Goal: Task Accomplishment & Management: Use online tool/utility

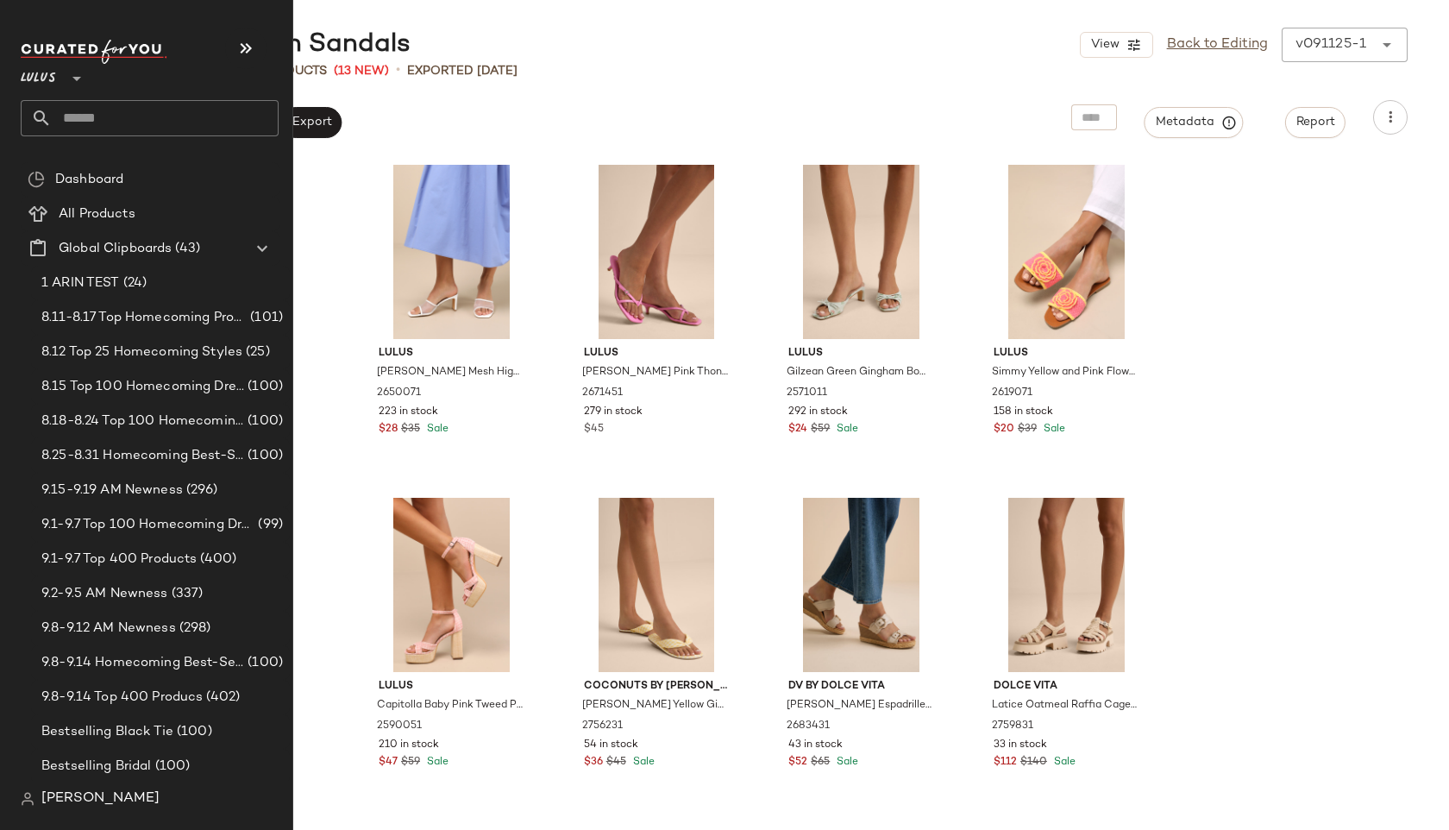
click at [64, 119] on input "text" at bounding box center [165, 118] width 227 height 36
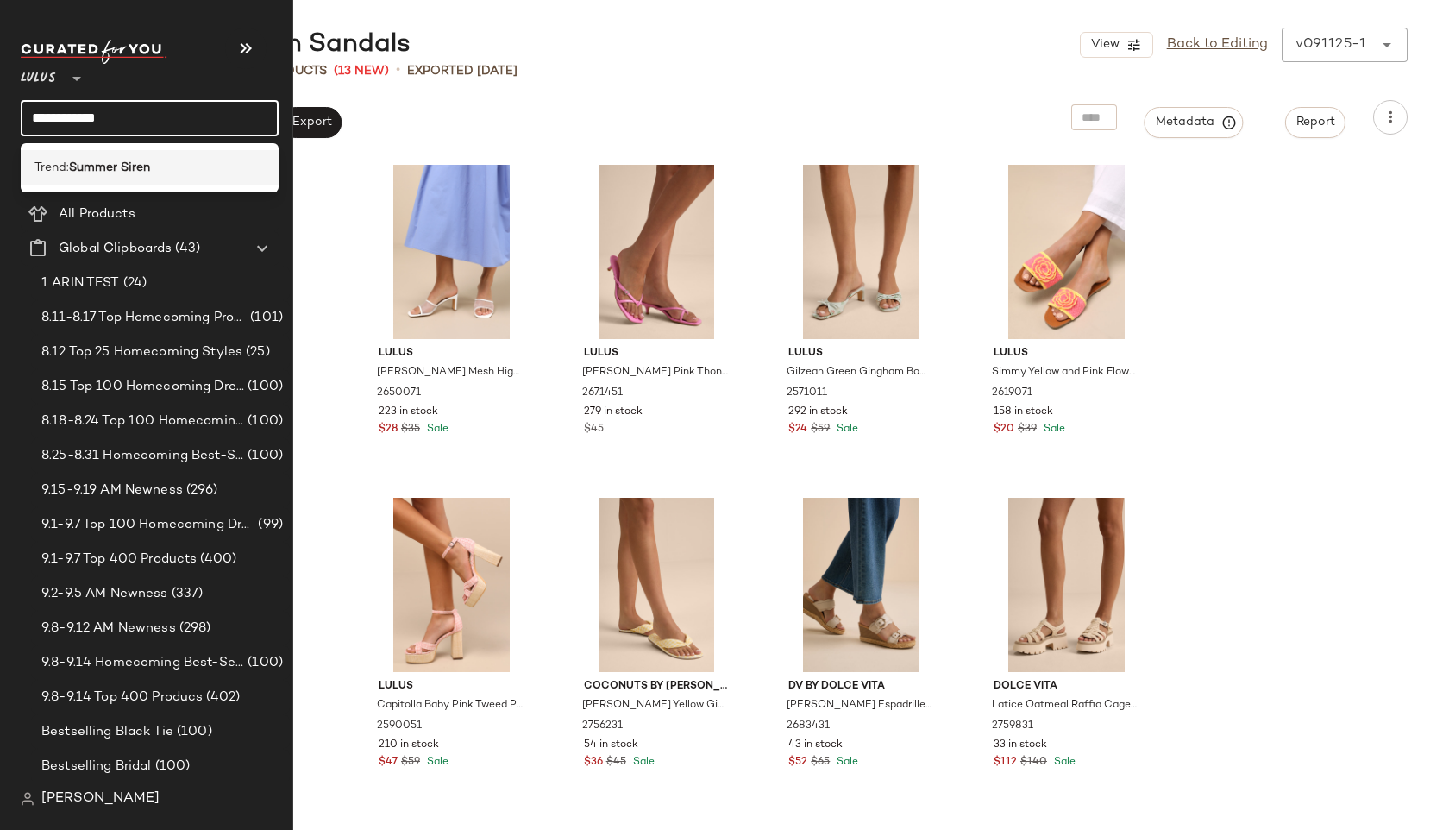
type input "**********"
click at [66, 174] on span "Trend:" at bounding box center [52, 168] width 35 height 18
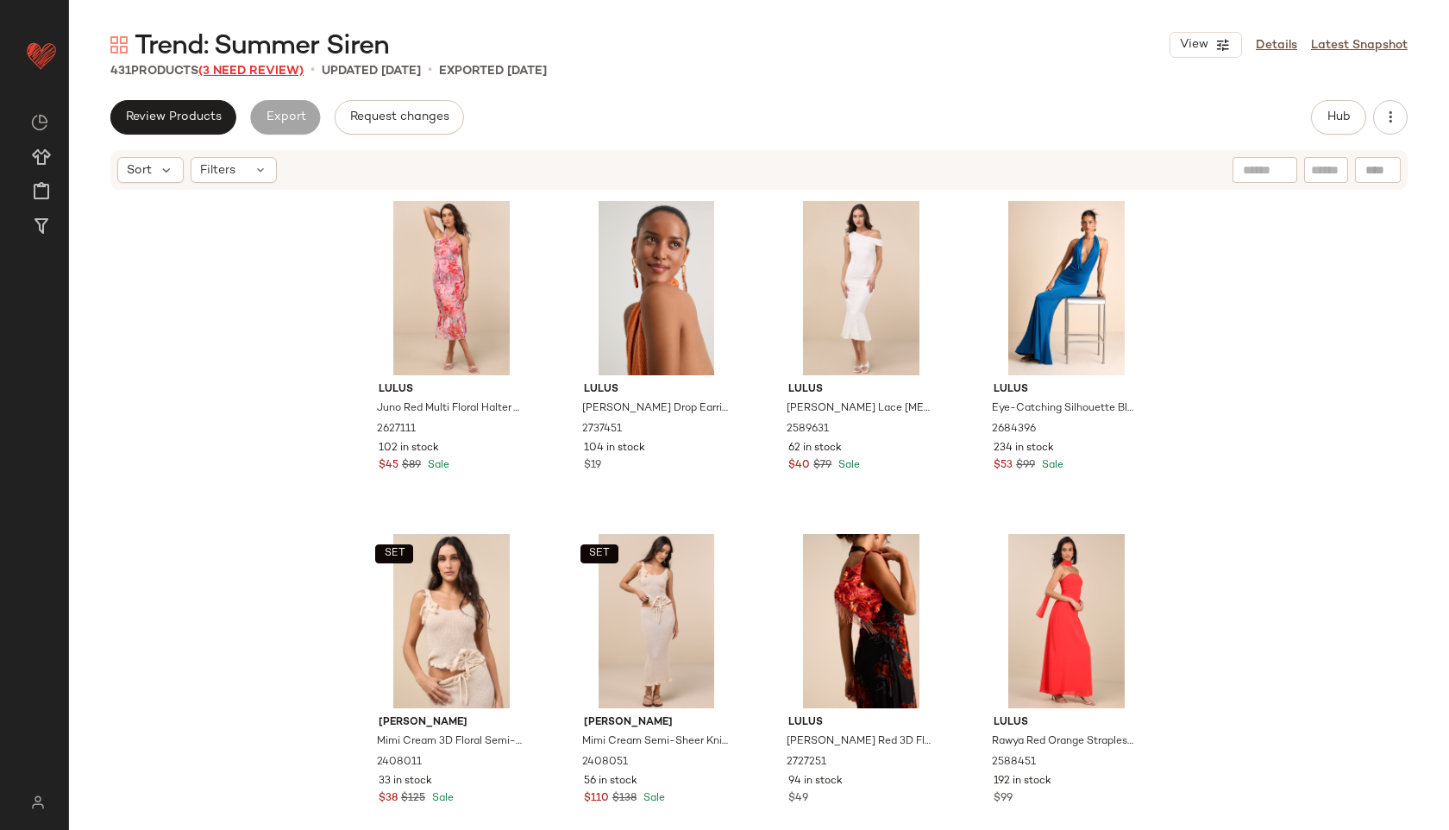
click at [292, 72] on span "(3 Need Review)" at bounding box center [250, 71] width 105 height 13
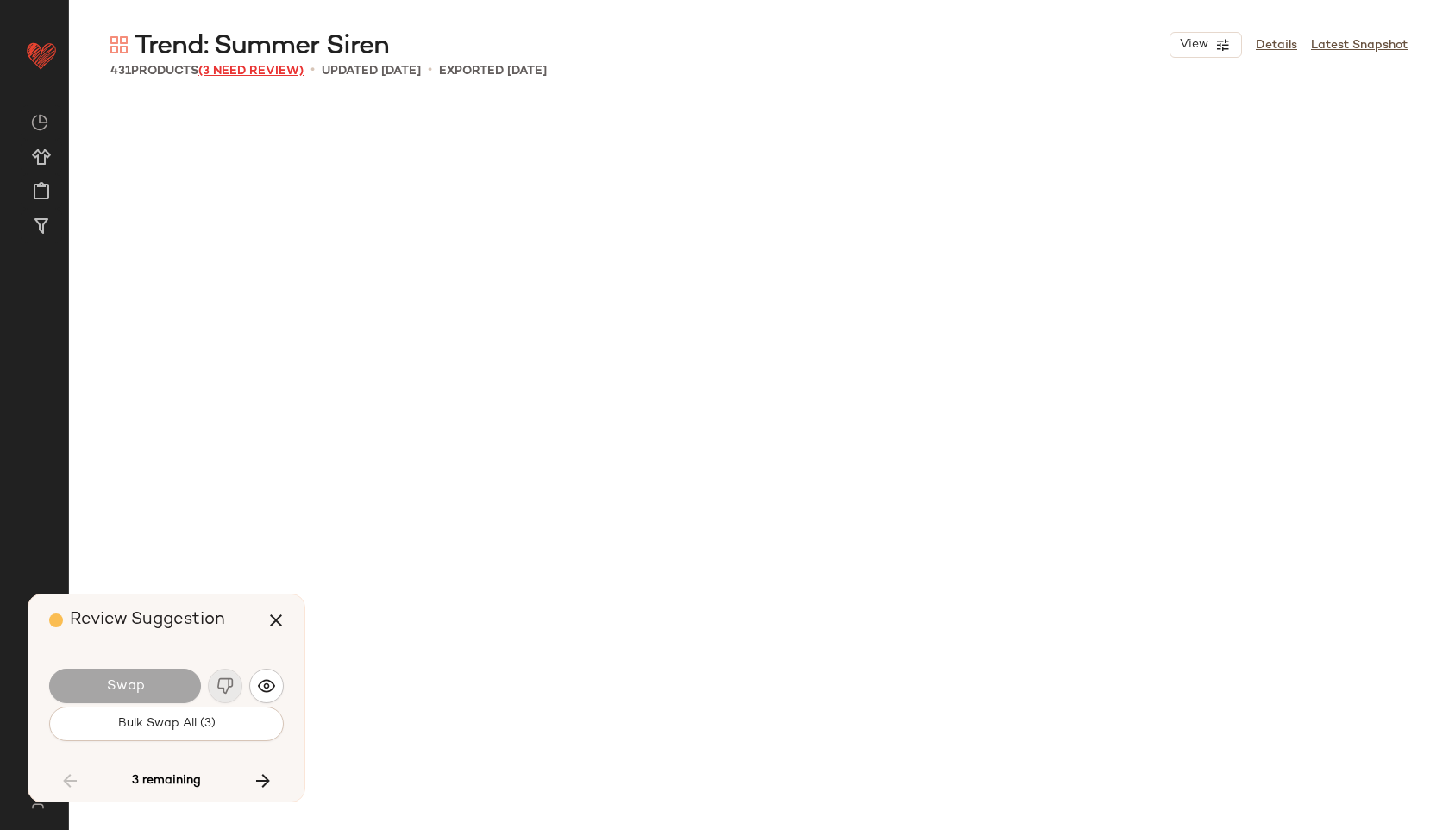
scroll to position [9989, 0]
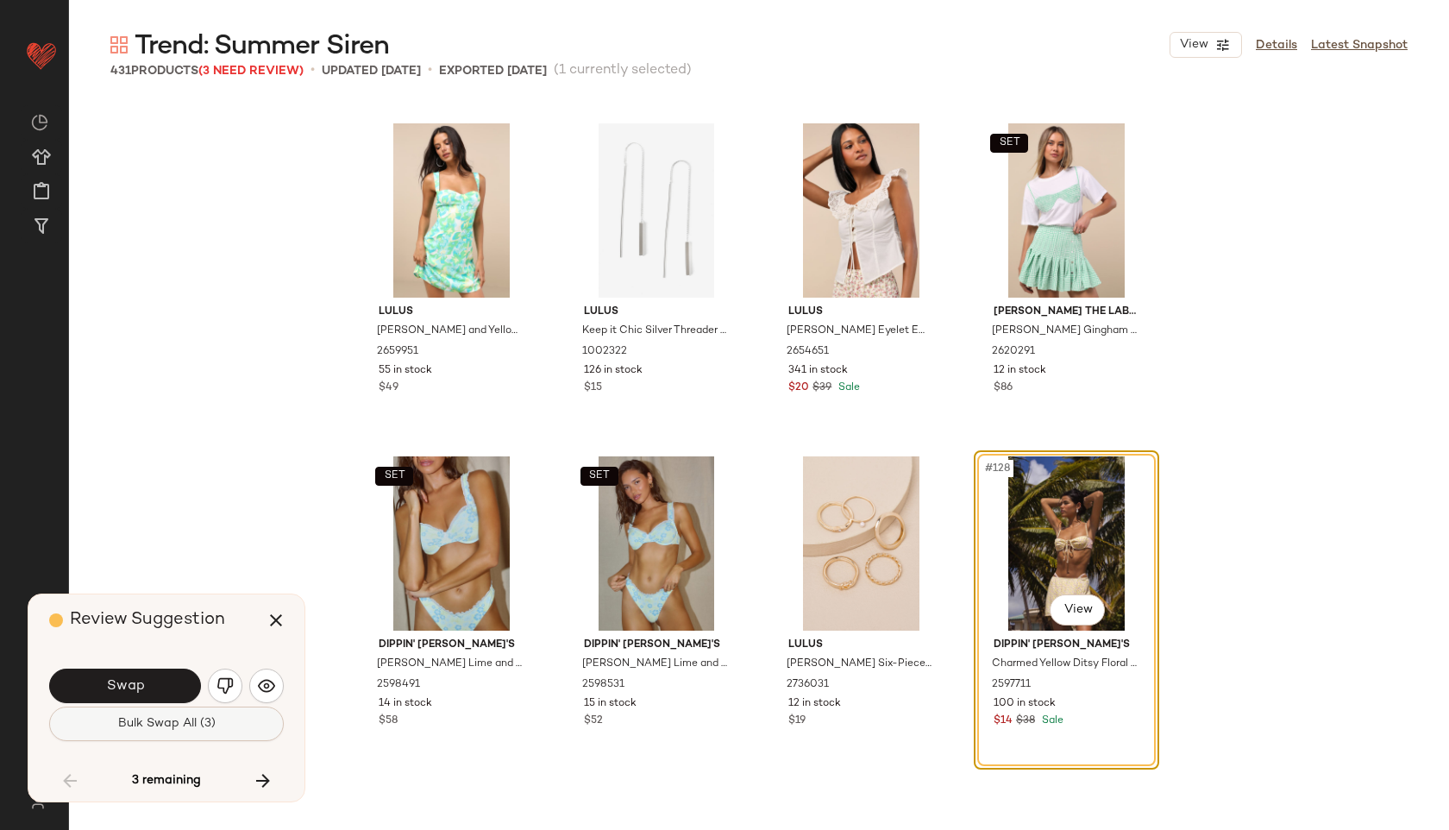
click at [210, 718] on span "Bulk Swap All (3)" at bounding box center [166, 724] width 98 height 14
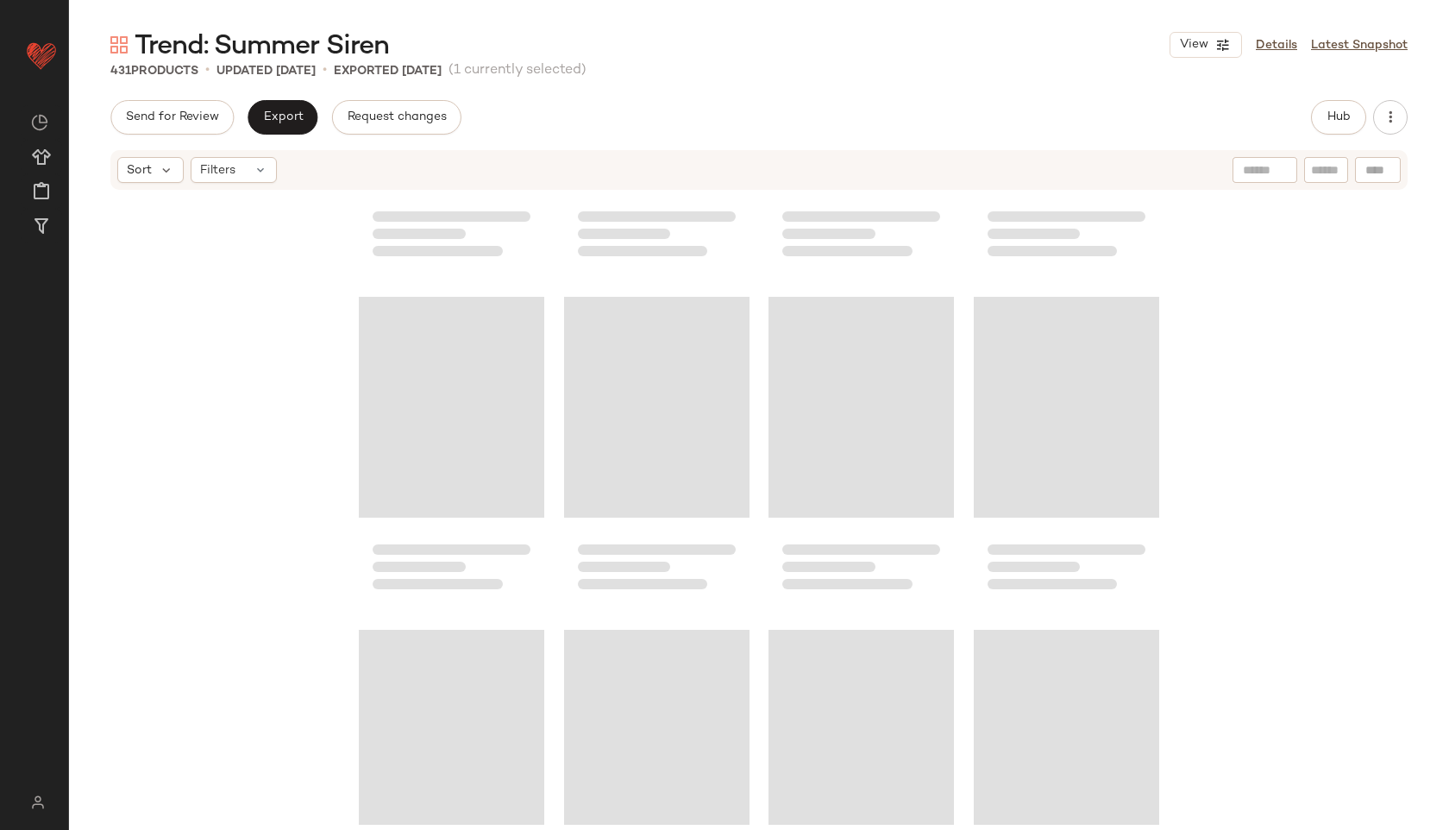
scroll to position [6606, 0]
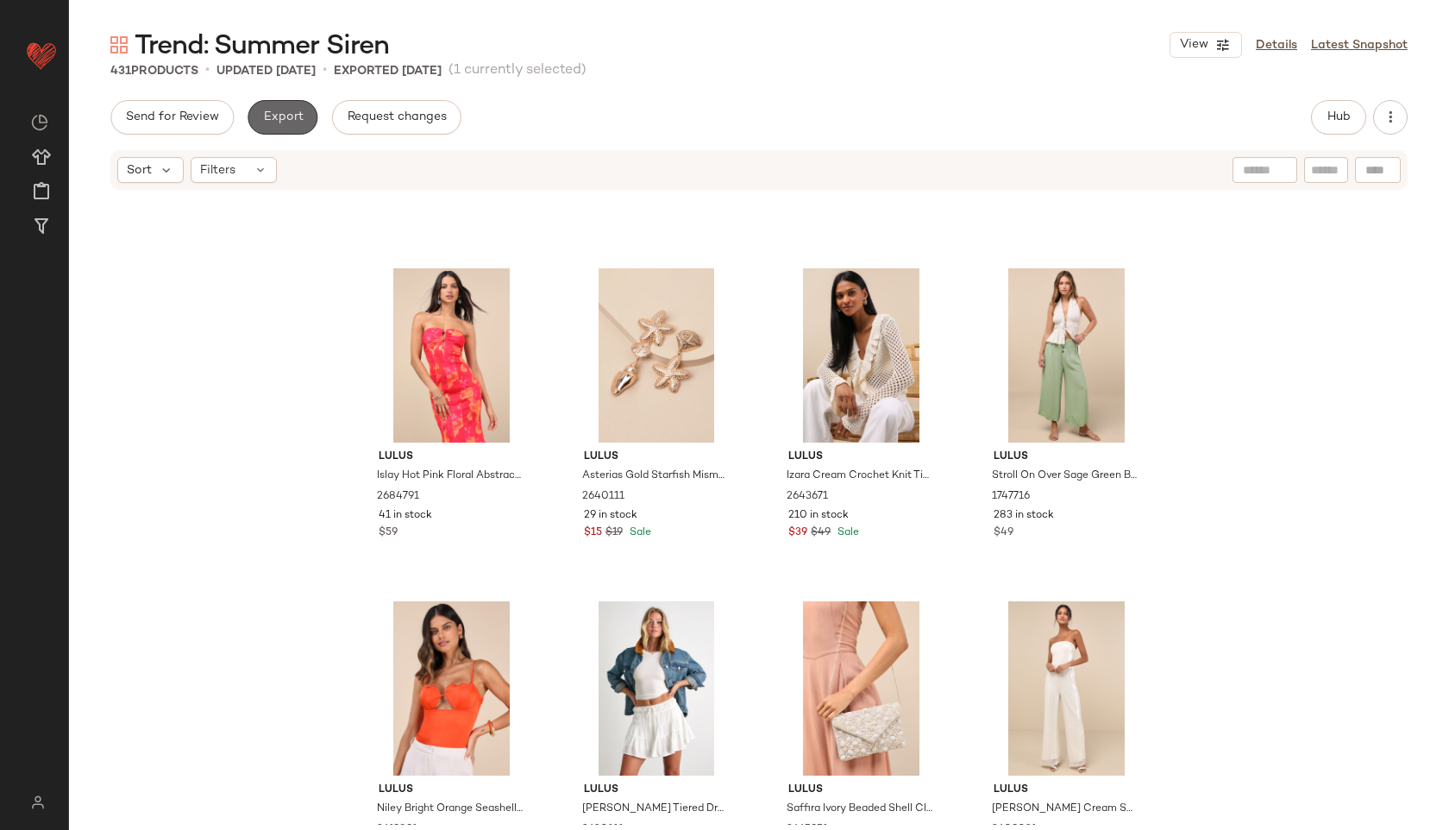
click at [282, 110] on span "Export" at bounding box center [282, 117] width 41 height 14
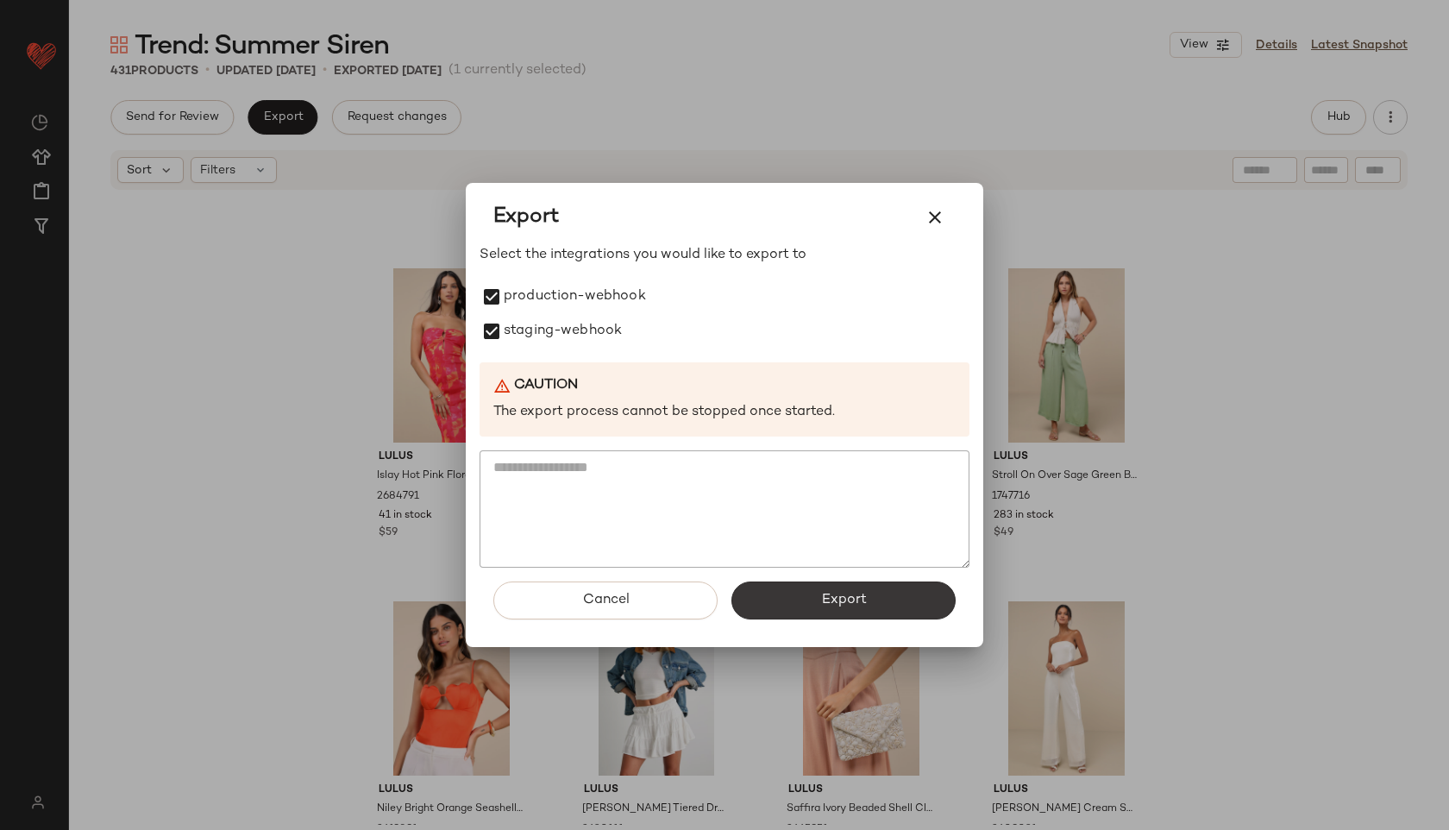
click at [795, 598] on button "Export" at bounding box center [843, 600] width 224 height 38
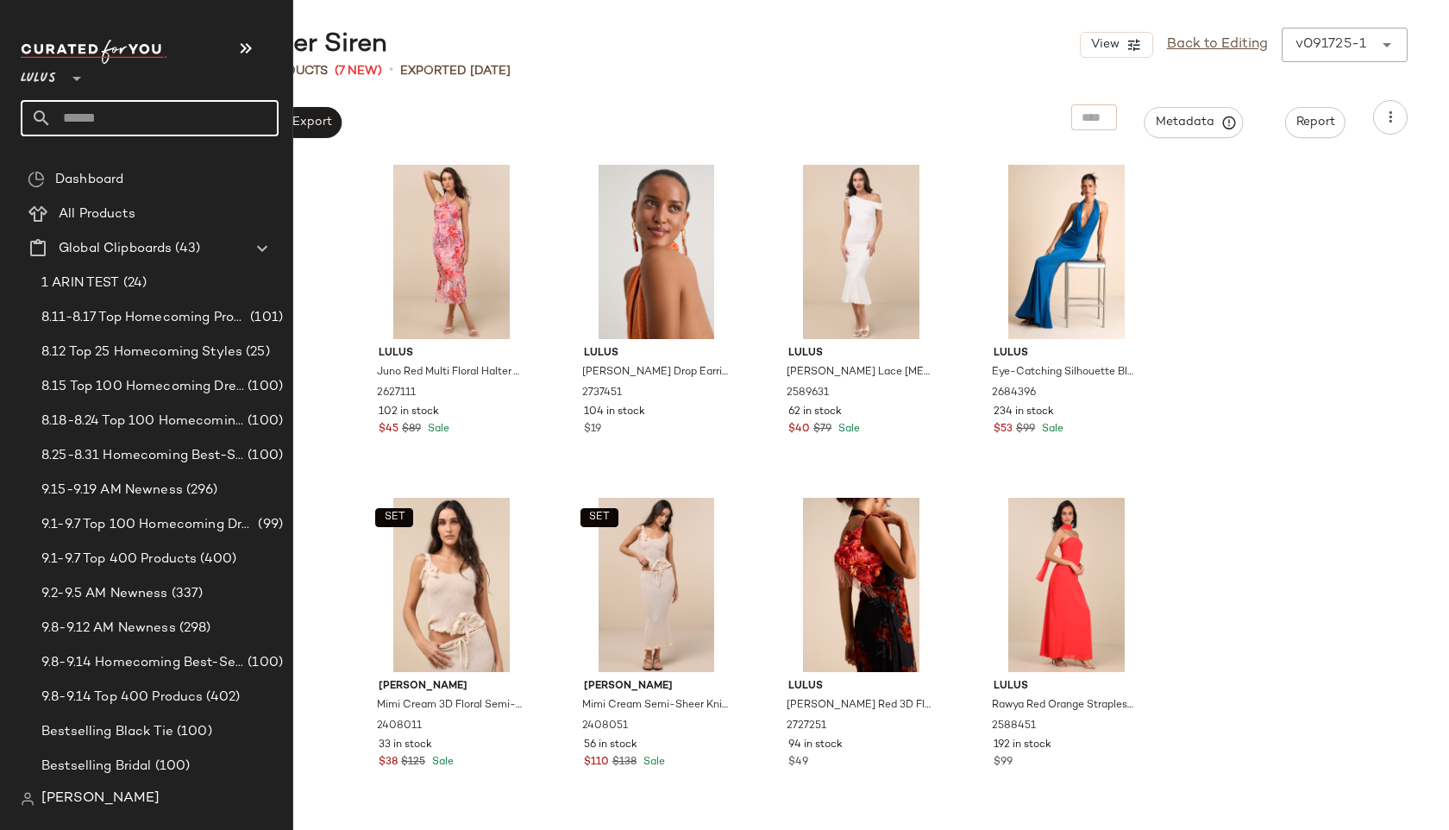
click at [92, 121] on input "text" at bounding box center [165, 118] width 227 height 36
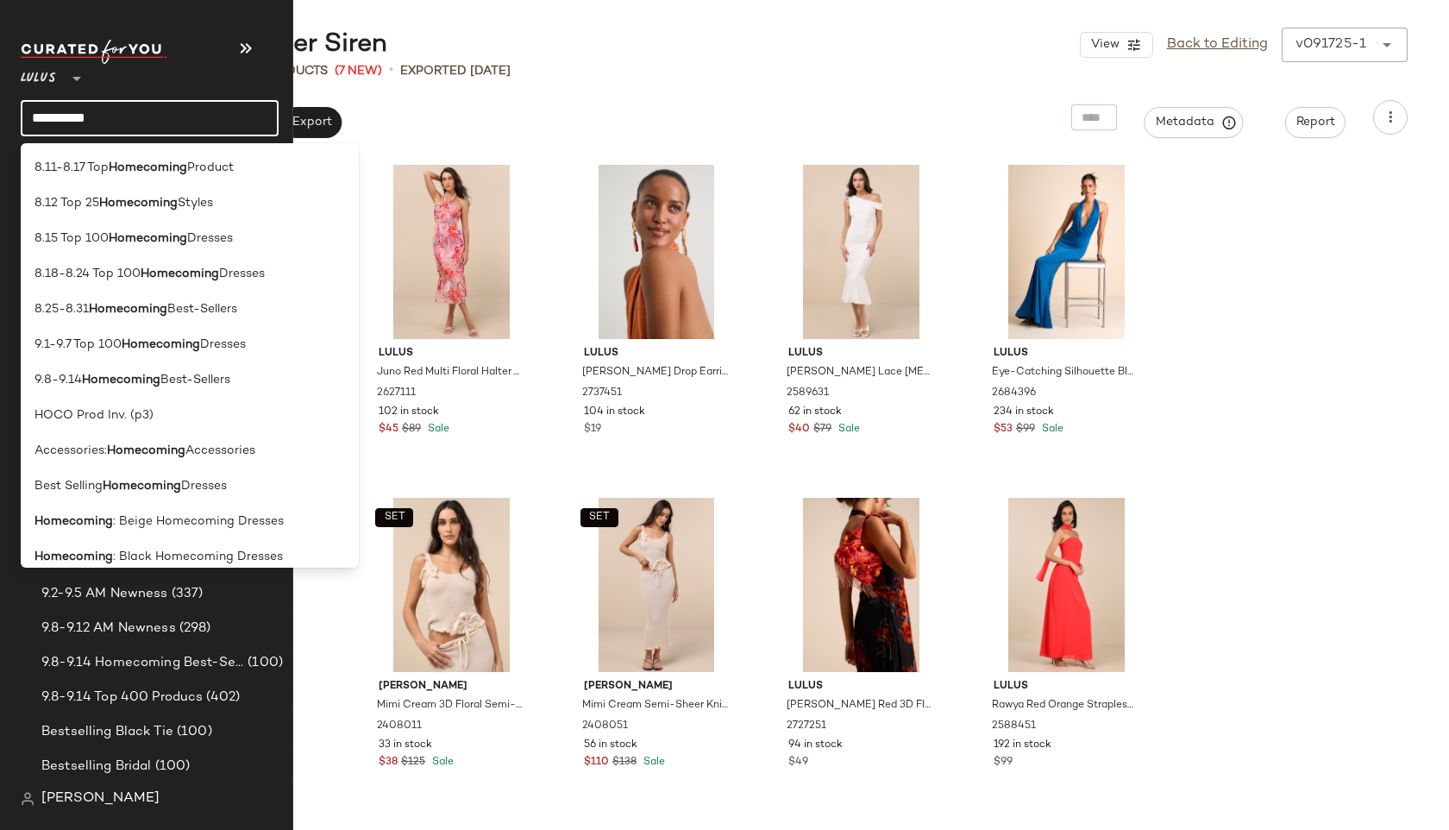
type input "**********"
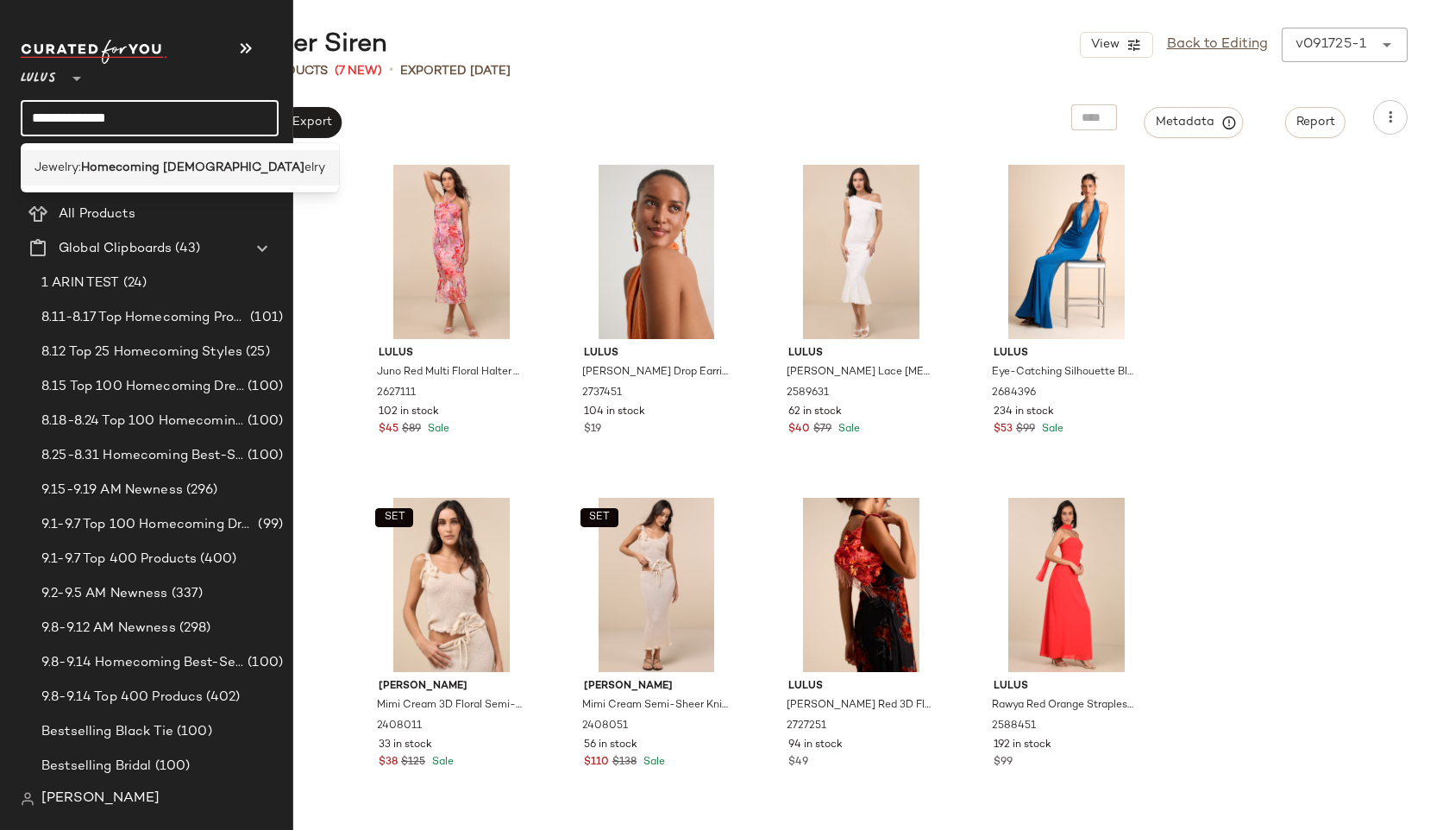
click at [74, 163] on span "Jewelry:" at bounding box center [58, 168] width 47 height 18
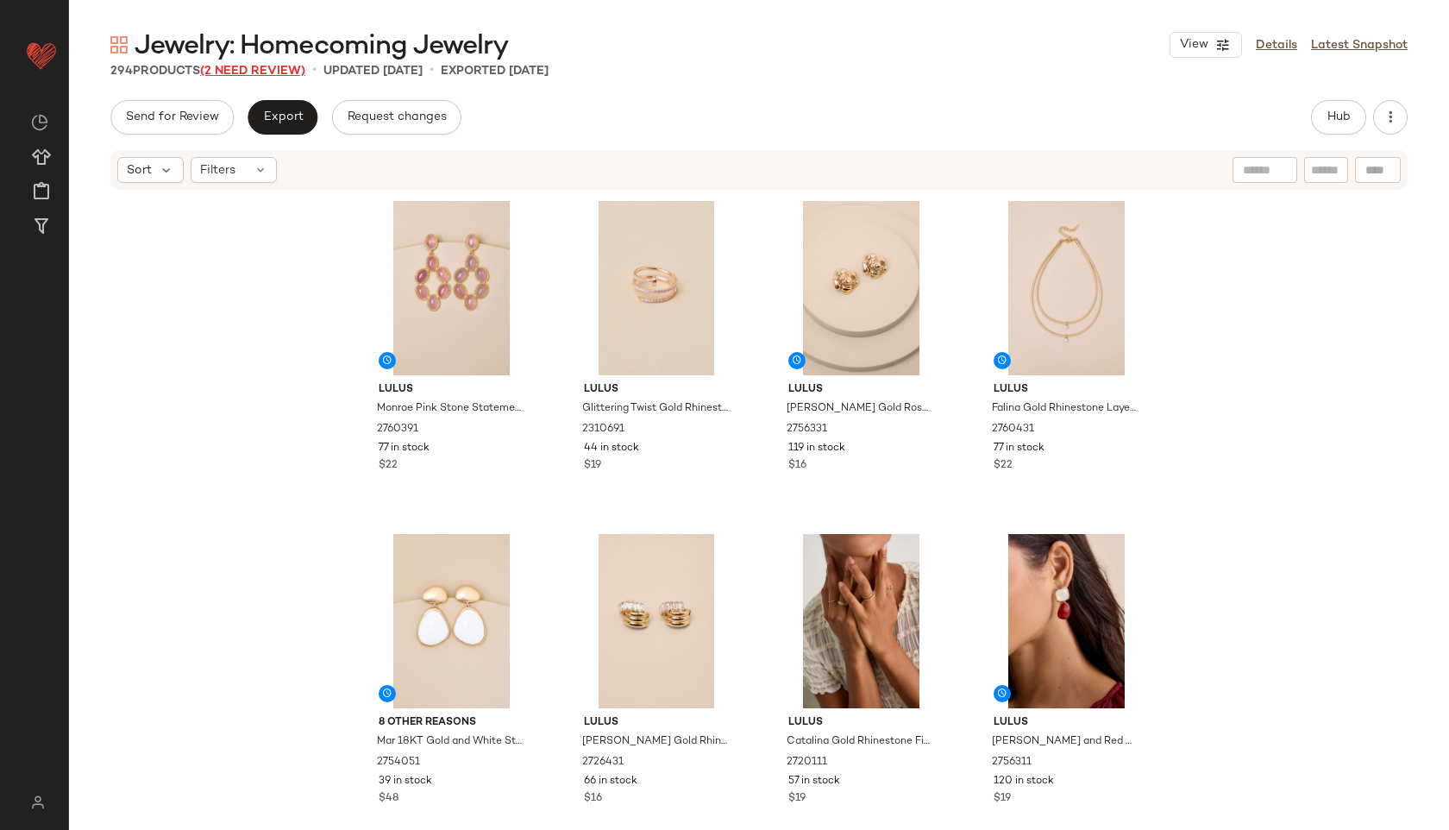
click at [281, 66] on span "(2 Need Review)" at bounding box center [252, 71] width 105 height 13
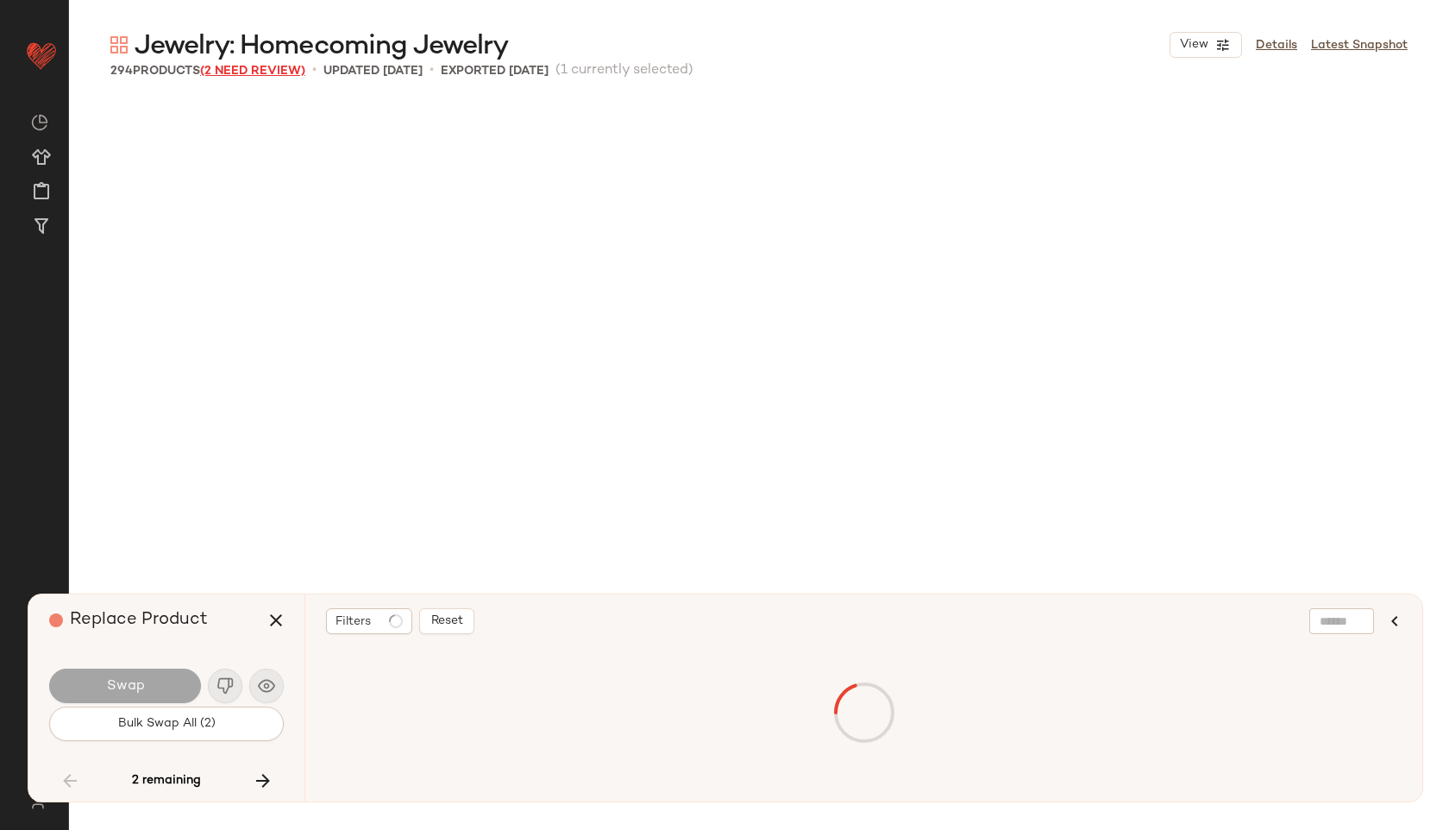
scroll to position [21975, 0]
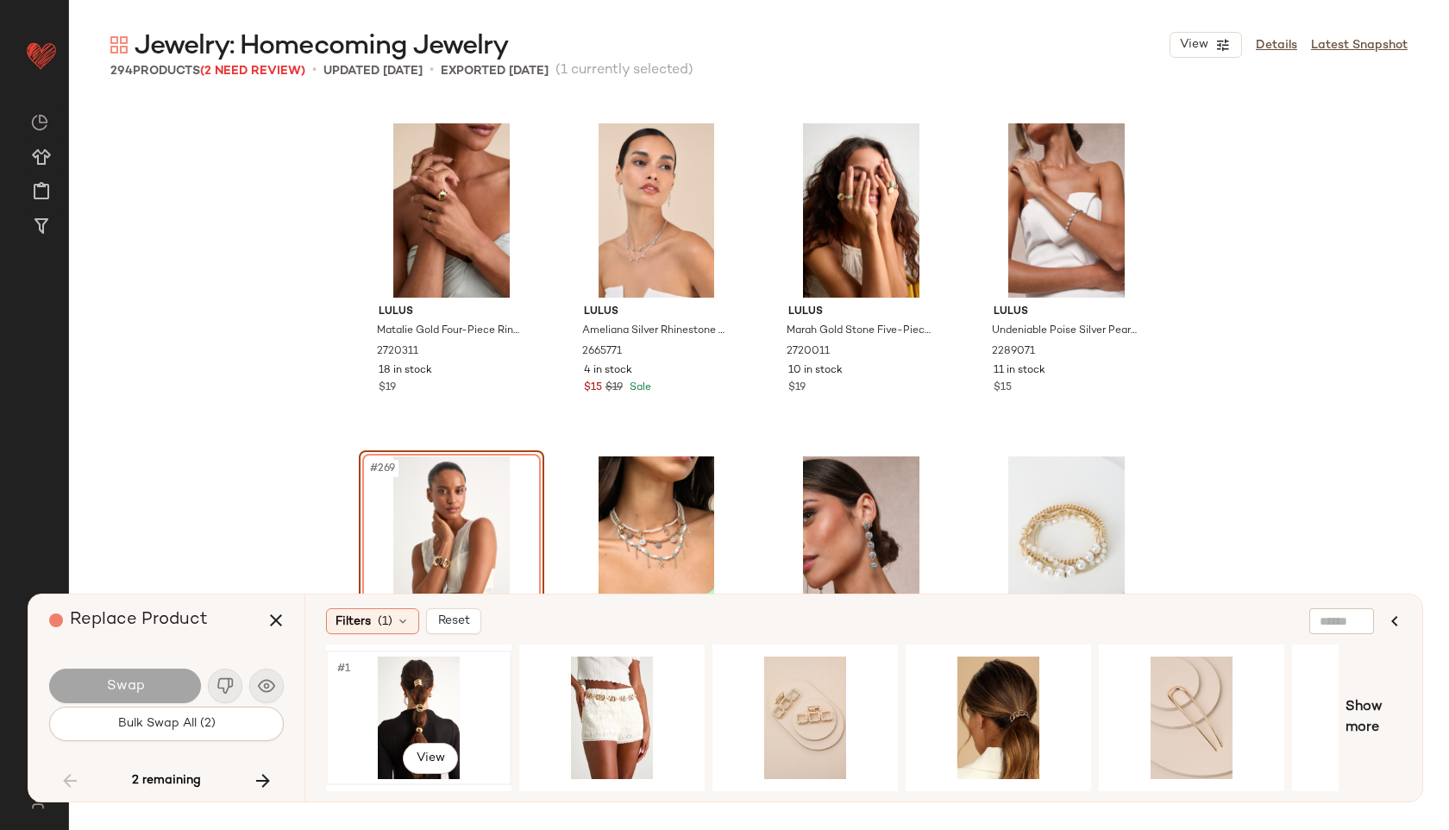
click at [428, 723] on div "#1 View" at bounding box center [418, 717] width 173 height 122
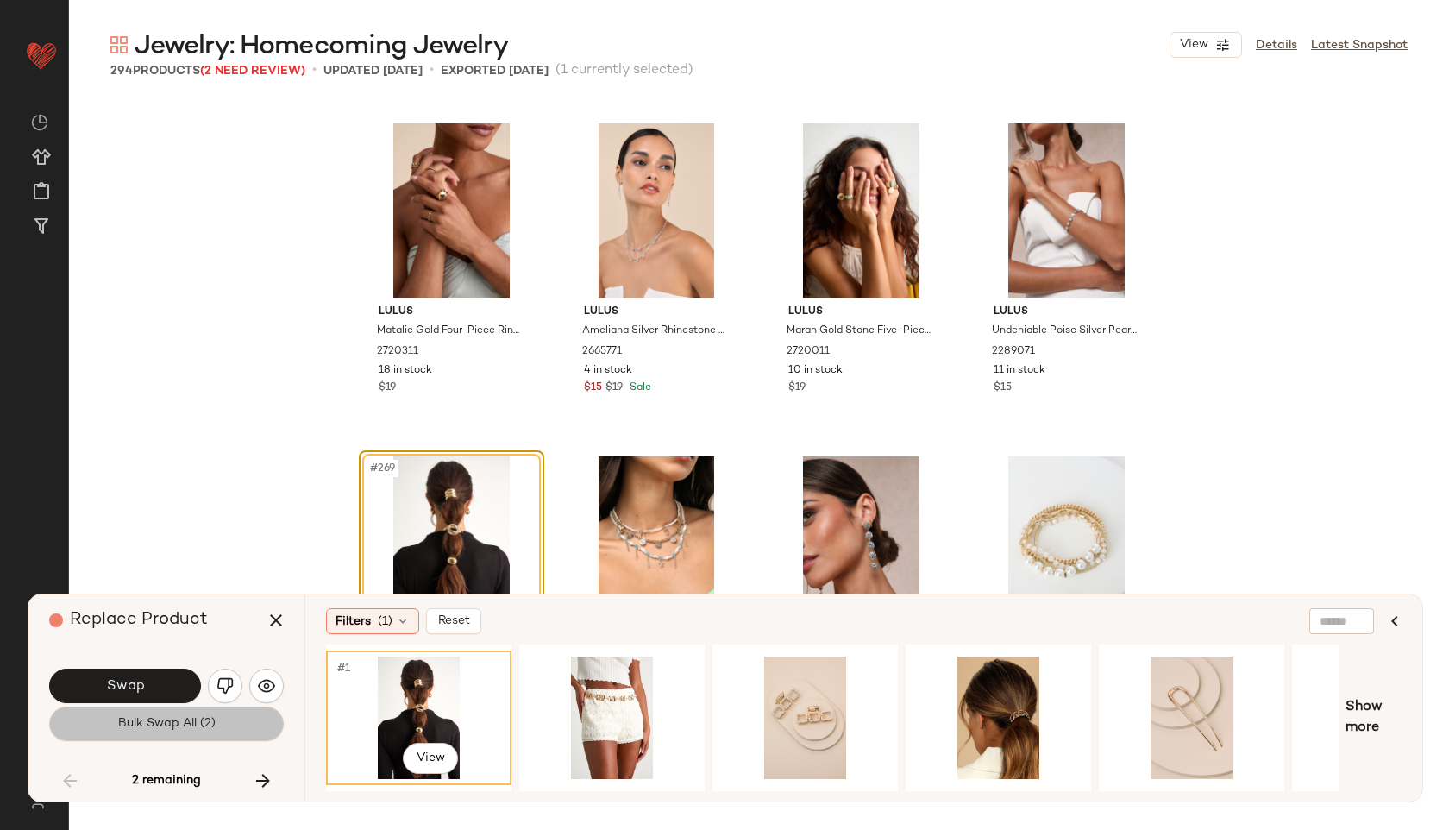
click at [155, 727] on span "Bulk Swap All (2)" at bounding box center [166, 724] width 98 height 14
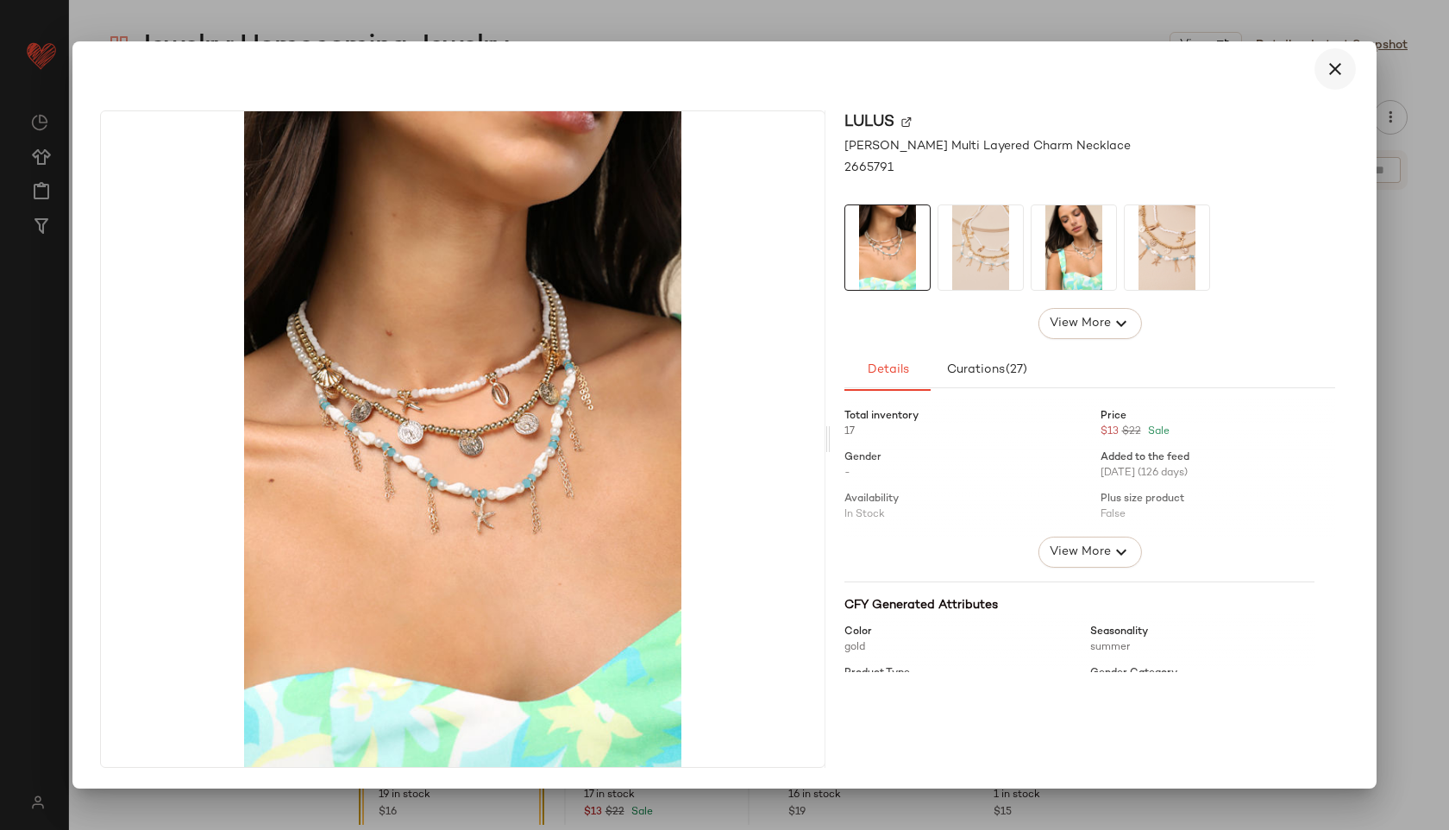
click at [1334, 65] on icon "button" at bounding box center [1335, 69] width 21 height 21
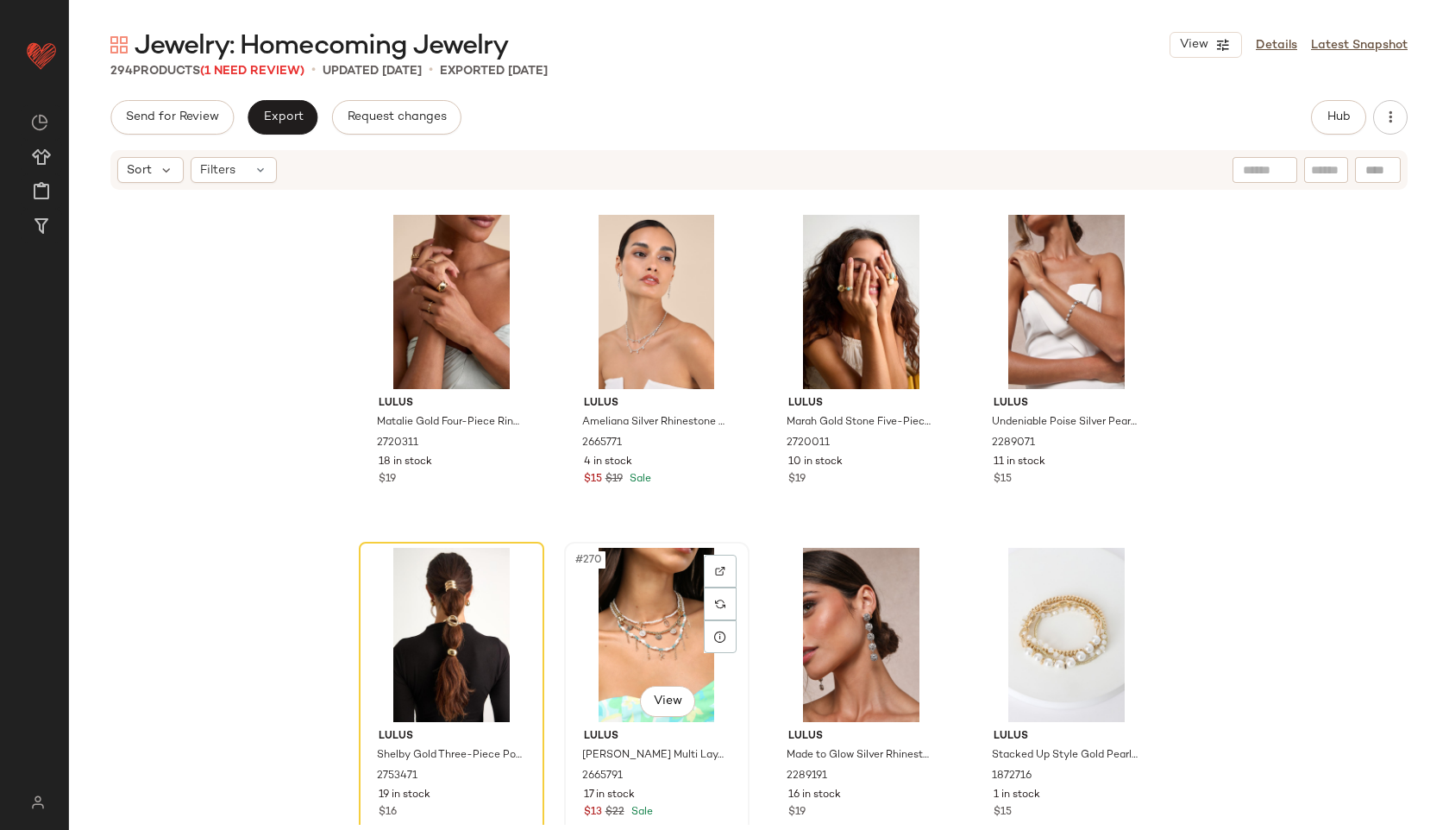
click at [643, 604] on div "#270 View" at bounding box center [656, 635] width 173 height 174
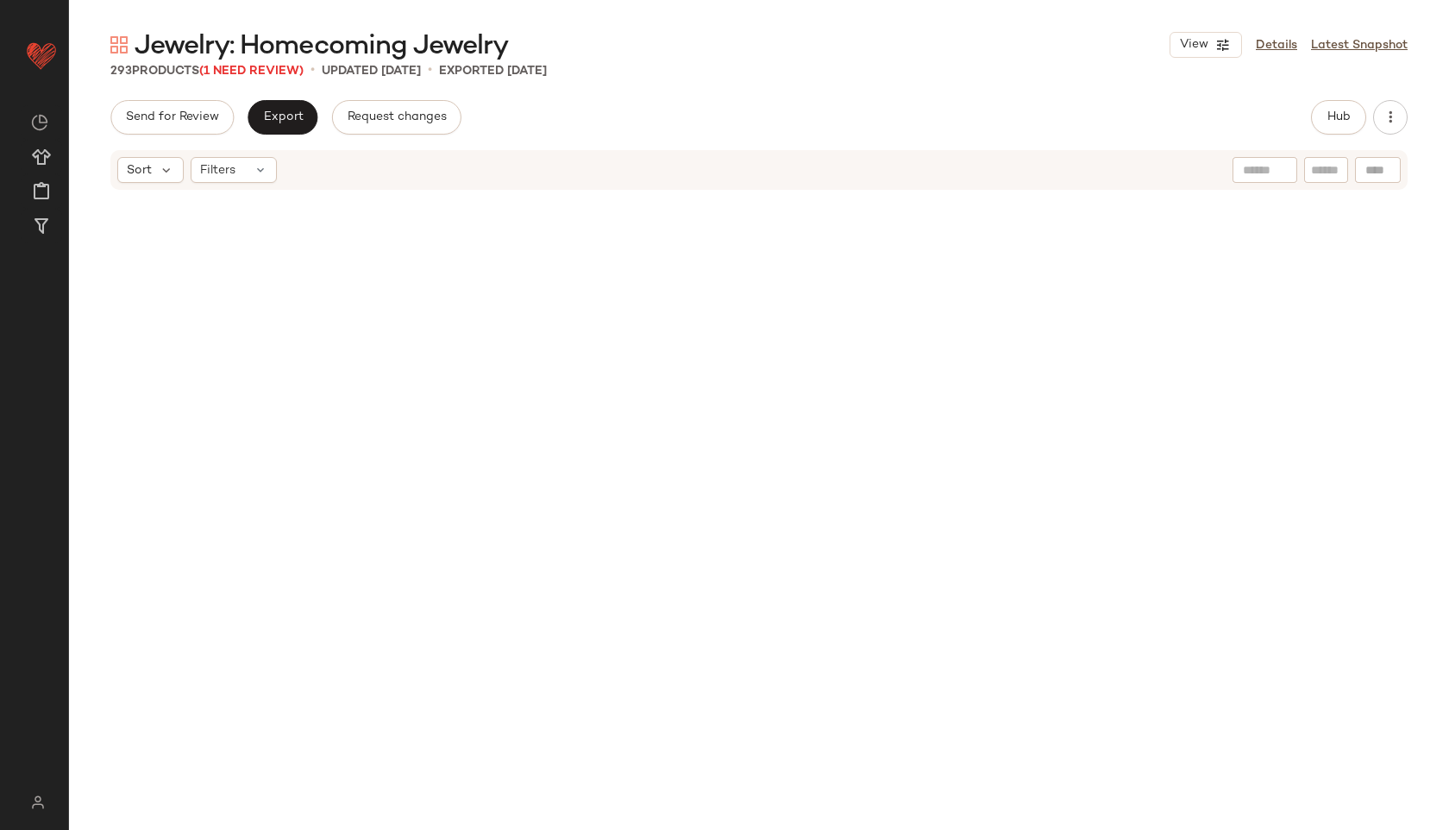
scroll to position [12054, 0]
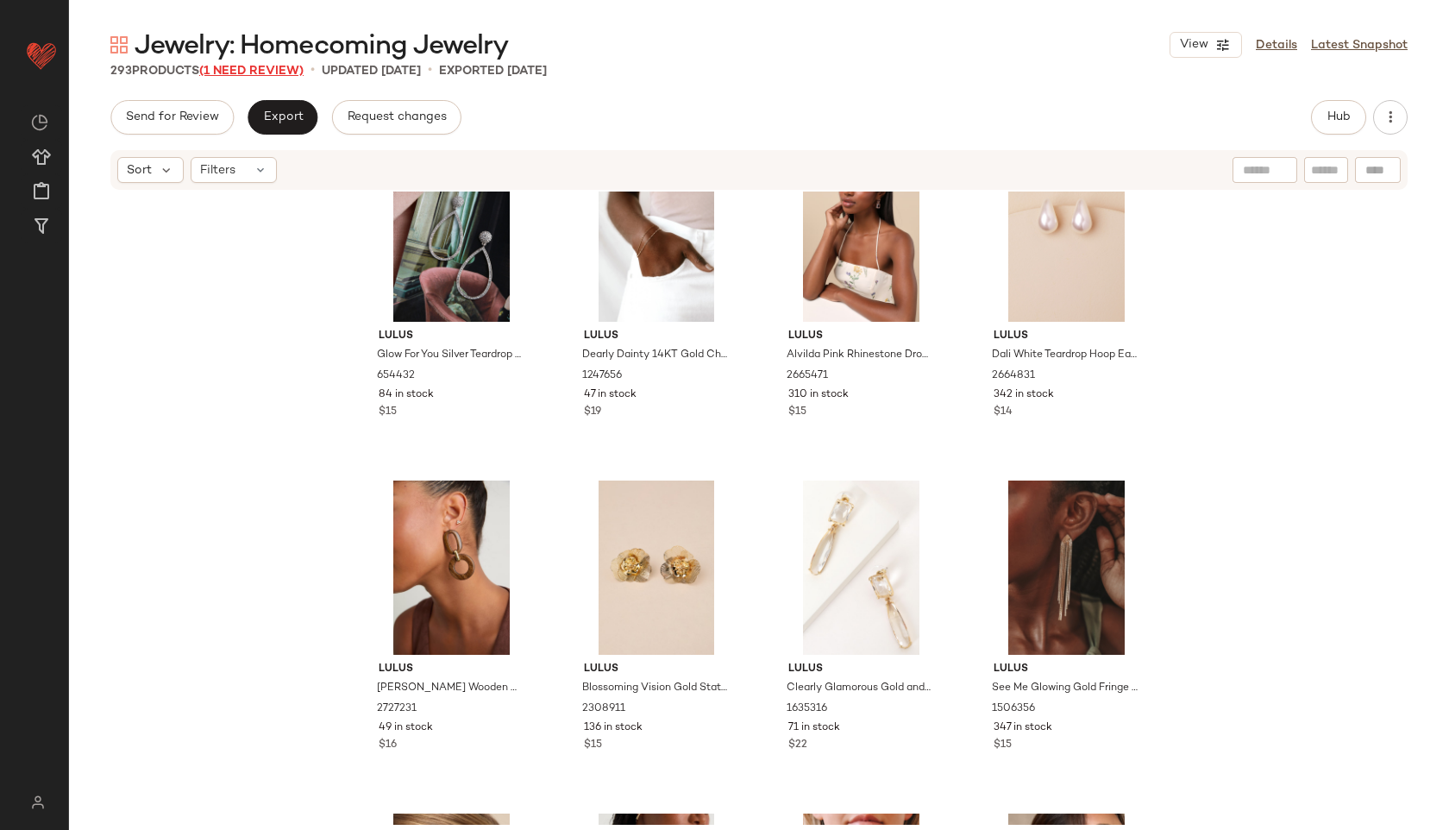
click at [277, 73] on span "(1 Need Review)" at bounding box center [251, 71] width 104 height 13
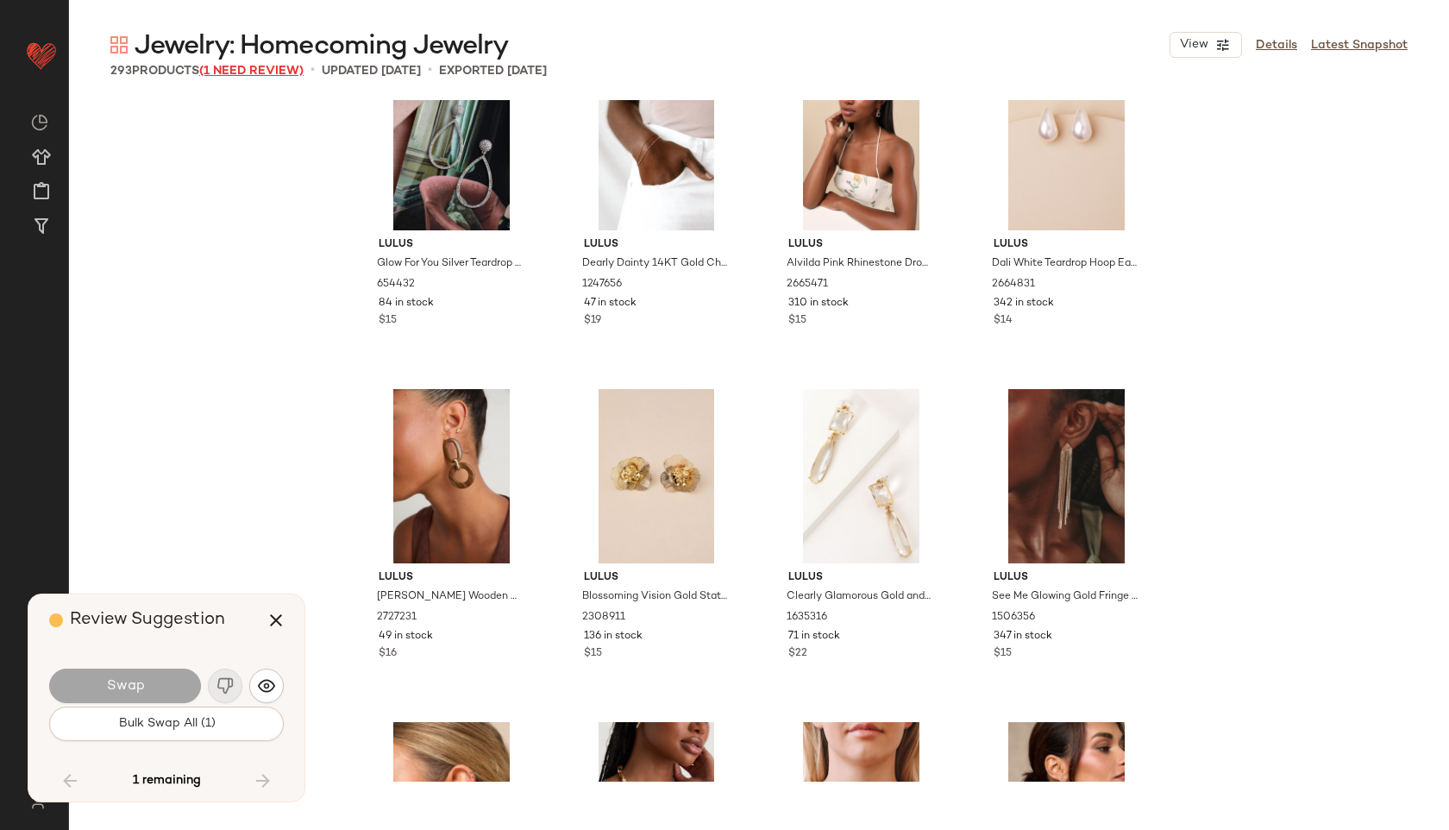
scroll to position [22308, 0]
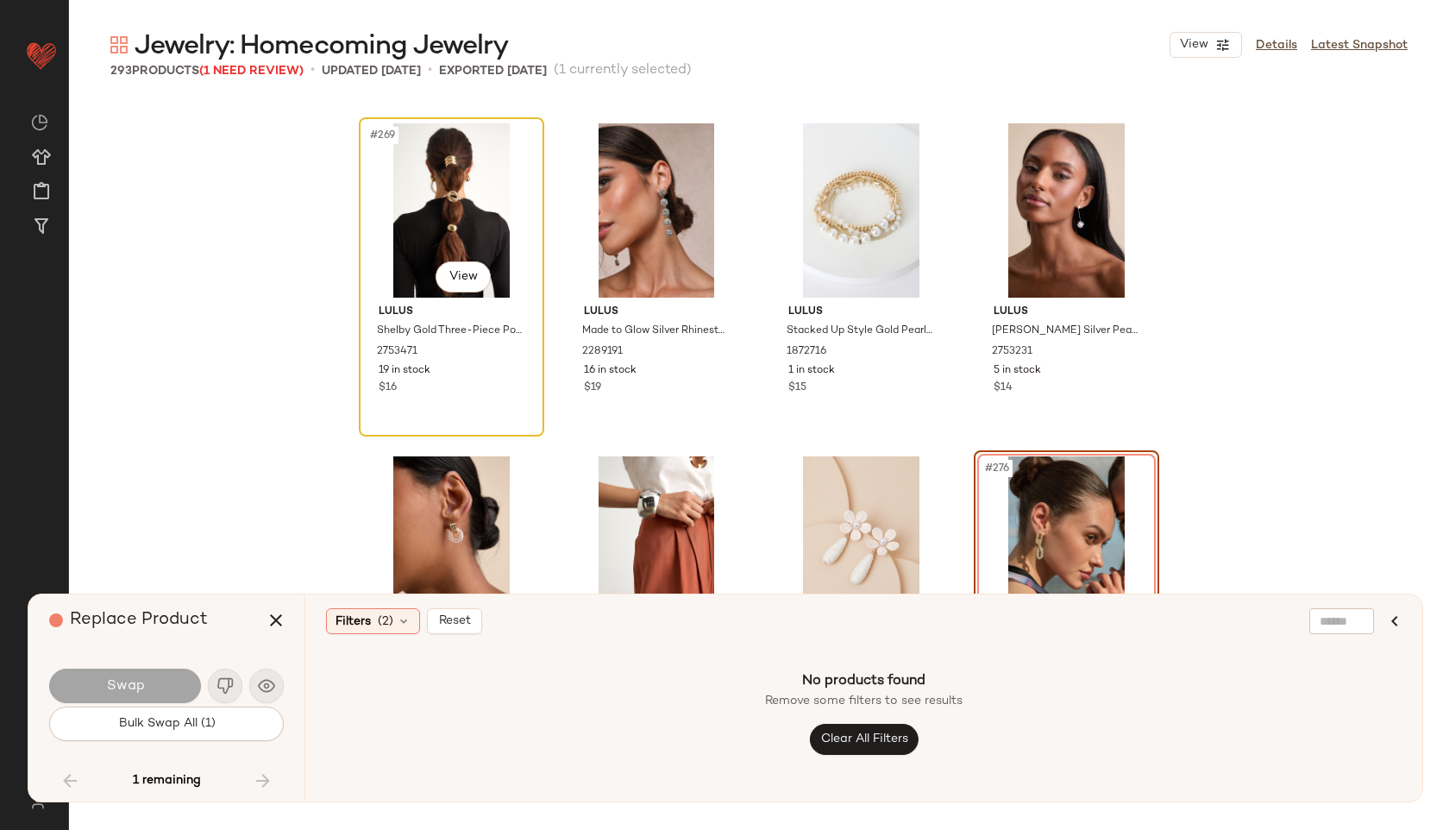
click at [491, 175] on div "#269 View" at bounding box center [451, 210] width 173 height 174
click at [276, 609] on button "button" at bounding box center [275, 619] width 41 height 41
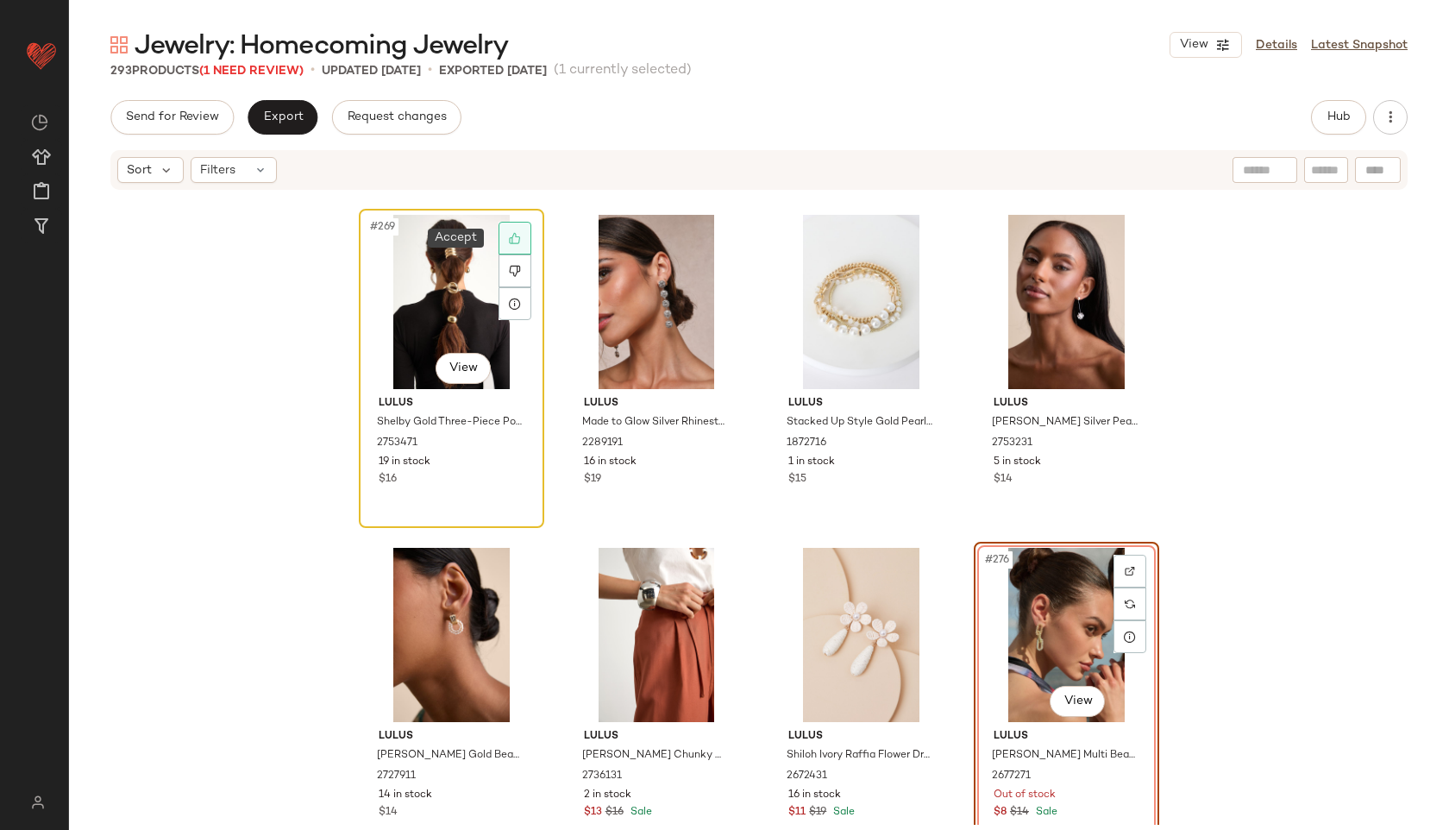
click at [509, 247] on div at bounding box center [515, 238] width 33 height 33
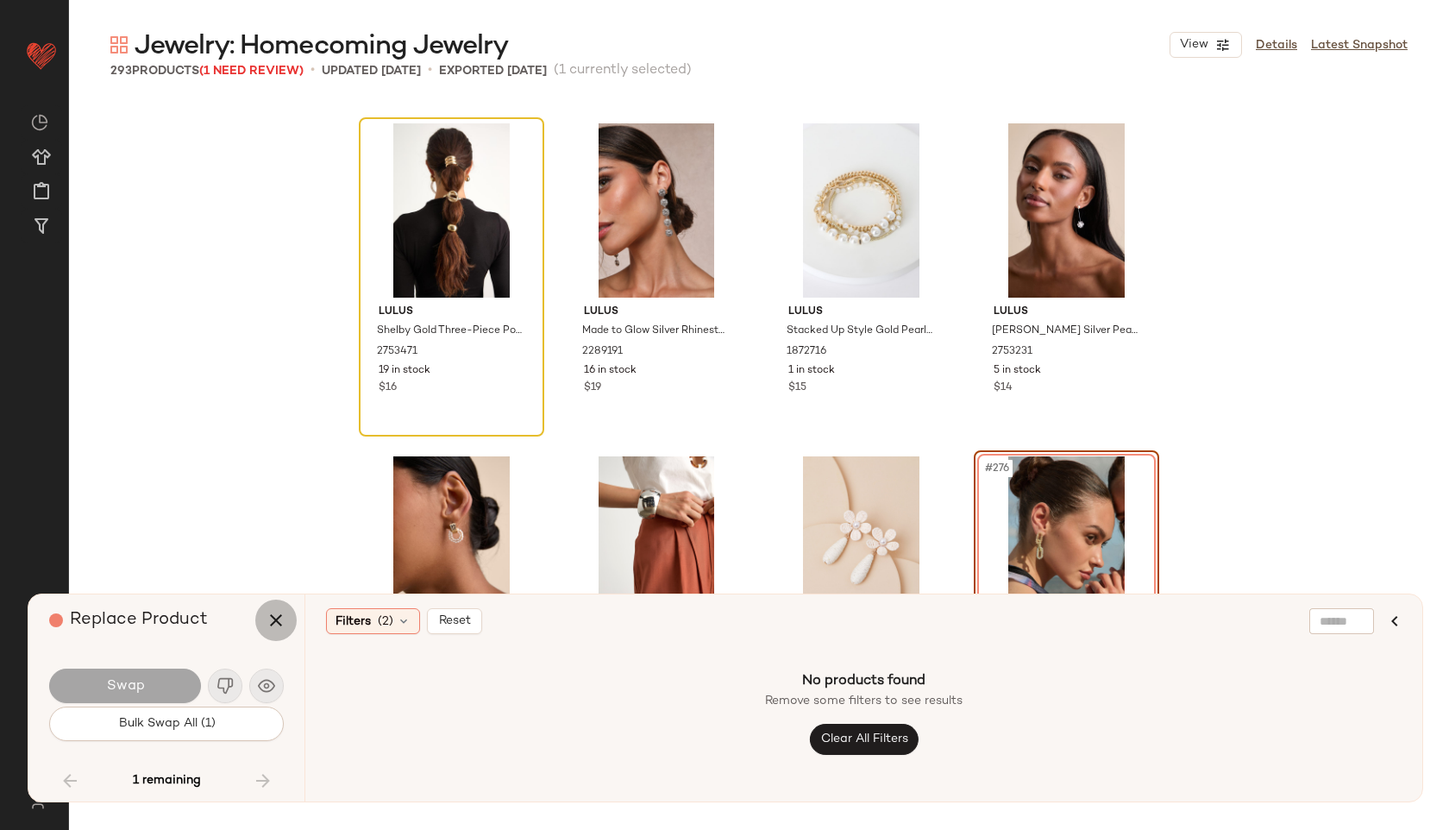
click at [284, 612] on icon "button" at bounding box center [276, 620] width 21 height 21
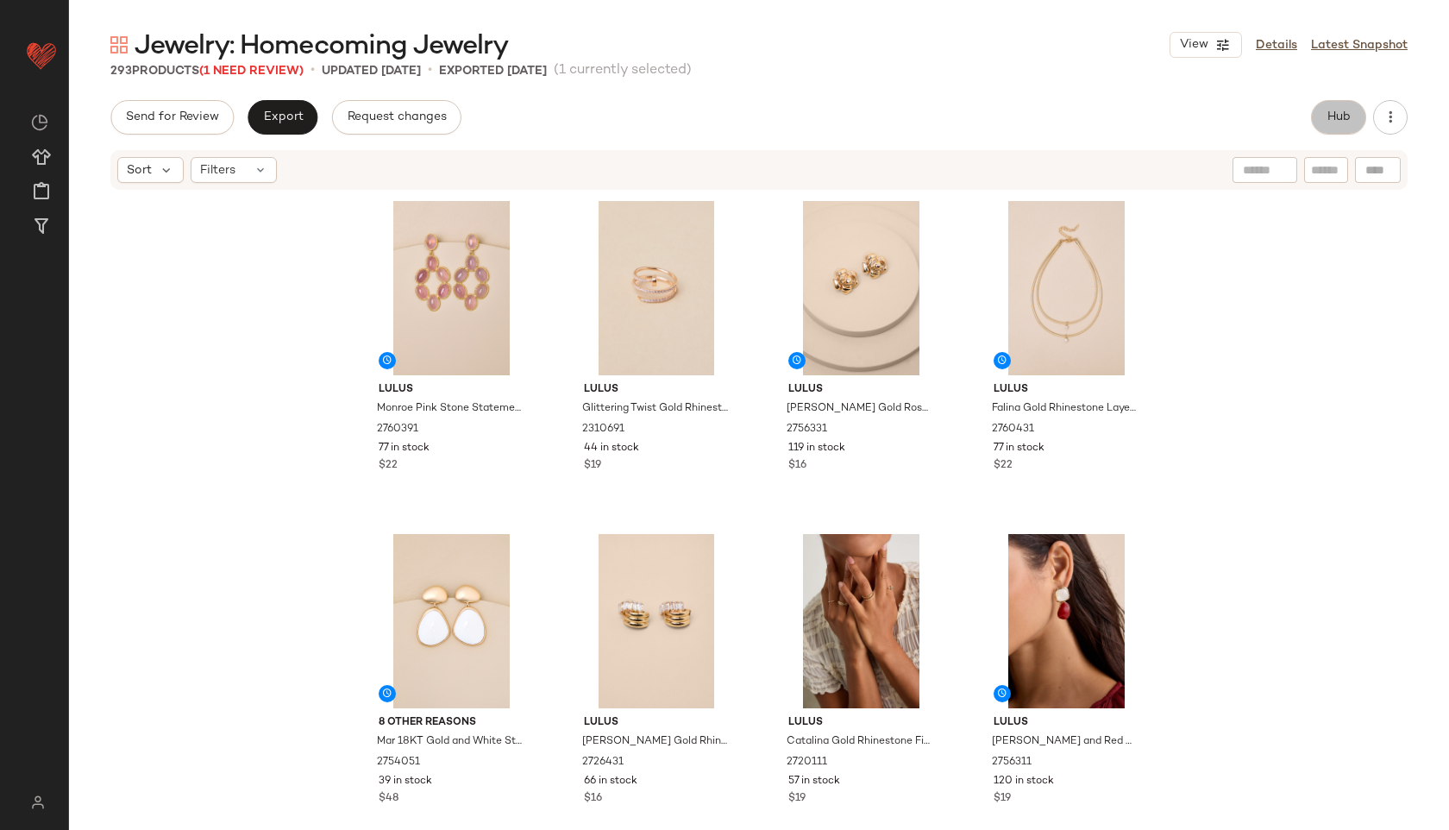
click at [1353, 115] on button "Hub" at bounding box center [1338, 117] width 55 height 35
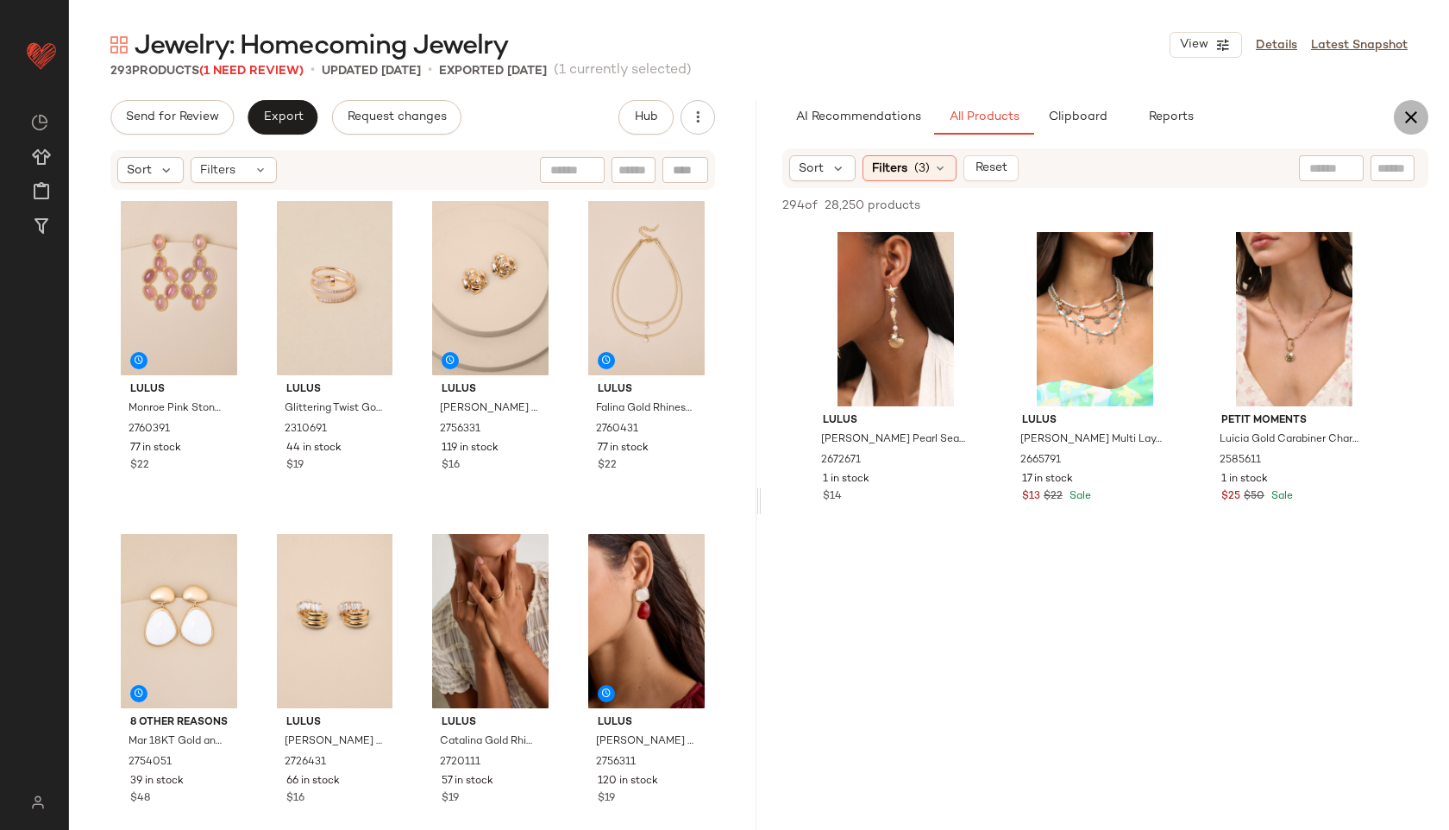
click at [1416, 118] on icon "button" at bounding box center [1411, 117] width 21 height 21
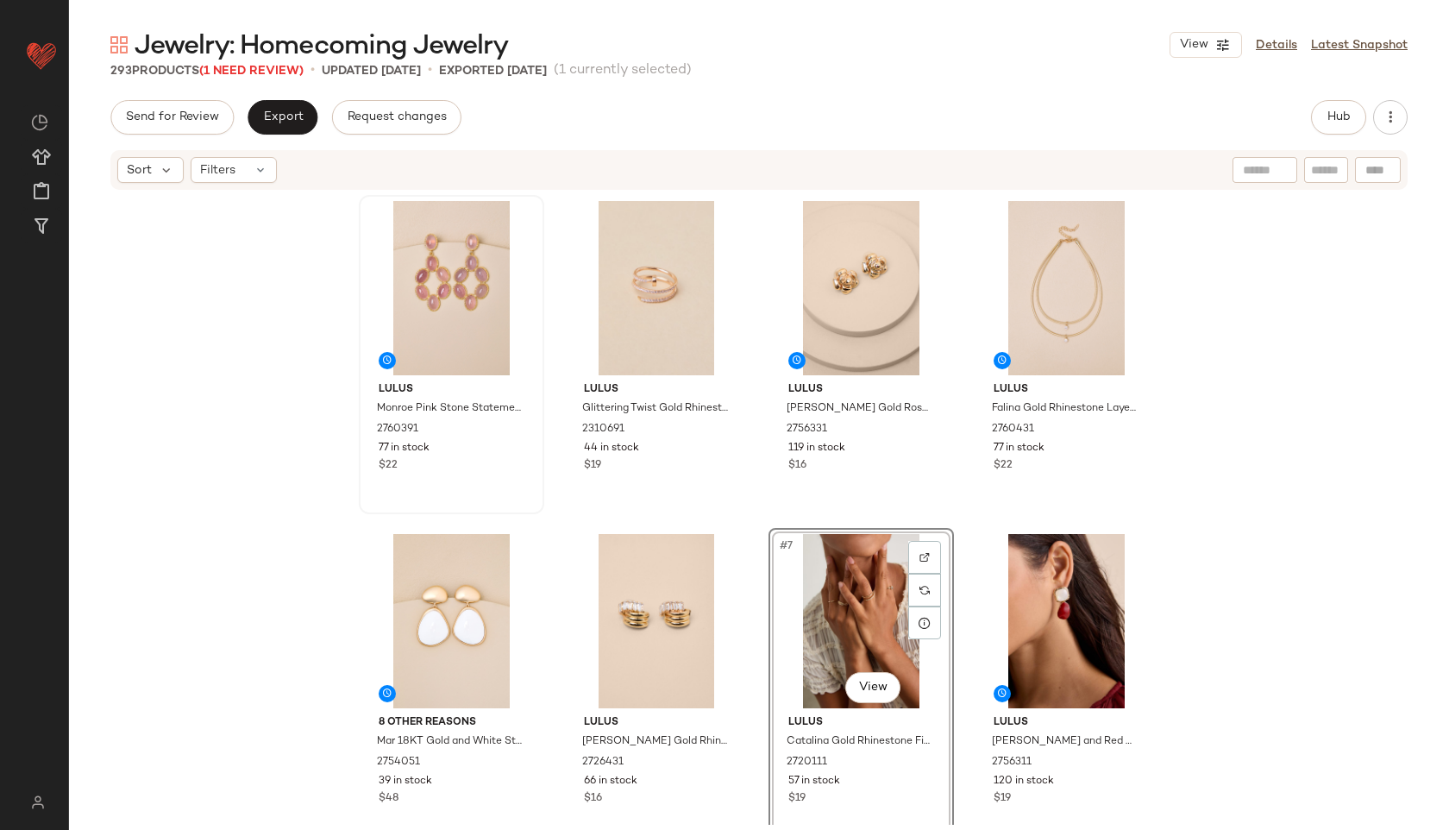
drag, startPoint x: 863, startPoint y: 611, endPoint x: 500, endPoint y: 323, distance: 462.3
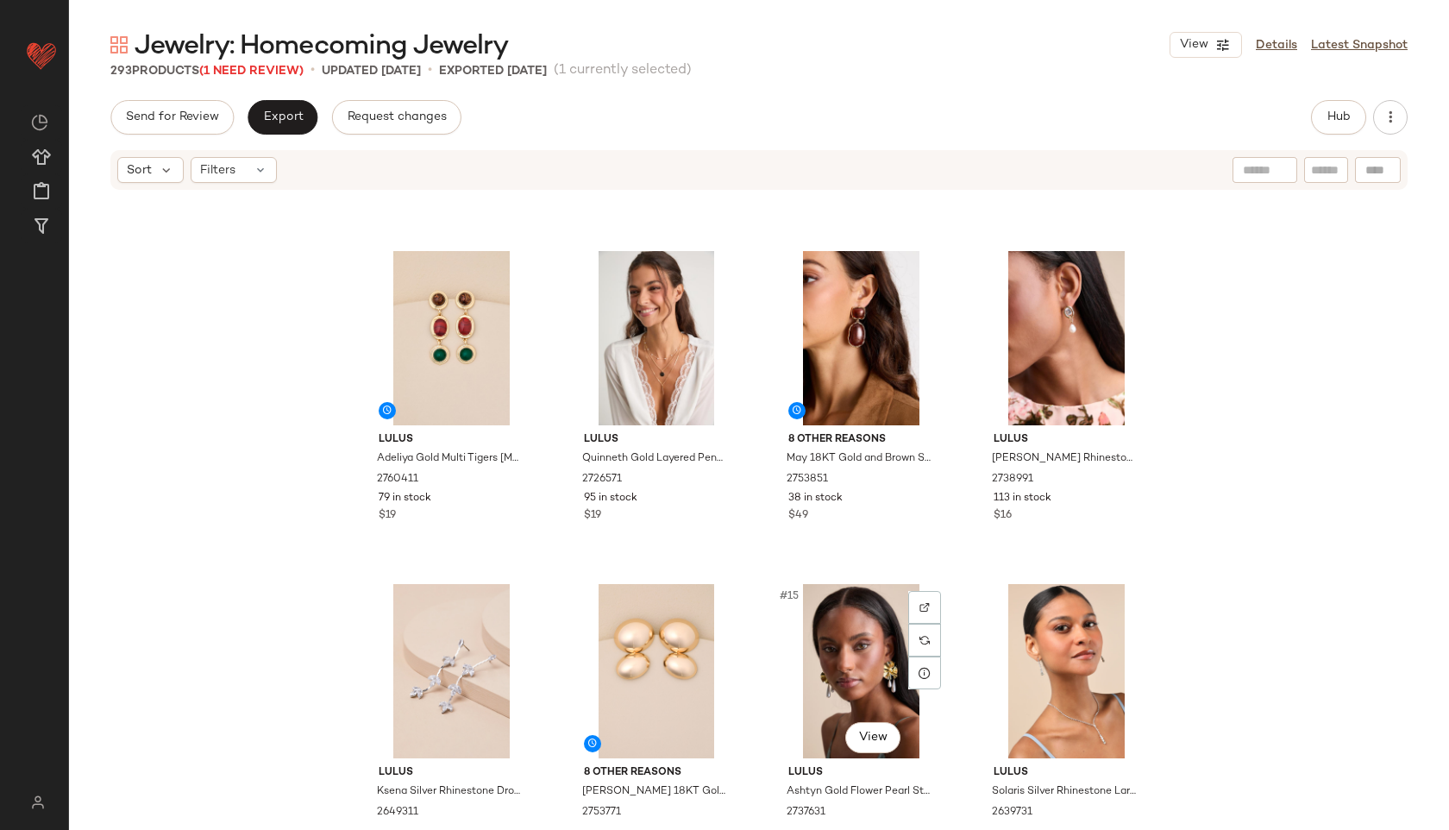
scroll to position [627, 0]
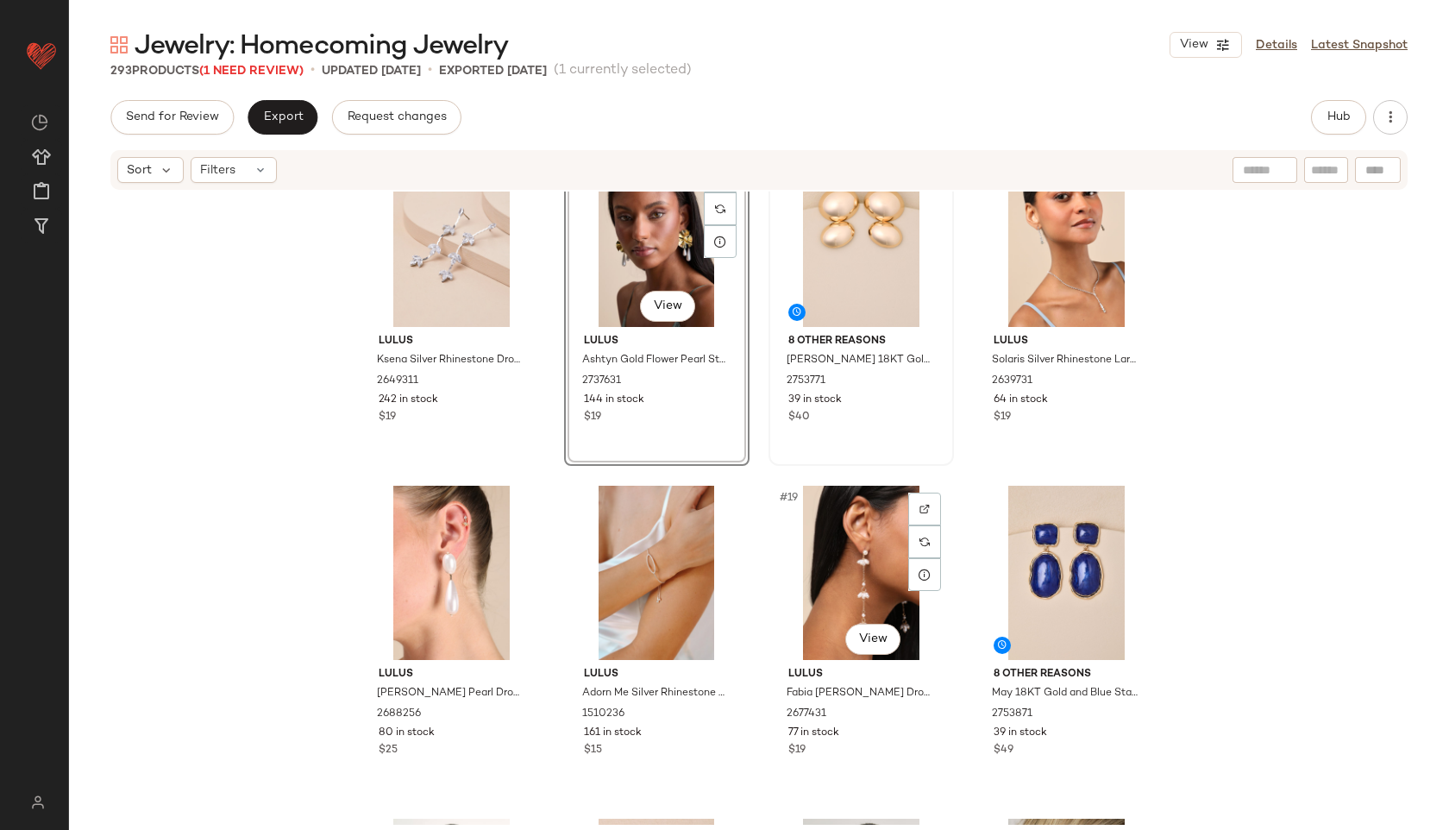
scroll to position [1071, 0]
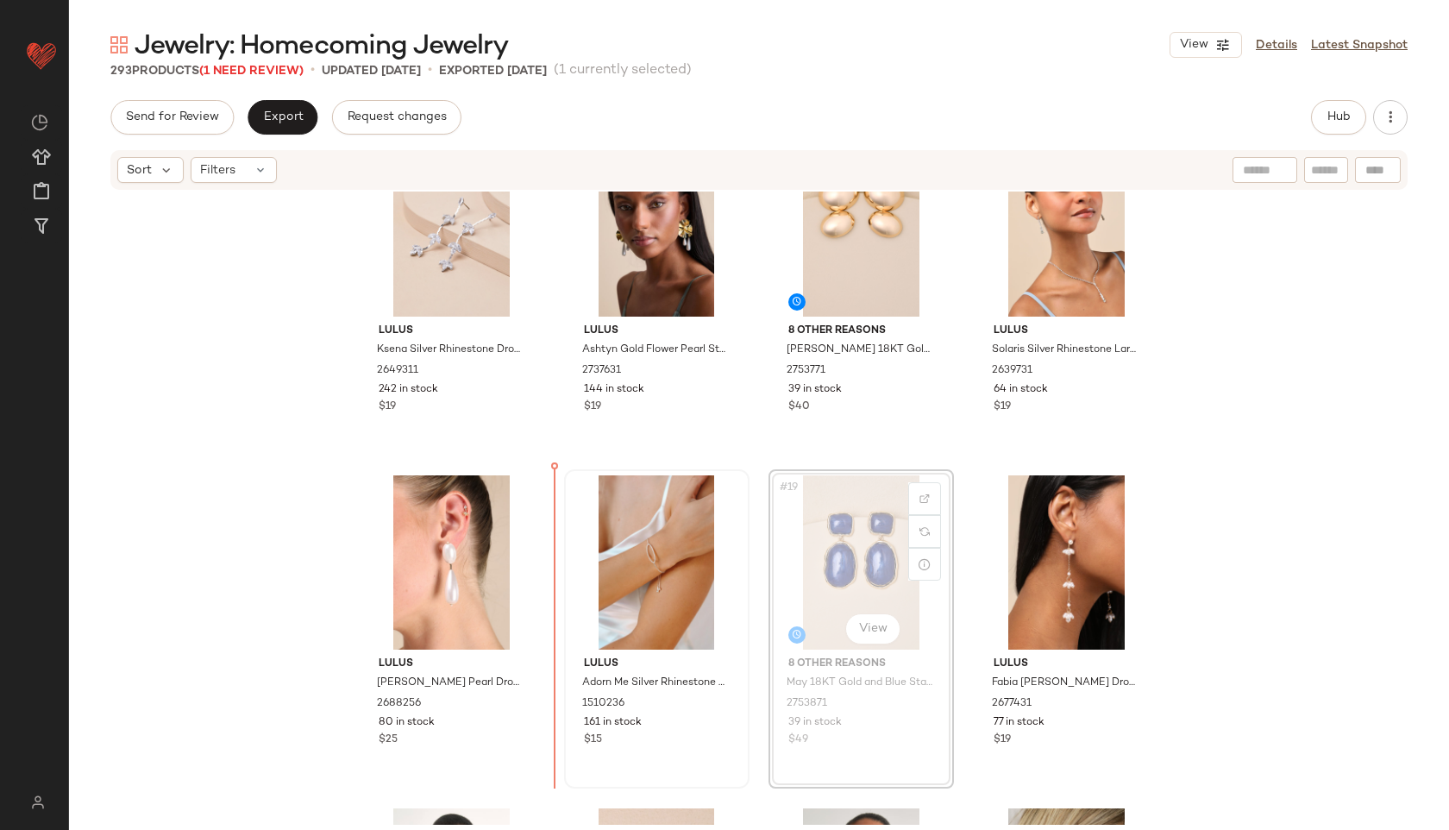
drag, startPoint x: 884, startPoint y: 583, endPoint x: 578, endPoint y: 541, distance: 309.1
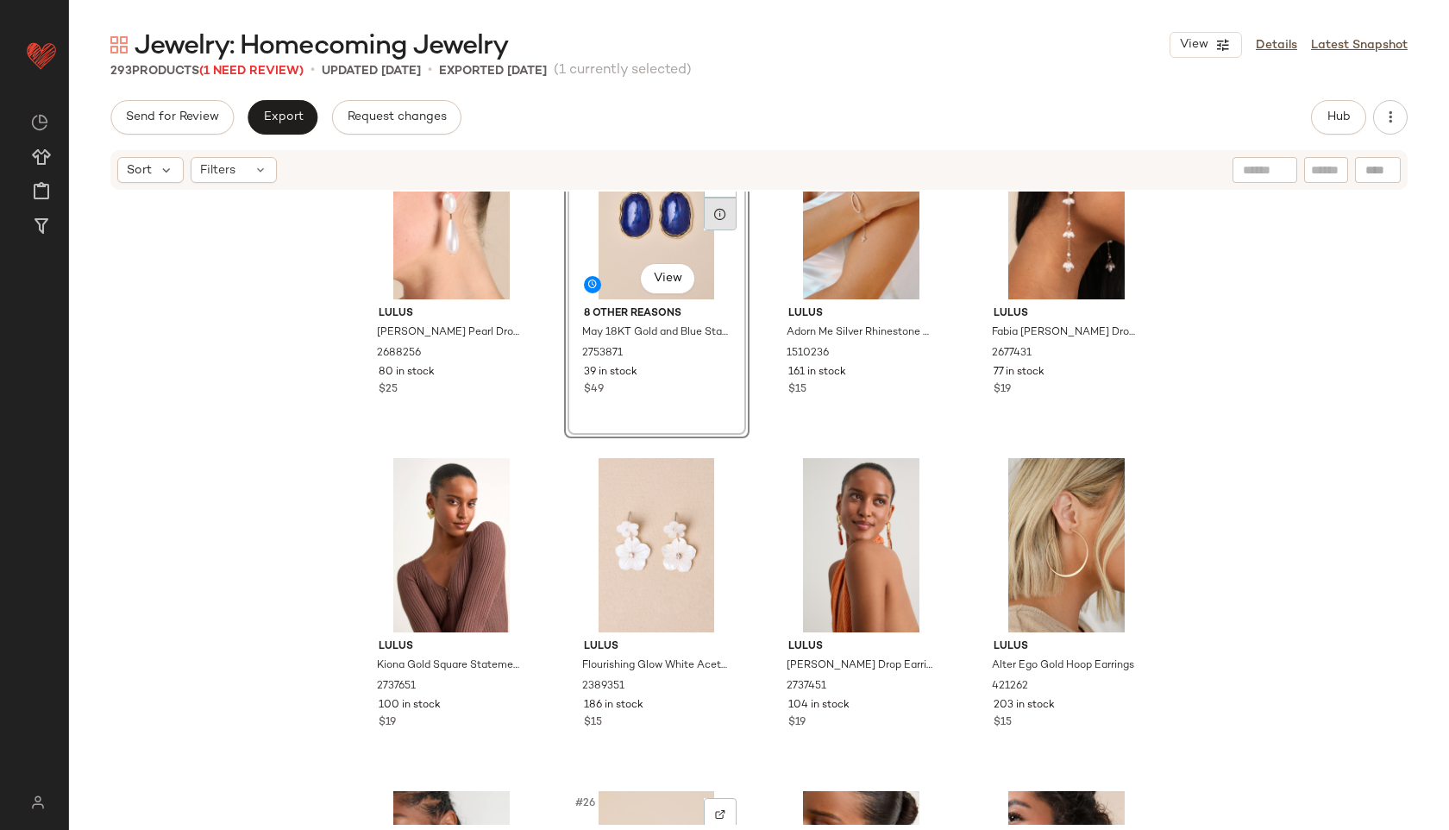
scroll to position [1359, 0]
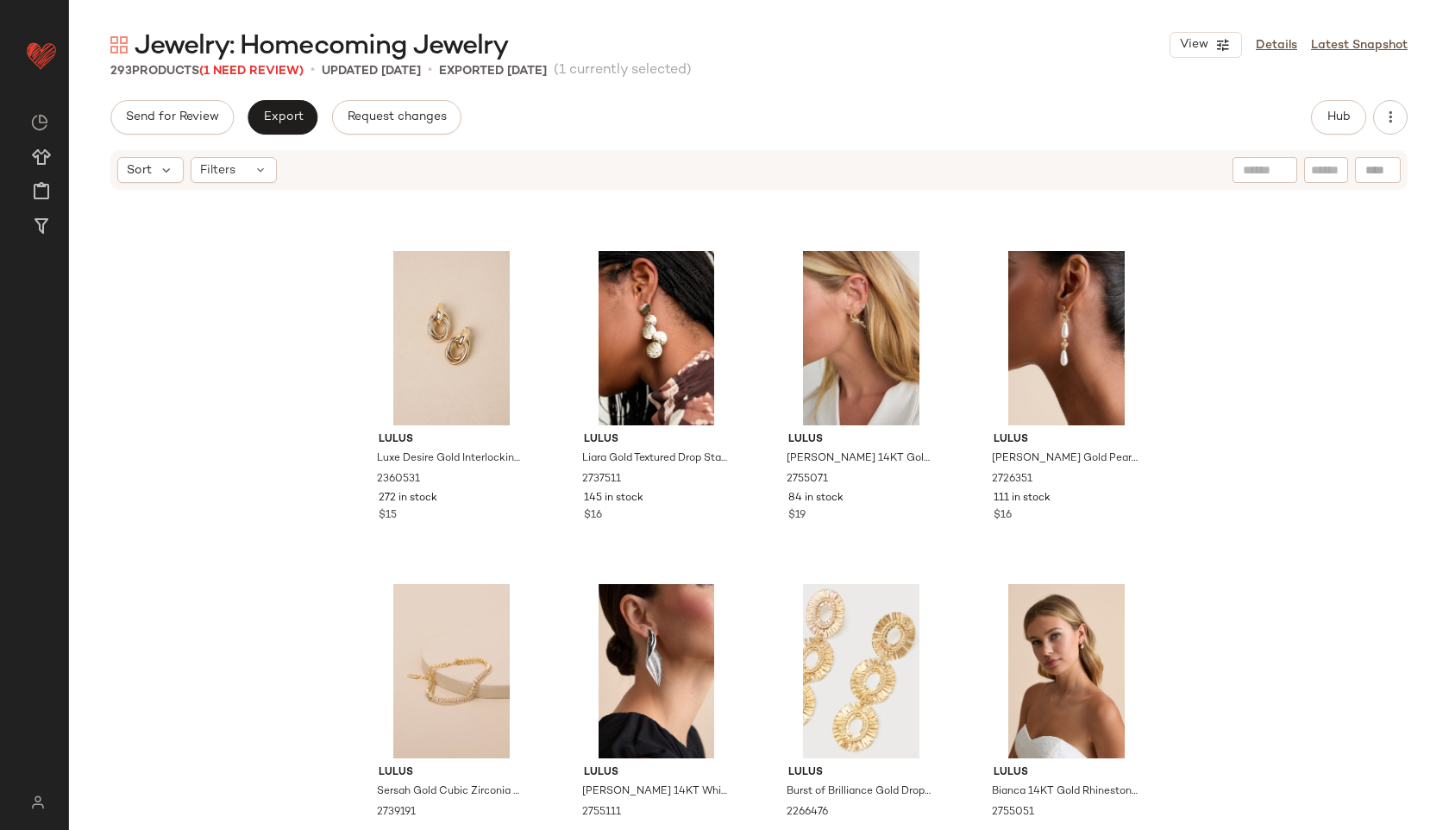
scroll to position [2928, 0]
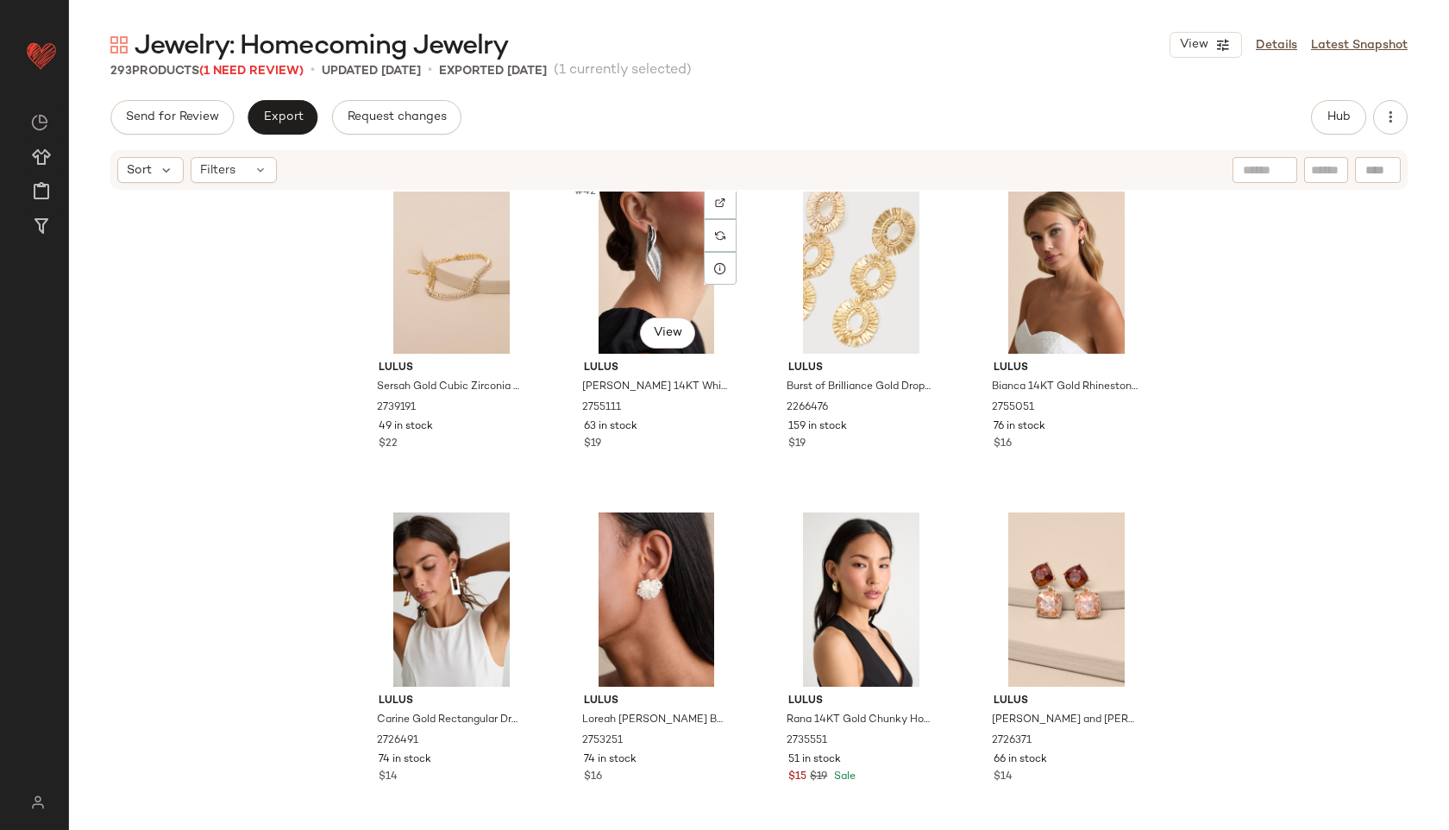
scroll to position [3393, 0]
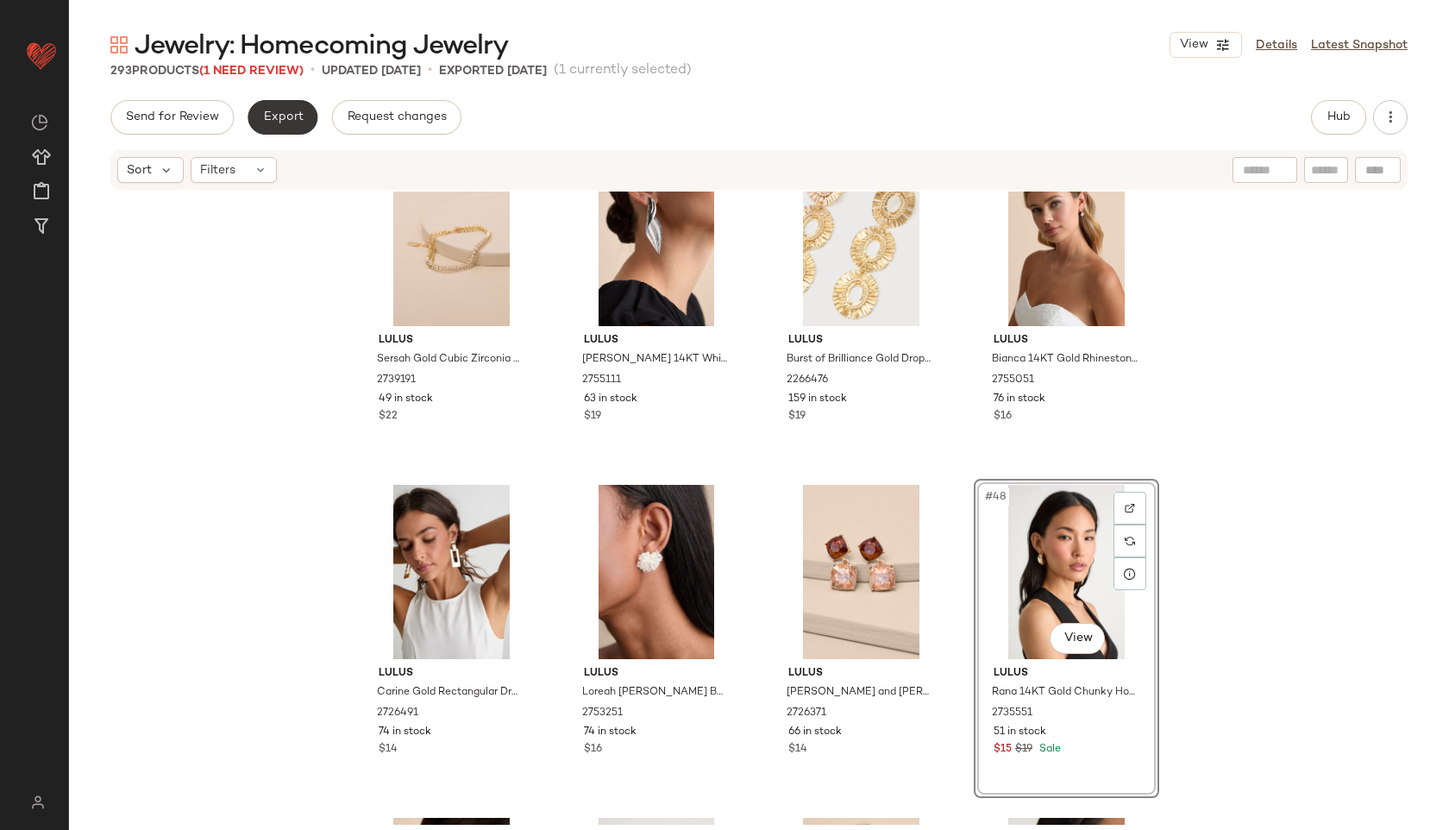
click at [297, 116] on span "Export" at bounding box center [282, 117] width 41 height 14
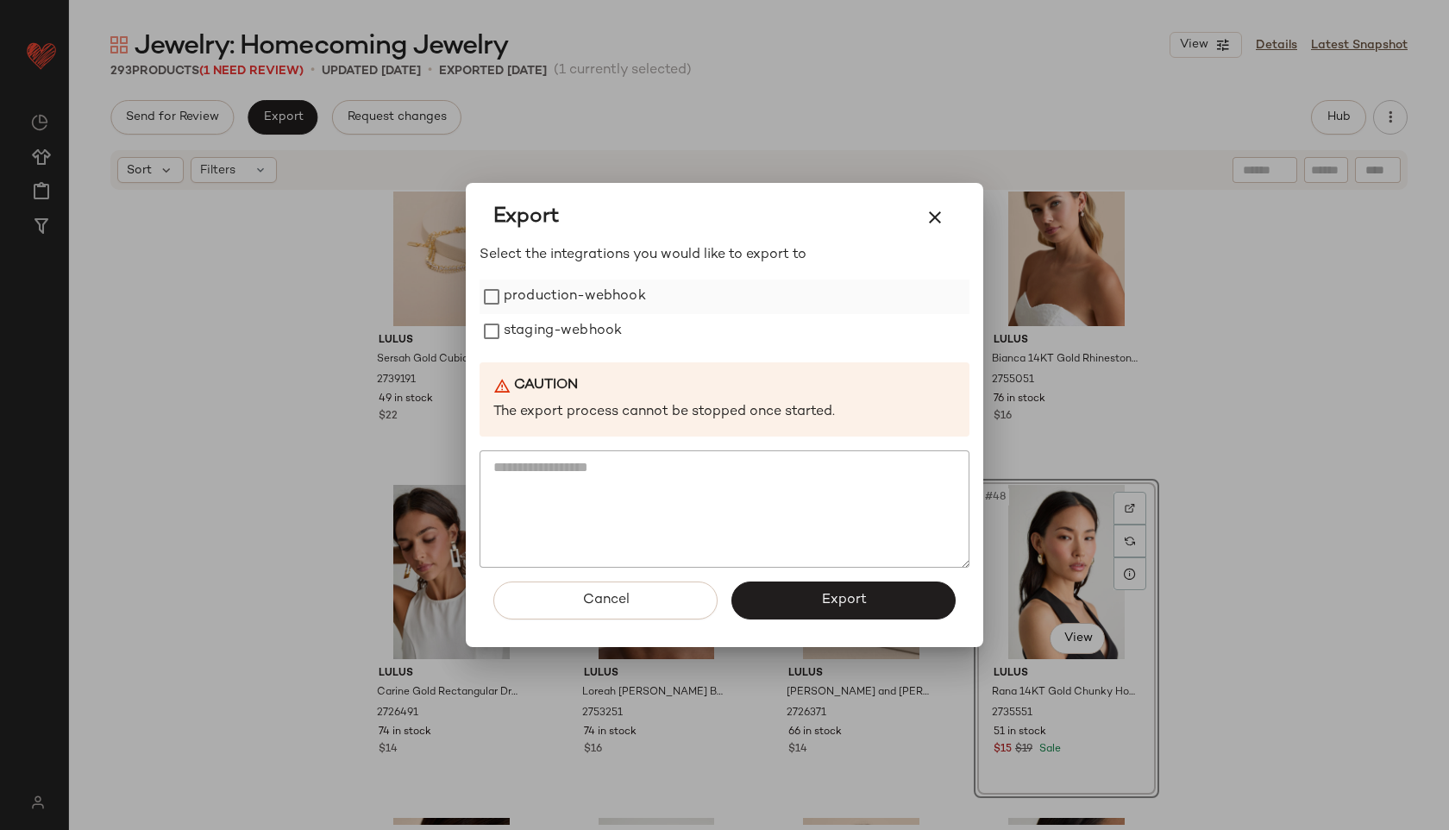
click at [524, 298] on label "production-webhook" at bounding box center [575, 296] width 142 height 35
click at [523, 301] on label "production-webhook" at bounding box center [575, 296] width 142 height 35
click at [518, 349] on div "Select the integrations you would like to export to production-webhook staging-…" at bounding box center [725, 406] width 490 height 323
click at [522, 337] on label "staging-webhook" at bounding box center [563, 331] width 118 height 35
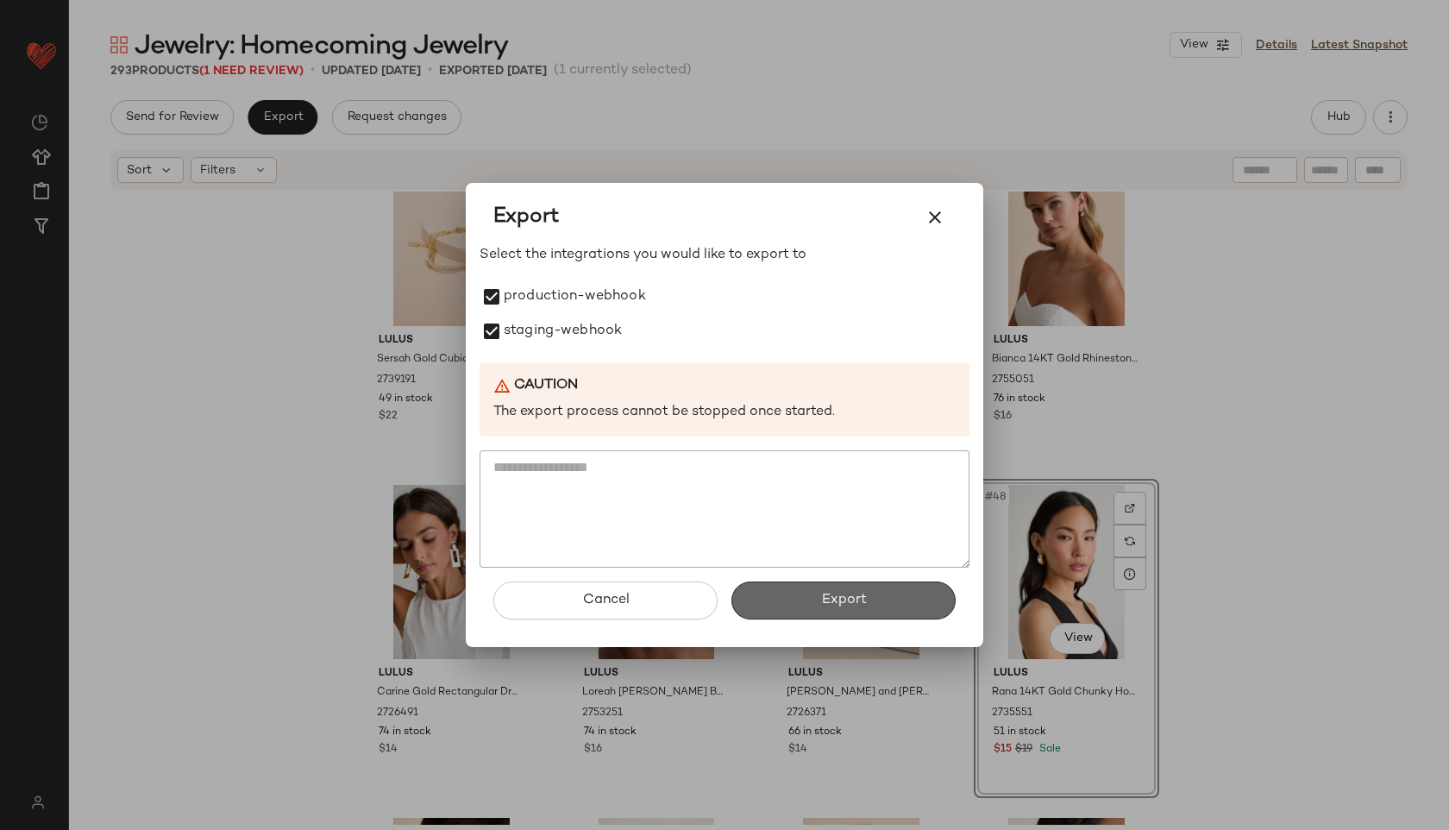
click at [836, 587] on button "Export" at bounding box center [843, 600] width 224 height 38
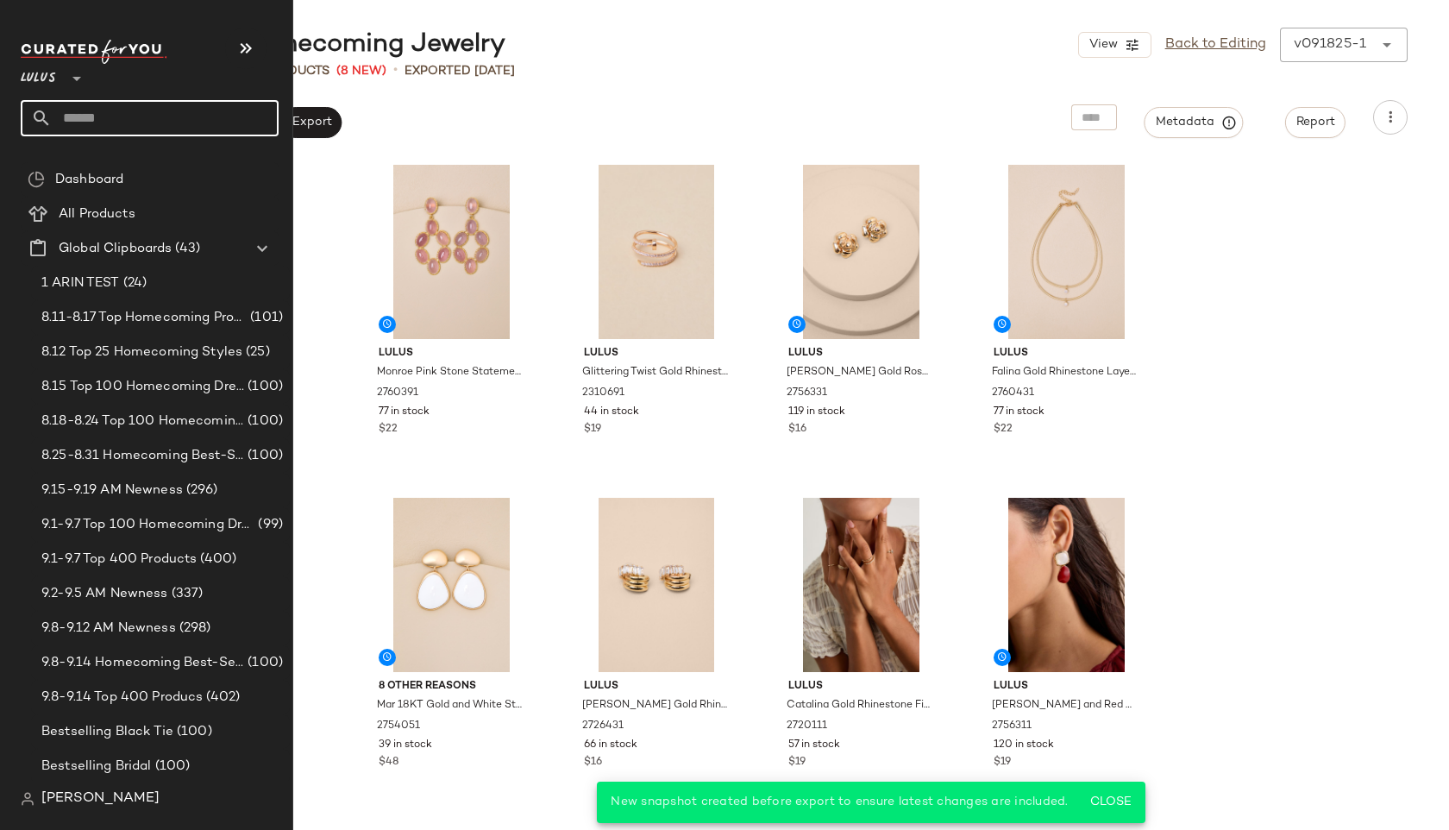
click at [98, 113] on input "text" at bounding box center [165, 118] width 227 height 36
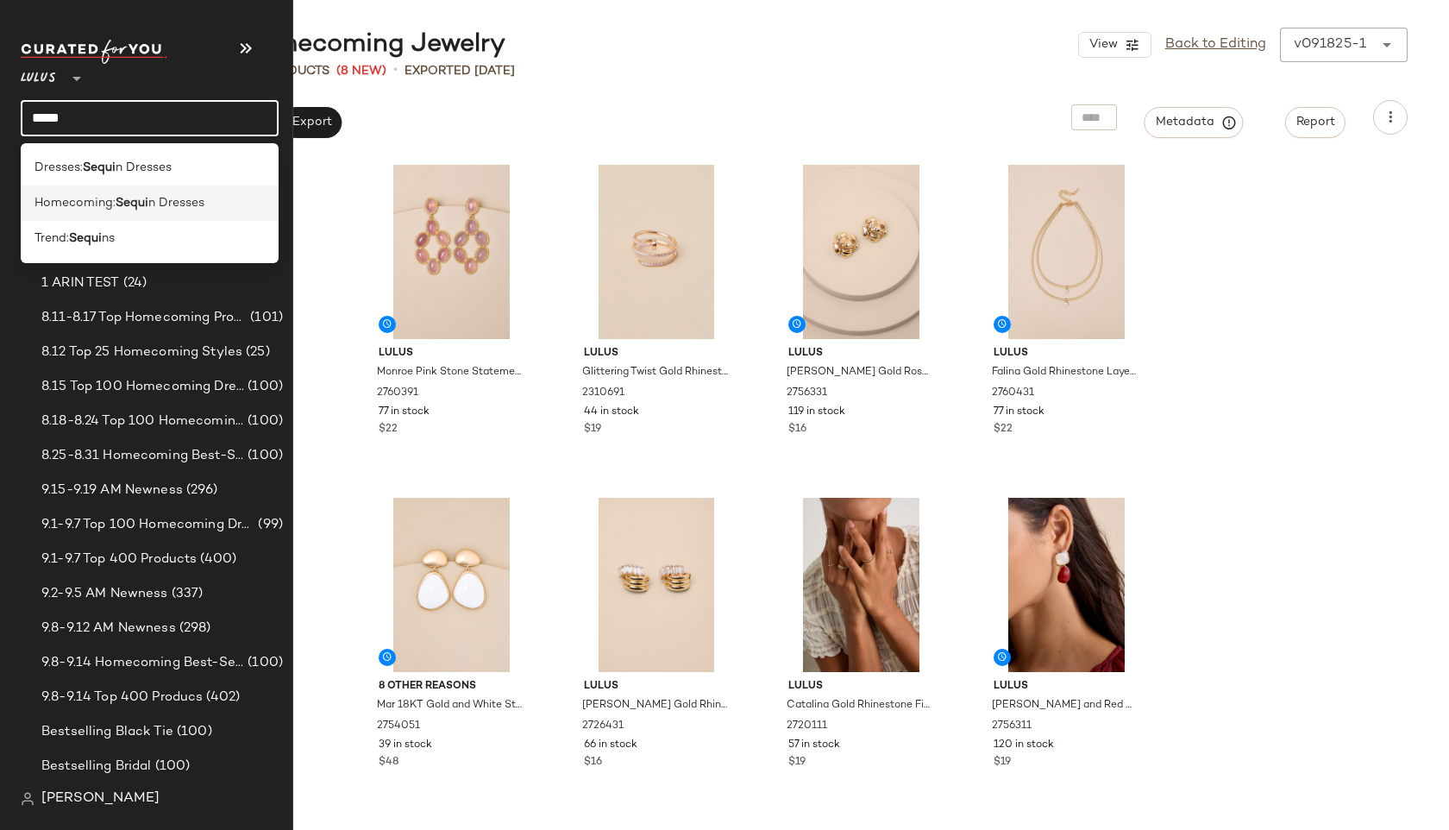
type input "*****"
click at [60, 205] on span "Homecoming:" at bounding box center [75, 203] width 81 height 18
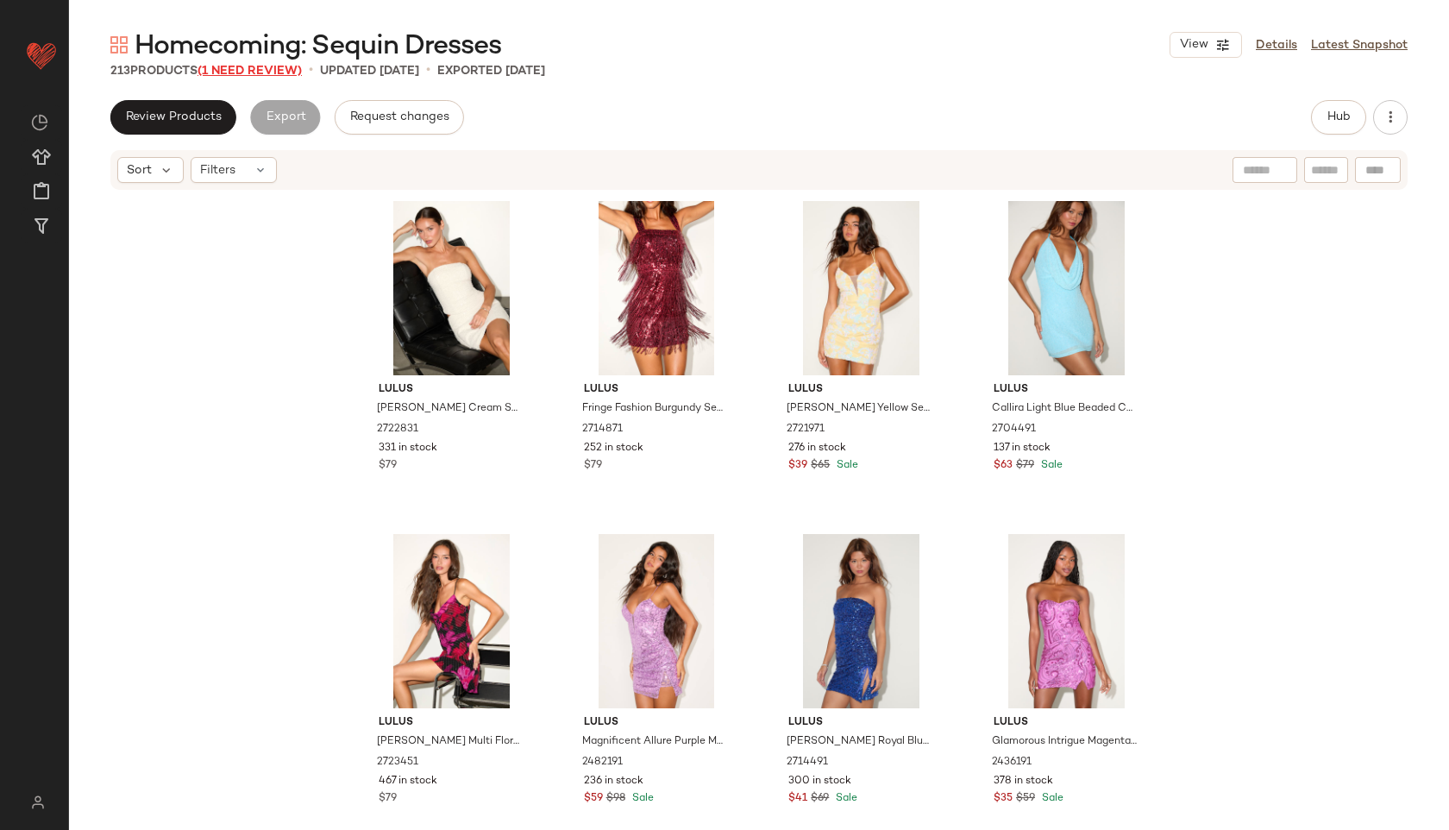
click at [273, 72] on span "(1 Need Review)" at bounding box center [250, 71] width 104 height 13
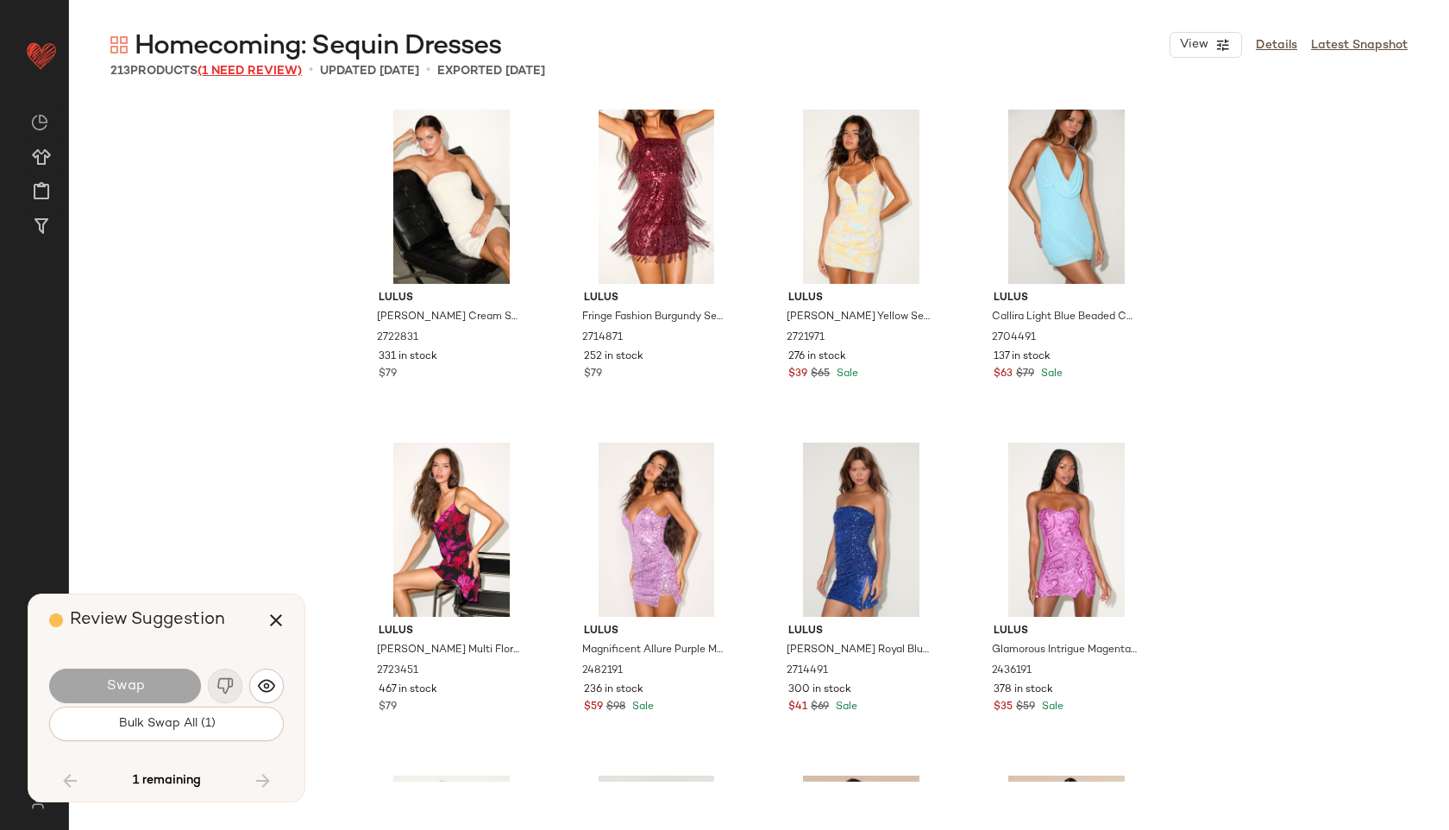
scroll to position [16648, 0]
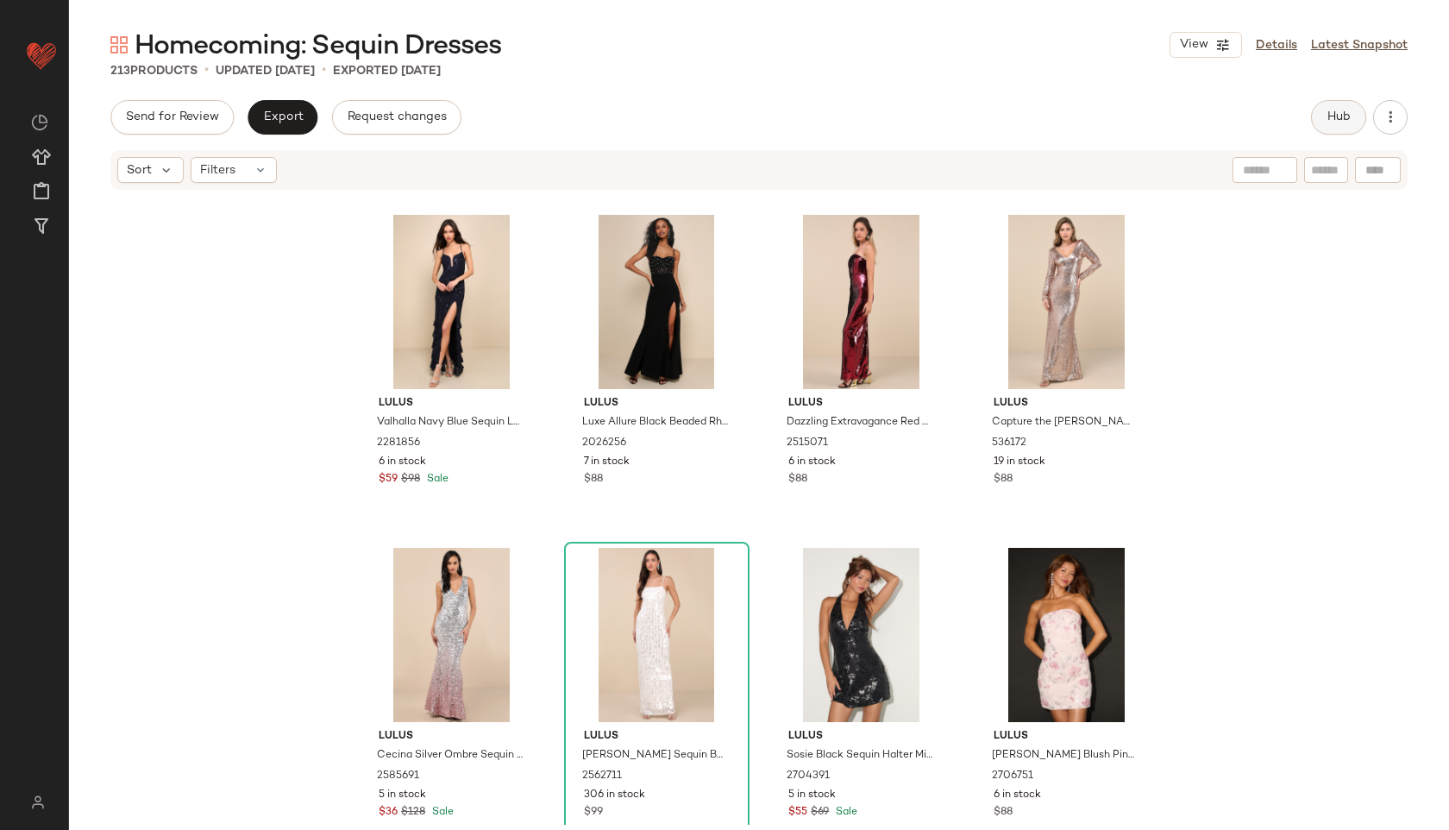
click at [1323, 108] on button "Hub" at bounding box center [1338, 117] width 55 height 35
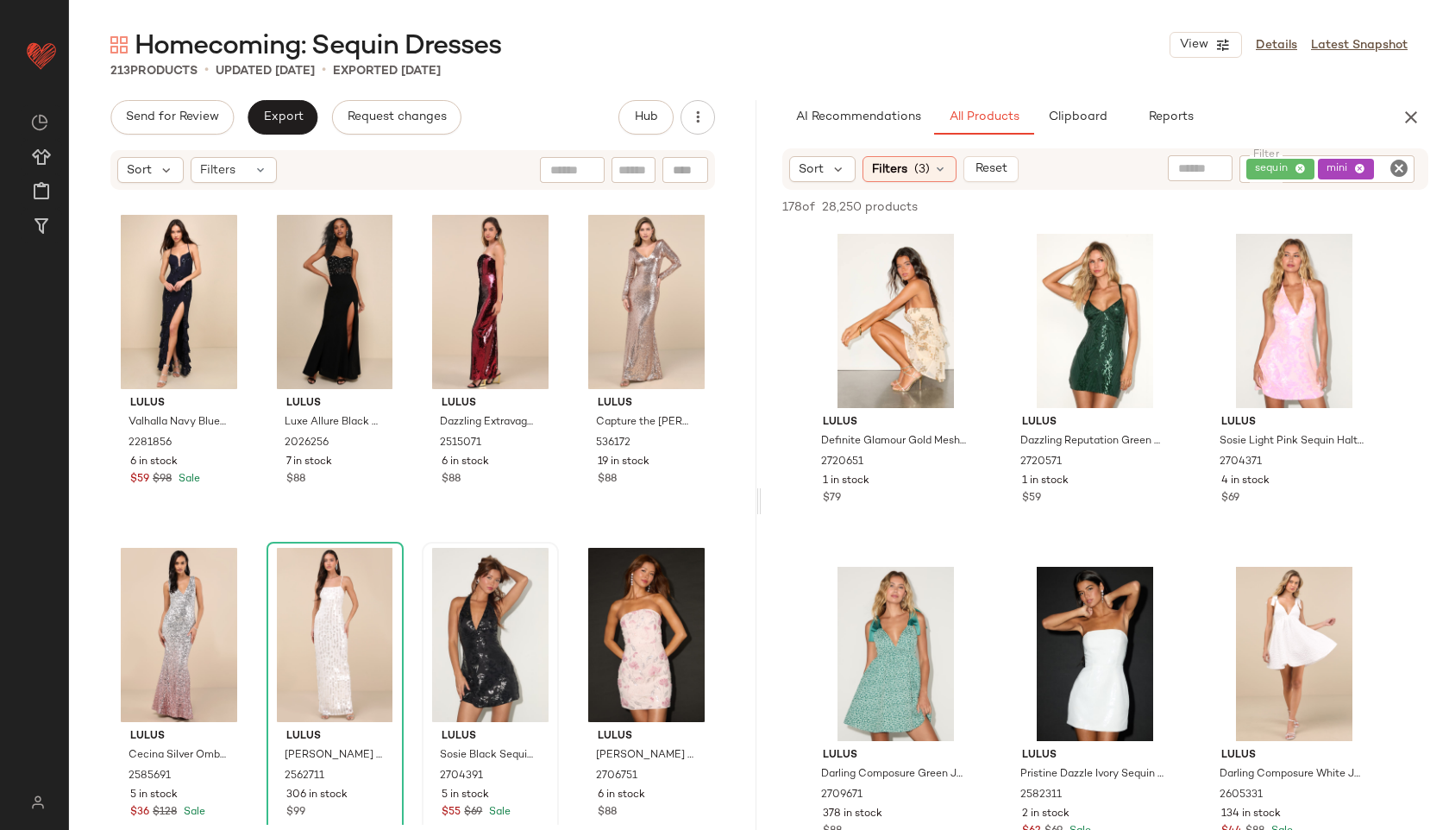
scroll to position [17350, 0]
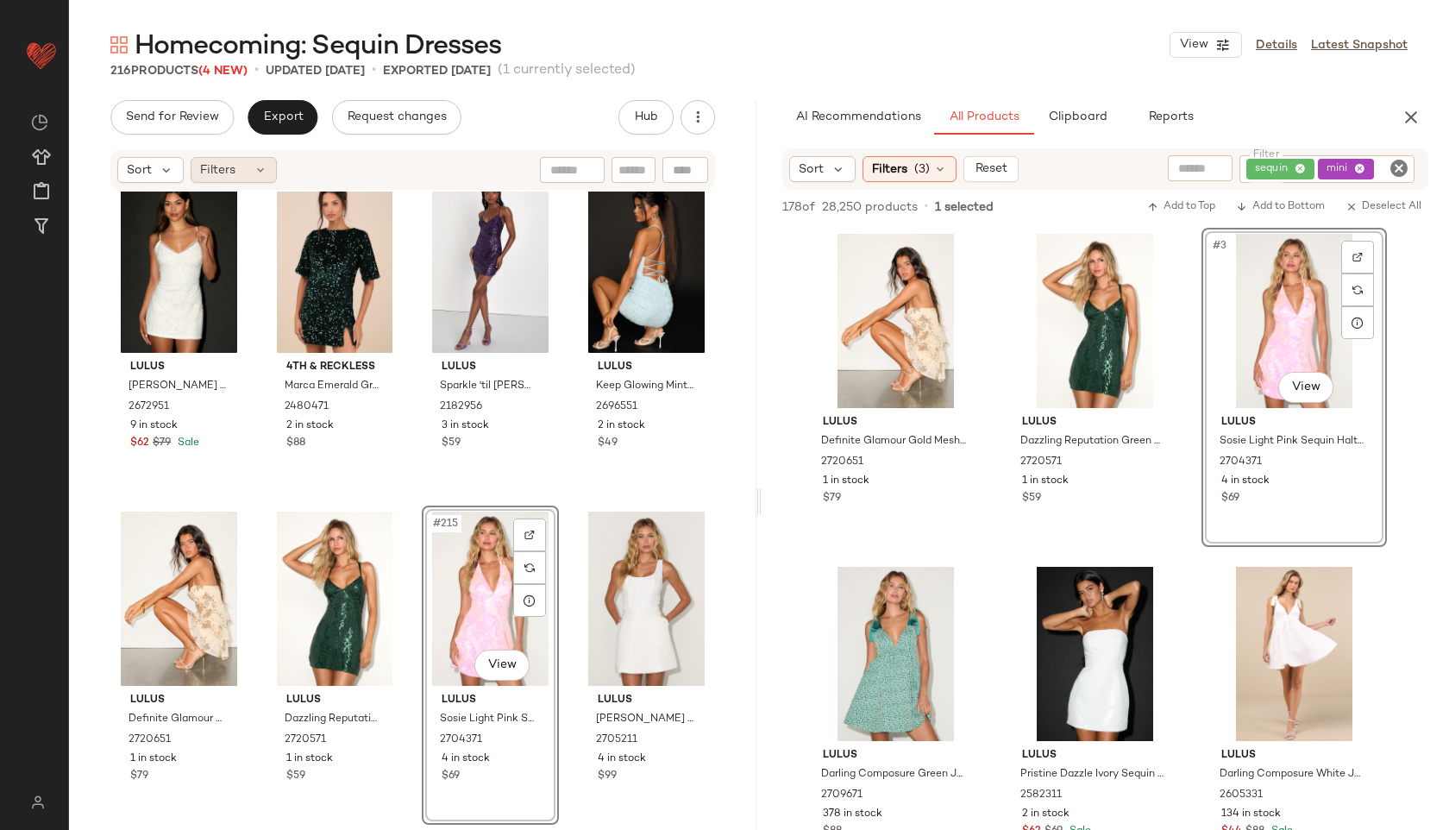
click at [262, 166] on icon at bounding box center [261, 170] width 14 height 14
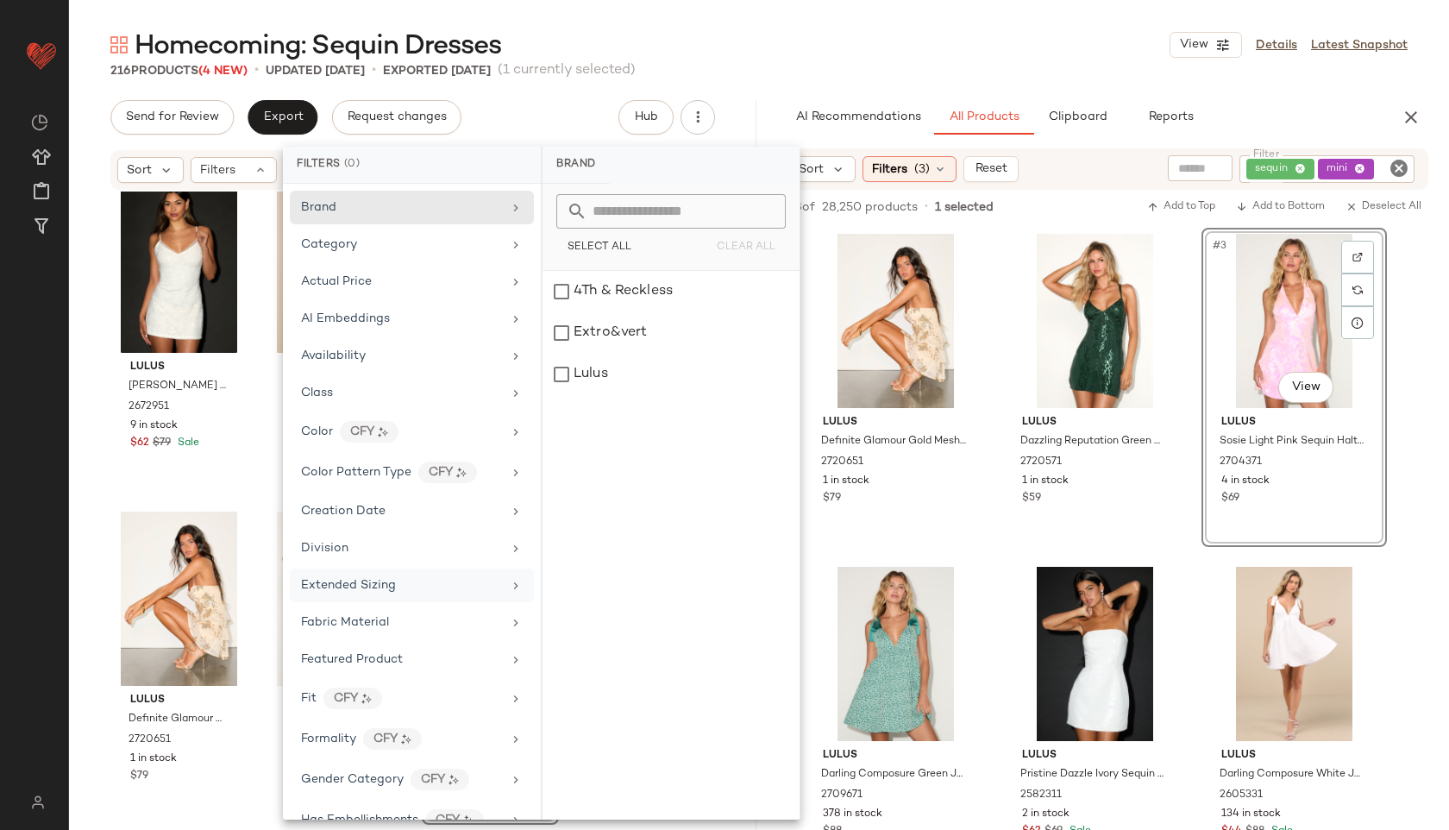
scroll to position [883, 0]
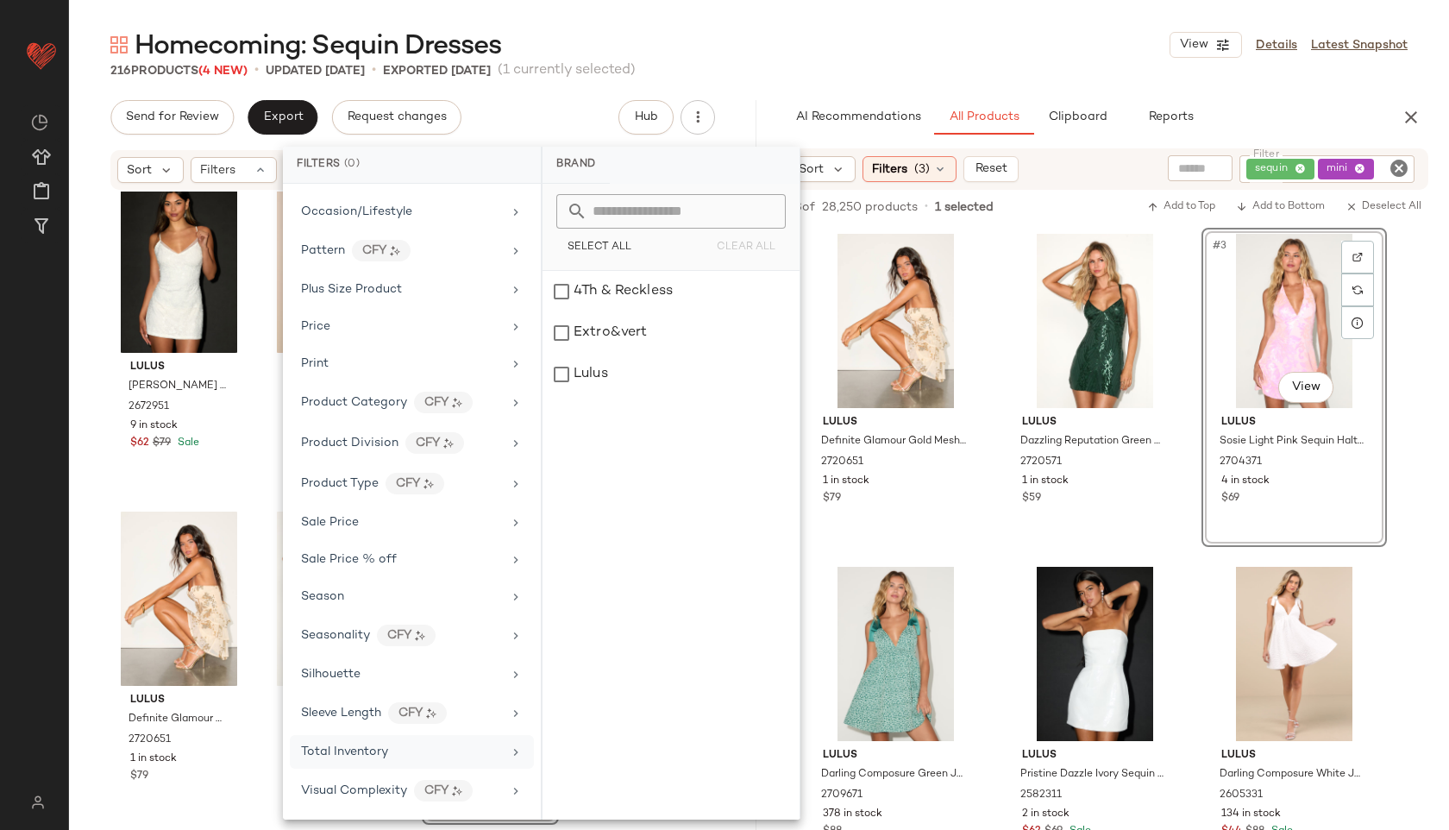
click at [353, 743] on div "Total Inventory" at bounding box center [344, 752] width 87 height 18
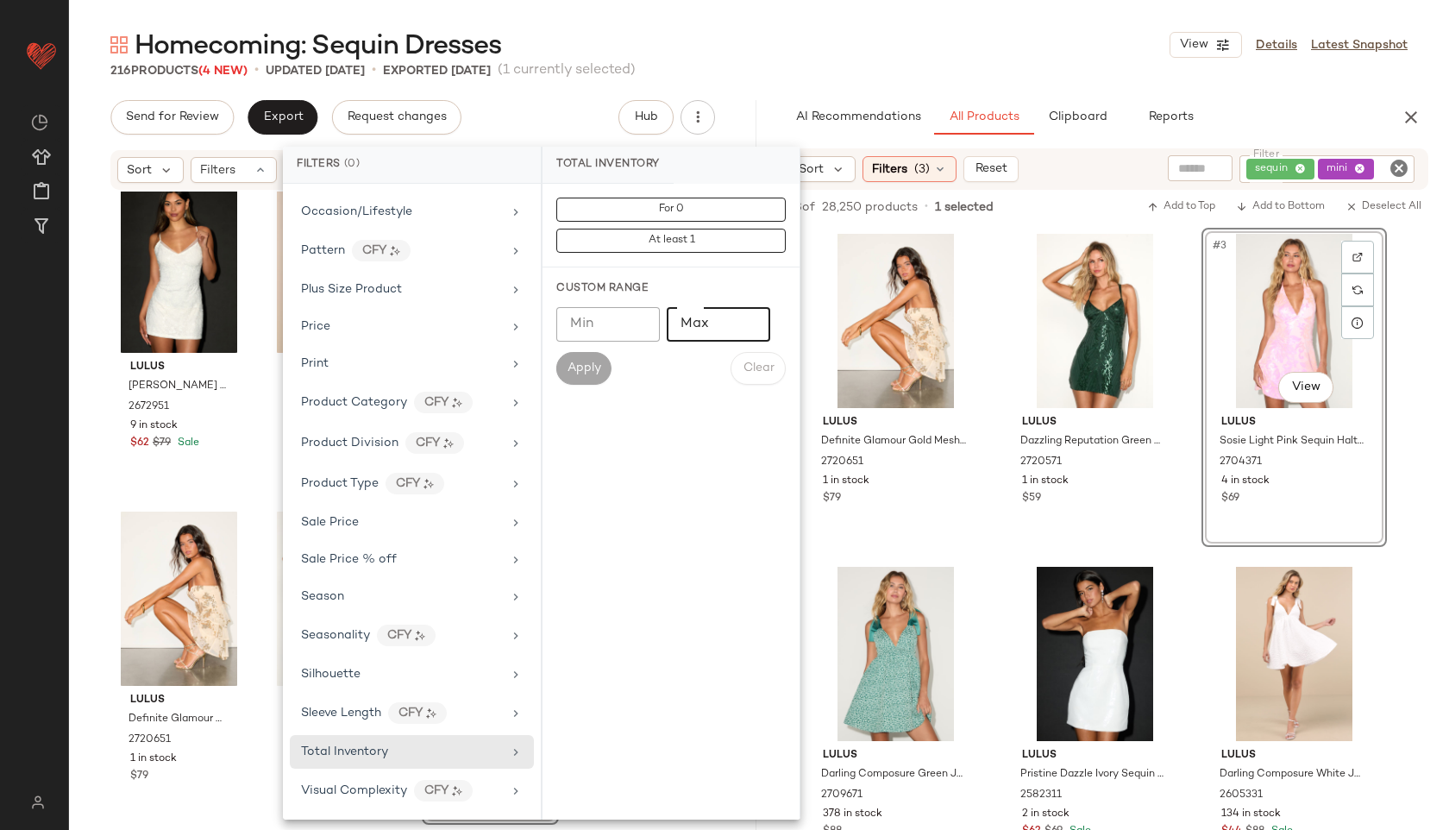
click at [700, 316] on input "Max" at bounding box center [719, 324] width 104 height 35
type input "**"
click at [579, 363] on span "Apply" at bounding box center [584, 368] width 35 height 14
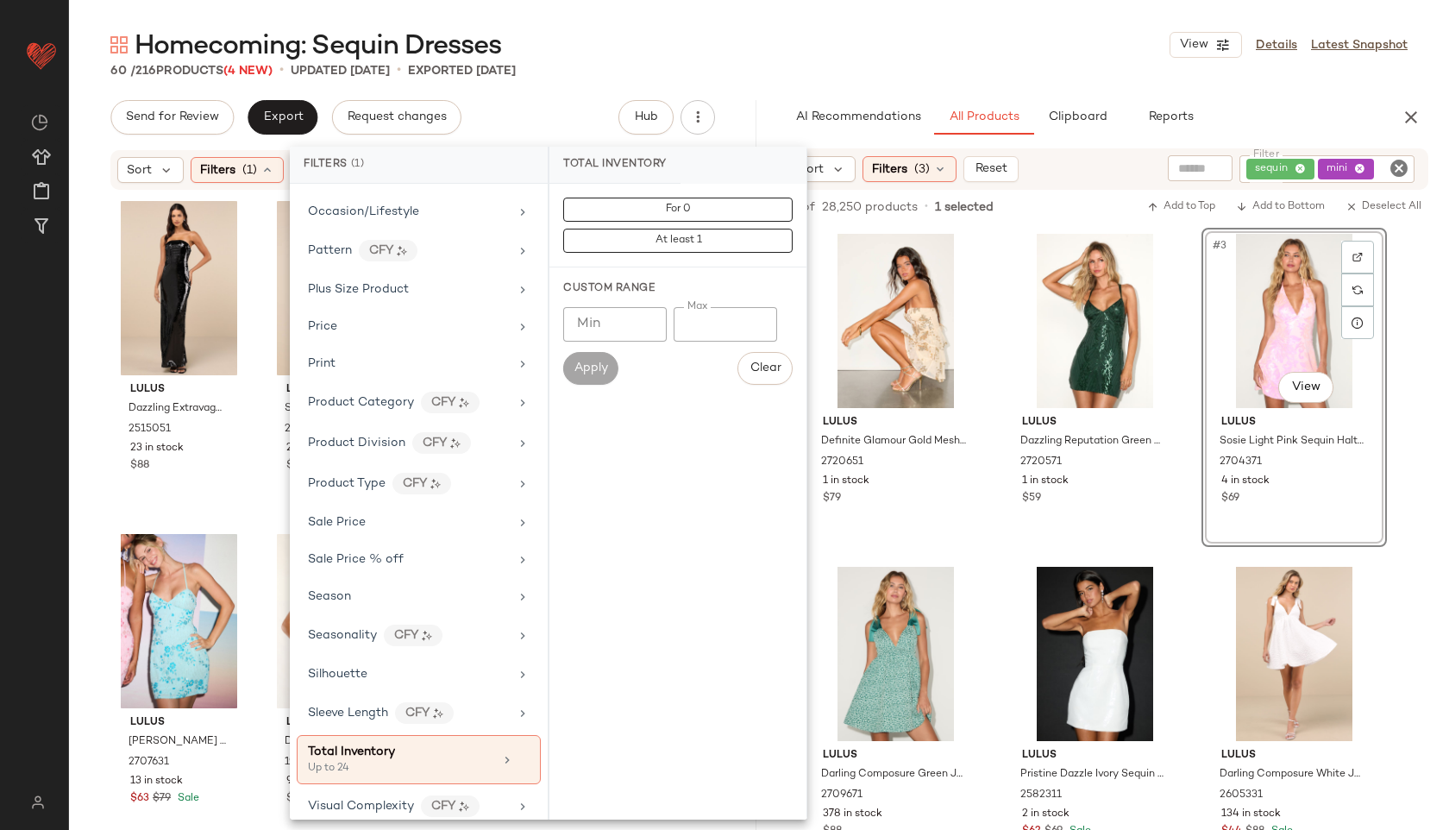
click at [624, 76] on div "60 / 216 Products (4 New) • updated [DATE] • Exported [DATE]" at bounding box center [759, 70] width 1380 height 17
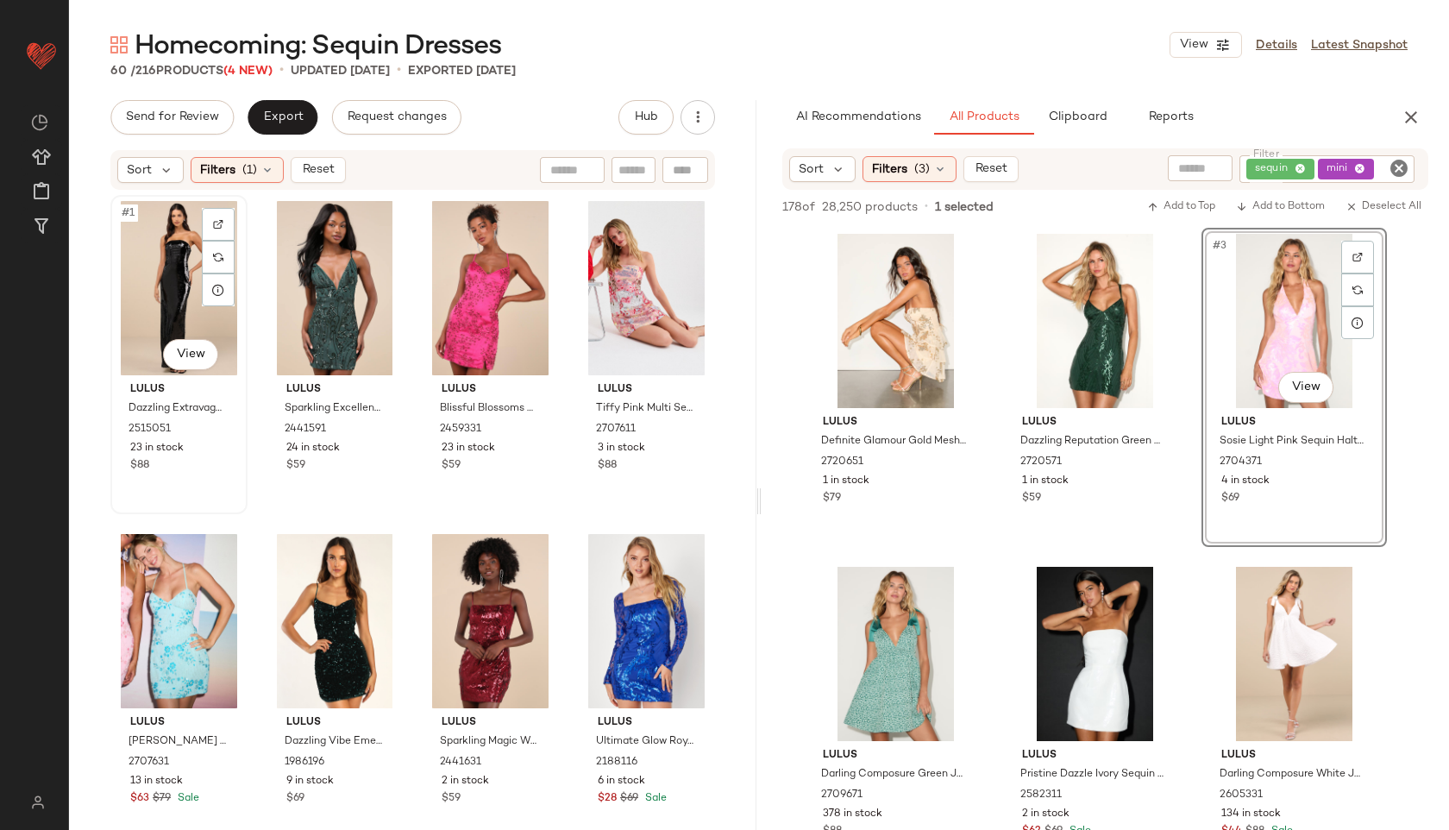
click at [145, 279] on div "#1 View" at bounding box center [178, 288] width 125 height 174
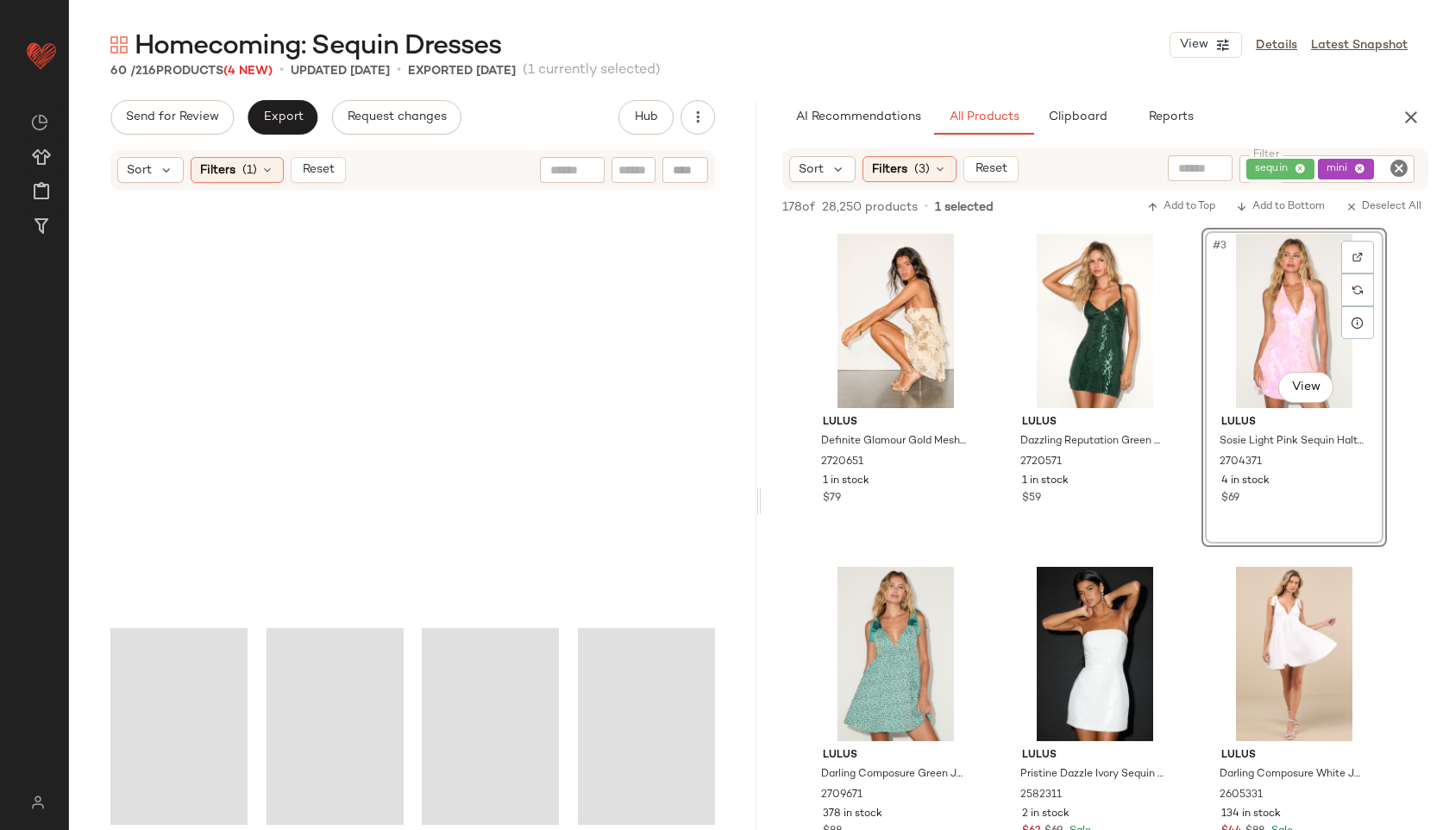
scroll to position [4365, 0]
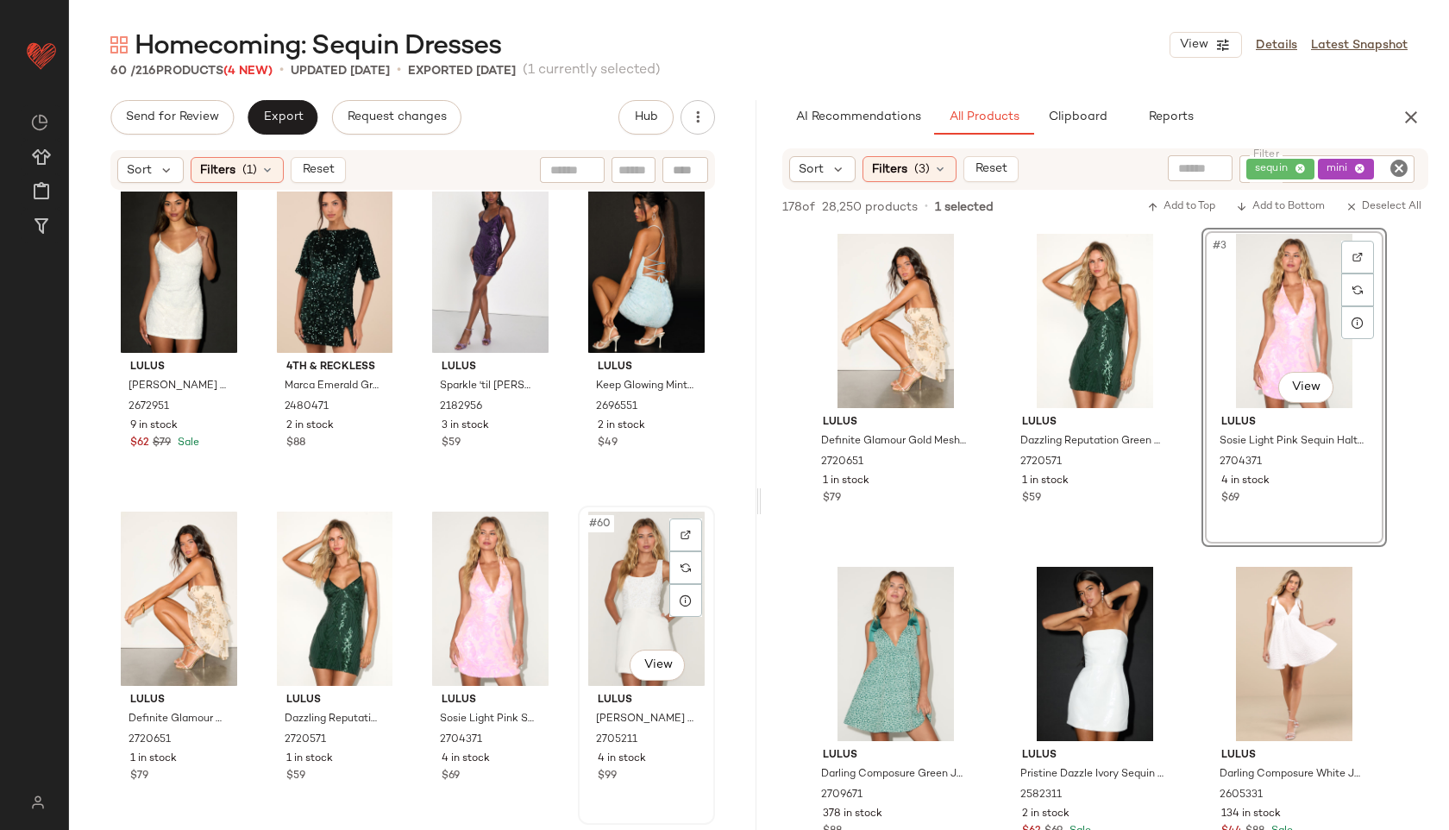
click at [624, 556] on div "#60 View" at bounding box center [646, 599] width 125 height 174
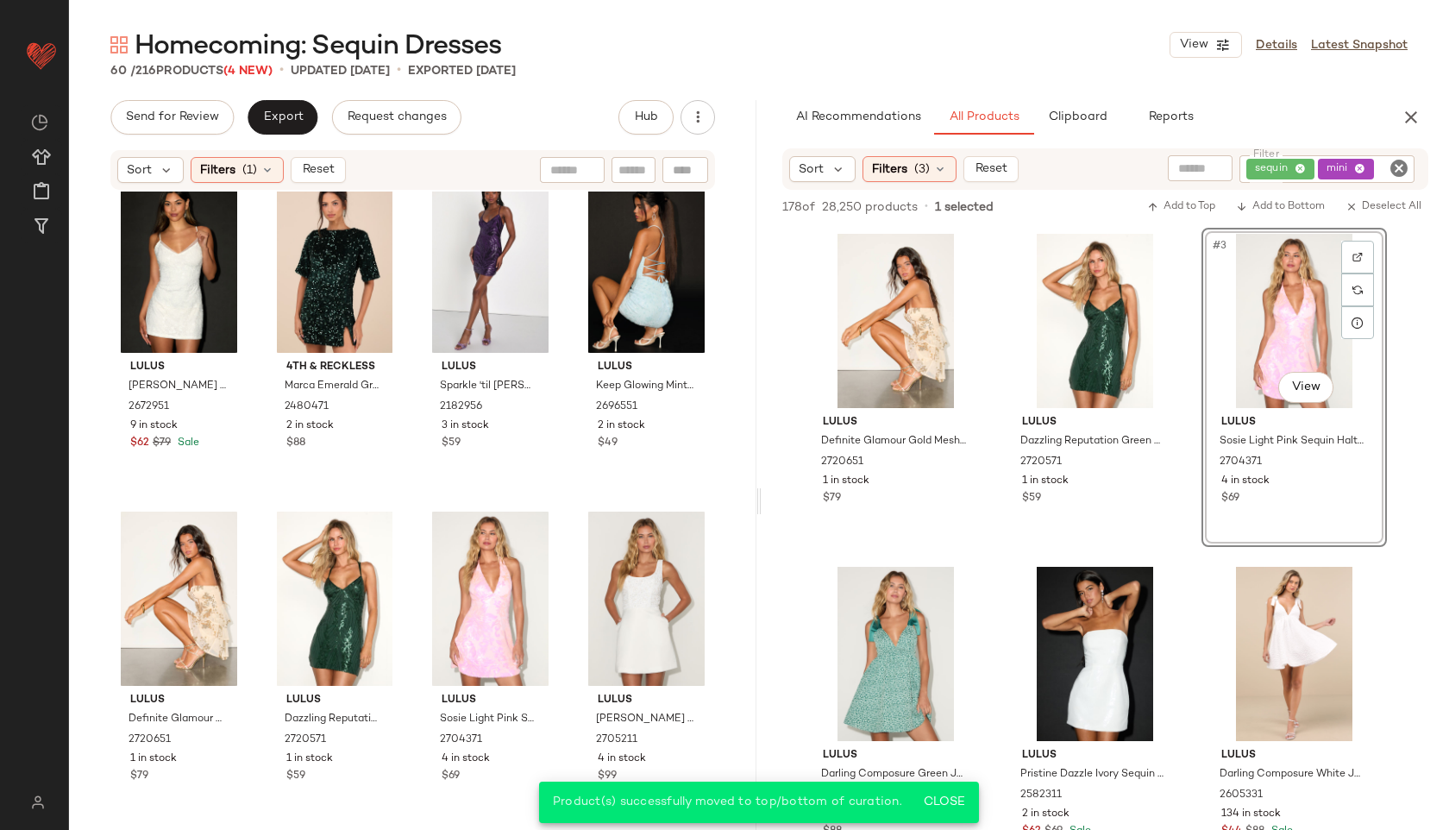
click at [317, 130] on div "Send for Review Export Request changes" at bounding box center [285, 117] width 351 height 35
click at [304, 126] on button "Export" at bounding box center [283, 117] width 70 height 35
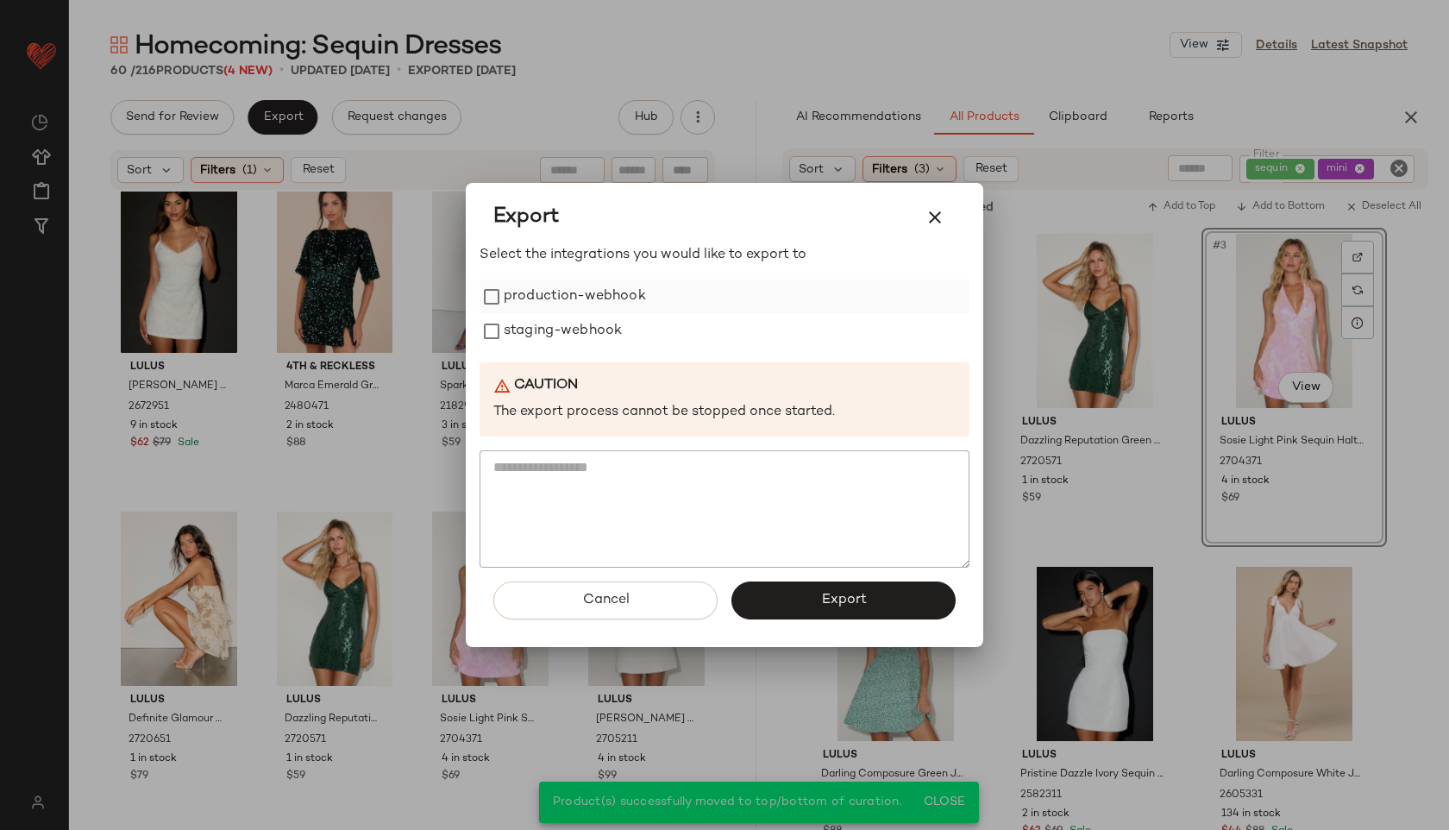
click at [625, 288] on label "production-webhook" at bounding box center [575, 296] width 142 height 35
click at [594, 338] on label "staging-webhook" at bounding box center [563, 331] width 118 height 35
click at [869, 611] on button "Export" at bounding box center [843, 600] width 224 height 38
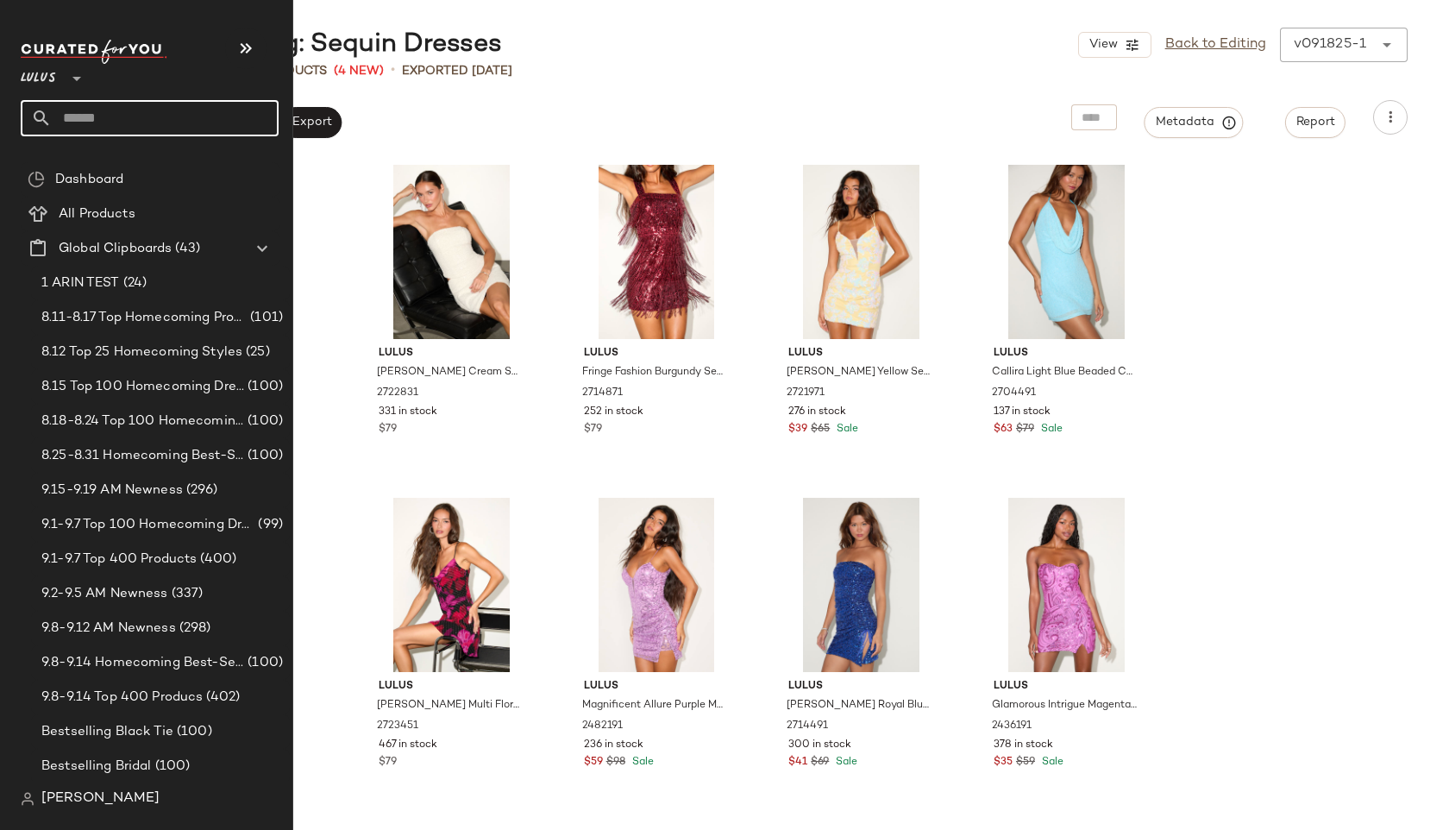
click at [89, 118] on input "text" at bounding box center [165, 118] width 227 height 36
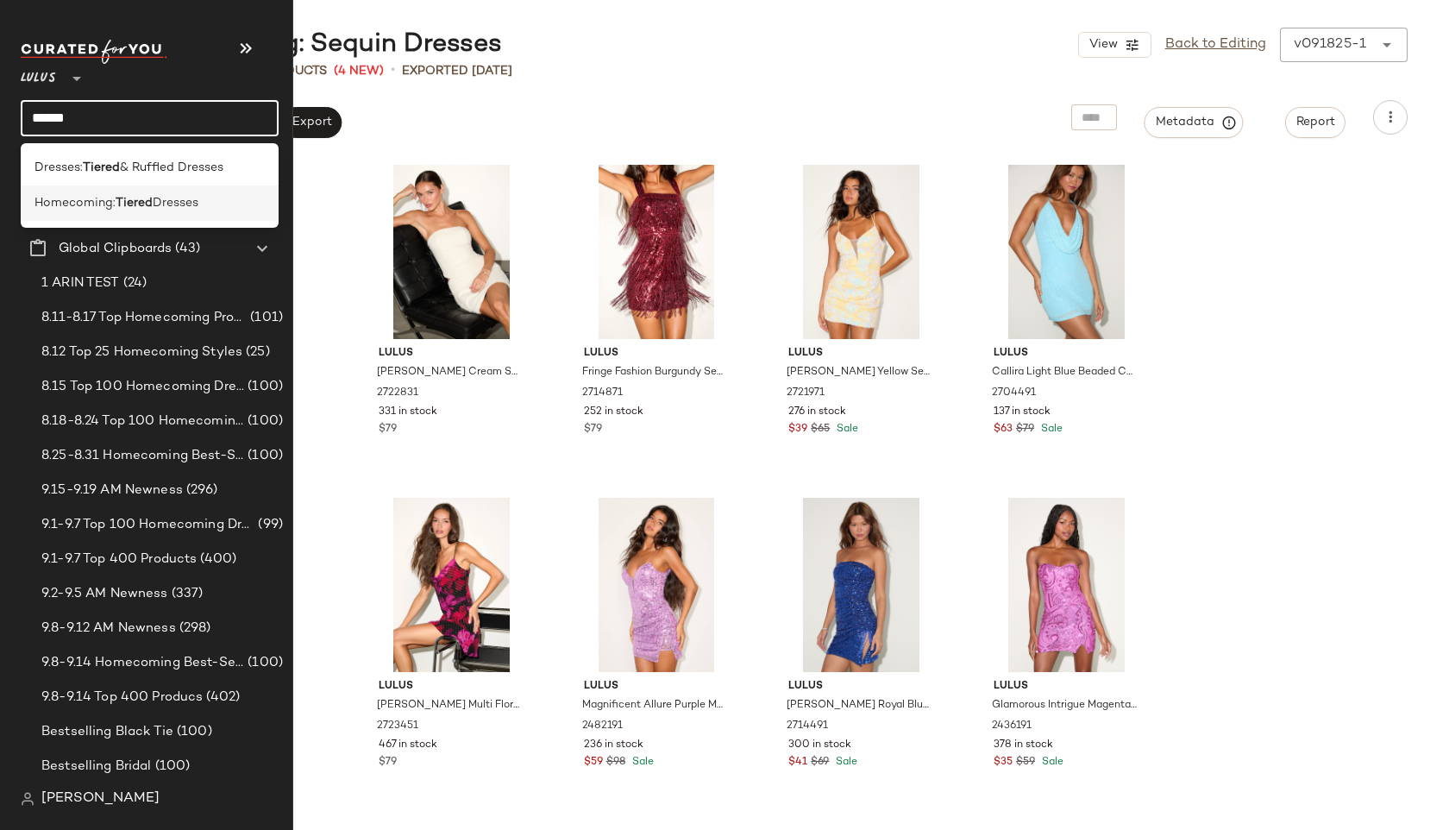
type input "******"
click at [49, 198] on span "Homecoming:" at bounding box center [75, 203] width 81 height 18
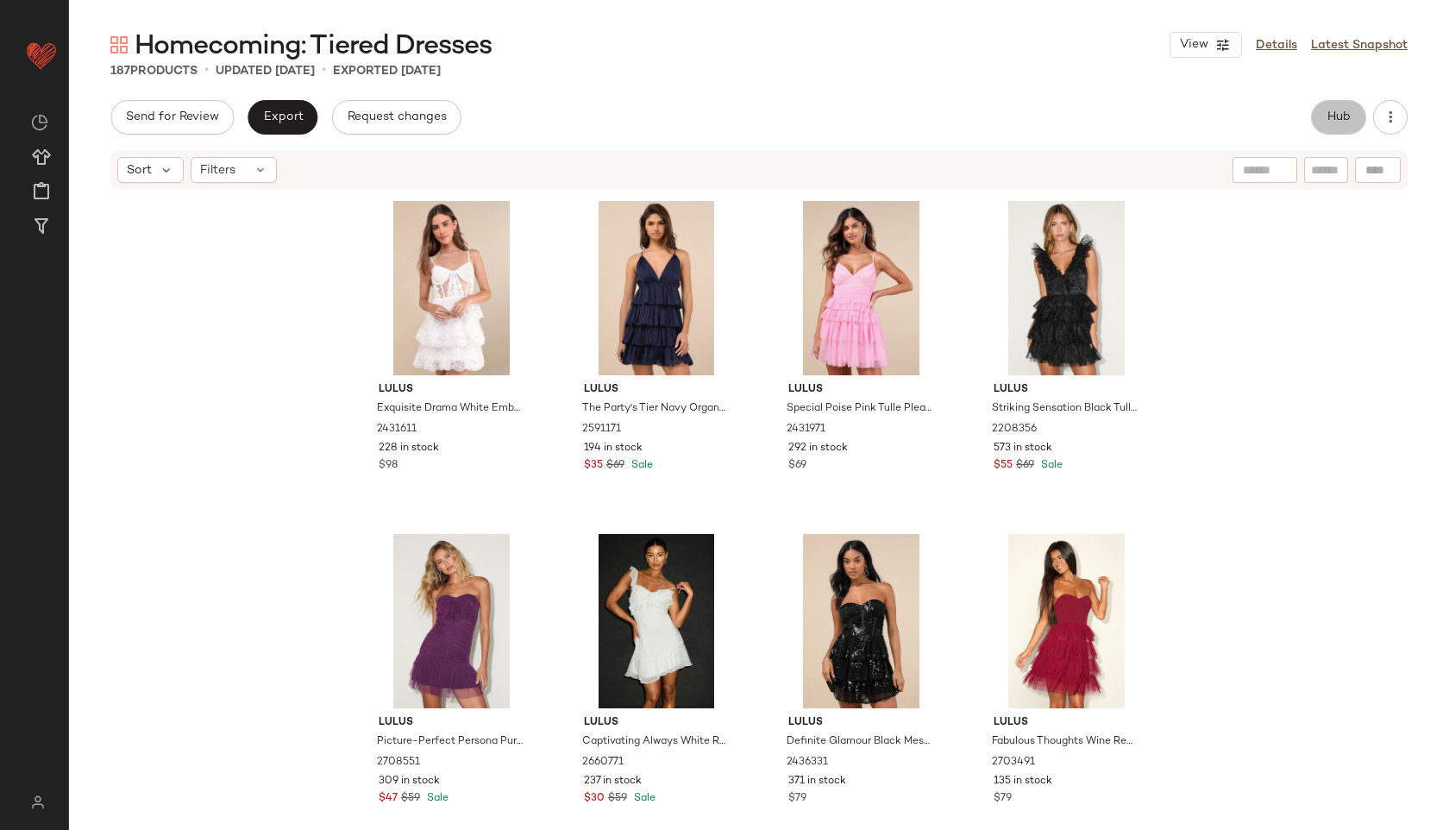
click at [1333, 113] on span "Hub" at bounding box center [1339, 117] width 24 height 14
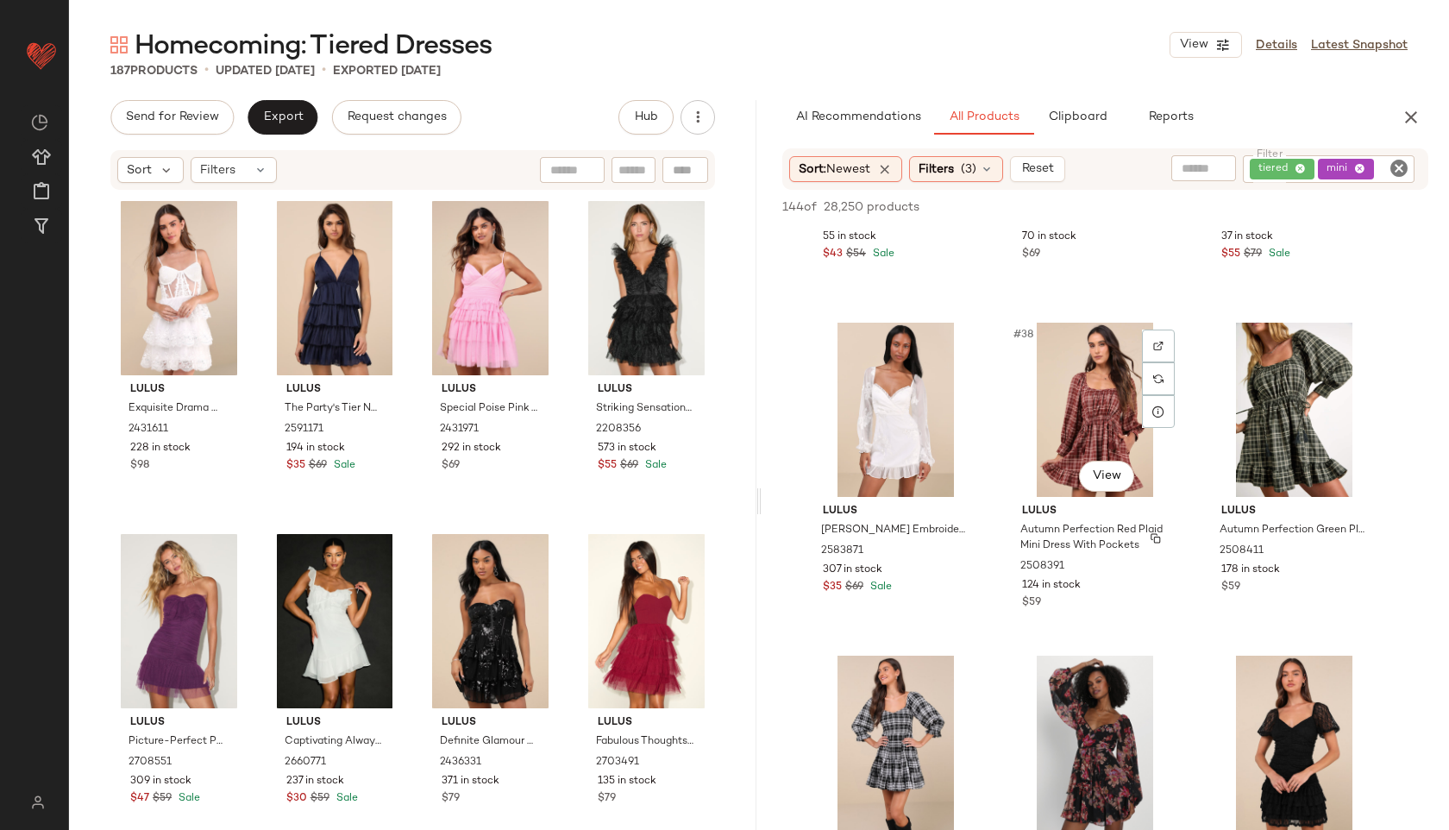
scroll to position [3911, 0]
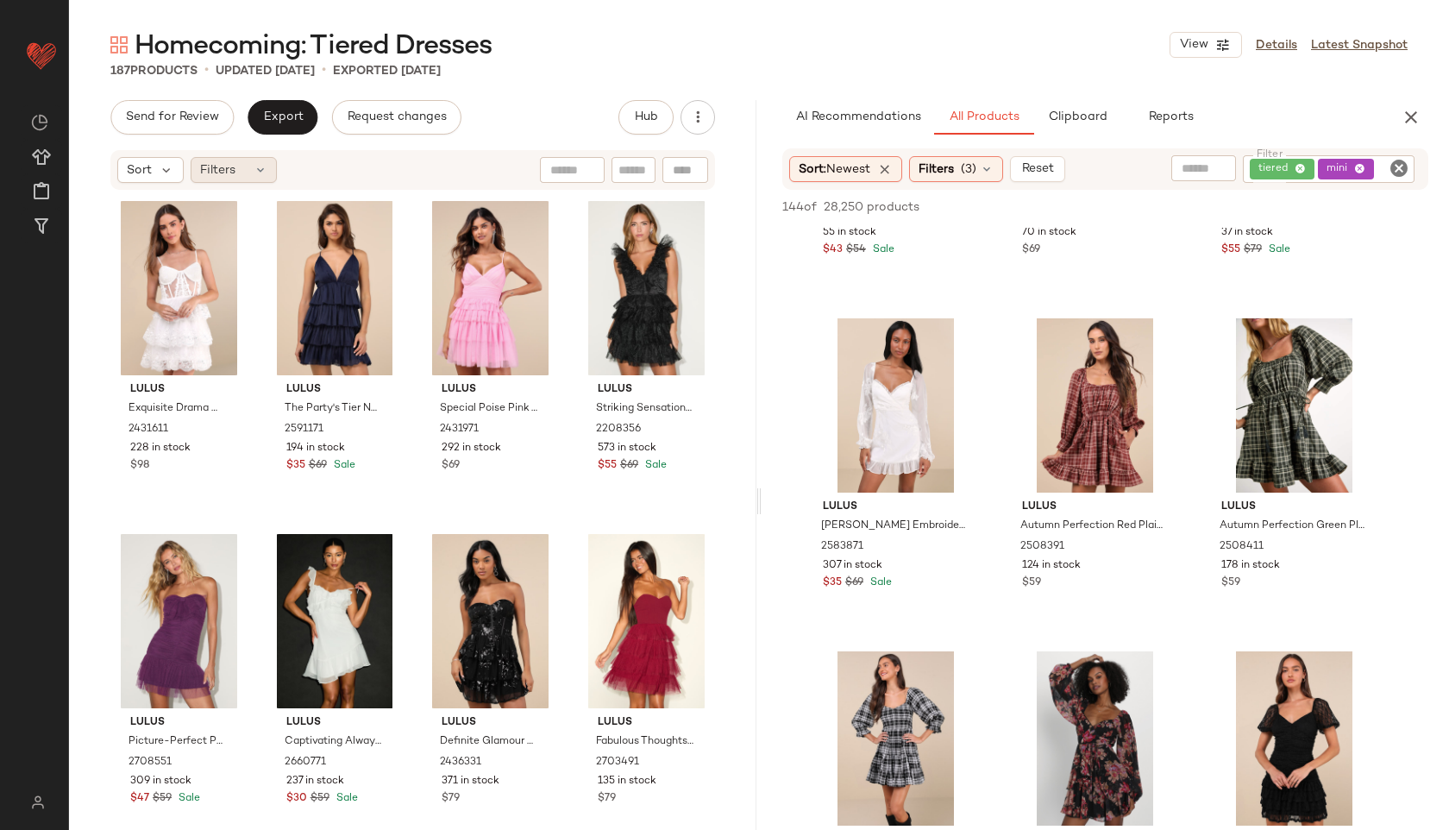
click at [234, 164] on span "Filters" at bounding box center [217, 170] width 35 height 18
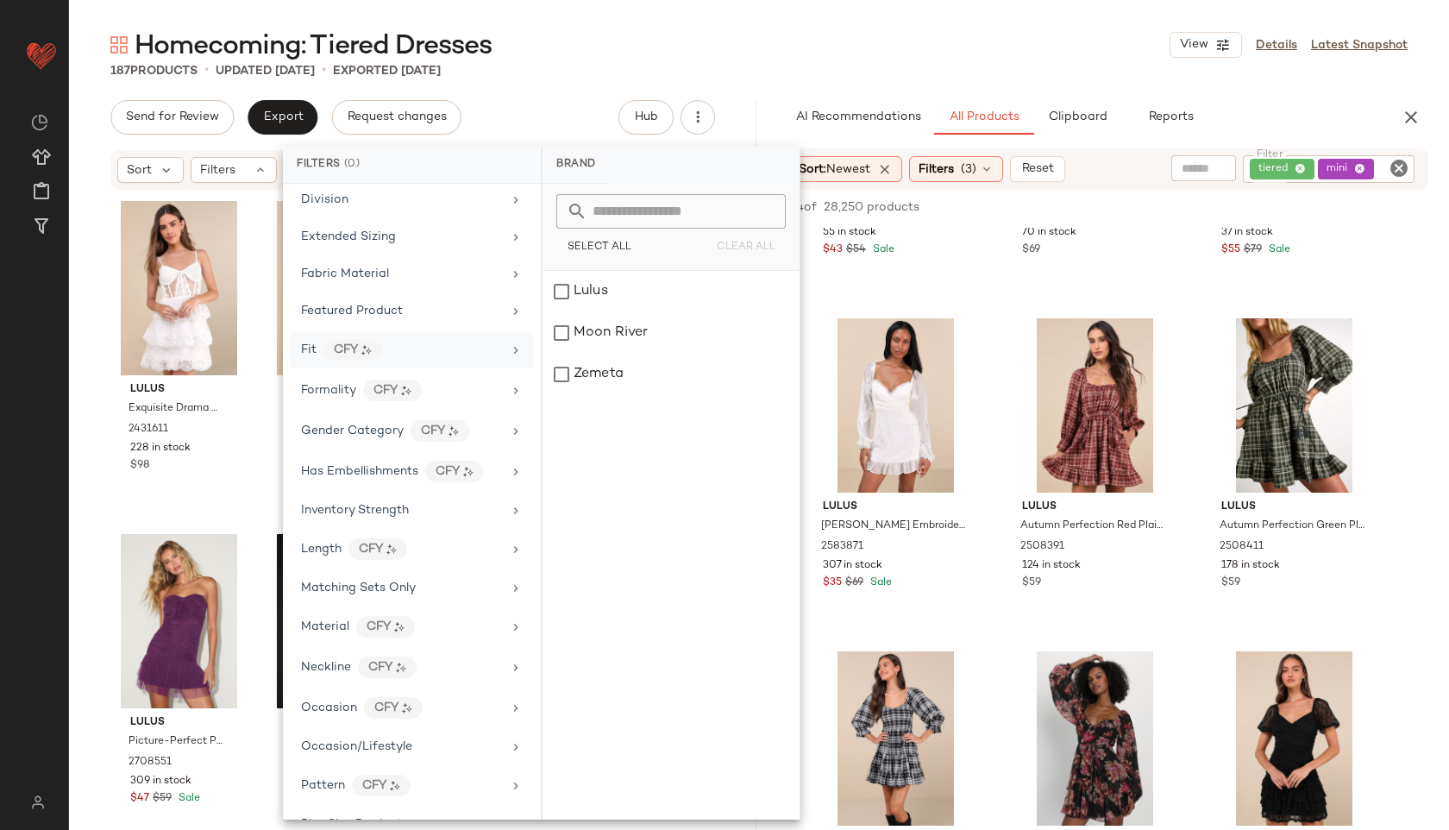
scroll to position [883, 0]
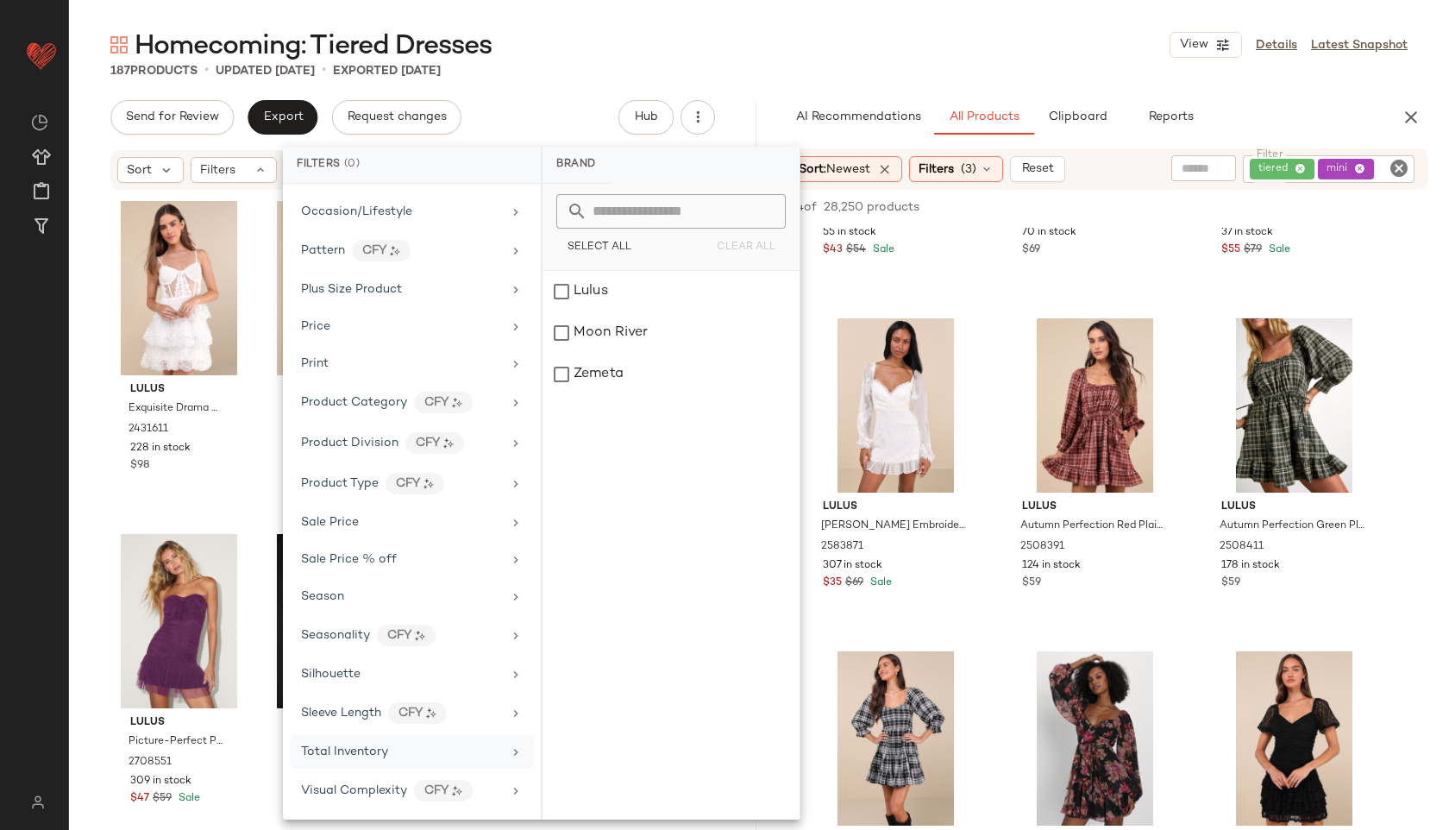
click at [363, 741] on div "Total Inventory" at bounding box center [412, 752] width 244 height 34
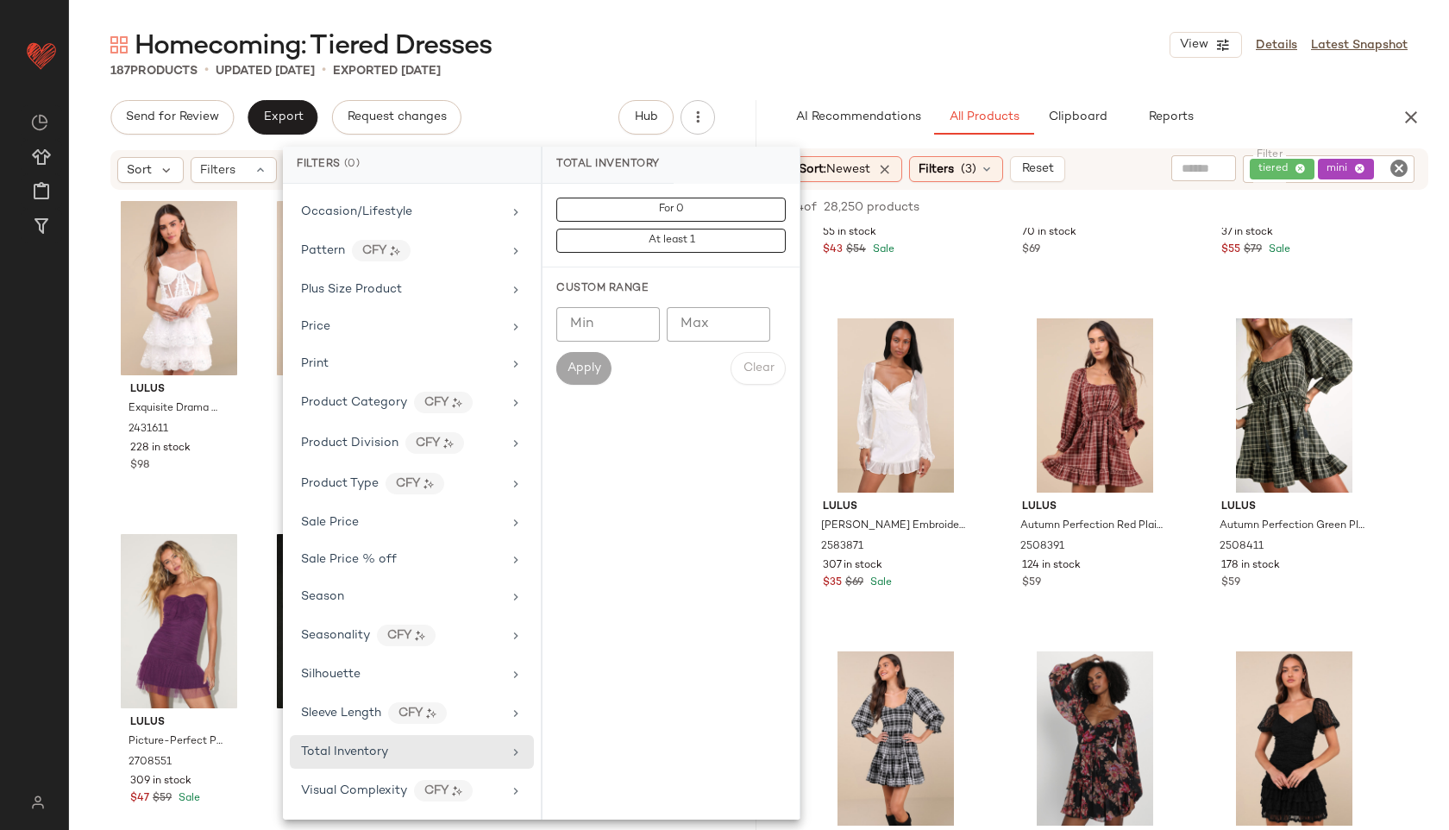
click at [719, 321] on input "Max" at bounding box center [719, 324] width 104 height 35
type input "**"
click at [584, 359] on button "Apply" at bounding box center [583, 368] width 55 height 33
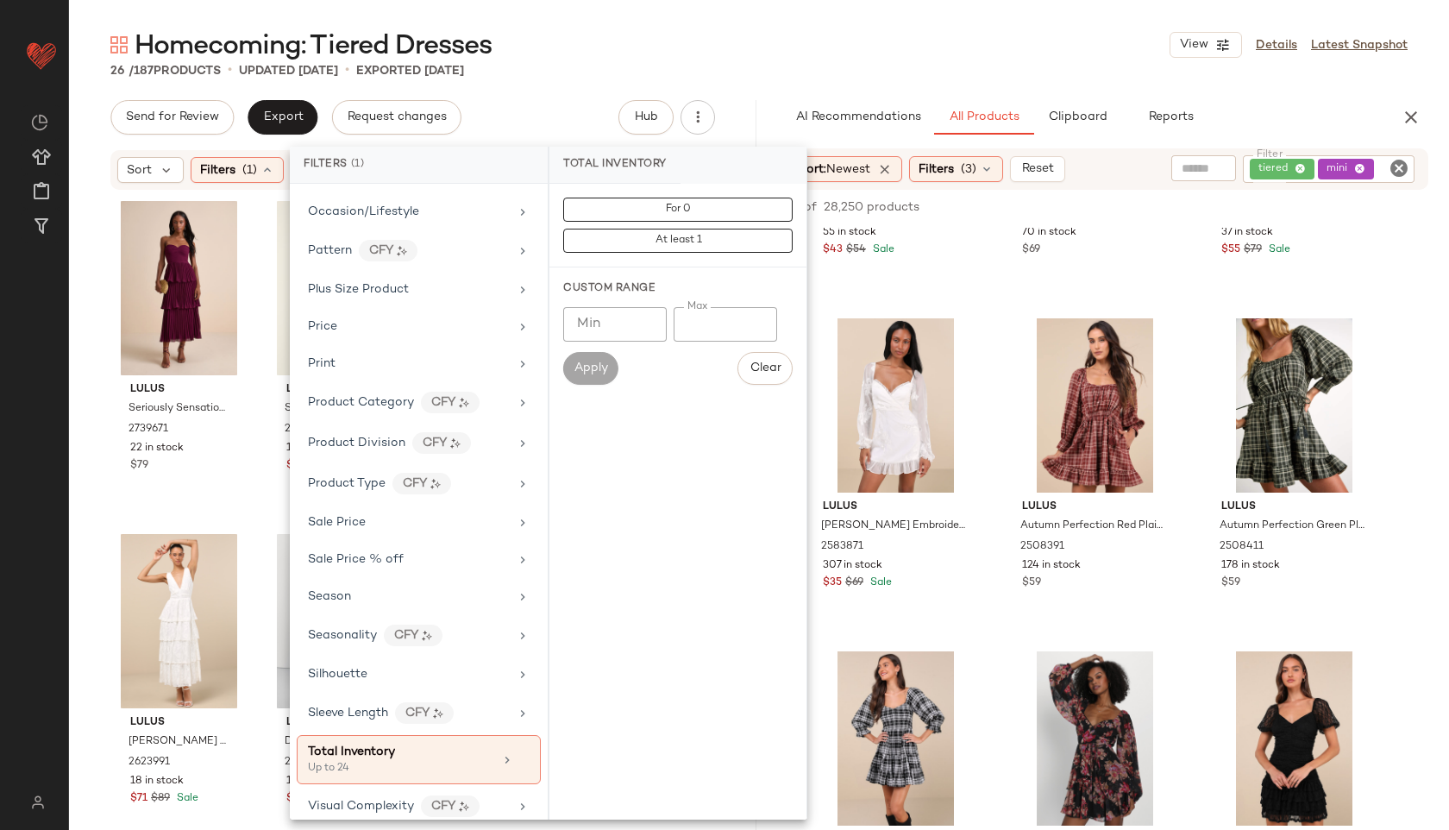
click at [622, 47] on div "Homecoming: Tiered Dresses View Details Latest Snapshot" at bounding box center [759, 45] width 1380 height 35
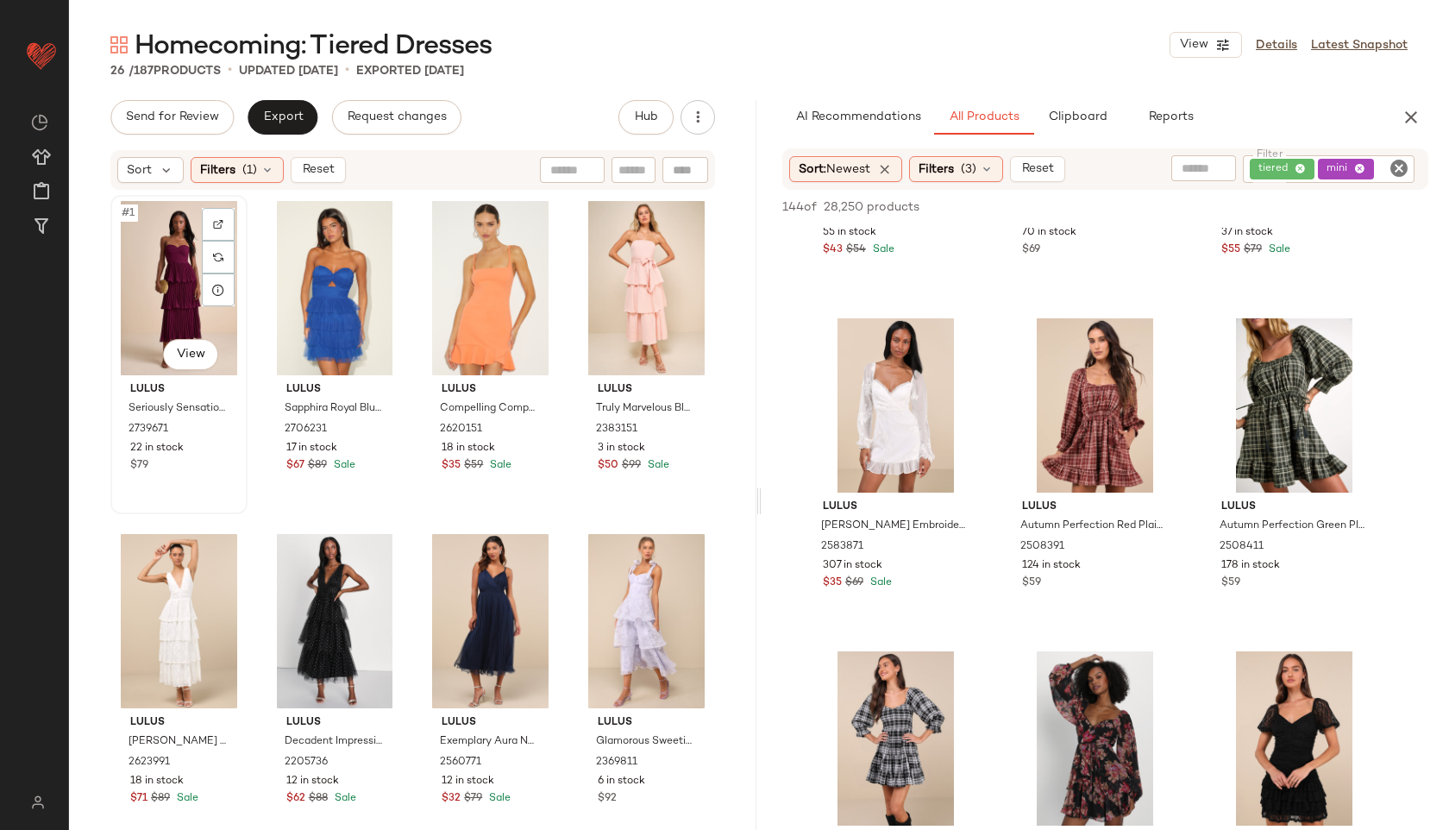
click at [156, 267] on div "#1 View" at bounding box center [178, 288] width 125 height 174
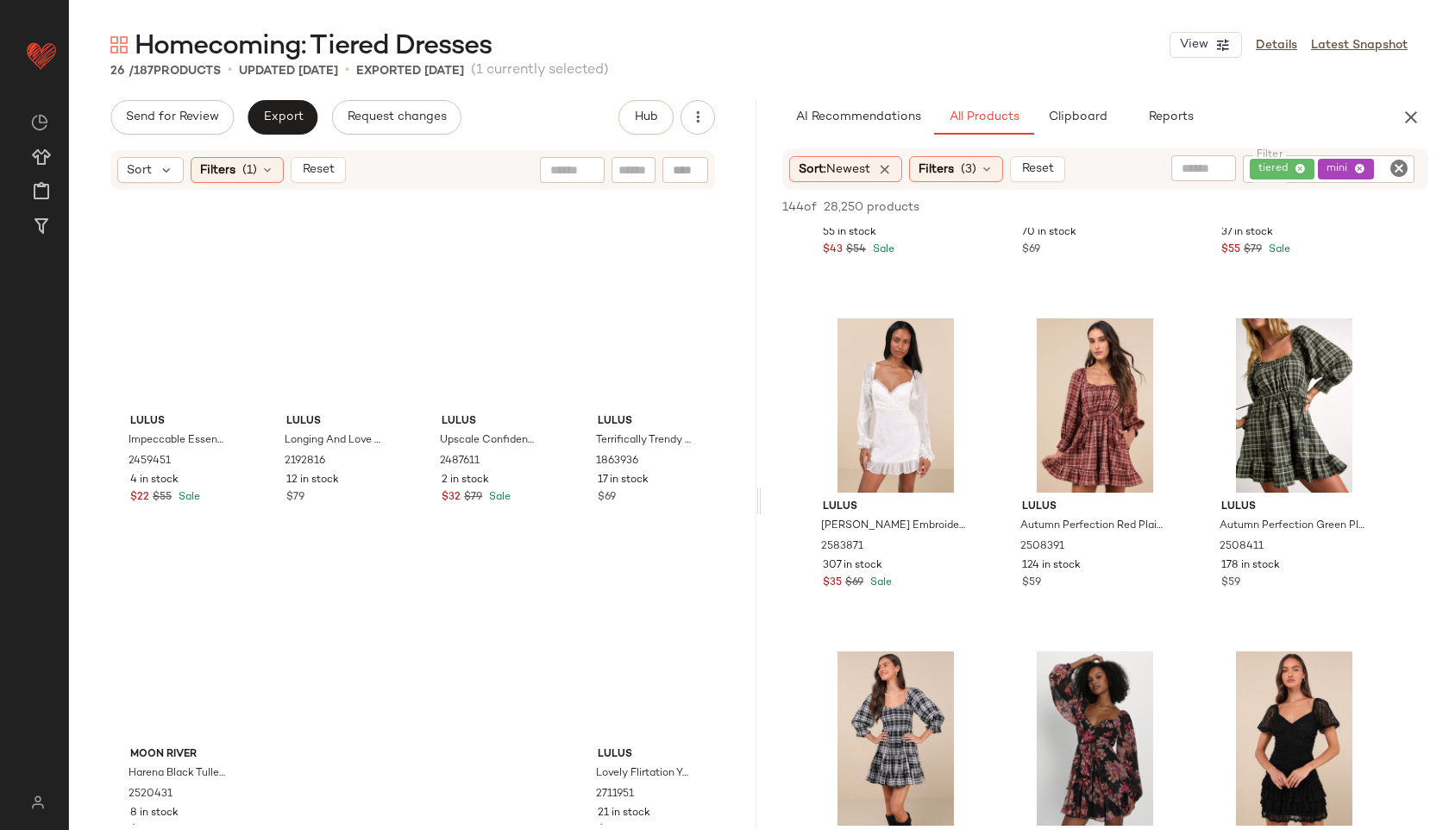
scroll to position [1701, 0]
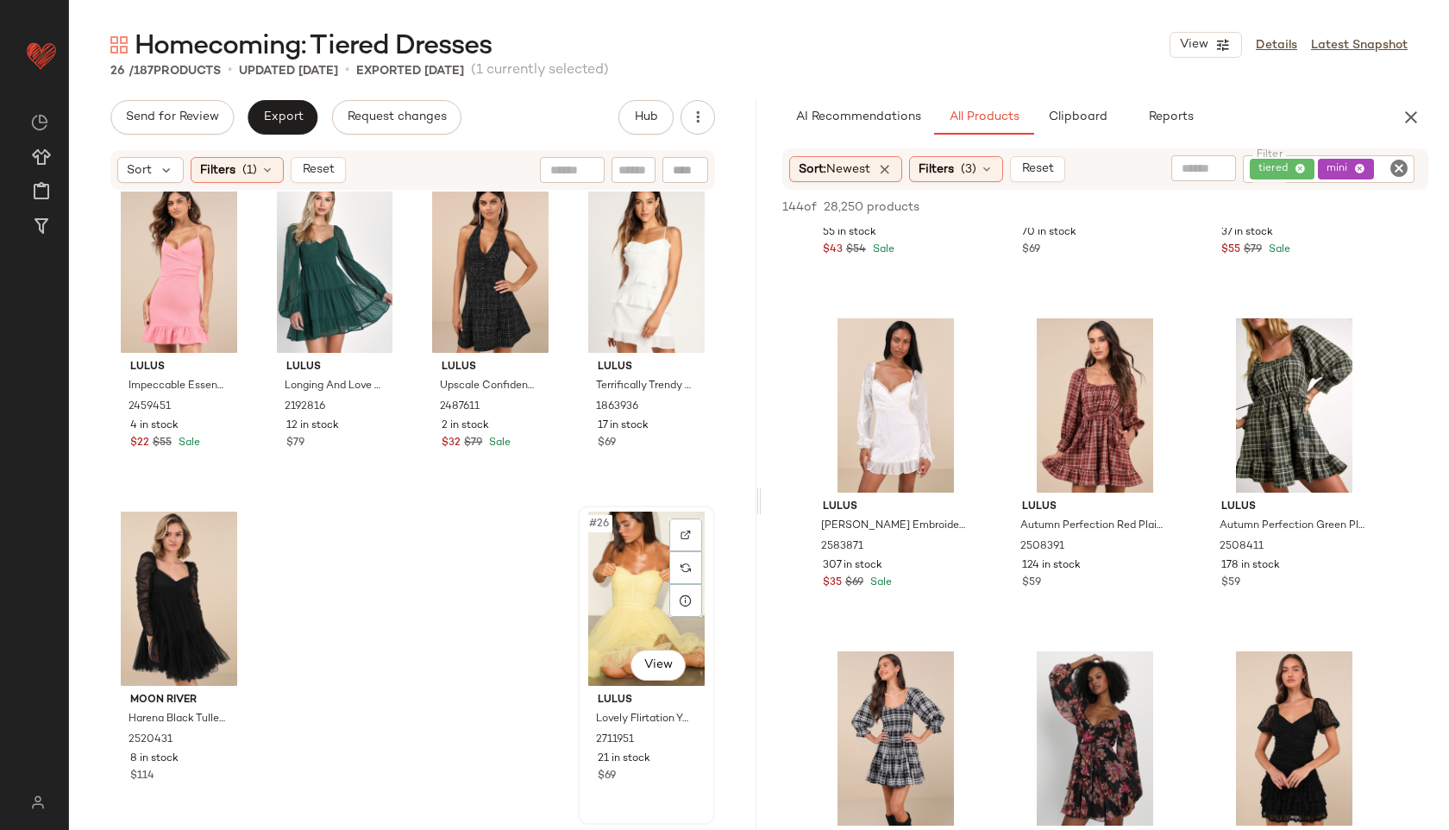
click at [625, 585] on div "#26 View" at bounding box center [646, 599] width 125 height 174
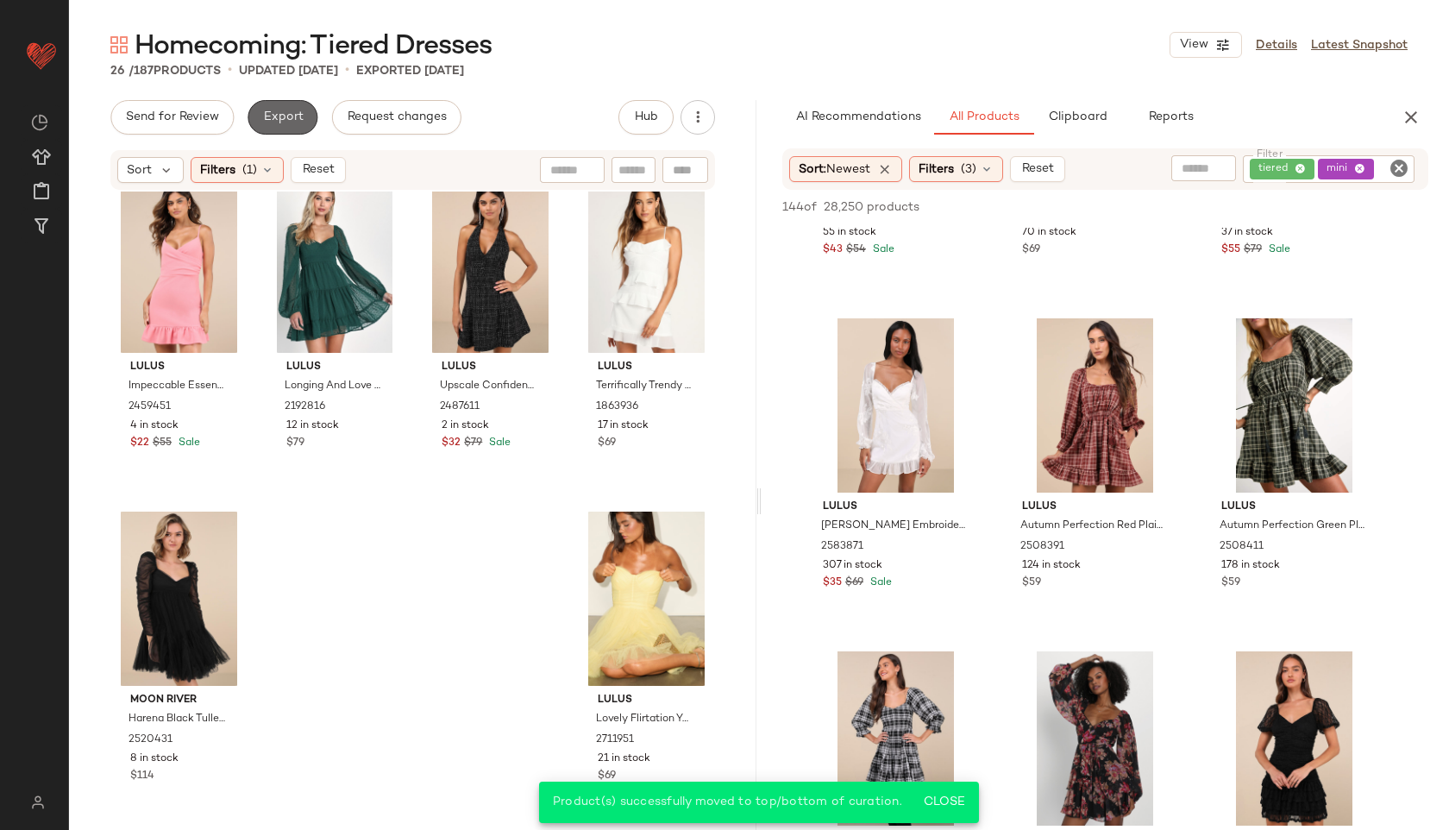
click at [280, 122] on span "Export" at bounding box center [282, 117] width 41 height 14
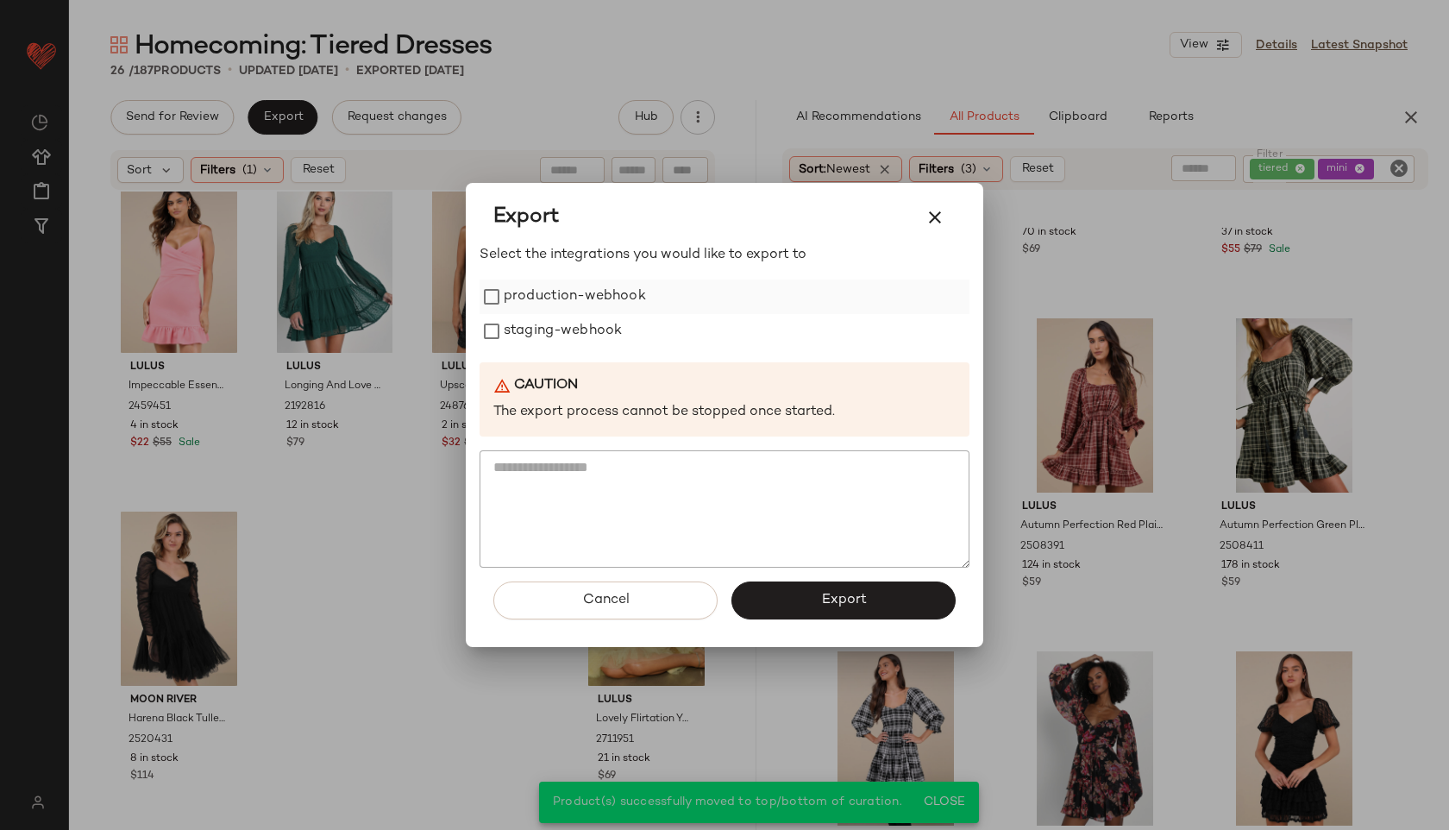
click at [508, 280] on label "production-webhook" at bounding box center [575, 296] width 142 height 35
click at [505, 323] on label "staging-webhook" at bounding box center [563, 331] width 118 height 35
click at [793, 593] on button "Export" at bounding box center [843, 600] width 224 height 38
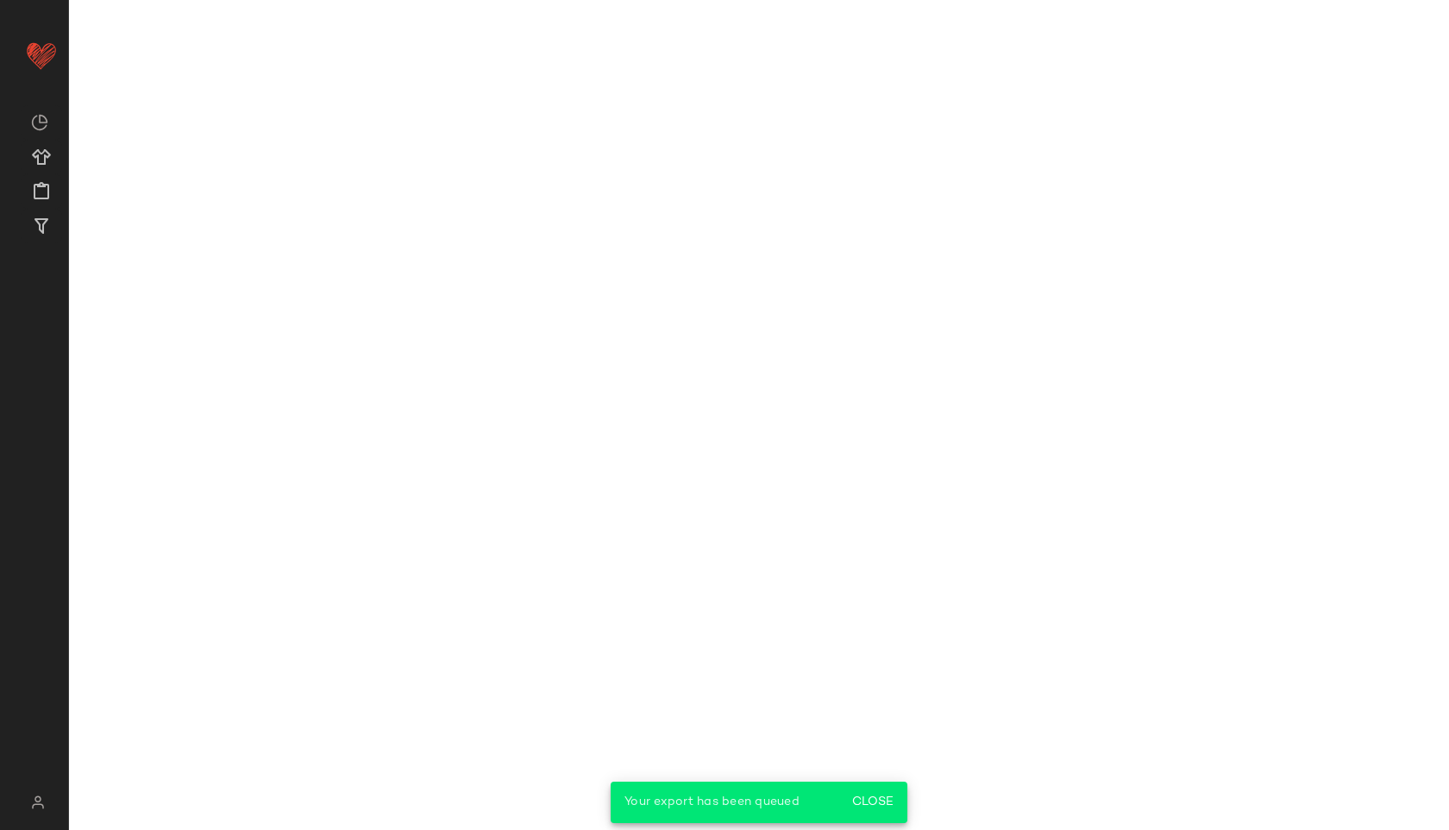
scroll to position [5576, 0]
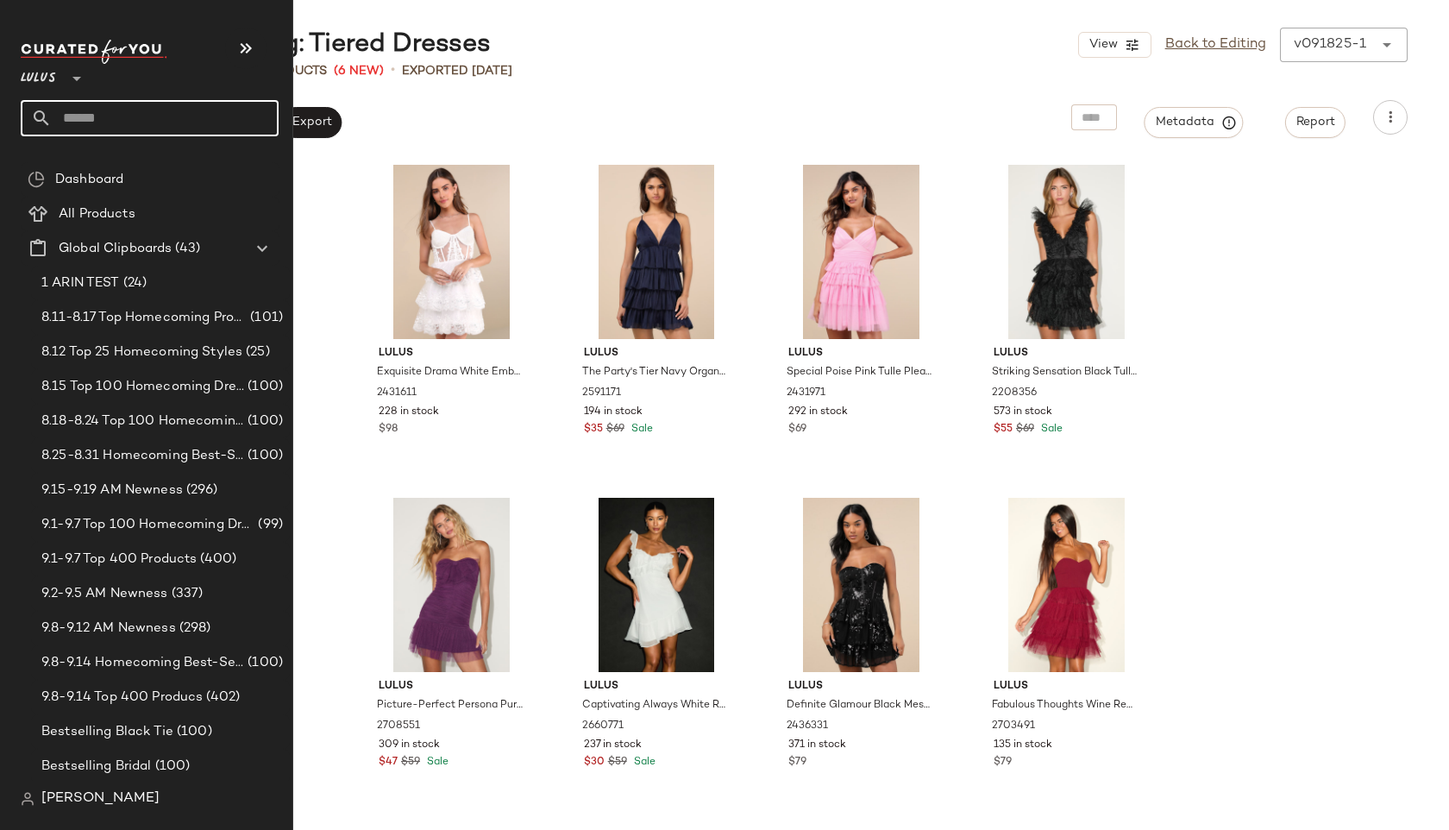
click at [94, 115] on input "text" at bounding box center [165, 118] width 227 height 36
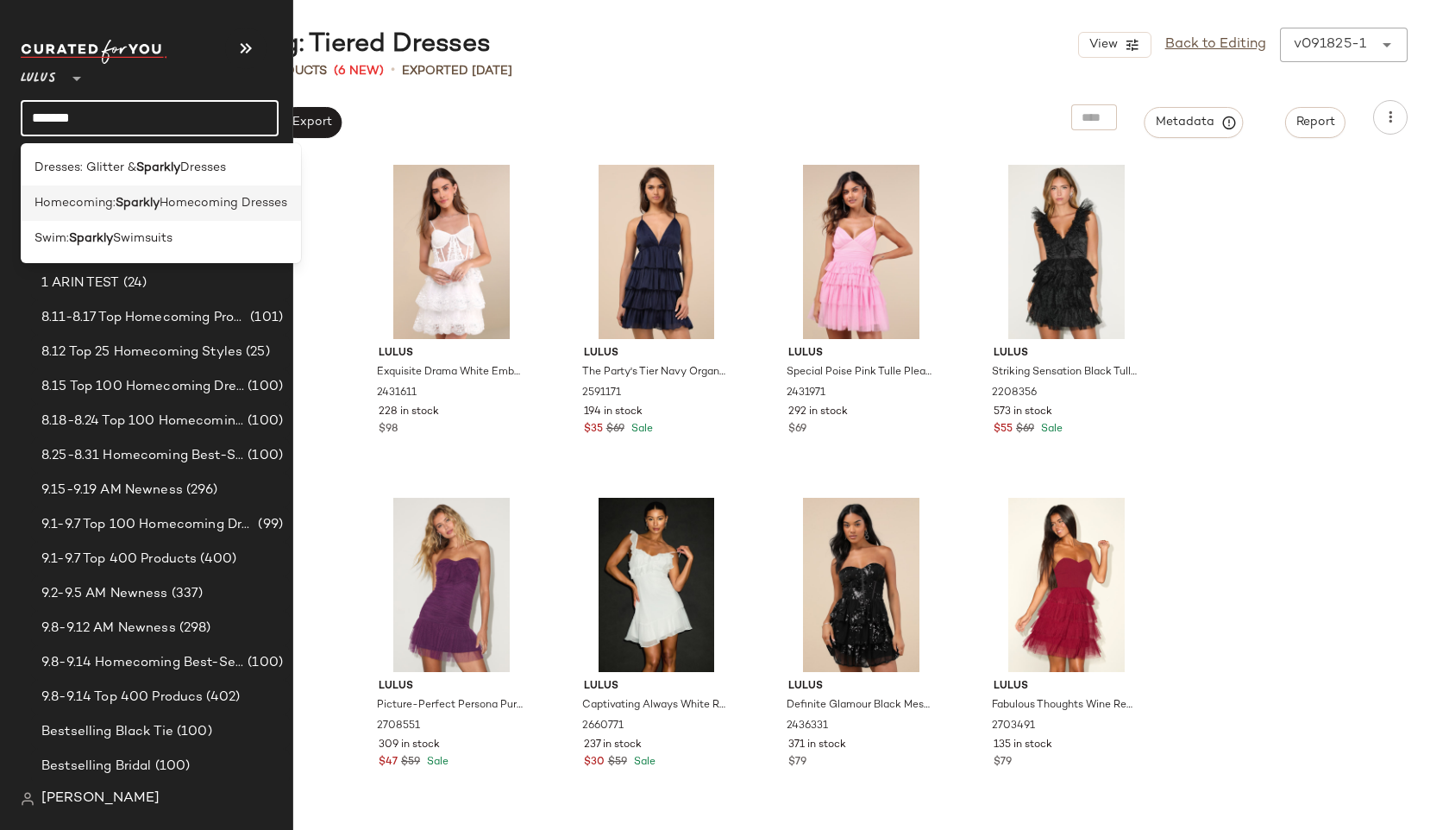
type input "*******"
click at [80, 198] on span "Homecoming:" at bounding box center [75, 203] width 81 height 18
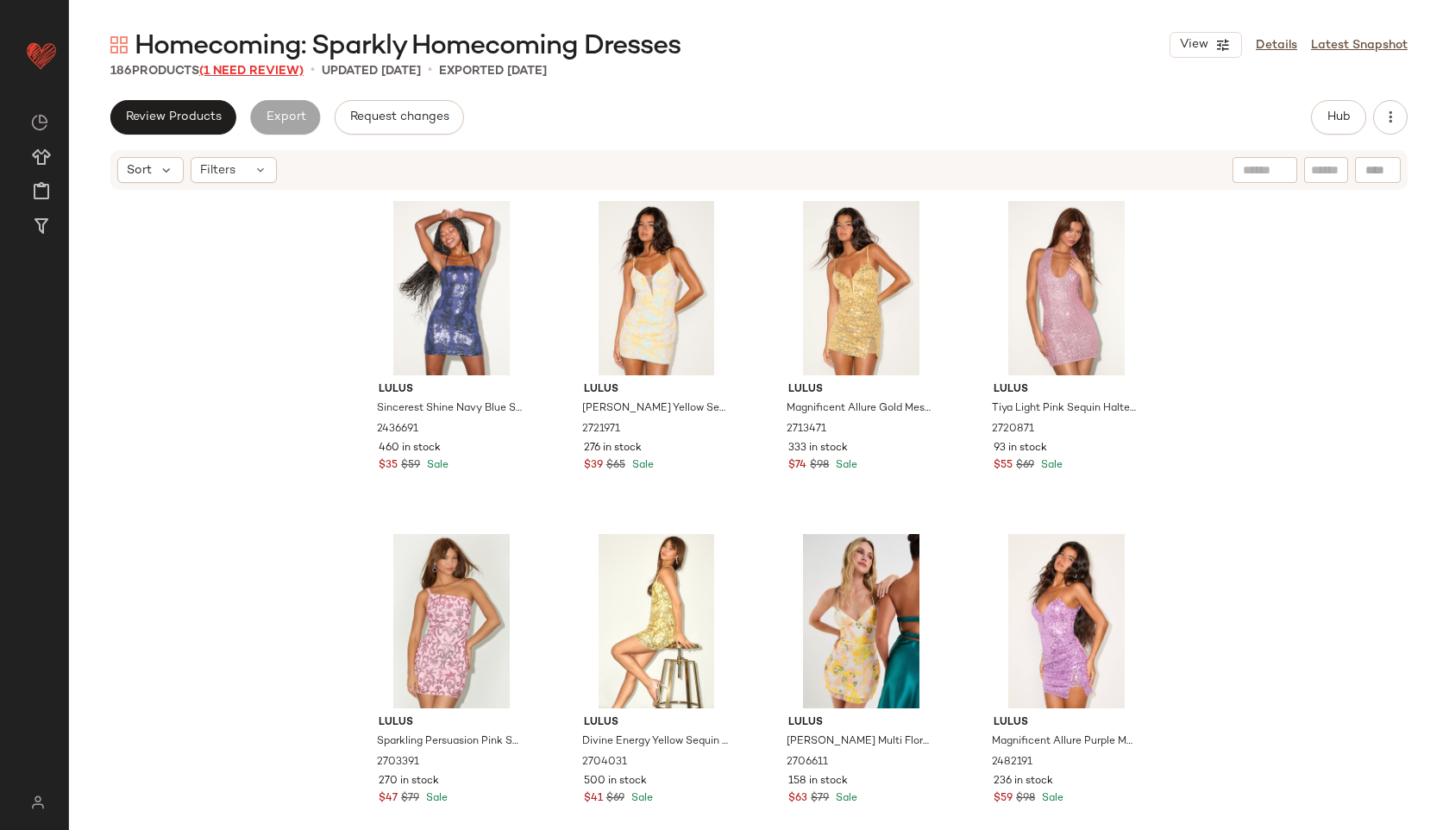
click at [290, 66] on span "(1 Need Review)" at bounding box center [251, 71] width 104 height 13
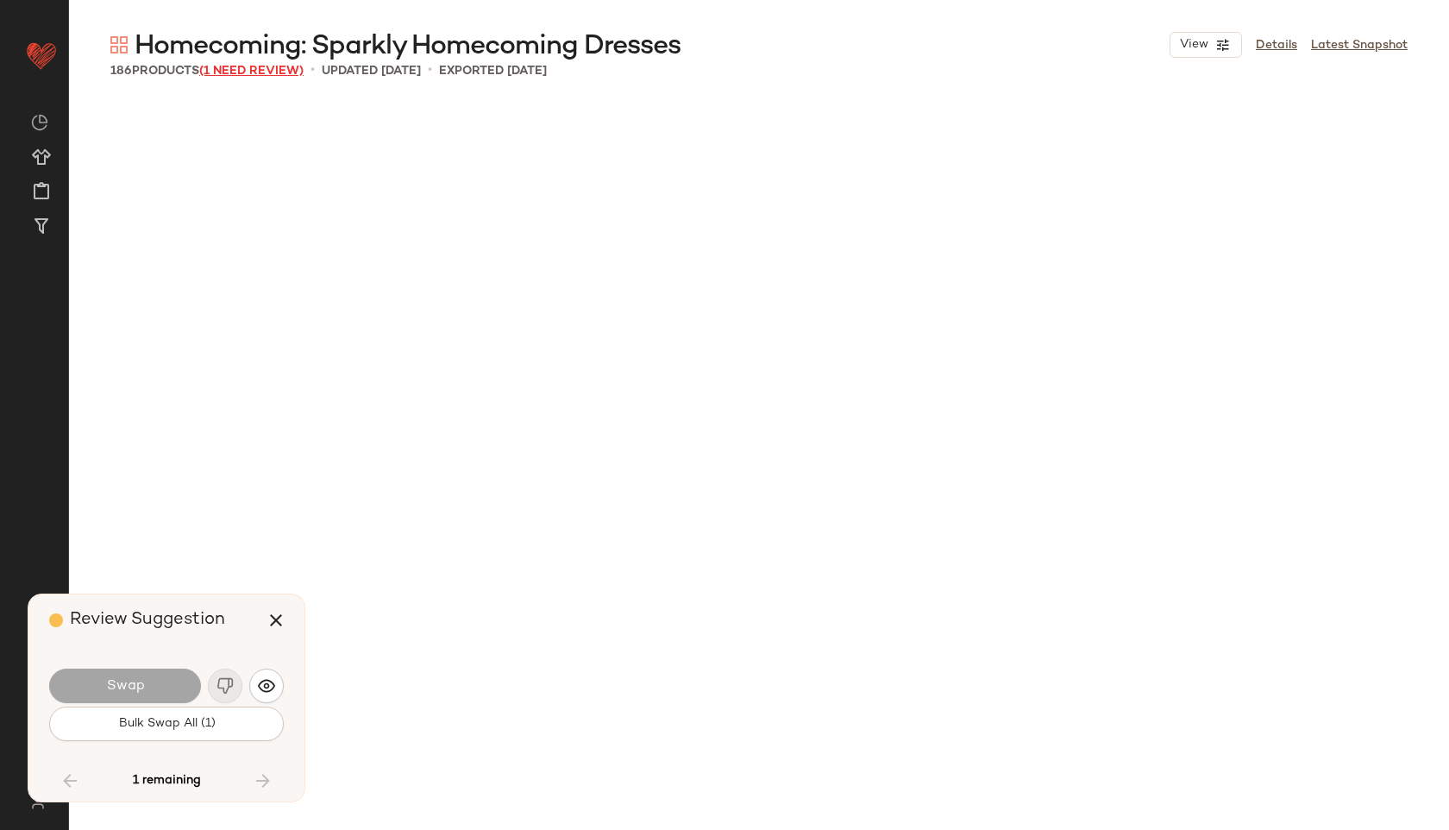
scroll to position [14971, 0]
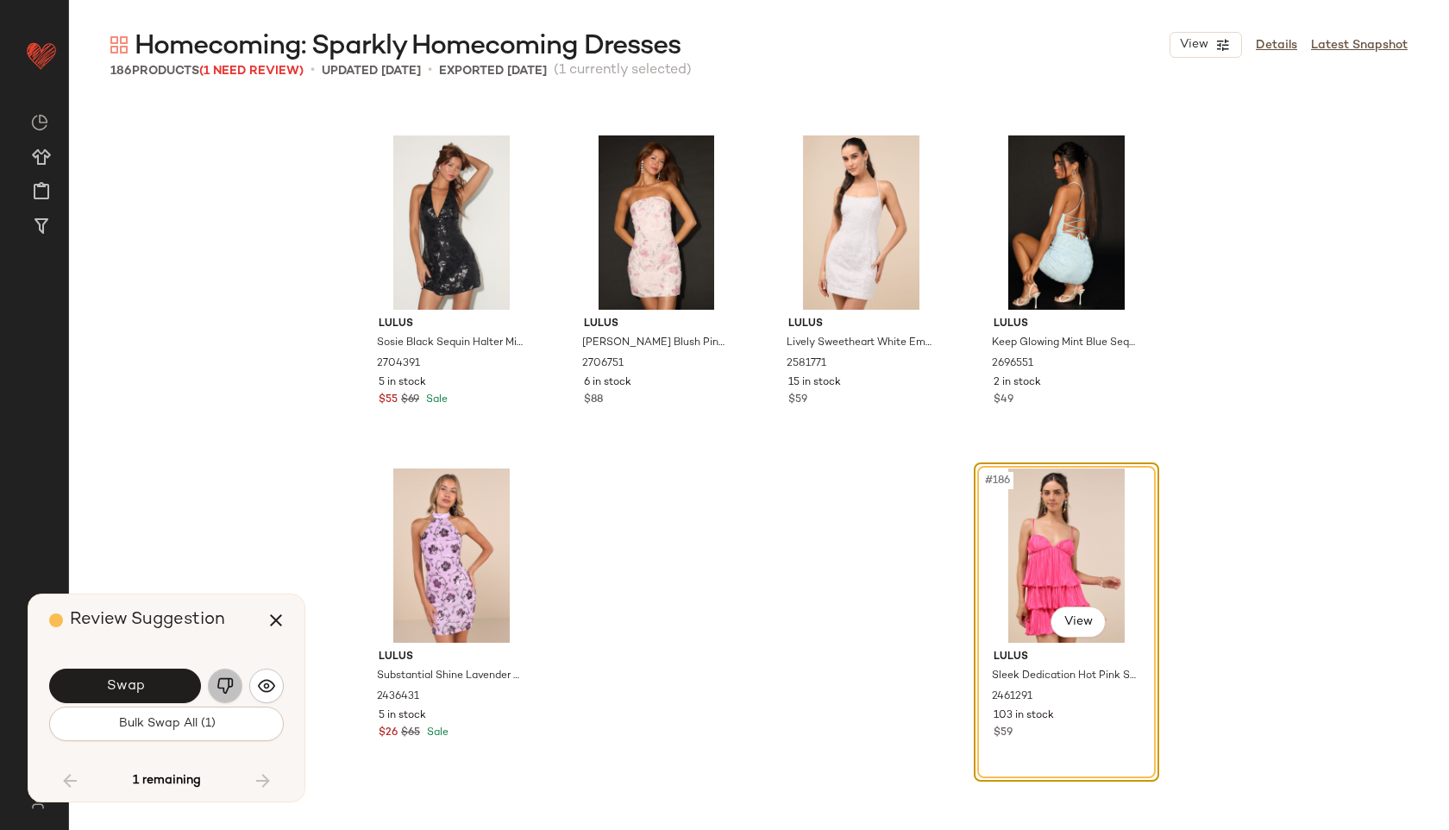
click at [223, 676] on button "button" at bounding box center [225, 686] width 35 height 35
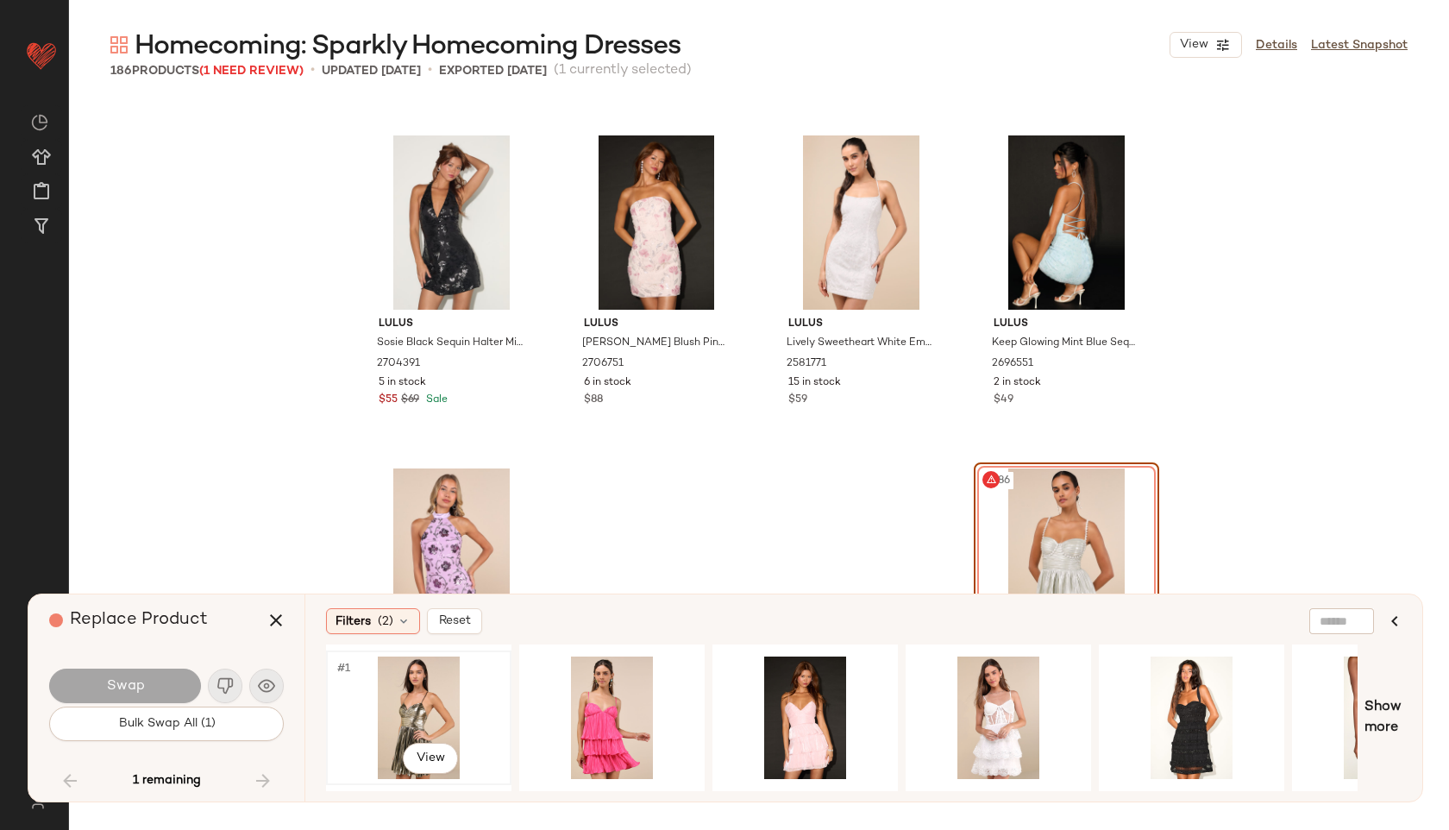
click at [388, 699] on div "#1 View" at bounding box center [418, 717] width 173 height 122
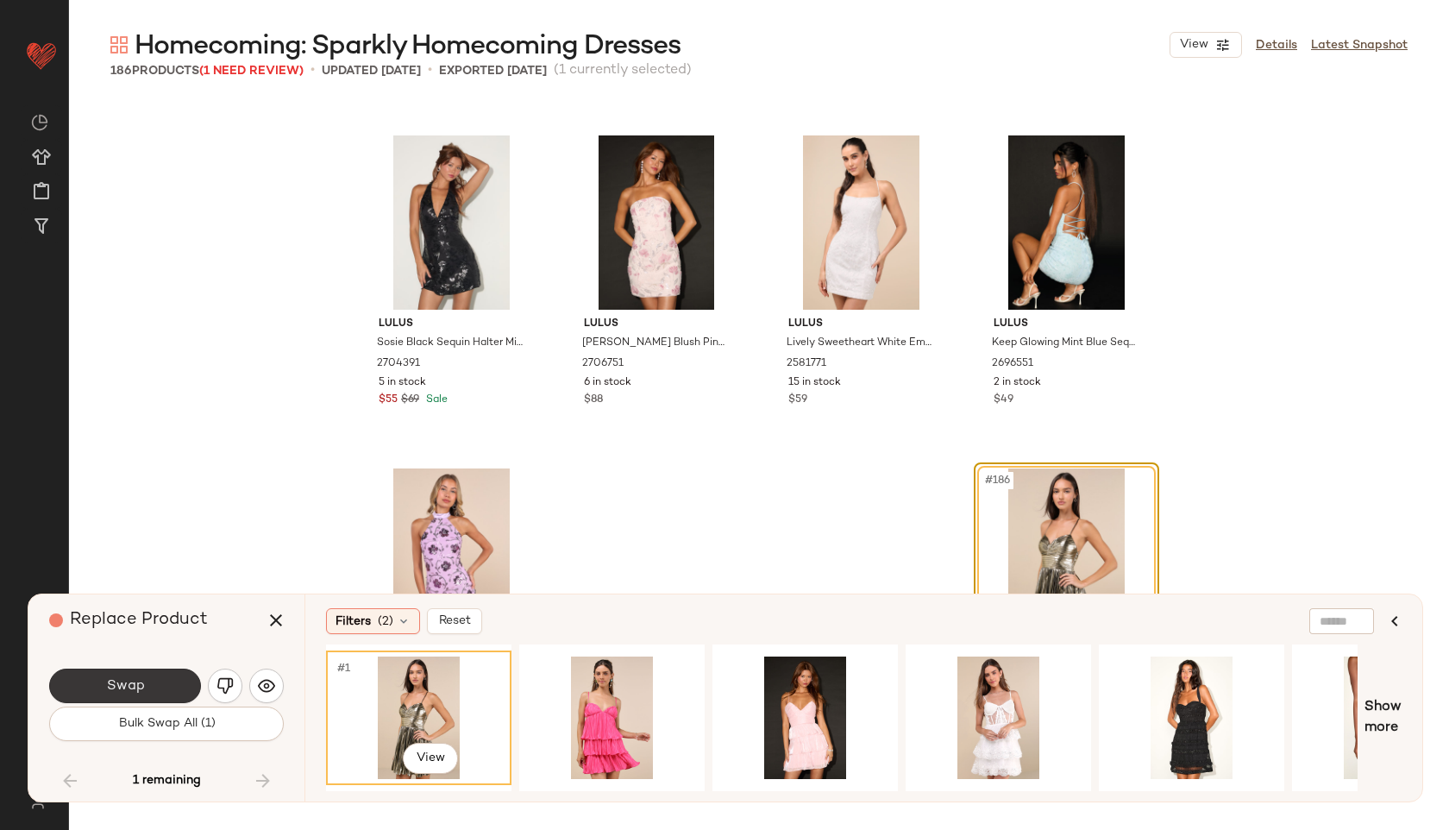
click at [166, 689] on button "Swap" at bounding box center [125, 686] width 152 height 35
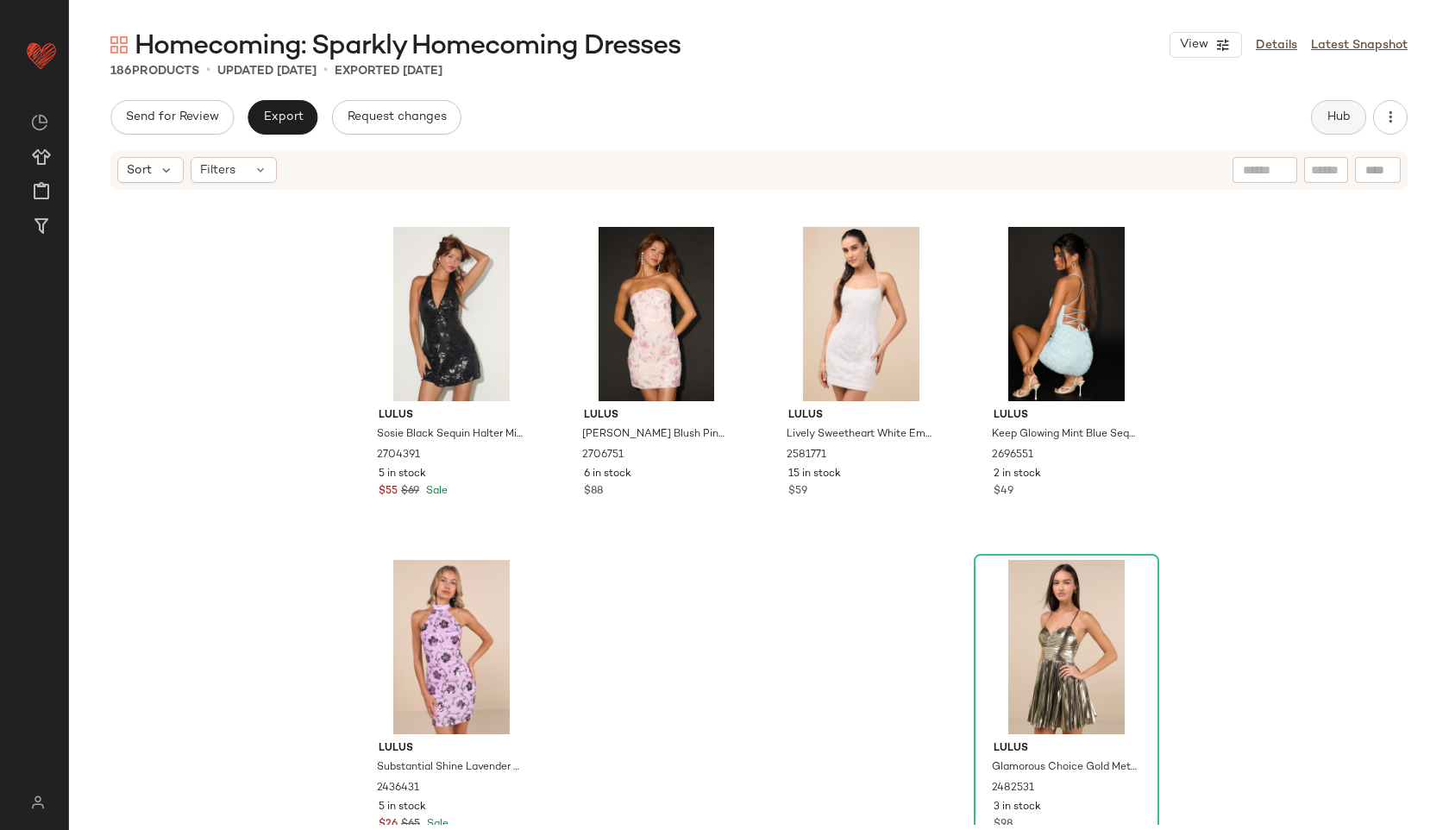
click at [1340, 116] on span "Hub" at bounding box center [1339, 117] width 24 height 14
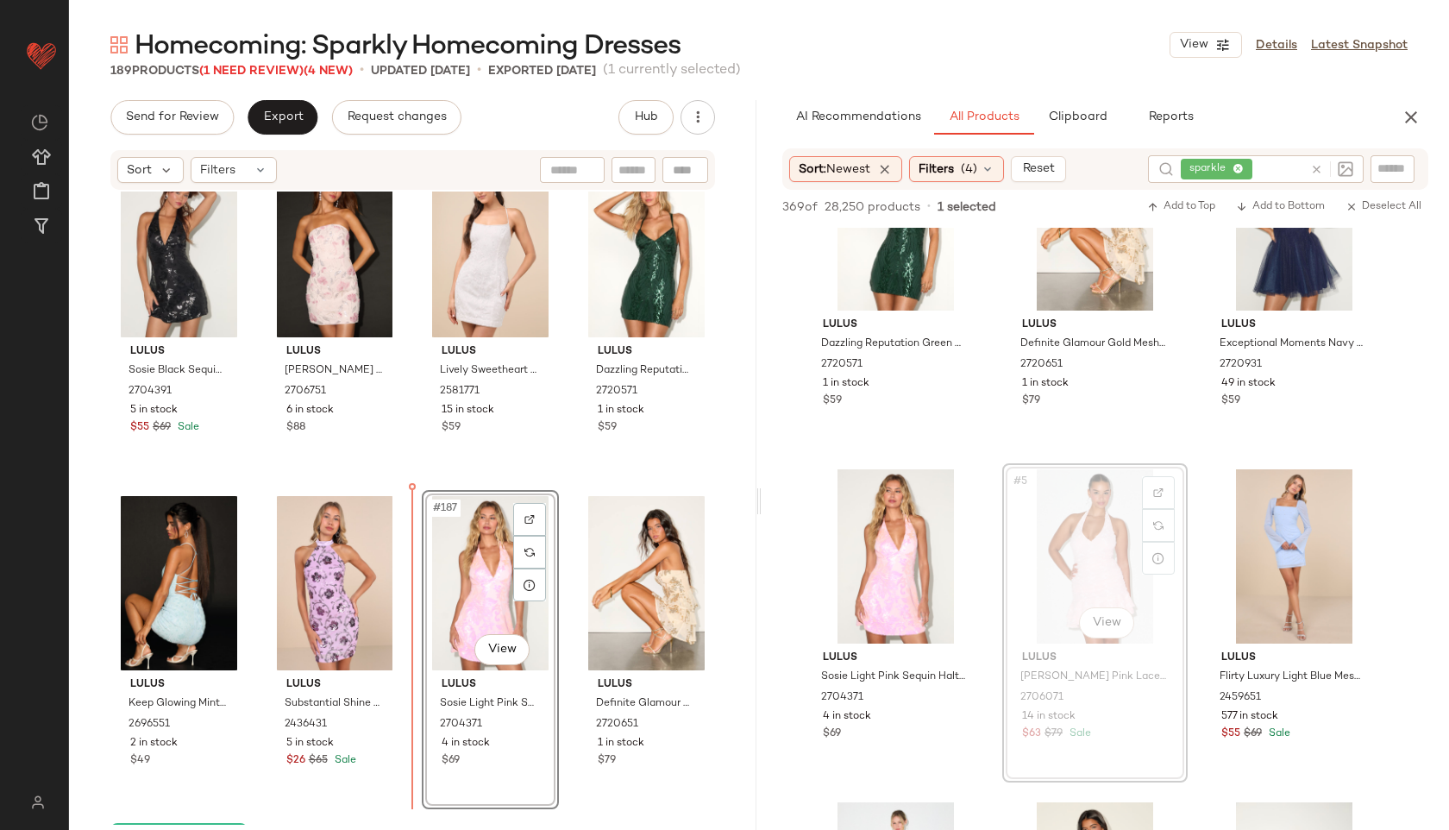
scroll to position [15046, 0]
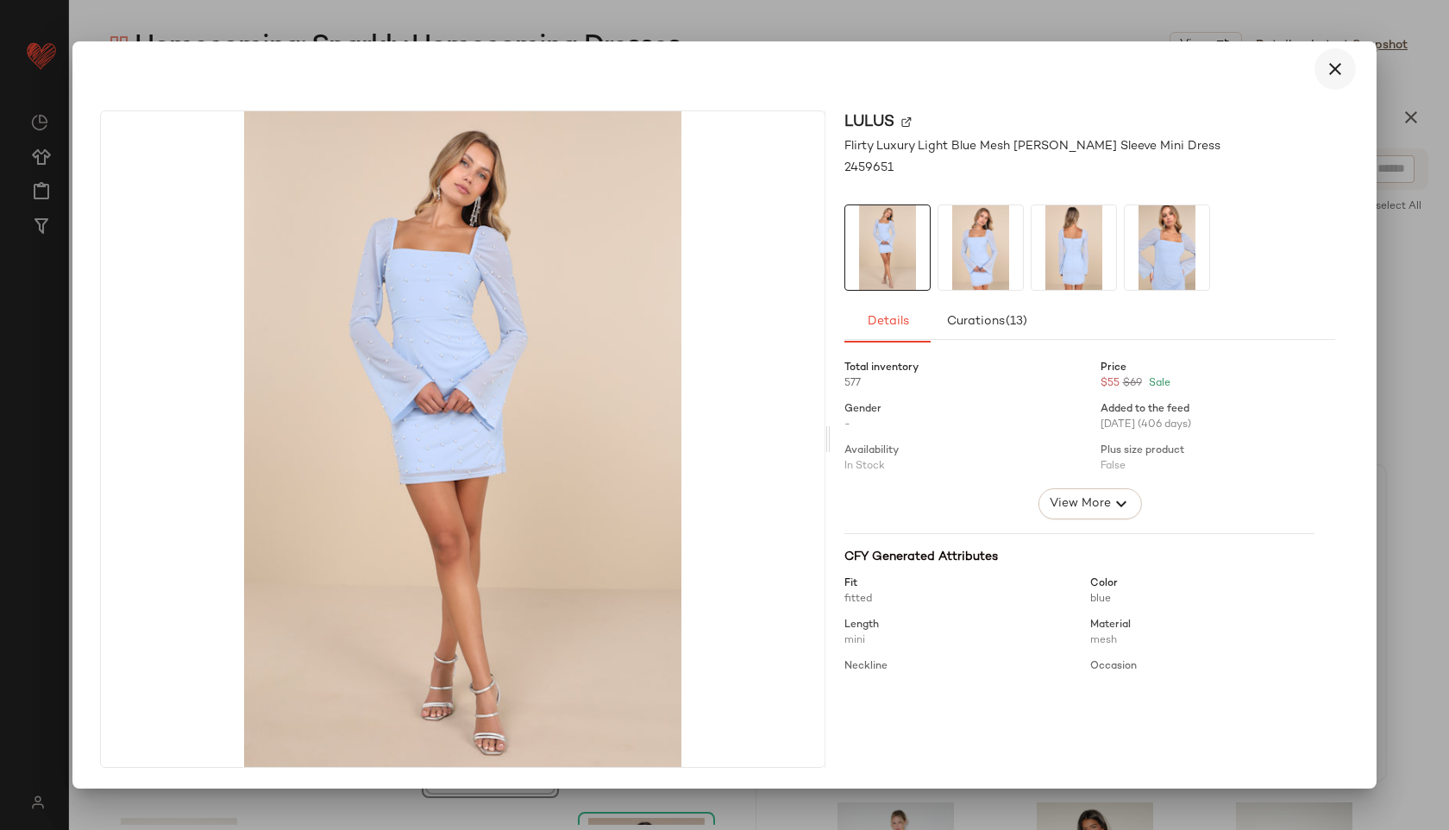
click at [1339, 60] on icon "button" at bounding box center [1335, 69] width 21 height 21
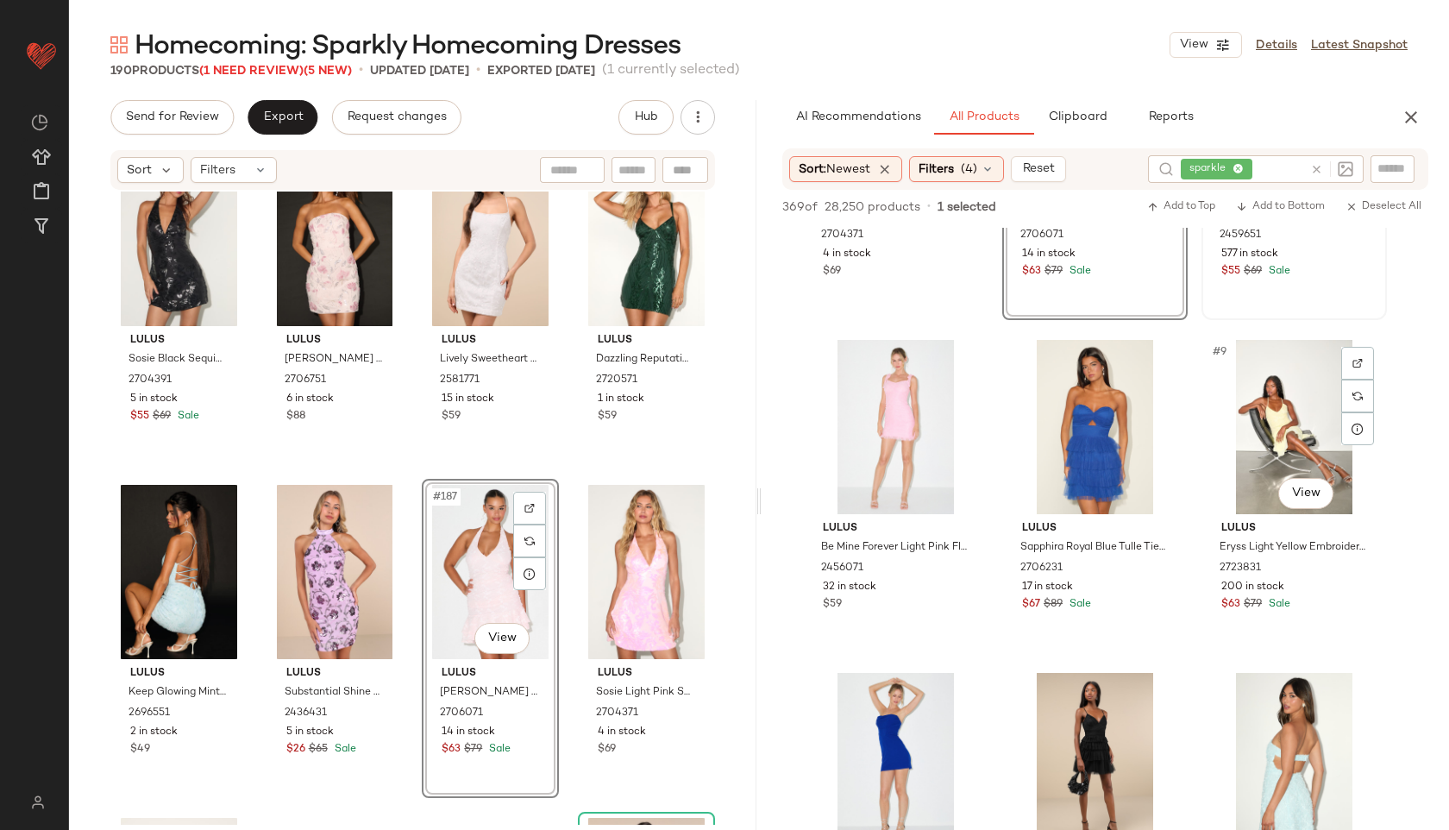
scroll to position [589, 0]
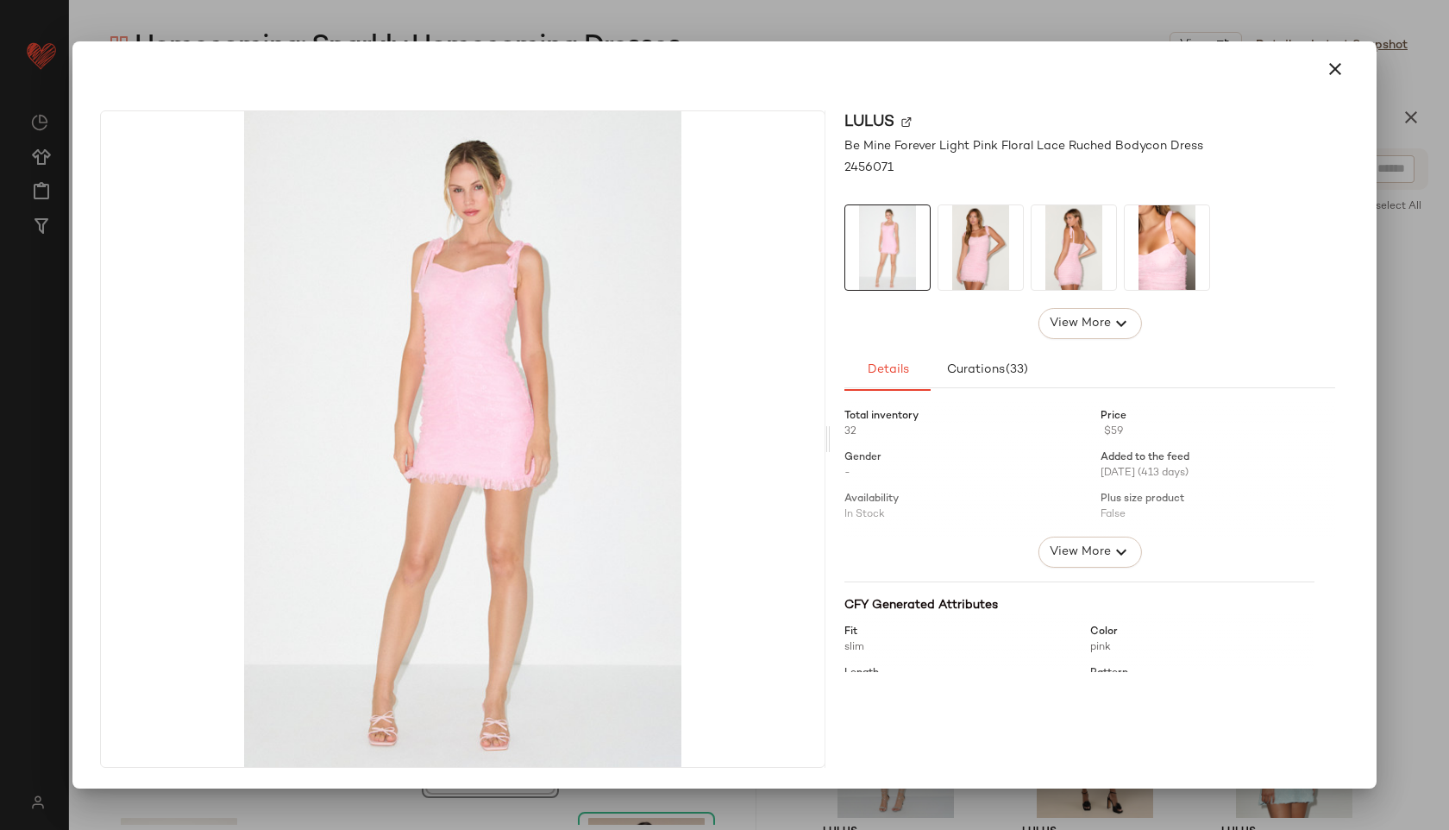
click at [976, 256] on img at bounding box center [980, 247] width 85 height 85
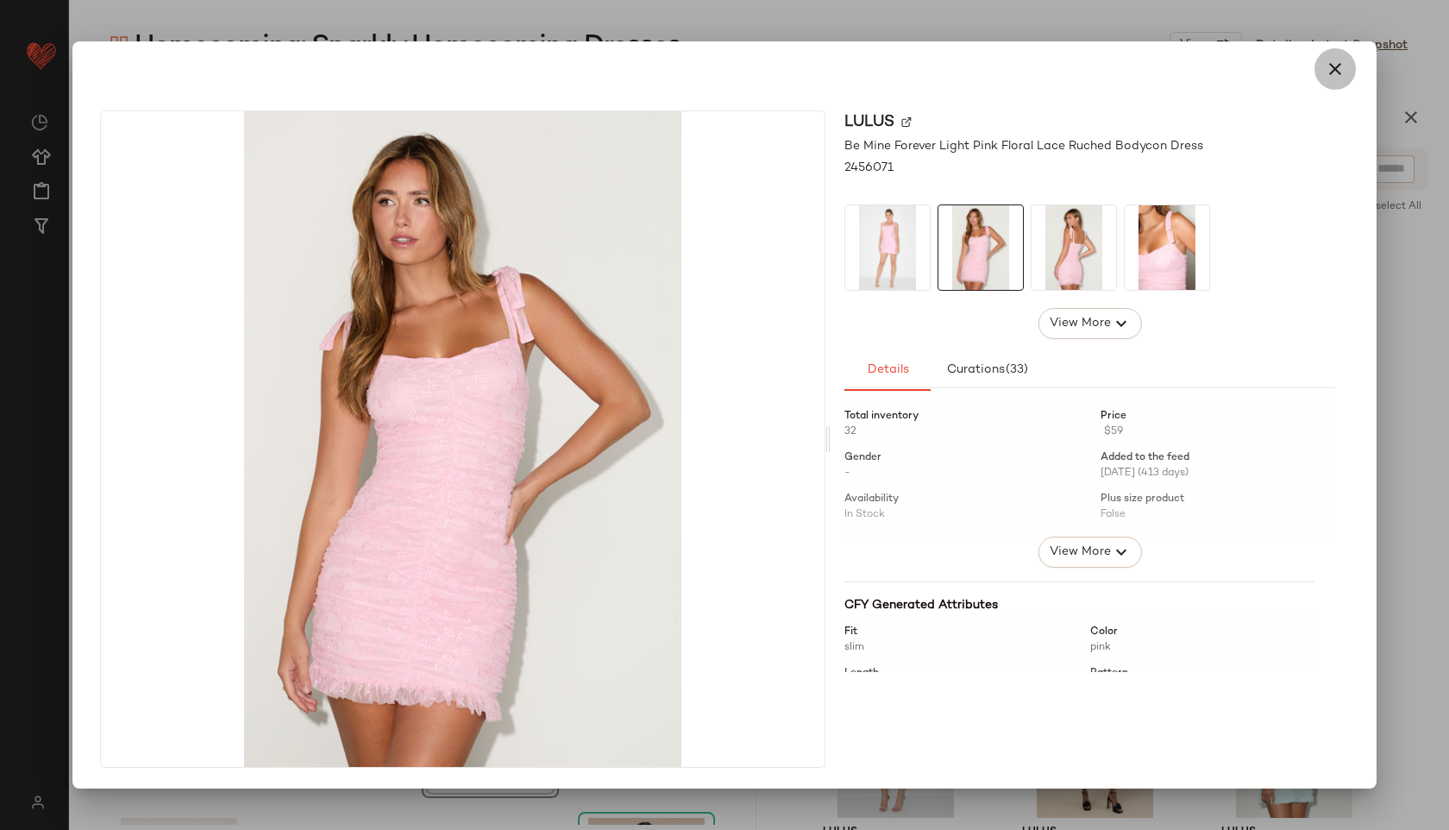
click at [1347, 71] on button "button" at bounding box center [1335, 68] width 41 height 41
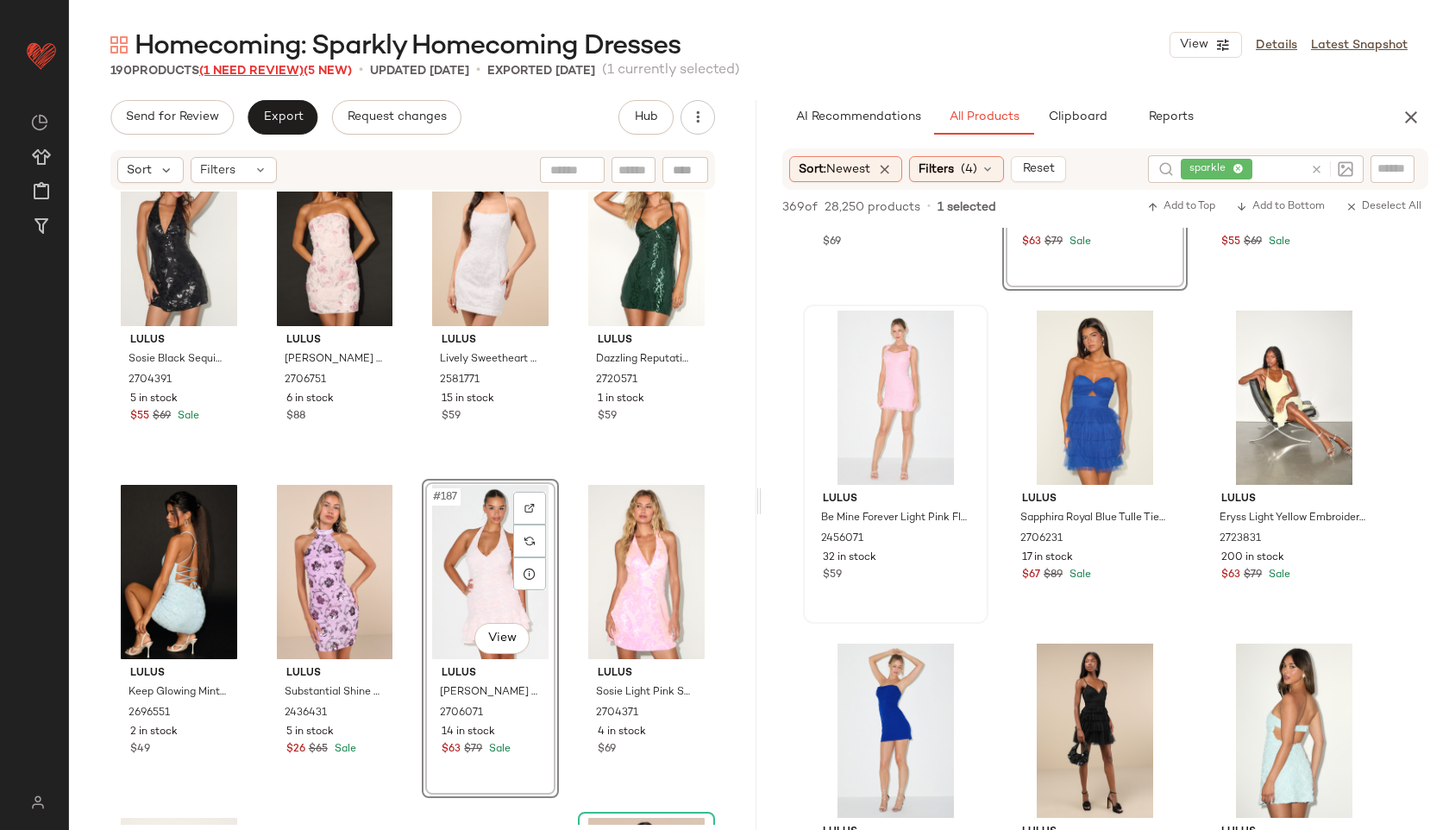
click at [267, 69] on span "(1 Need Review)" at bounding box center [251, 71] width 104 height 13
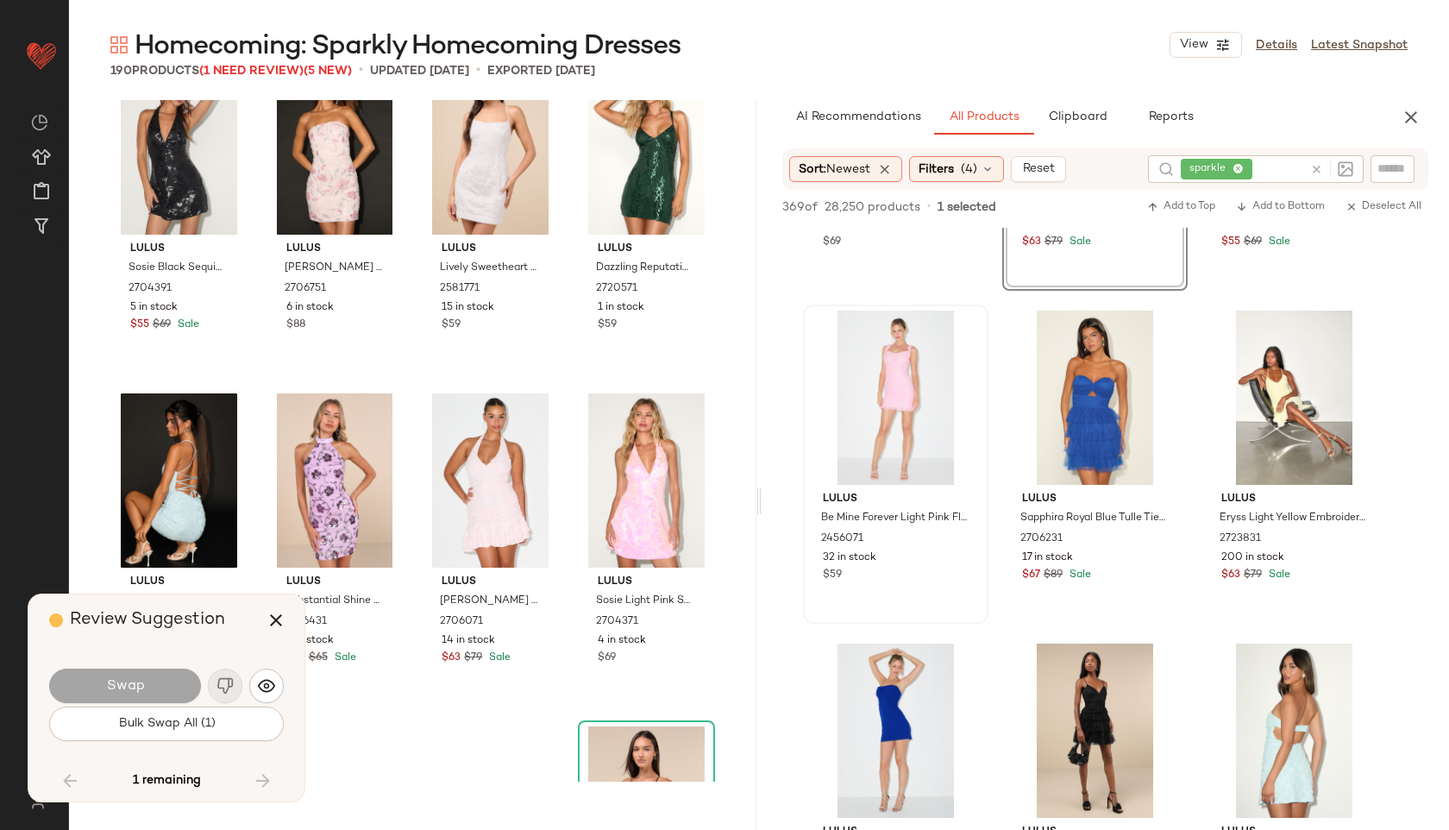
scroll to position [15304, 0]
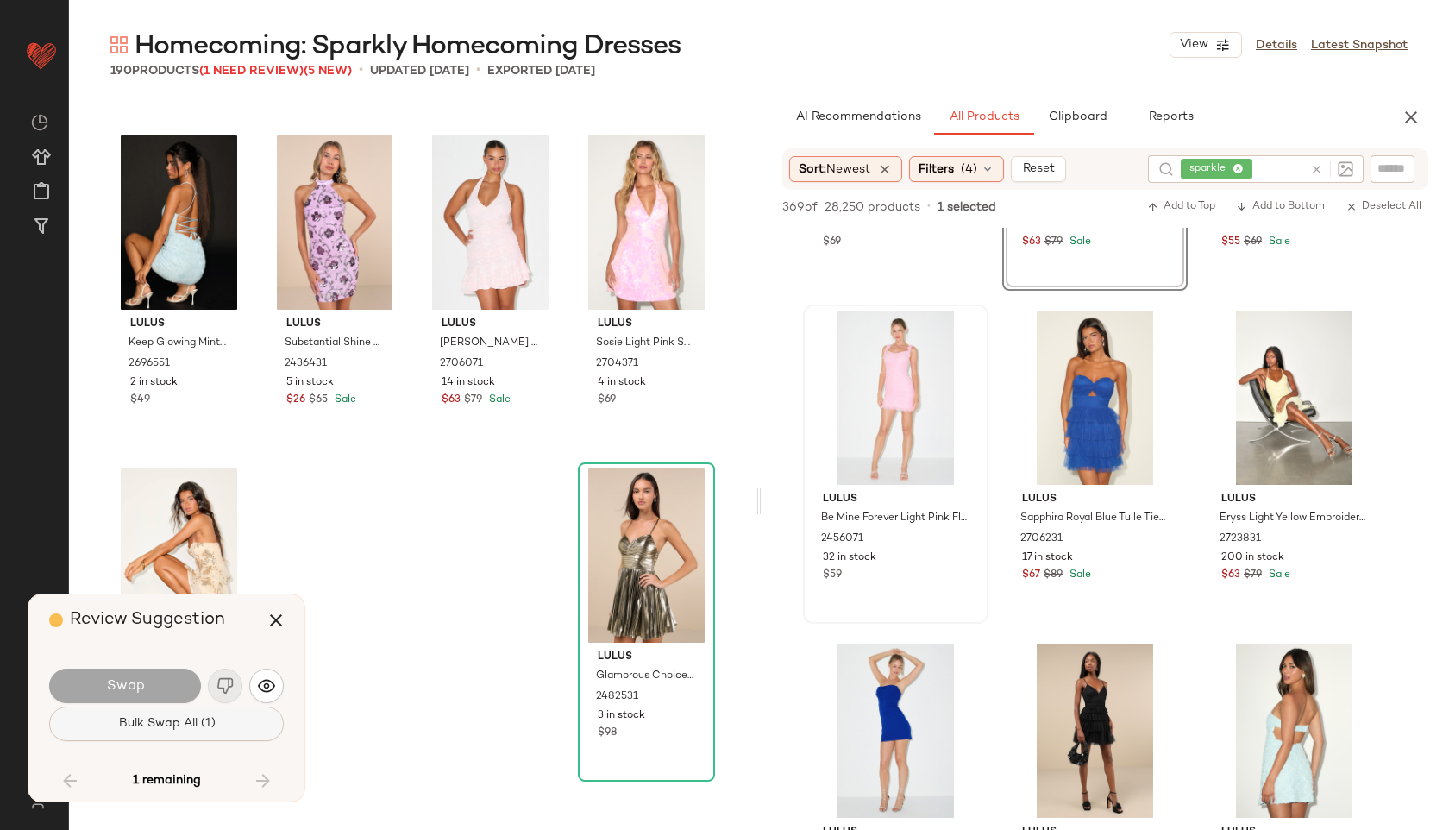
click at [207, 731] on button "Bulk Swap All (1)" at bounding box center [166, 723] width 235 height 35
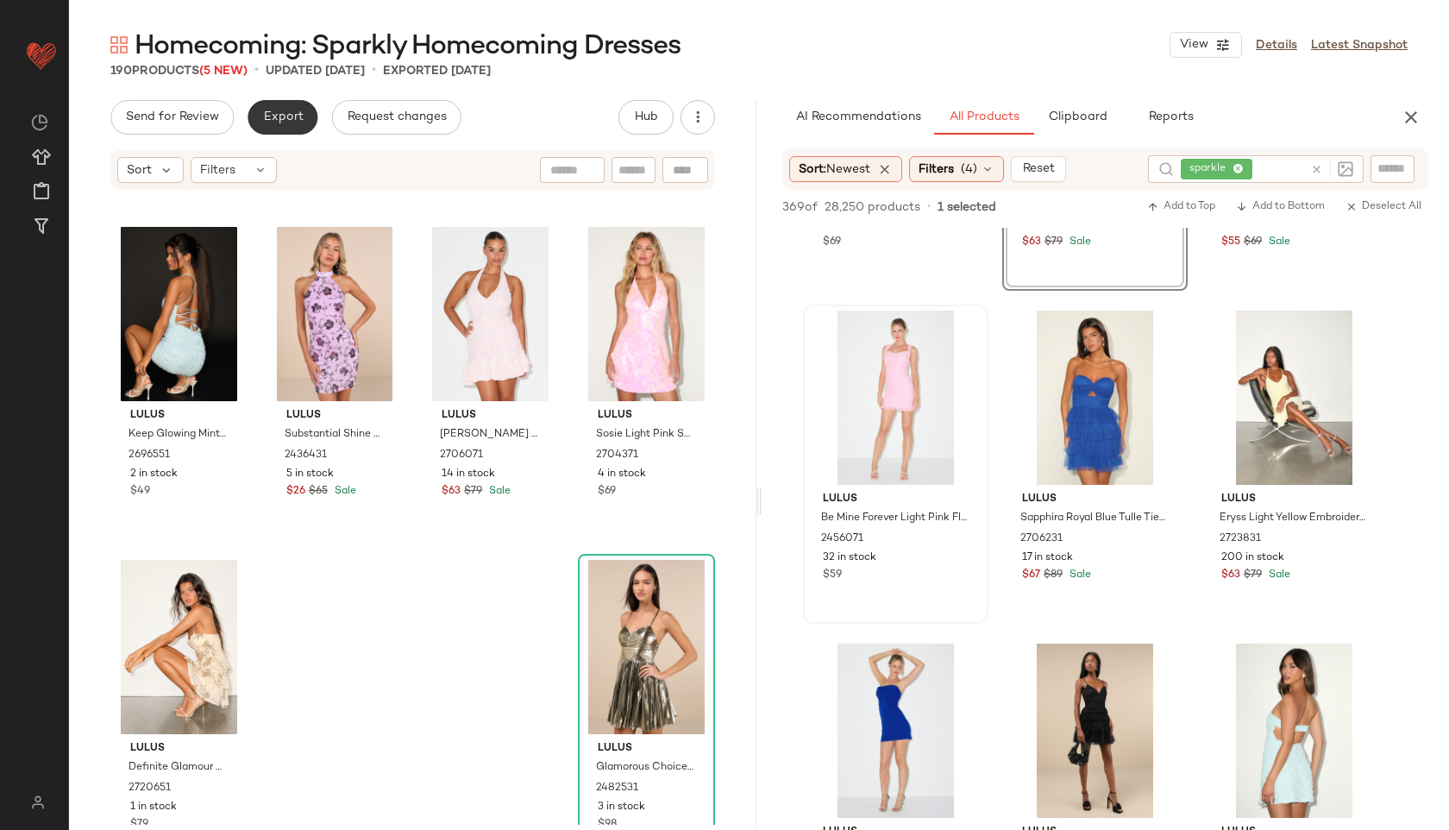
click at [279, 113] on span "Export" at bounding box center [282, 117] width 41 height 14
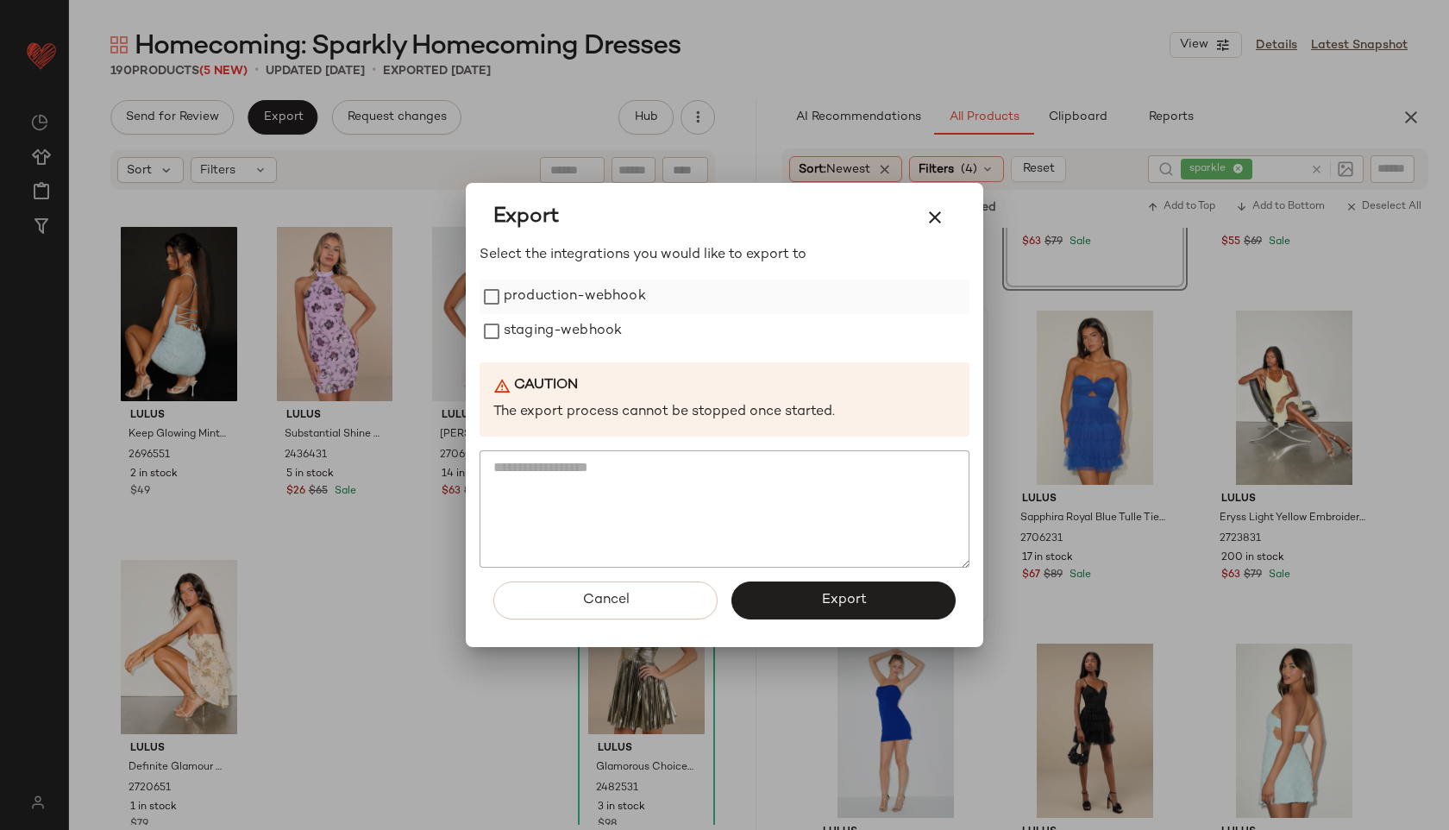
click at [555, 303] on label "production-webhook" at bounding box center [575, 296] width 142 height 35
click at [541, 348] on div "Select the integrations you would like to export to production-webhook staging-…" at bounding box center [725, 406] width 490 height 323
click at [543, 334] on label "staging-webhook" at bounding box center [563, 331] width 118 height 35
click at [778, 595] on button "Export" at bounding box center [843, 600] width 224 height 38
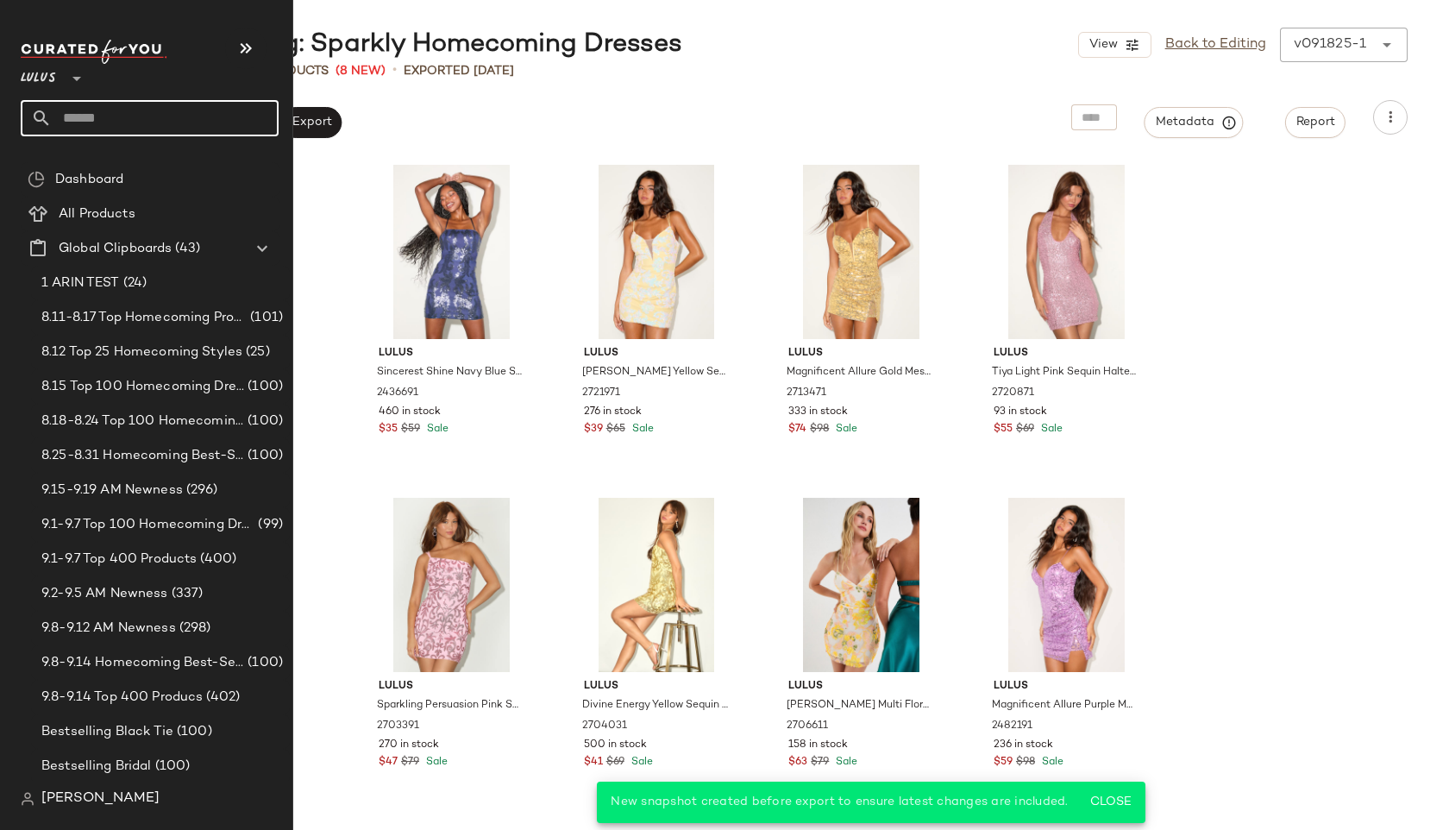
click at [126, 109] on input "text" at bounding box center [165, 118] width 227 height 36
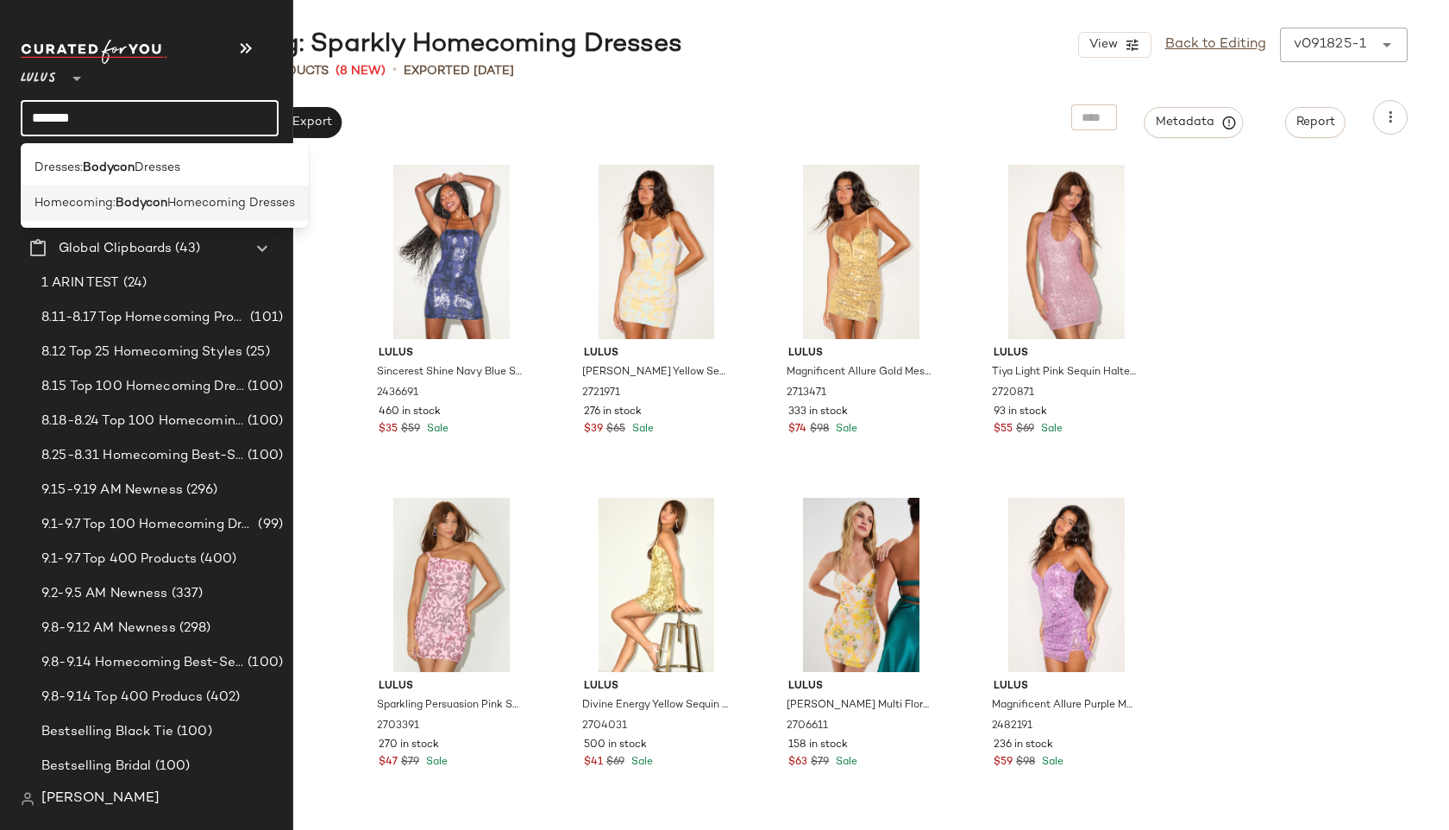
type input "*******"
click at [78, 195] on span "Homecoming:" at bounding box center [75, 203] width 81 height 18
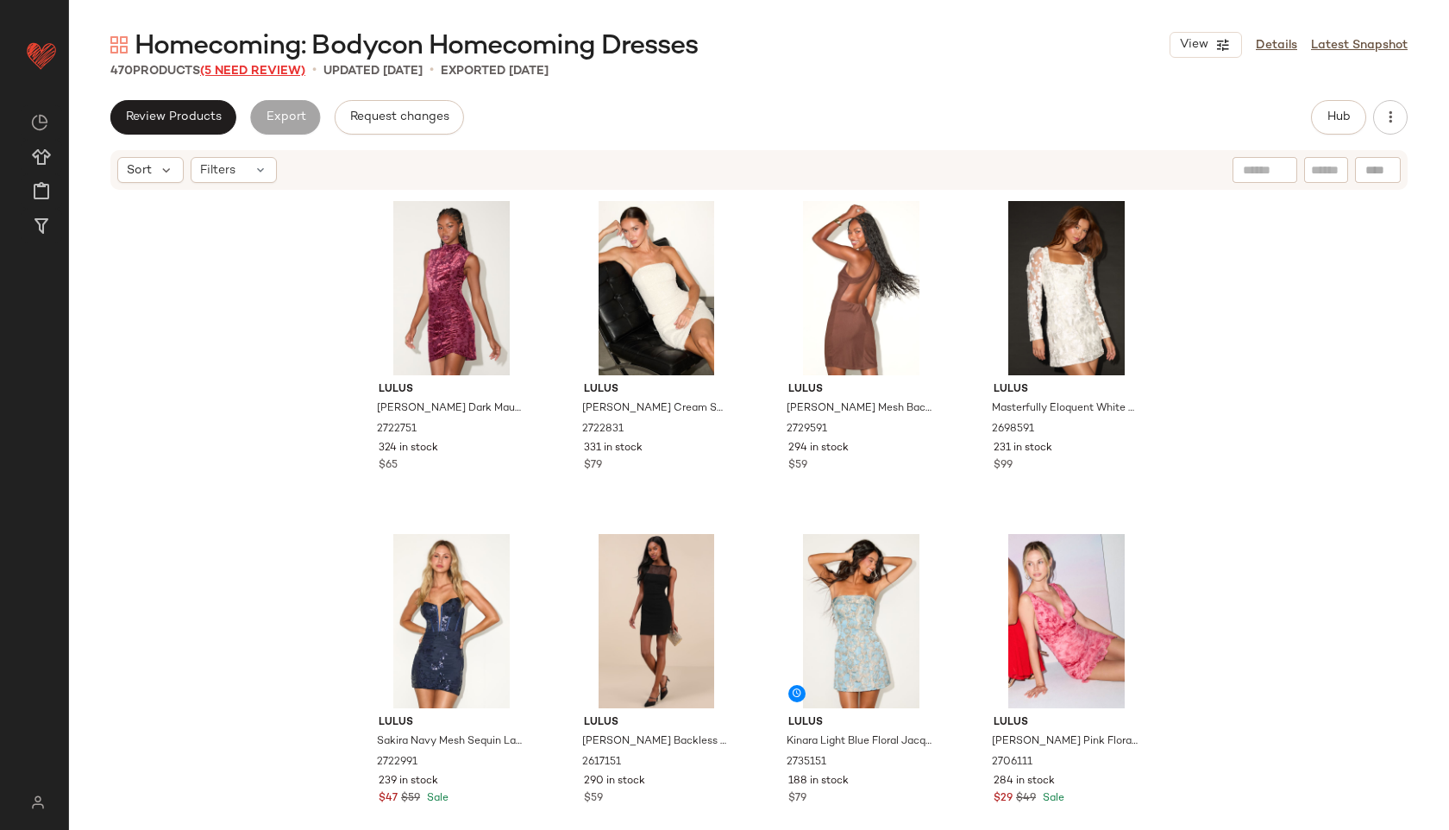
click at [286, 67] on span "(5 Need Review)" at bounding box center [252, 71] width 105 height 13
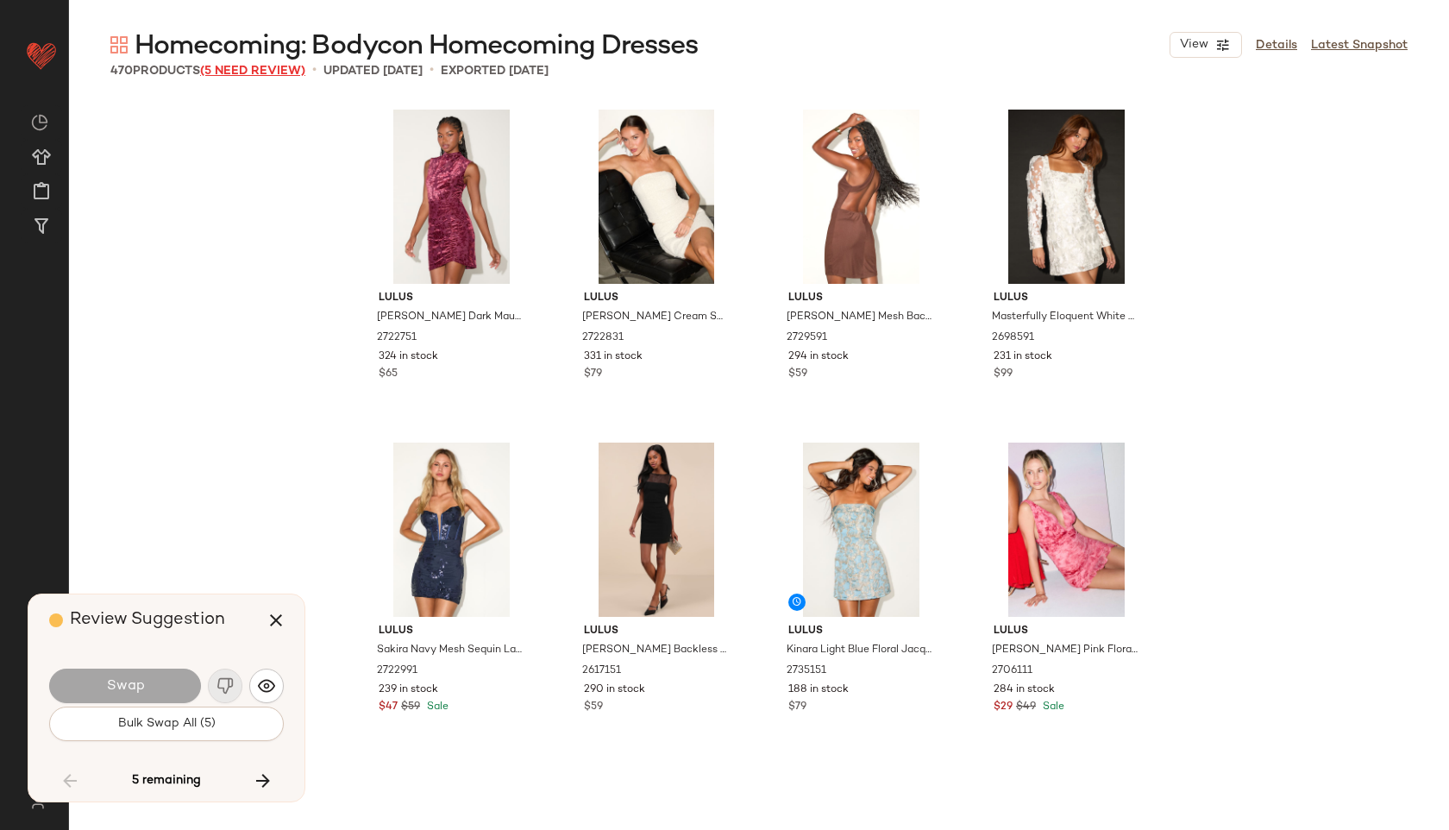
scroll to position [28967, 0]
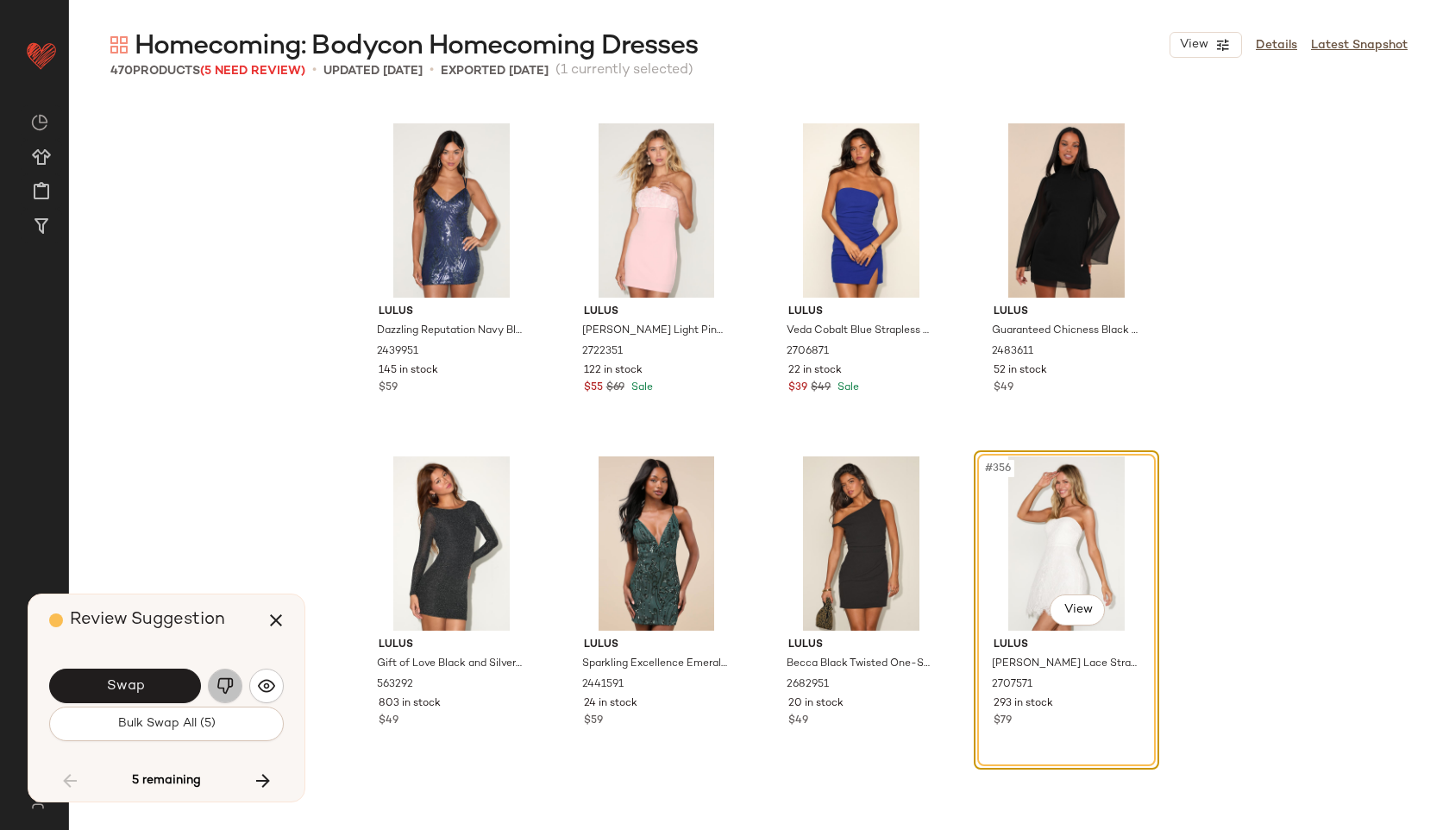
click at [226, 677] on img "button" at bounding box center [225, 685] width 17 height 17
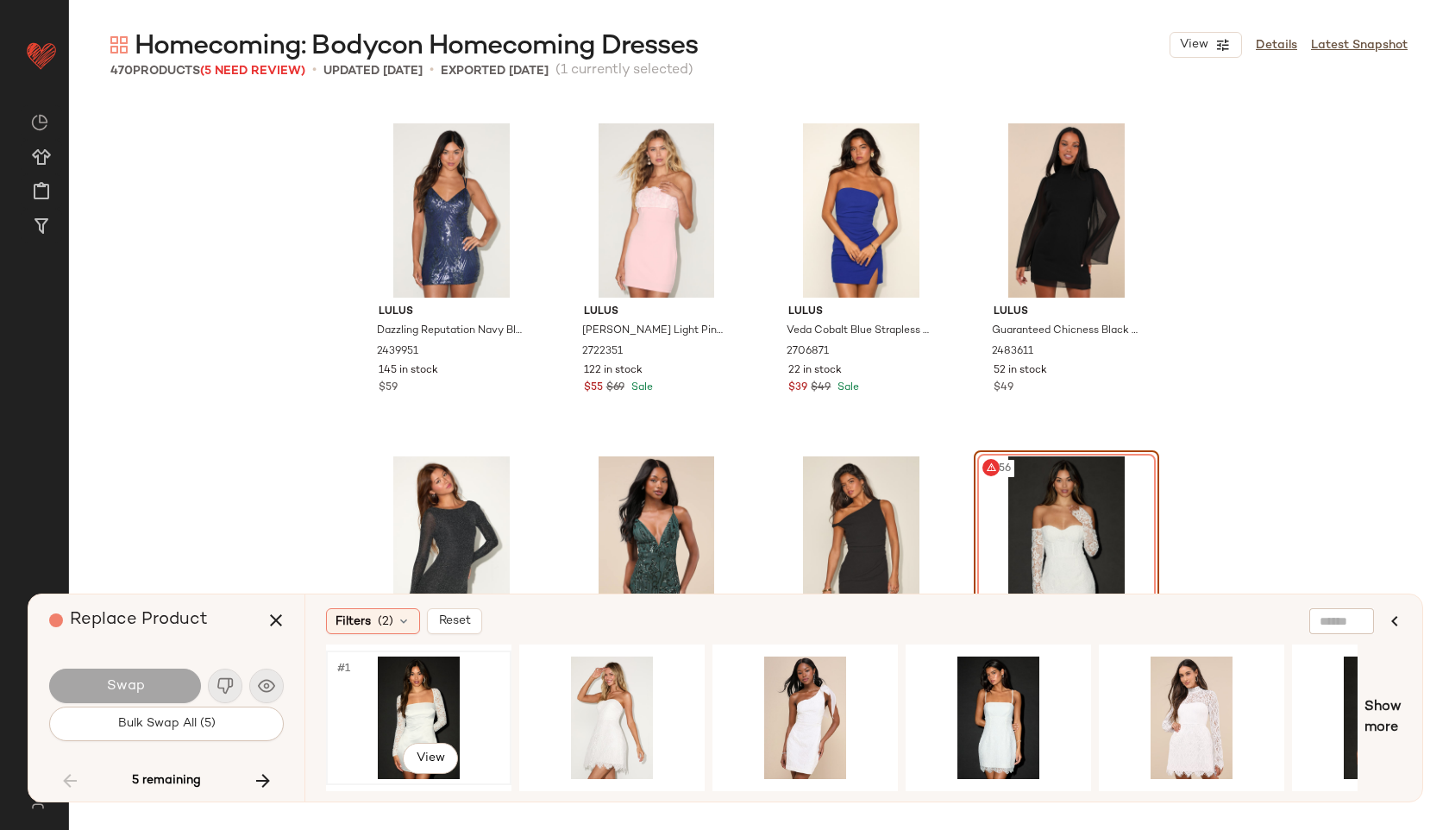
click at [420, 718] on div "#1 View" at bounding box center [418, 717] width 173 height 122
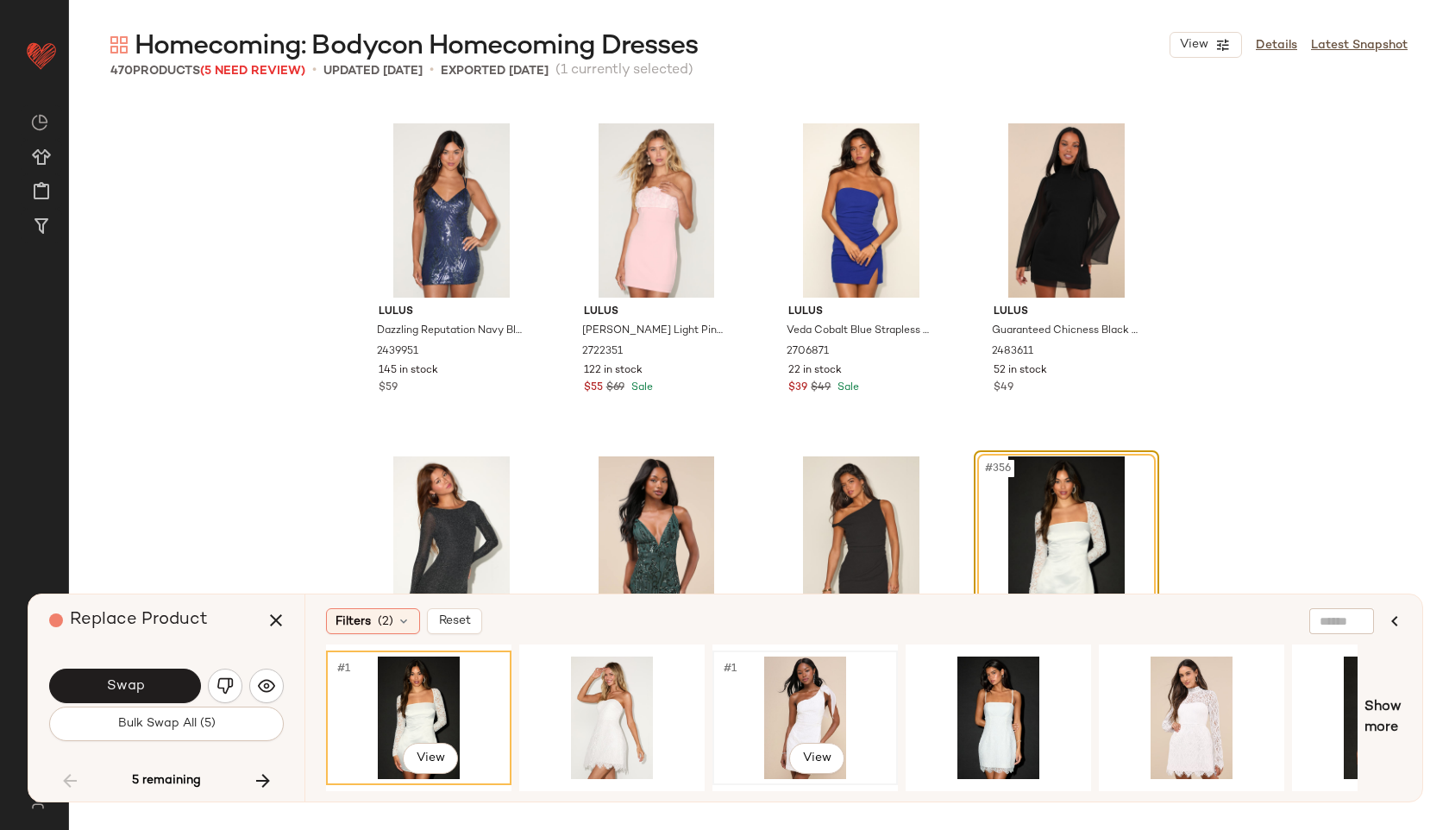
click at [794, 705] on div "#1 View" at bounding box center [805, 717] width 173 height 122
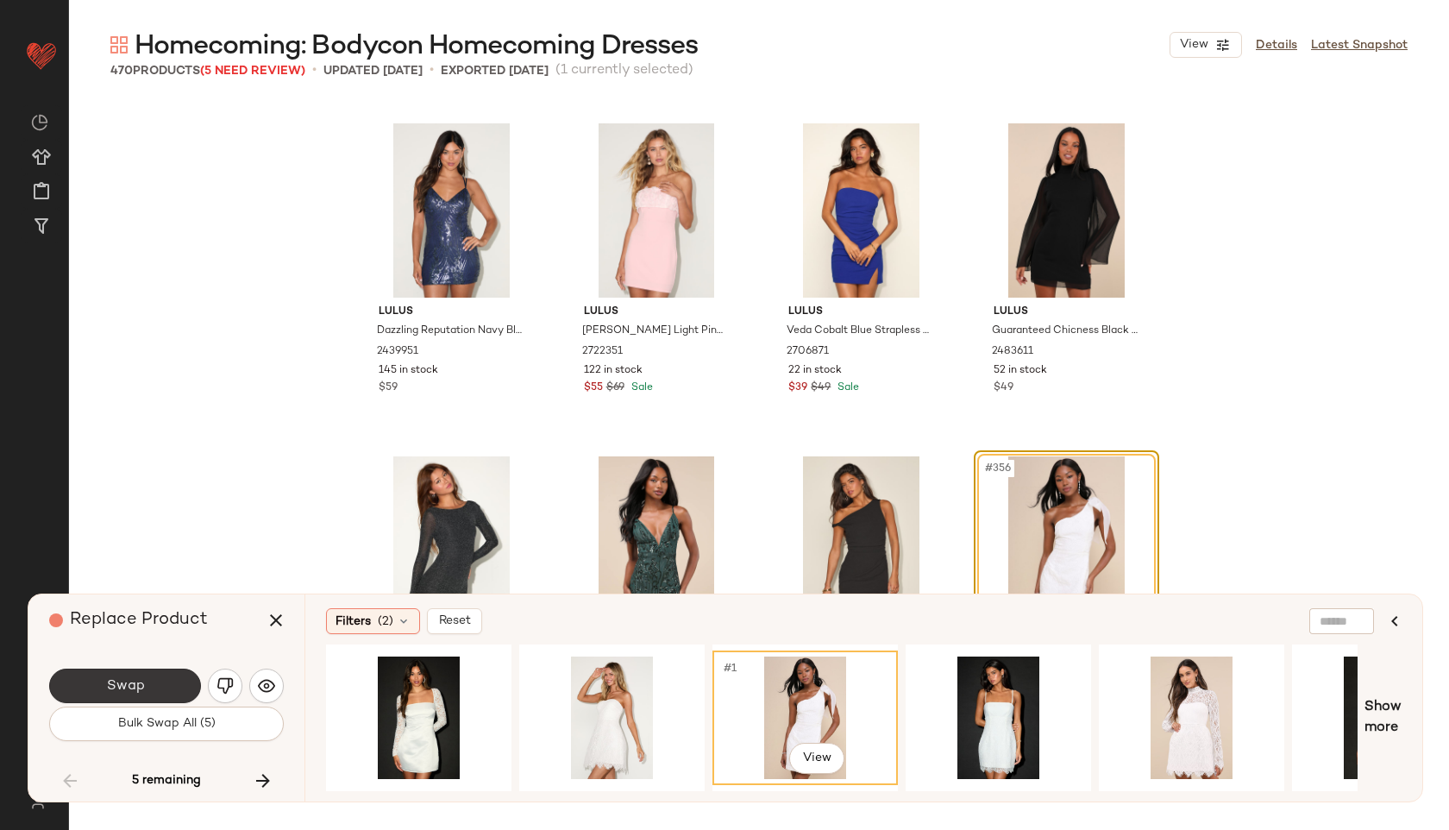
click at [153, 688] on button "Swap" at bounding box center [125, 686] width 152 height 35
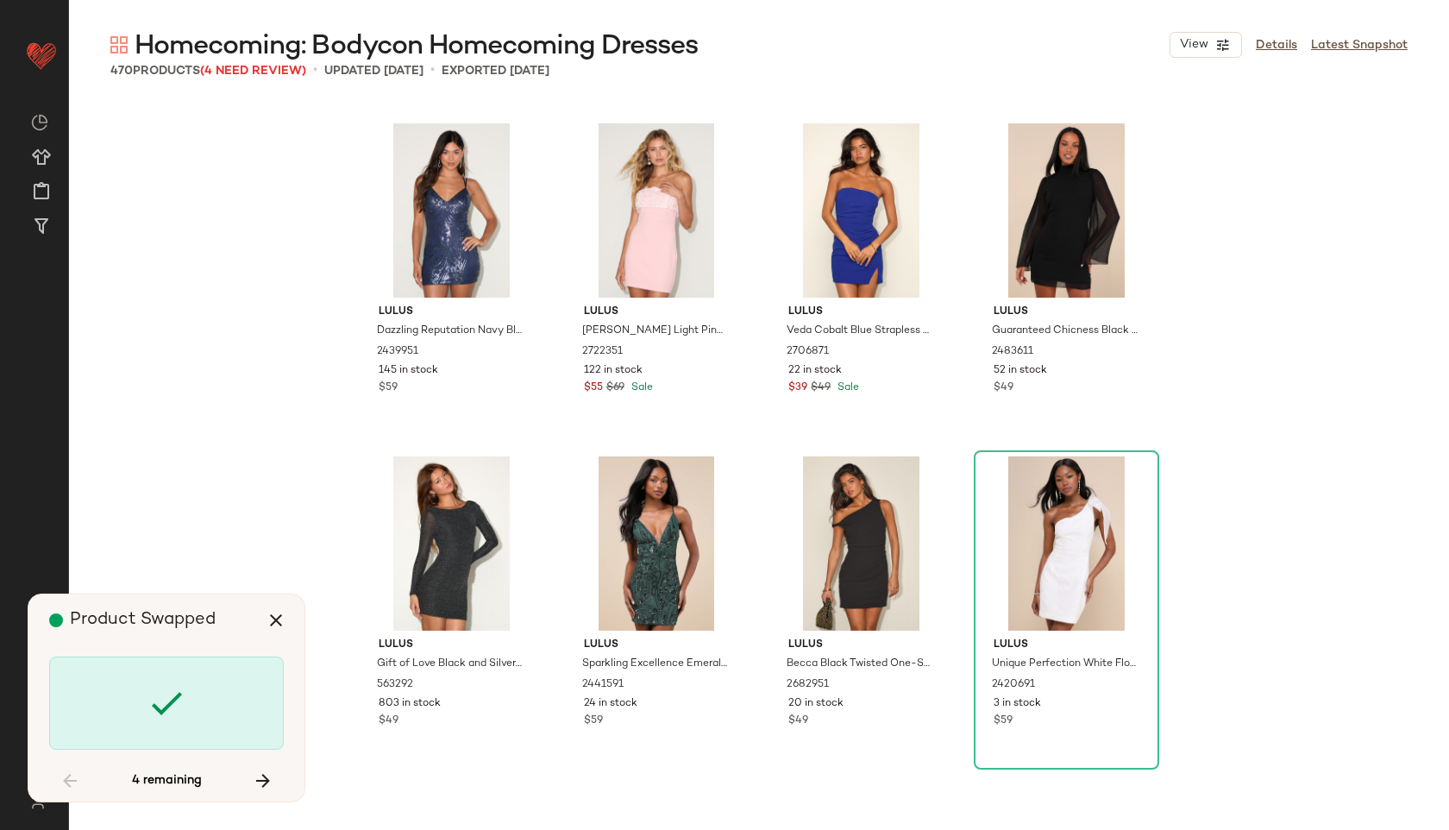
scroll to position [32963, 0]
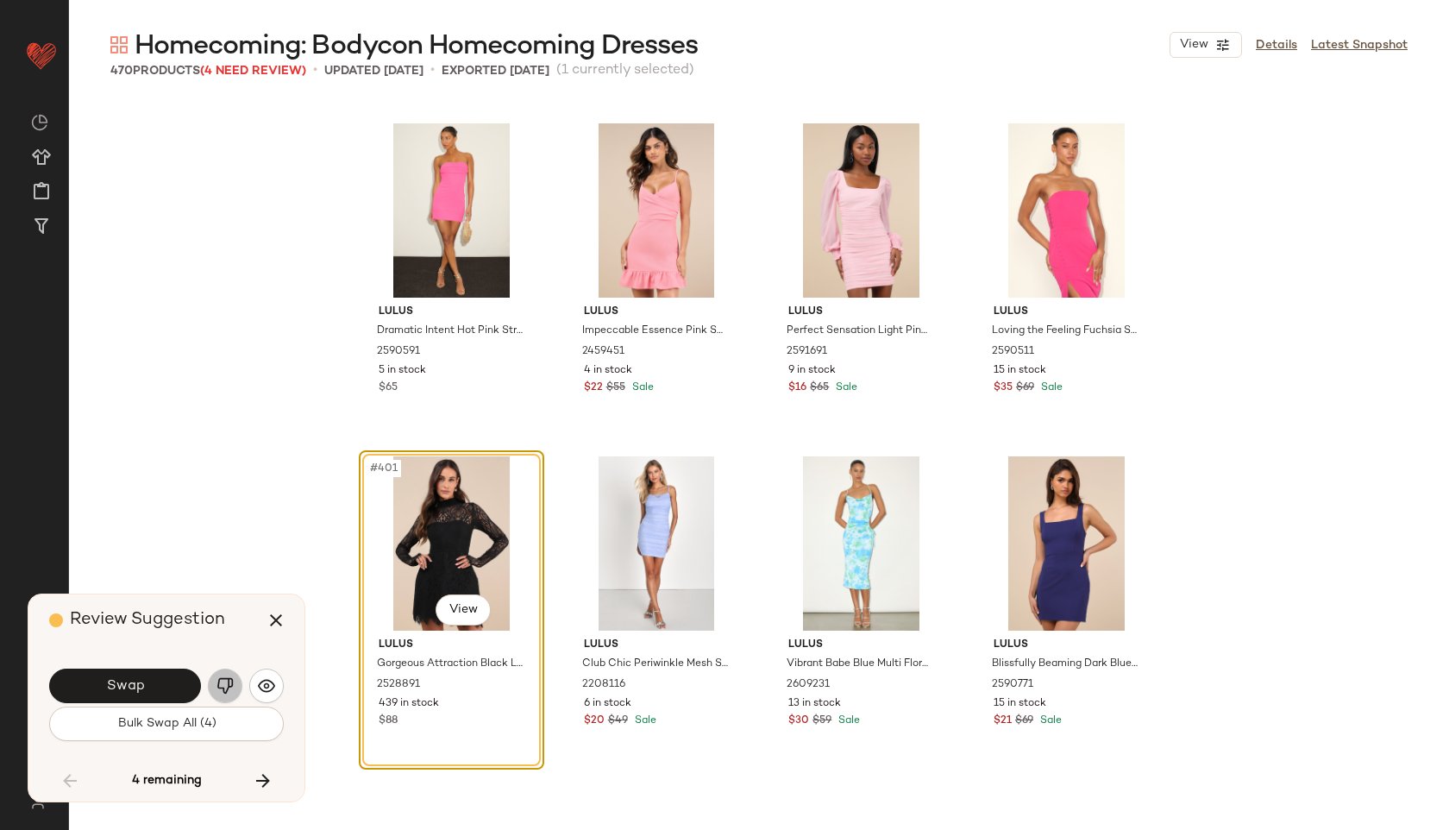
click at [233, 689] on img "button" at bounding box center [225, 685] width 17 height 17
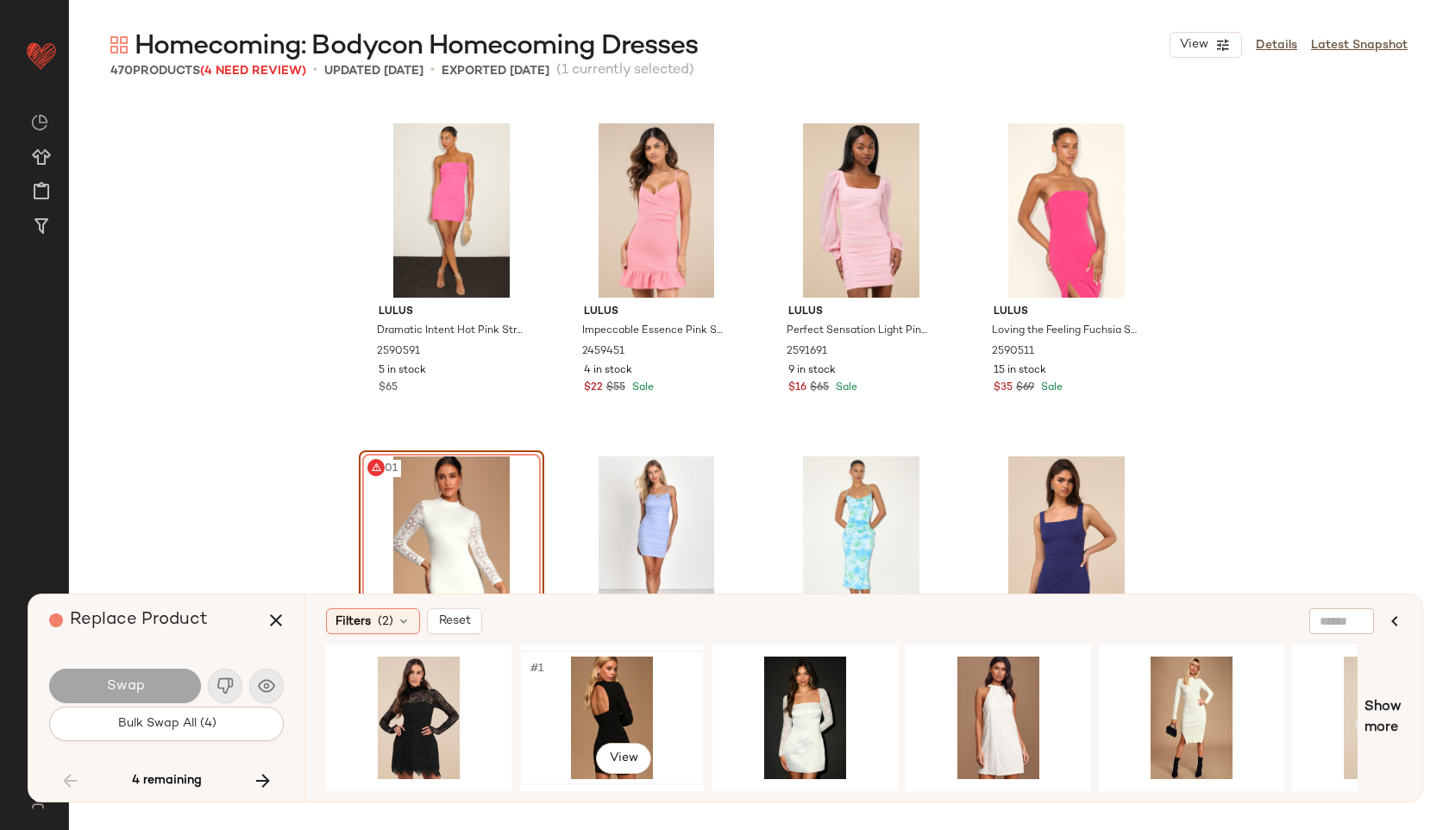
click at [600, 716] on div "#1 View" at bounding box center [611, 717] width 173 height 122
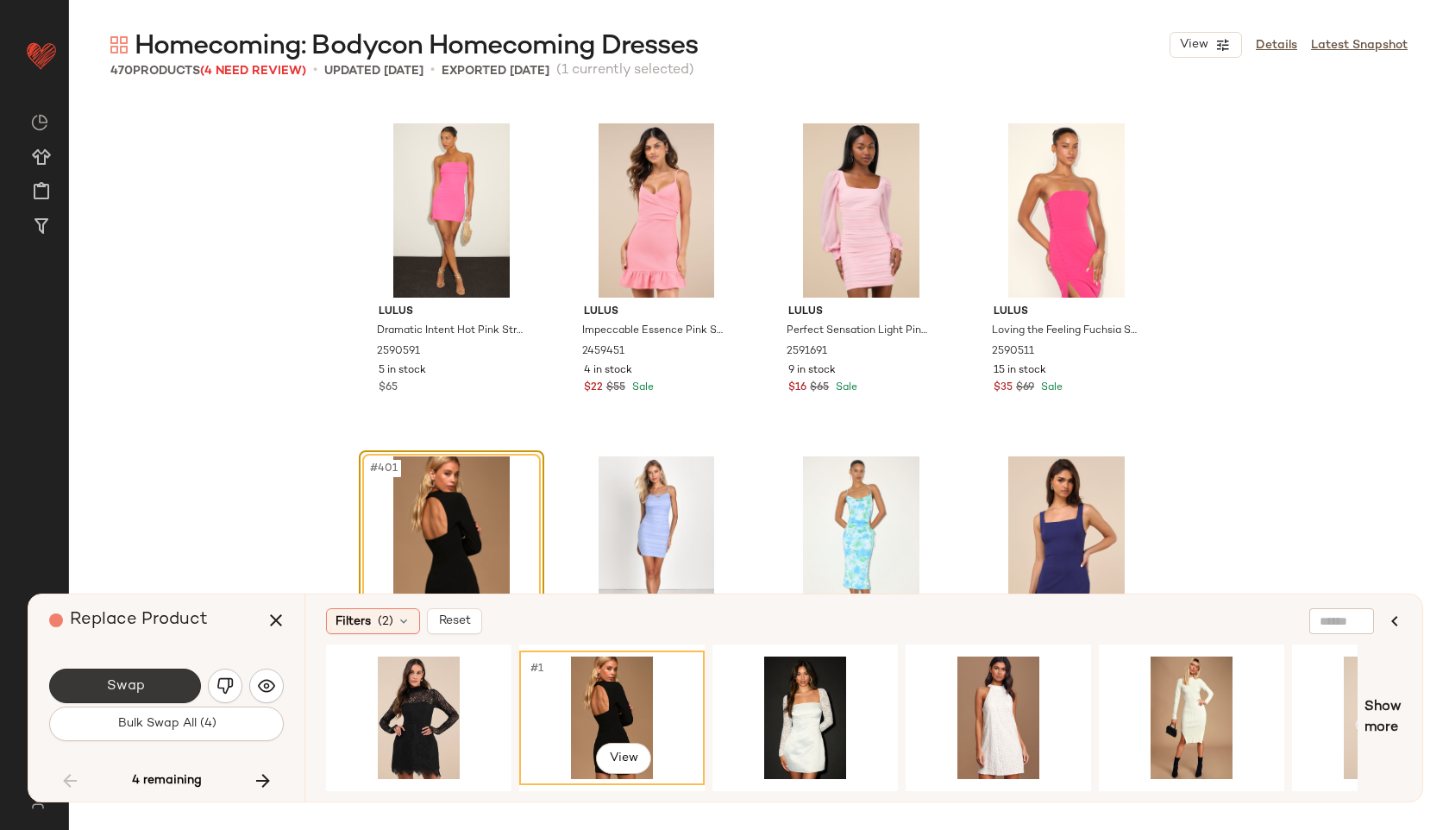
click at [166, 688] on button "Swap" at bounding box center [125, 686] width 152 height 35
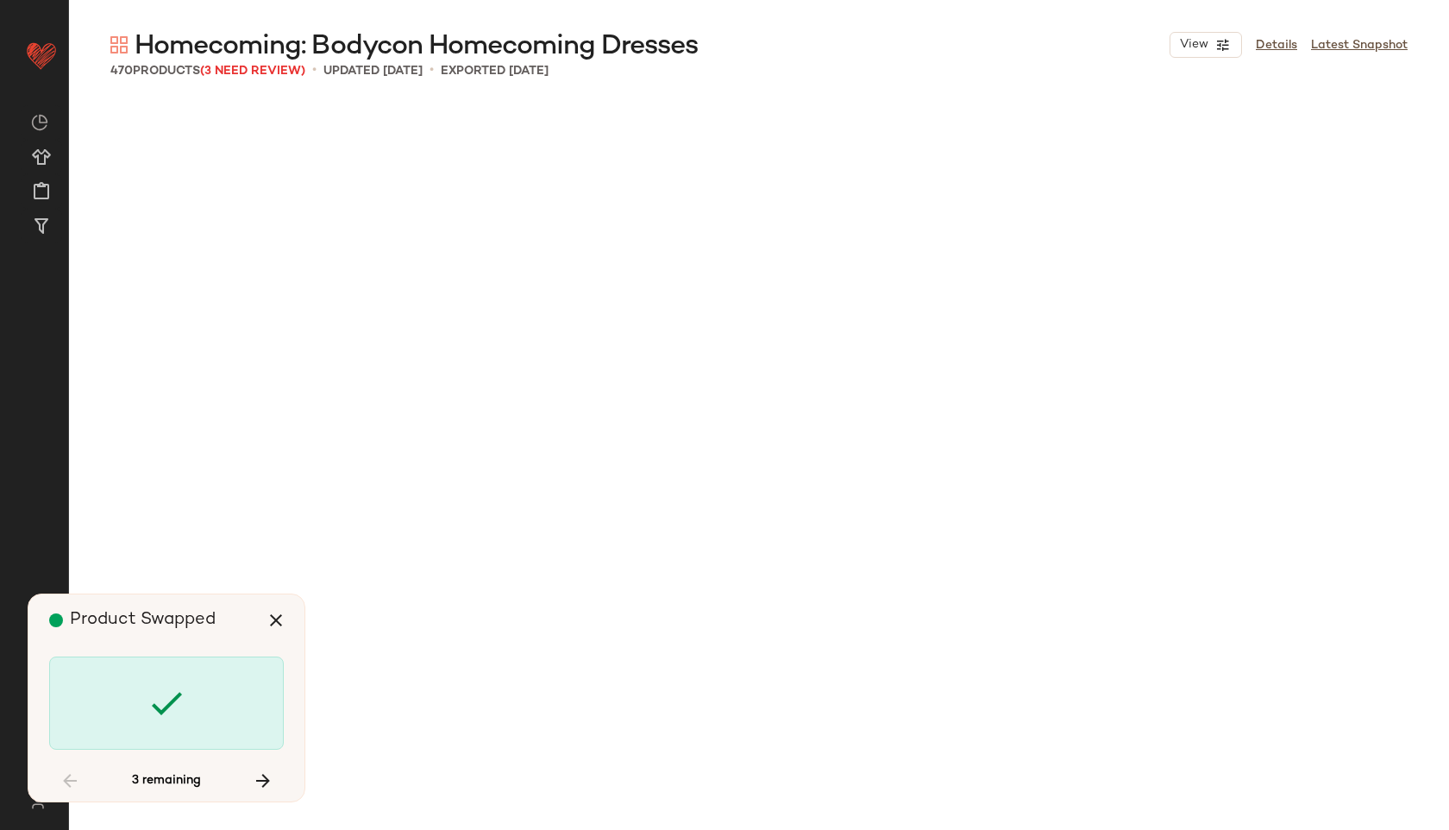
scroll to position [35294, 0]
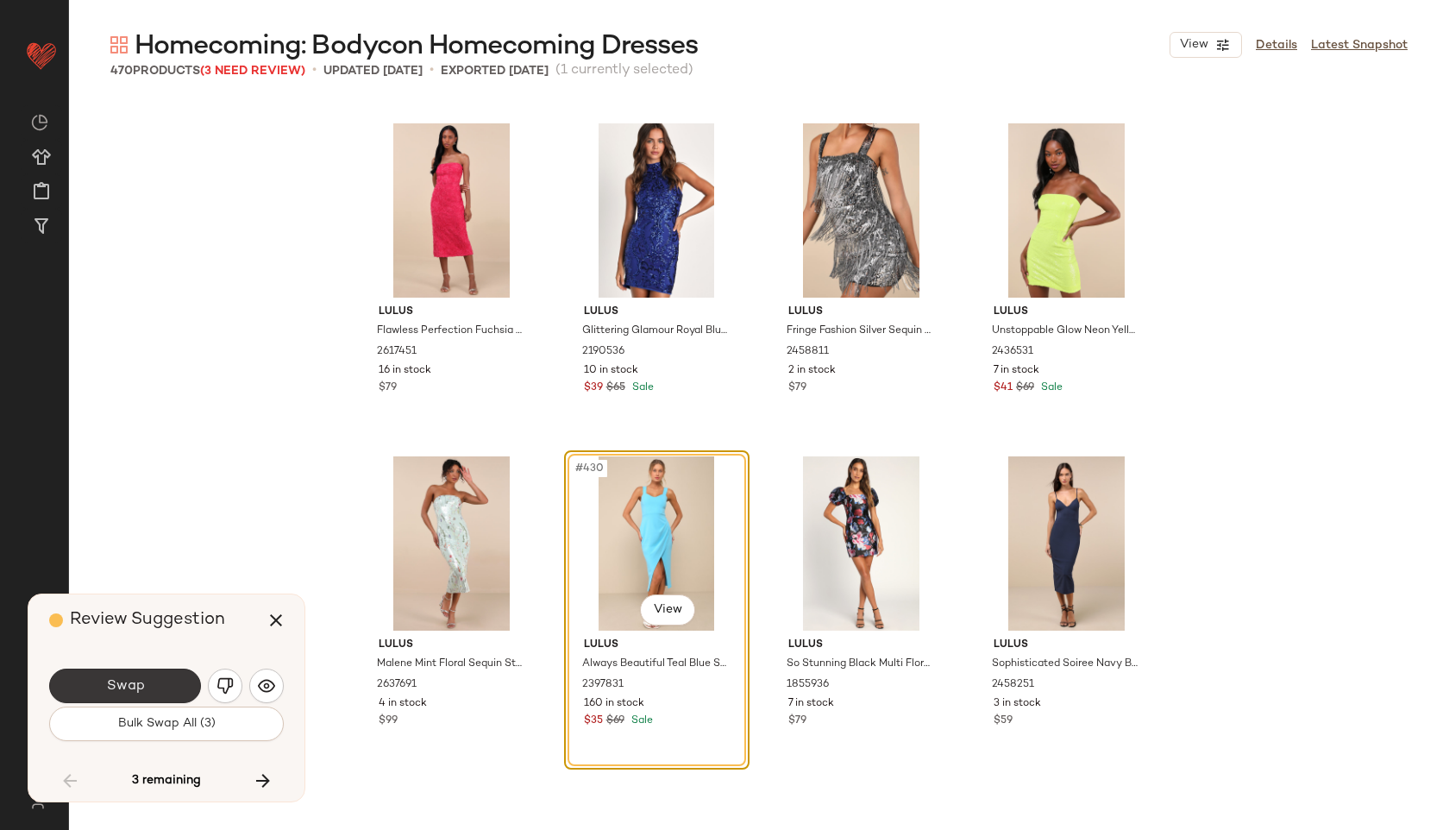
click at [167, 690] on button "Swap" at bounding box center [125, 686] width 152 height 35
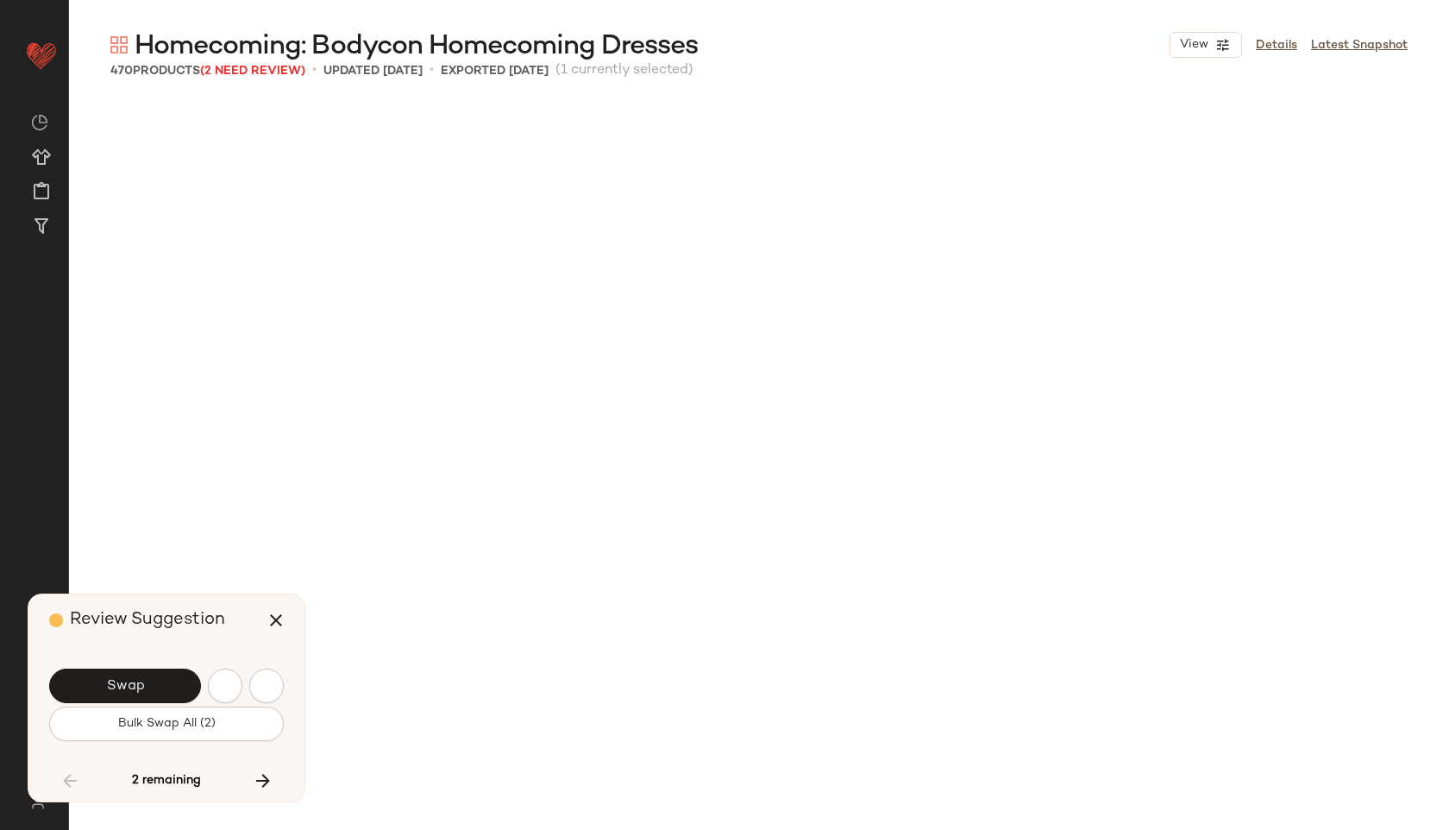
scroll to position [37624, 0]
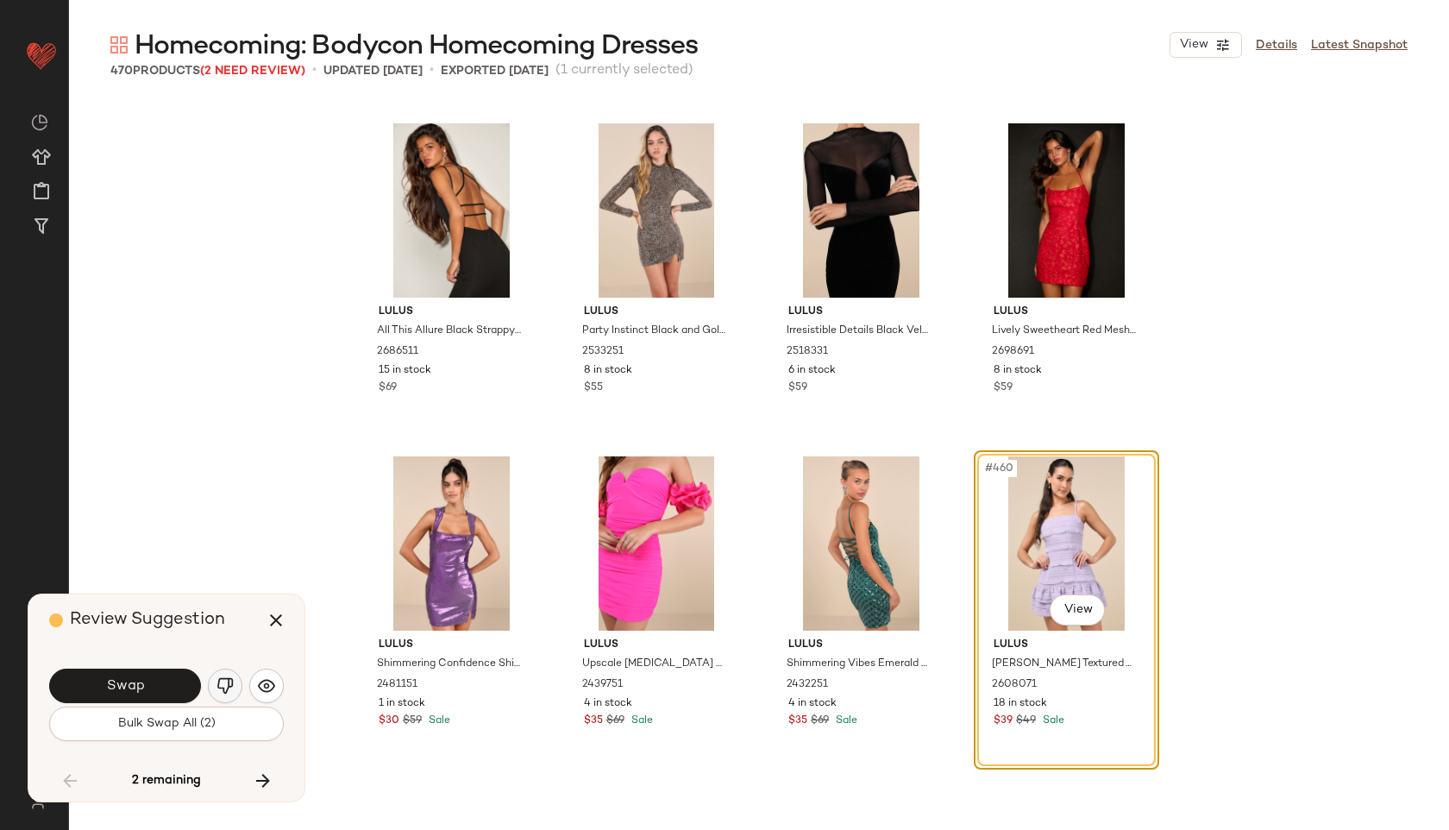
click at [218, 677] on img "button" at bounding box center [225, 685] width 17 height 17
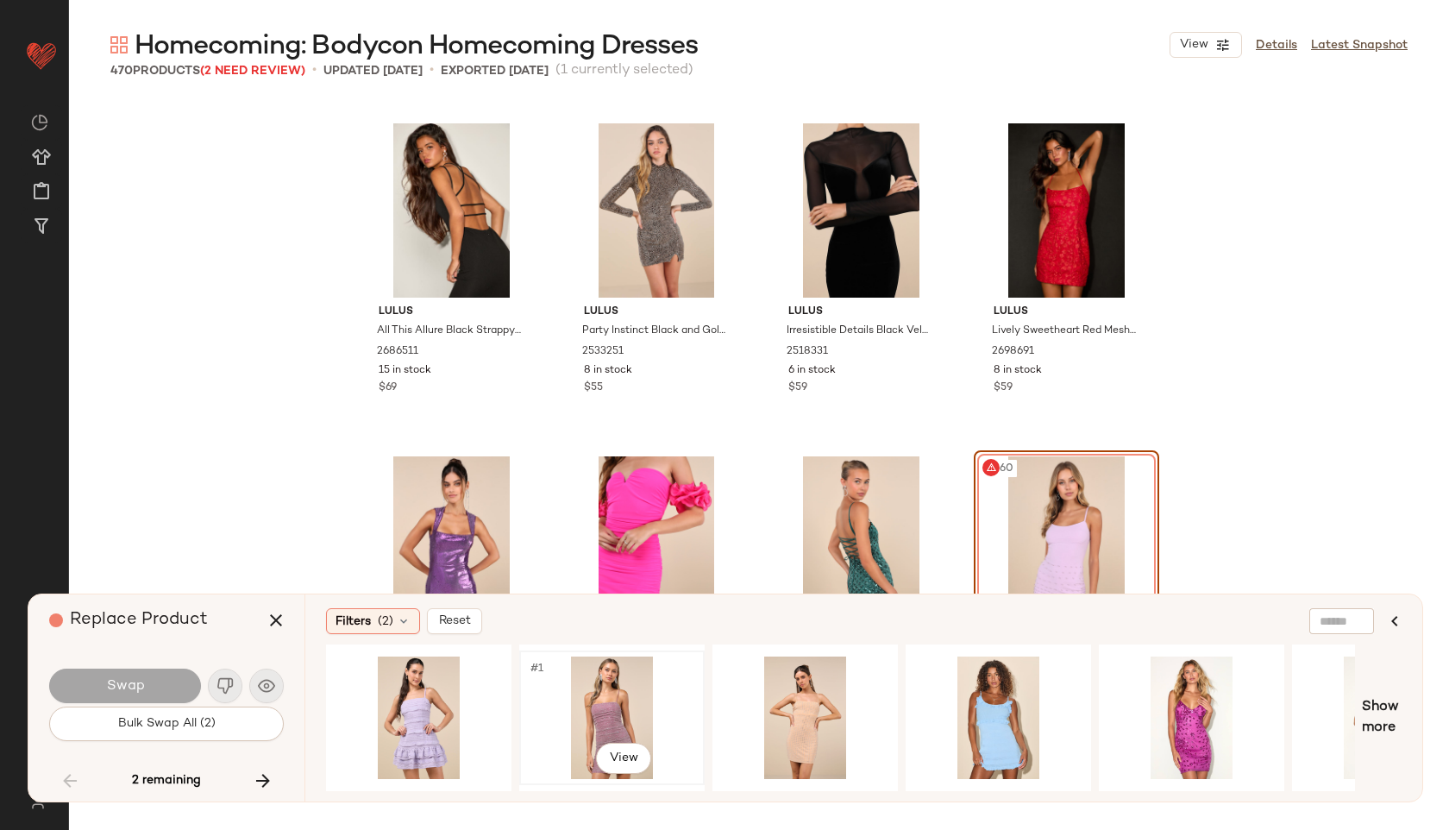
click at [598, 698] on div "#1 View" at bounding box center [611, 717] width 173 height 122
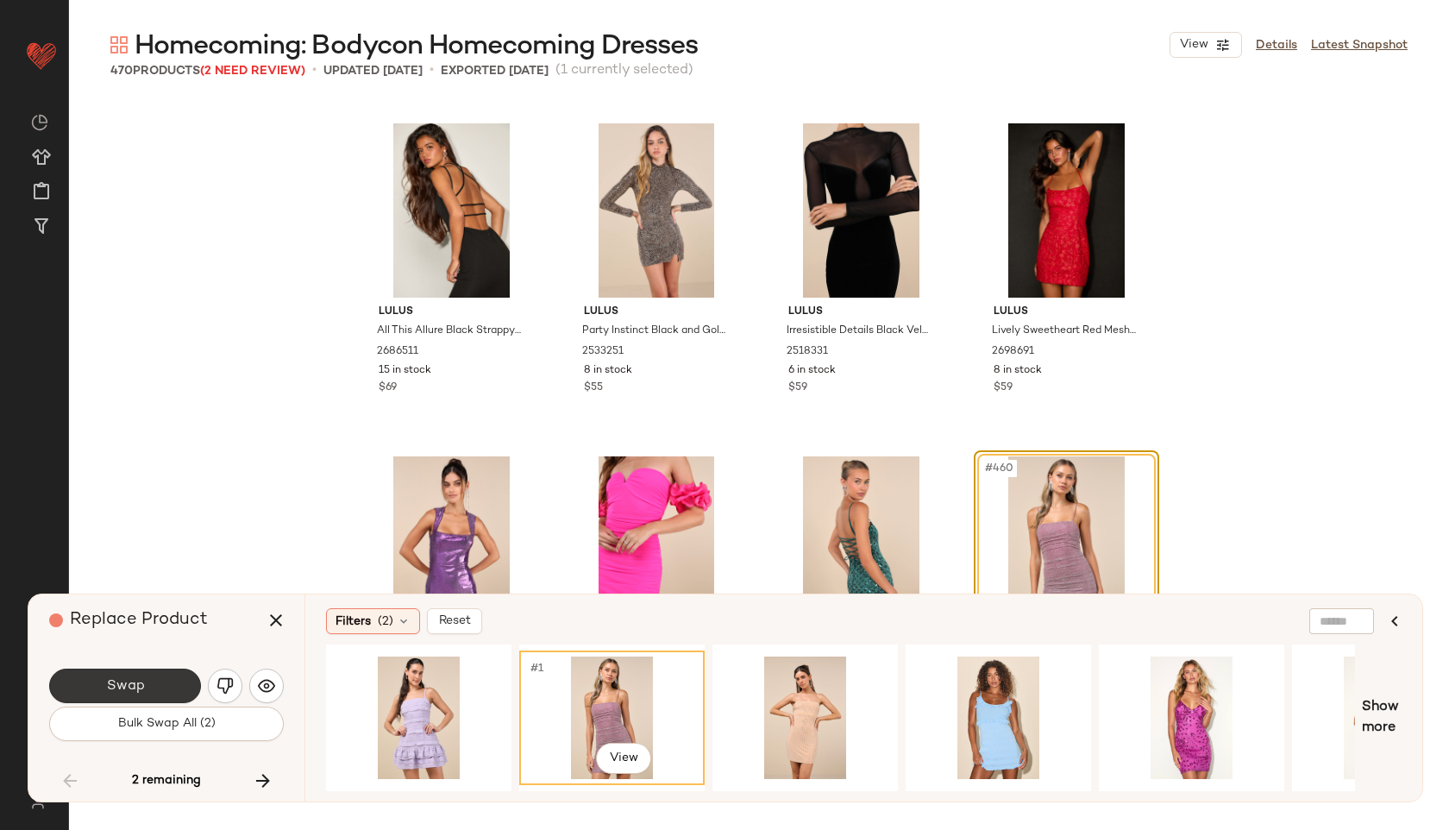
click at [173, 680] on button "Swap" at bounding box center [125, 686] width 152 height 35
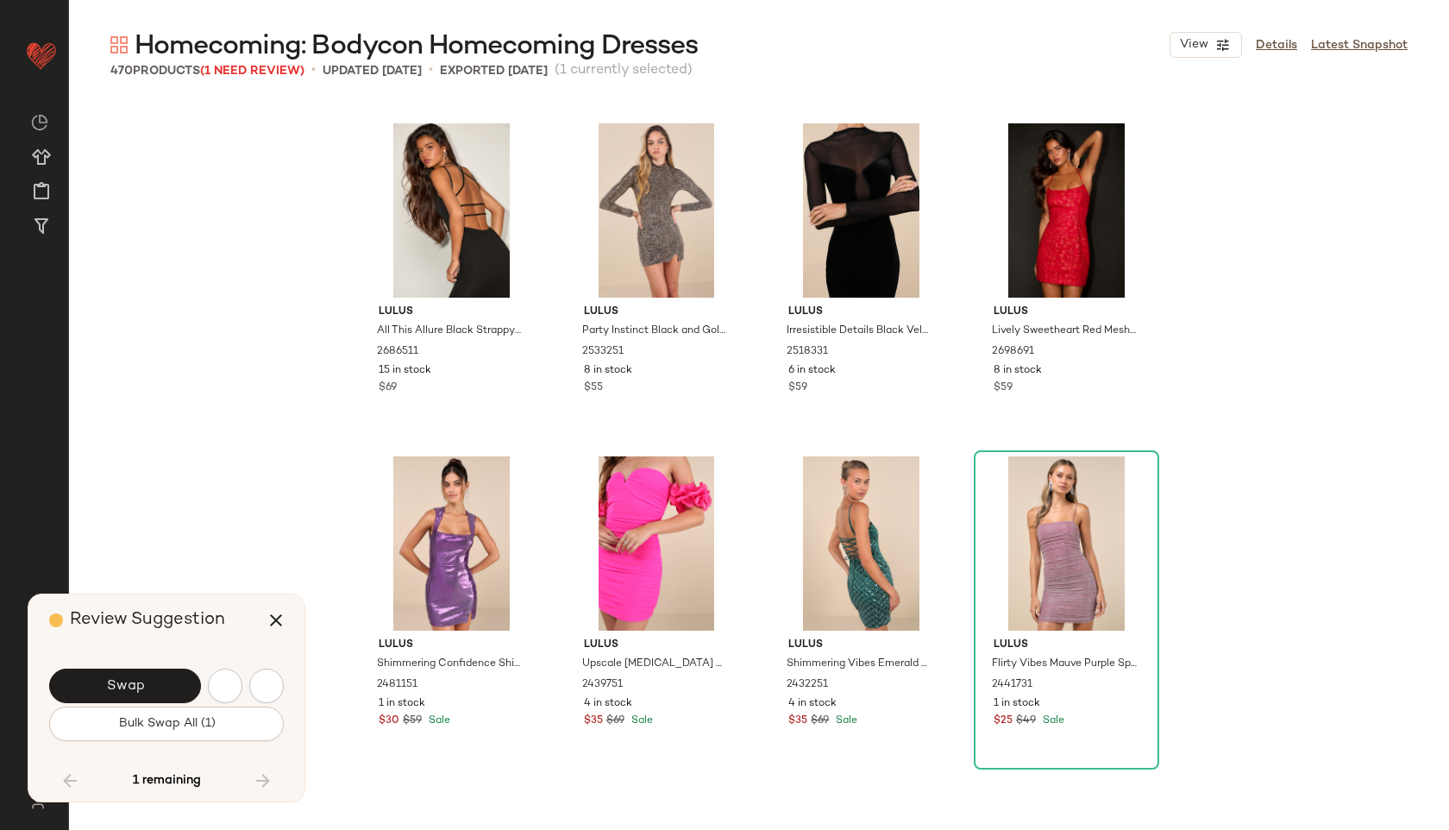
scroll to position [37957, 0]
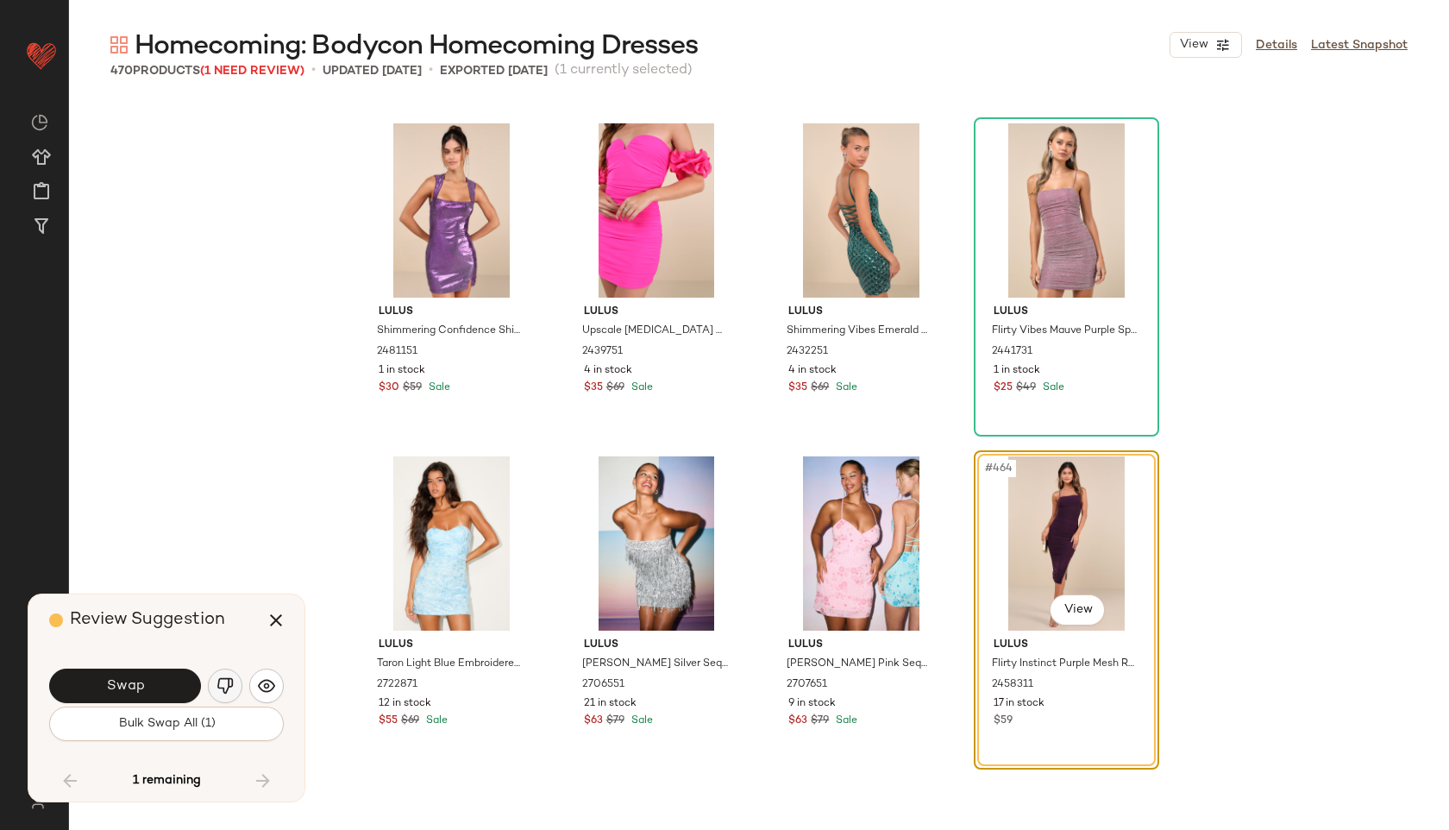
click at [230, 682] on img "button" at bounding box center [225, 685] width 17 height 17
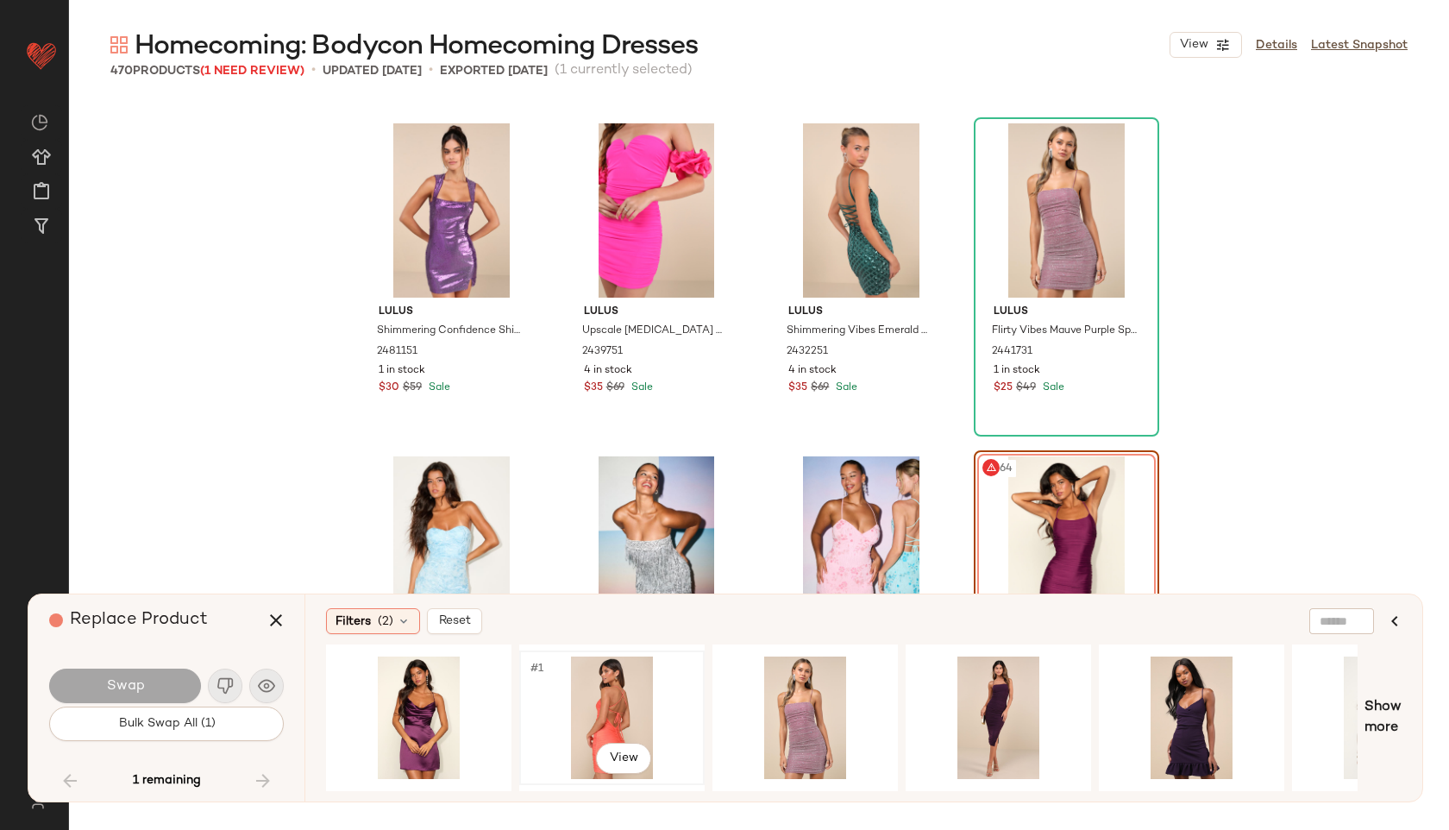
click at [608, 696] on div "#1 View" at bounding box center [611, 717] width 173 height 122
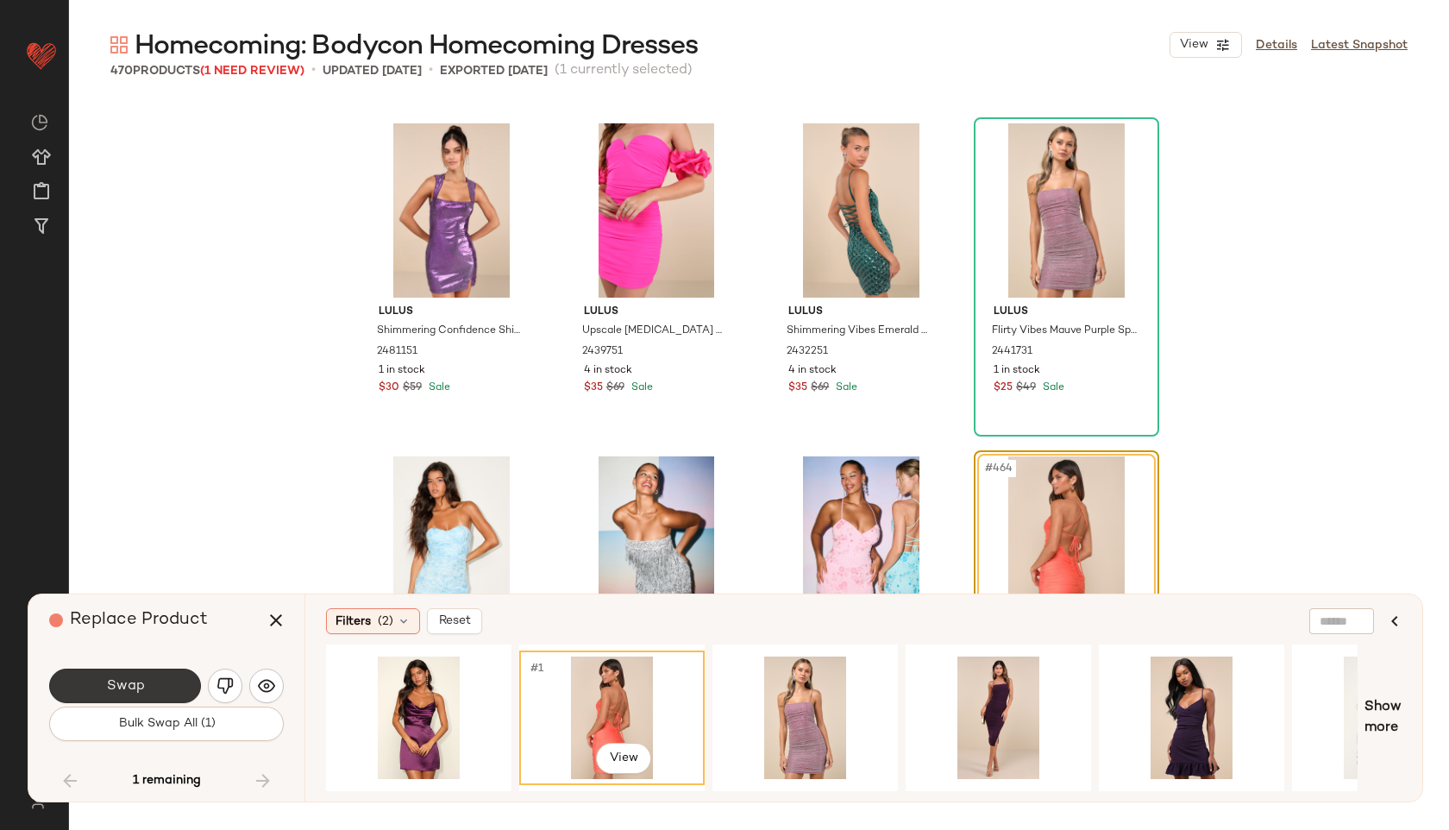
click at [175, 676] on button "Swap" at bounding box center [125, 686] width 152 height 35
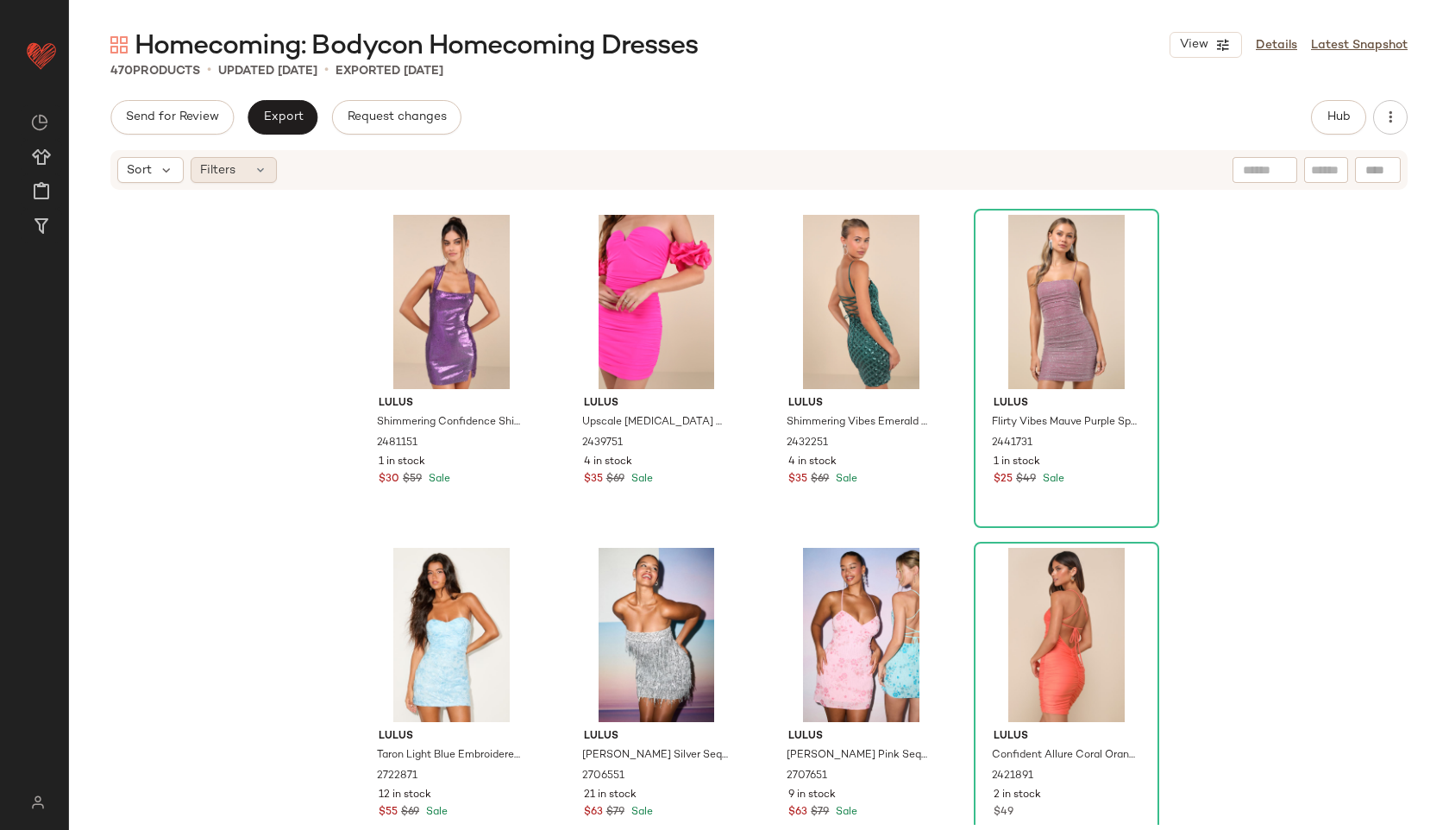
click at [230, 158] on div "Filters" at bounding box center [234, 170] width 86 height 26
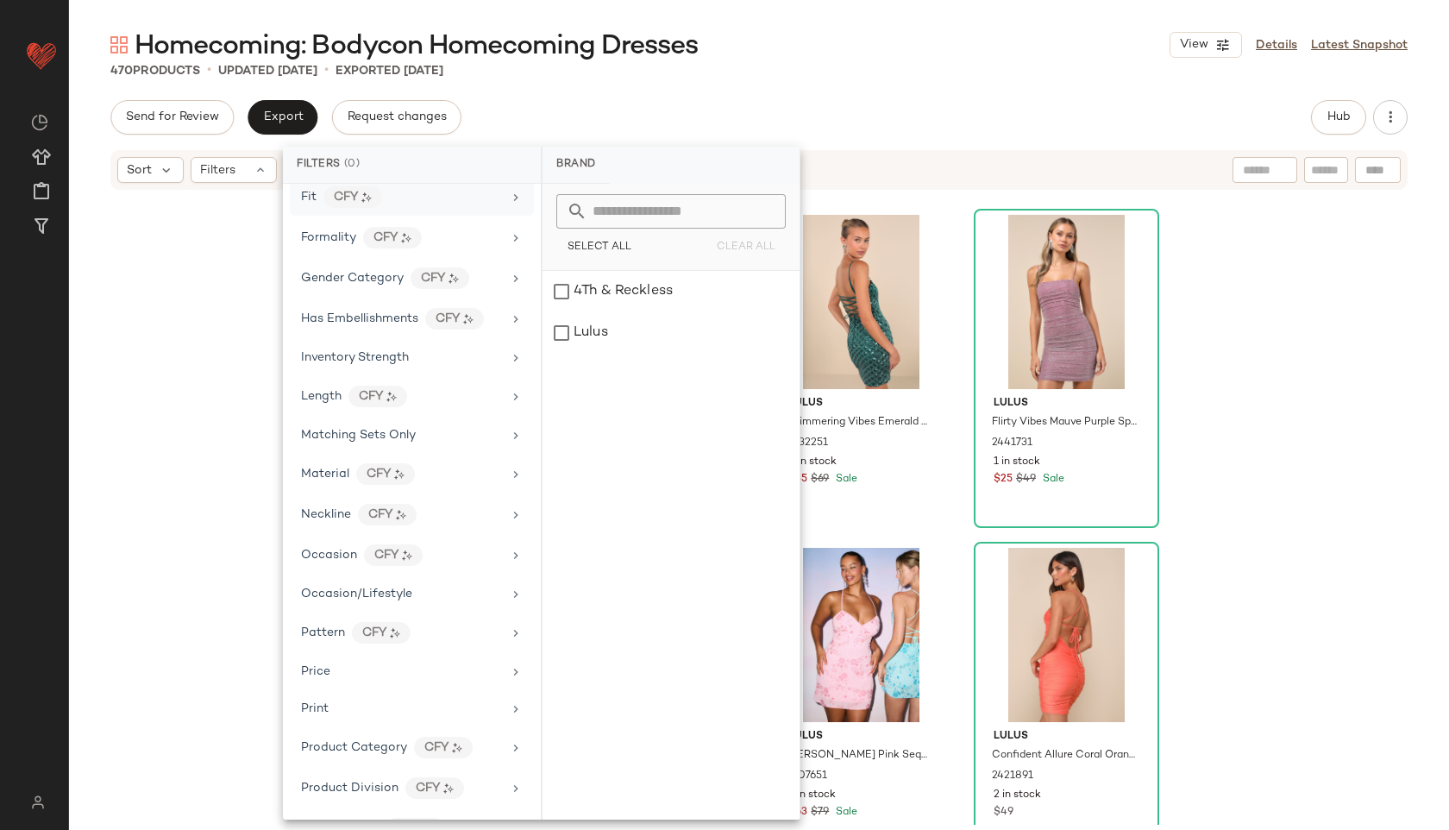
scroll to position [846, 0]
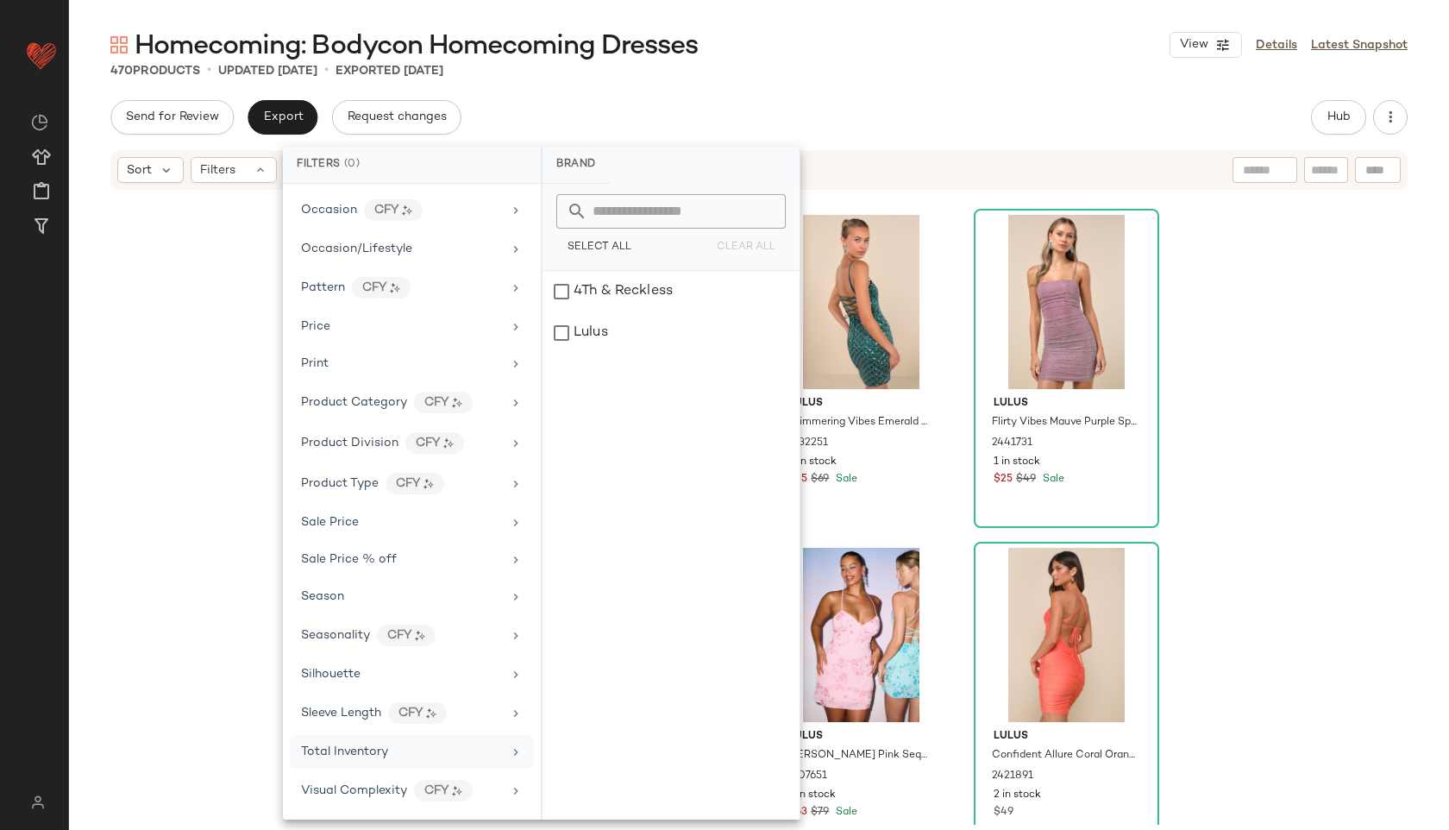
click at [364, 752] on span "Total Inventory" at bounding box center [344, 751] width 87 height 13
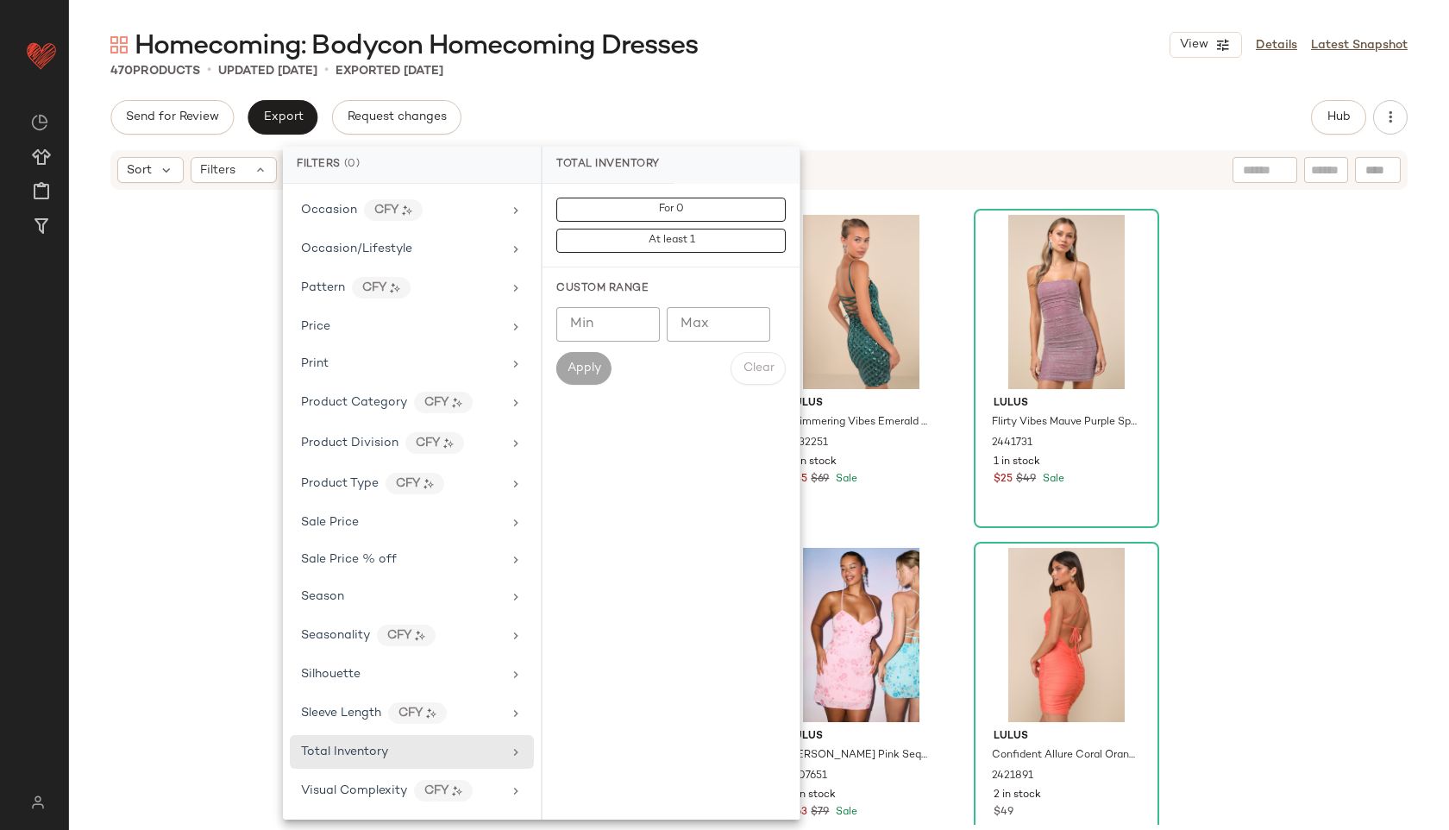
click at [724, 322] on input "Max" at bounding box center [719, 324] width 104 height 35
type input "**"
click at [595, 369] on span "Apply" at bounding box center [584, 368] width 35 height 14
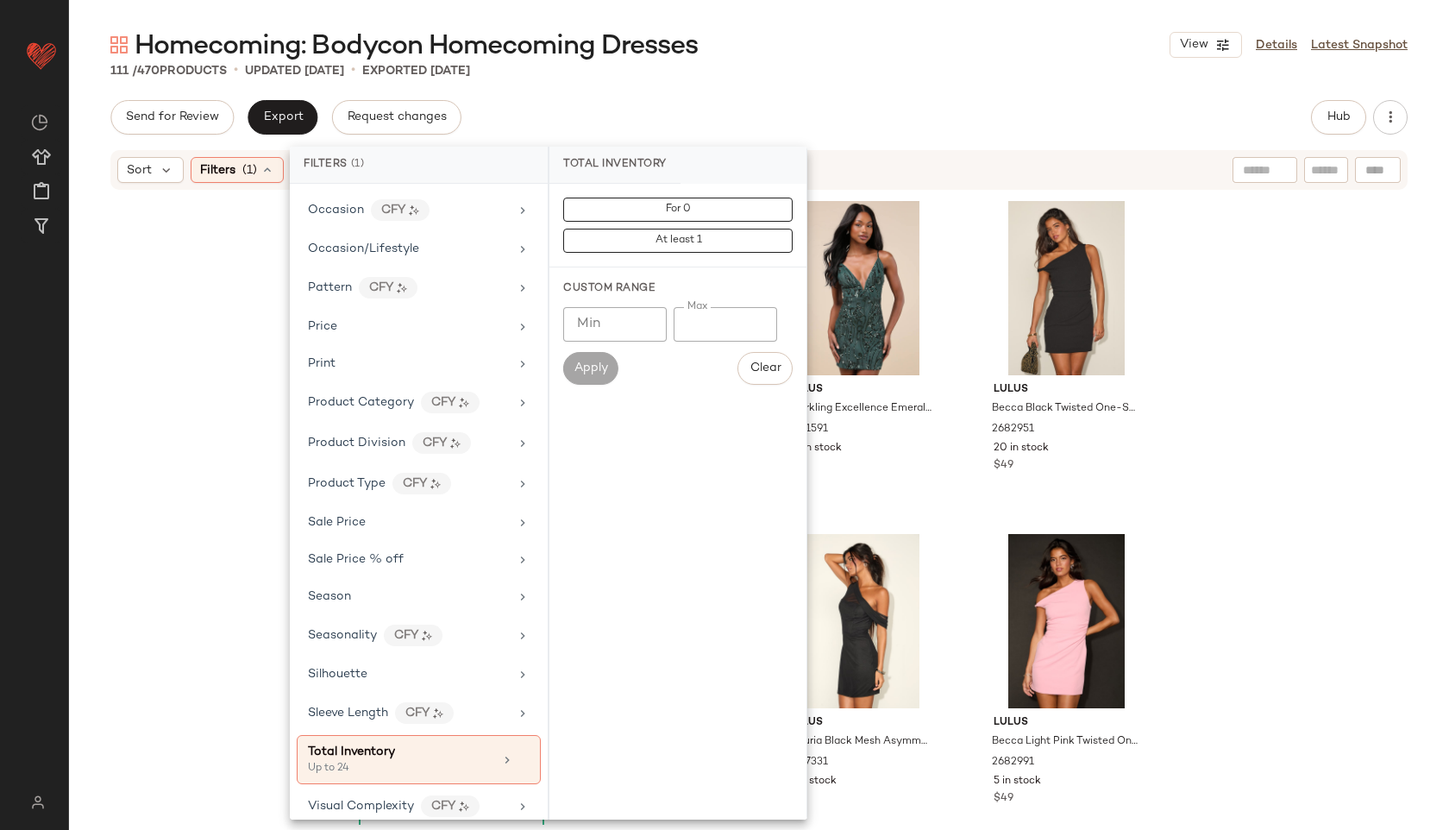
click at [700, 101] on div "Send for Review Export Request changes Hub" at bounding box center [758, 117] width 1297 height 35
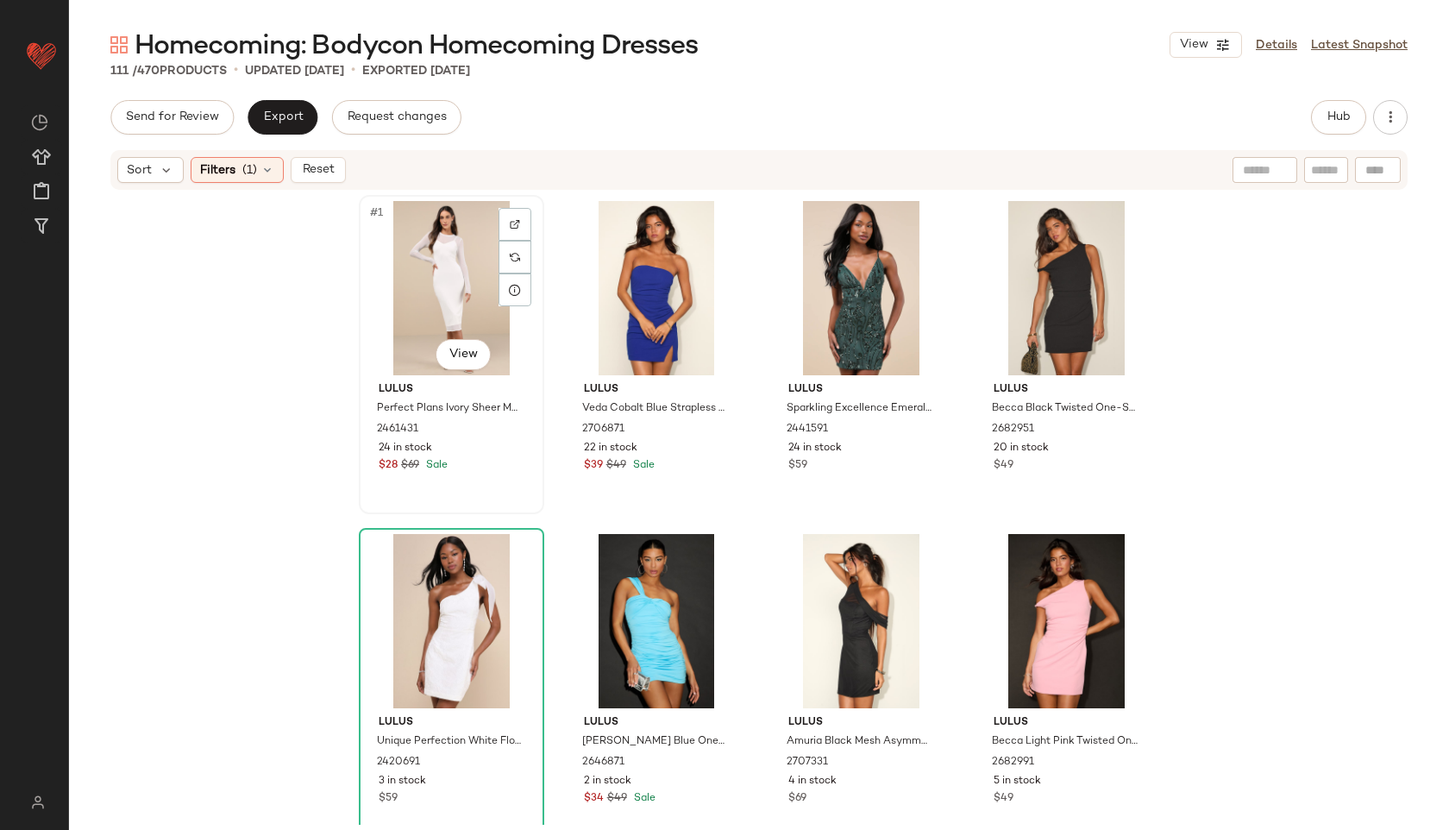
click at [409, 301] on div "#1 View" at bounding box center [451, 288] width 173 height 174
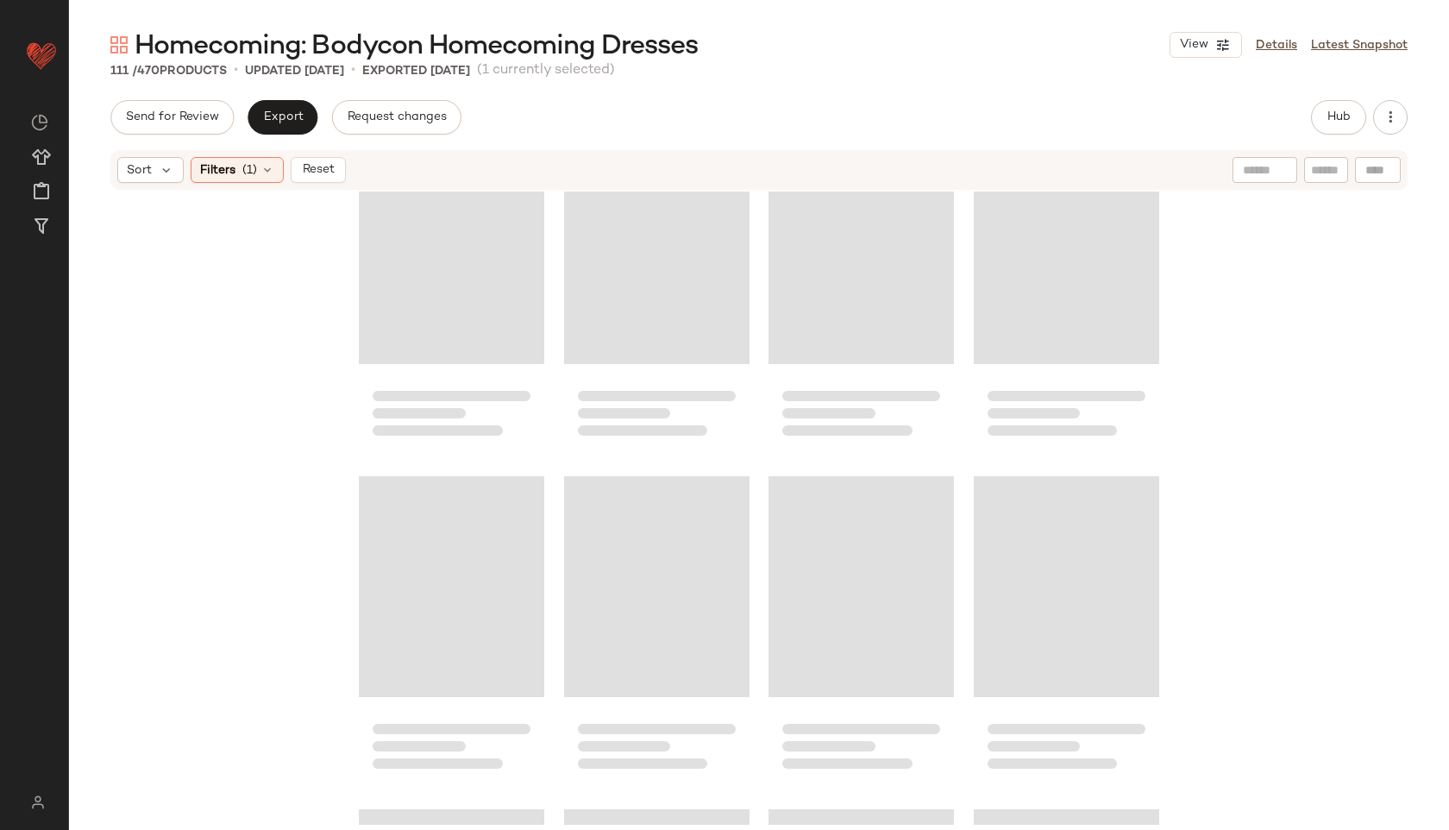
scroll to position [8693, 0]
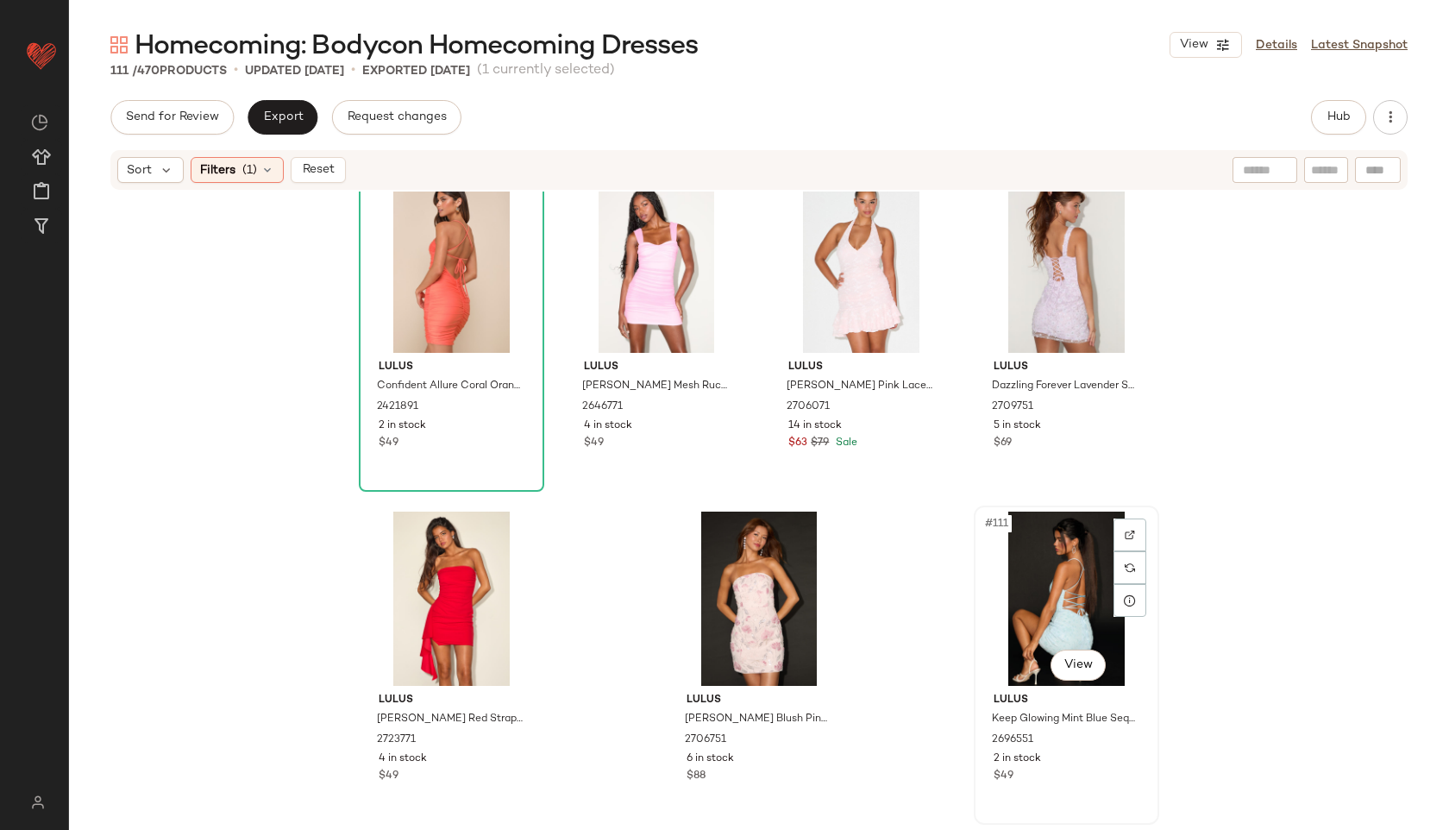
click at [1056, 575] on div "#111 View" at bounding box center [1066, 599] width 173 height 174
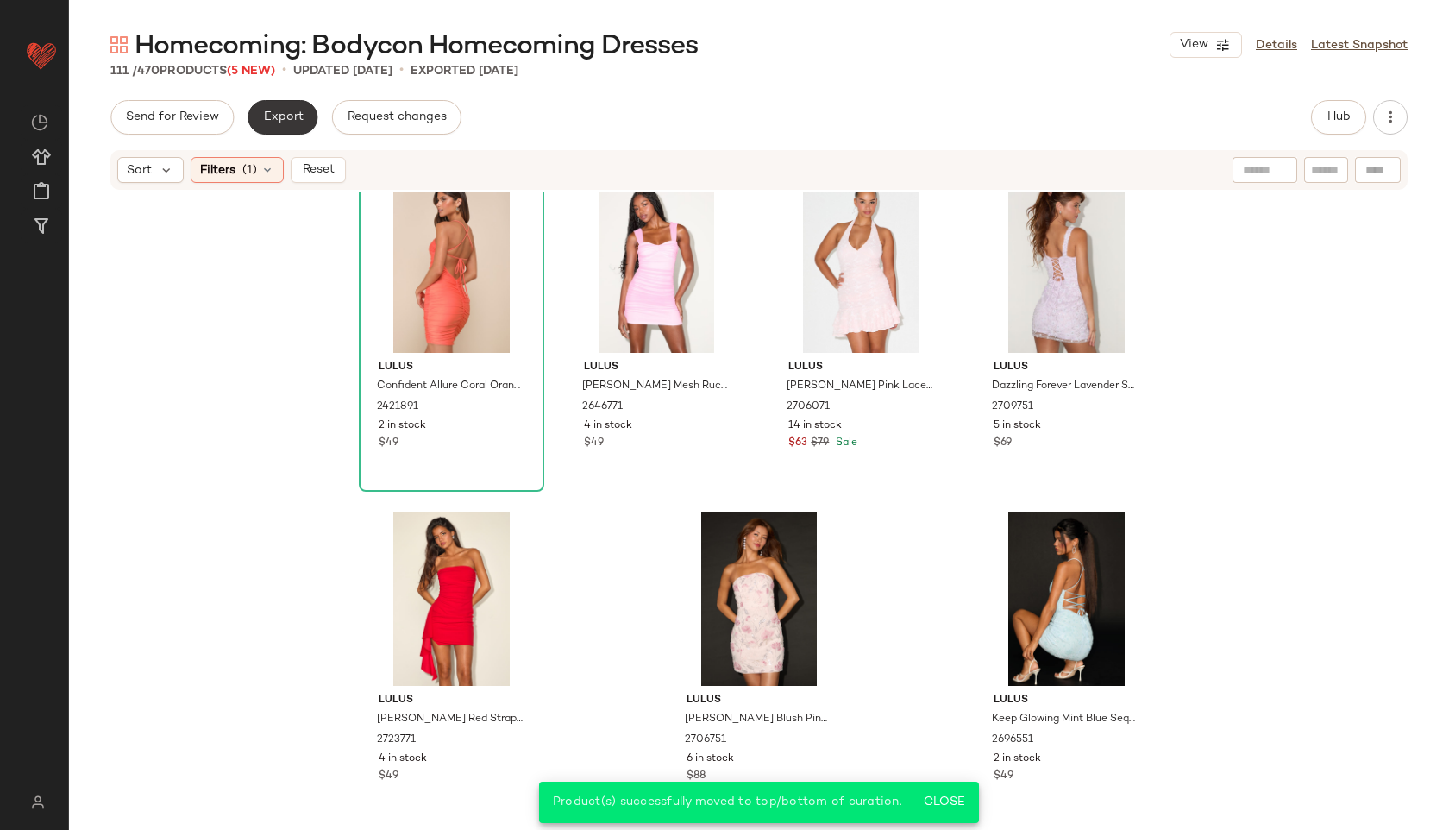
click at [287, 117] on span "Export" at bounding box center [282, 117] width 41 height 14
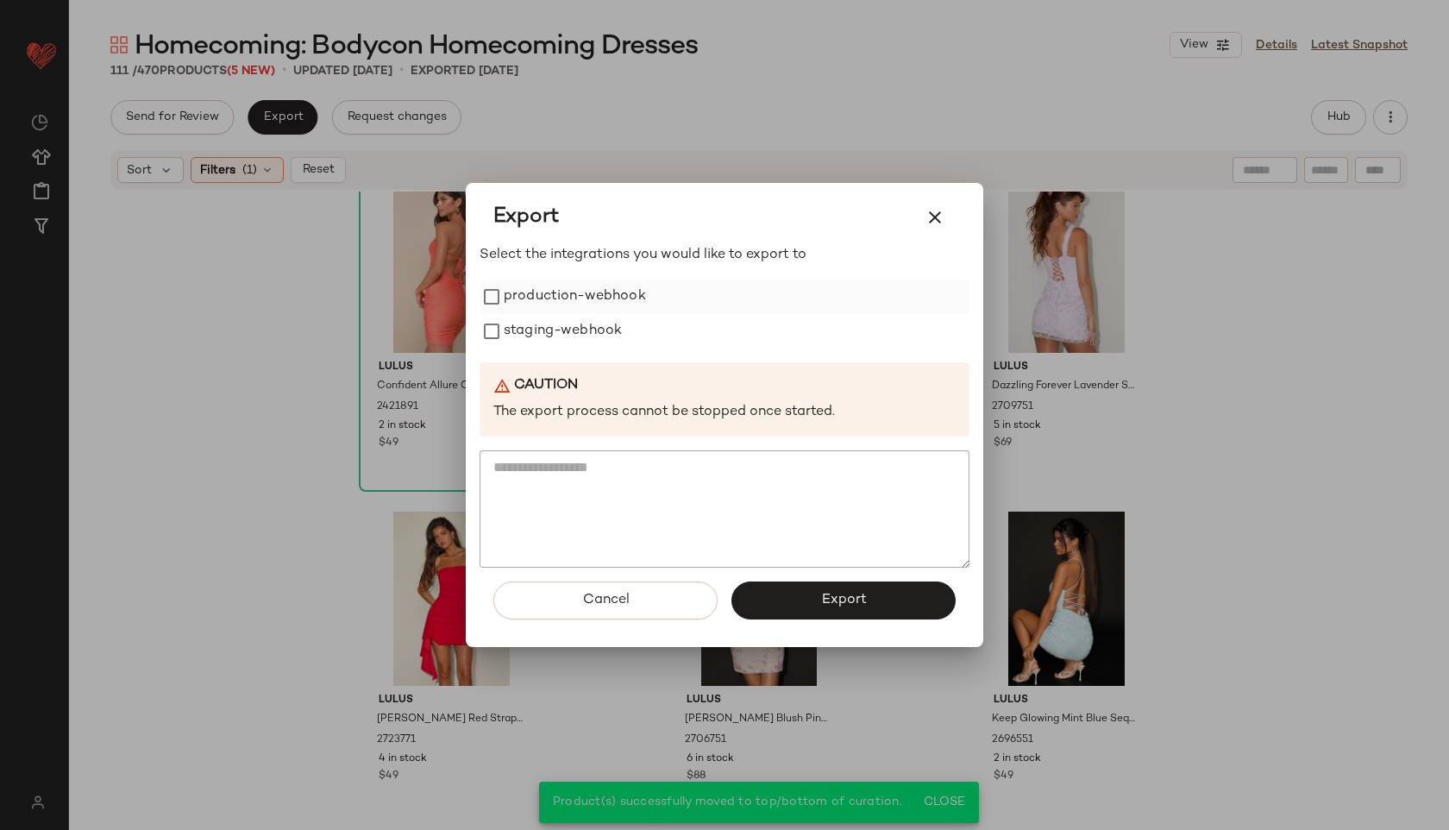
click at [524, 295] on label "production-webhook" at bounding box center [575, 296] width 142 height 35
click at [522, 323] on label "staging-webhook" at bounding box center [563, 331] width 118 height 35
click at [750, 587] on button "Export" at bounding box center [843, 600] width 224 height 38
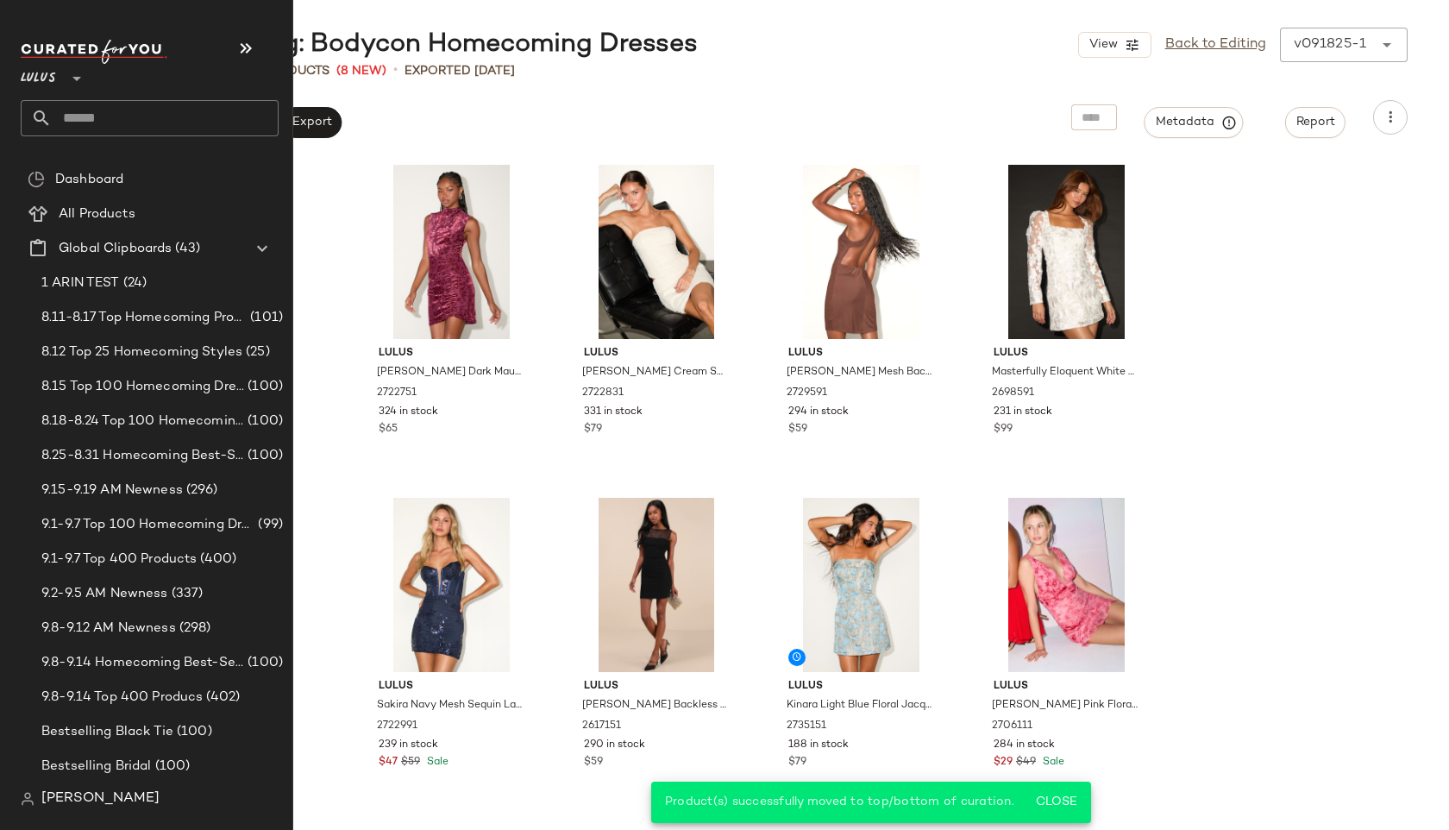
click at [100, 116] on input "text" at bounding box center [165, 118] width 227 height 36
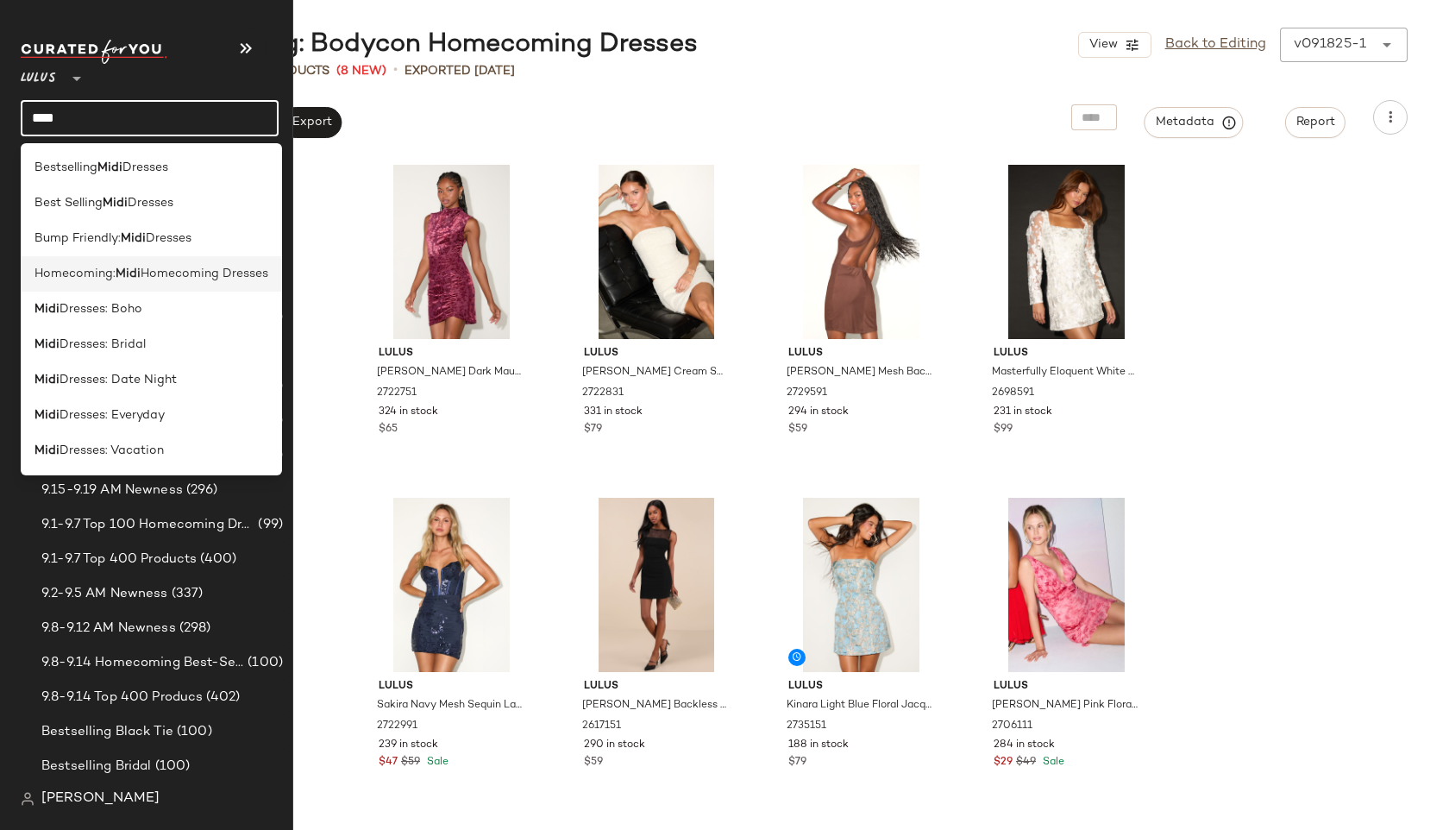
type input "****"
click at [64, 268] on span "Homecoming:" at bounding box center [75, 274] width 81 height 18
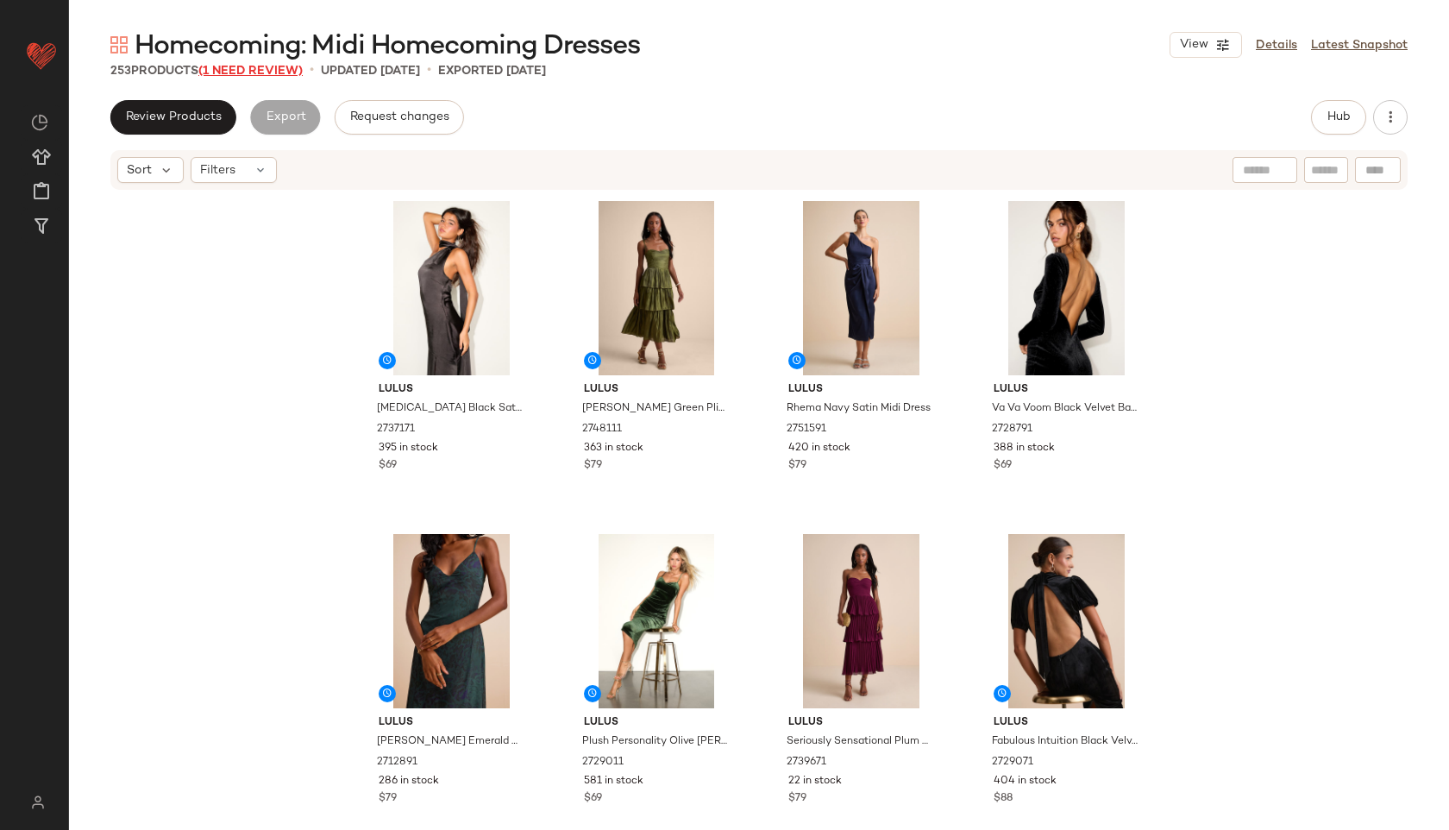
click at [275, 66] on span "(1 Need Review)" at bounding box center [250, 71] width 104 height 13
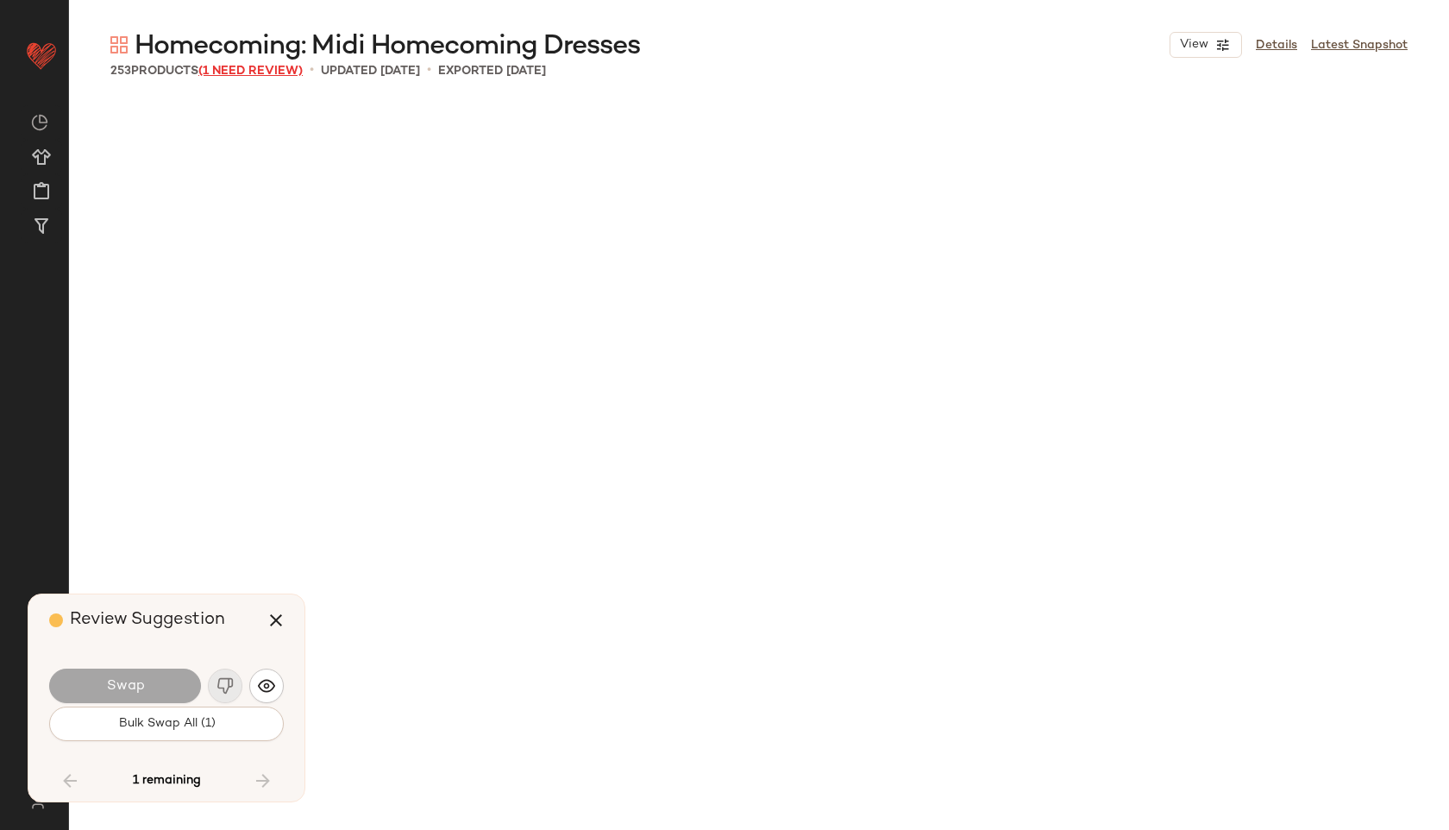
scroll to position [18646, 0]
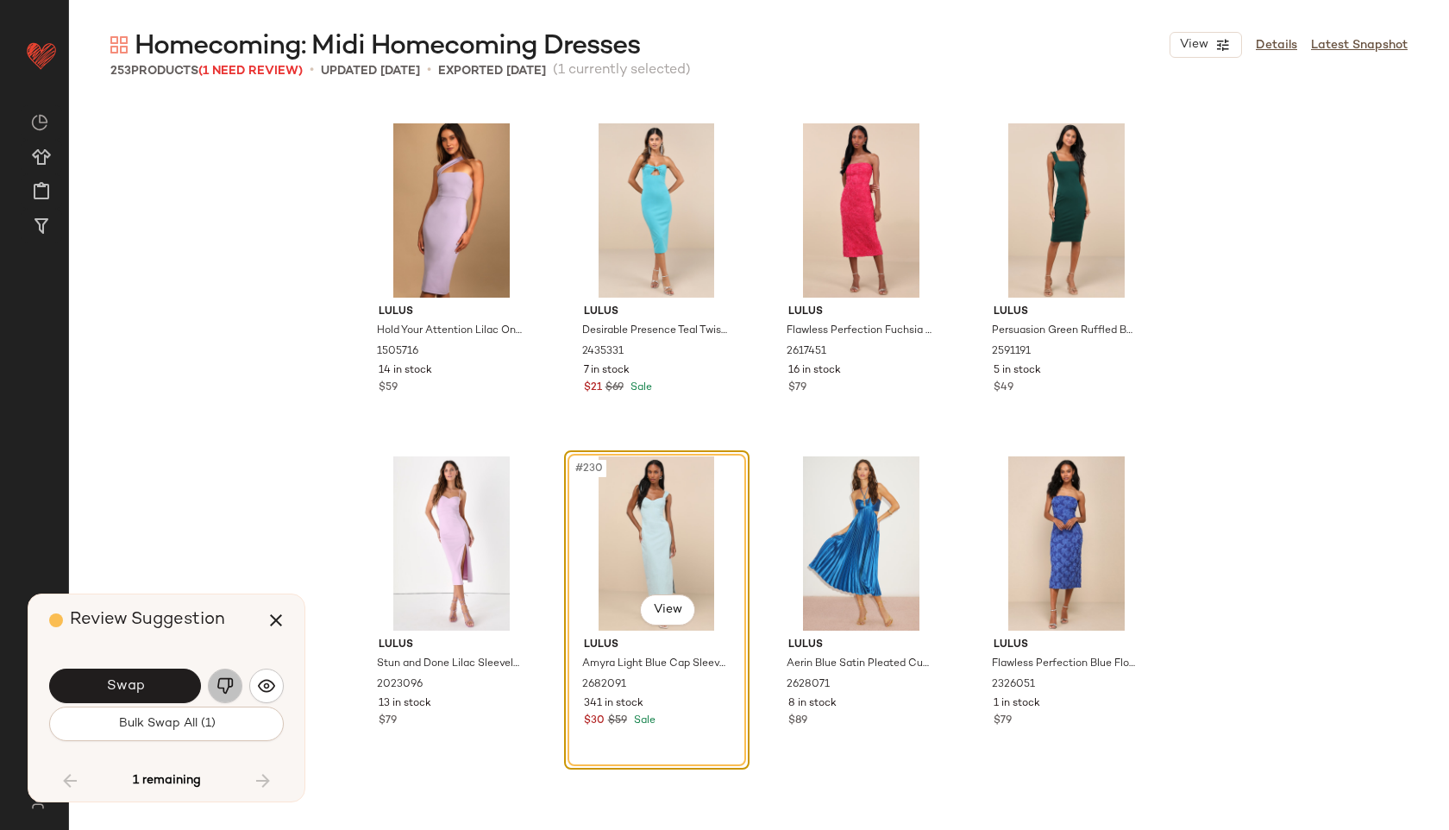
click at [224, 686] on img "button" at bounding box center [225, 685] width 17 height 17
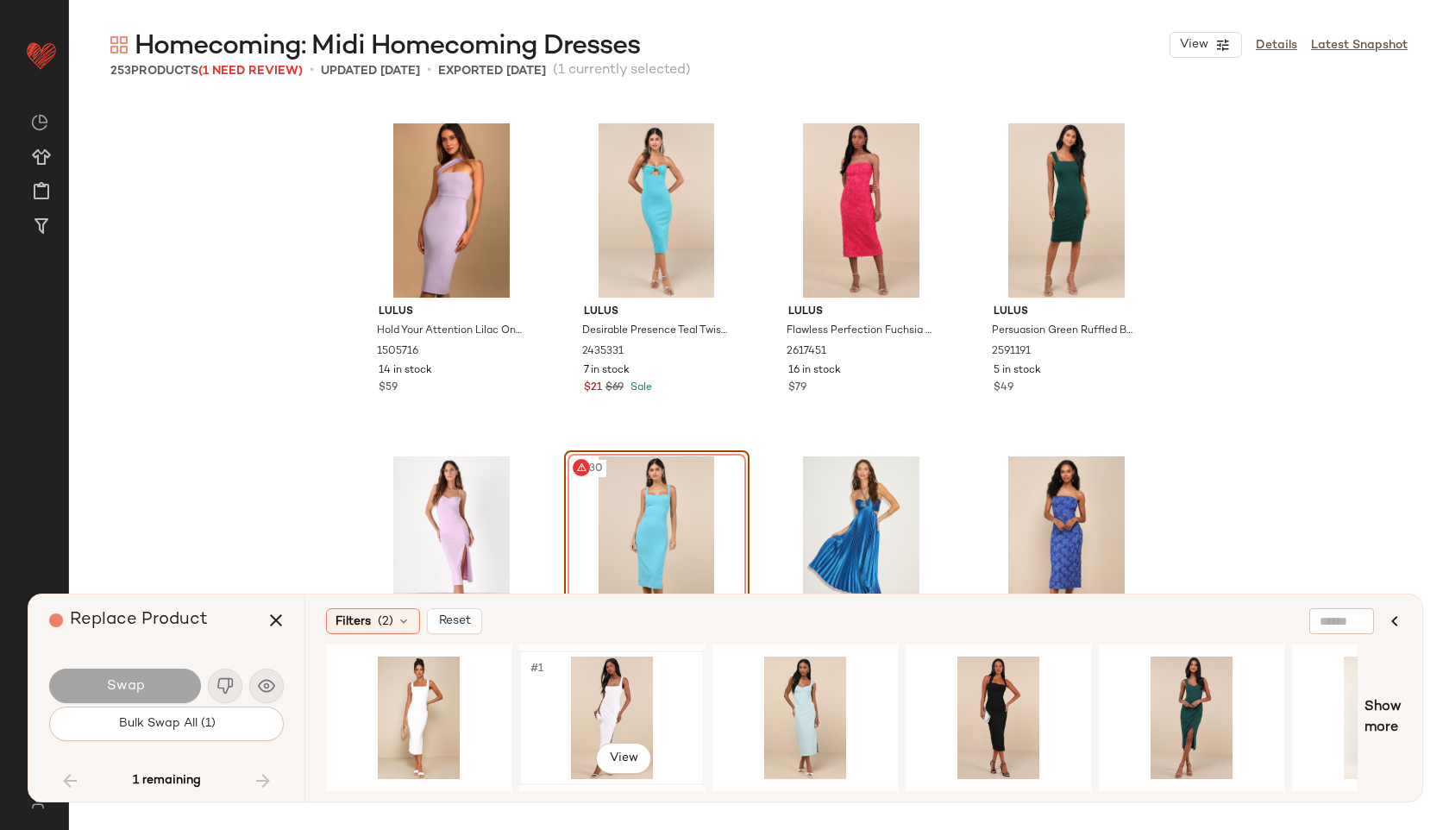
click at [588, 705] on div "#1 View" at bounding box center [611, 717] width 173 height 122
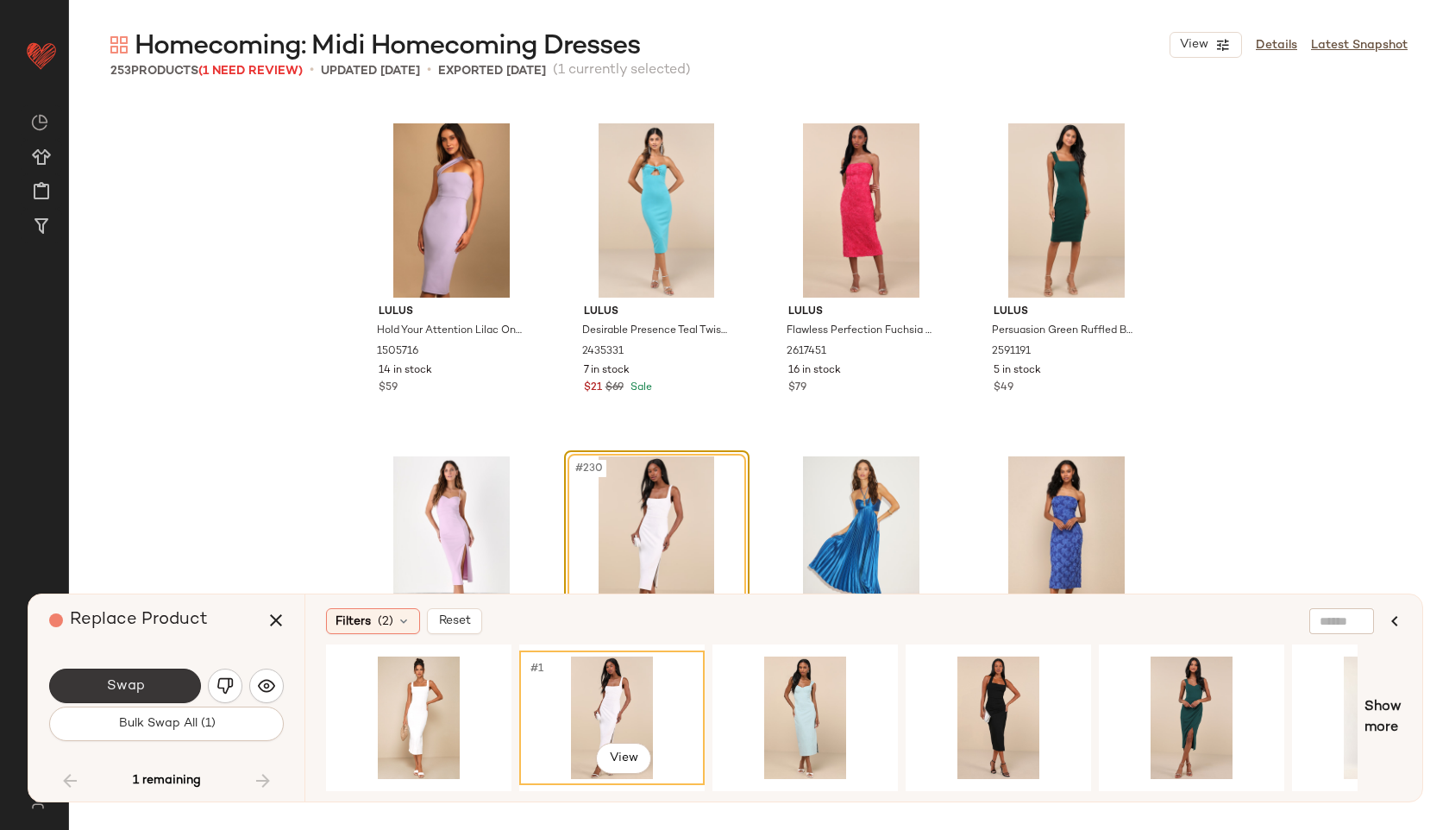
click at [122, 687] on span "Swap" at bounding box center [124, 686] width 39 height 16
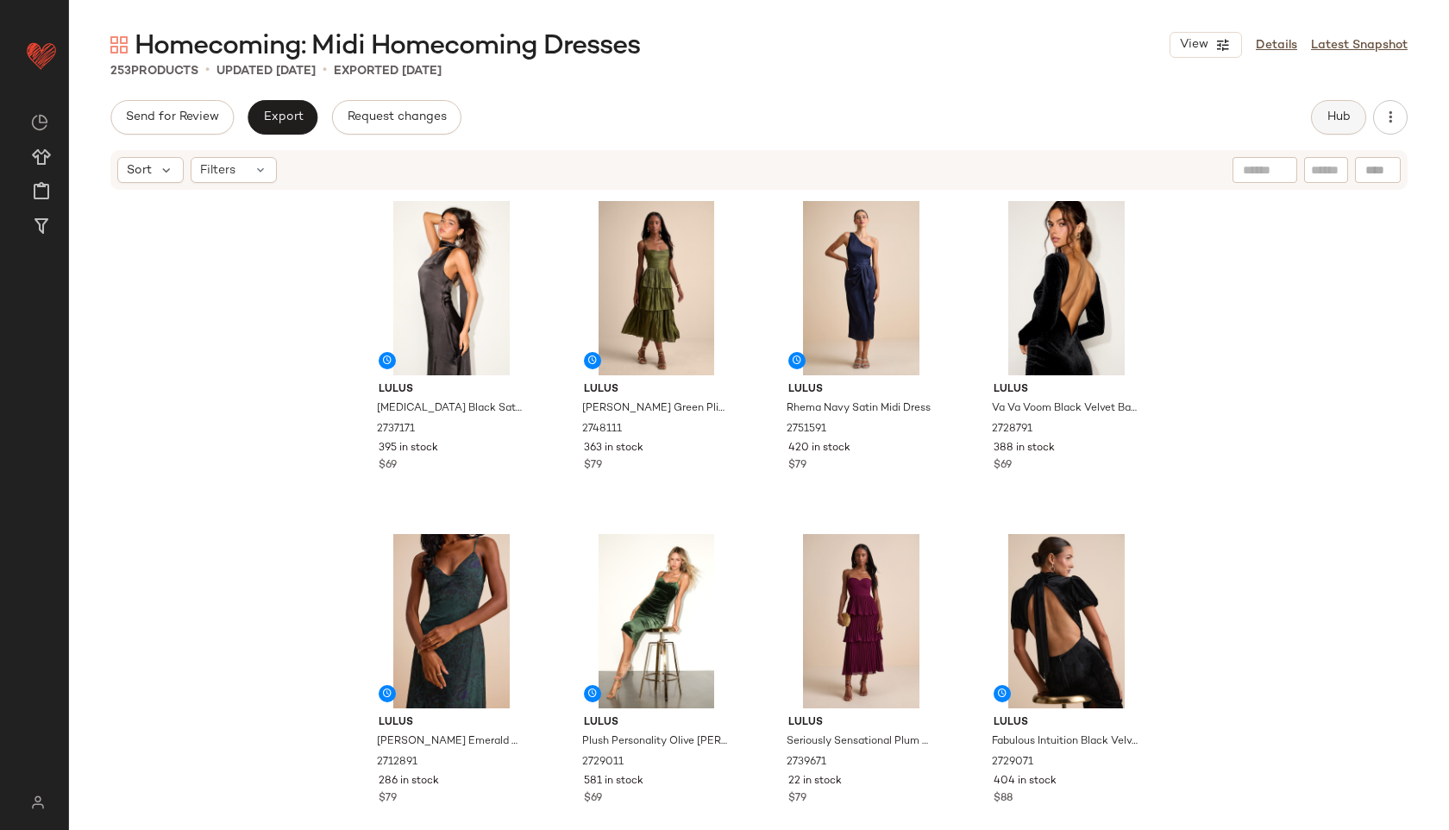
click at [1339, 122] on span "Hub" at bounding box center [1339, 117] width 24 height 14
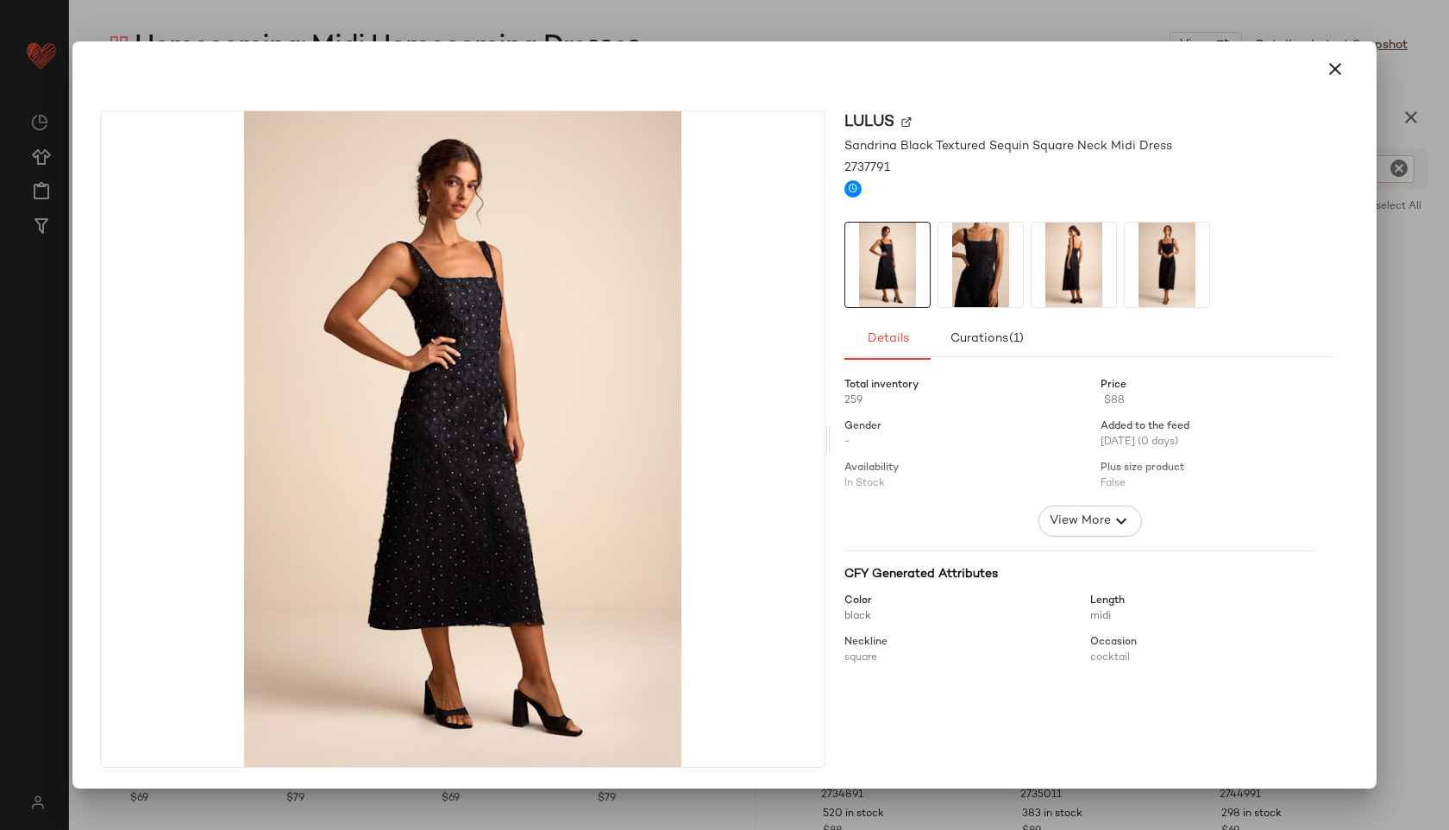
click at [963, 277] on img at bounding box center [980, 265] width 85 height 85
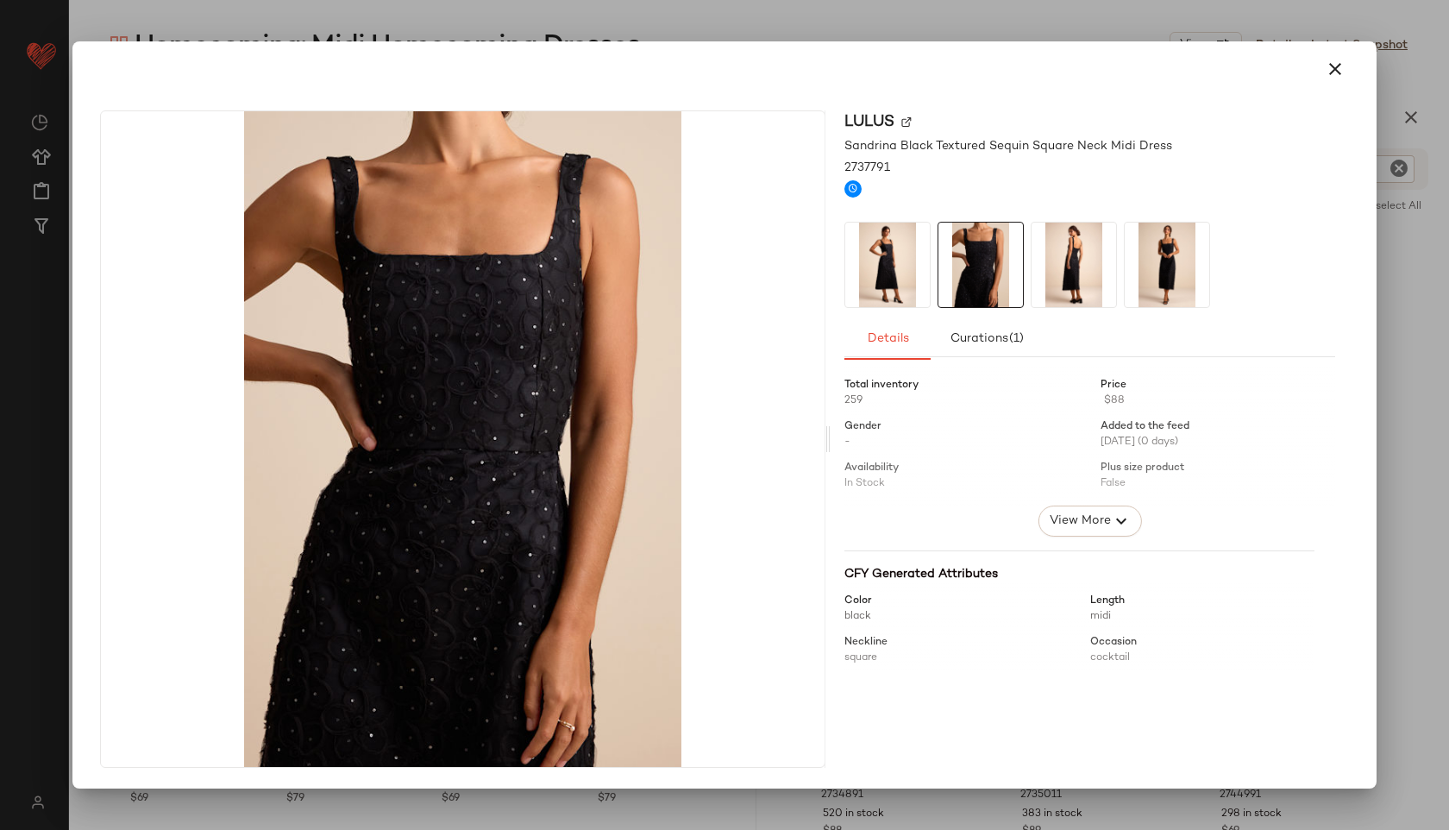
click at [1039, 266] on img at bounding box center [1074, 265] width 85 height 85
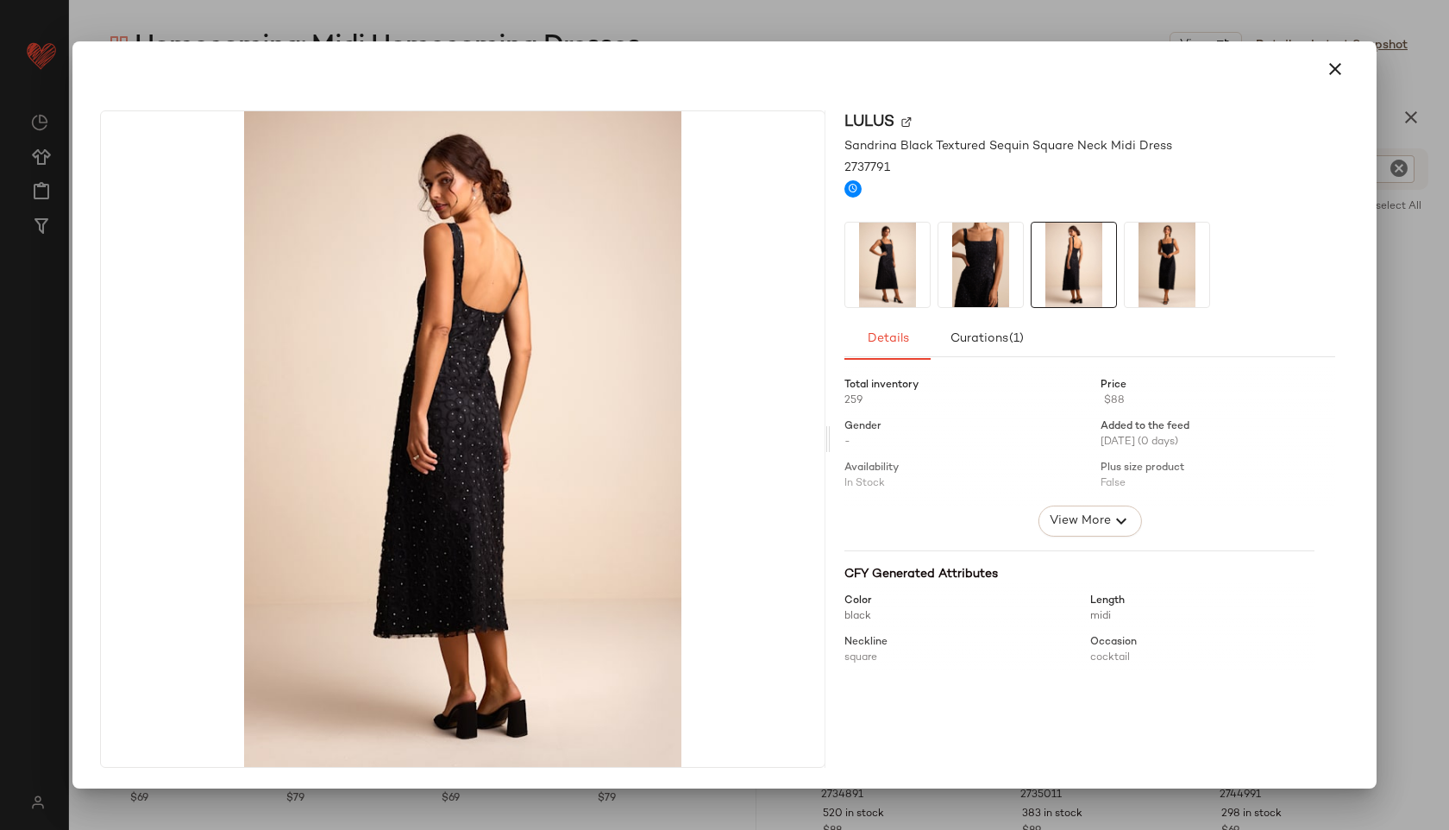
click at [1144, 276] on img at bounding box center [1167, 265] width 85 height 85
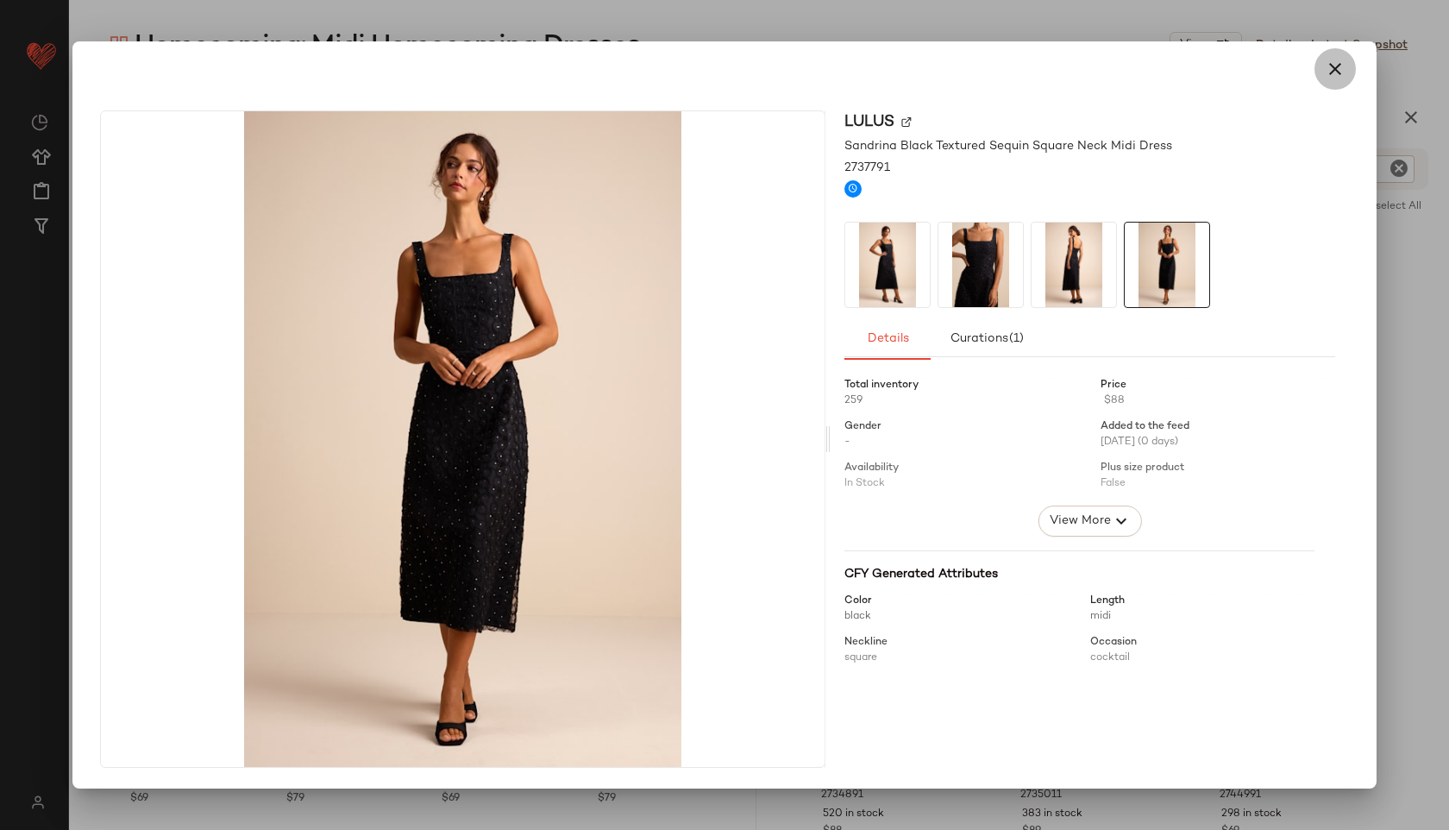
click at [1336, 59] on icon "button" at bounding box center [1335, 69] width 21 height 21
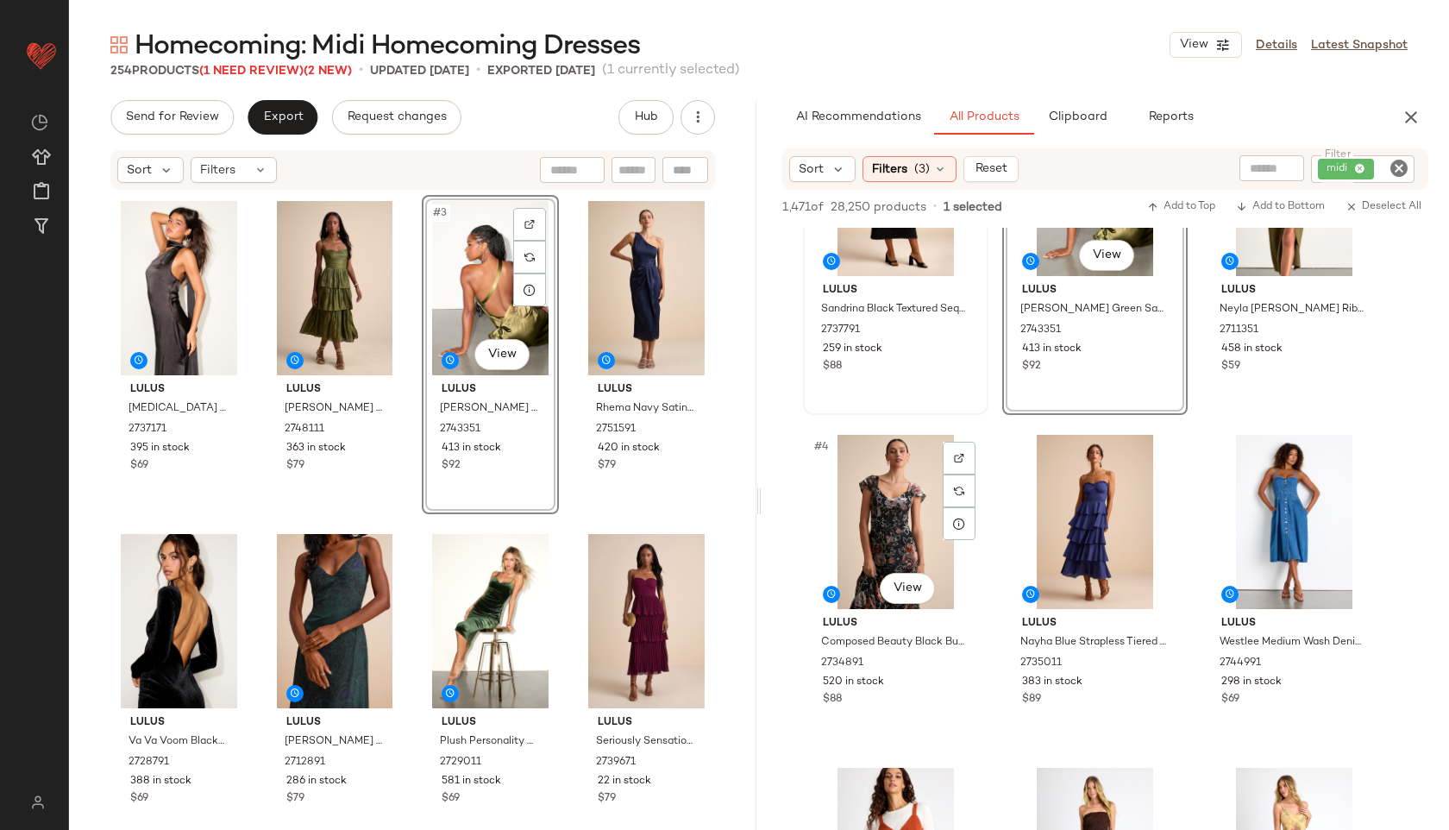
scroll to position [137, 0]
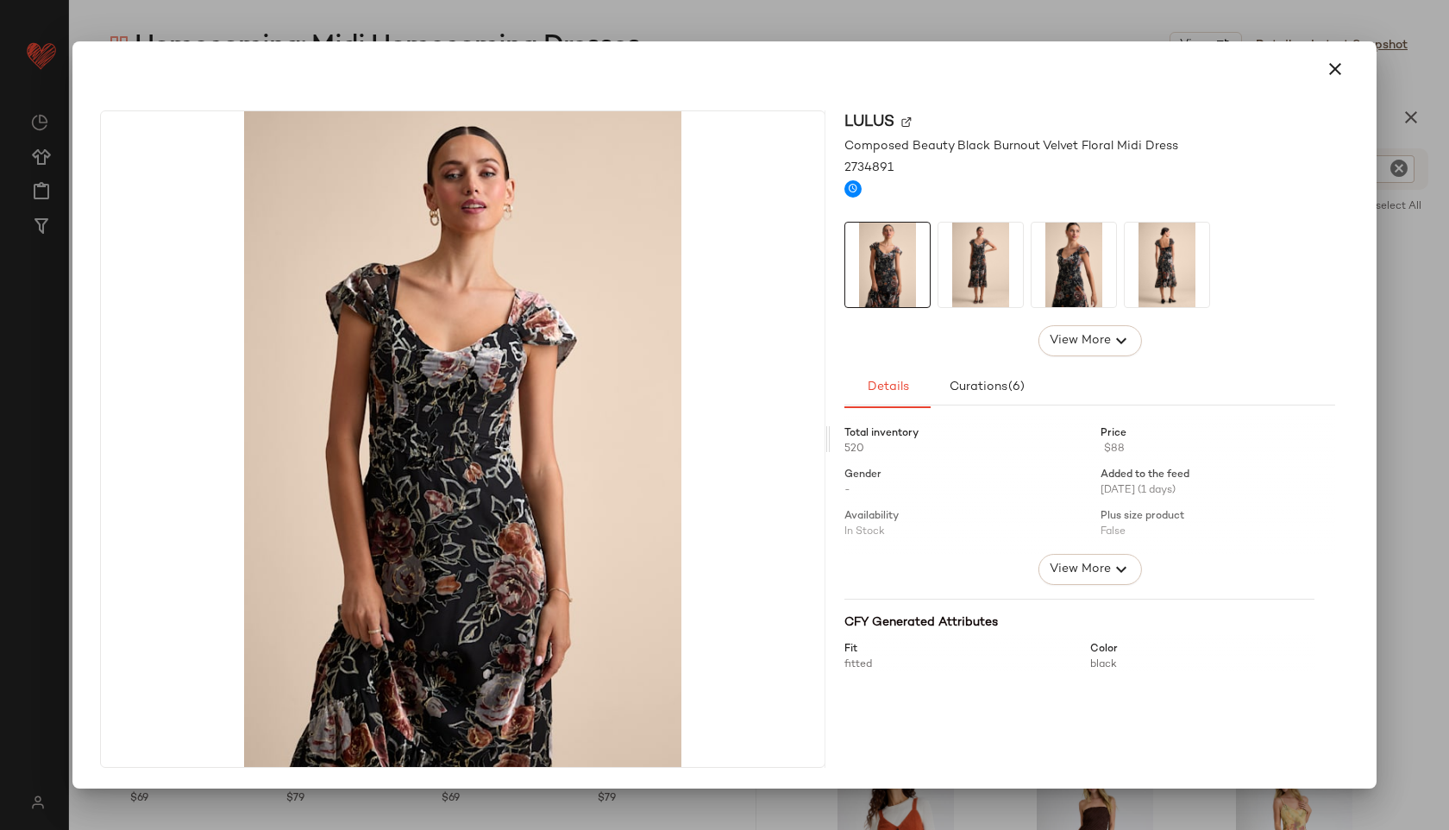
click at [983, 278] on img at bounding box center [980, 265] width 85 height 85
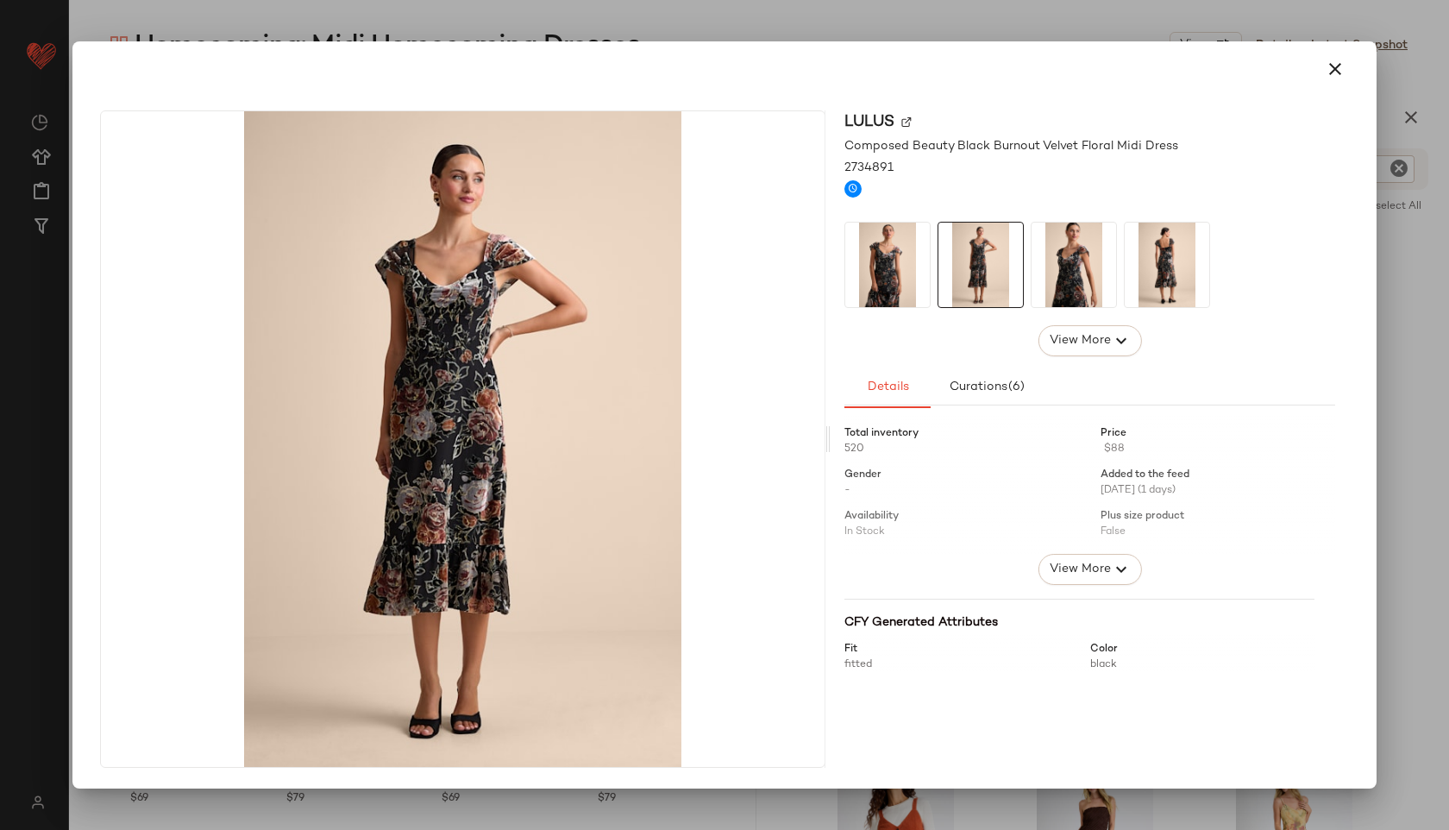
click at [1033, 273] on img at bounding box center [1074, 265] width 85 height 85
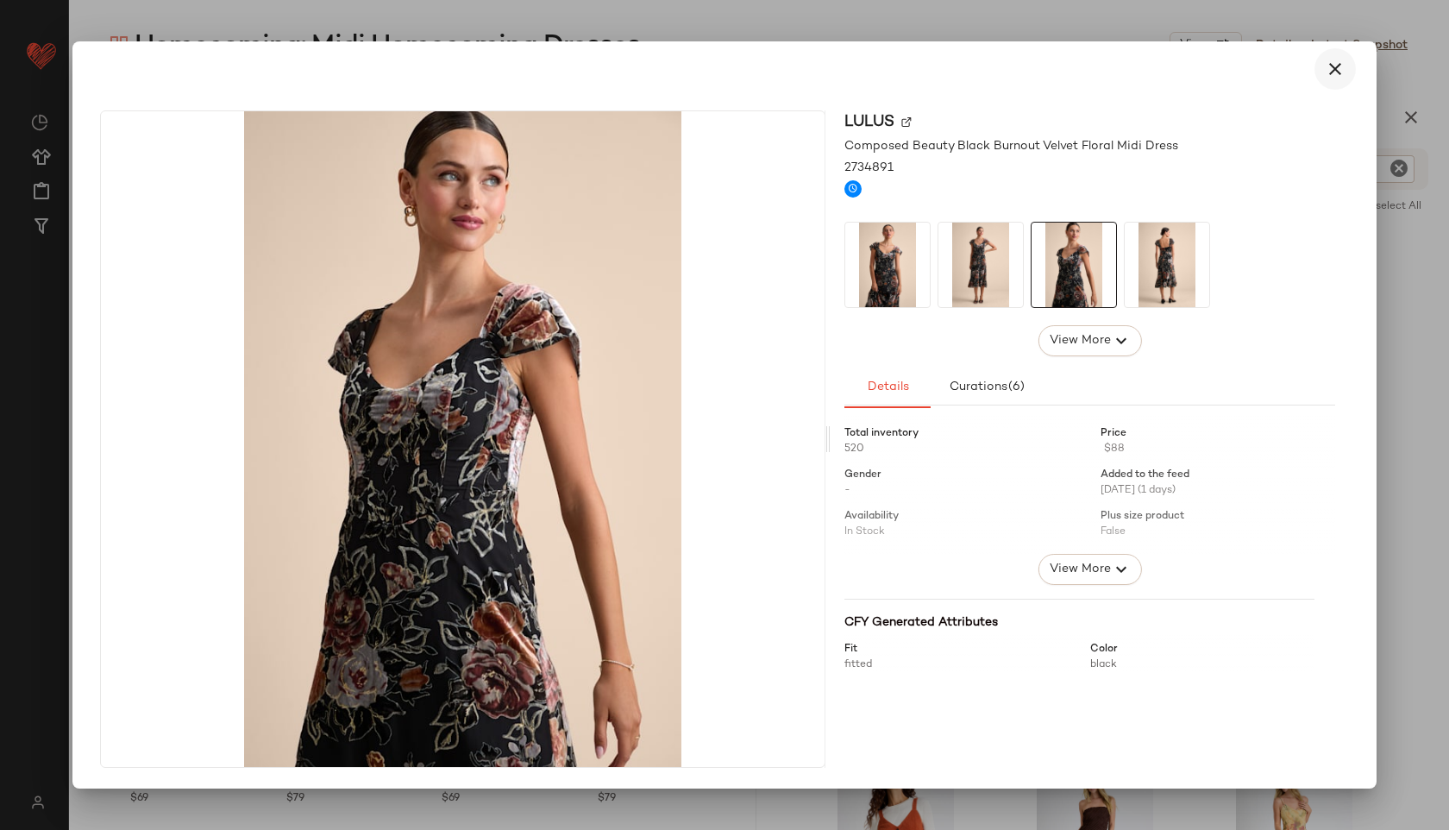
click at [1333, 60] on icon "button" at bounding box center [1335, 69] width 21 height 21
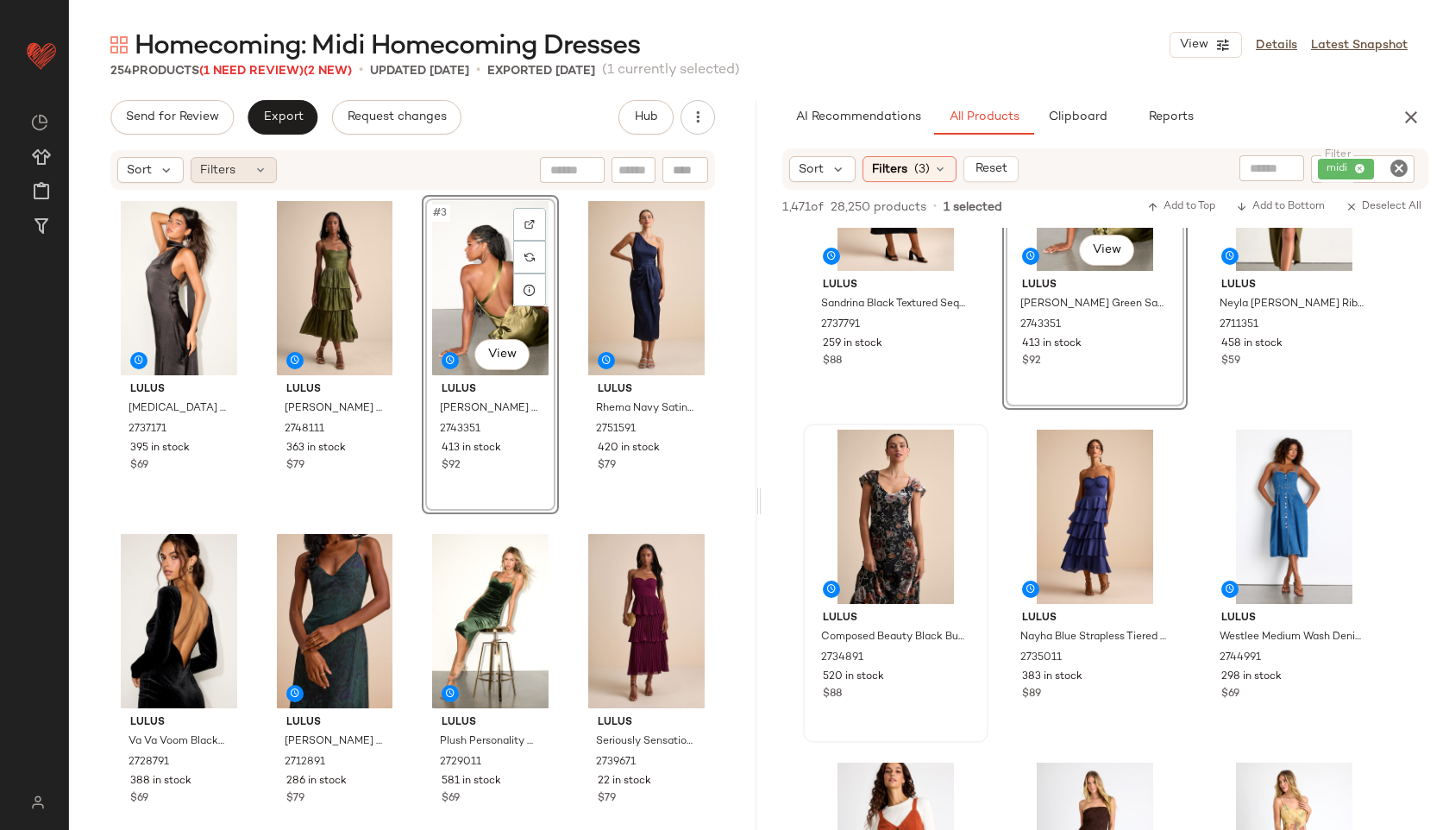
click at [238, 157] on div "Filters" at bounding box center [234, 170] width 86 height 26
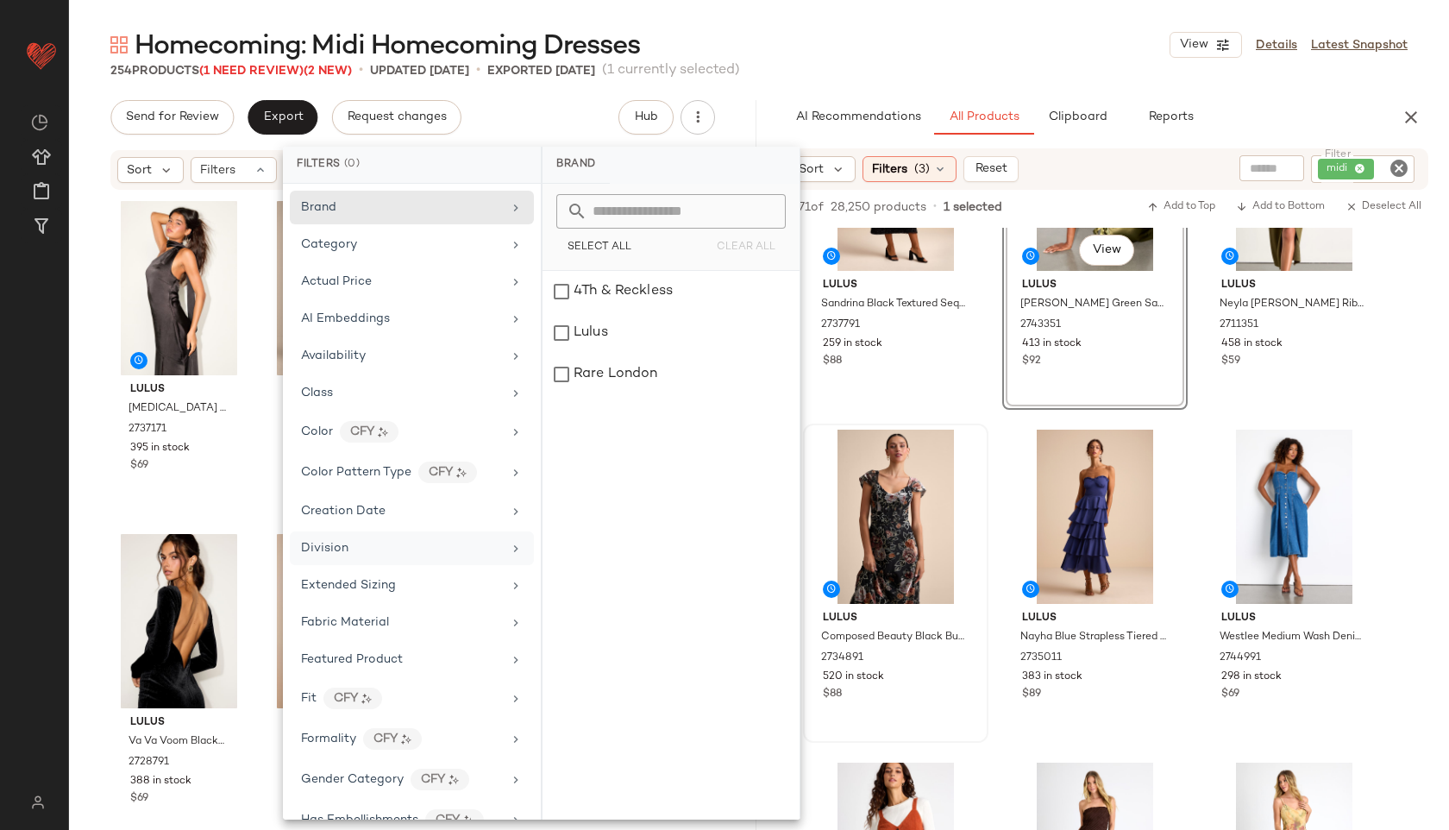
scroll to position [883, 0]
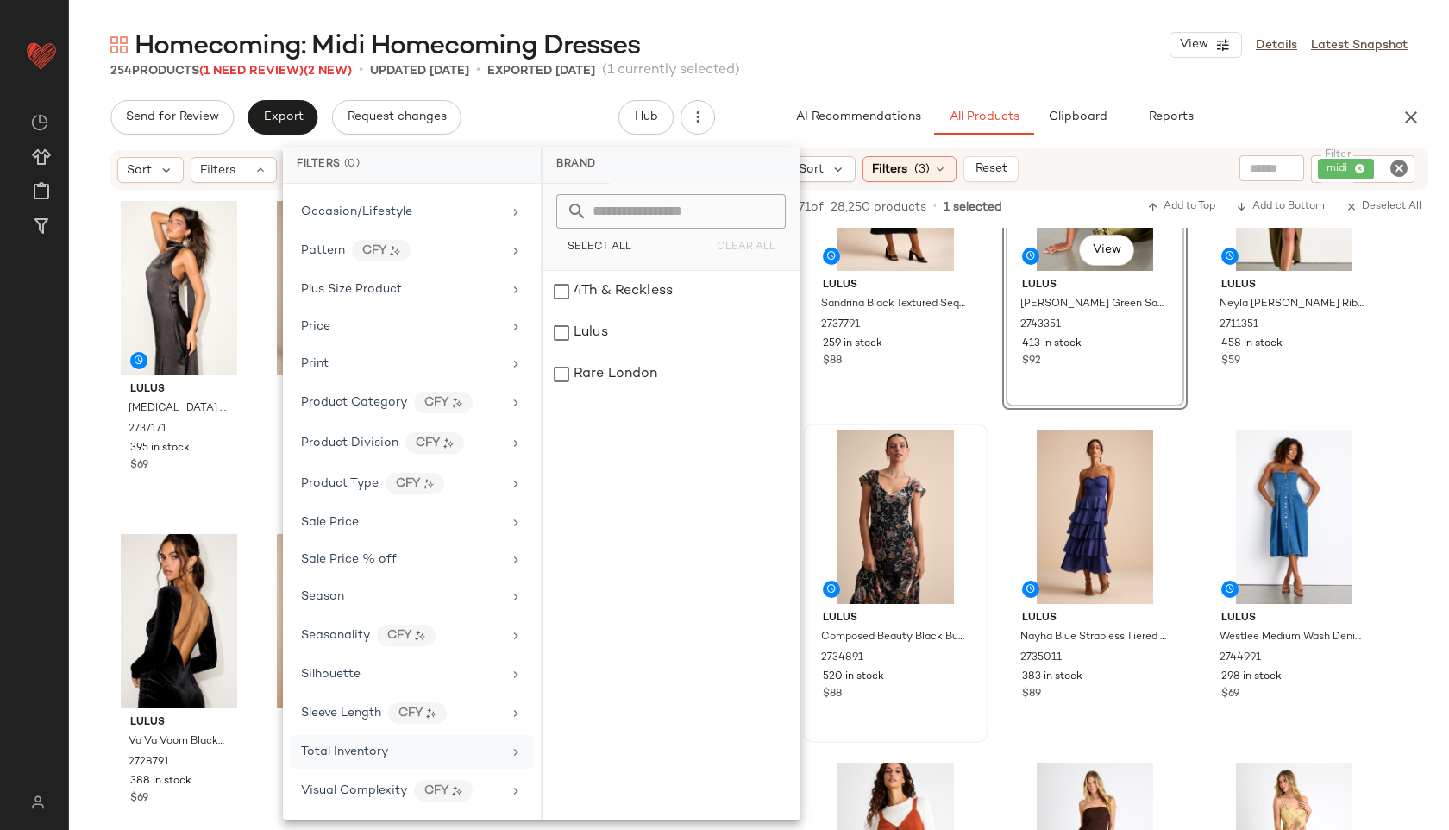
click at [335, 753] on span "Total Inventory" at bounding box center [344, 751] width 87 height 13
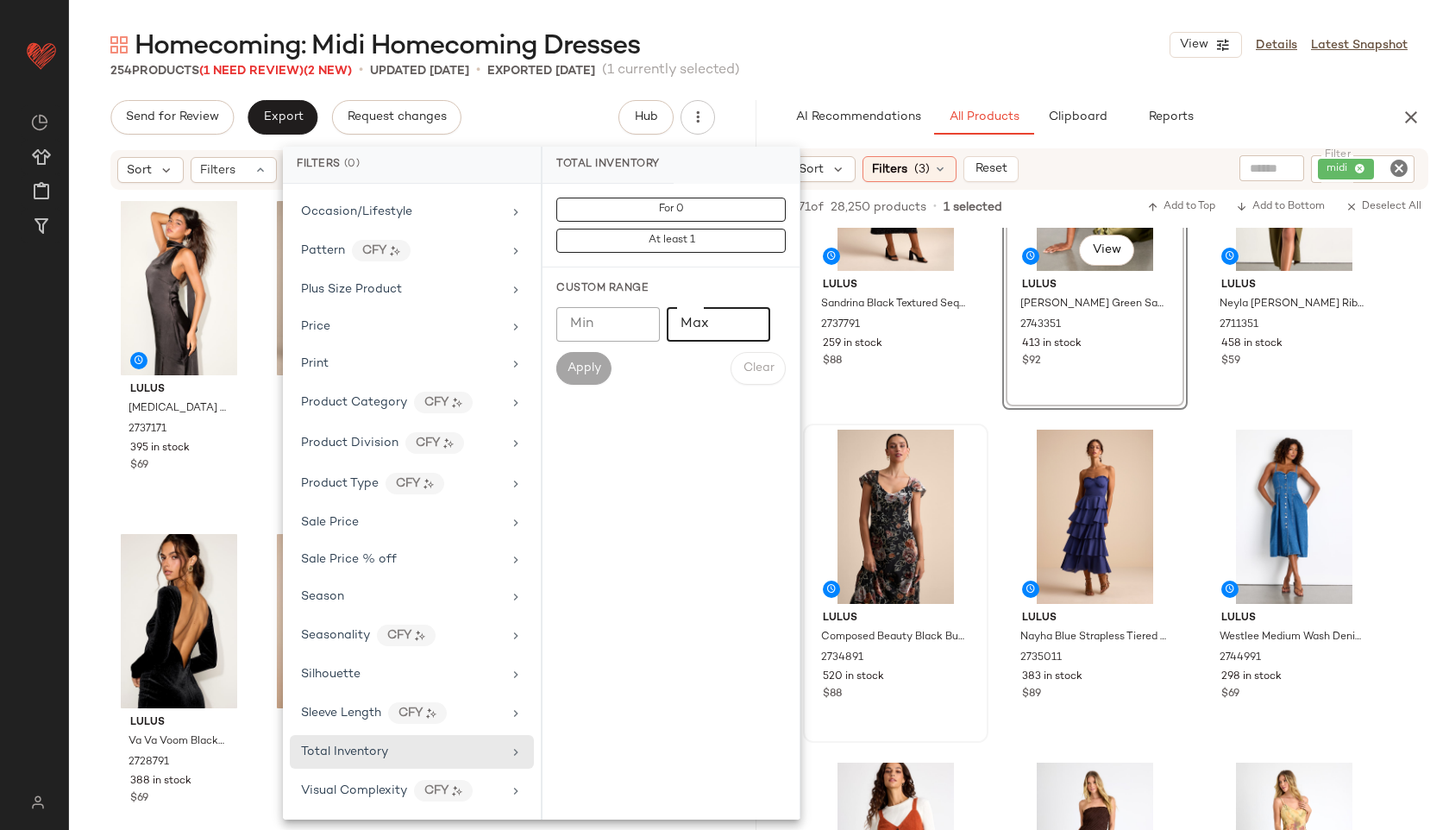
click at [708, 332] on input "Max" at bounding box center [719, 324] width 104 height 35
type input "**"
click at [583, 375] on button "Apply" at bounding box center [583, 368] width 55 height 33
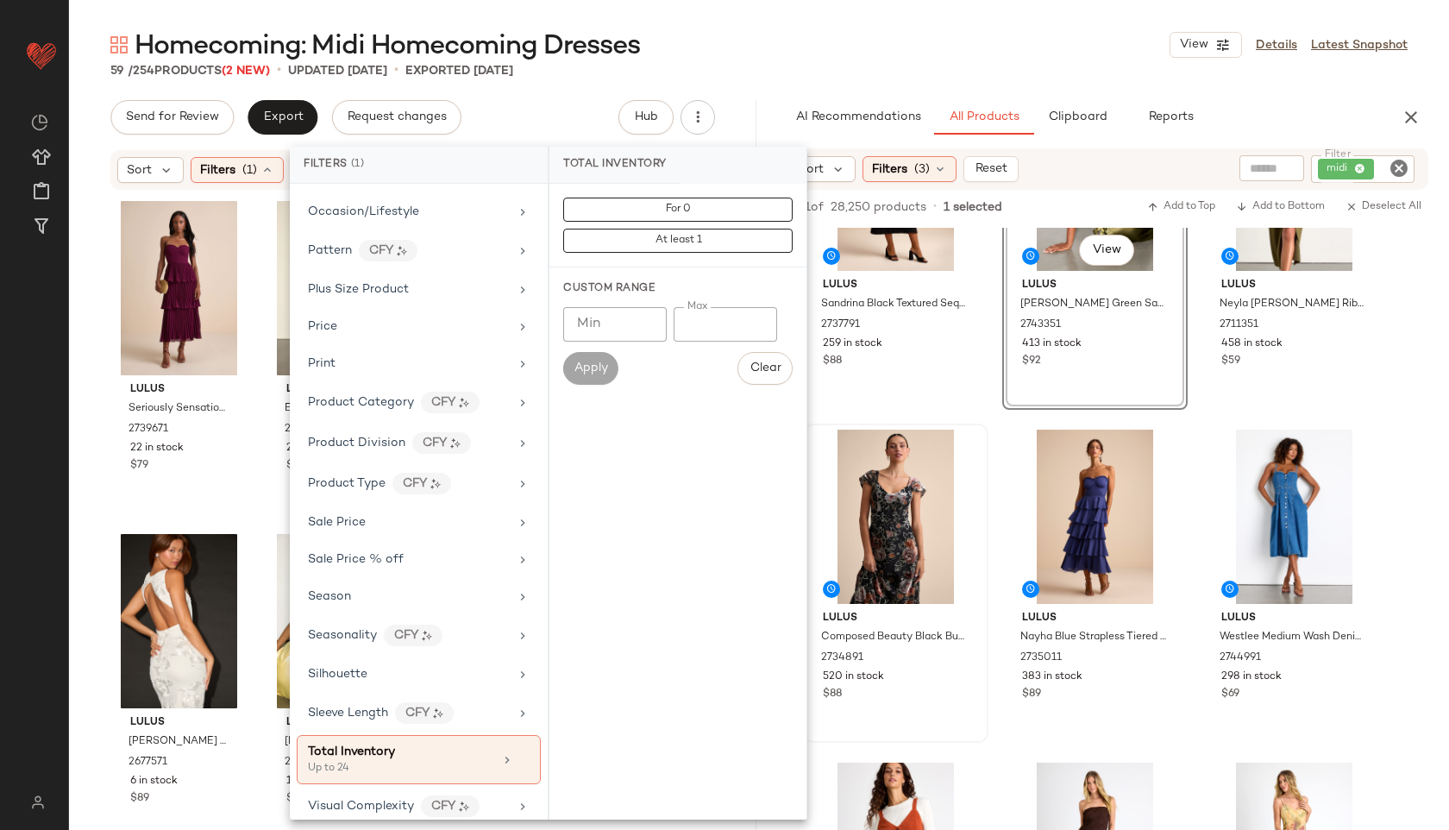
click at [751, 47] on div "Homecoming: Midi Homecoming Dresses View Details Latest Snapshot" at bounding box center [759, 45] width 1380 height 35
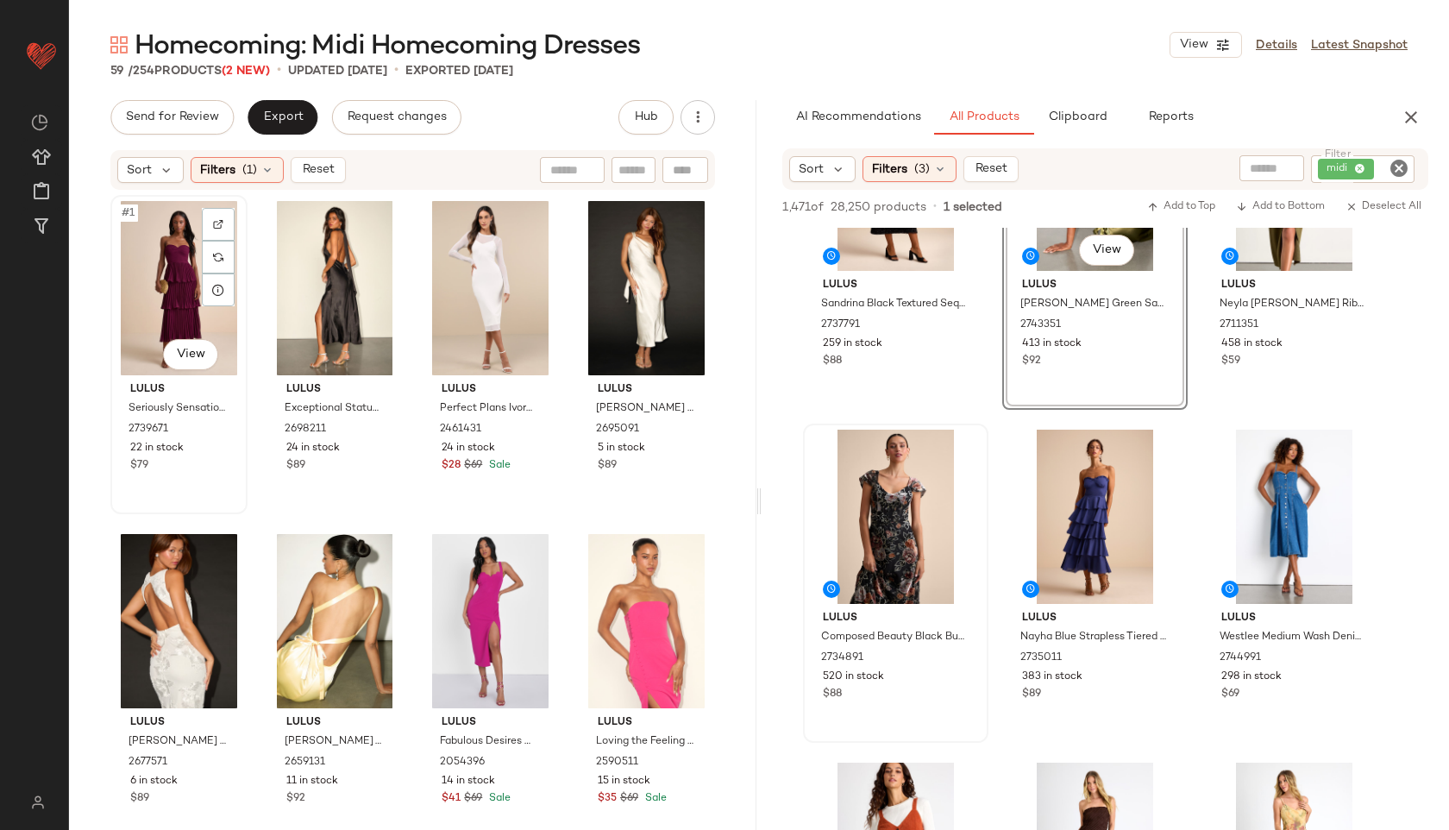
click at [161, 279] on div "#1 View" at bounding box center [178, 288] width 125 height 174
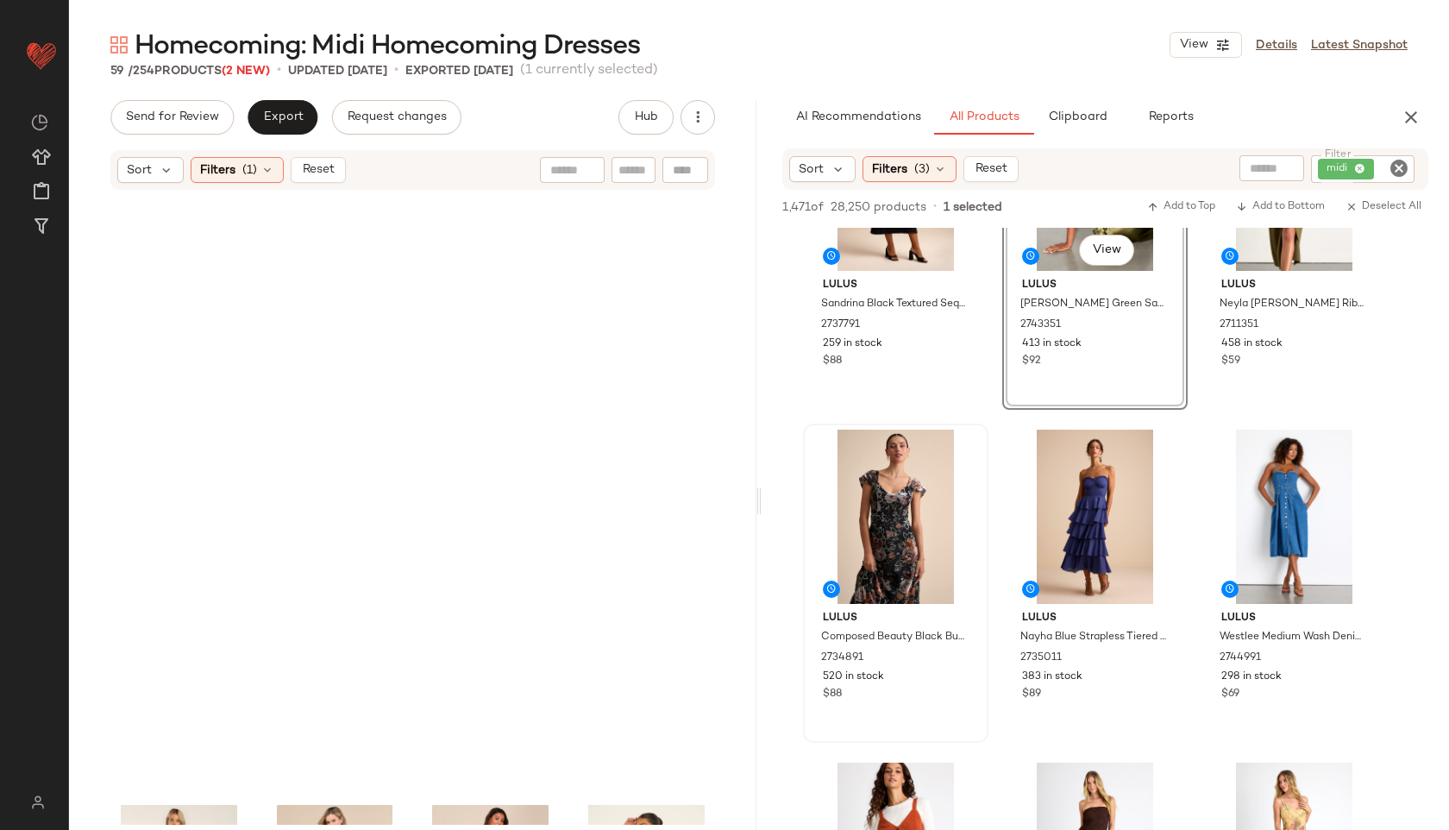
scroll to position [3644, 0]
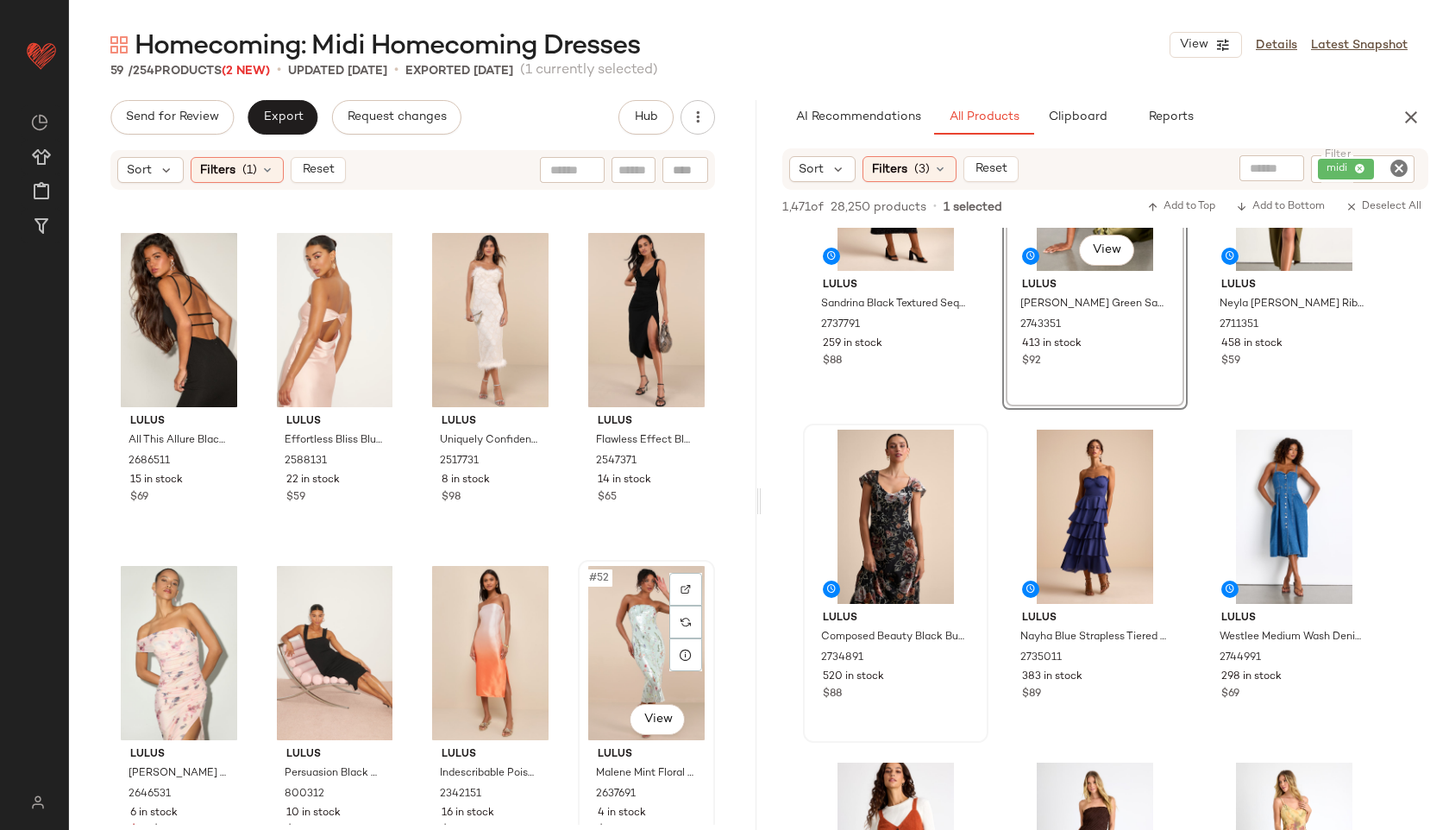
click at [633, 639] on div "#52 View" at bounding box center [646, 653] width 125 height 174
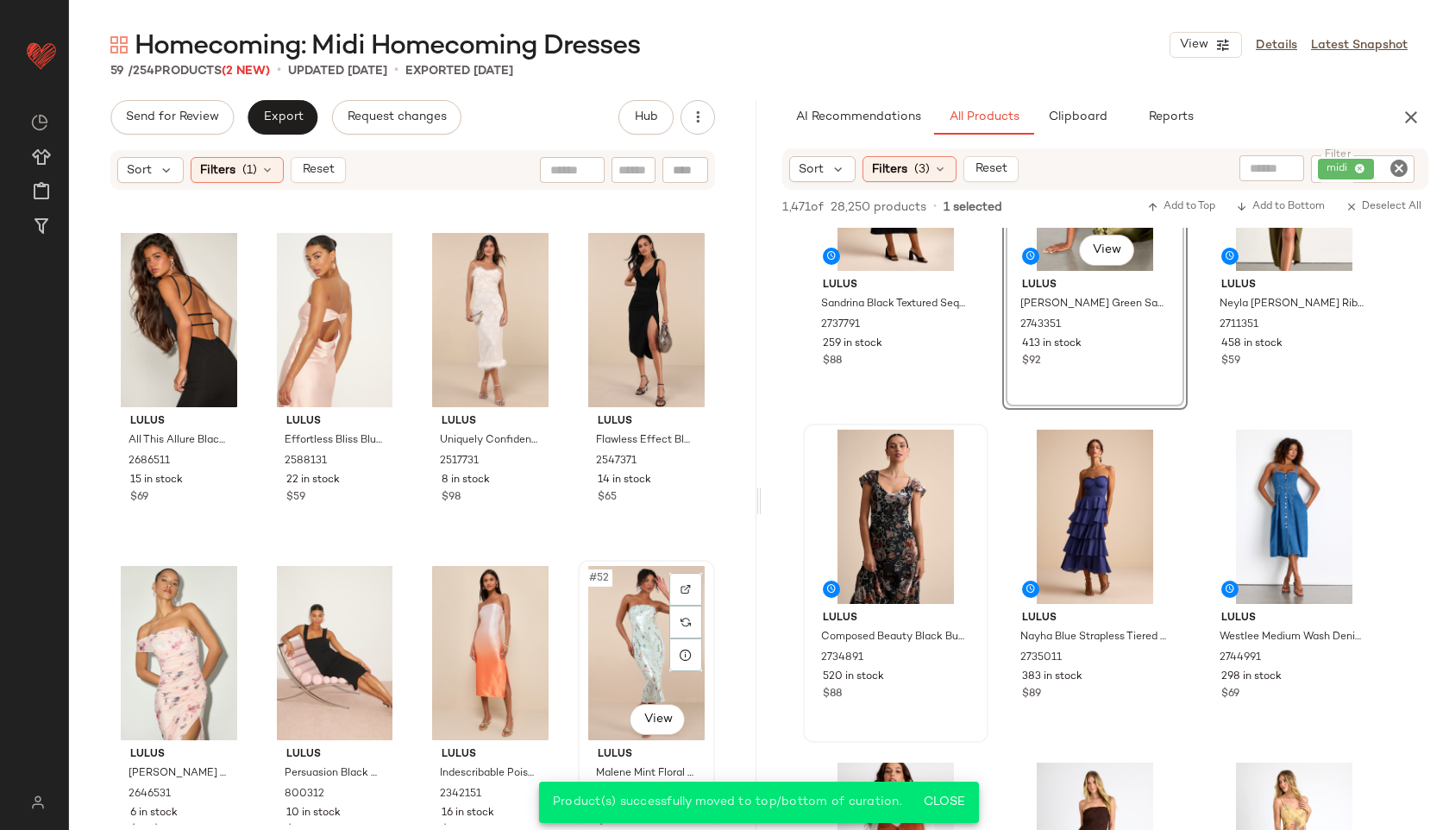
scroll to position [3977, 0]
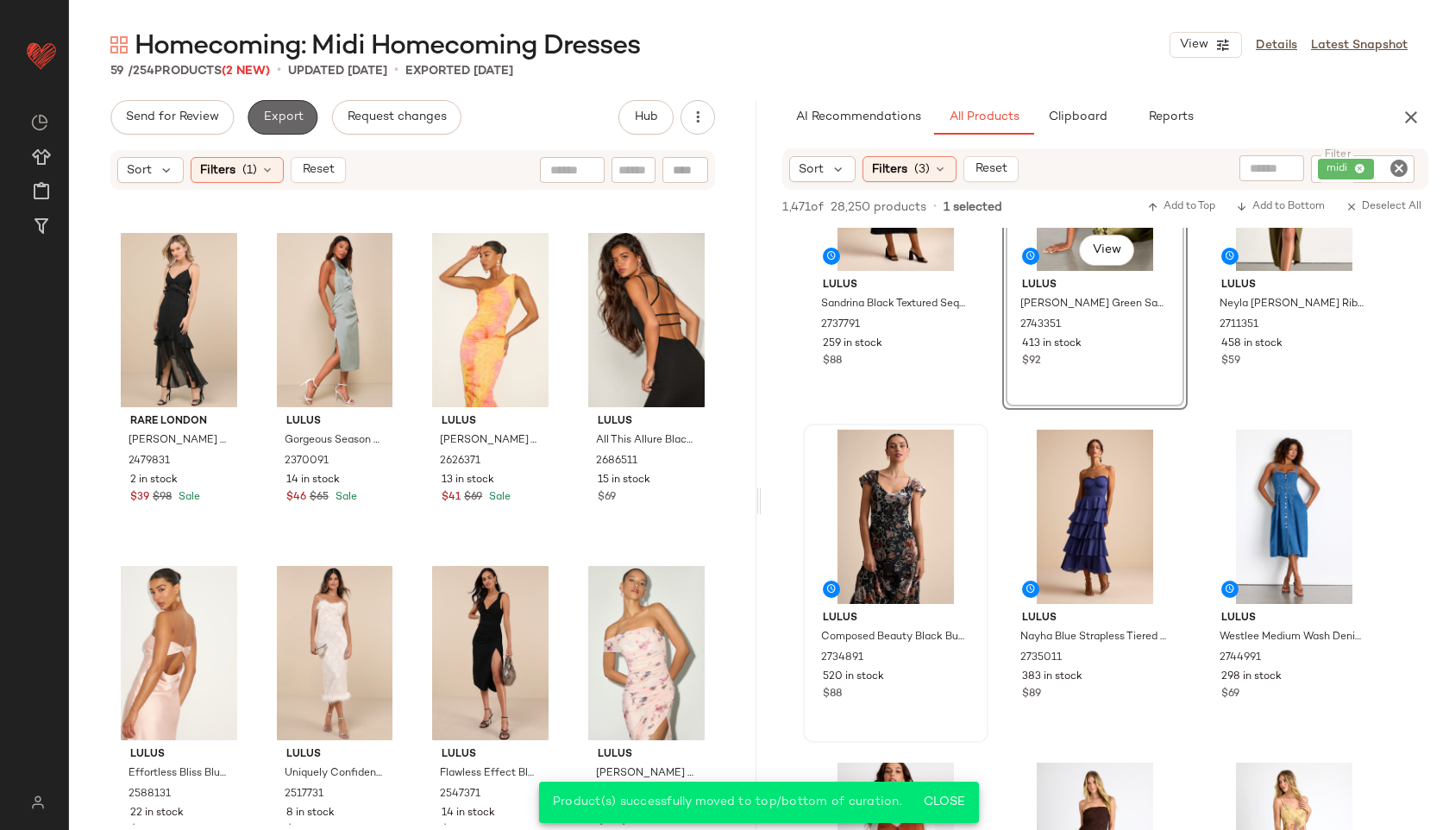
click at [282, 113] on span "Export" at bounding box center [282, 117] width 41 height 14
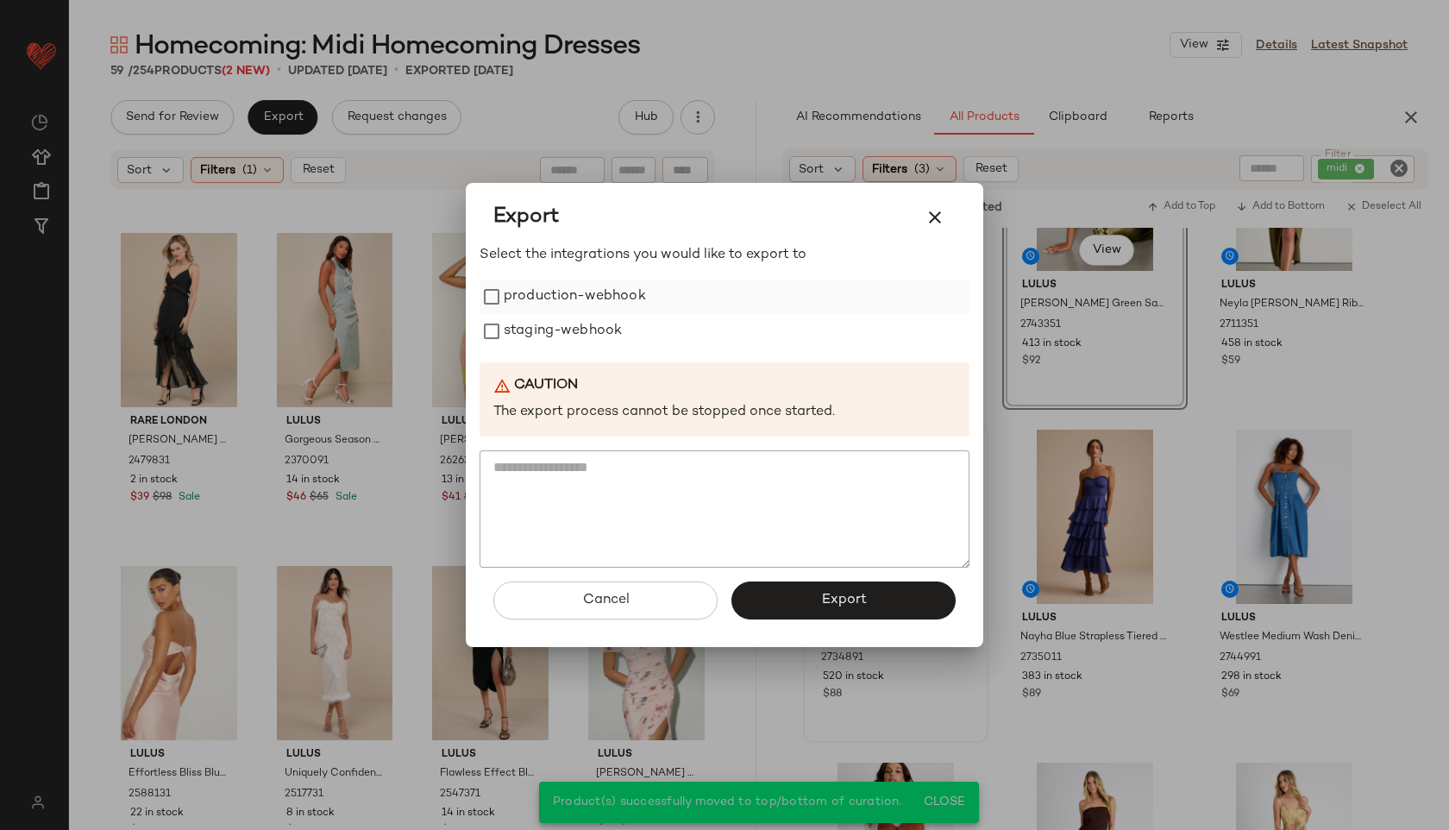
click at [611, 292] on label "production-webhook" at bounding box center [575, 296] width 142 height 35
click at [599, 332] on label "staging-webhook" at bounding box center [563, 331] width 118 height 35
click at [840, 595] on span "Export" at bounding box center [843, 600] width 46 height 16
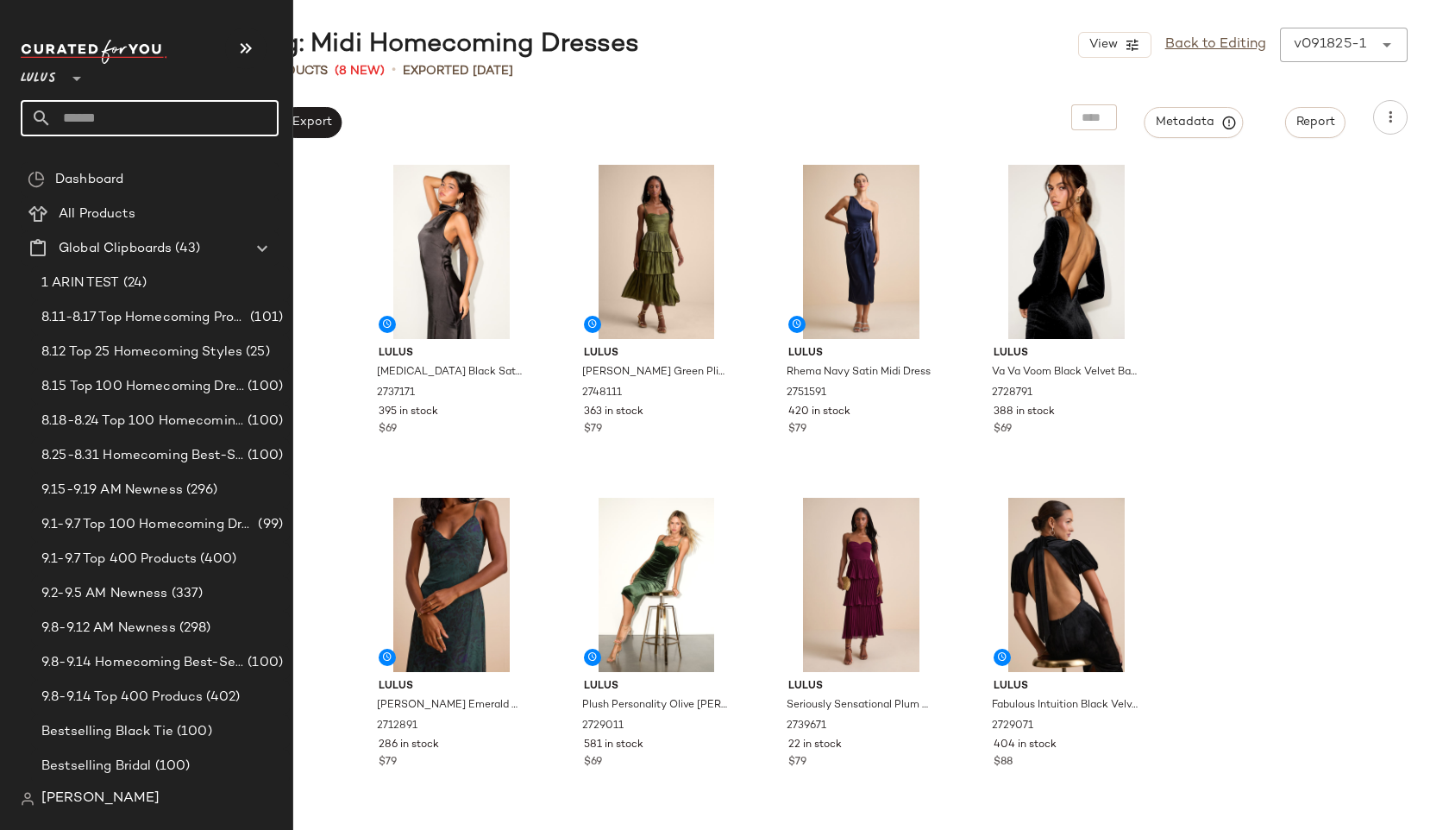
click at [94, 121] on input "text" at bounding box center [165, 118] width 227 height 36
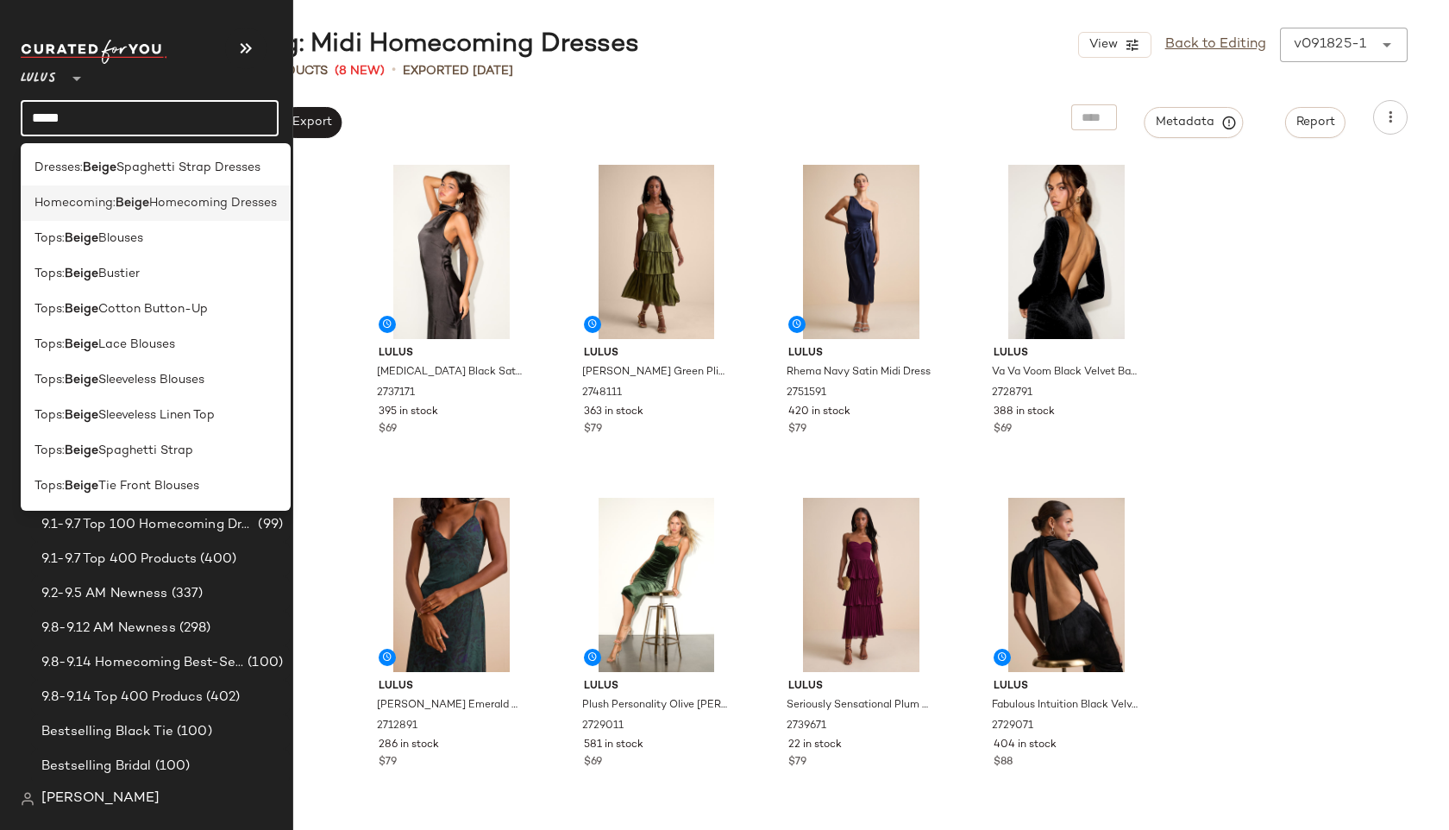
type input "*****"
click at [63, 204] on span "Homecoming:" at bounding box center [75, 203] width 81 height 18
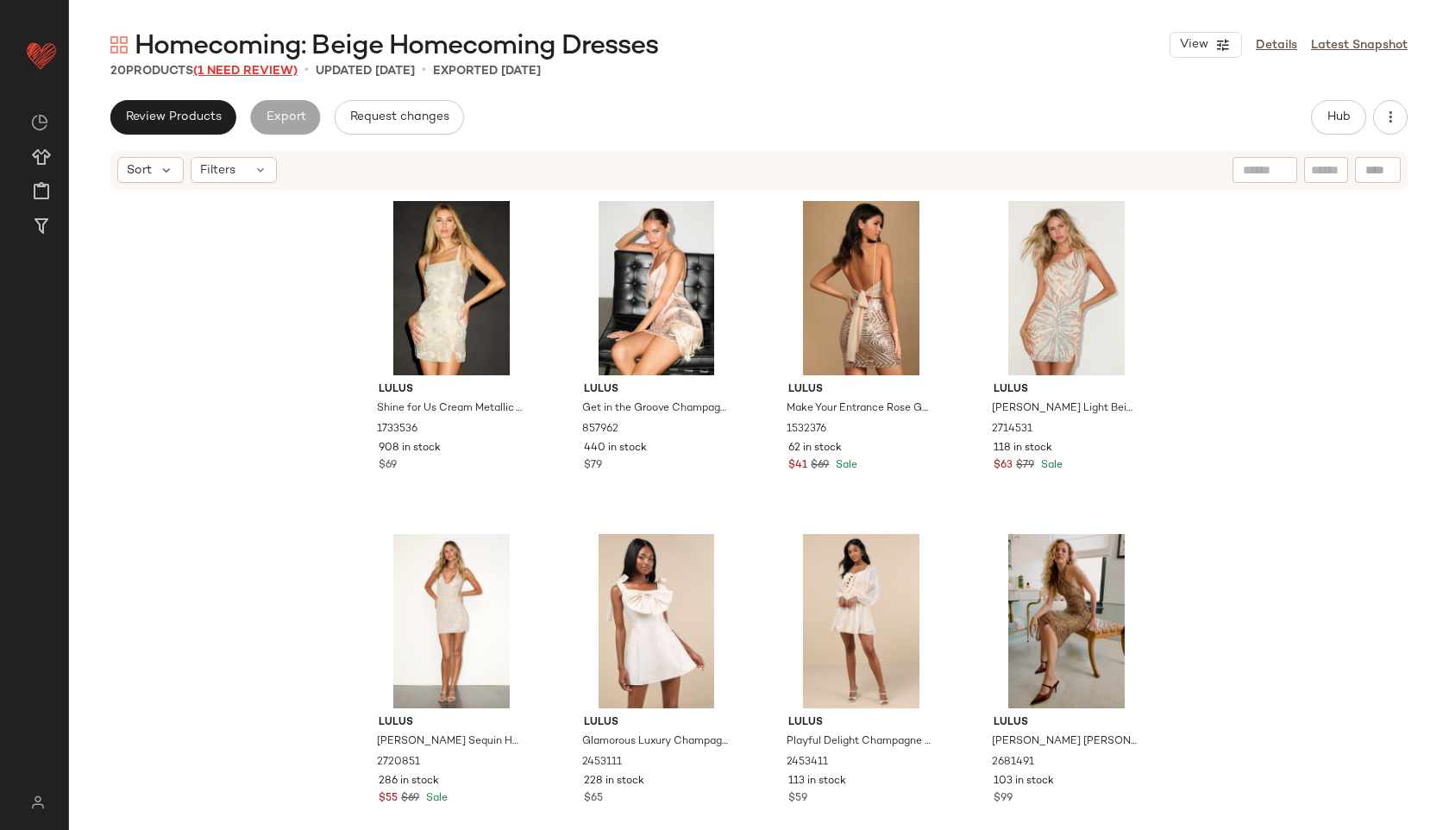
click at [273, 70] on span "(1 Need Review)" at bounding box center [245, 71] width 104 height 13
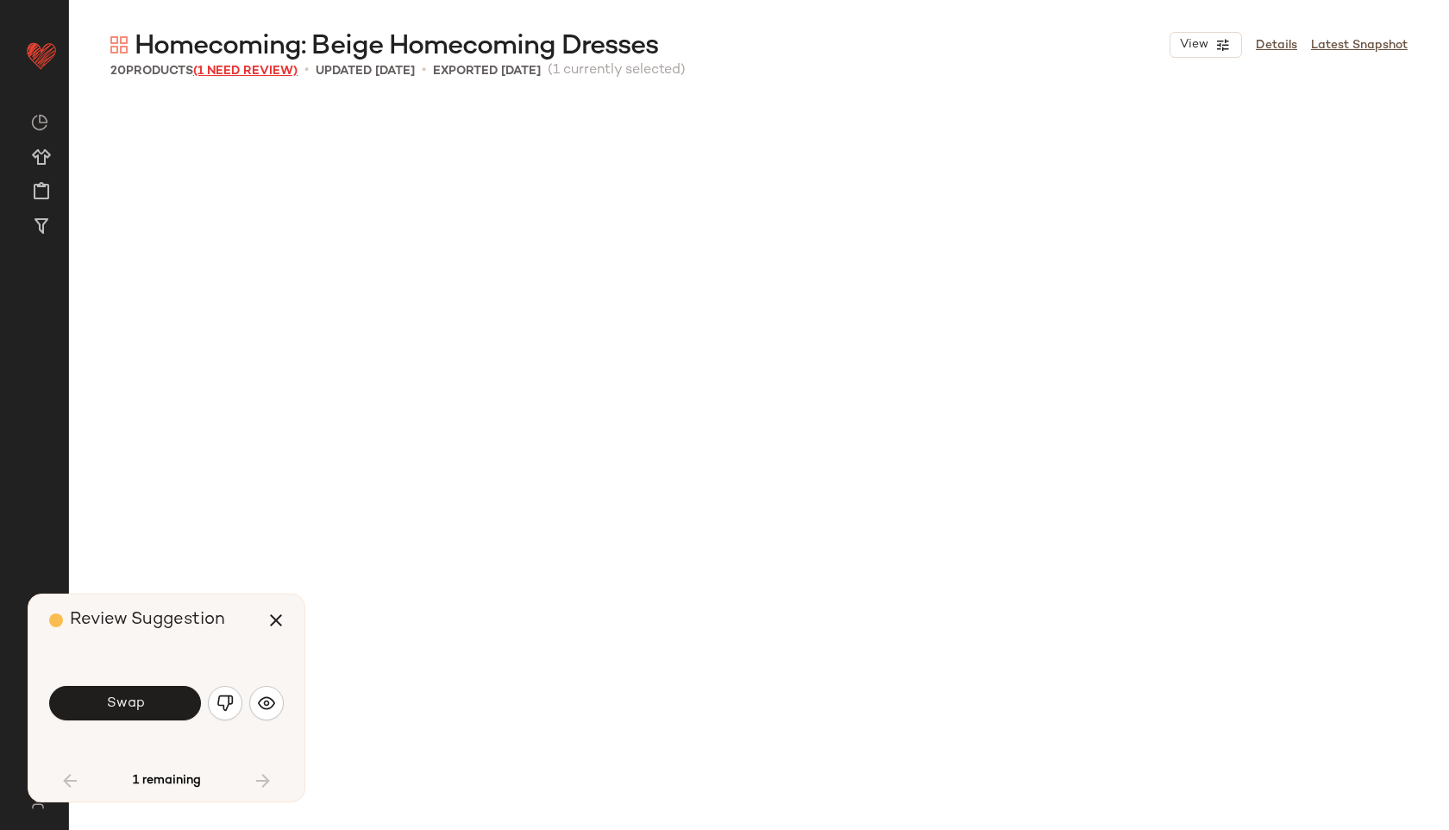
scroll to position [987, 0]
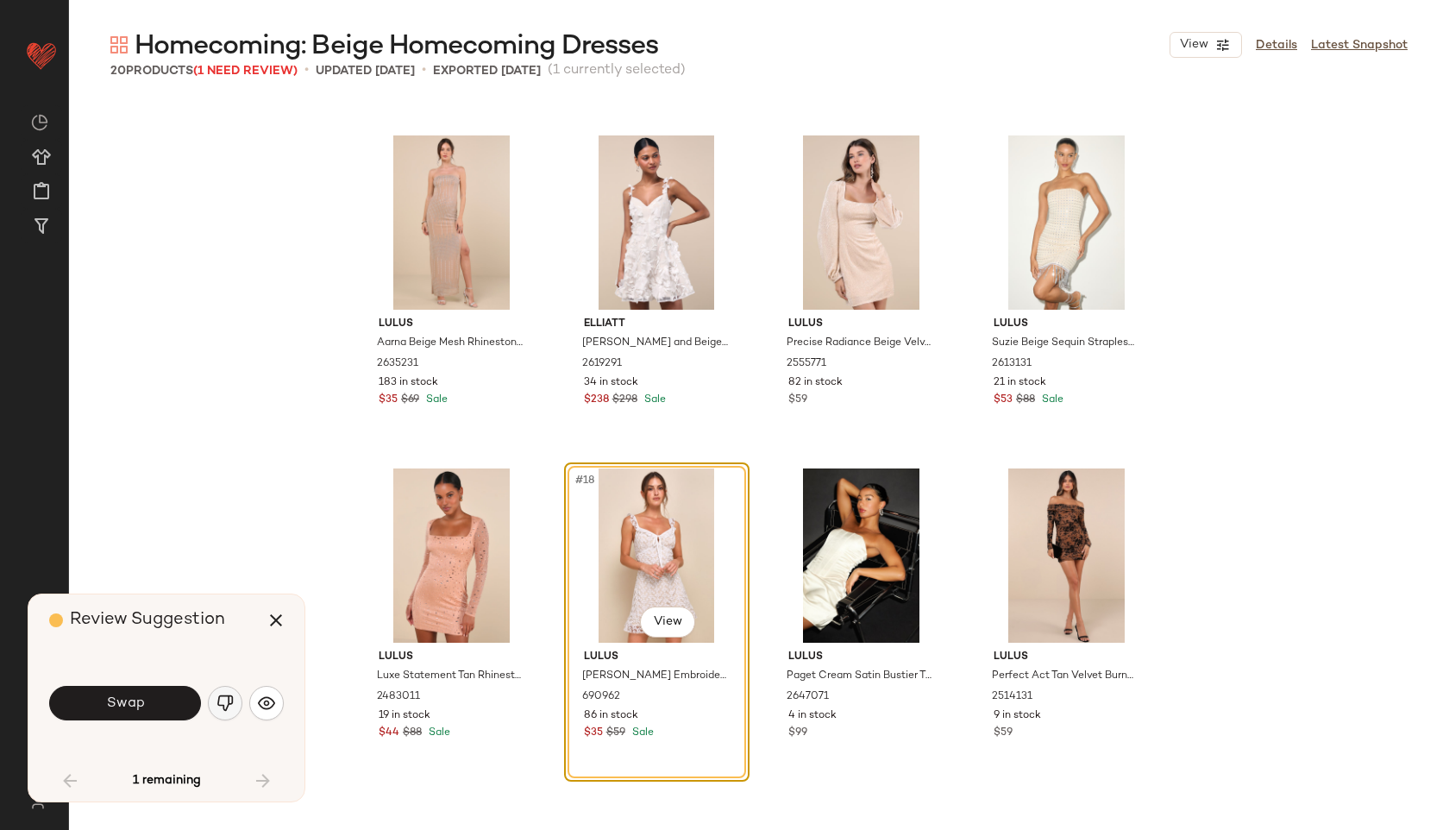
click at [223, 710] on img "button" at bounding box center [225, 702] width 17 height 17
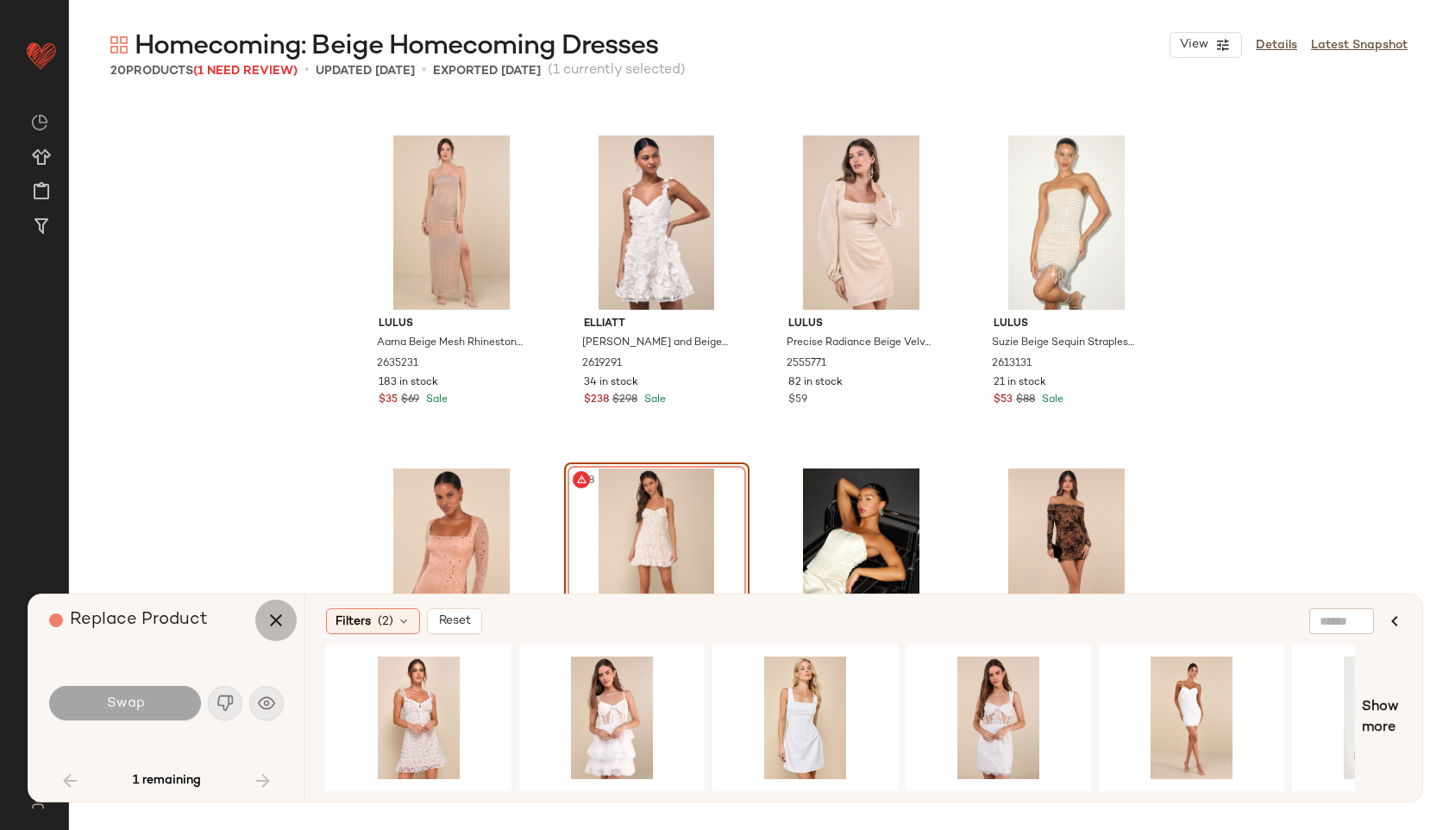
click at [281, 612] on icon "button" at bounding box center [276, 620] width 21 height 21
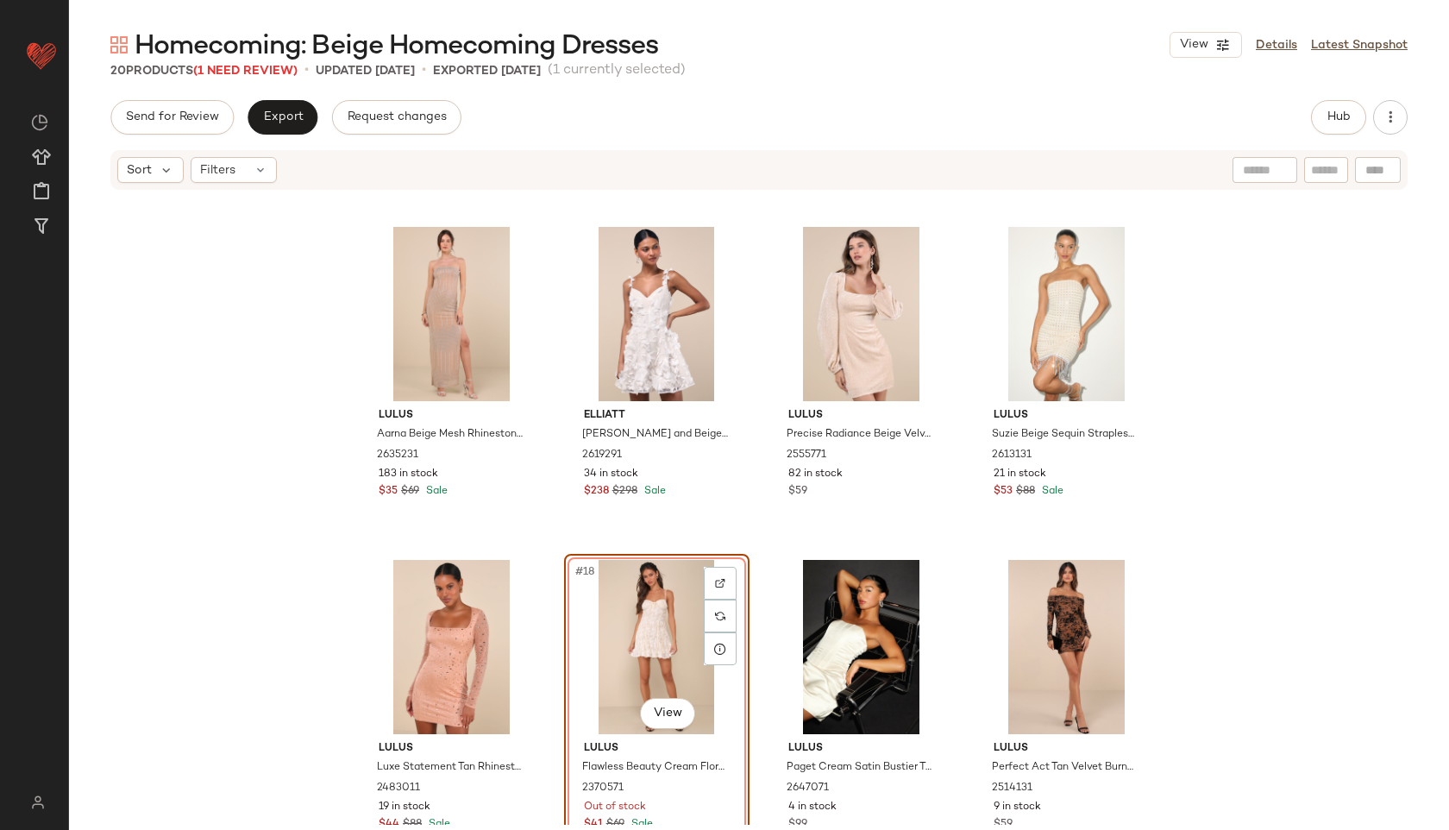
click at [661, 587] on div "#18 View" at bounding box center [656, 647] width 173 height 174
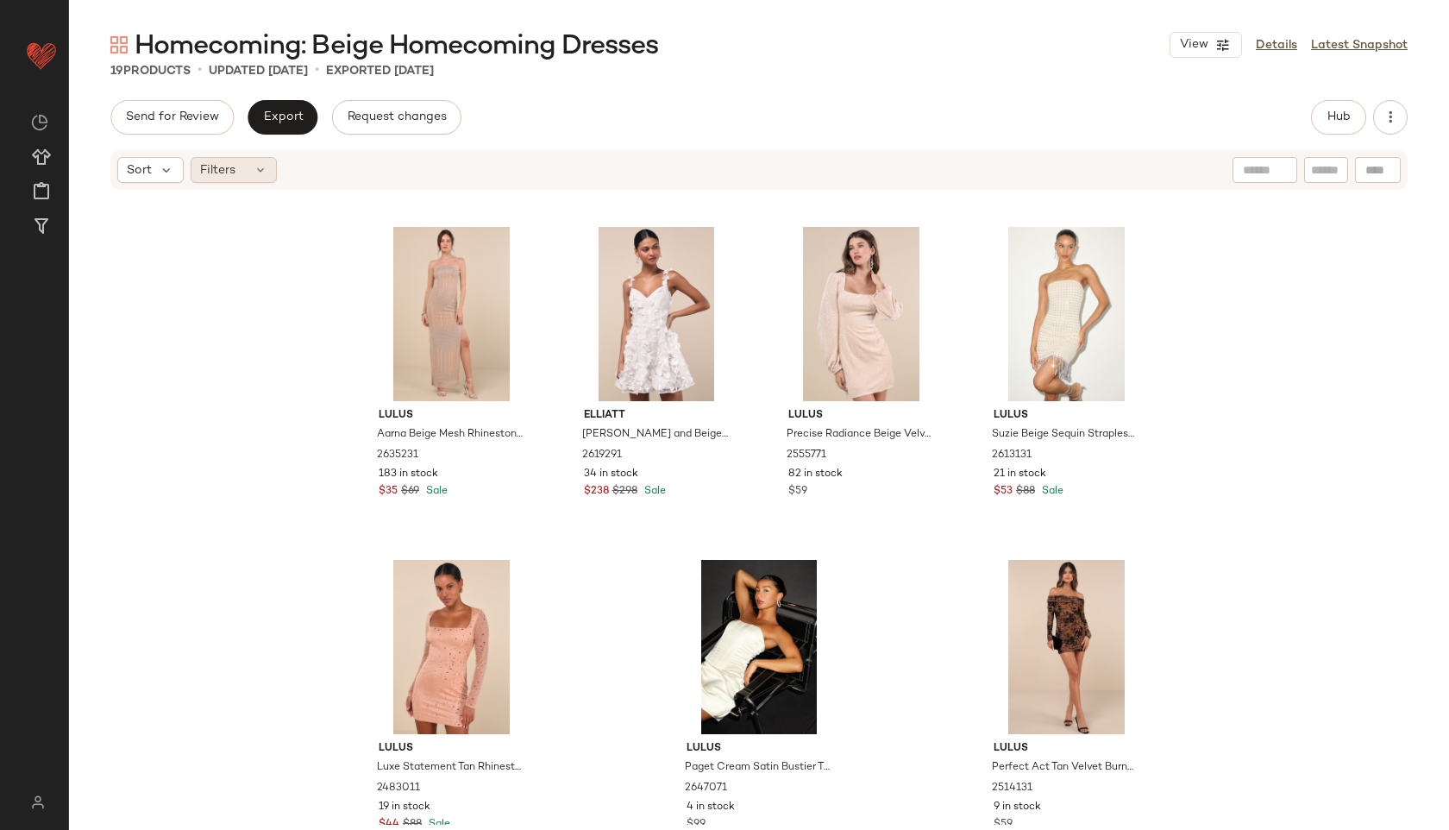
click at [249, 176] on div "Filters" at bounding box center [234, 170] width 86 height 26
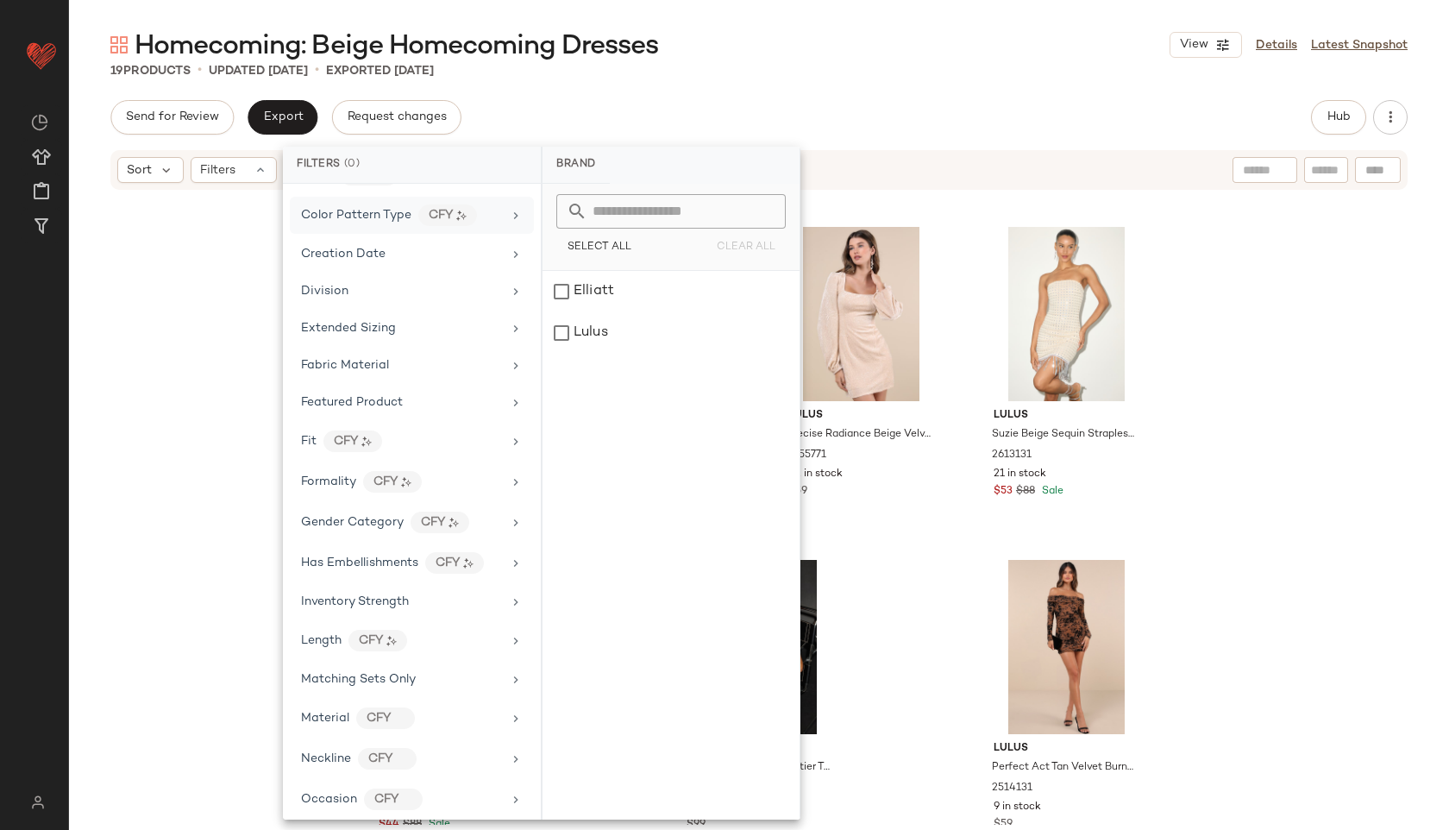
scroll to position [846, 0]
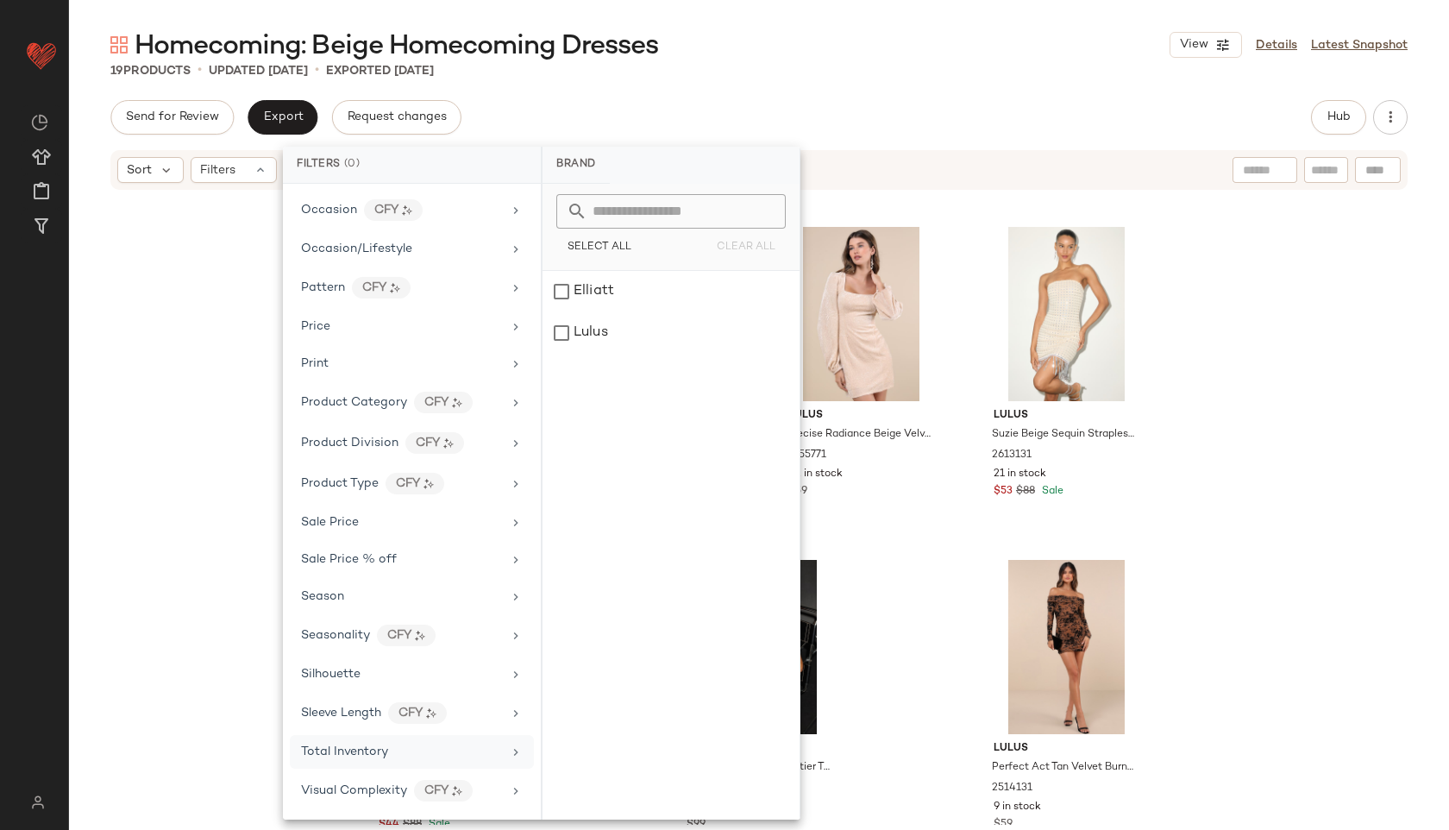
click at [342, 756] on span "Total Inventory" at bounding box center [344, 751] width 87 height 13
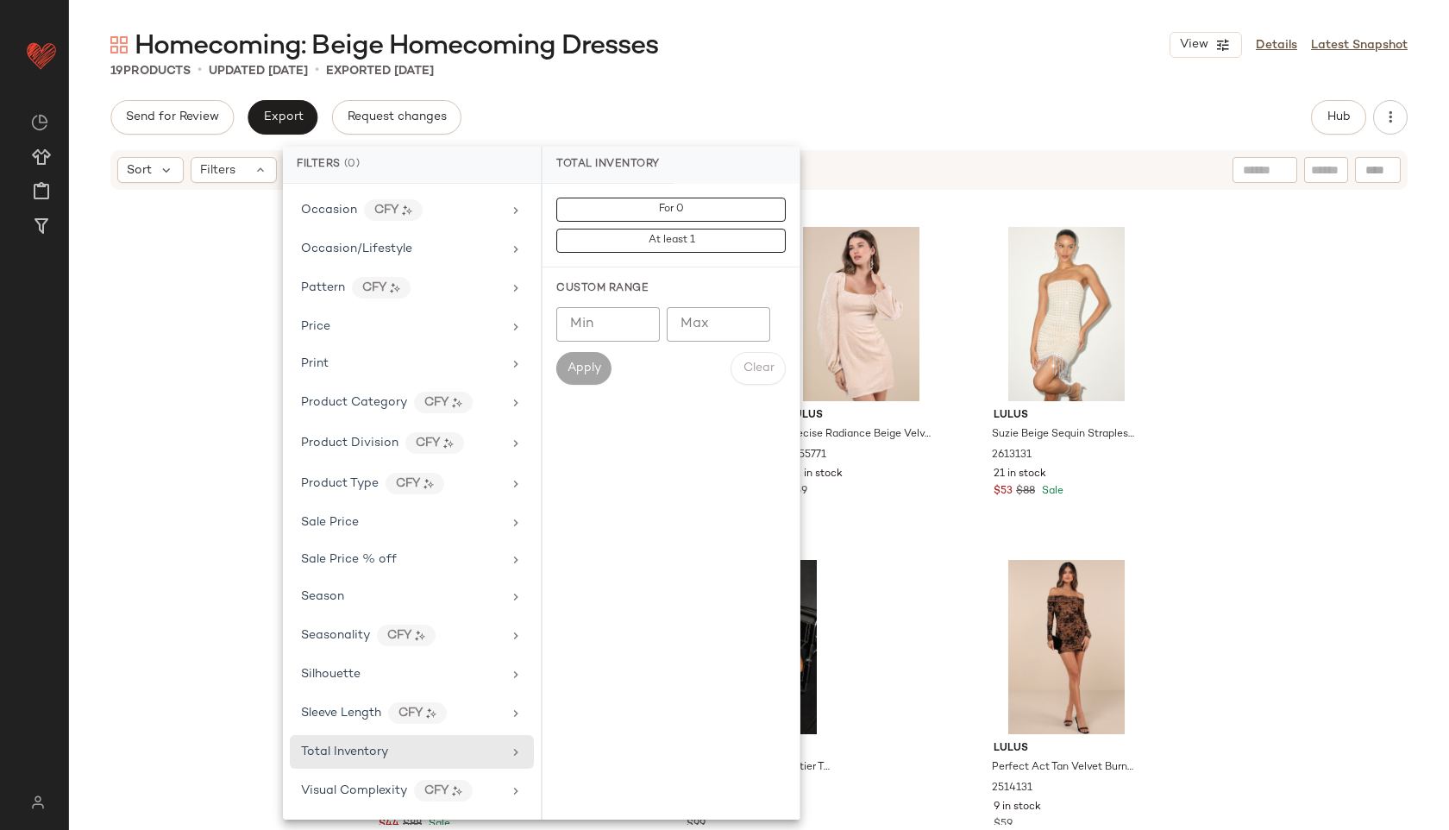
click at [716, 324] on input "Max" at bounding box center [719, 324] width 104 height 35
type input "**"
click at [580, 360] on button "Apply" at bounding box center [583, 368] width 55 height 33
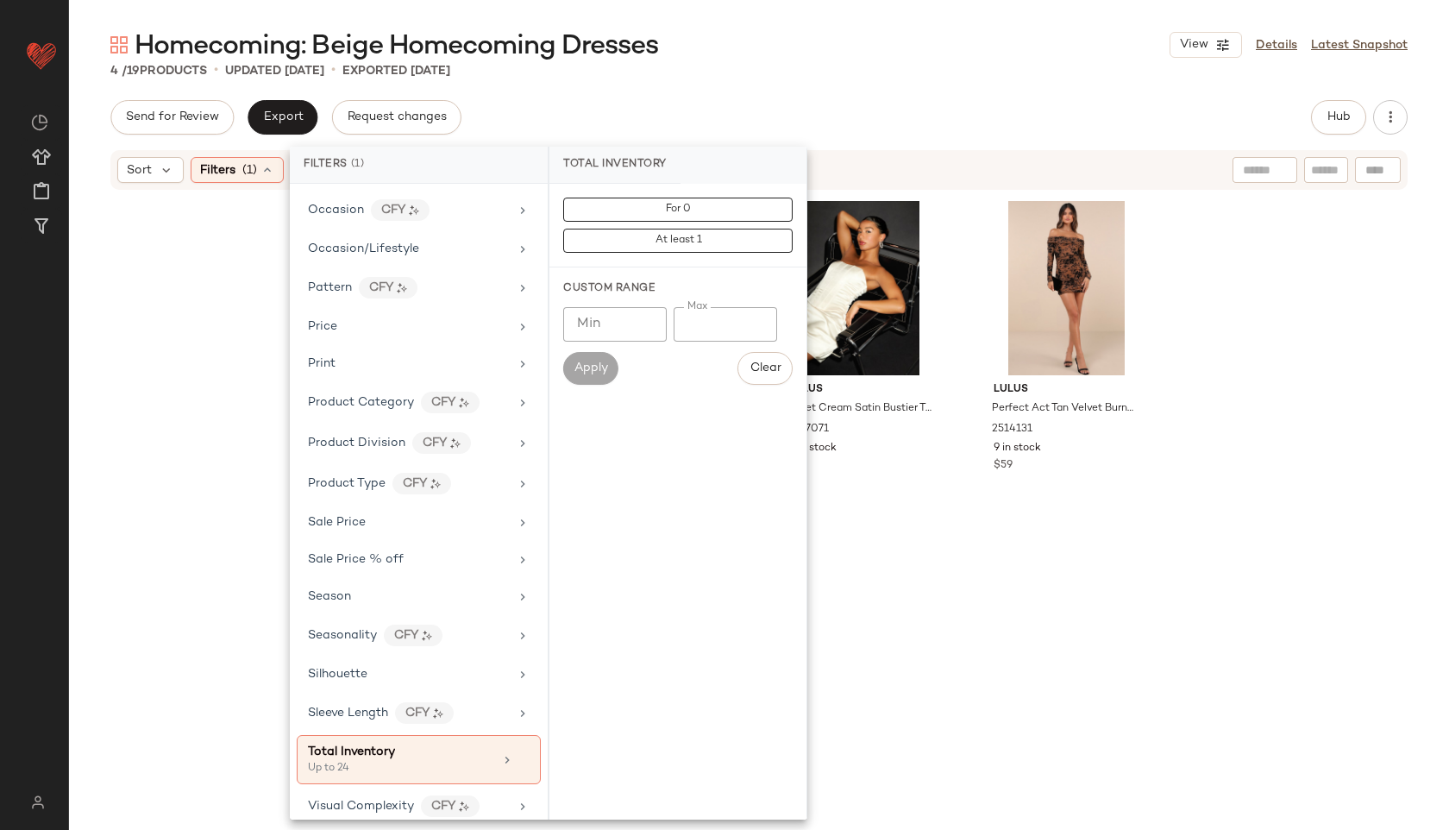
click at [716, 92] on div "Homecoming: Beige Homecoming Dresses View Details Latest Snapshot 4 / 19 Produc…" at bounding box center [759, 429] width 1380 height 802
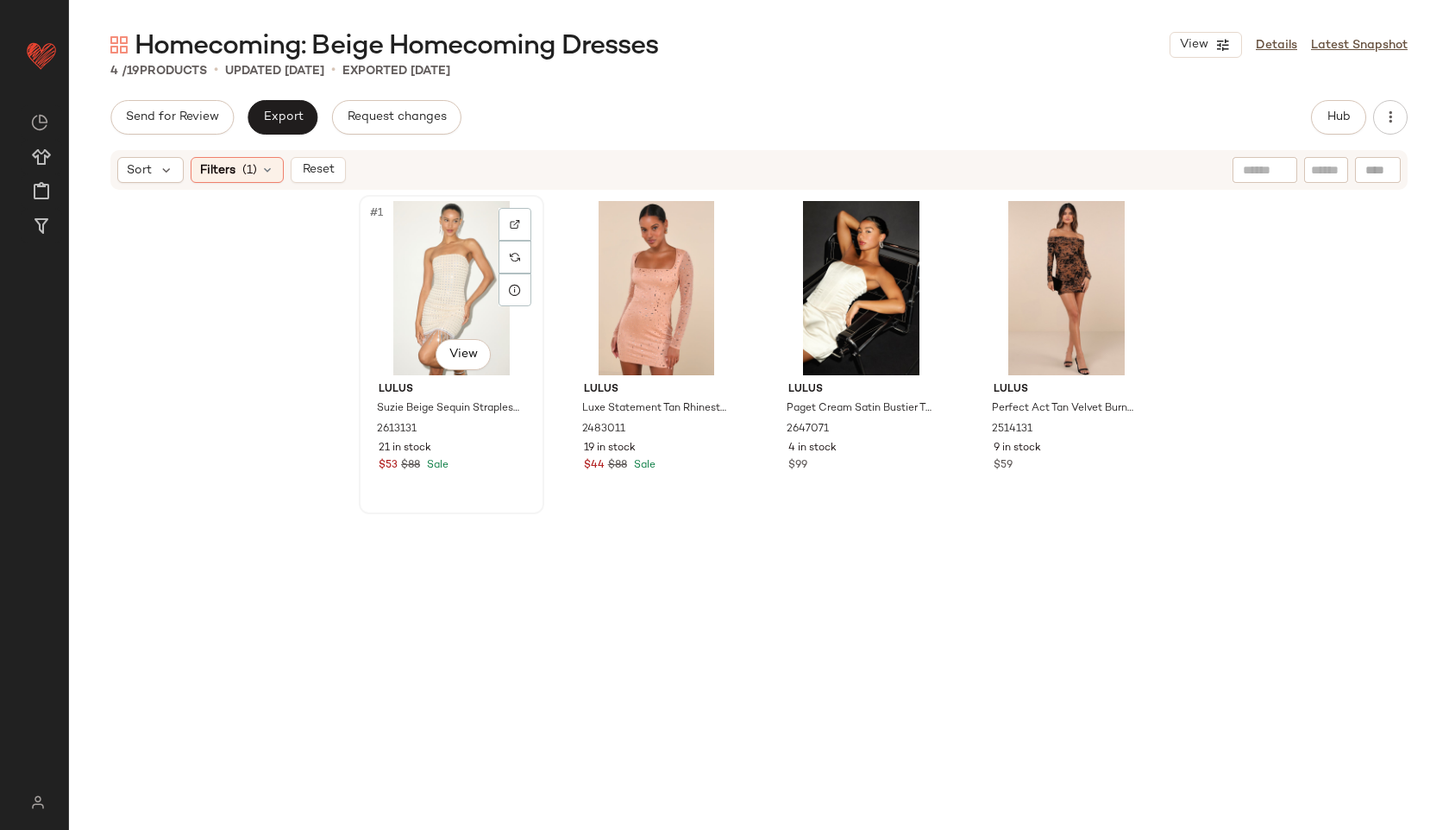
click at [465, 258] on div "#1 View" at bounding box center [451, 288] width 173 height 174
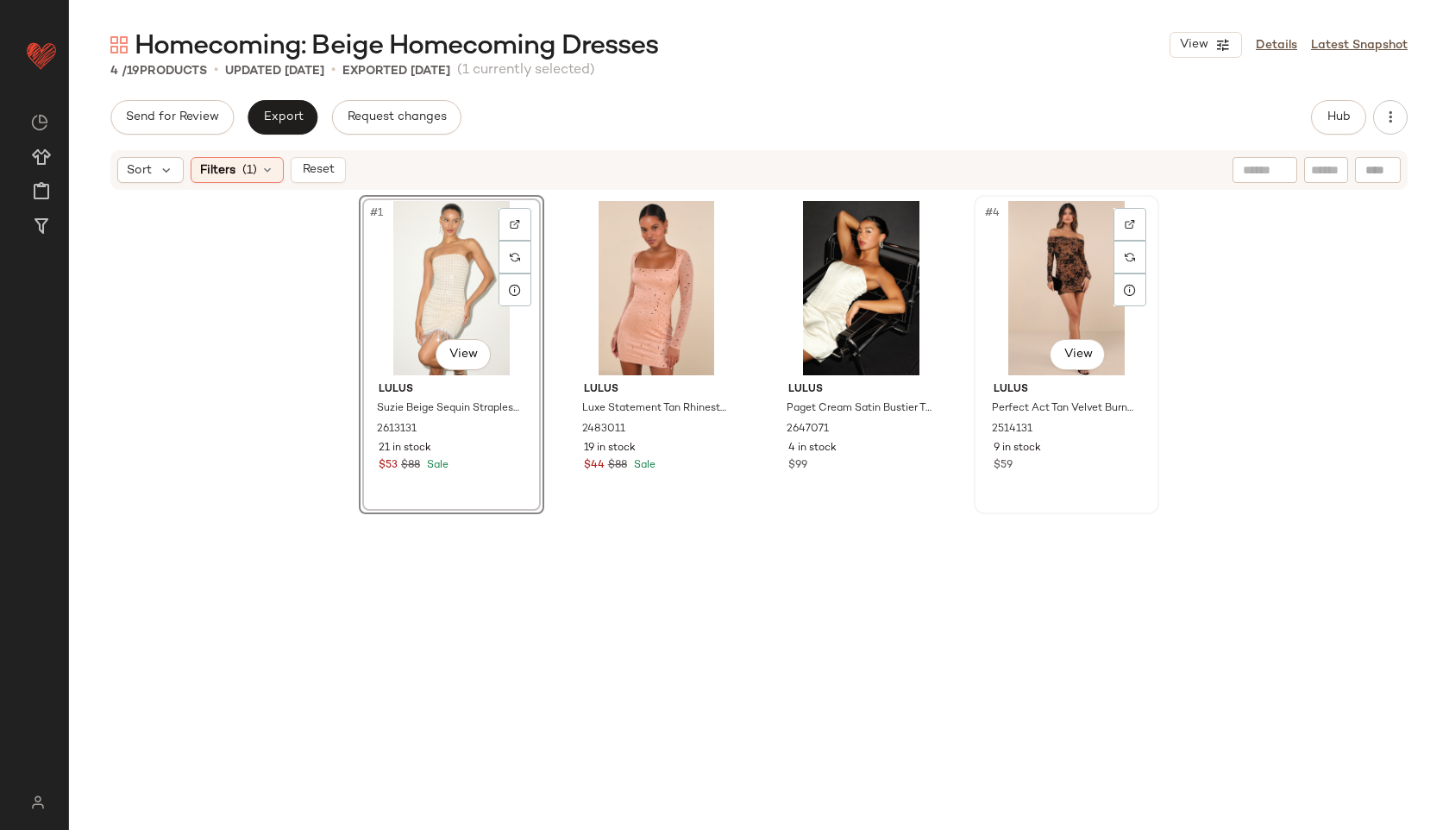
click at [1031, 257] on div "#4 View" at bounding box center [1066, 288] width 173 height 174
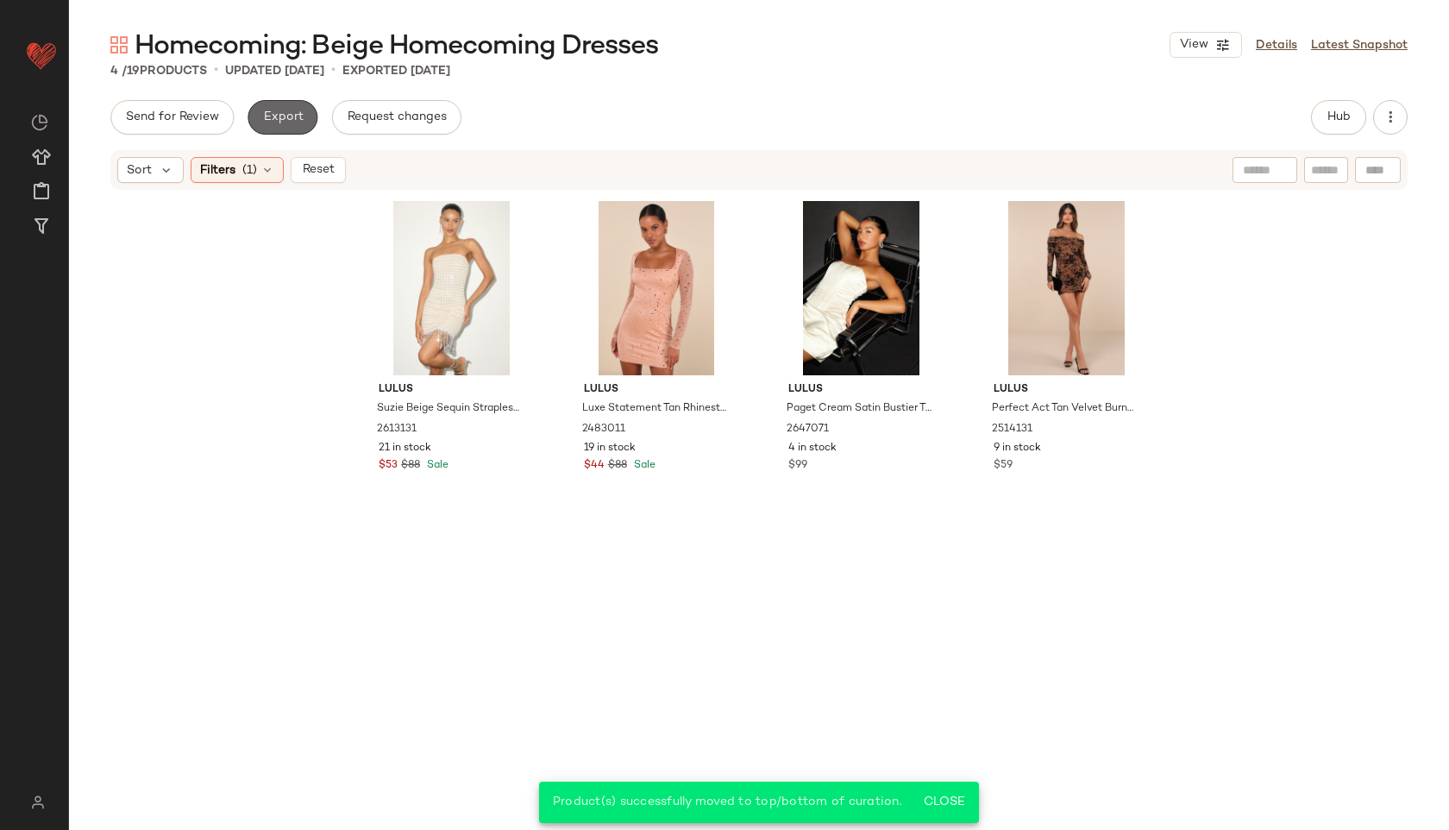
click at [269, 114] on span "Export" at bounding box center [282, 117] width 41 height 14
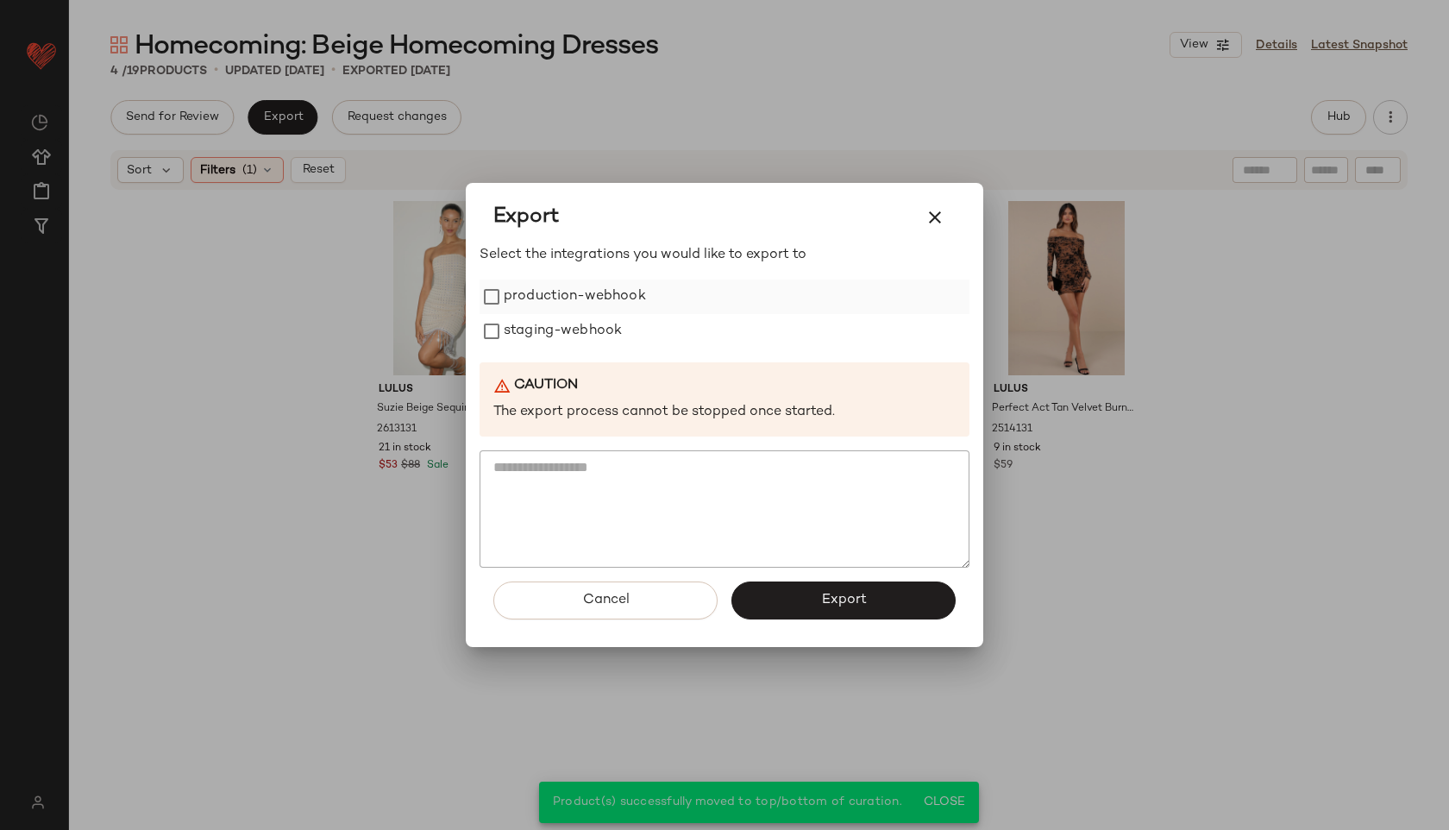
click at [662, 298] on div "production-webhook" at bounding box center [725, 296] width 490 height 35
click at [597, 301] on label "production-webhook" at bounding box center [575, 296] width 142 height 35
click at [594, 325] on label "staging-webhook" at bounding box center [563, 331] width 118 height 35
click at [792, 604] on button "Export" at bounding box center [843, 600] width 224 height 38
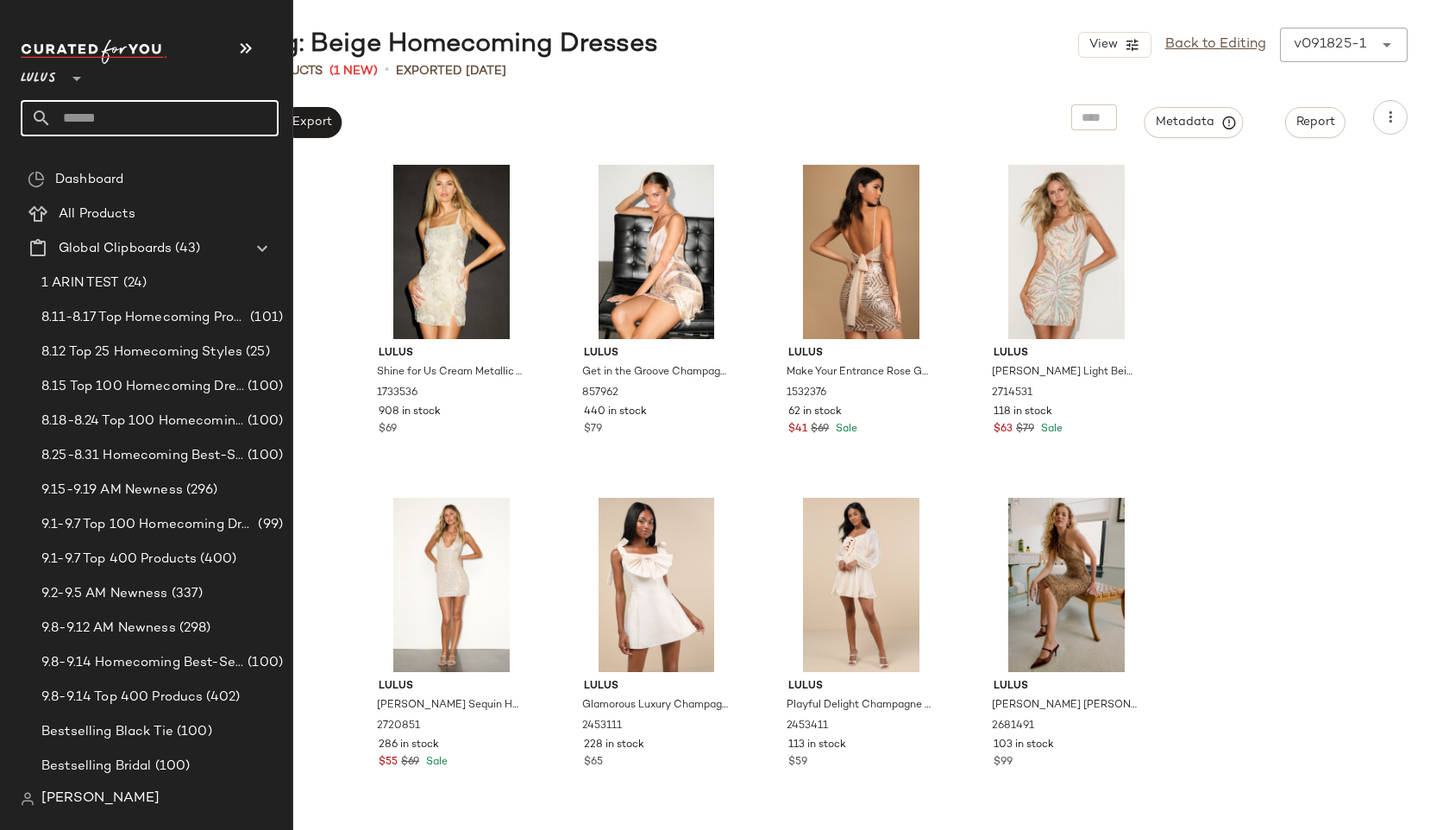
click at [85, 106] on input "text" at bounding box center [165, 118] width 227 height 36
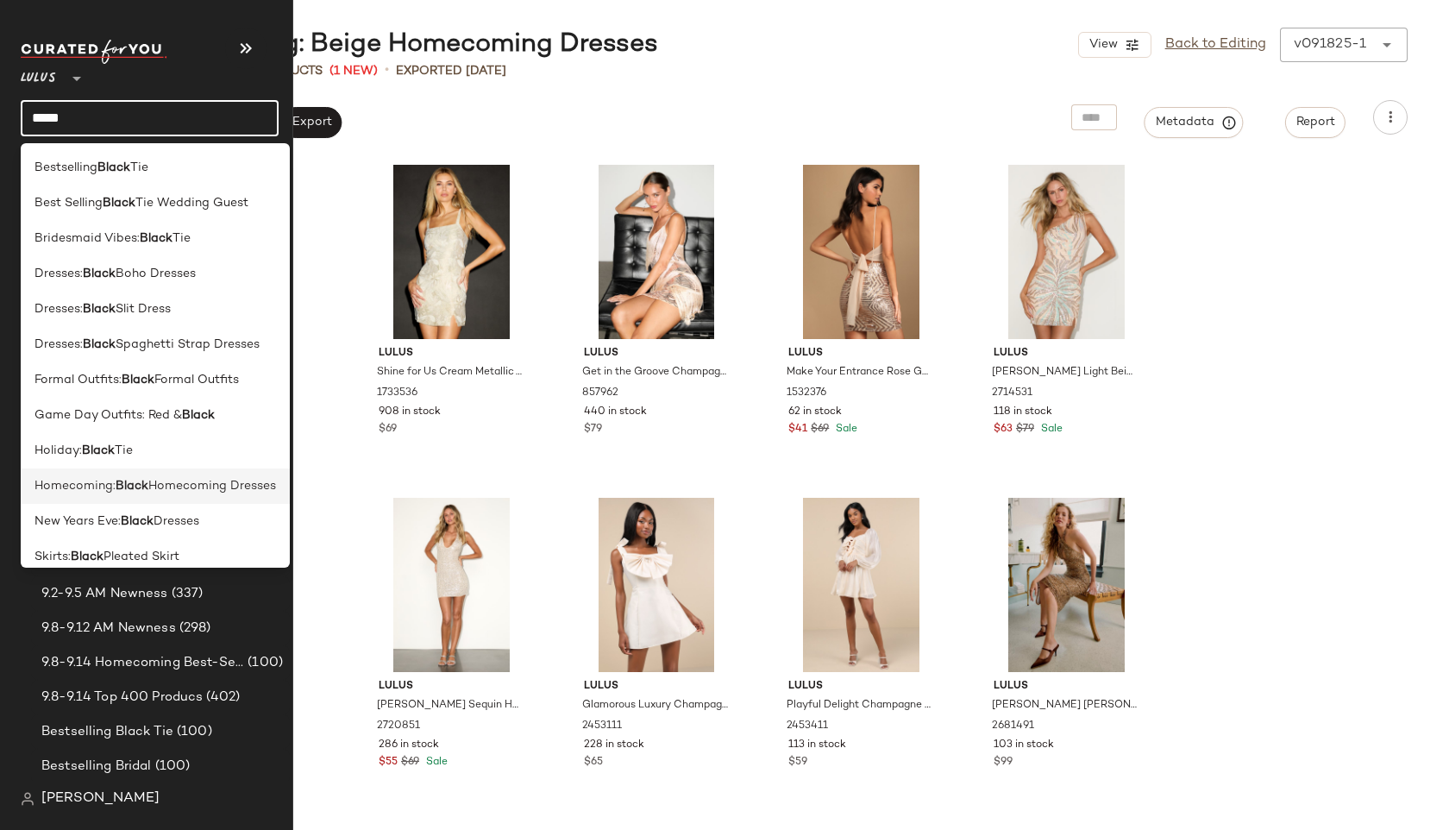
type input "*****"
click at [35, 485] on span "Homecoming:" at bounding box center [75, 486] width 81 height 18
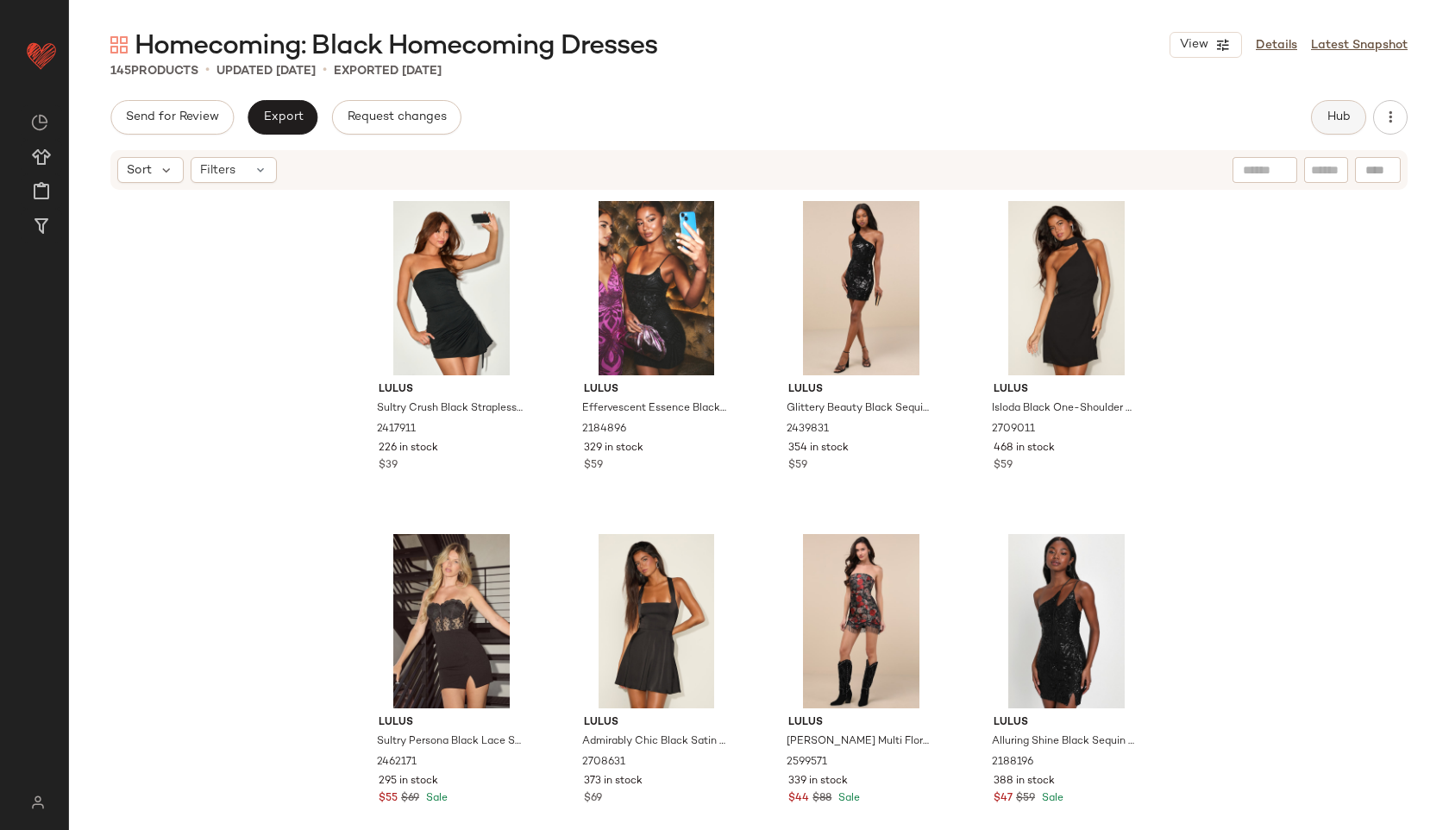
click at [1327, 118] on span "Hub" at bounding box center [1339, 117] width 24 height 14
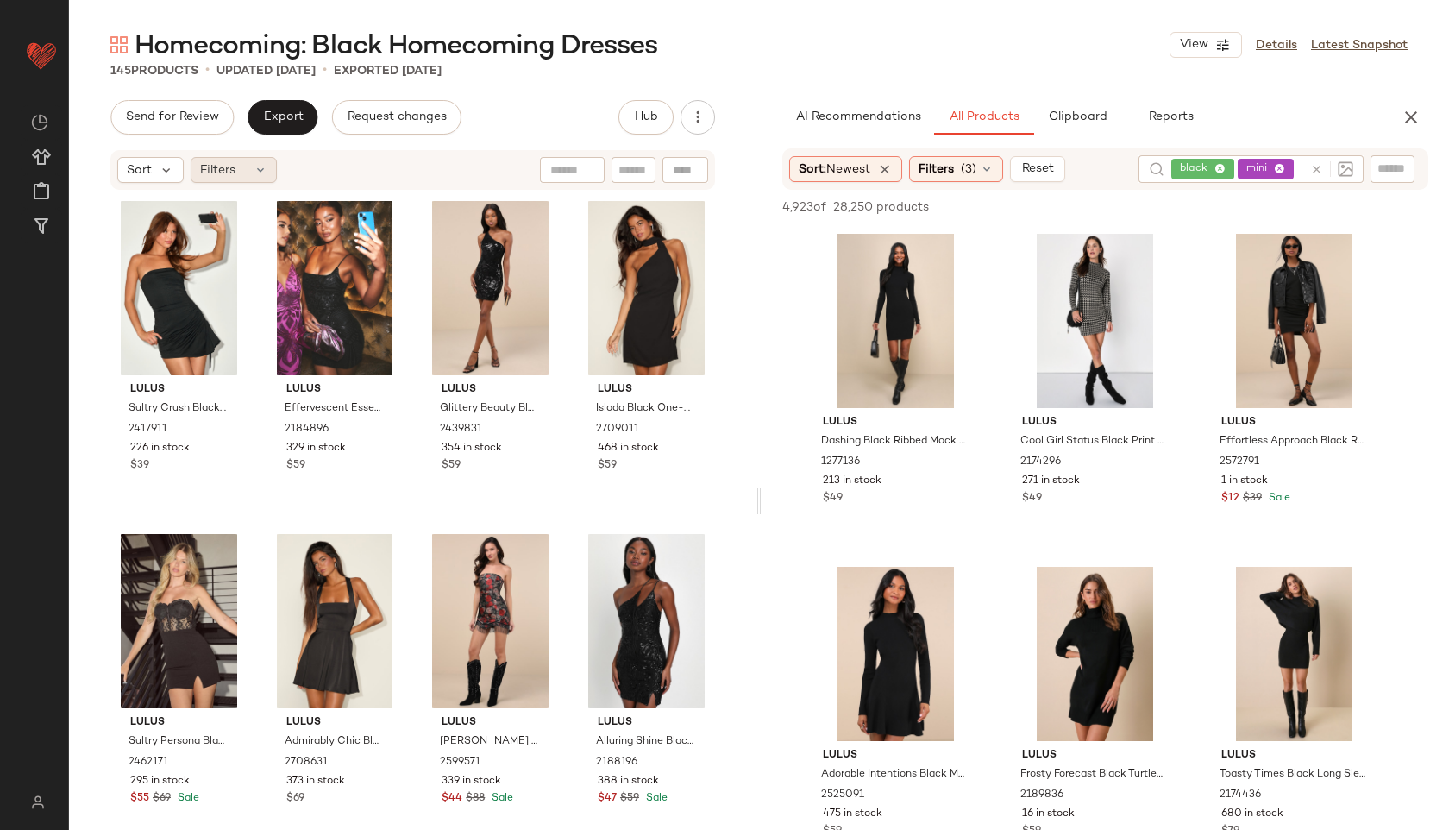
click at [265, 172] on icon at bounding box center [261, 170] width 14 height 14
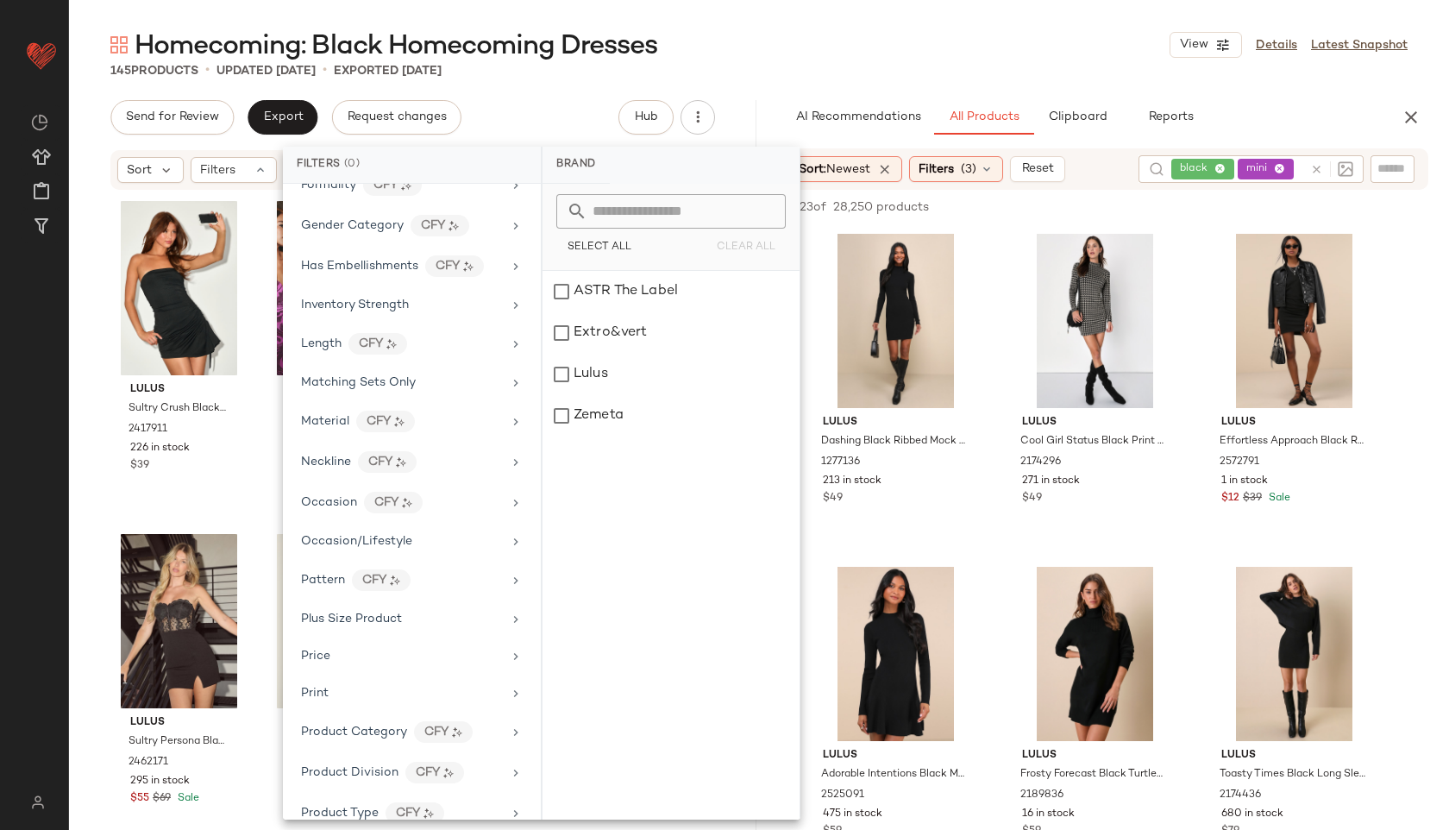
scroll to position [883, 0]
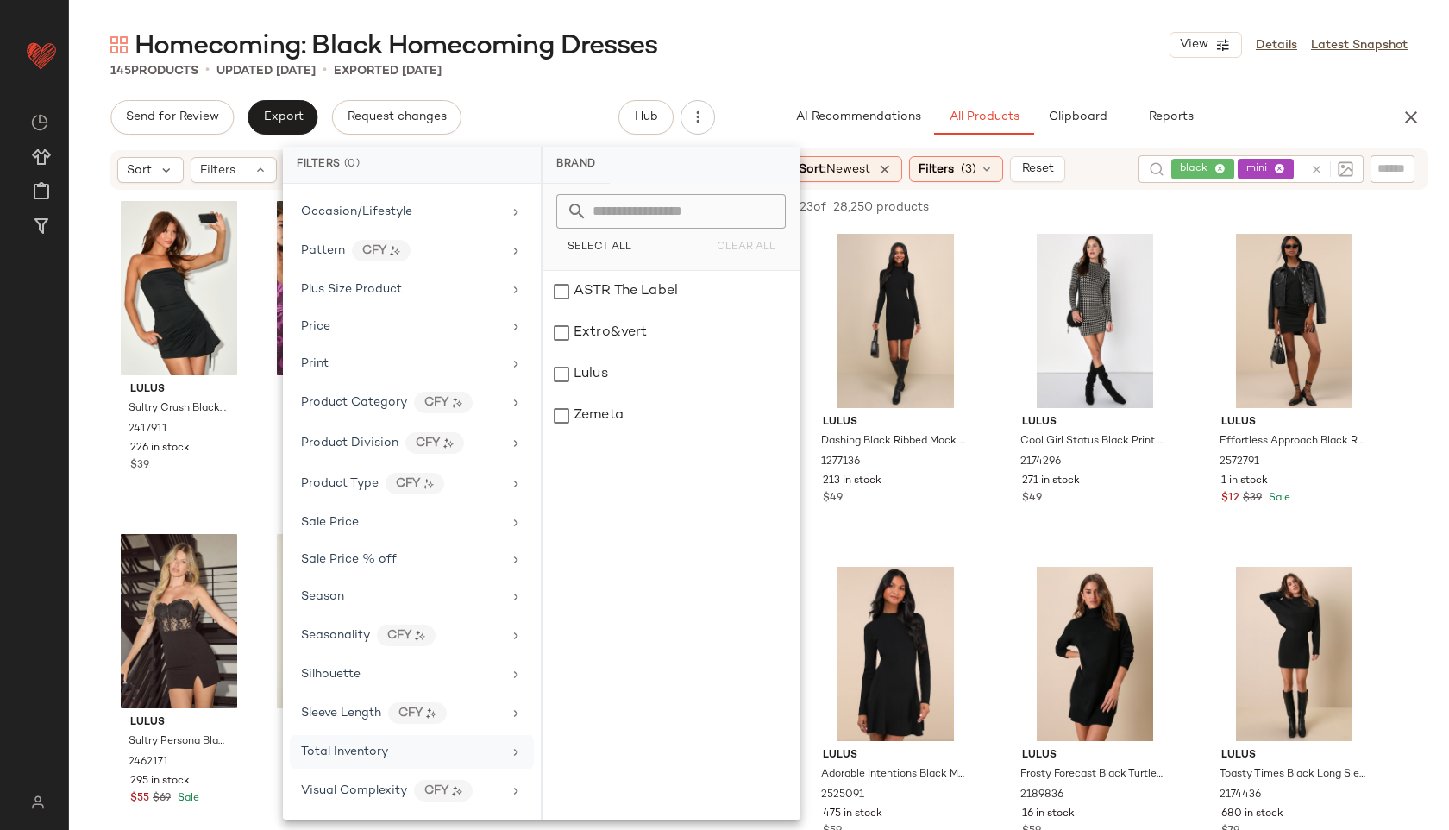
click at [376, 751] on span "Total Inventory" at bounding box center [344, 751] width 87 height 13
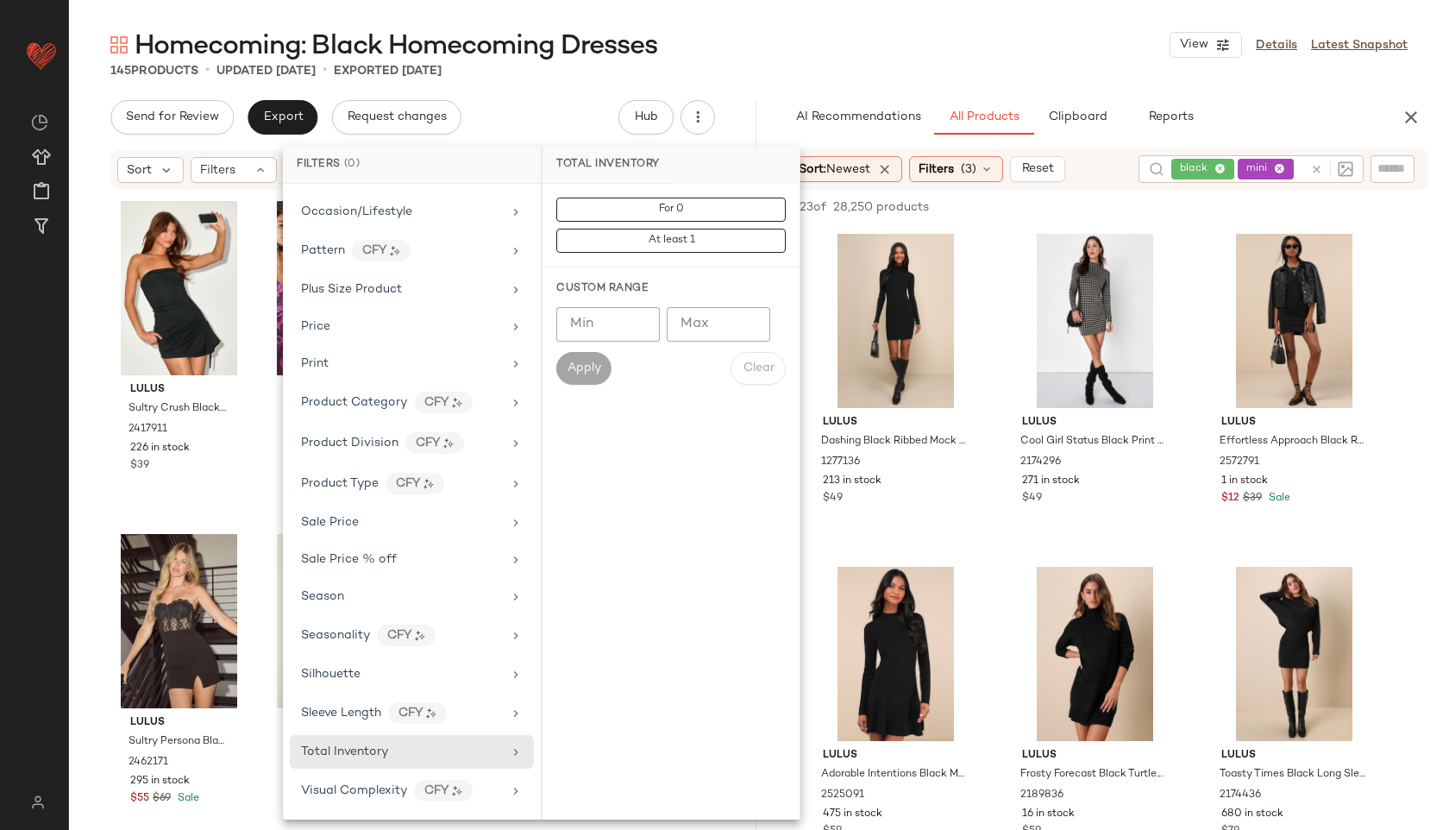
click at [712, 324] on input "Max" at bounding box center [719, 324] width 104 height 35
type input "**"
click at [582, 366] on span "Apply" at bounding box center [584, 368] width 35 height 14
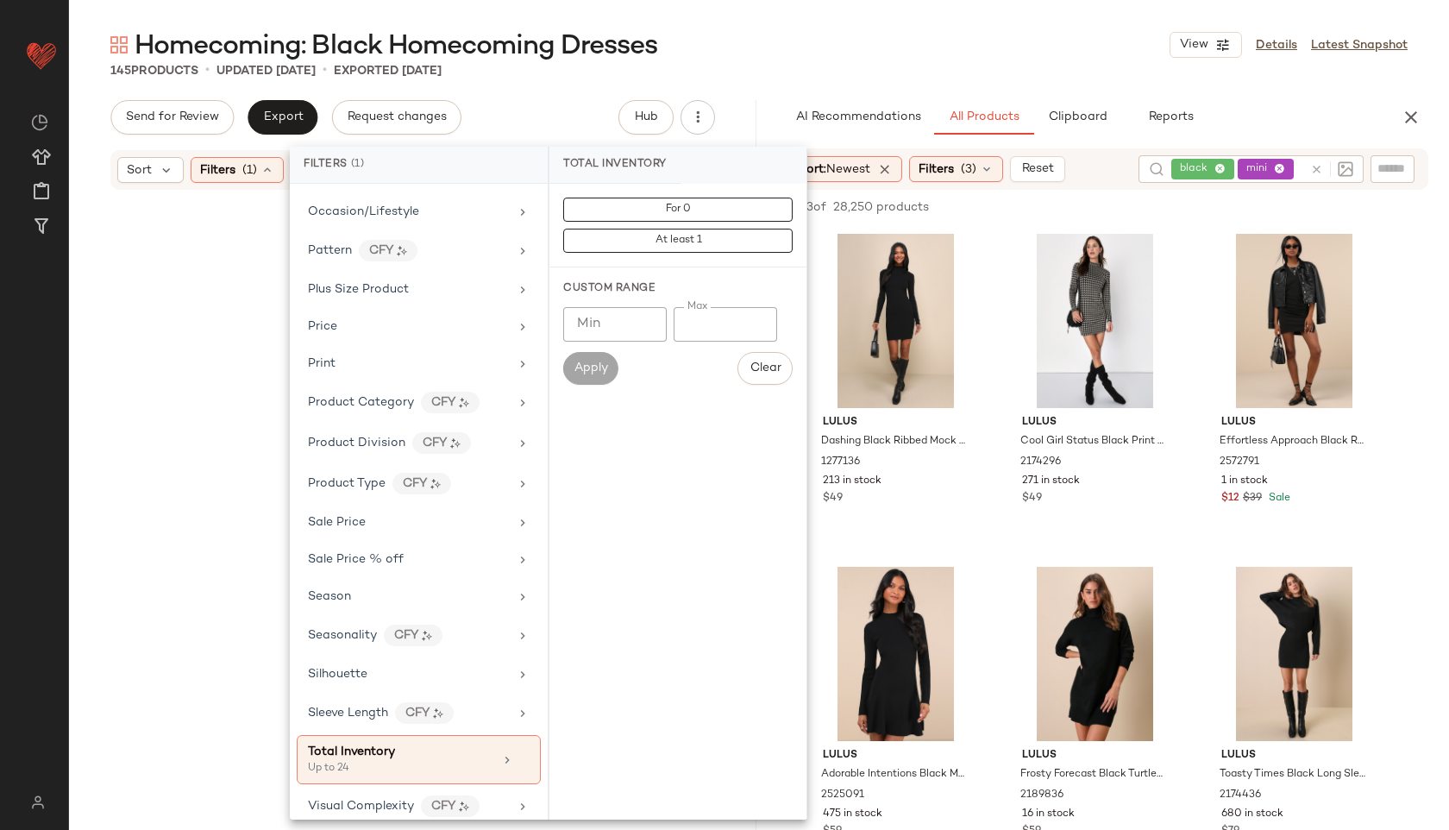
click at [764, 79] on div "Homecoming: Black Homecoming Dresses View Details Latest Snapshot 145 Products …" at bounding box center [759, 429] width 1380 height 802
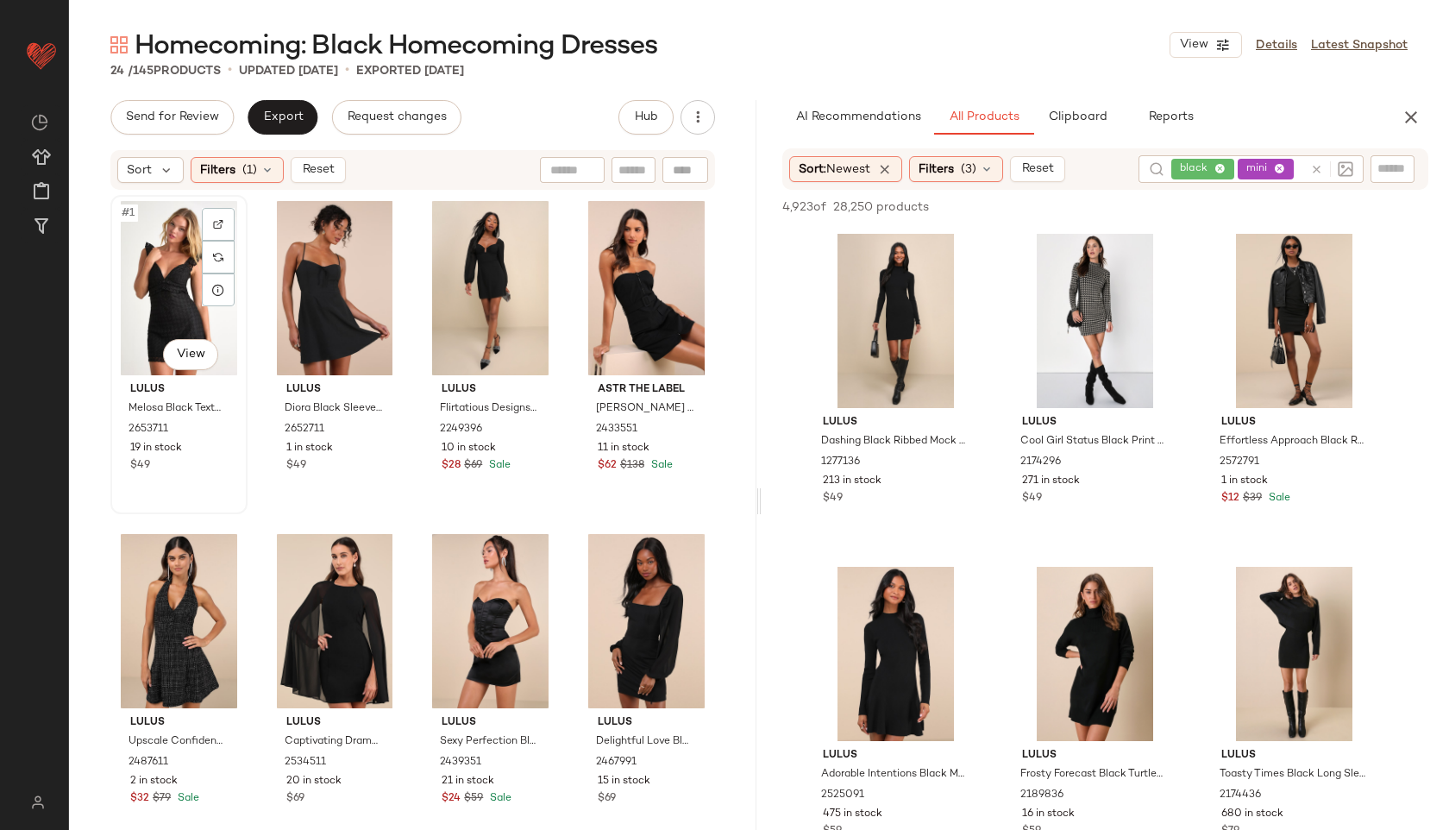
click at [136, 250] on div "#1 View" at bounding box center [178, 288] width 125 height 174
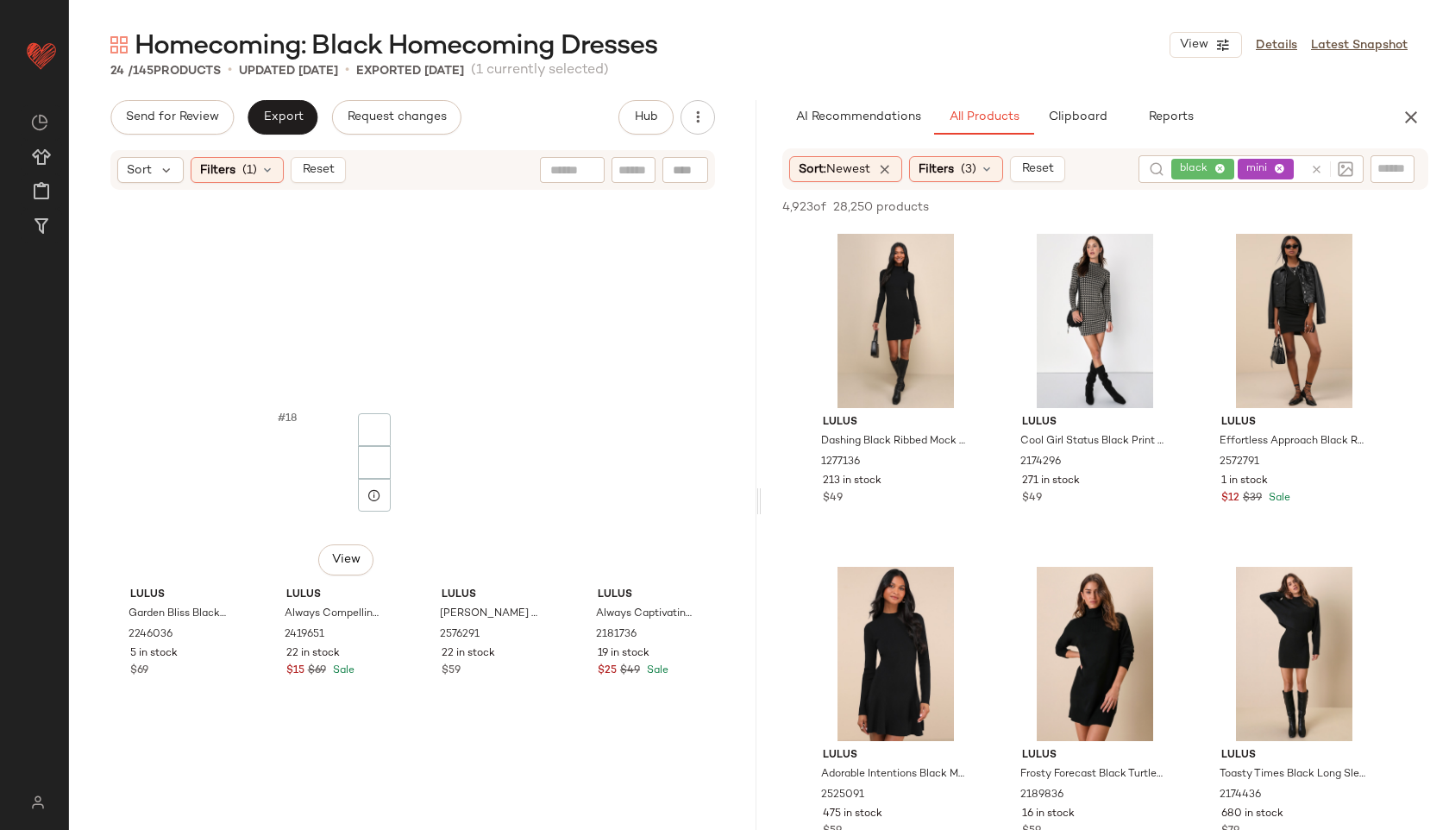
scroll to position [1368, 0]
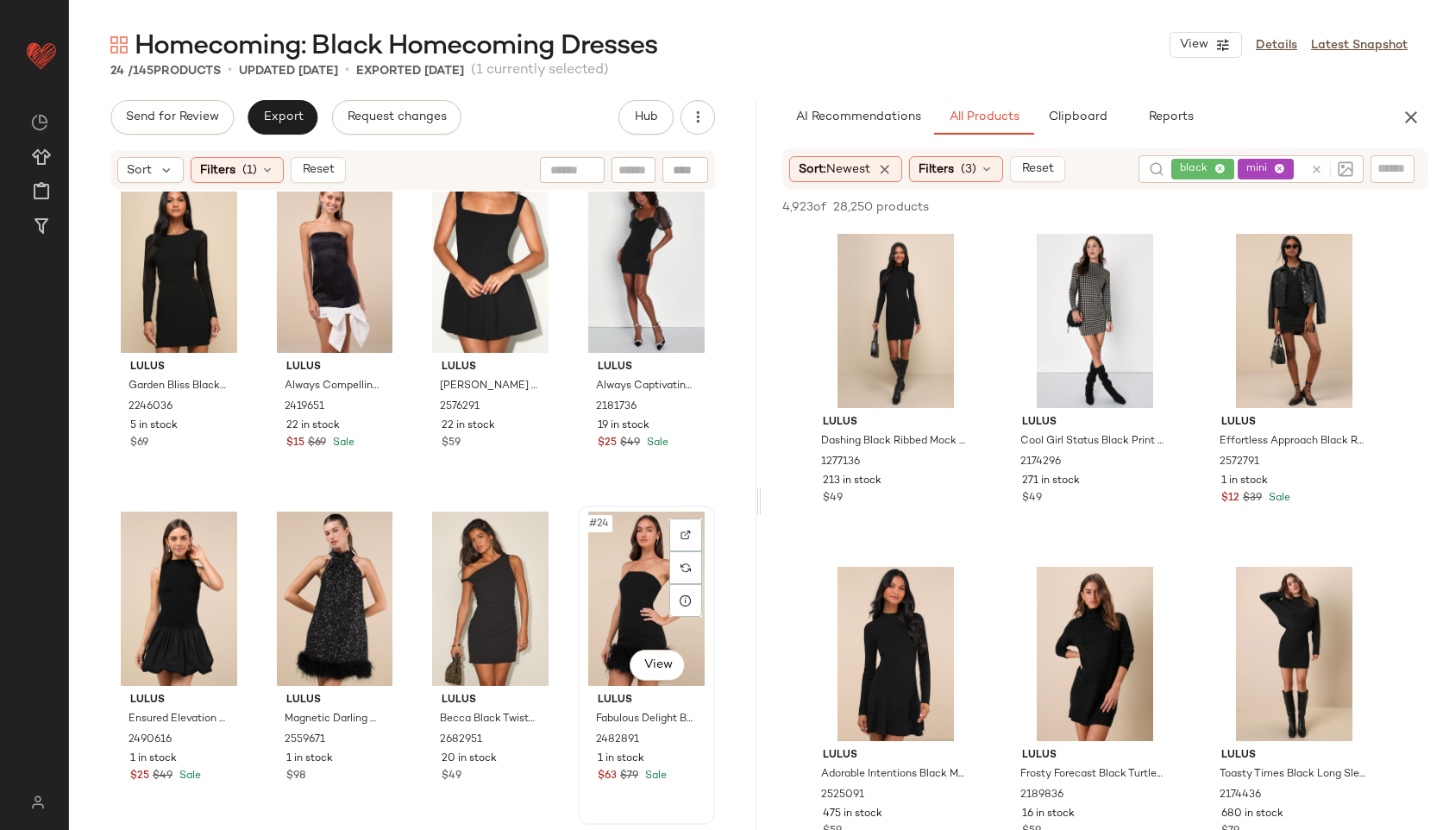
click at [622, 578] on div "#24 View" at bounding box center [646, 599] width 125 height 174
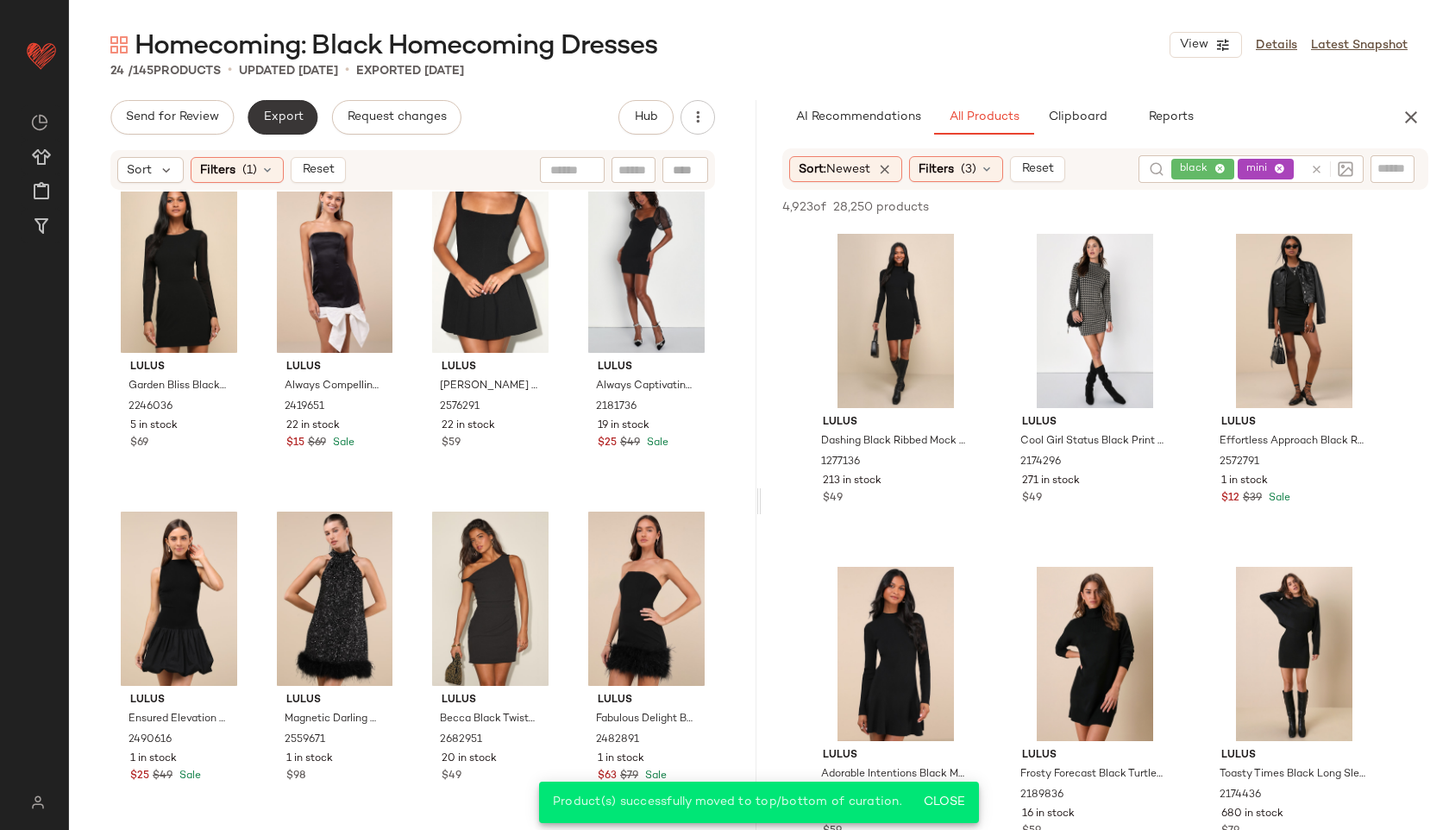
click at [282, 110] on span "Export" at bounding box center [282, 117] width 41 height 14
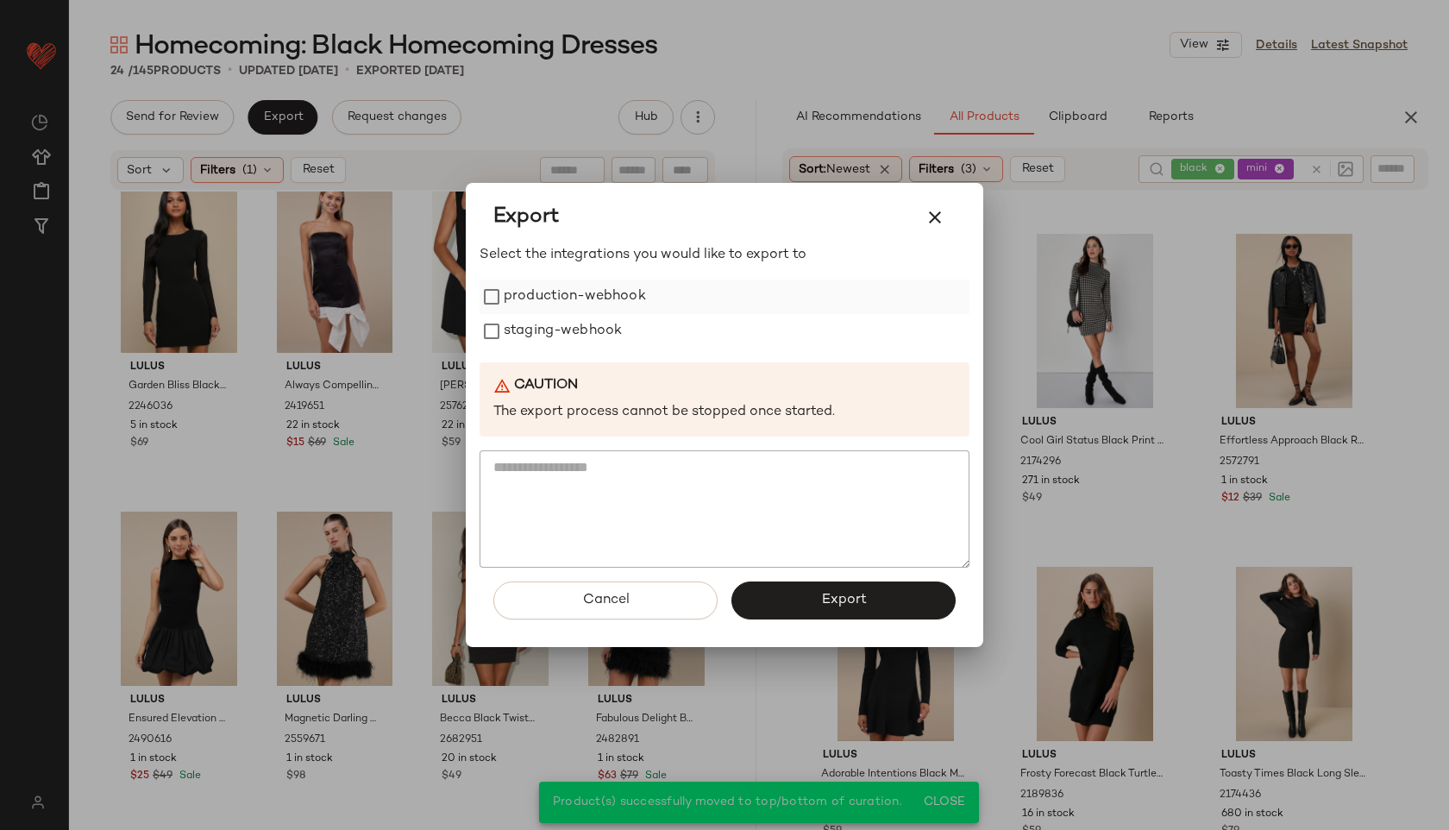
click at [518, 299] on label "production-webhook" at bounding box center [575, 296] width 142 height 35
click at [520, 327] on label "staging-webhook" at bounding box center [563, 331] width 118 height 35
click at [763, 593] on button "Export" at bounding box center [843, 600] width 224 height 38
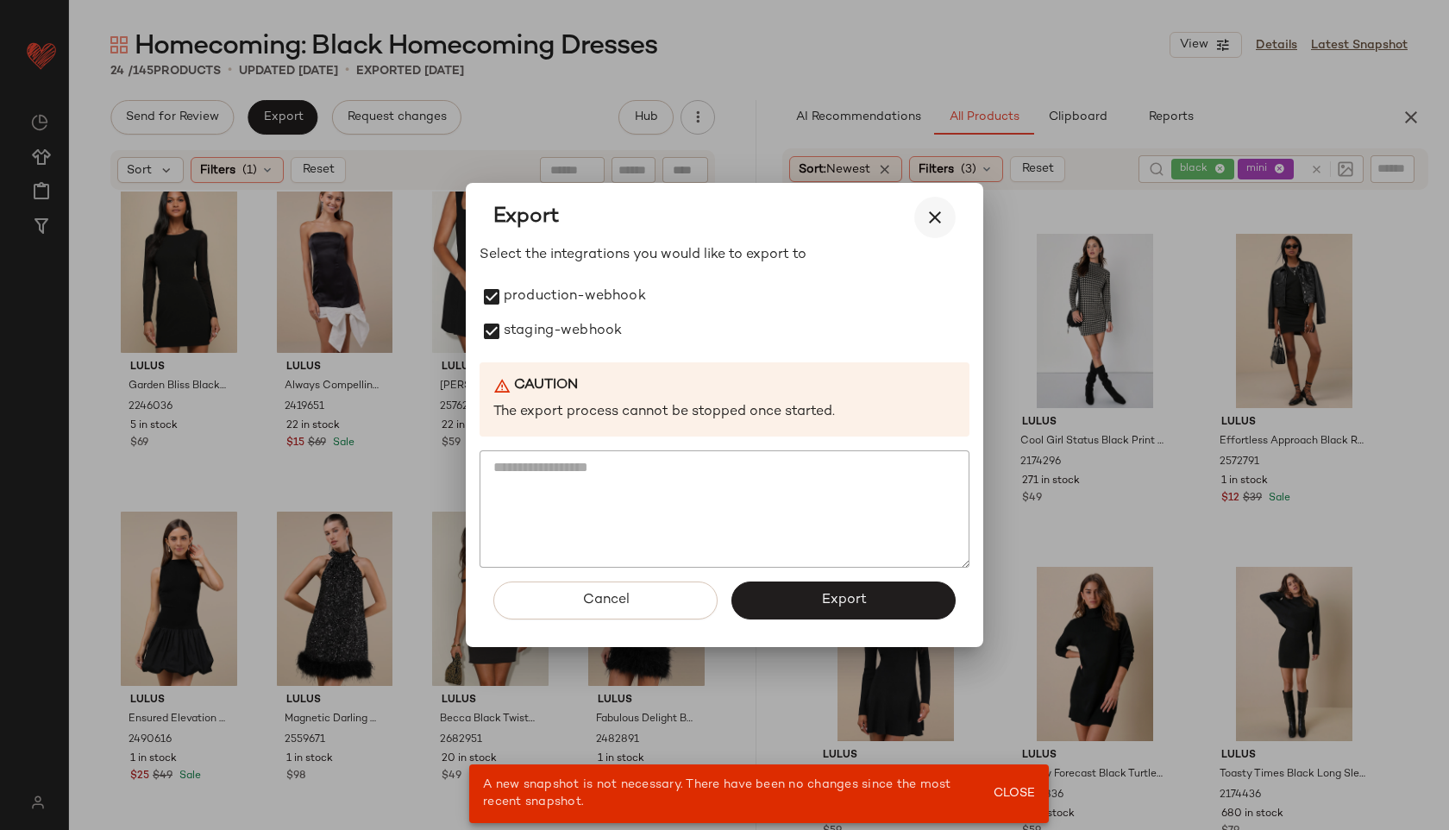
click at [936, 214] on icon "button" at bounding box center [935, 217] width 21 height 21
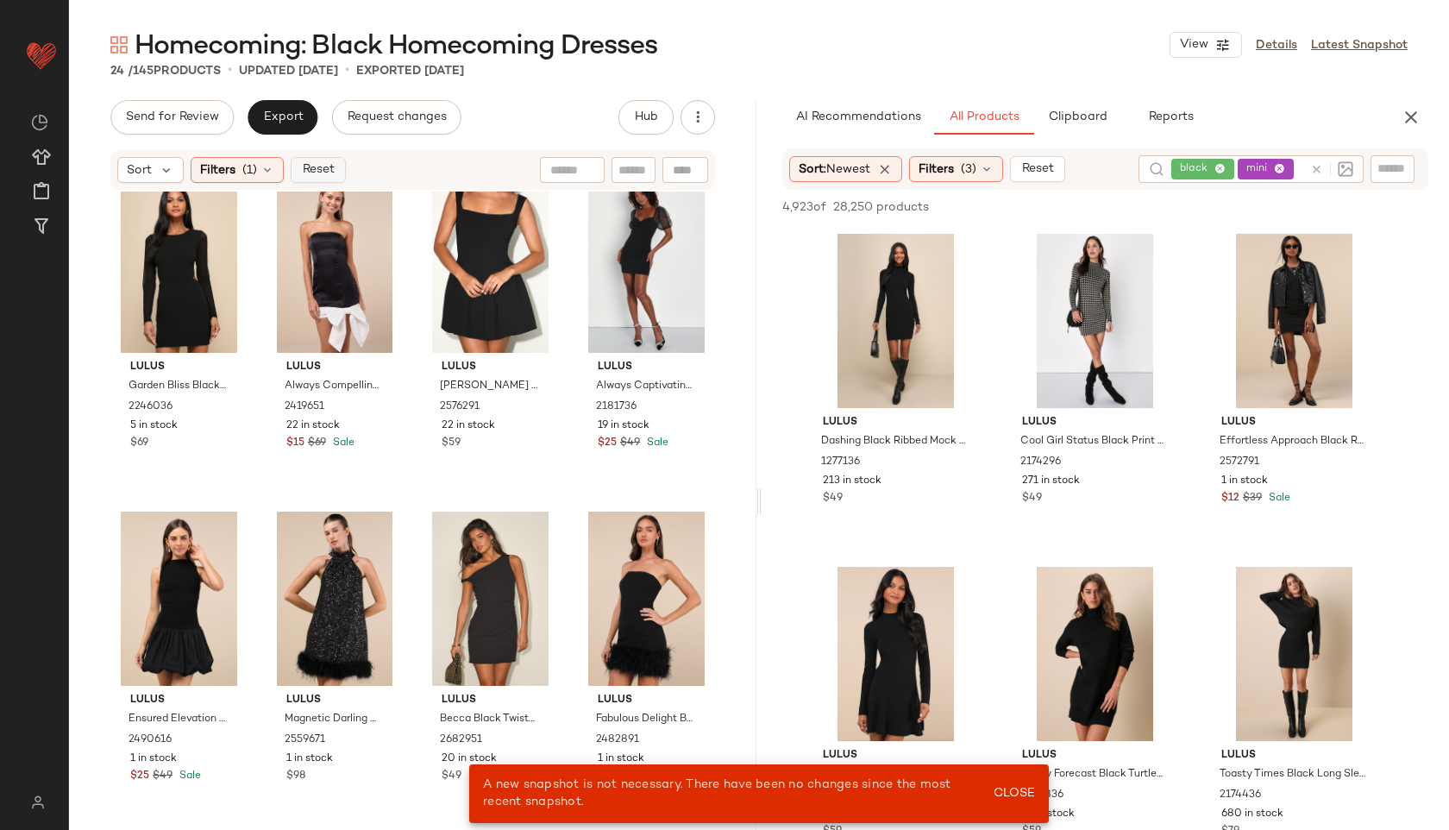
click at [319, 168] on span "Reset" at bounding box center [317, 170] width 33 height 14
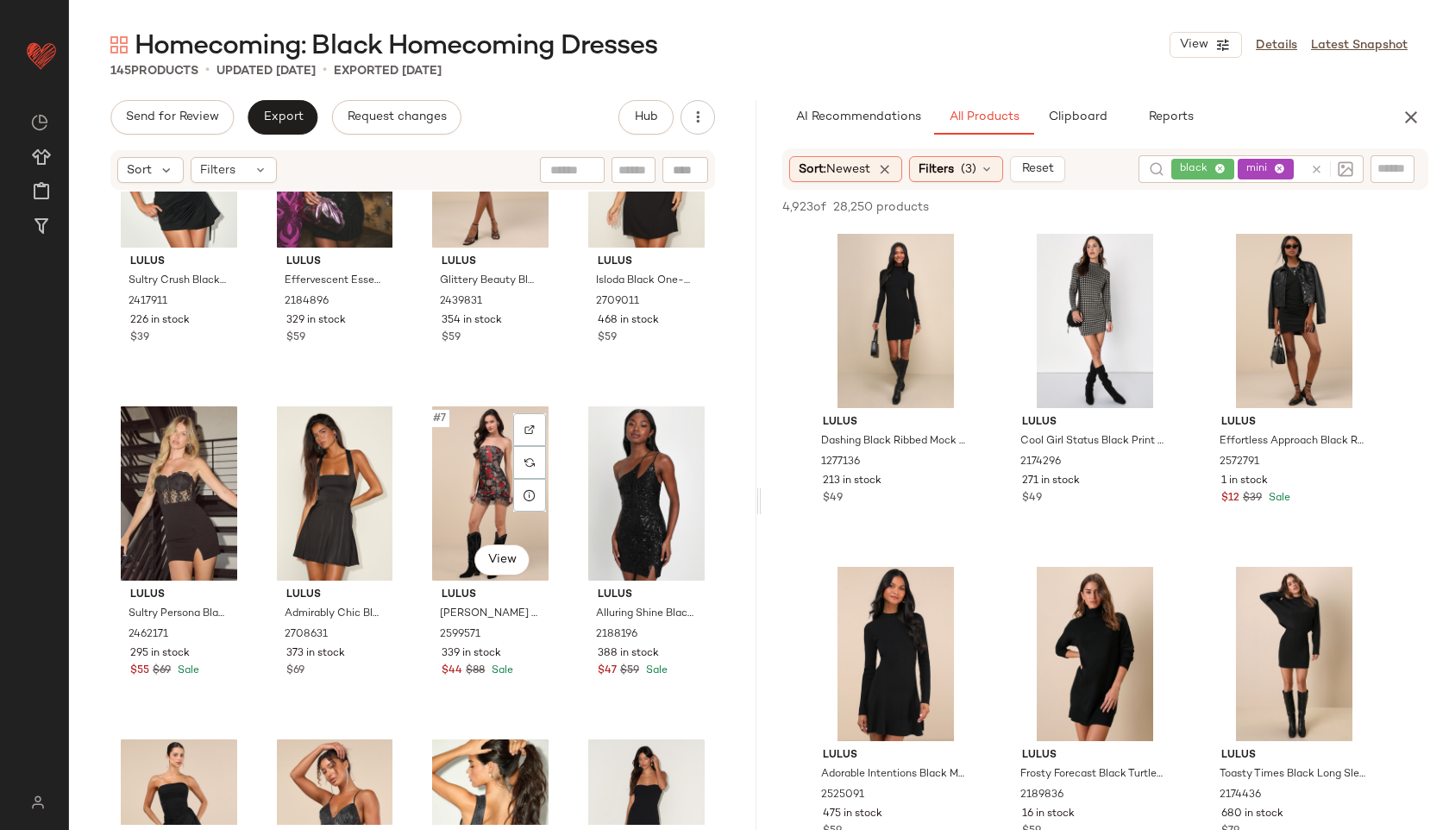
scroll to position [129, 0]
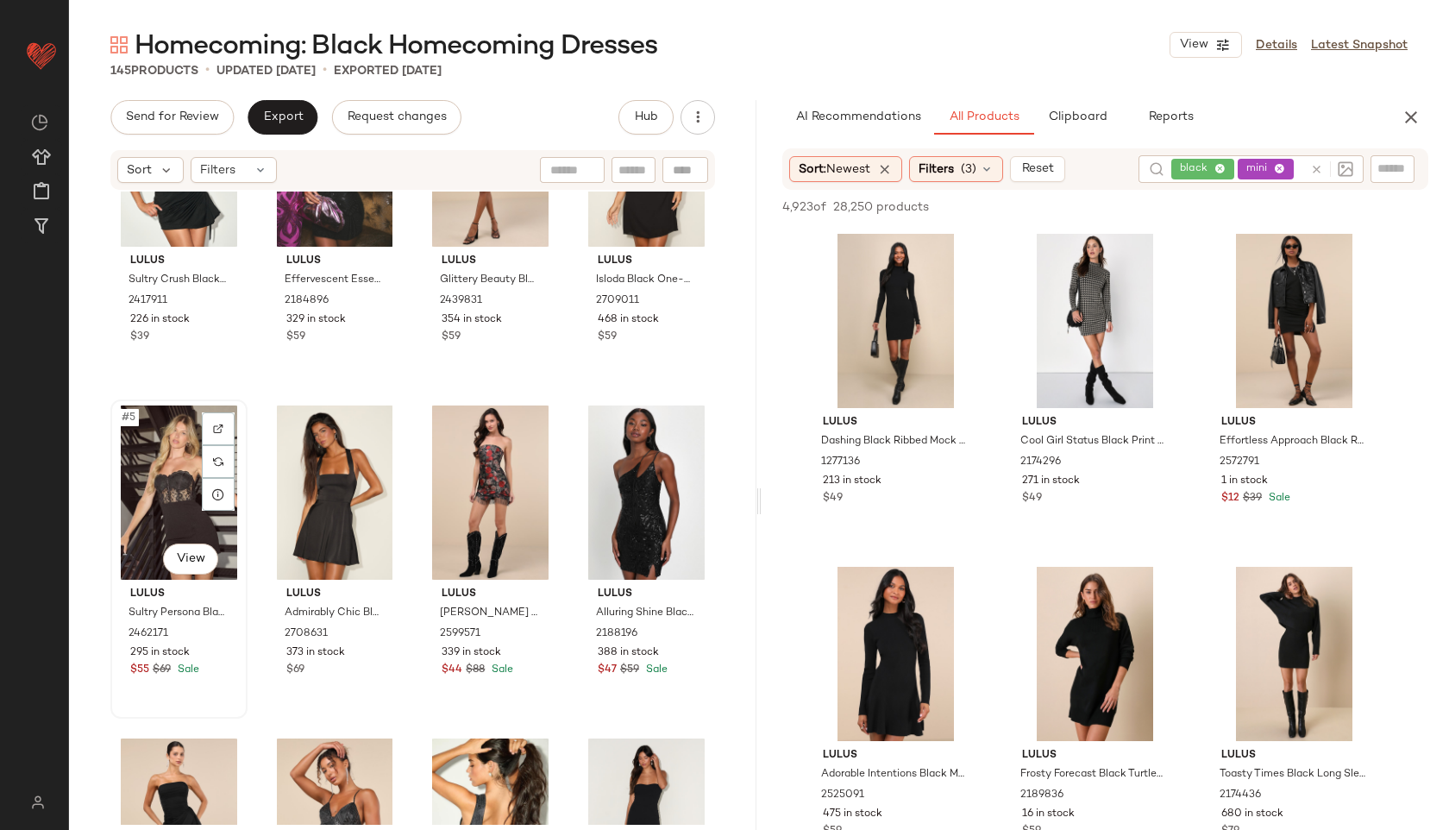
click at [169, 519] on div "#5 View" at bounding box center [178, 492] width 125 height 174
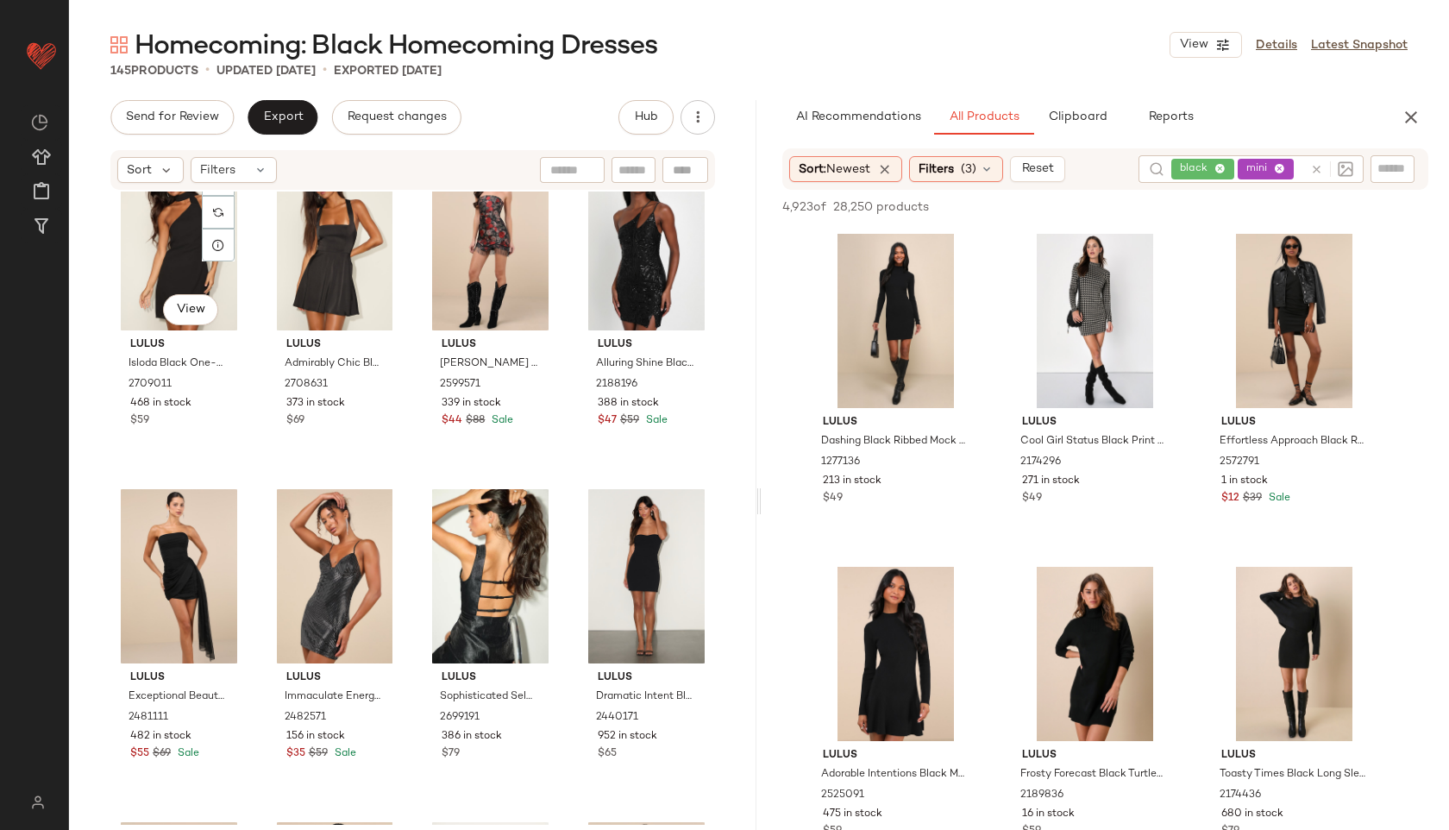
scroll to position [380, 0]
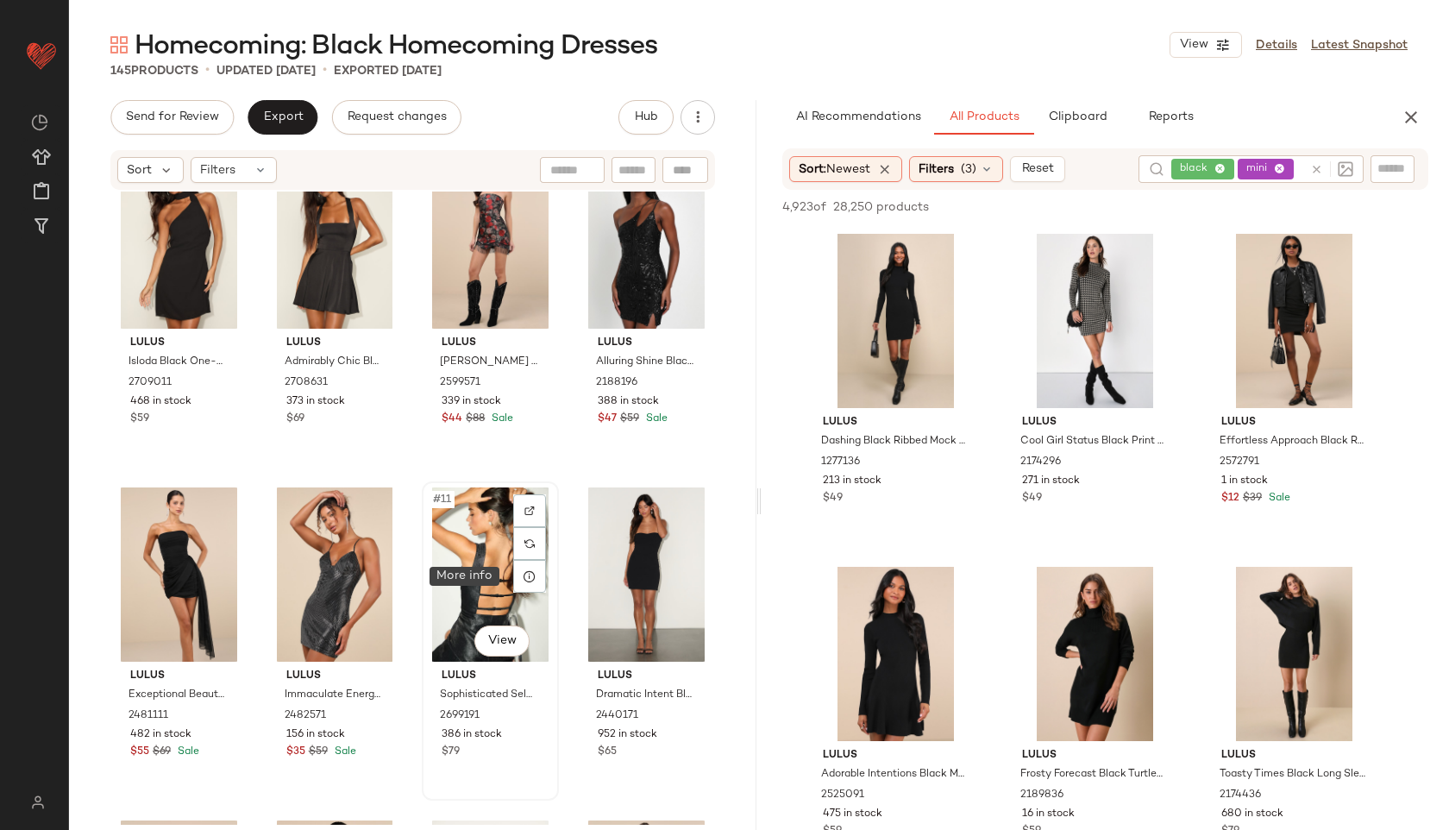
click at [513, 572] on div at bounding box center [529, 576] width 33 height 33
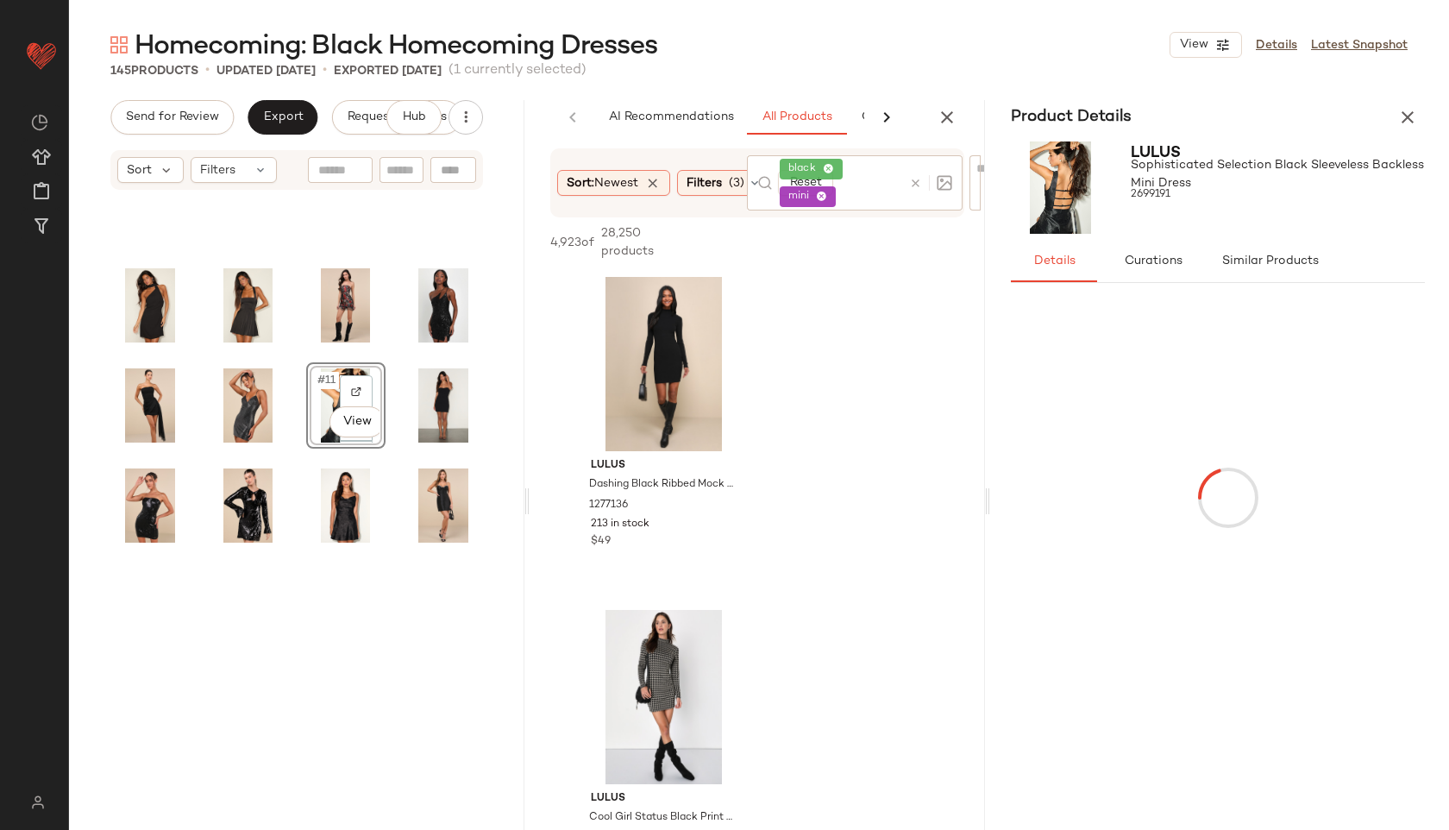
scroll to position [114, 0]
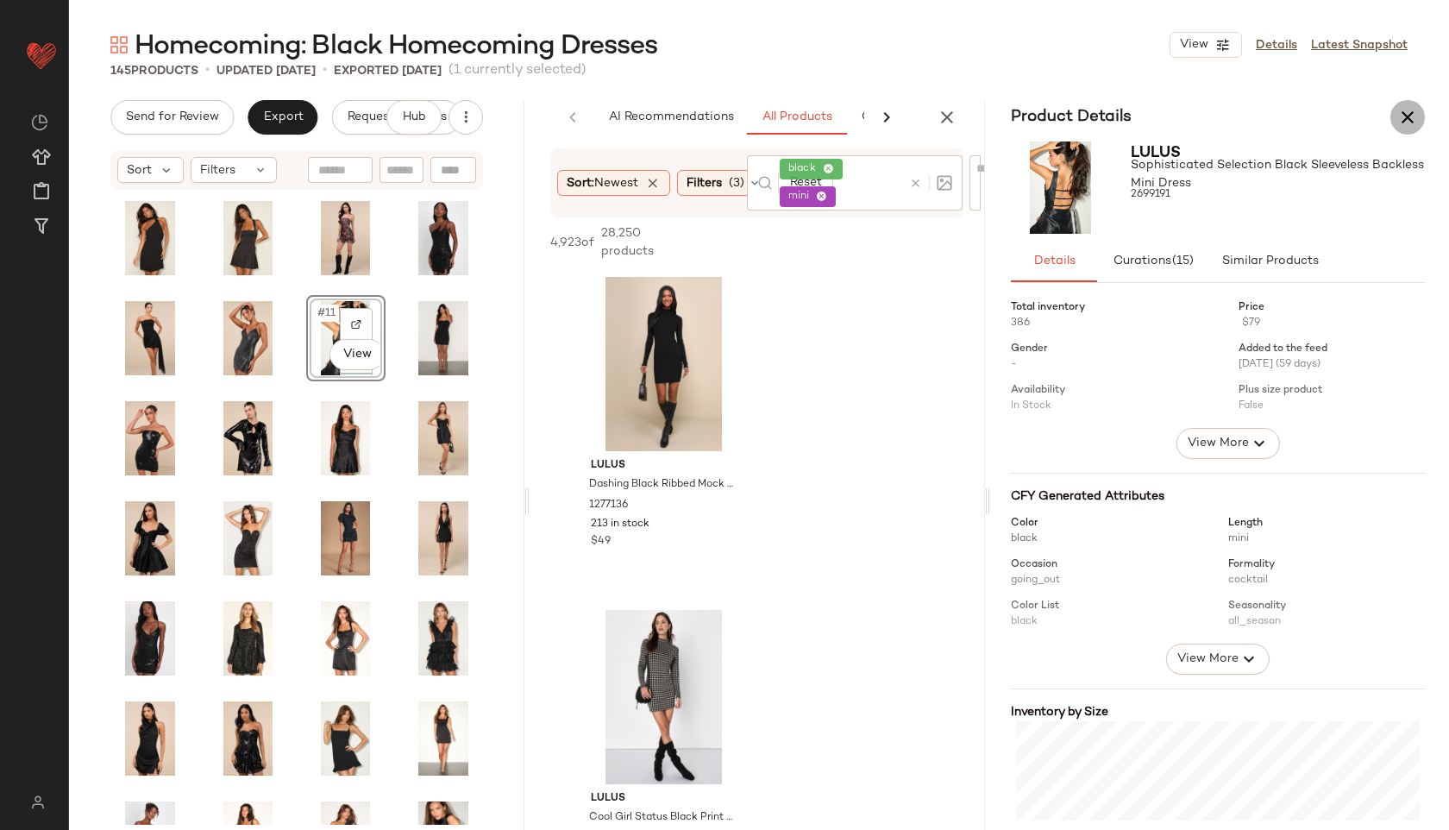
click at [1411, 125] on icon "button" at bounding box center [1407, 117] width 21 height 21
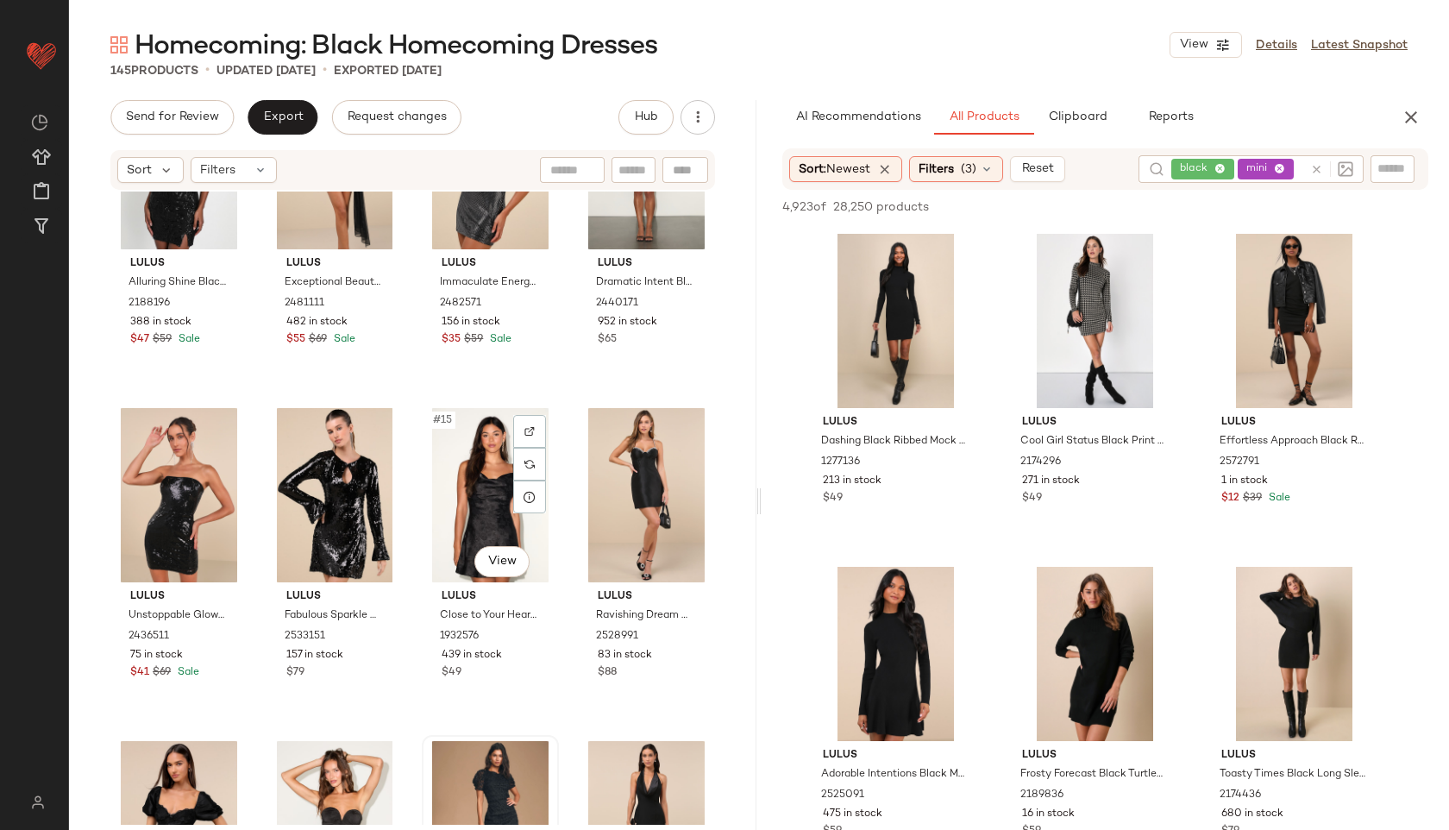
scroll to position [805, 0]
click at [173, 497] on div "#13 View" at bounding box center [178, 496] width 125 height 174
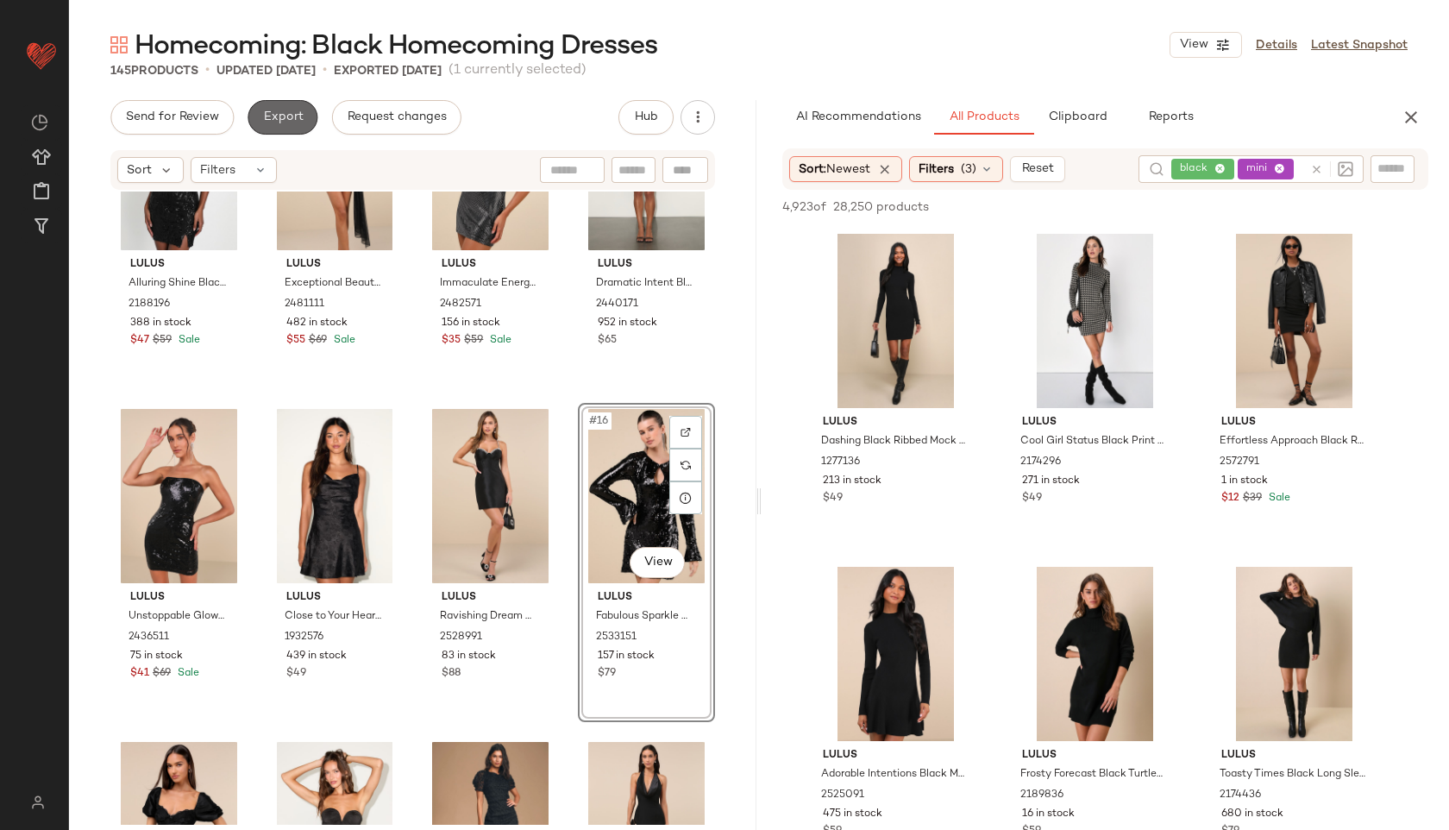
click at [273, 121] on span "Export" at bounding box center [282, 117] width 41 height 14
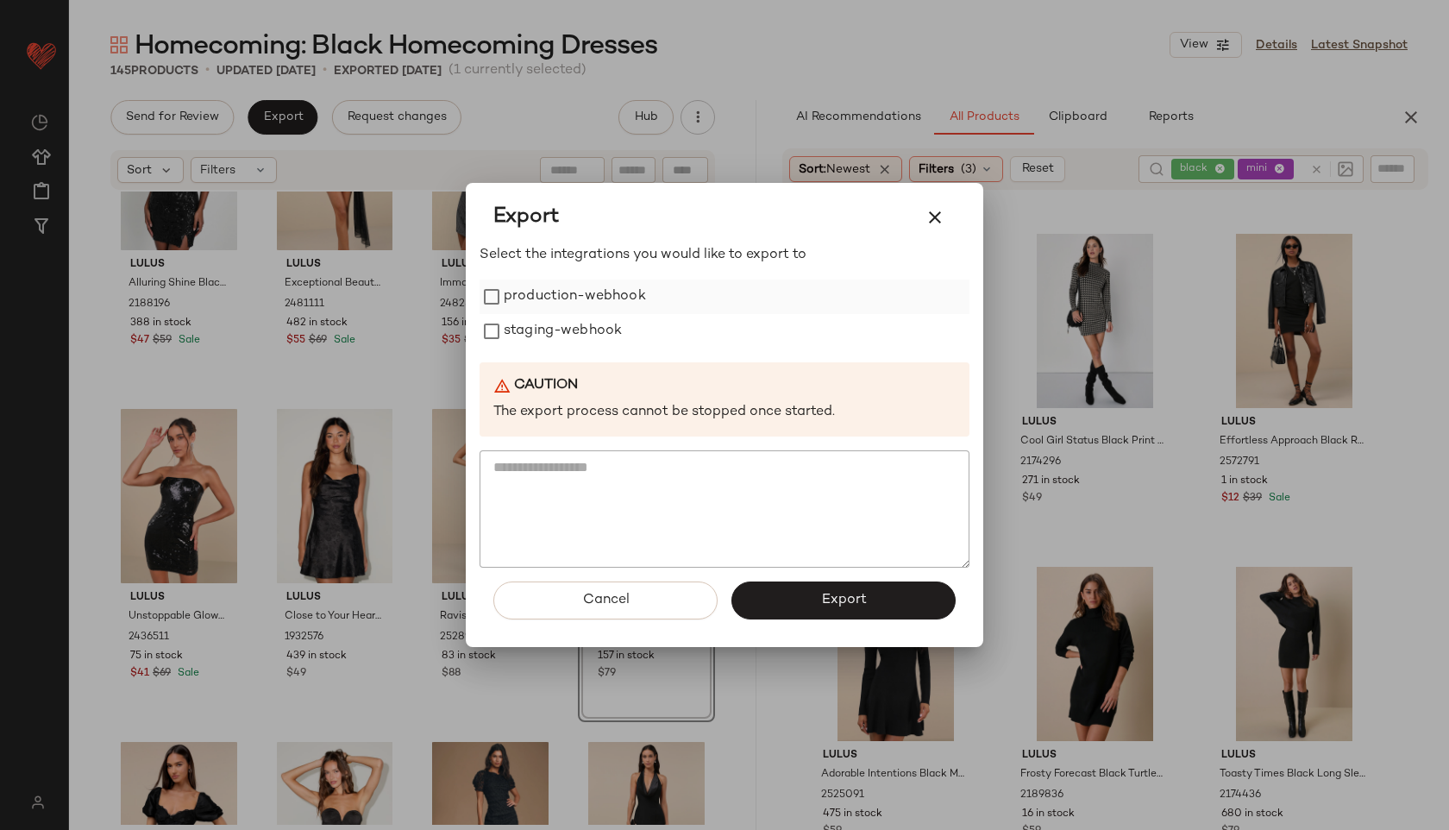
click at [575, 304] on label "production-webhook" at bounding box center [575, 296] width 142 height 35
click at [568, 343] on label "staging-webhook" at bounding box center [563, 331] width 118 height 35
click at [792, 591] on button "Export" at bounding box center [843, 600] width 224 height 38
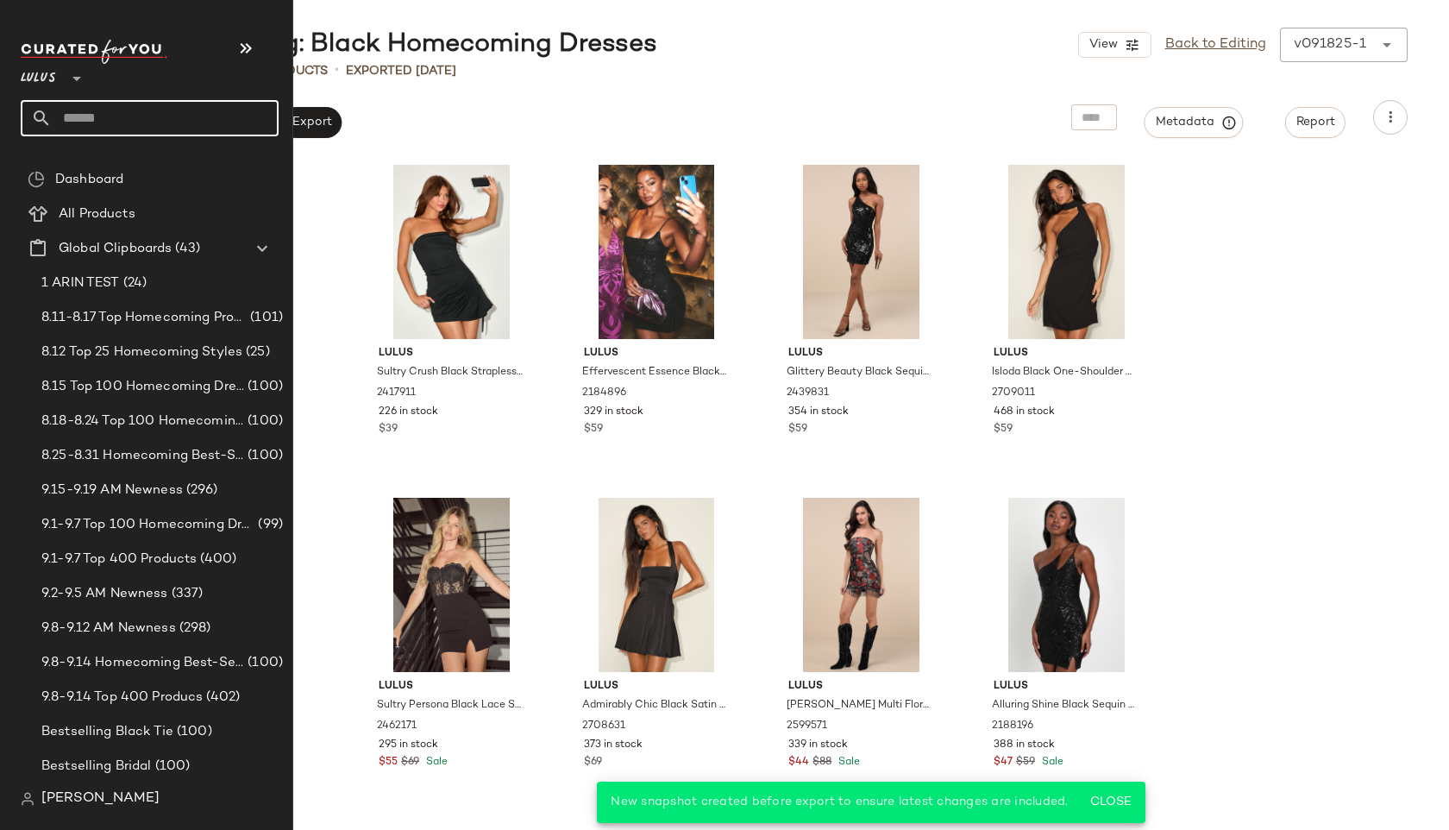
click at [80, 115] on input "text" at bounding box center [165, 118] width 227 height 36
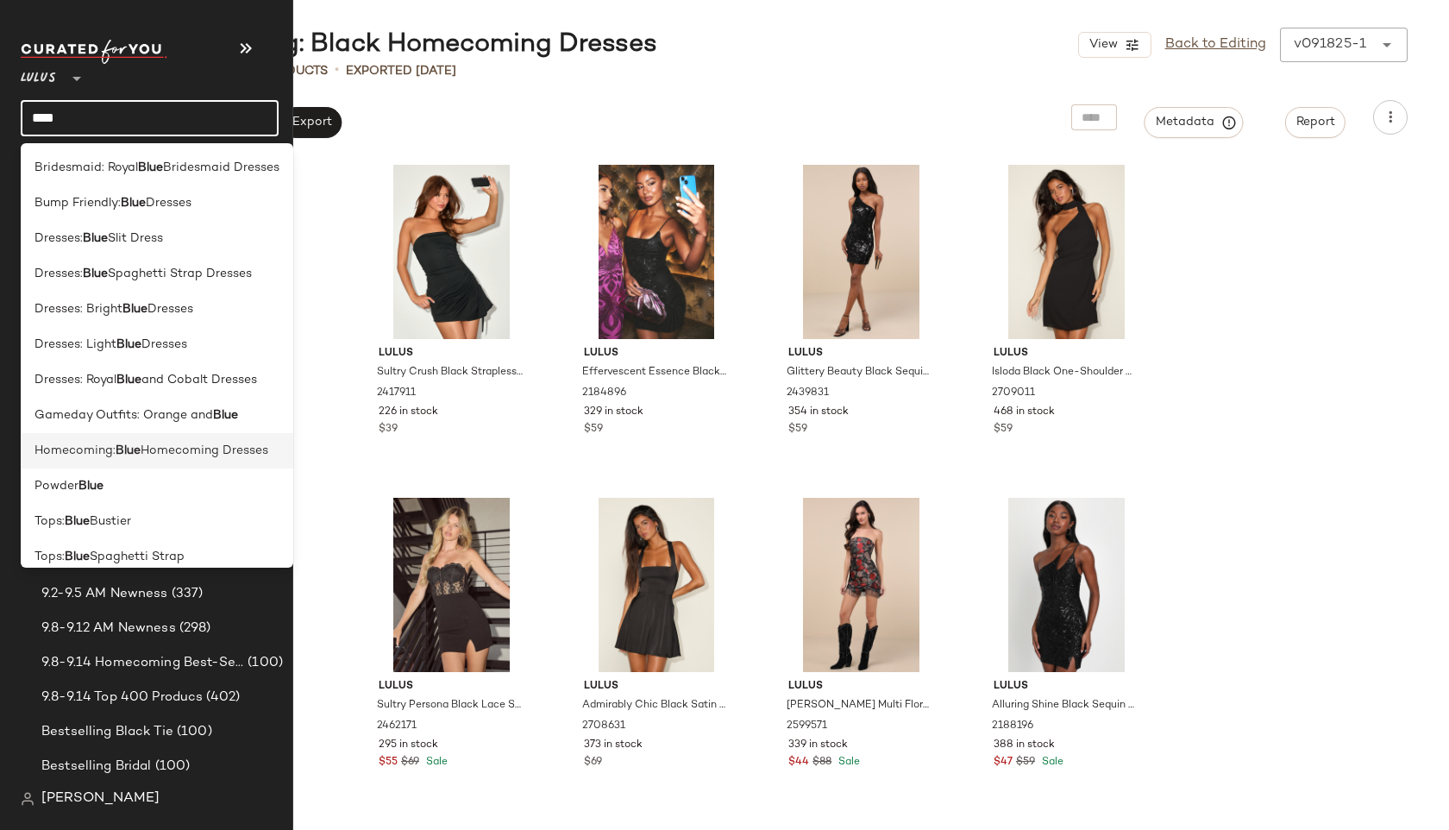
type input "****"
click at [80, 452] on span "Homecoming:" at bounding box center [75, 451] width 81 height 18
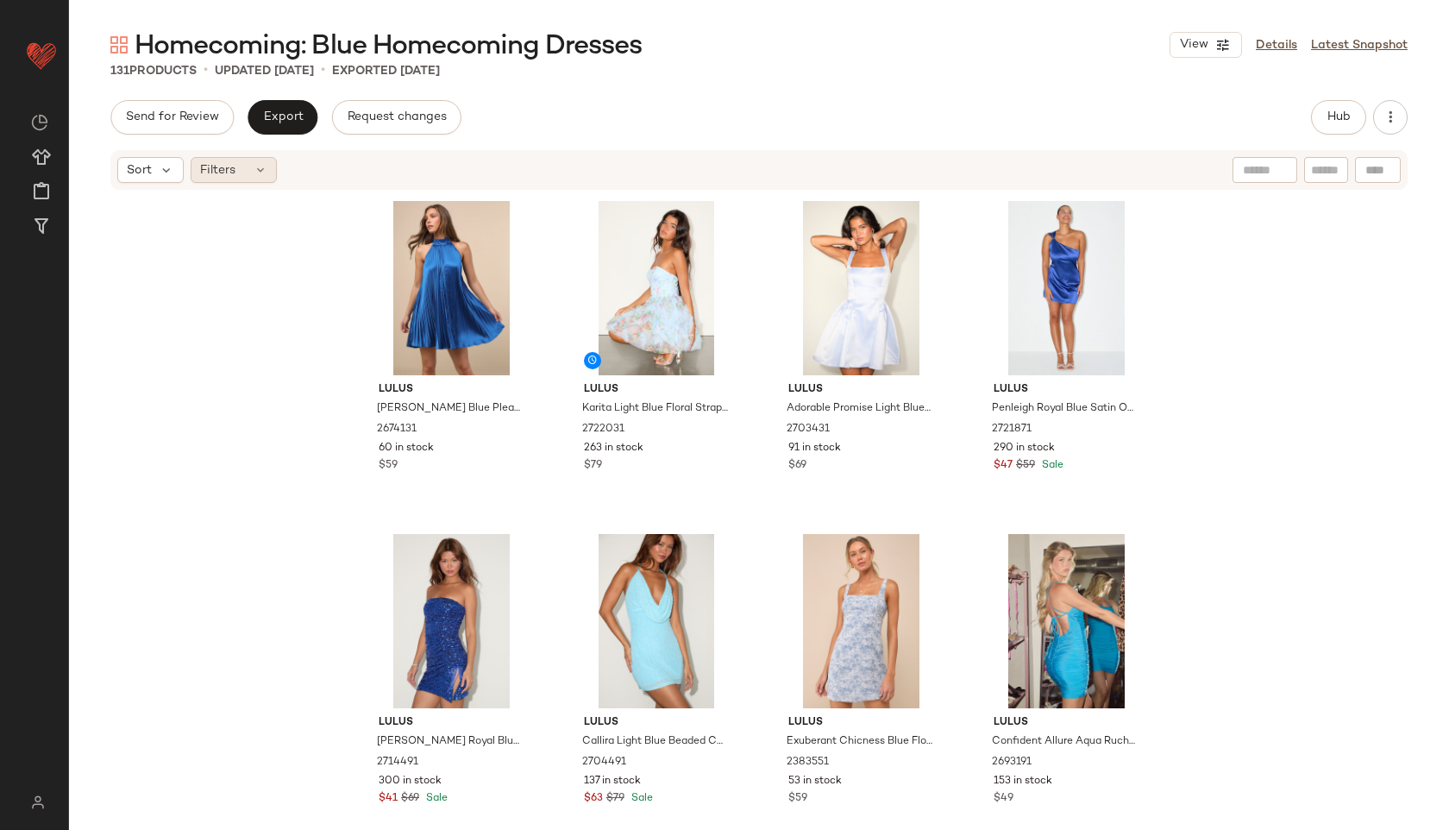
click at [250, 177] on div "Filters" at bounding box center [234, 170] width 86 height 26
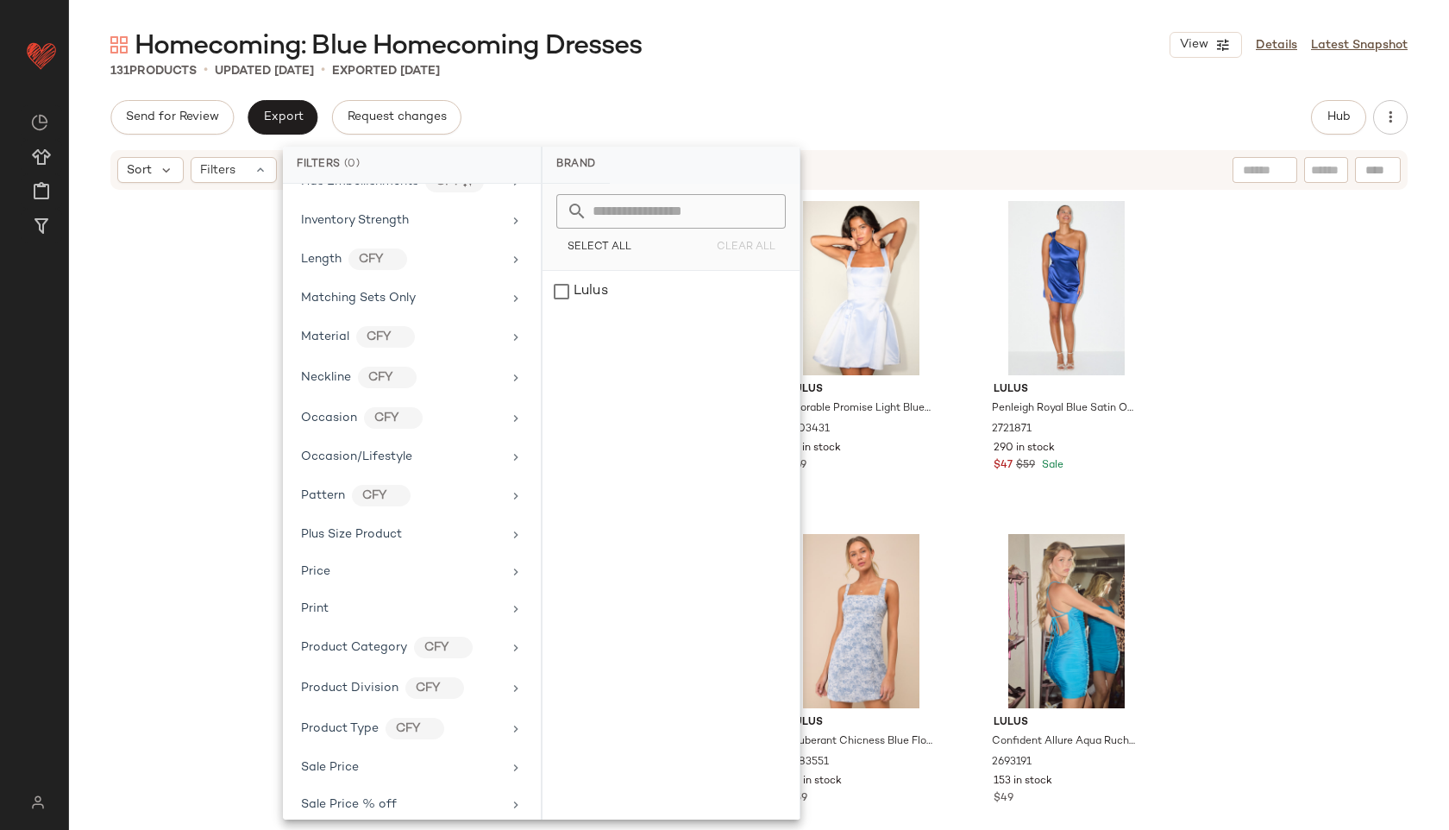
scroll to position [883, 0]
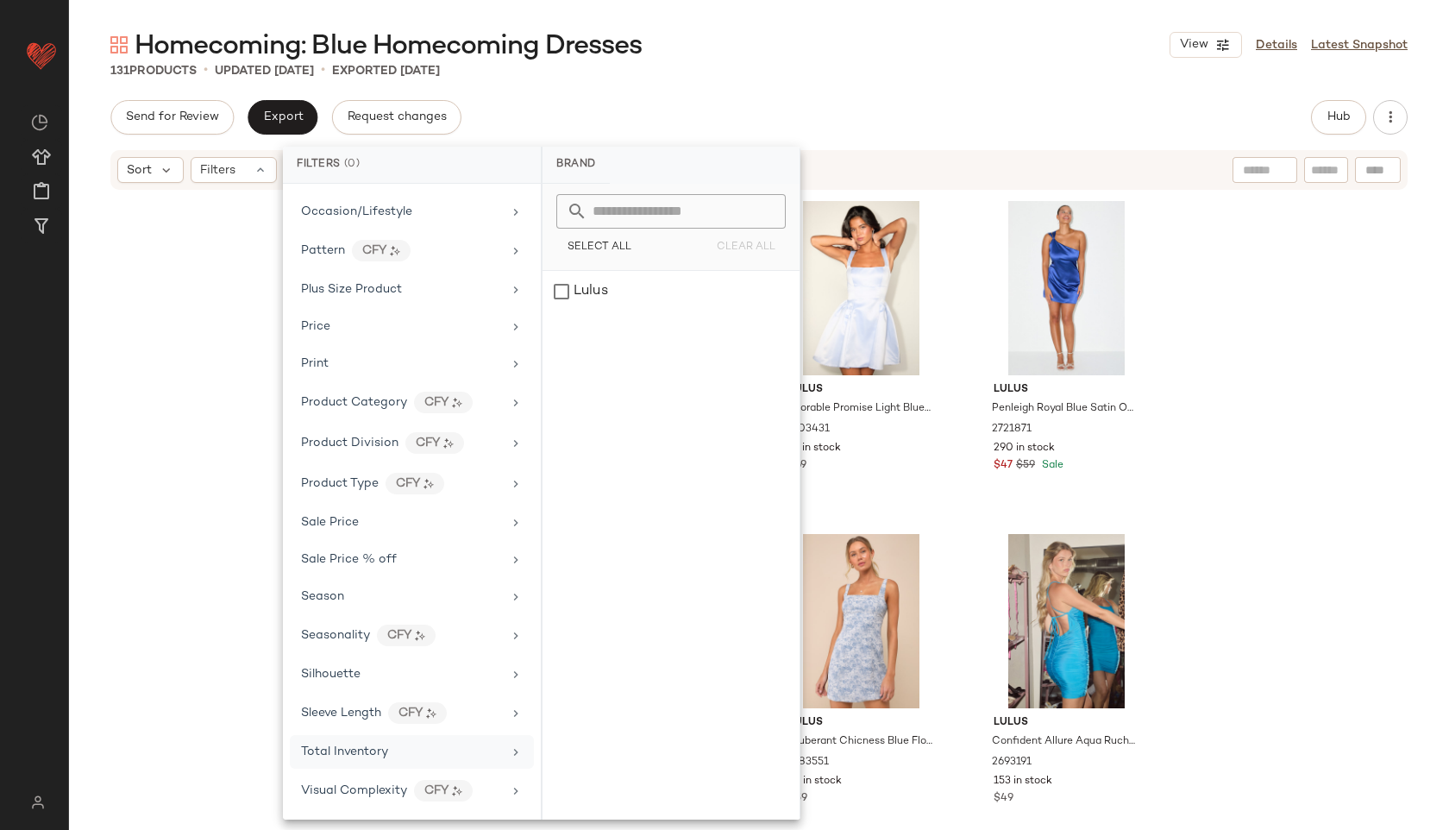
click at [380, 759] on div "Total Inventory" at bounding box center [344, 752] width 87 height 18
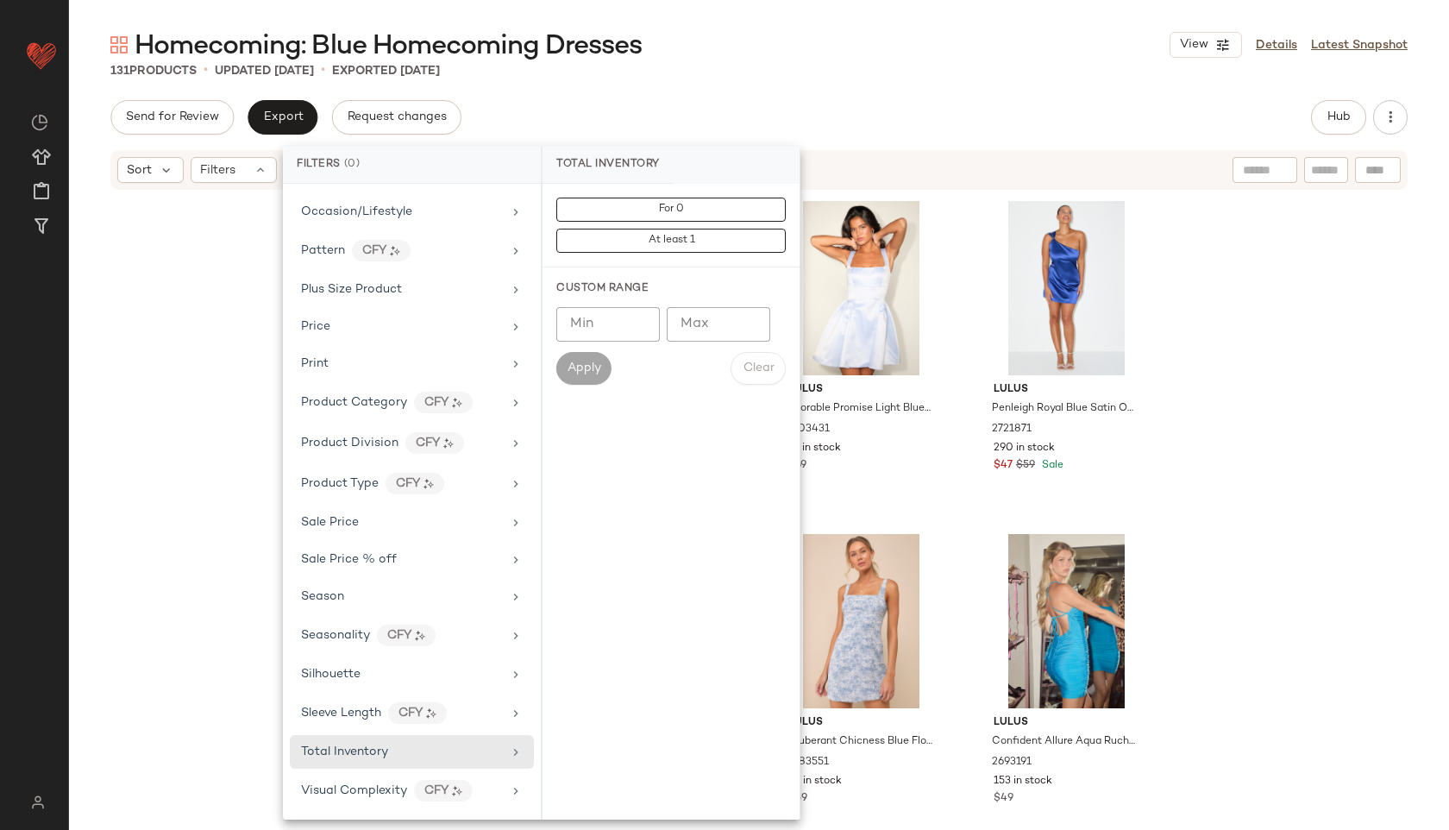
click at [705, 318] on input "Max" at bounding box center [719, 324] width 104 height 35
type input "**"
click at [577, 367] on span "Apply" at bounding box center [584, 368] width 35 height 14
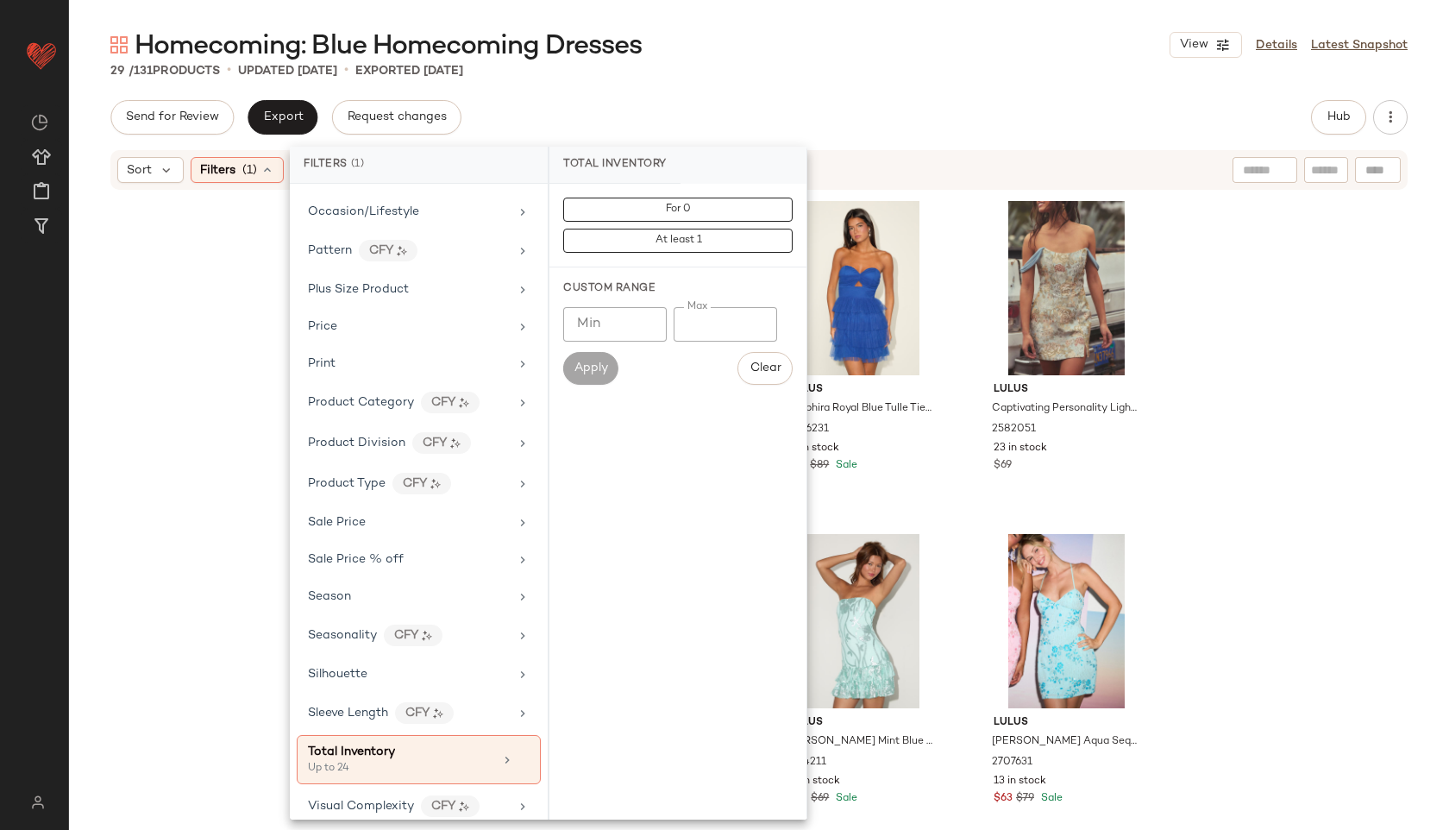
click at [738, 75] on div "29 / 131 Products • updated [DATE] • Exported [DATE]" at bounding box center [759, 70] width 1380 height 17
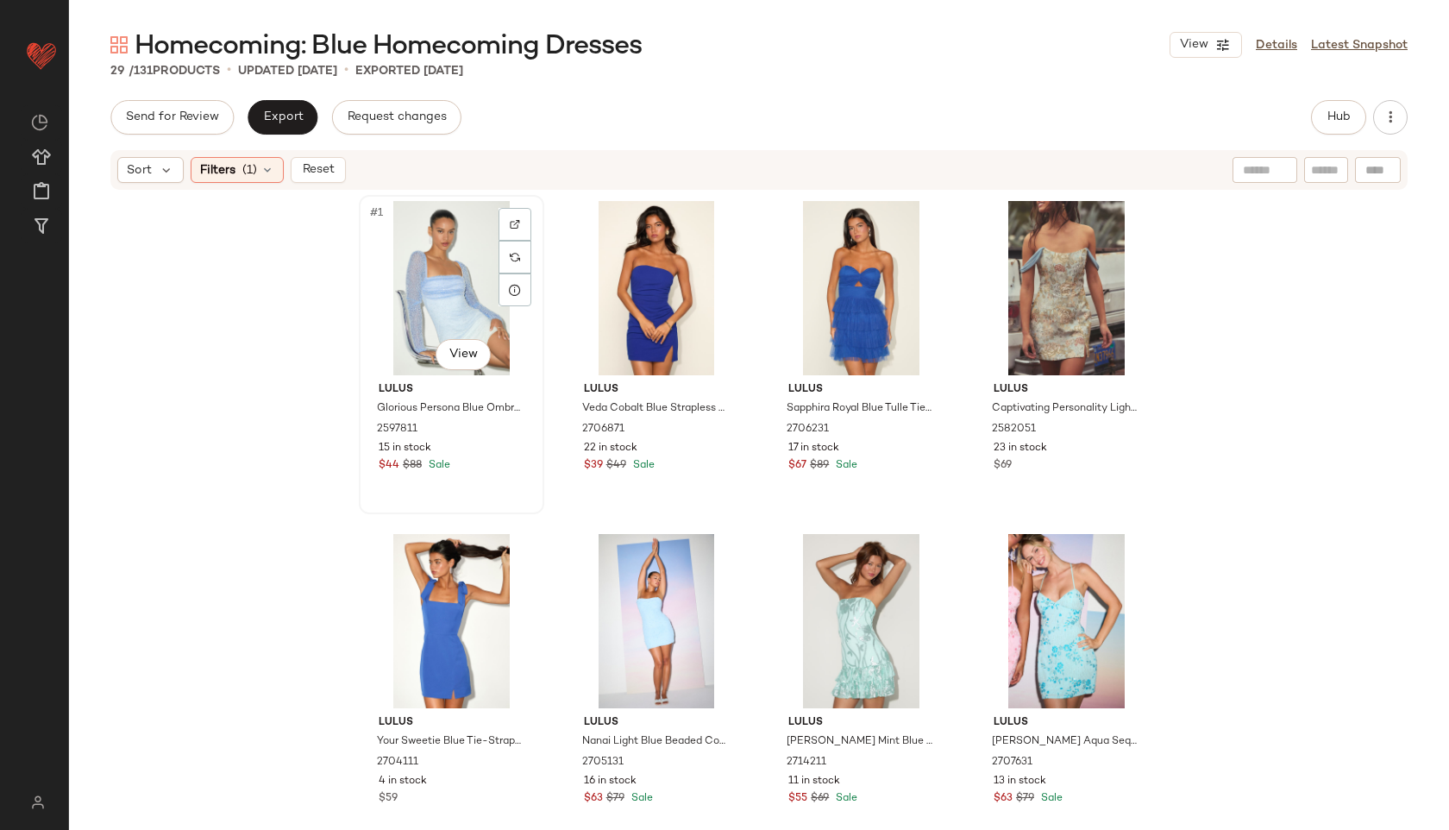
click at [407, 250] on div "#1 View" at bounding box center [451, 288] width 173 height 174
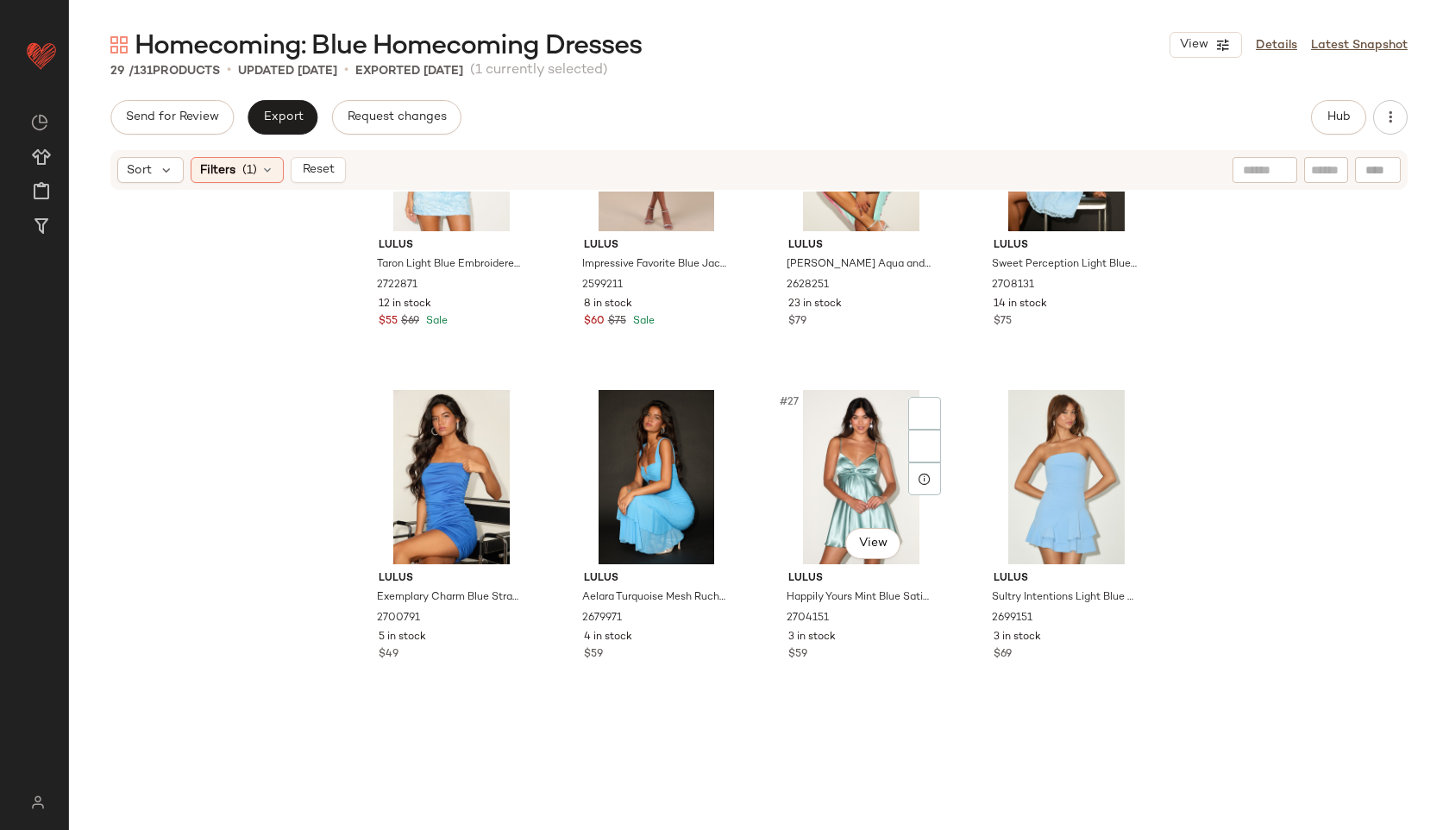
scroll to position [2034, 0]
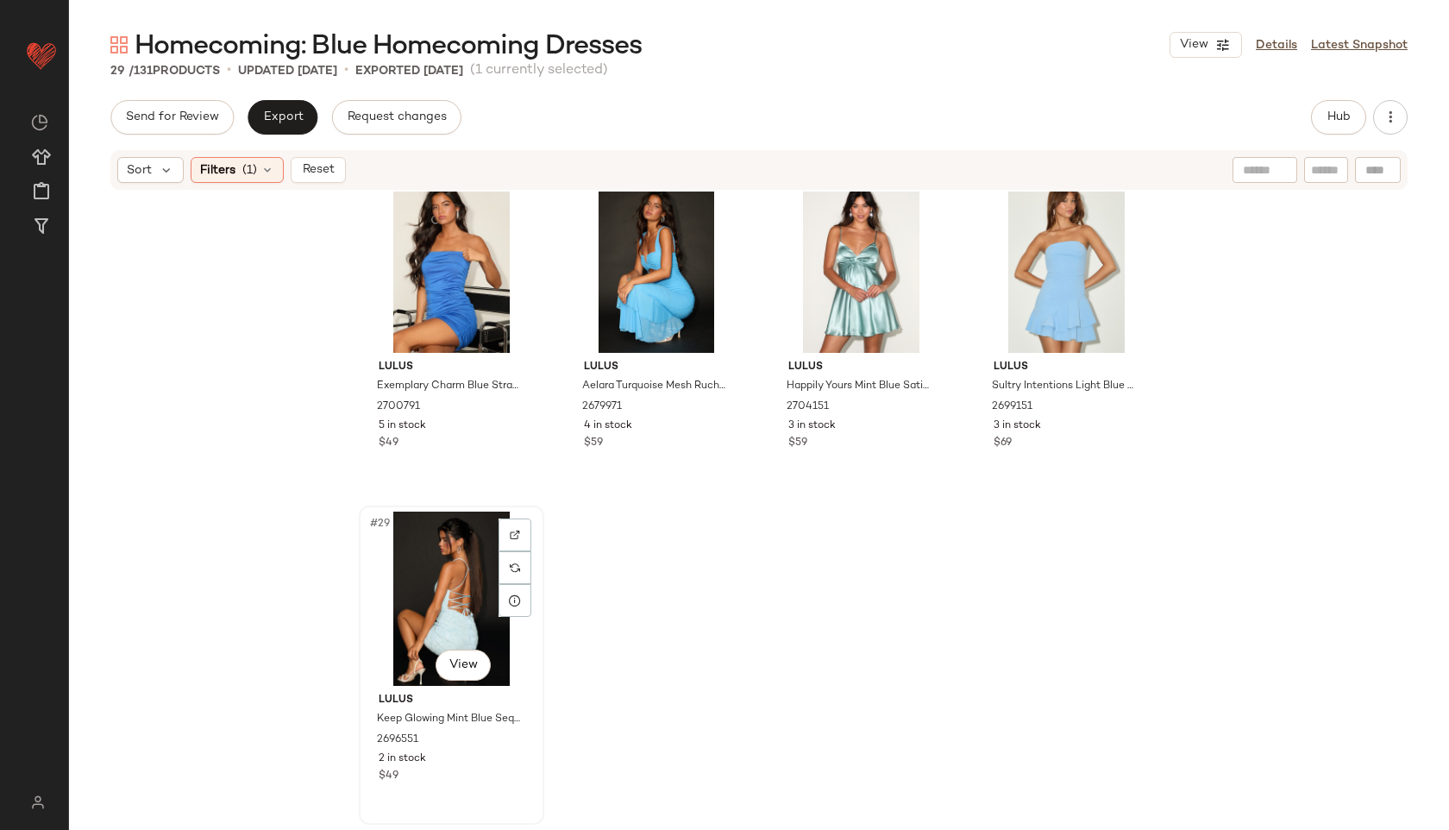
click at [446, 595] on div "#29 View" at bounding box center [451, 599] width 173 height 174
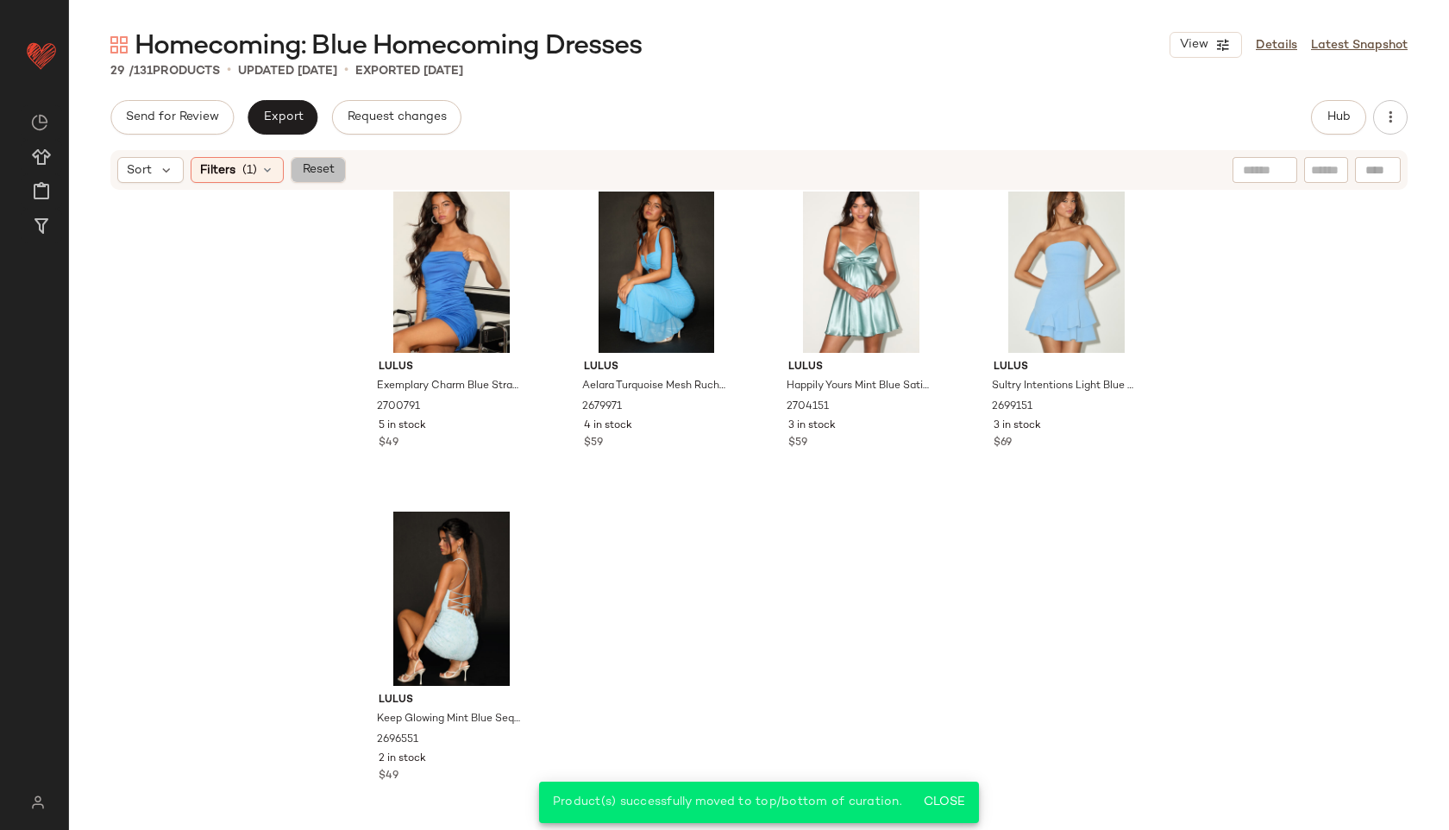
click at [342, 168] on button "Reset" at bounding box center [318, 170] width 55 height 26
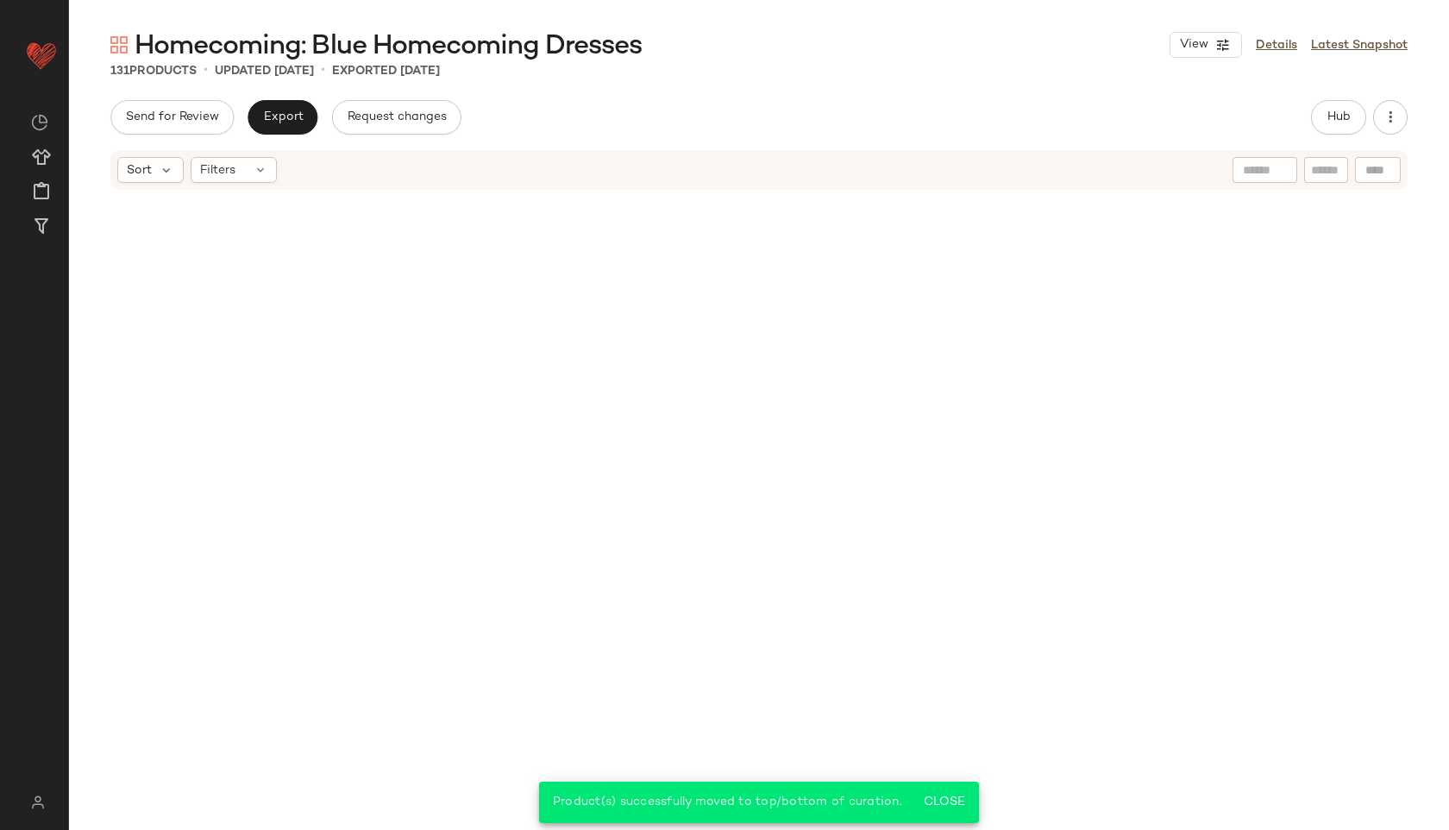
scroll to position [10358, 0]
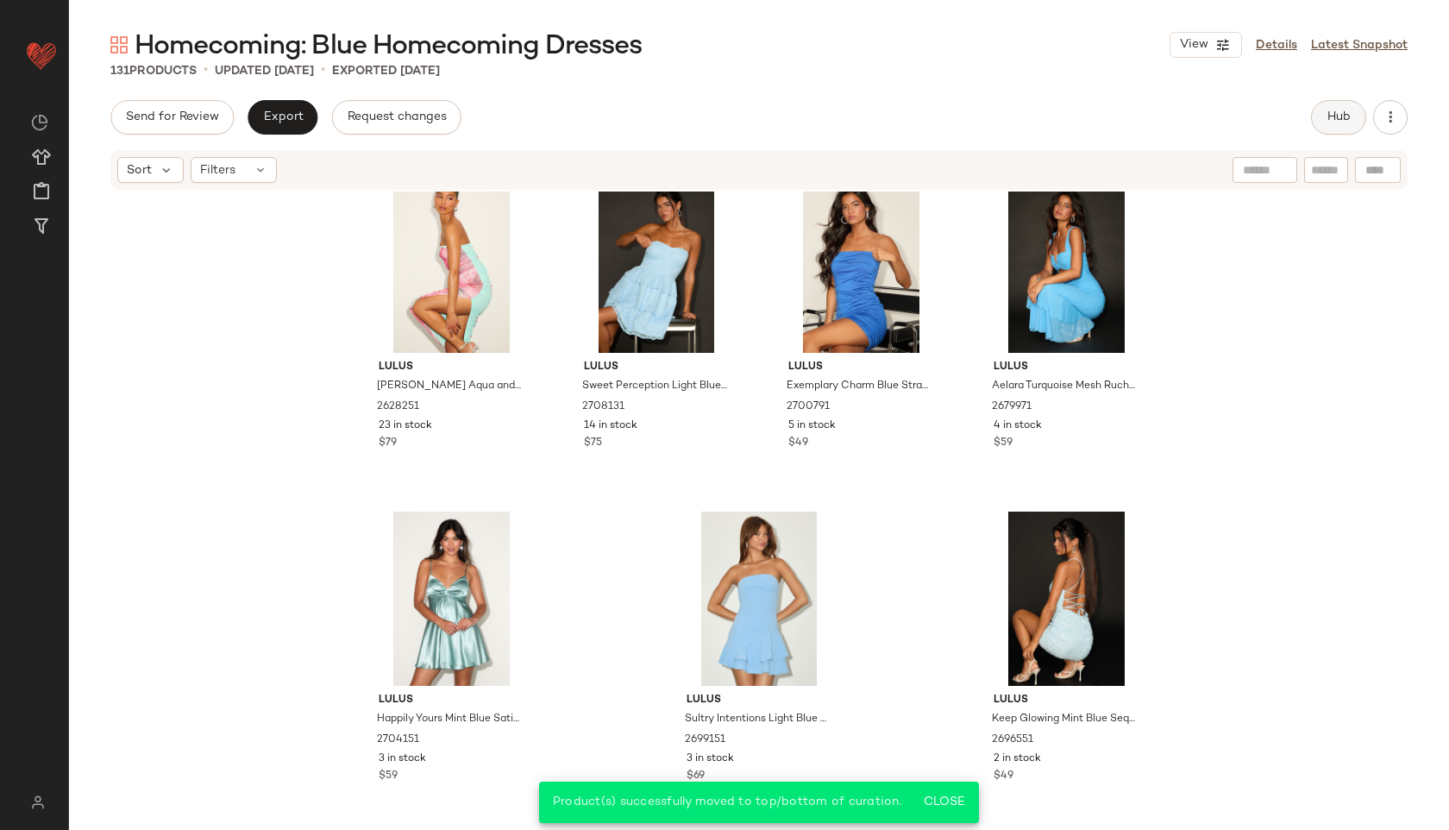
click at [1336, 119] on span "Hub" at bounding box center [1339, 117] width 24 height 14
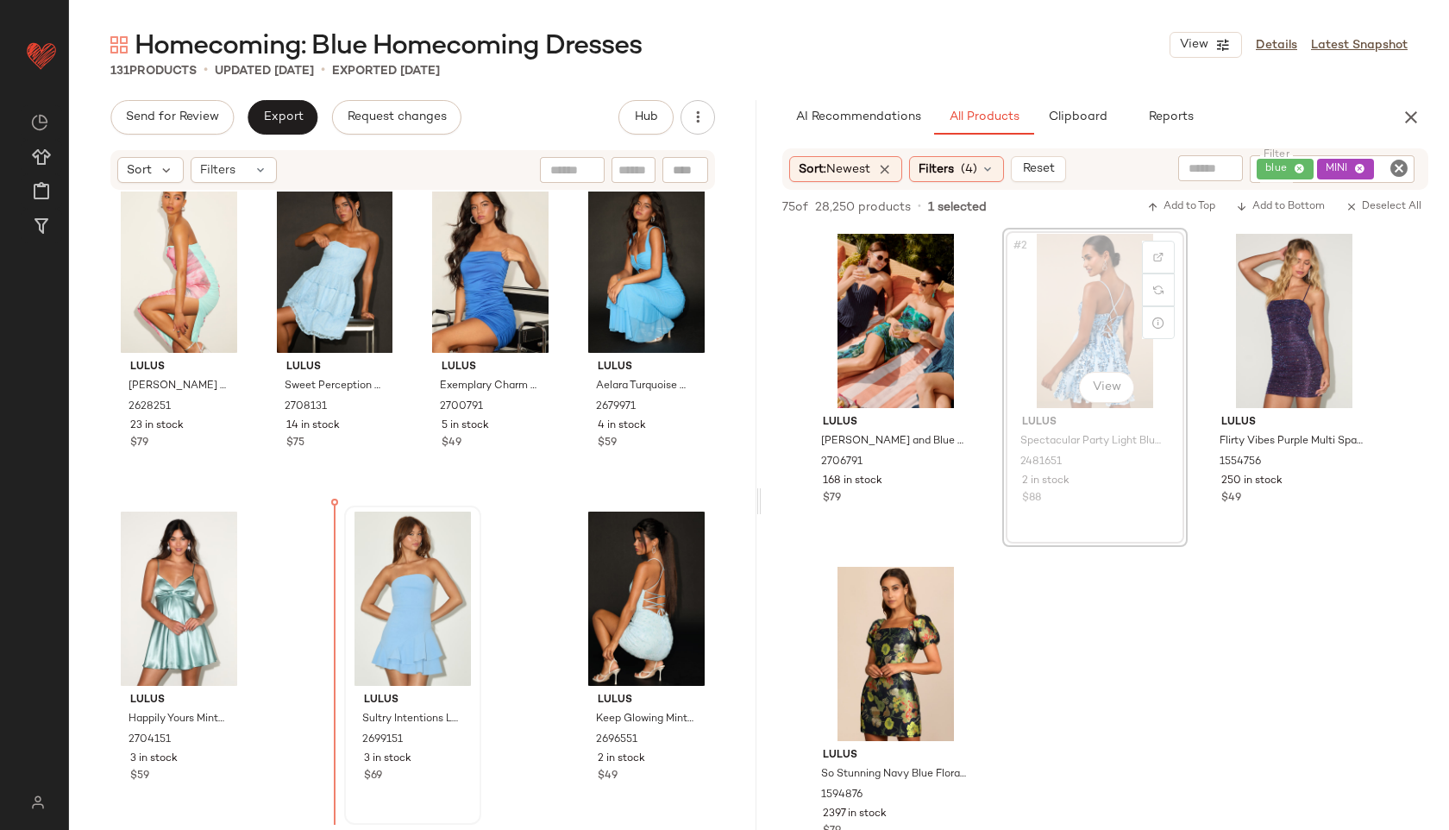
drag, startPoint x: 1070, startPoint y: 342, endPoint x: 404, endPoint y: 587, distance: 709.8
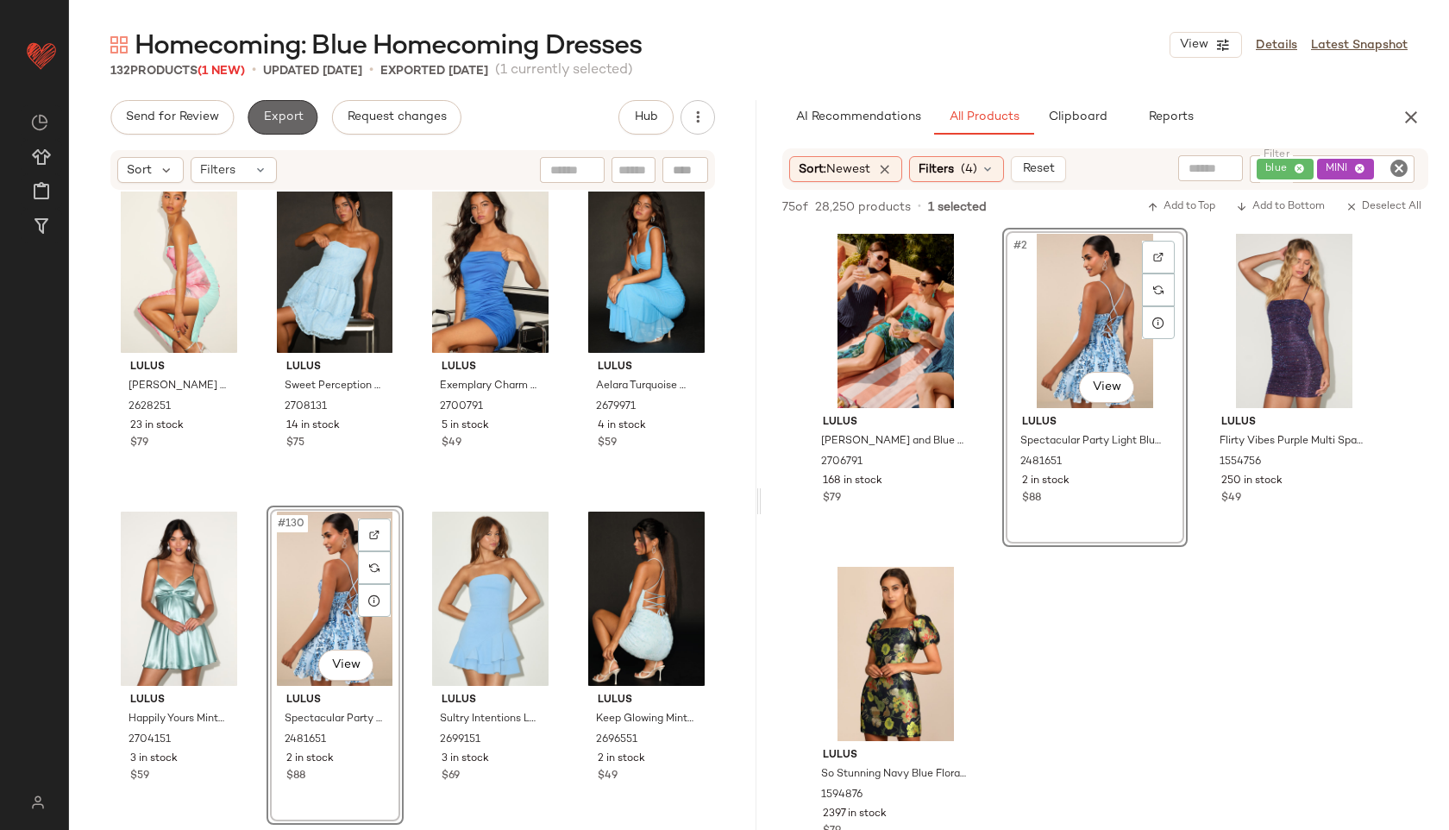
click at [279, 121] on span "Export" at bounding box center [282, 117] width 41 height 14
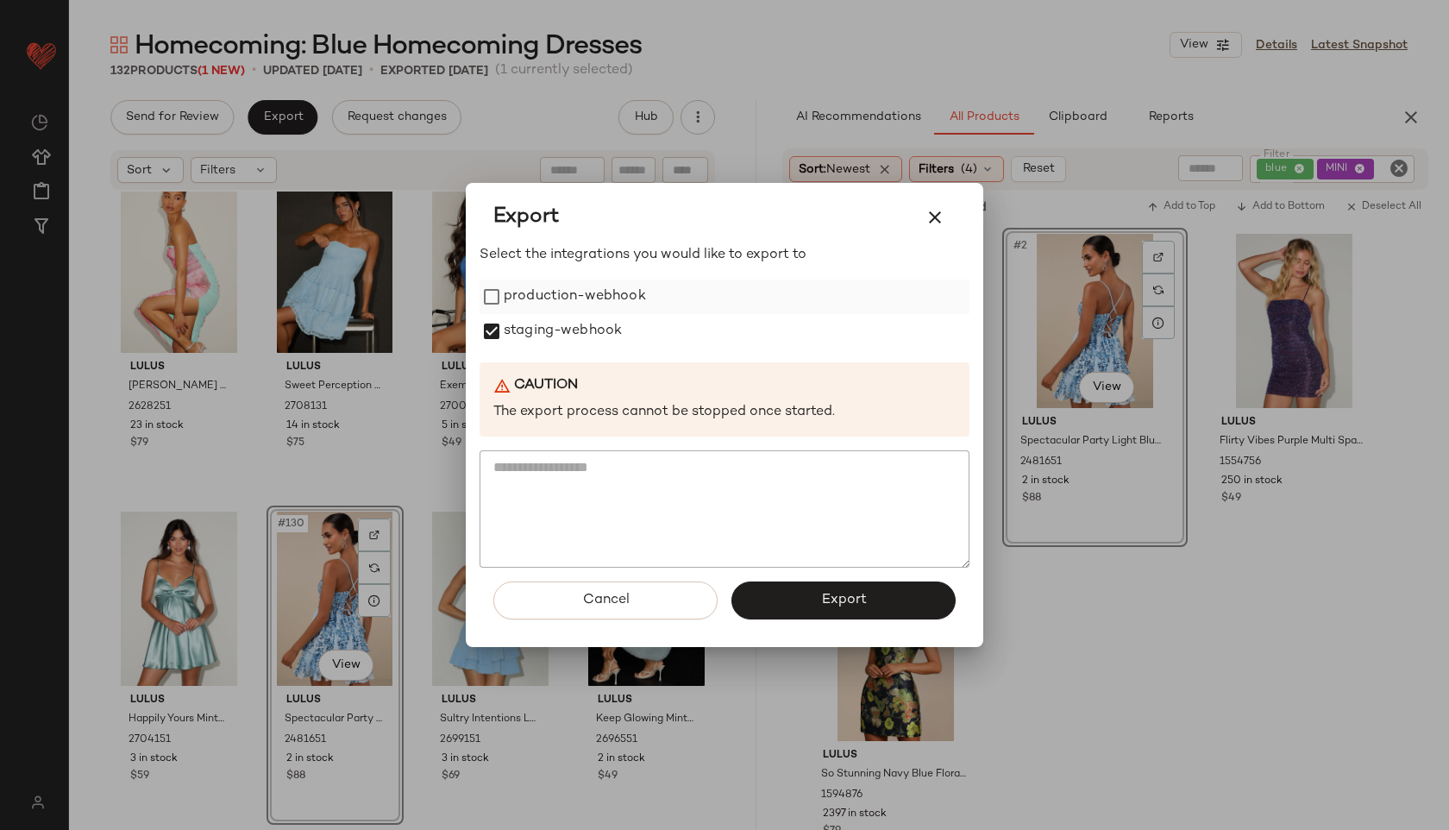
click at [504, 295] on label "production-webhook" at bounding box center [575, 296] width 142 height 35
click at [836, 593] on span "Export" at bounding box center [843, 600] width 46 height 16
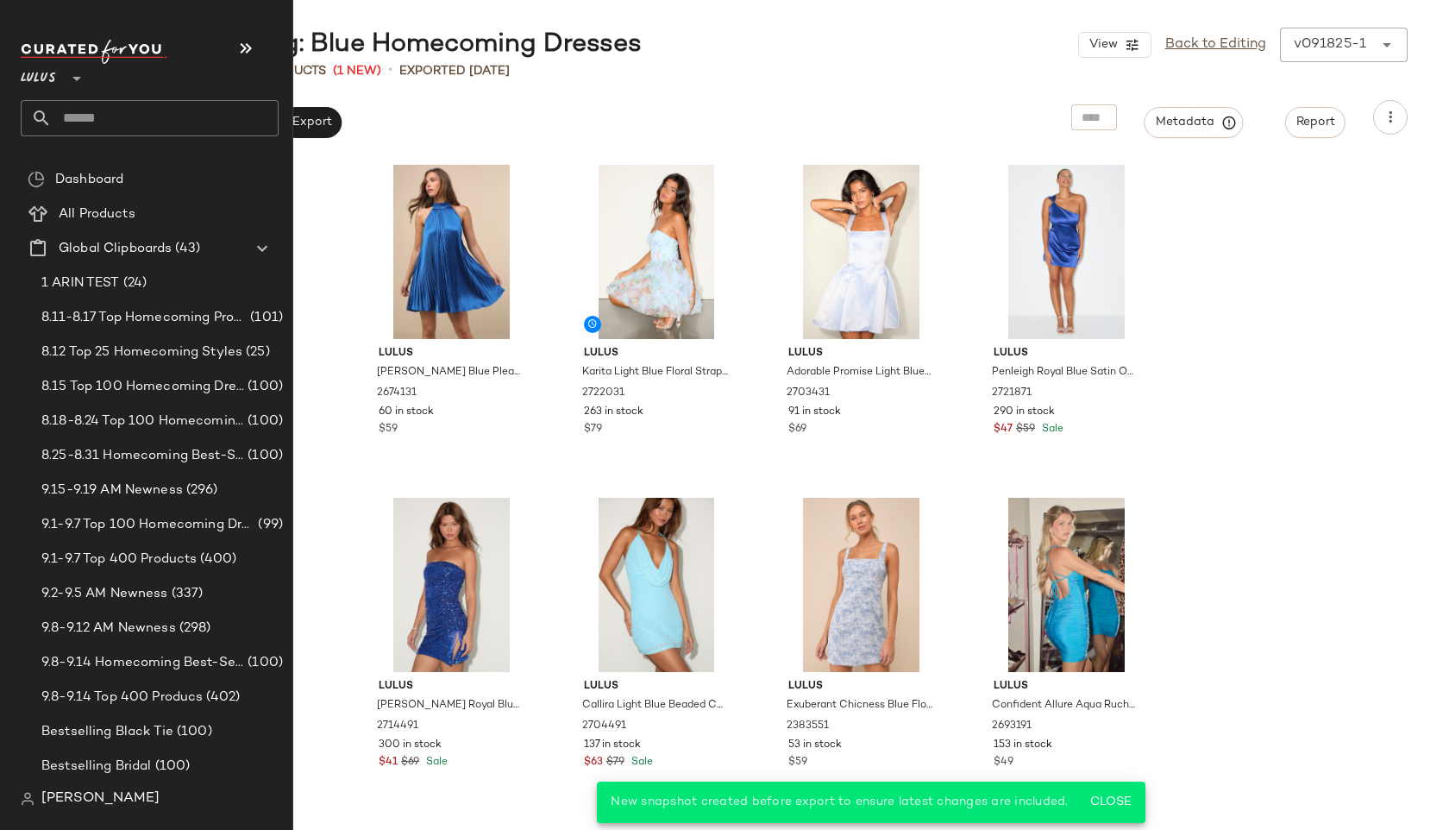
click at [101, 116] on input "text" at bounding box center [165, 118] width 227 height 36
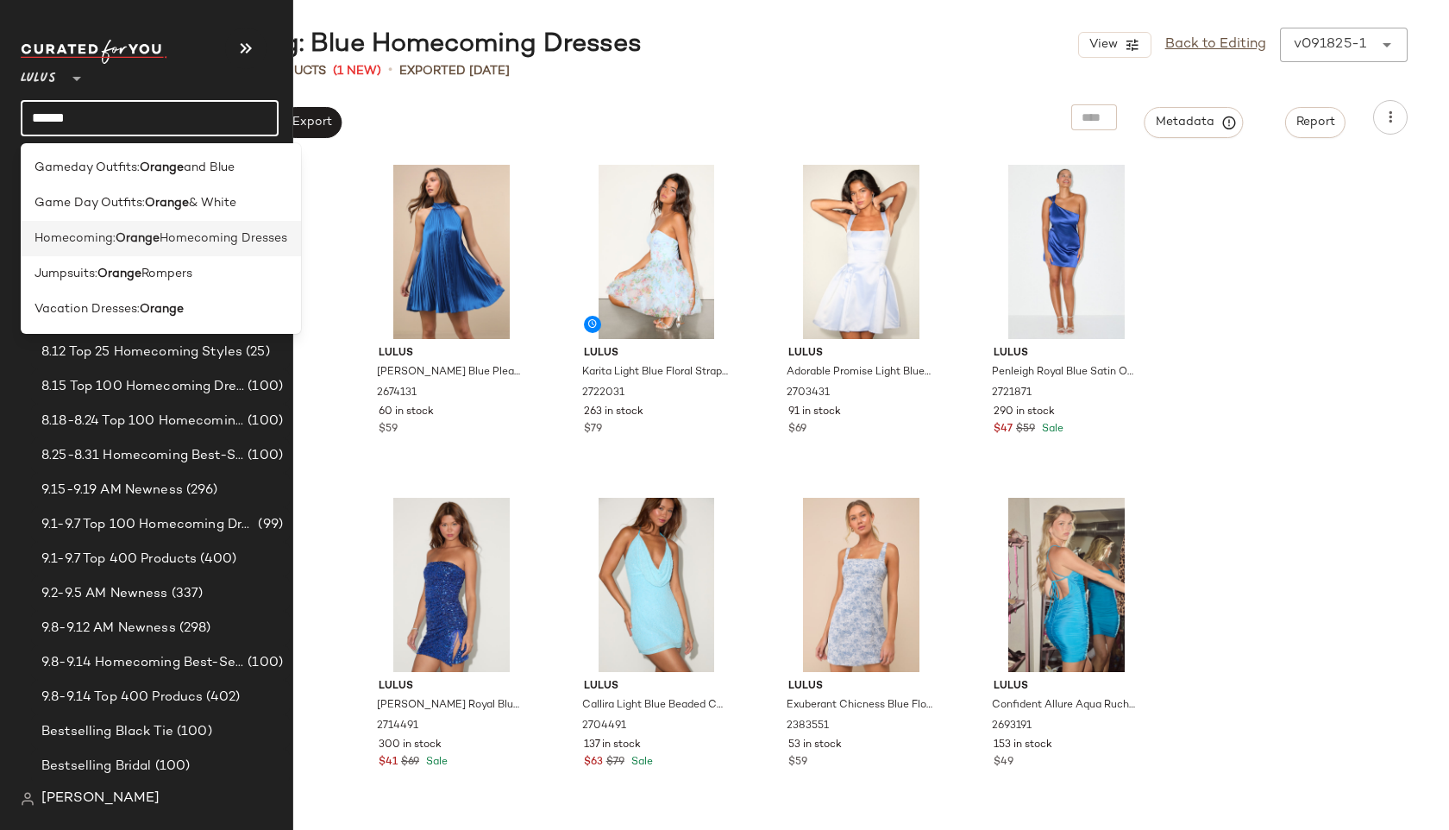
type input "******"
click at [79, 234] on span "Homecoming:" at bounding box center [75, 238] width 81 height 18
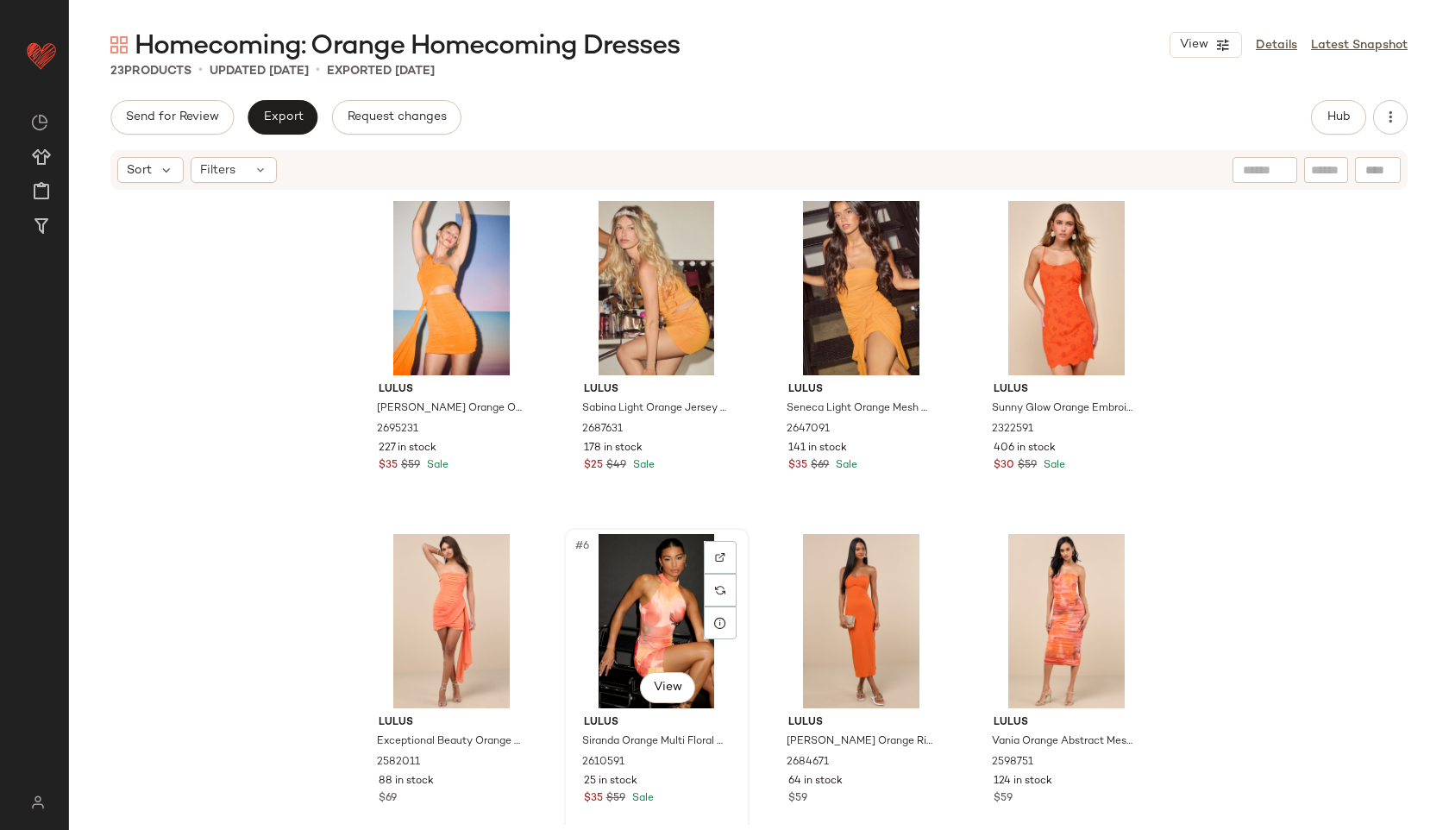
click at [669, 590] on div "#6 View" at bounding box center [656, 621] width 173 height 174
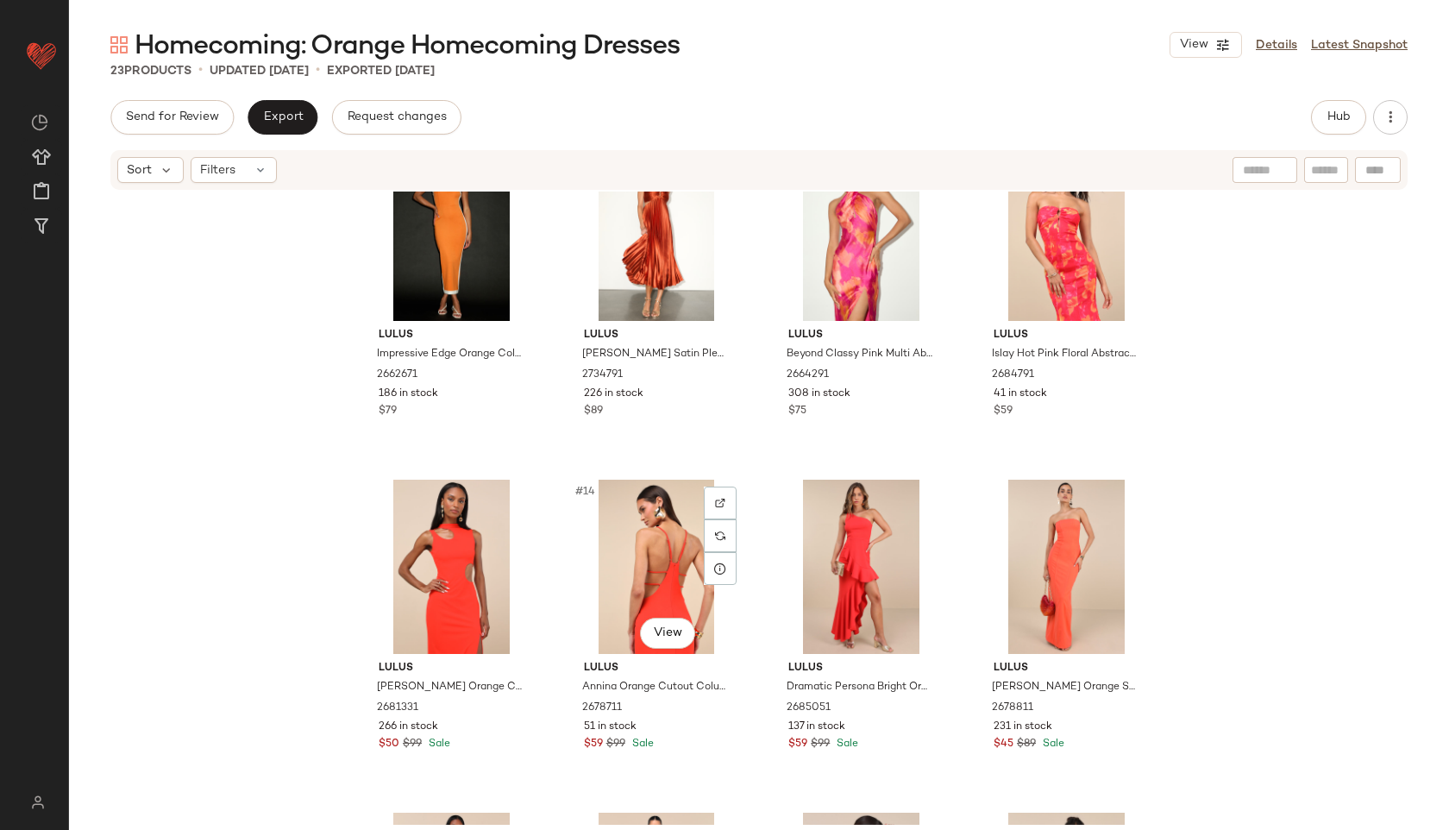
scroll to position [732, 0]
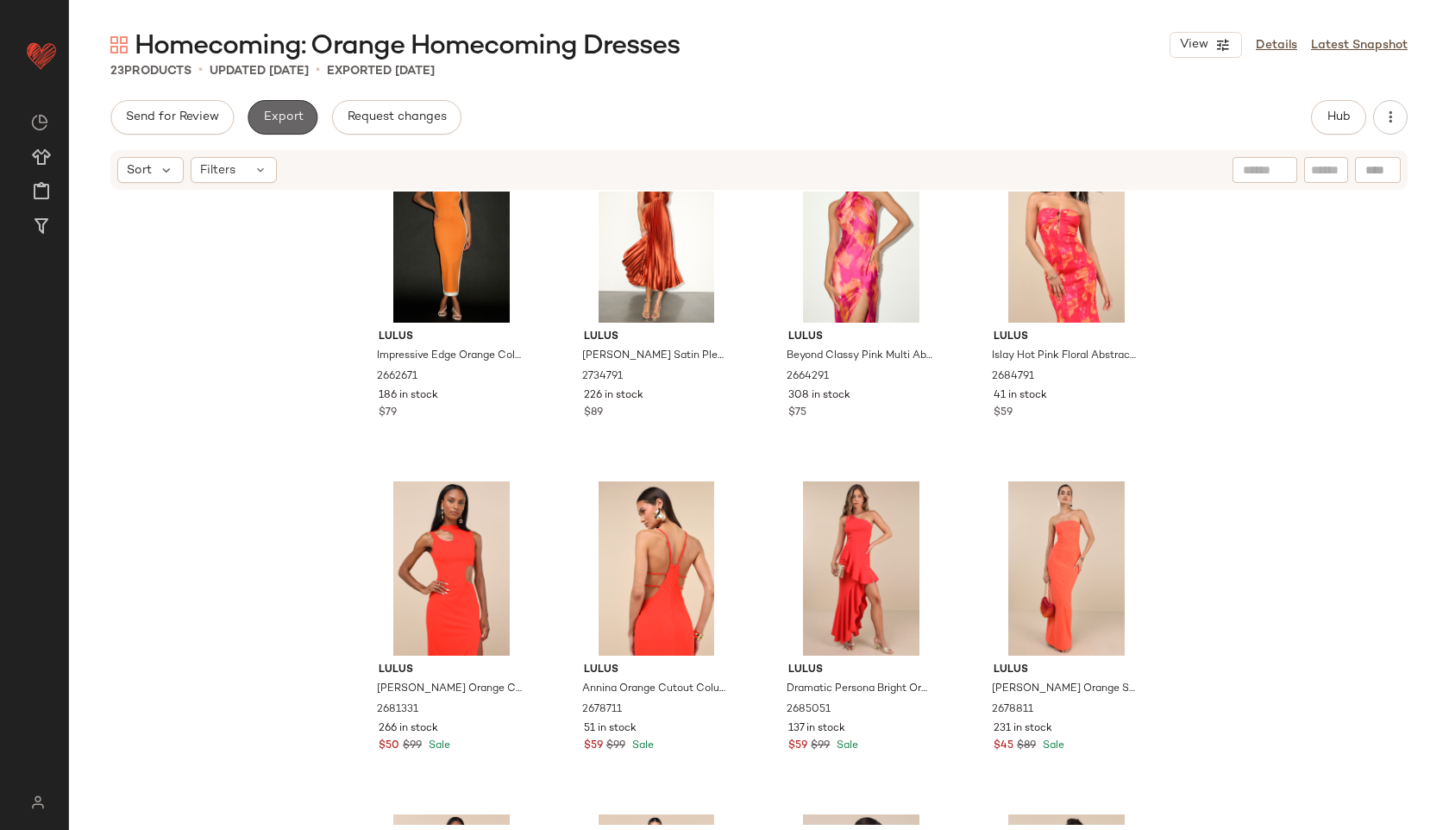
click at [297, 120] on span "Export" at bounding box center [282, 117] width 41 height 14
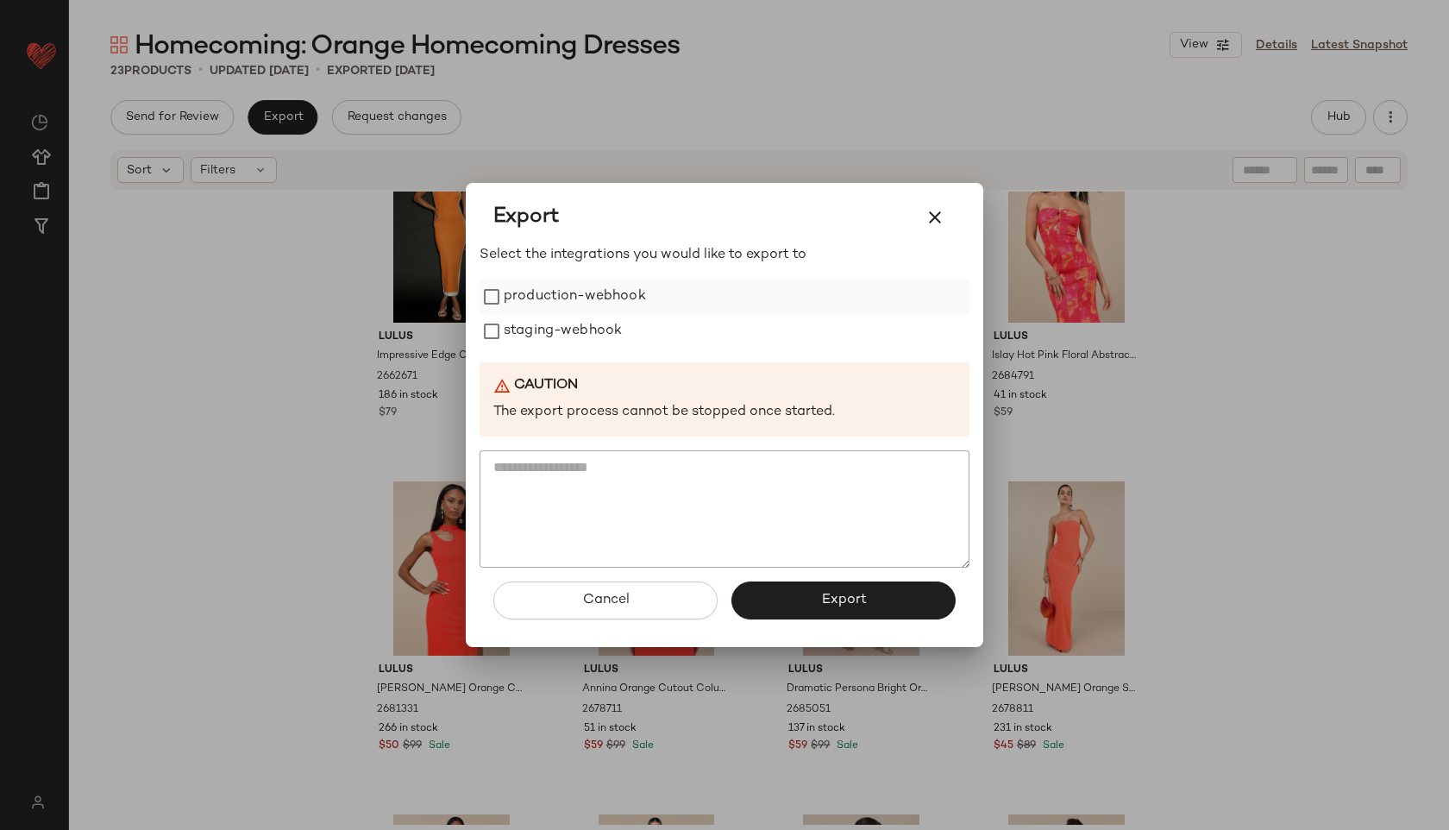
click at [514, 290] on label "production-webhook" at bounding box center [575, 296] width 142 height 35
click at [524, 334] on label "staging-webhook" at bounding box center [563, 331] width 118 height 35
click at [887, 607] on button "Export" at bounding box center [843, 600] width 224 height 38
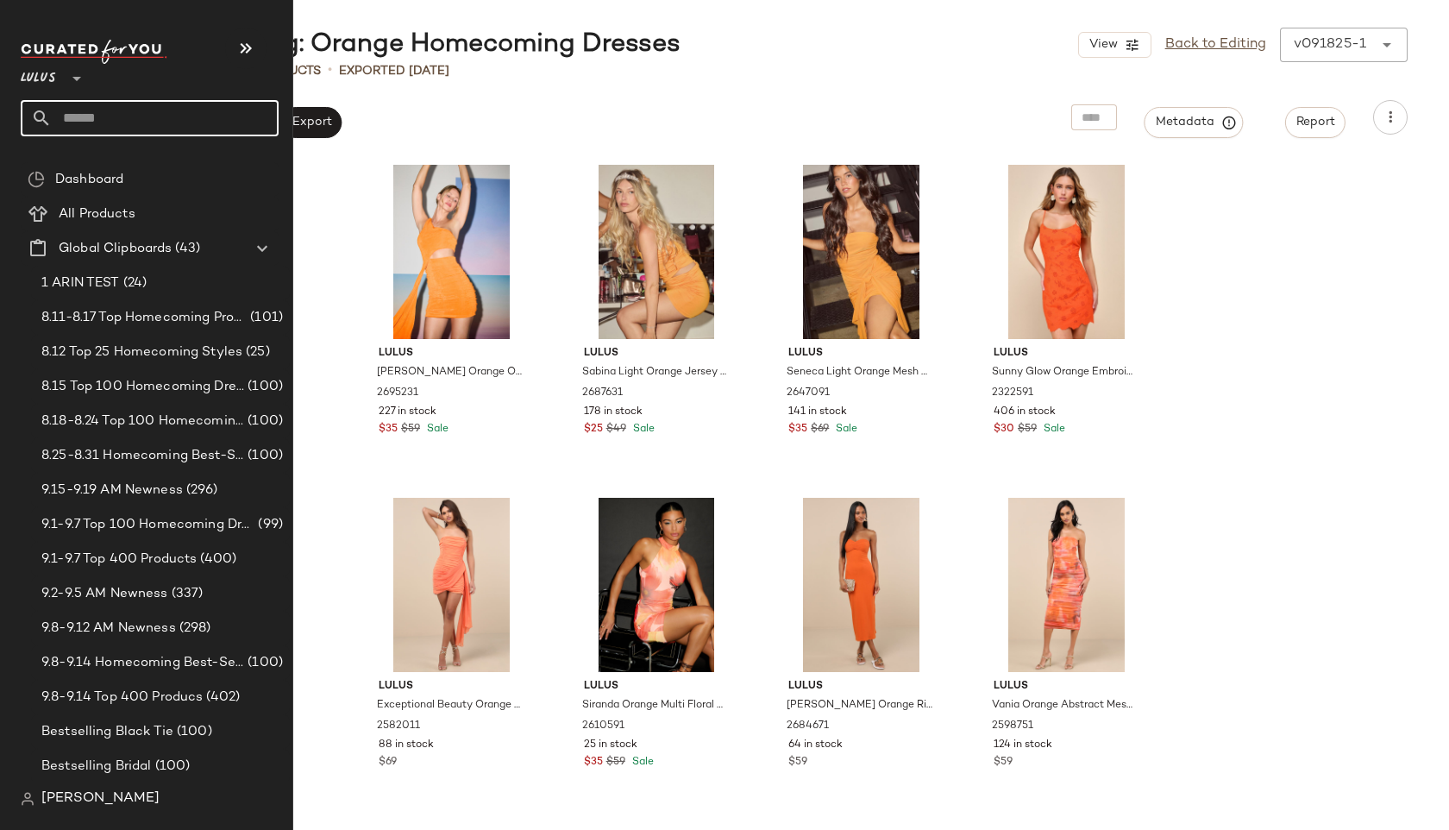
click at [85, 116] on input "text" at bounding box center [165, 118] width 227 height 36
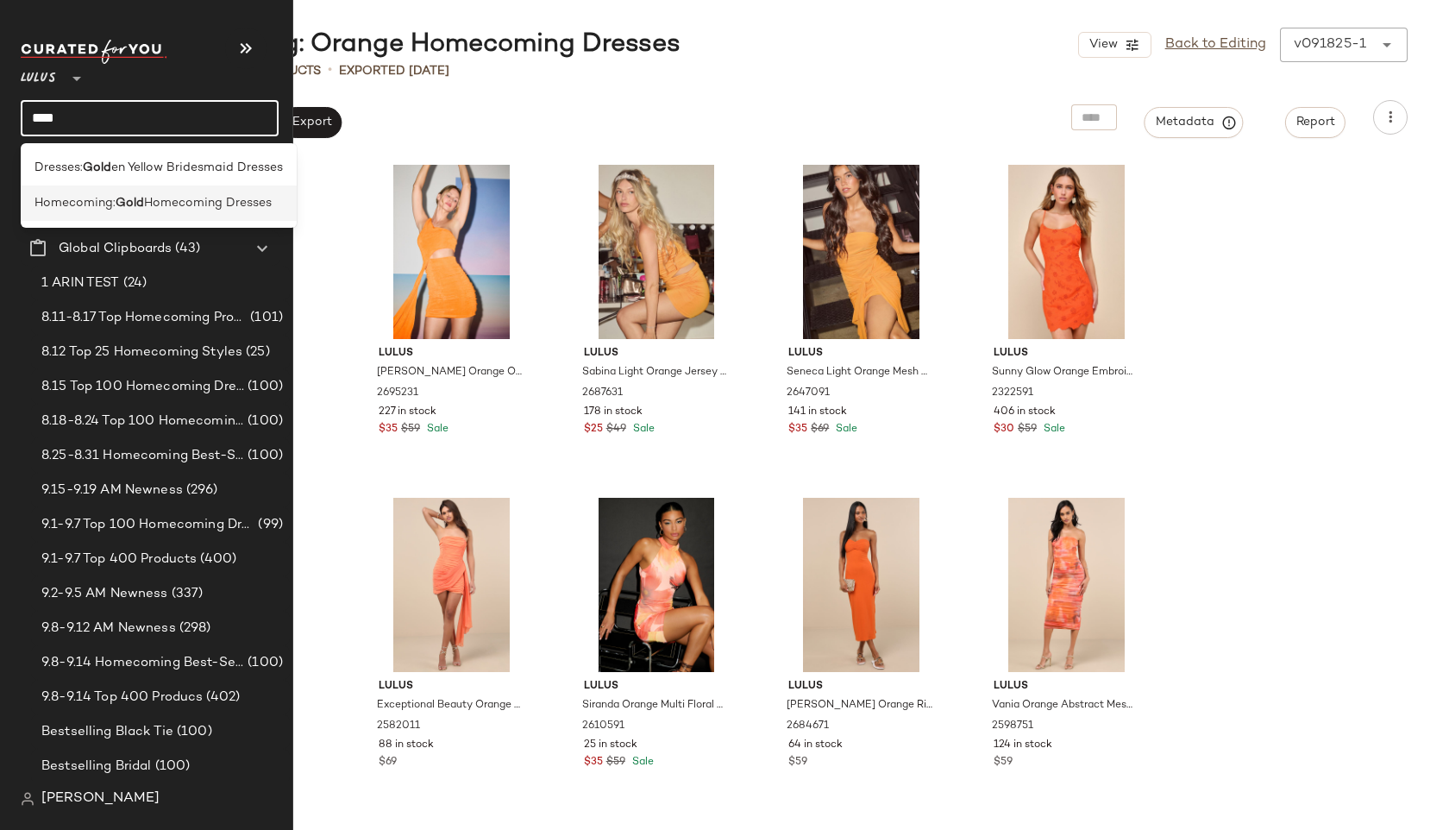
type input "****"
click at [68, 207] on span "Homecoming:" at bounding box center [75, 203] width 81 height 18
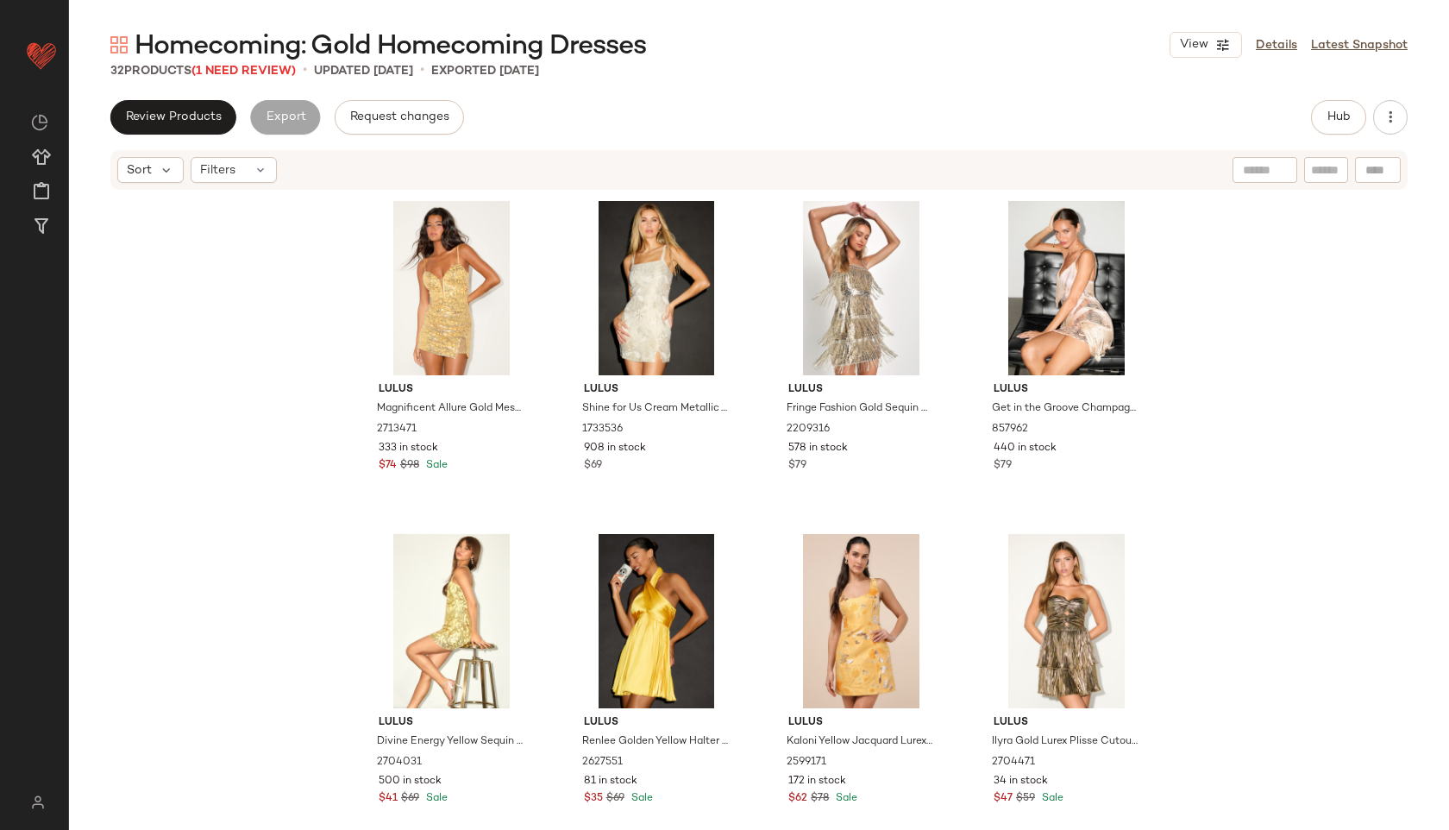
click at [267, 64] on span "Homecoming: Gold Homecoming Dresses" at bounding box center [391, 46] width 512 height 35
click at [249, 69] on span "(1 Need Review)" at bounding box center [243, 71] width 104 height 13
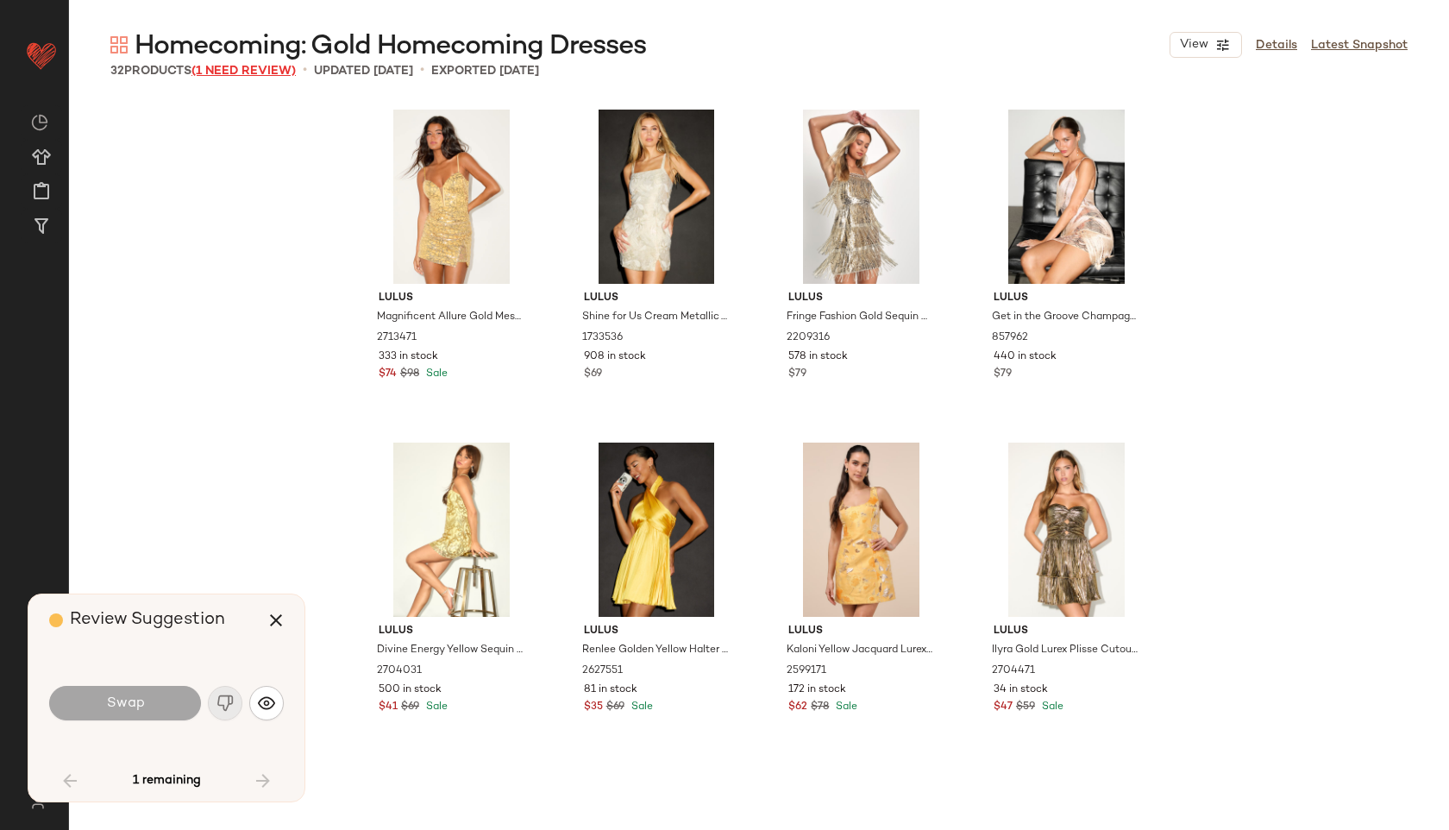
scroll to position [1665, 0]
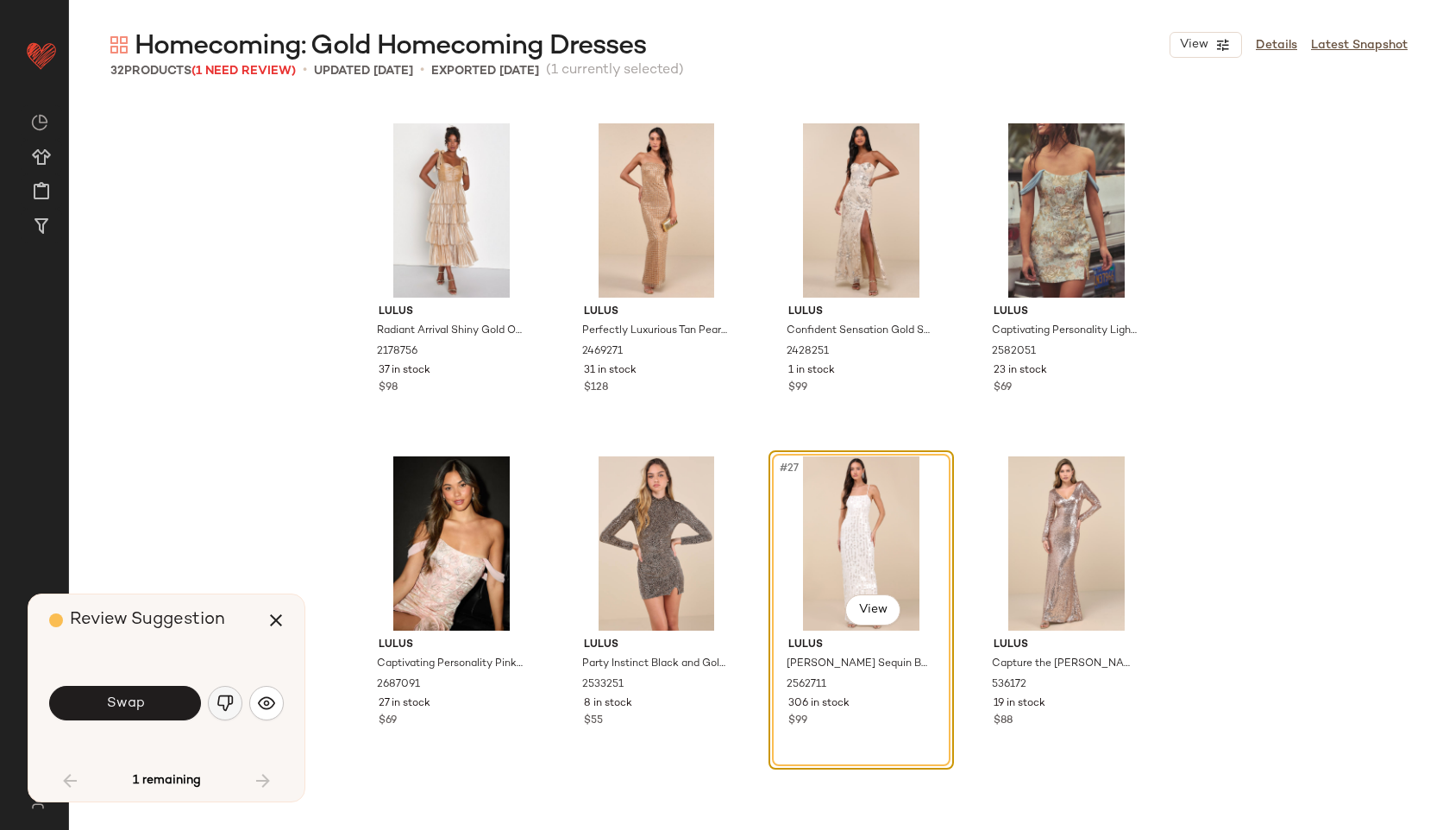
click at [223, 698] on img "button" at bounding box center [225, 702] width 17 height 17
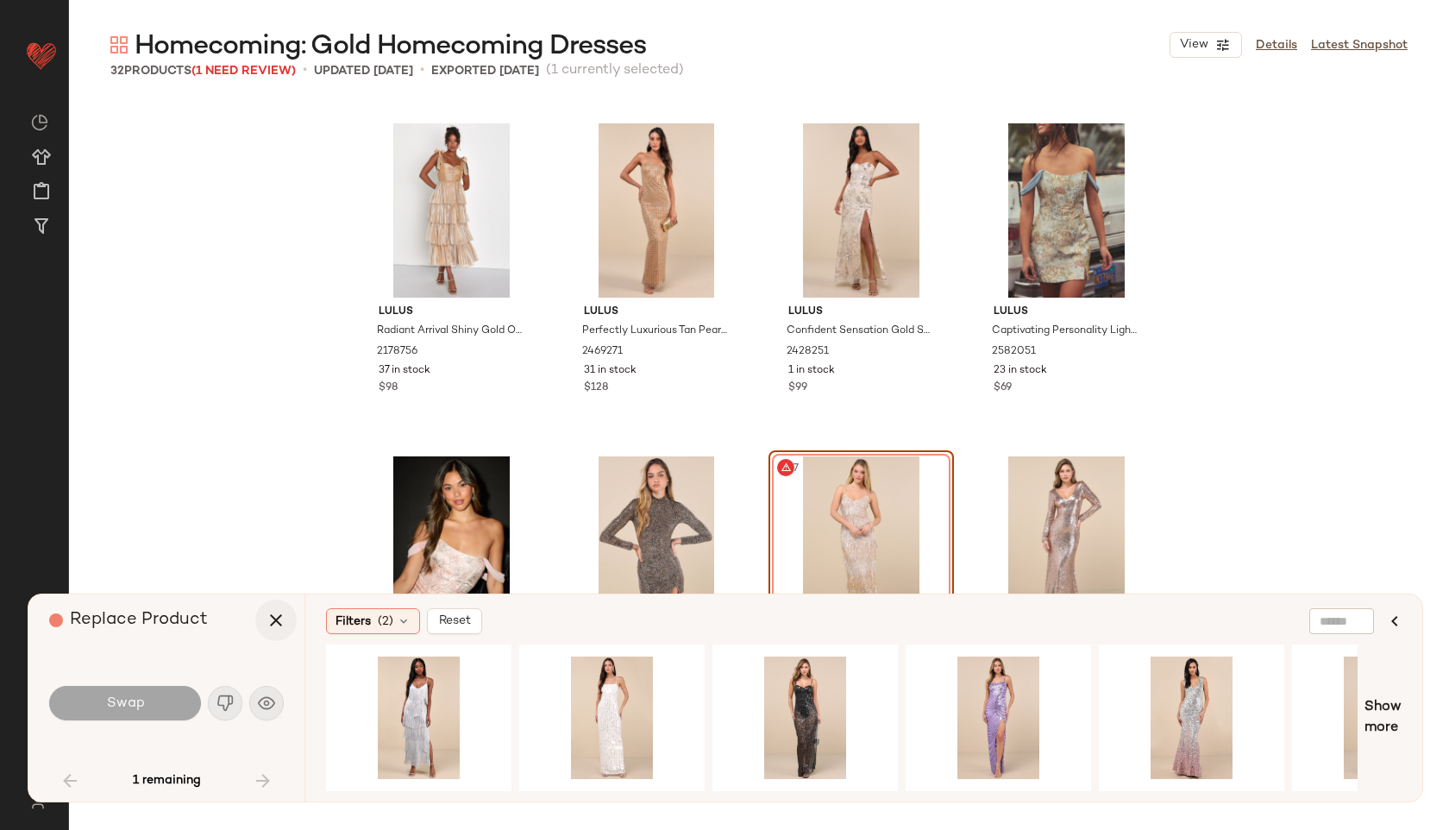
click at [273, 616] on icon "button" at bounding box center [276, 620] width 21 height 21
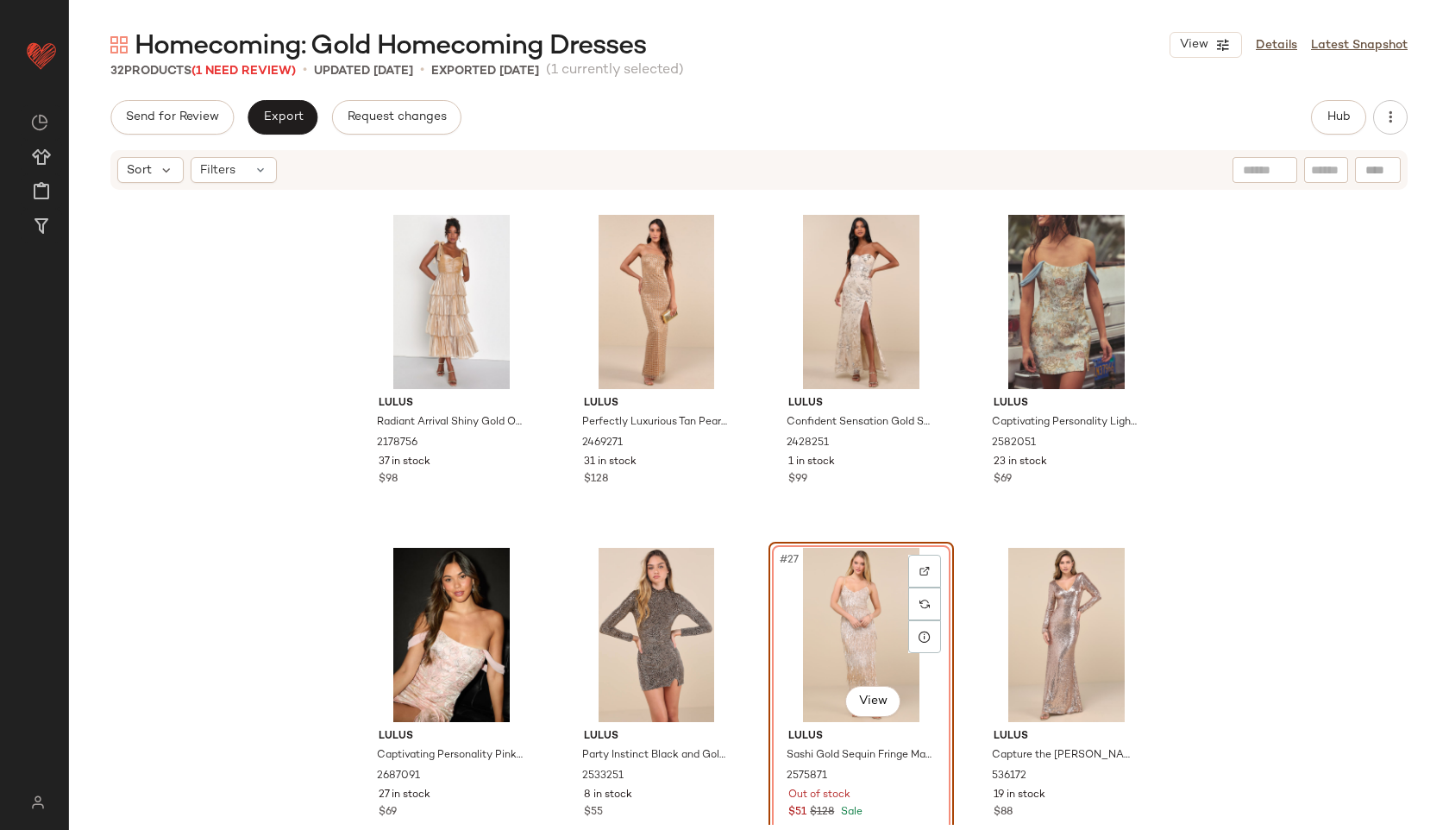
click at [825, 627] on div "#27 View" at bounding box center [861, 635] width 173 height 174
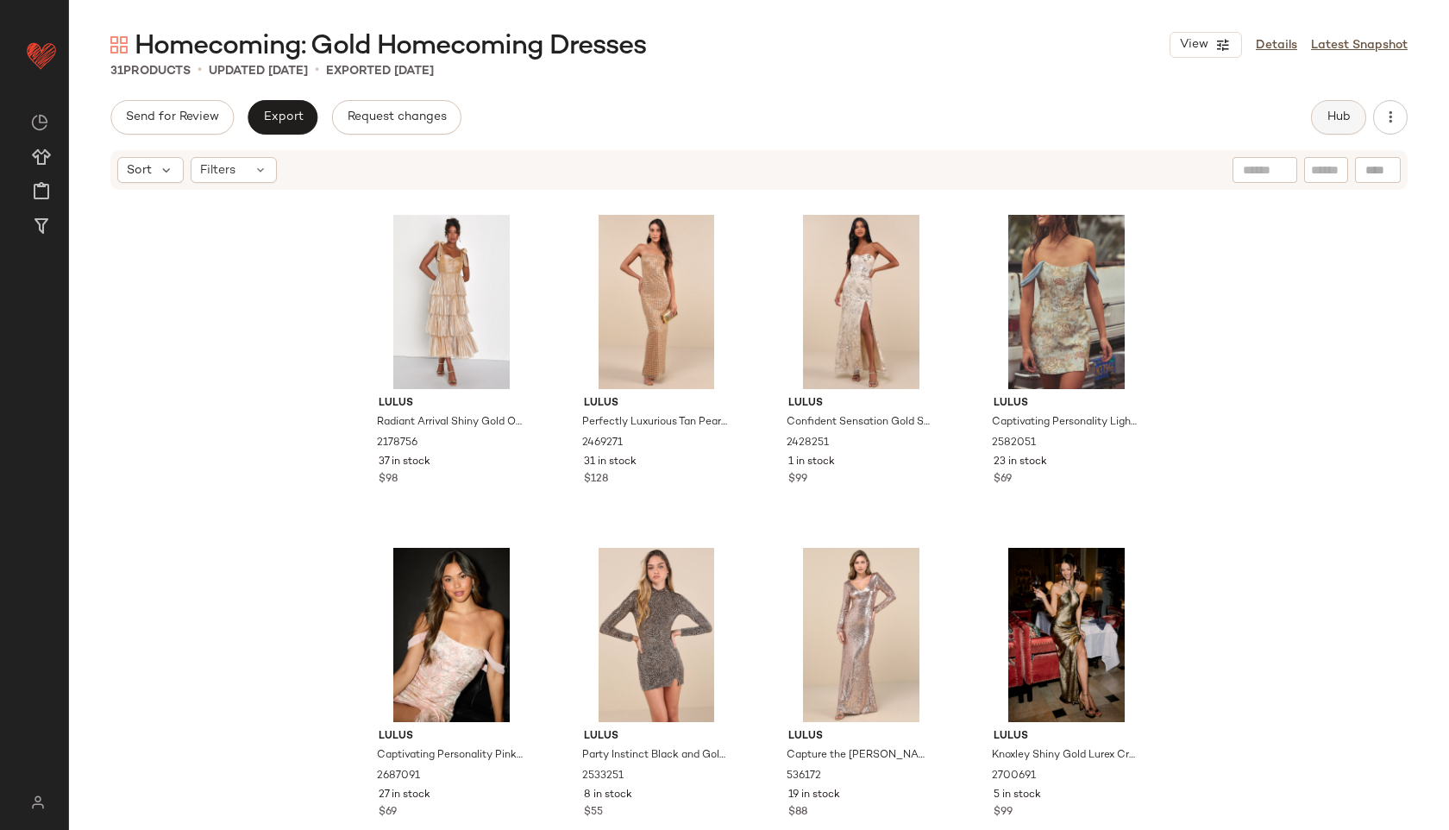
click at [1330, 120] on span "Hub" at bounding box center [1339, 117] width 24 height 14
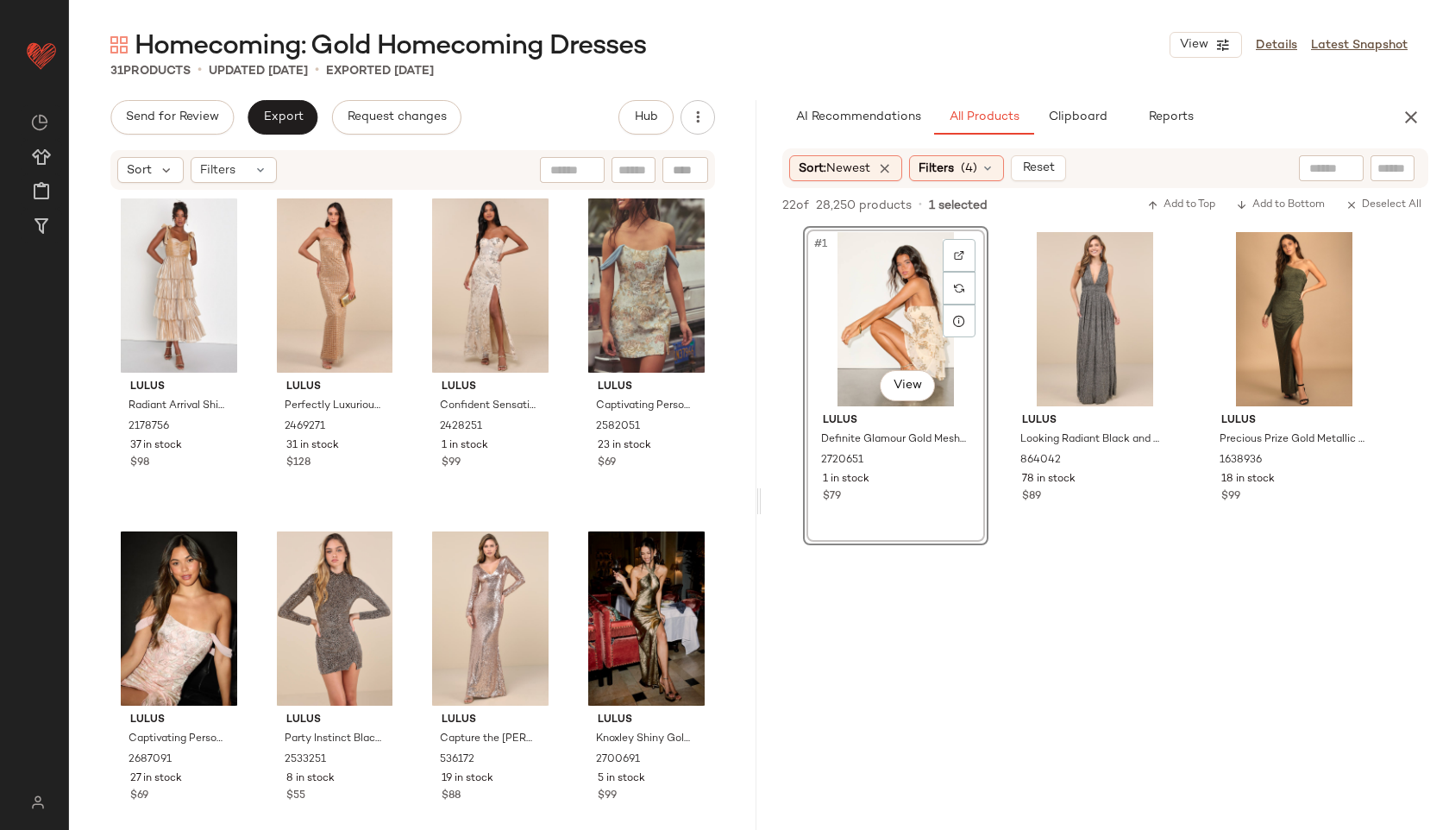
scroll to position [1684, 0]
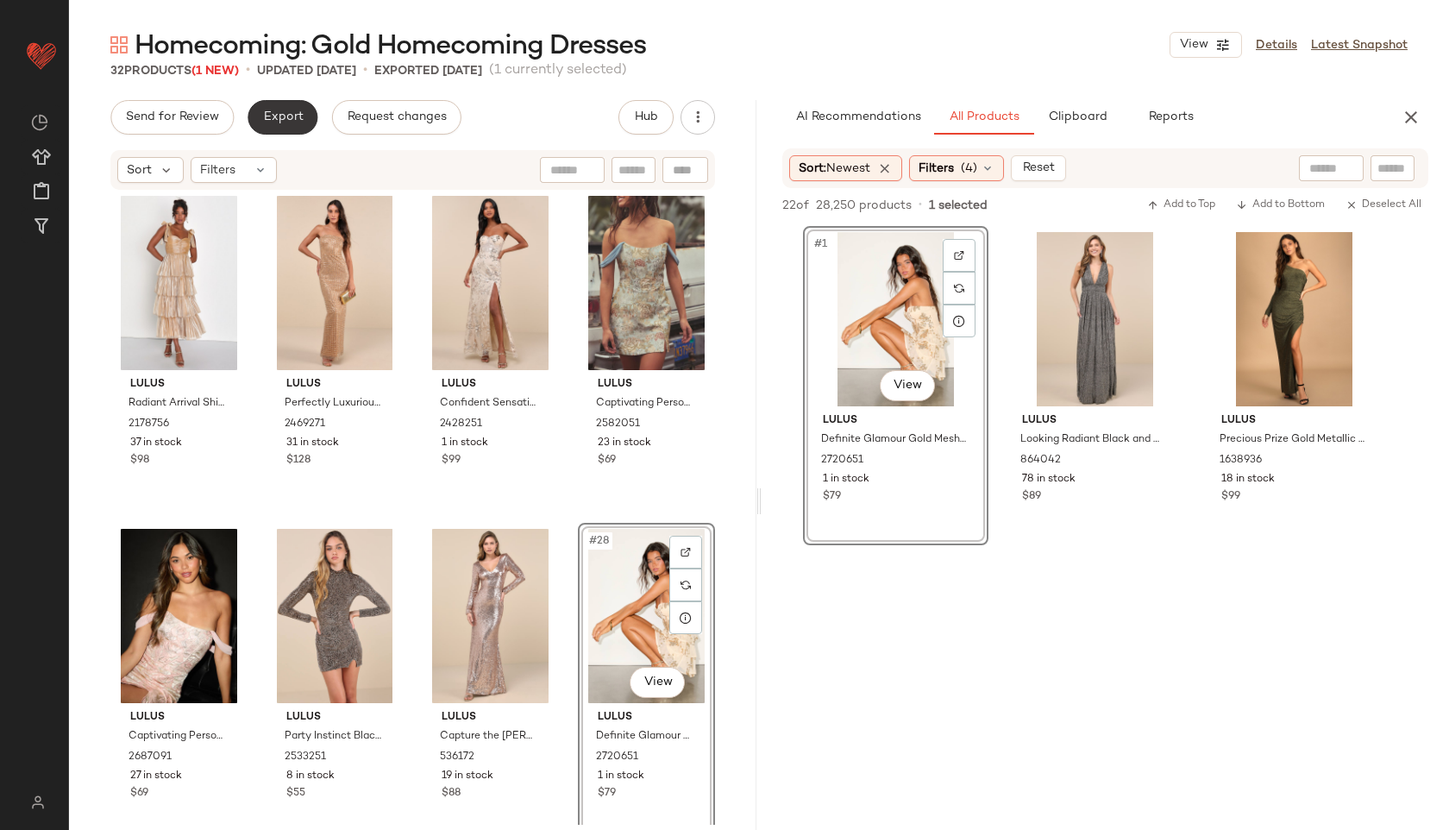
click at [277, 104] on button "Export" at bounding box center [283, 117] width 70 height 35
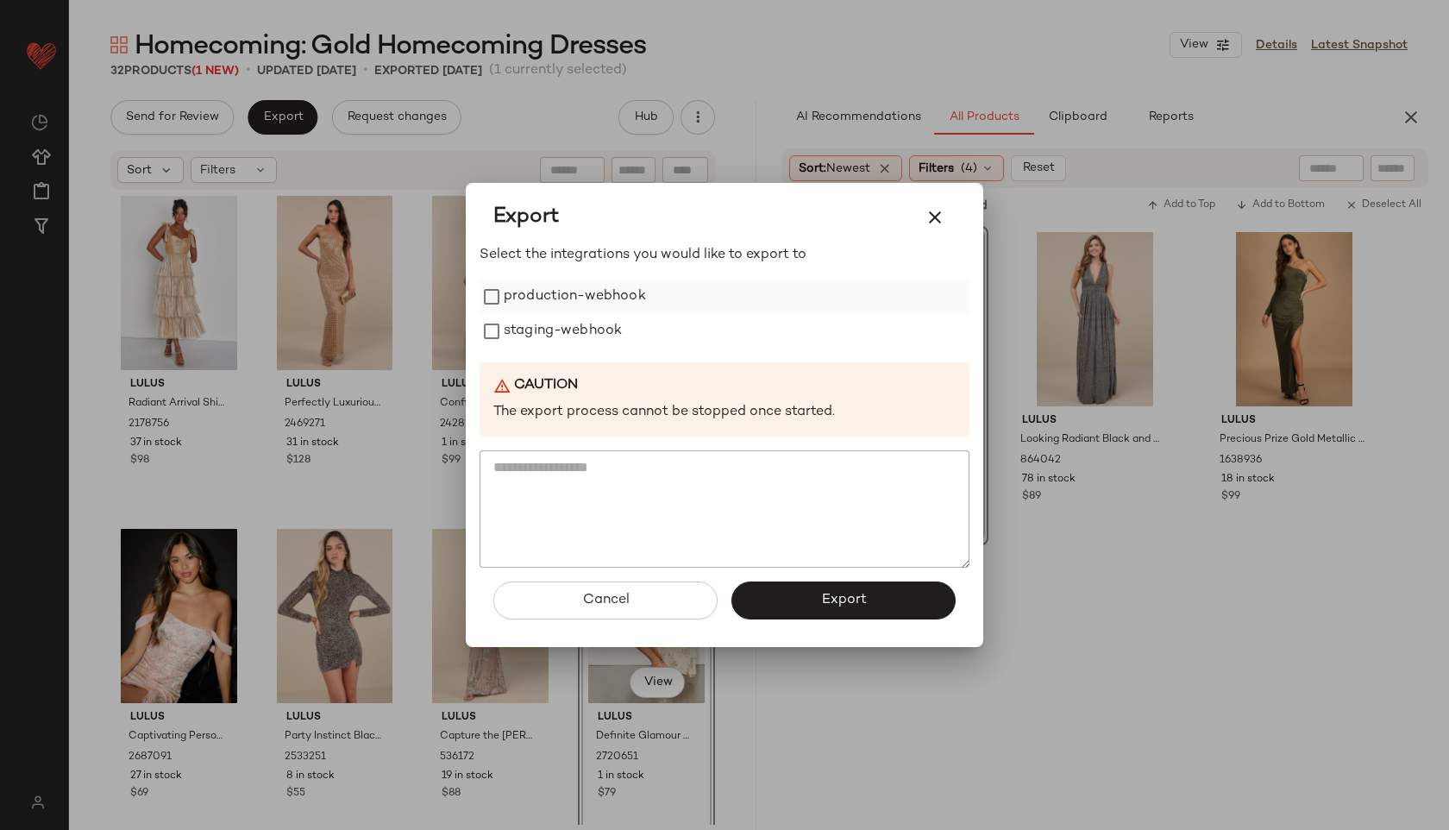
click at [571, 301] on label "production-webhook" at bounding box center [575, 296] width 142 height 35
click at [574, 331] on label "staging-webhook" at bounding box center [563, 331] width 118 height 35
click at [798, 591] on button "Export" at bounding box center [843, 600] width 224 height 38
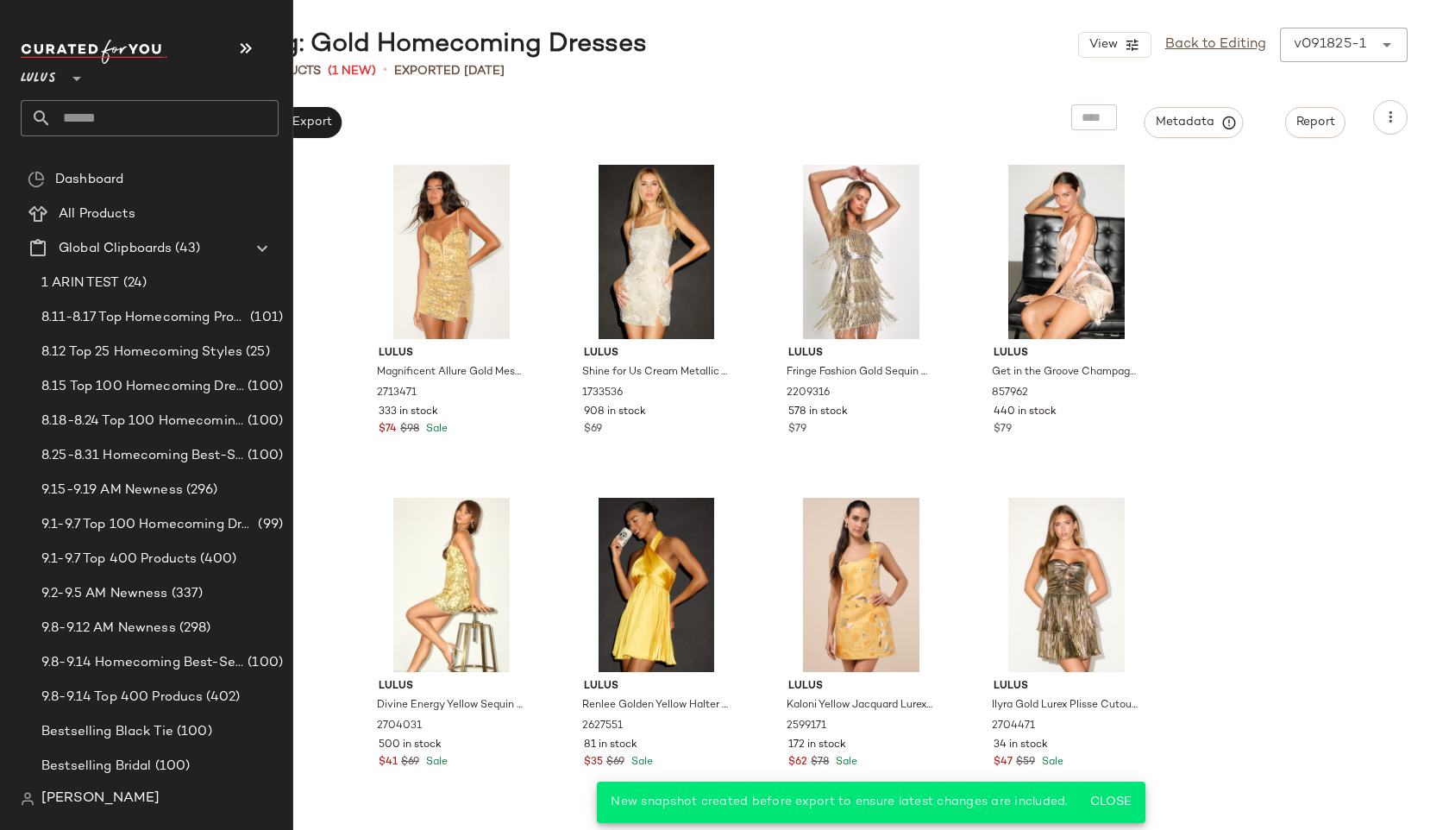
click at [86, 110] on input "text" at bounding box center [165, 118] width 227 height 36
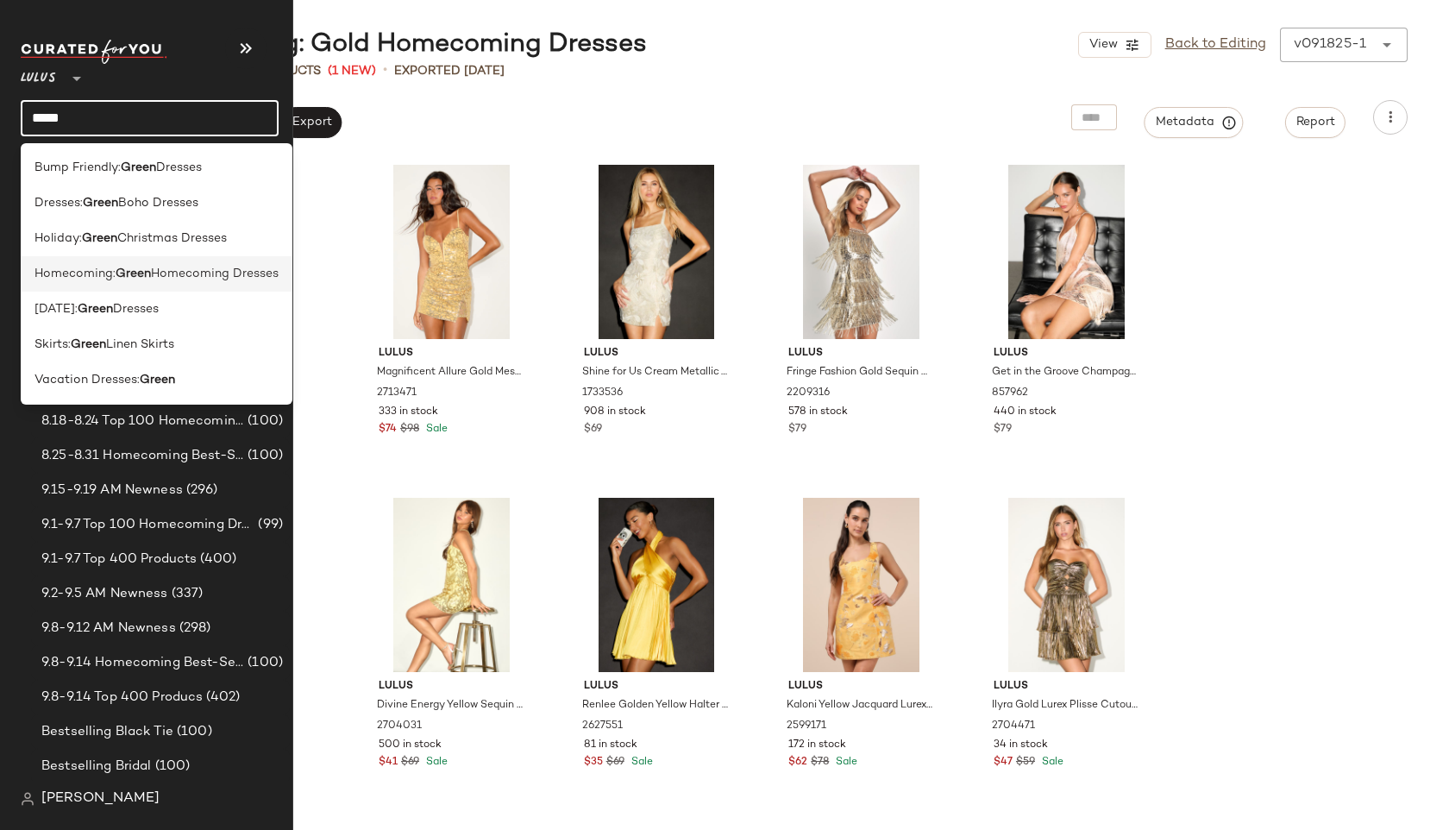
type input "*****"
click at [69, 276] on span "Homecoming:" at bounding box center [75, 274] width 81 height 18
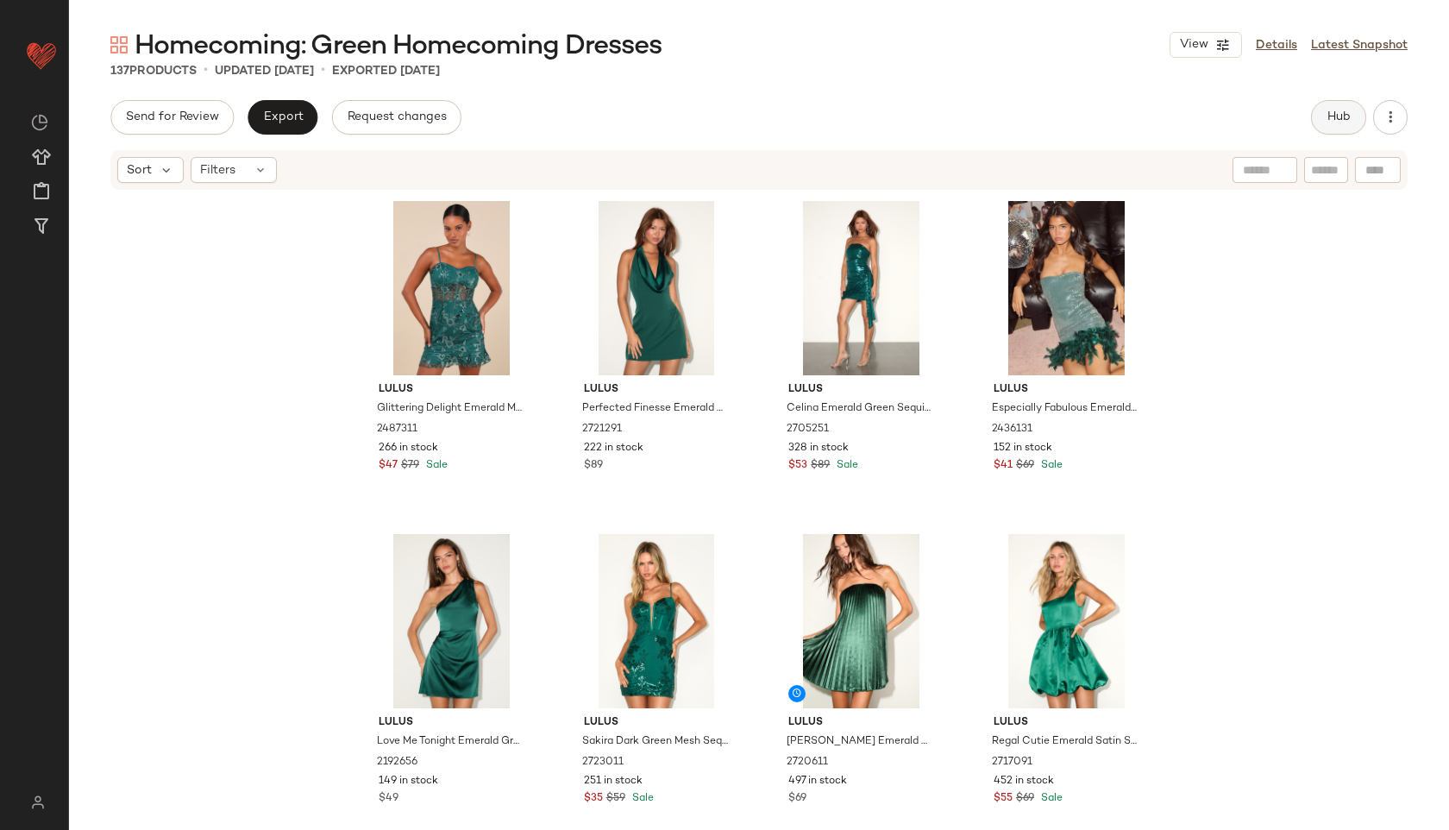
click at [1328, 108] on button "Hub" at bounding box center [1338, 117] width 55 height 35
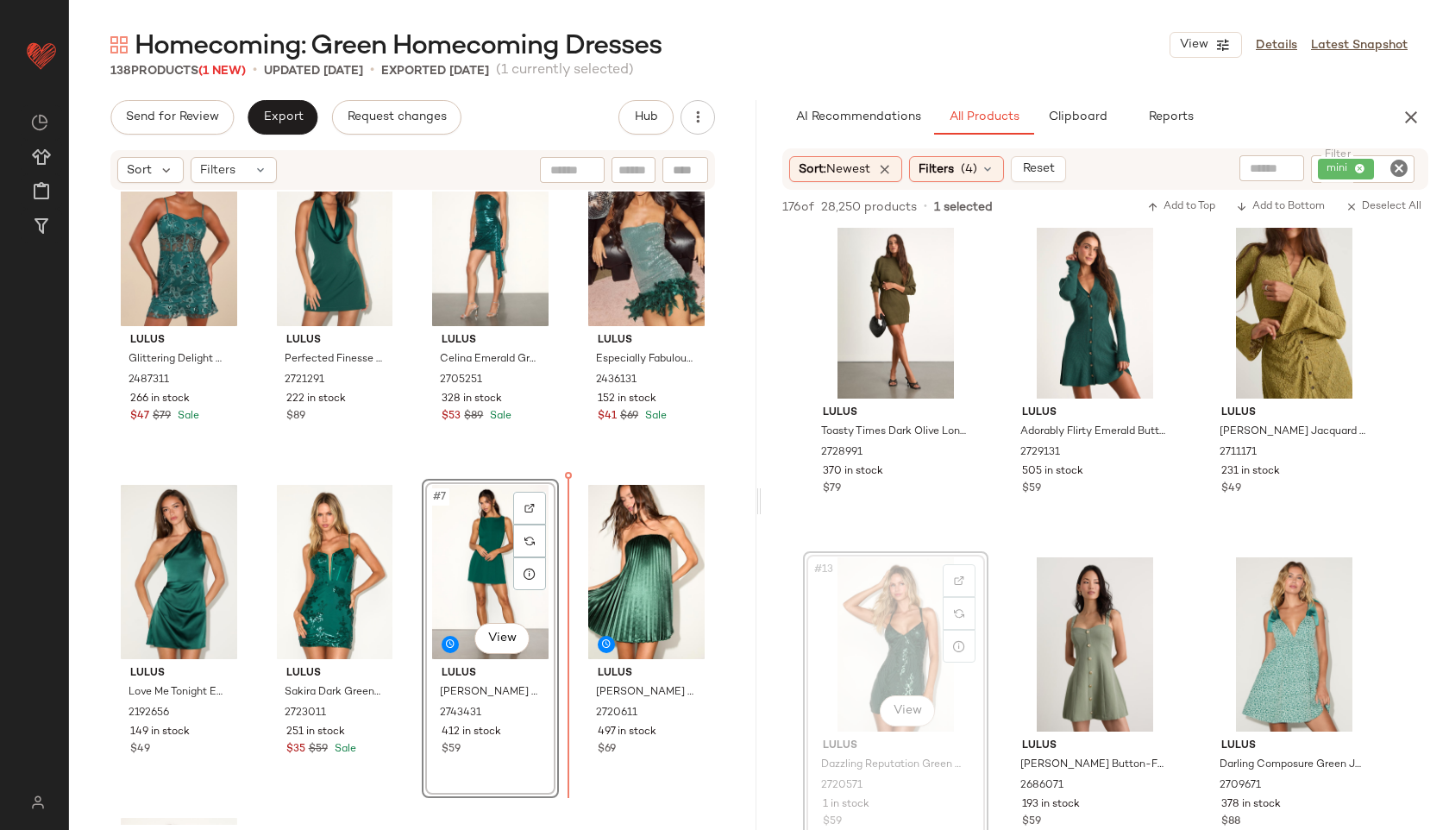
scroll to position [101, 0]
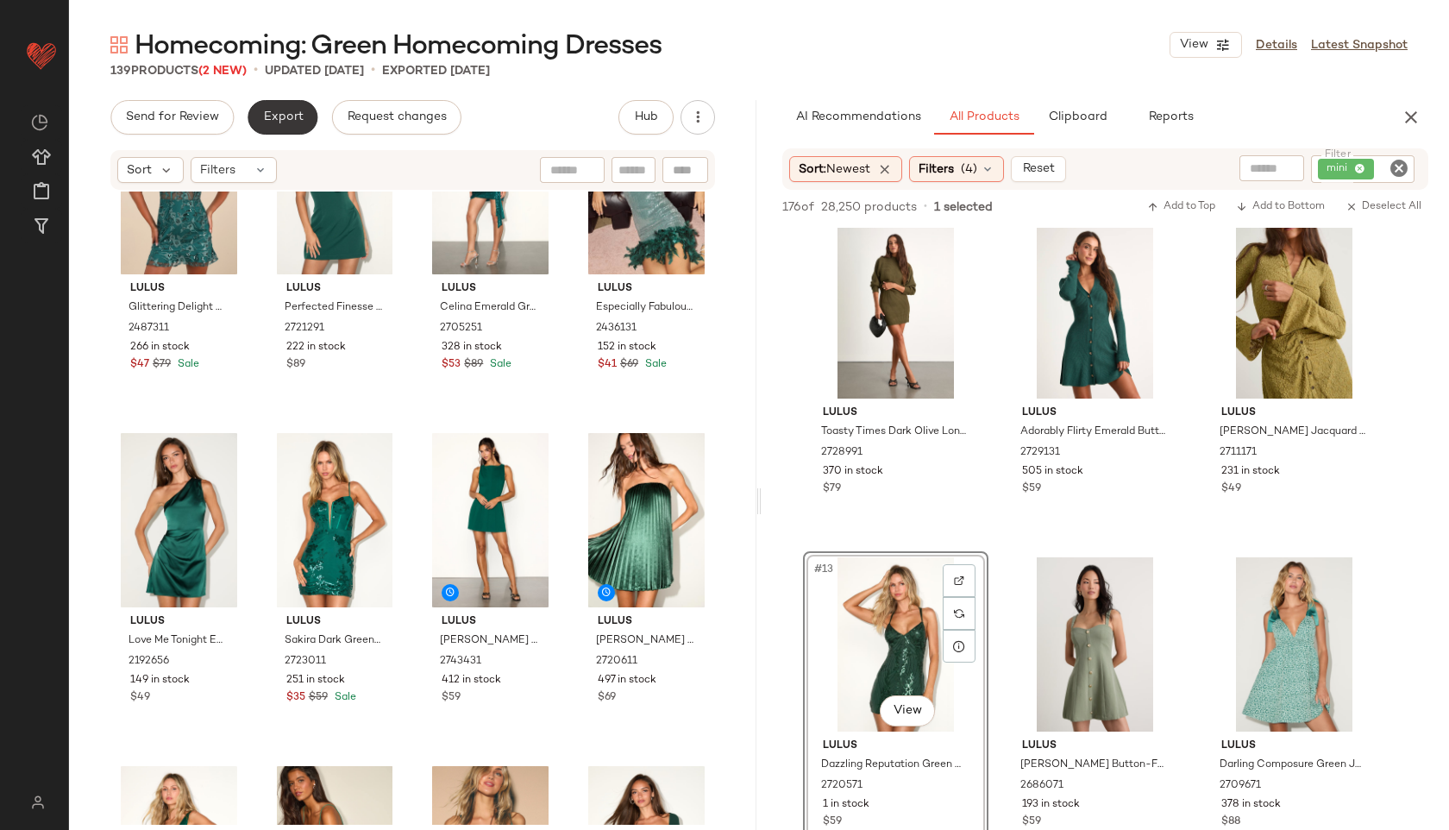
click at [294, 113] on span "Export" at bounding box center [282, 117] width 41 height 14
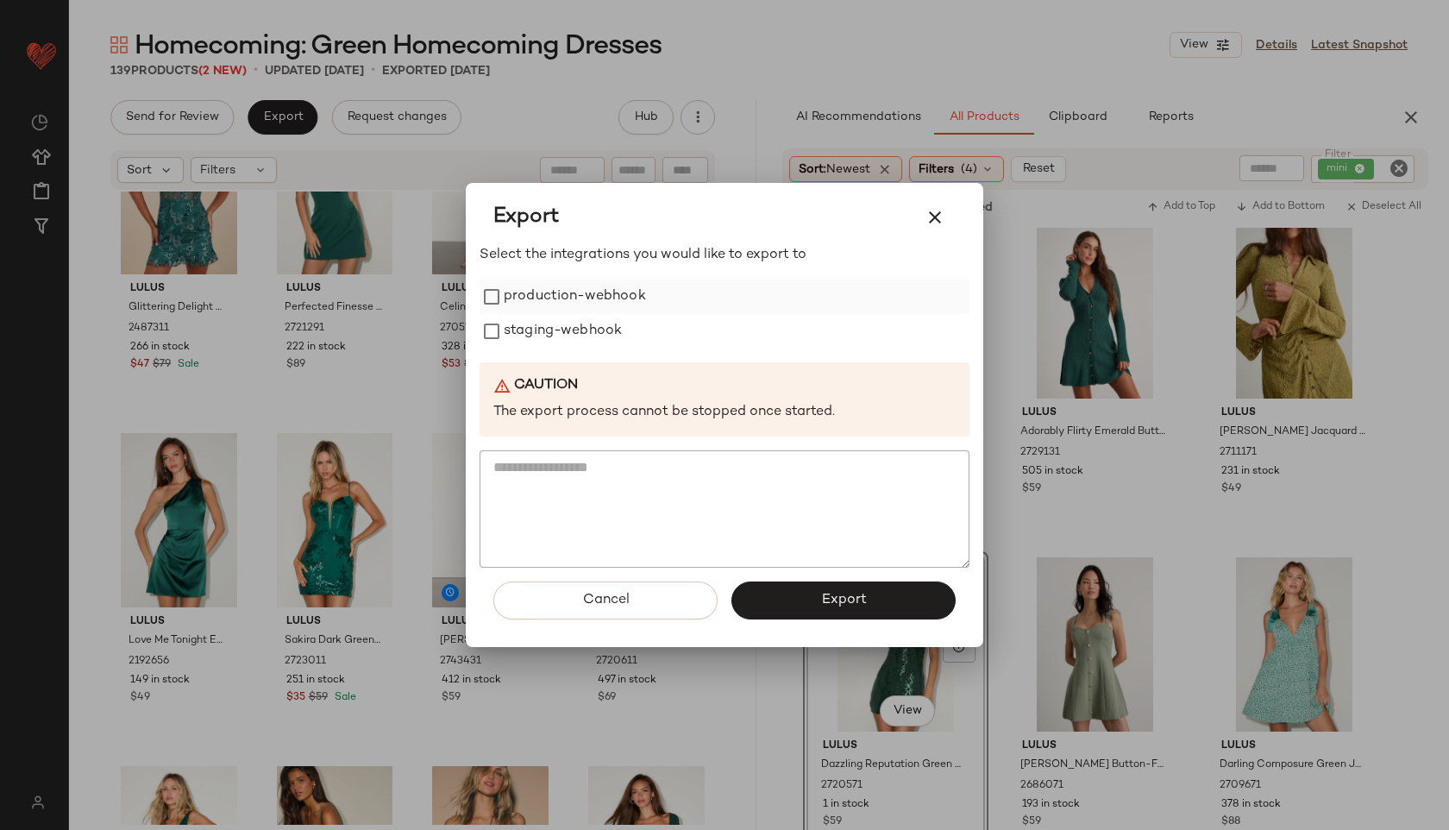
click at [581, 298] on label "production-webhook" at bounding box center [575, 296] width 142 height 35
click at [567, 336] on label "staging-webhook" at bounding box center [563, 331] width 118 height 35
click at [781, 590] on button "Export" at bounding box center [843, 600] width 224 height 38
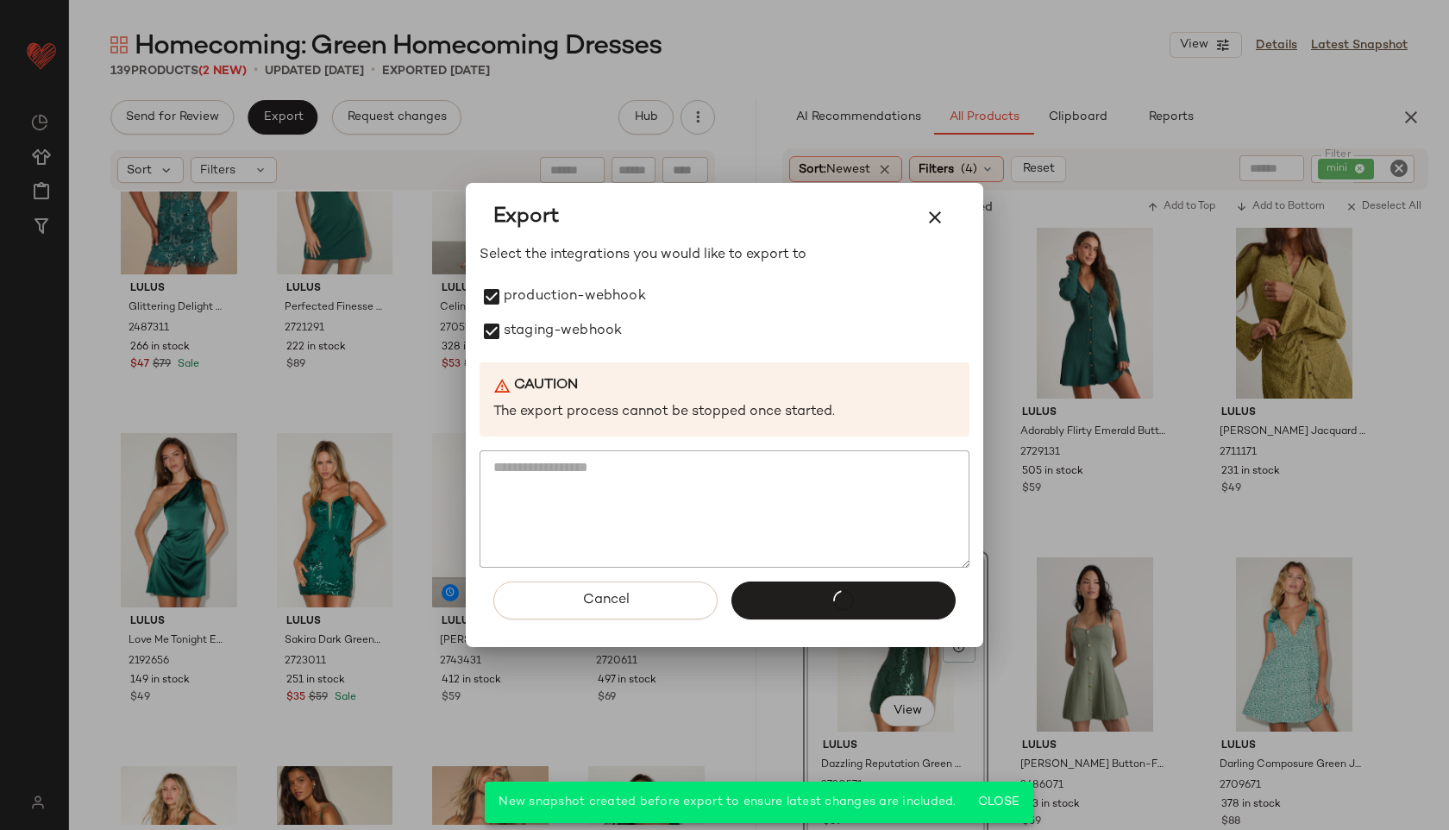
scroll to position [1341, 0]
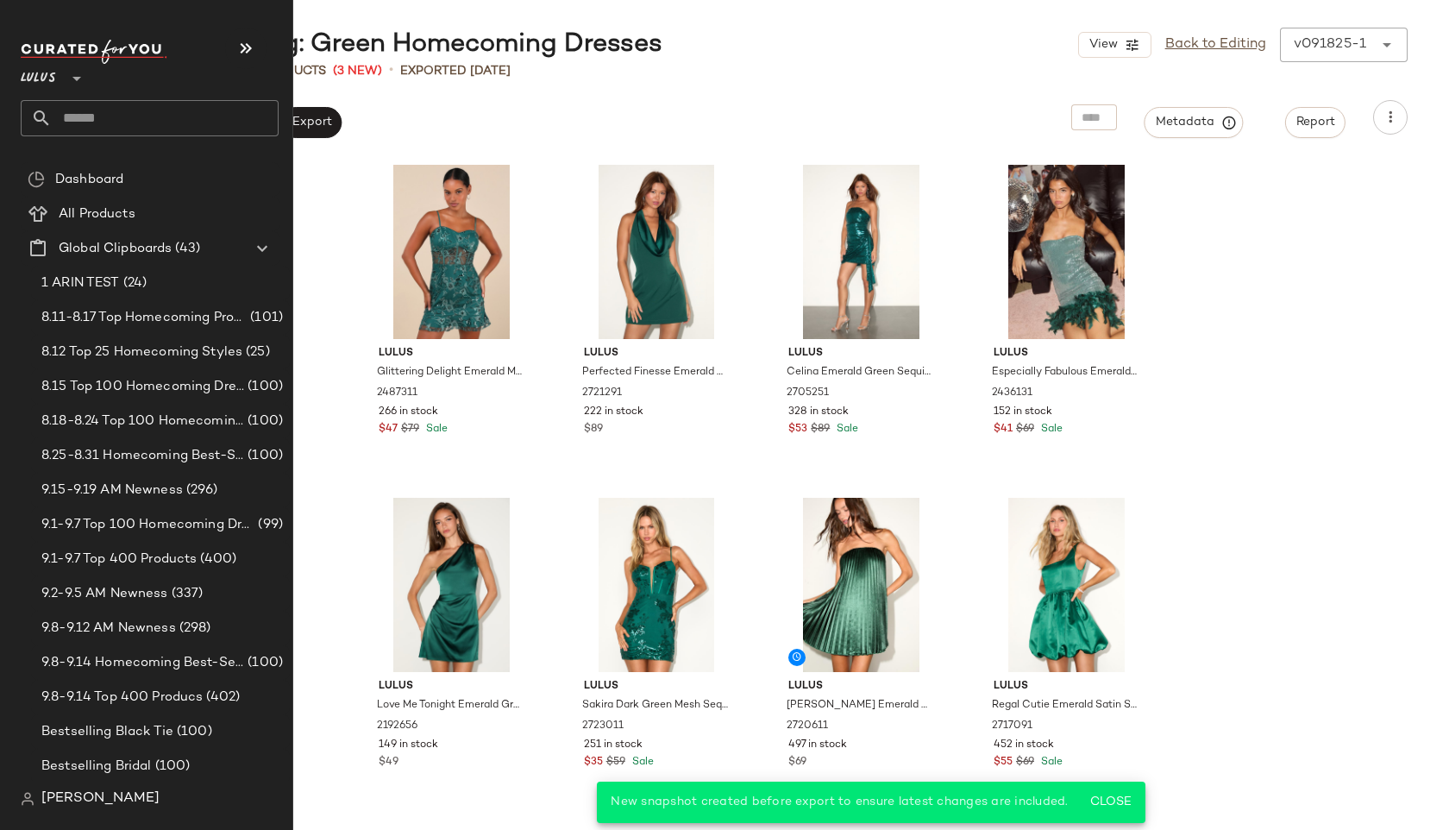
click at [93, 109] on input "text" at bounding box center [165, 118] width 227 height 36
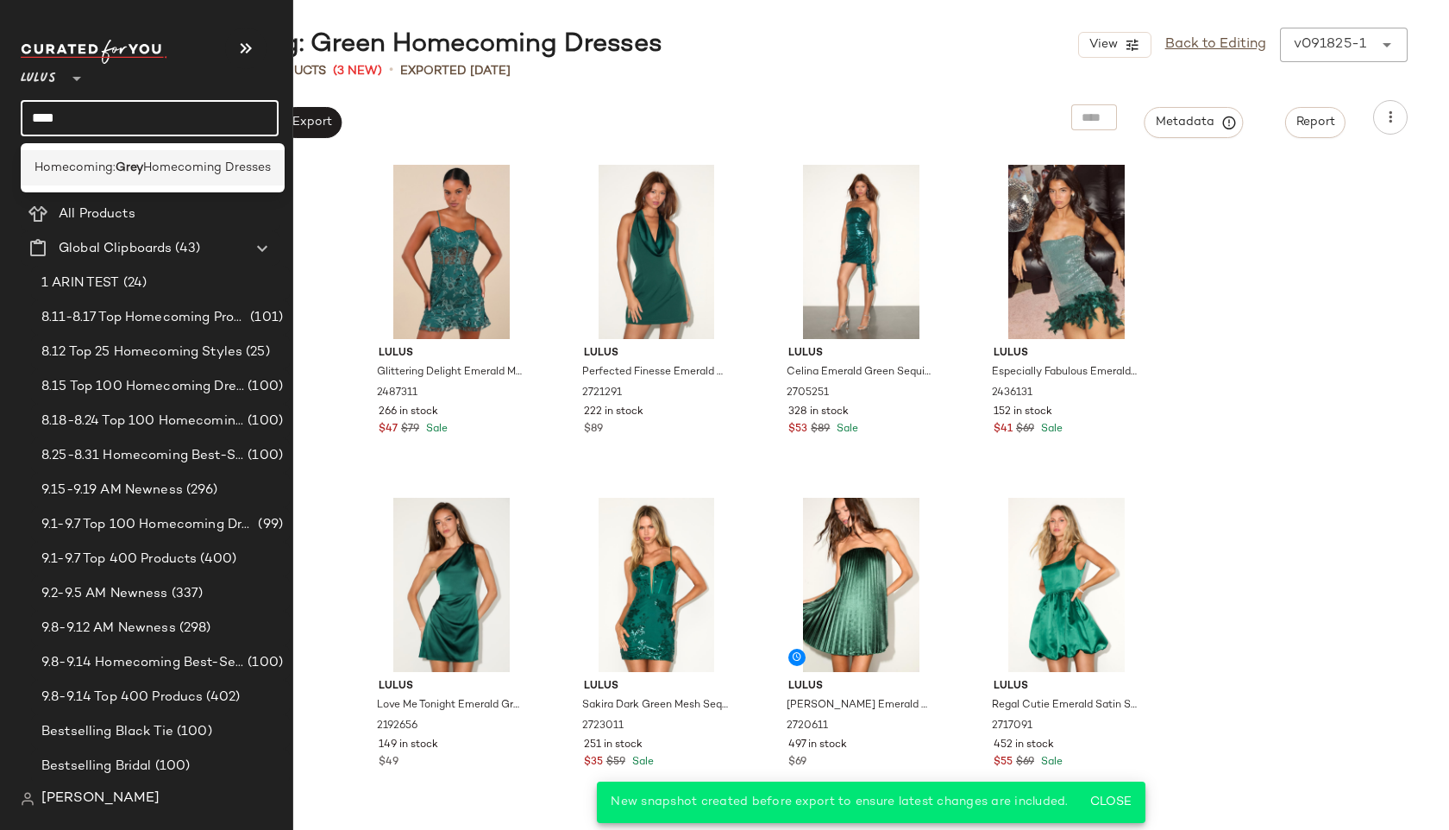
type input "****"
click at [49, 169] on span "Homecoming:" at bounding box center [75, 168] width 81 height 18
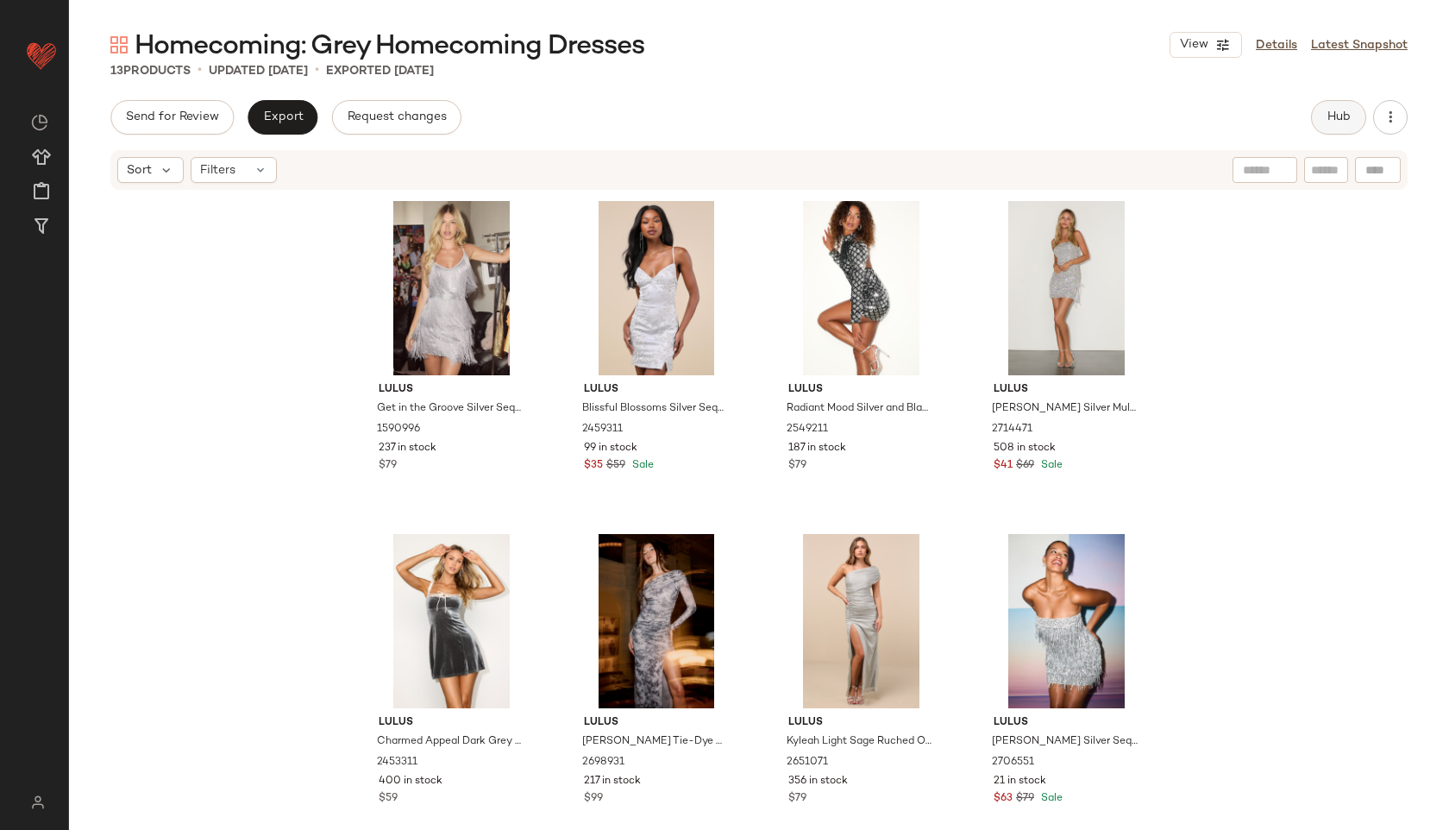
click at [1328, 119] on span "Hub" at bounding box center [1339, 117] width 24 height 14
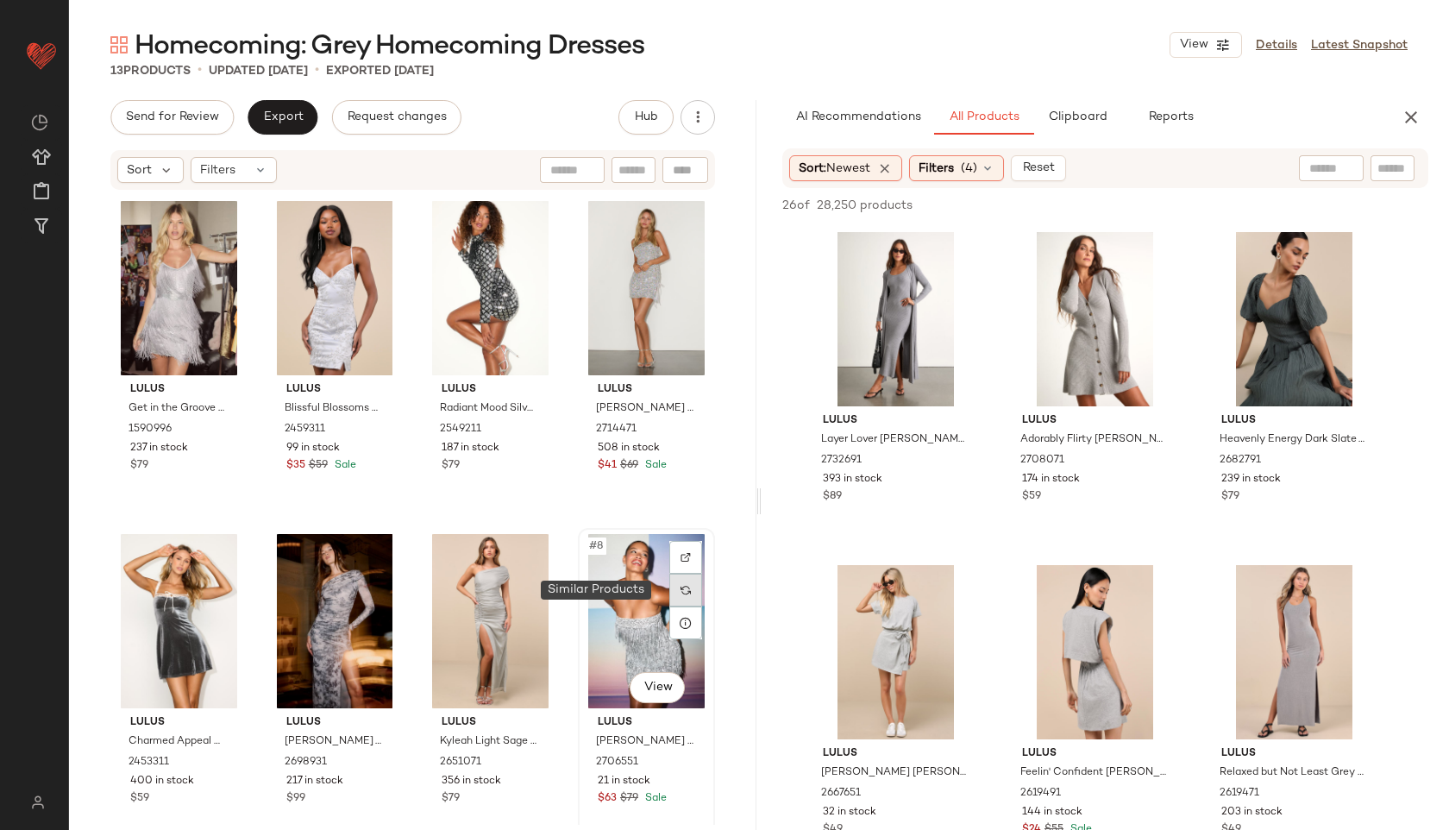
click at [685, 597] on div at bounding box center [685, 590] width 33 height 33
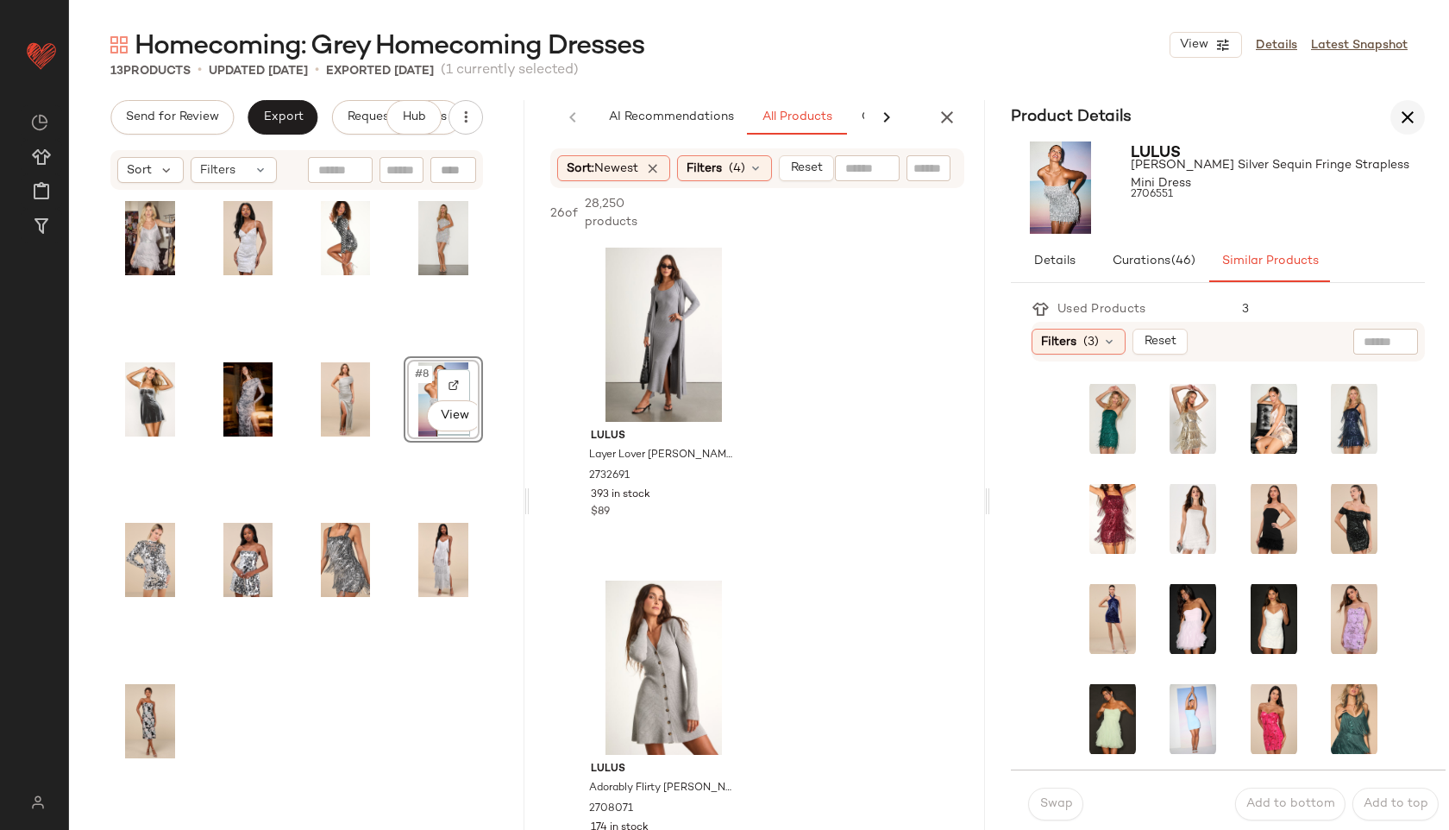
click at [1410, 113] on icon "button" at bounding box center [1407, 117] width 21 height 21
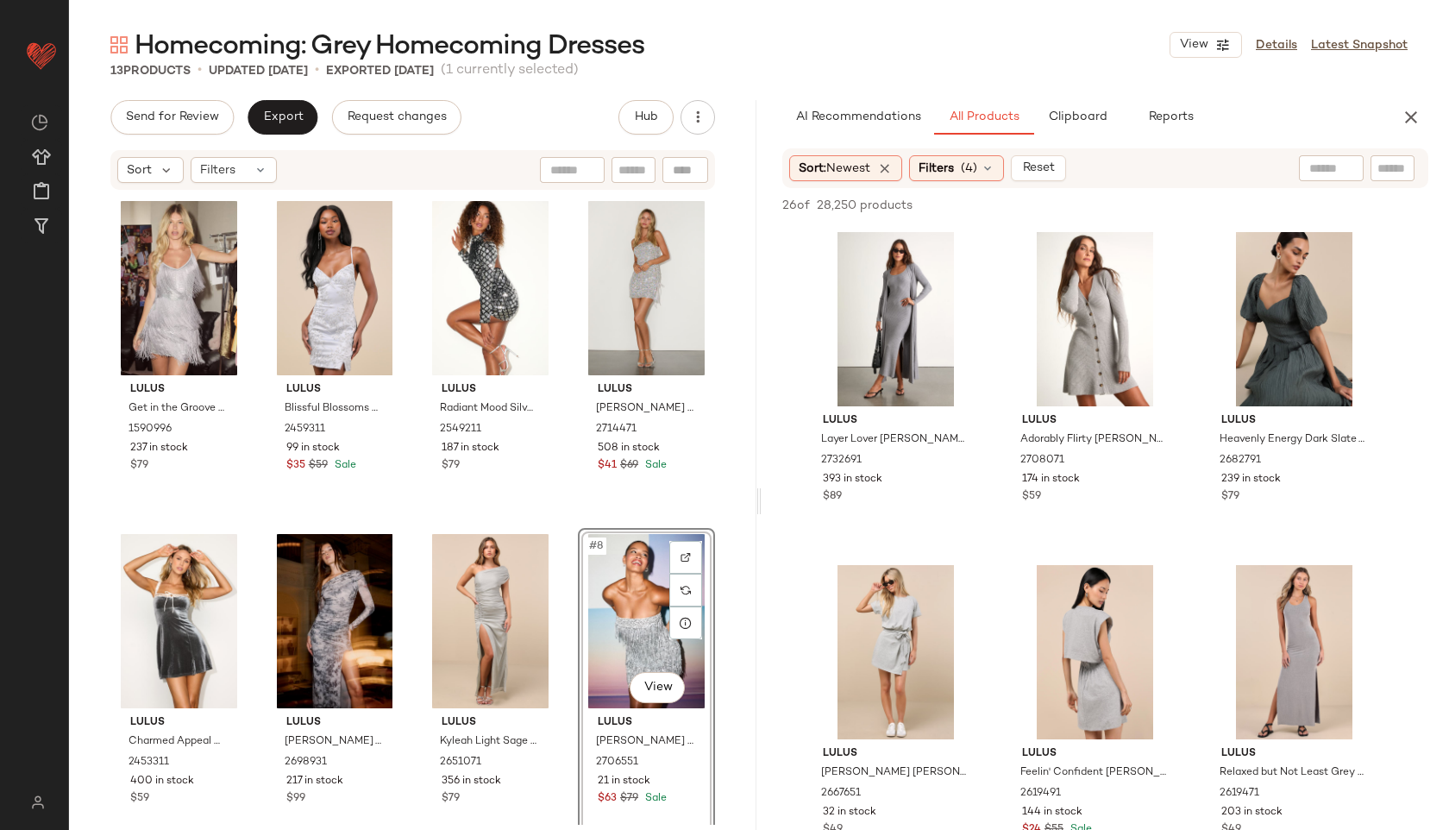
click at [584, 617] on div "#8 View" at bounding box center [646, 621] width 125 height 174
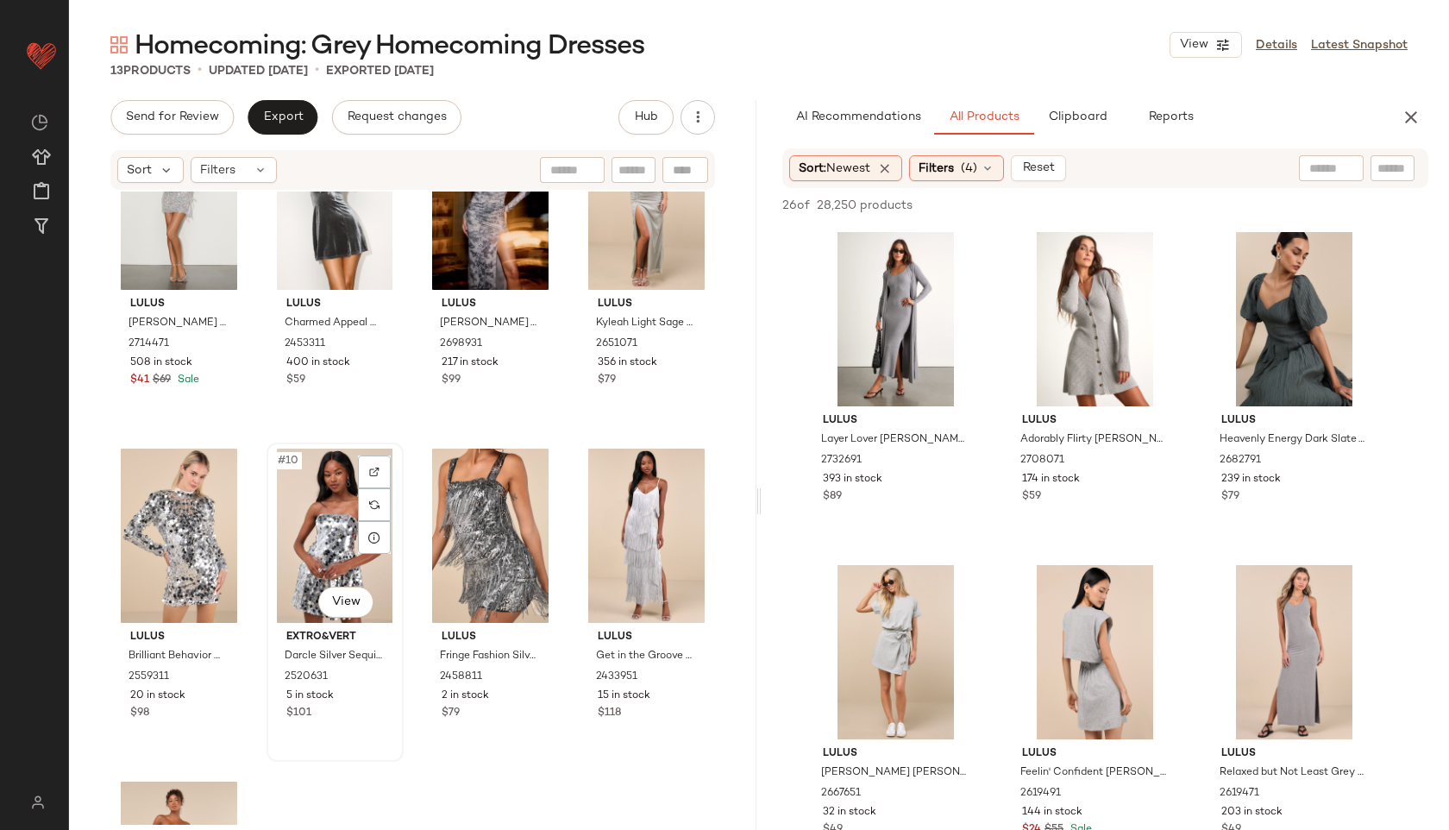
scroll to position [431, 0]
click at [279, 127] on button "Export" at bounding box center [283, 117] width 70 height 35
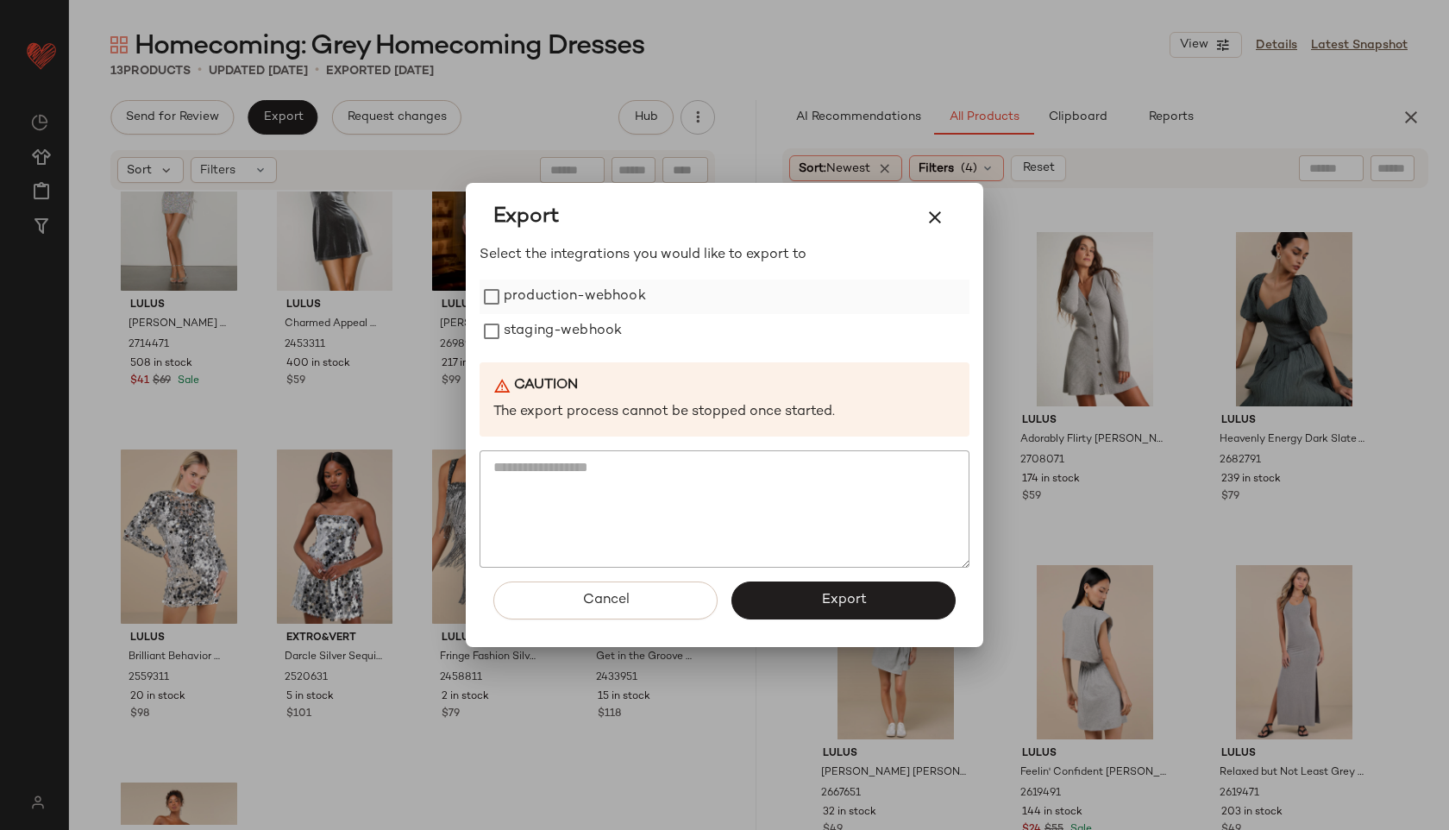
click at [505, 298] on label "production-webhook" at bounding box center [575, 296] width 142 height 35
click at [511, 340] on label "staging-webhook" at bounding box center [563, 331] width 118 height 35
click at [813, 593] on button "Export" at bounding box center [843, 600] width 224 height 38
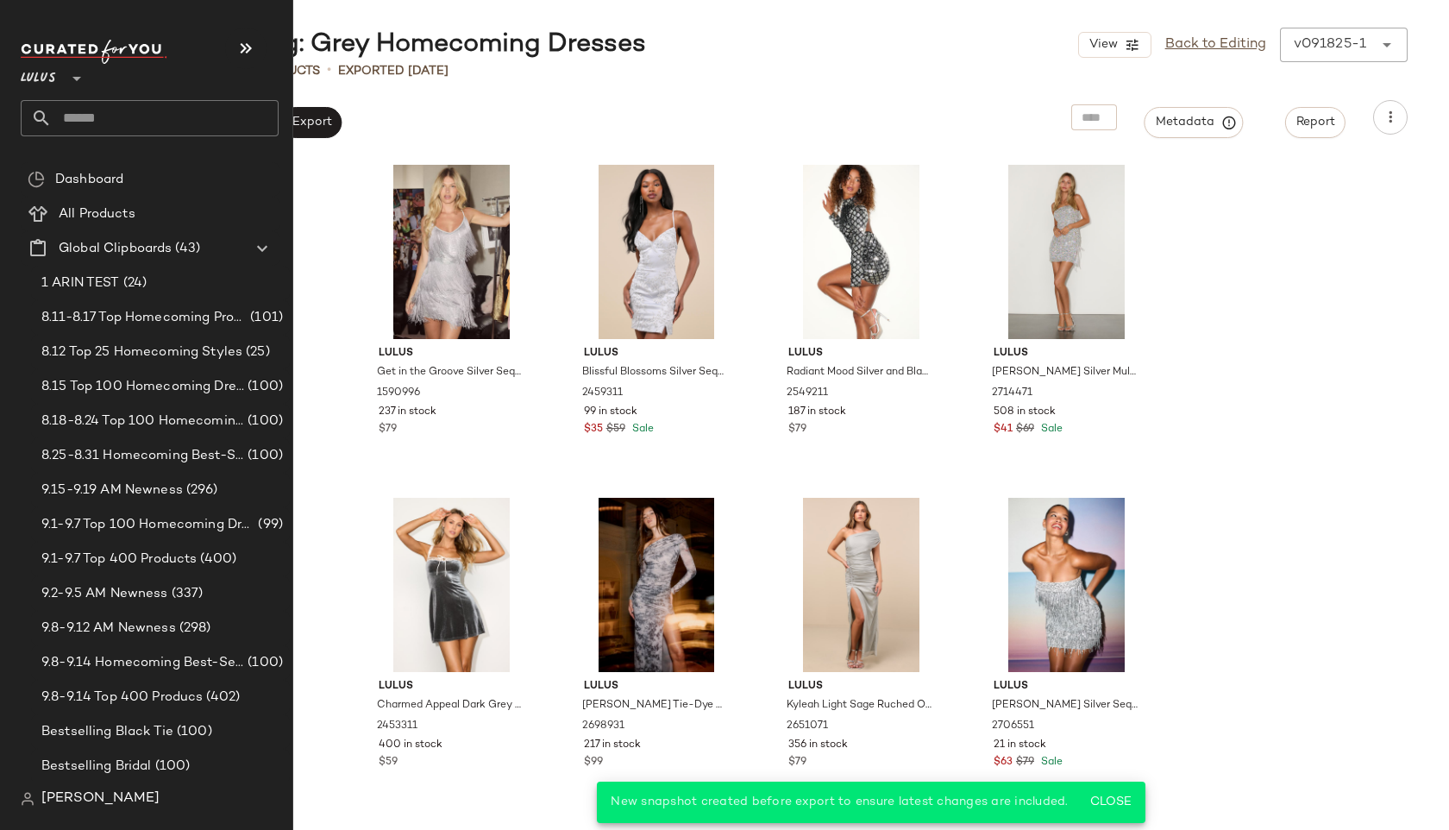
click at [91, 128] on input "text" at bounding box center [165, 118] width 227 height 36
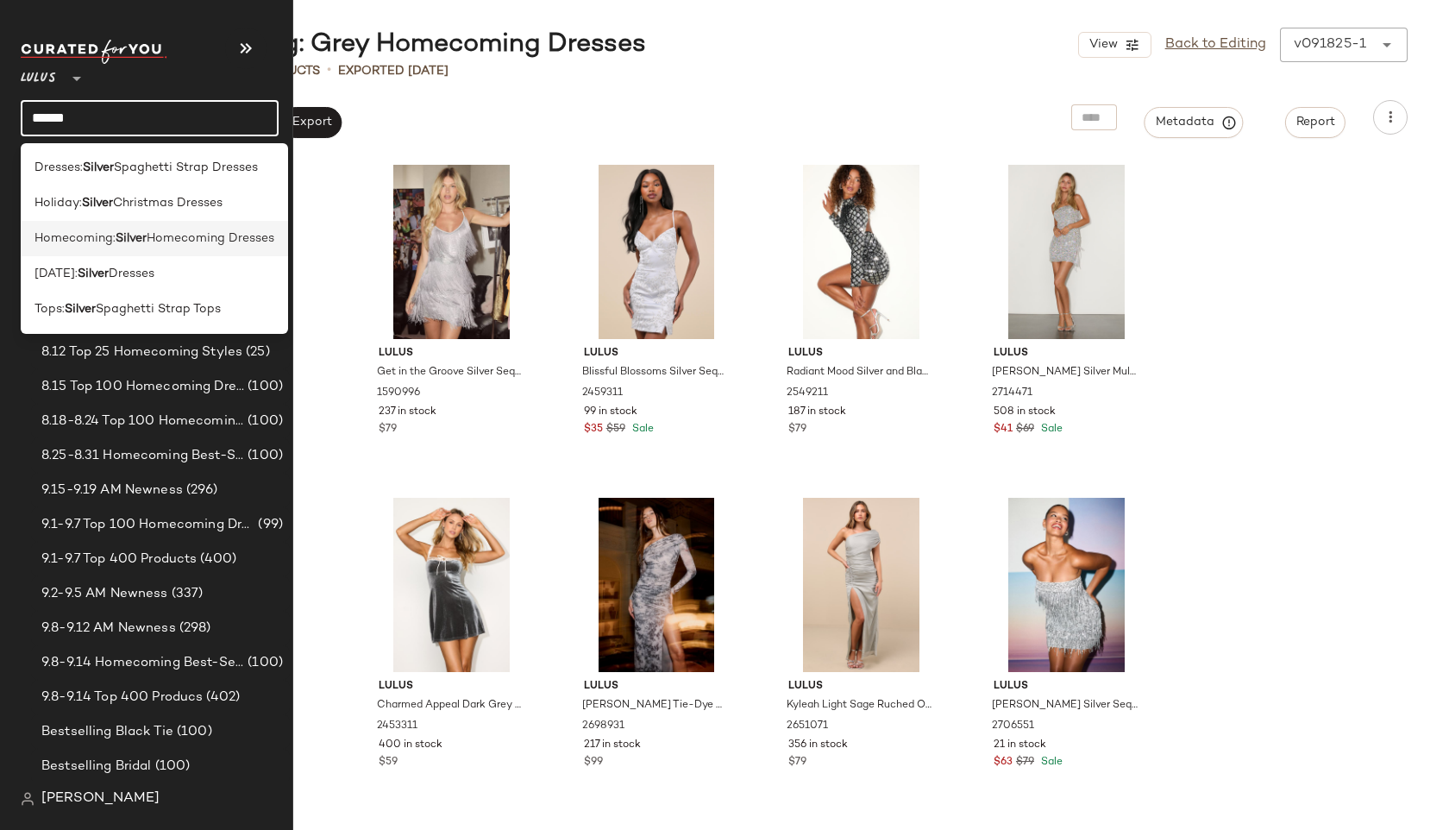
type input "******"
click at [48, 237] on span "Homecoming:" at bounding box center [75, 238] width 81 height 18
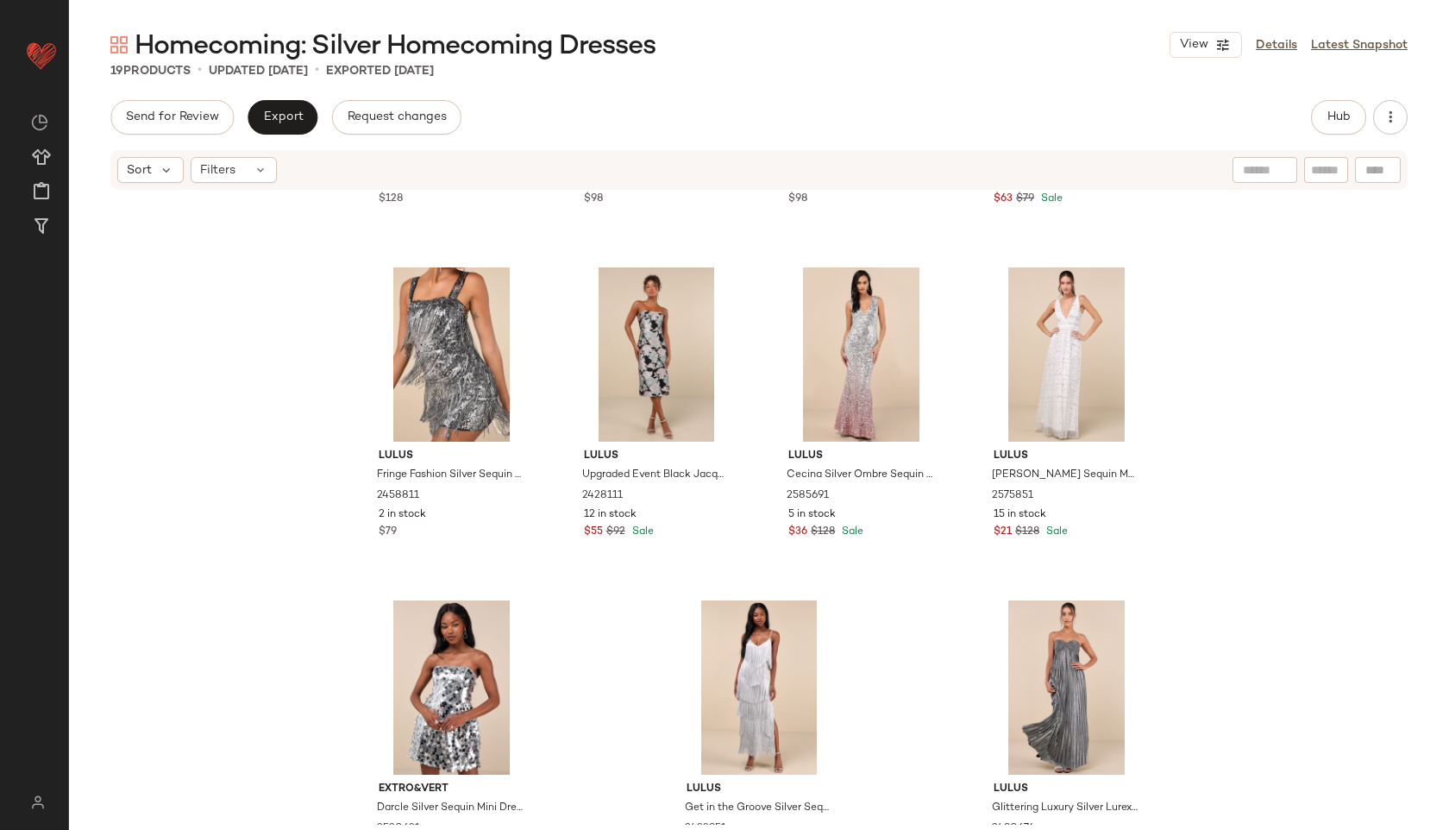
scroll to position [1035, 0]
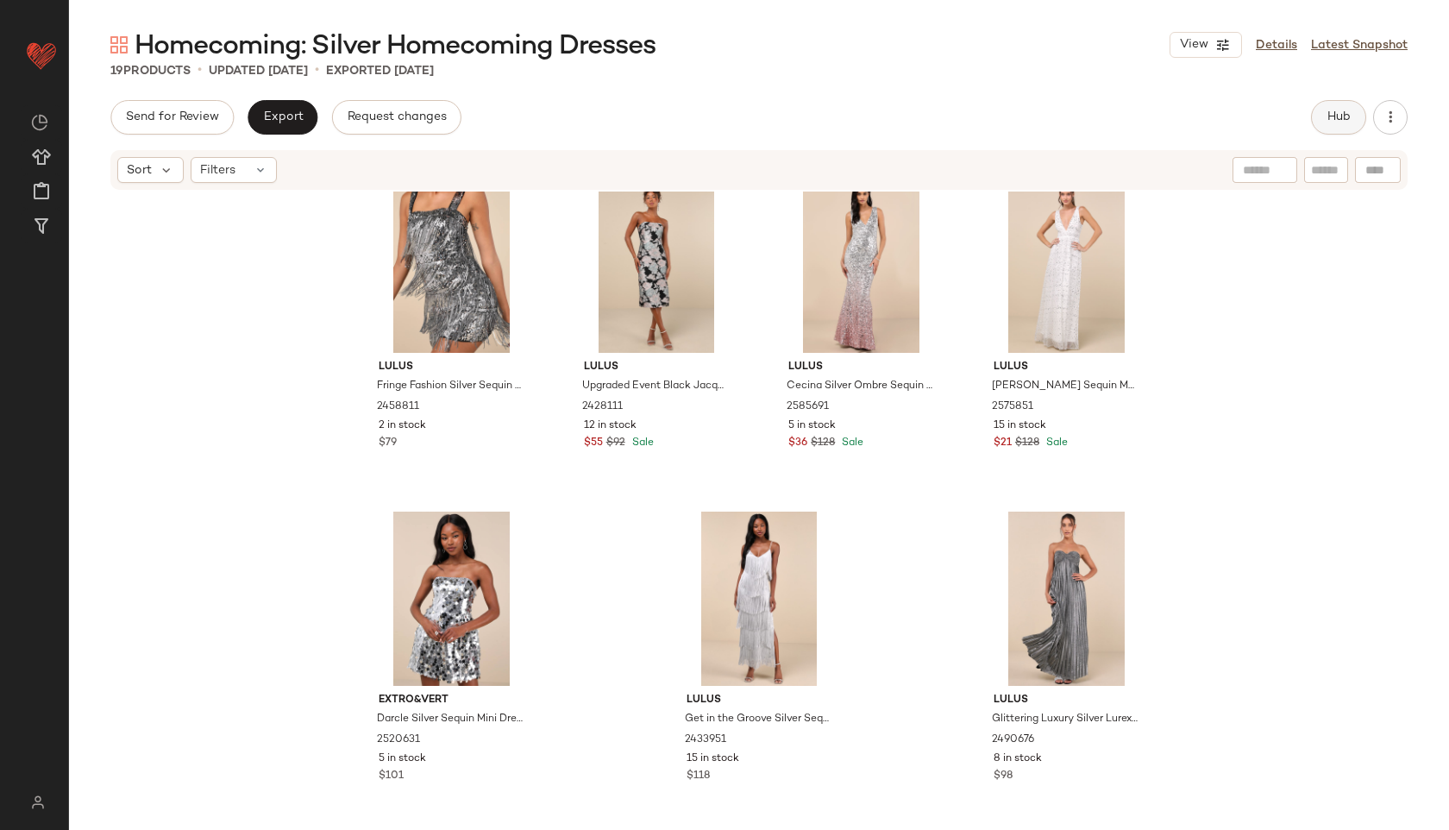
click at [1329, 116] on span "Hub" at bounding box center [1339, 117] width 24 height 14
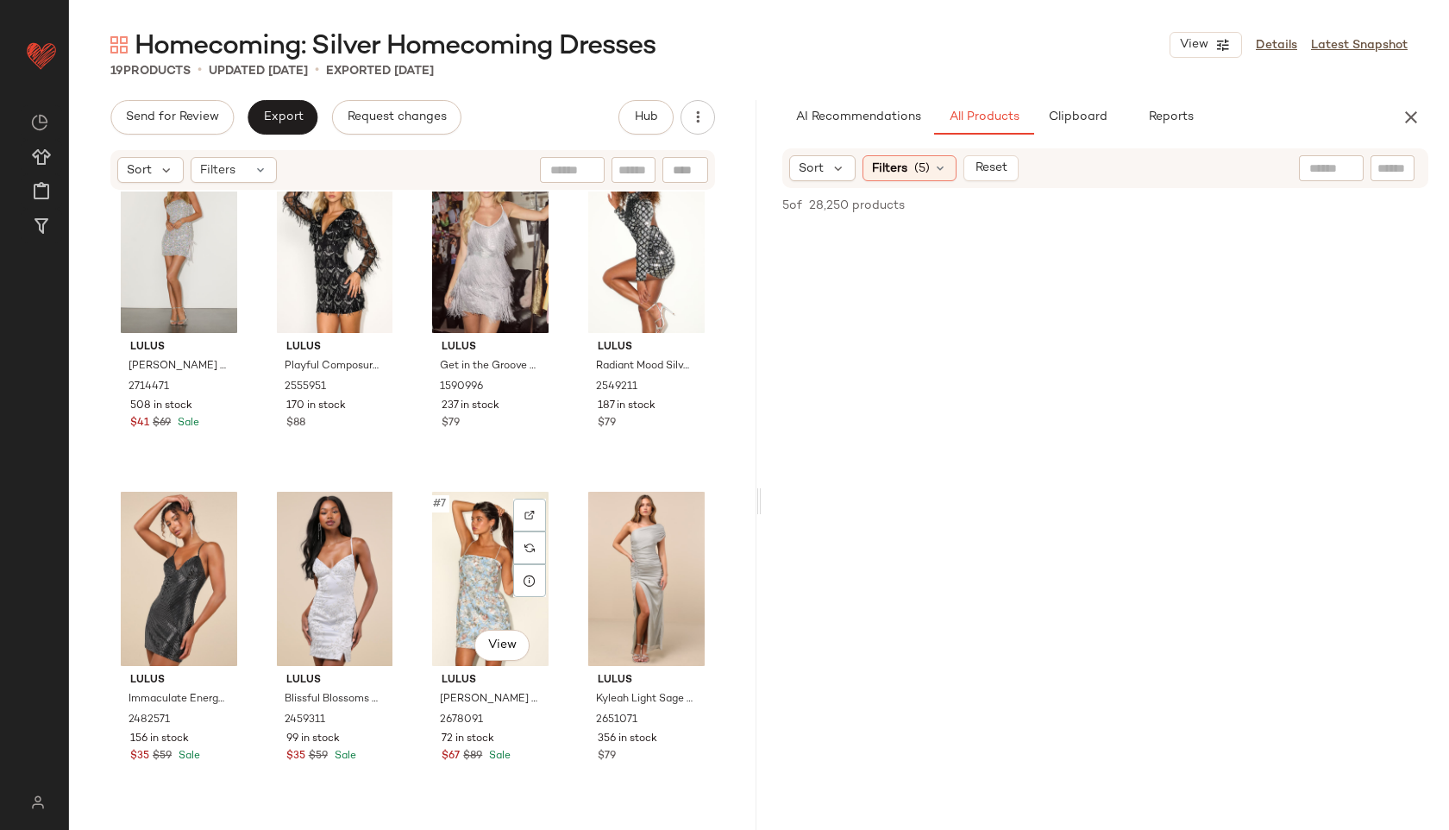
scroll to position [0, 0]
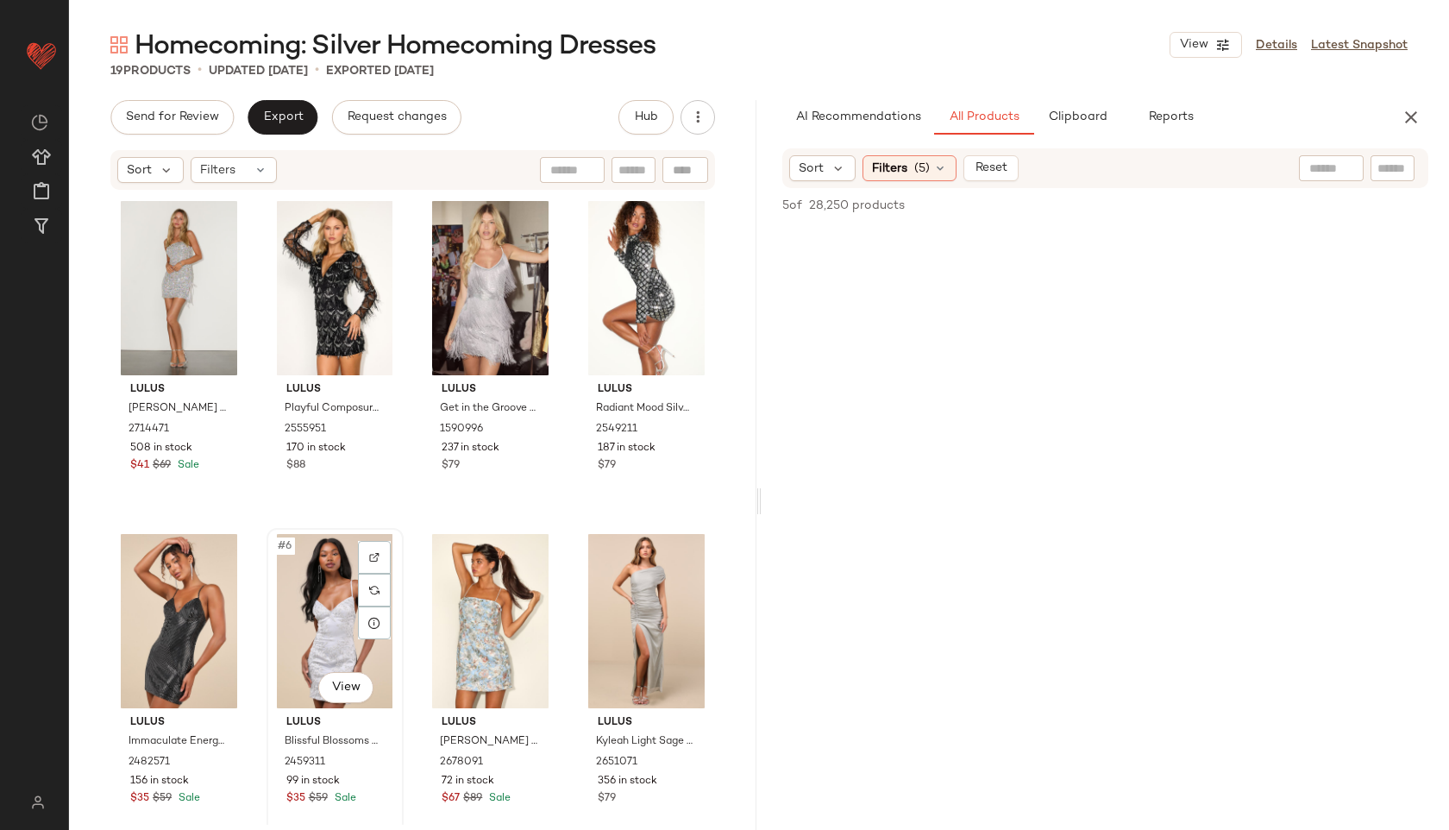
click at [331, 603] on div "#6 View" at bounding box center [335, 621] width 125 height 174
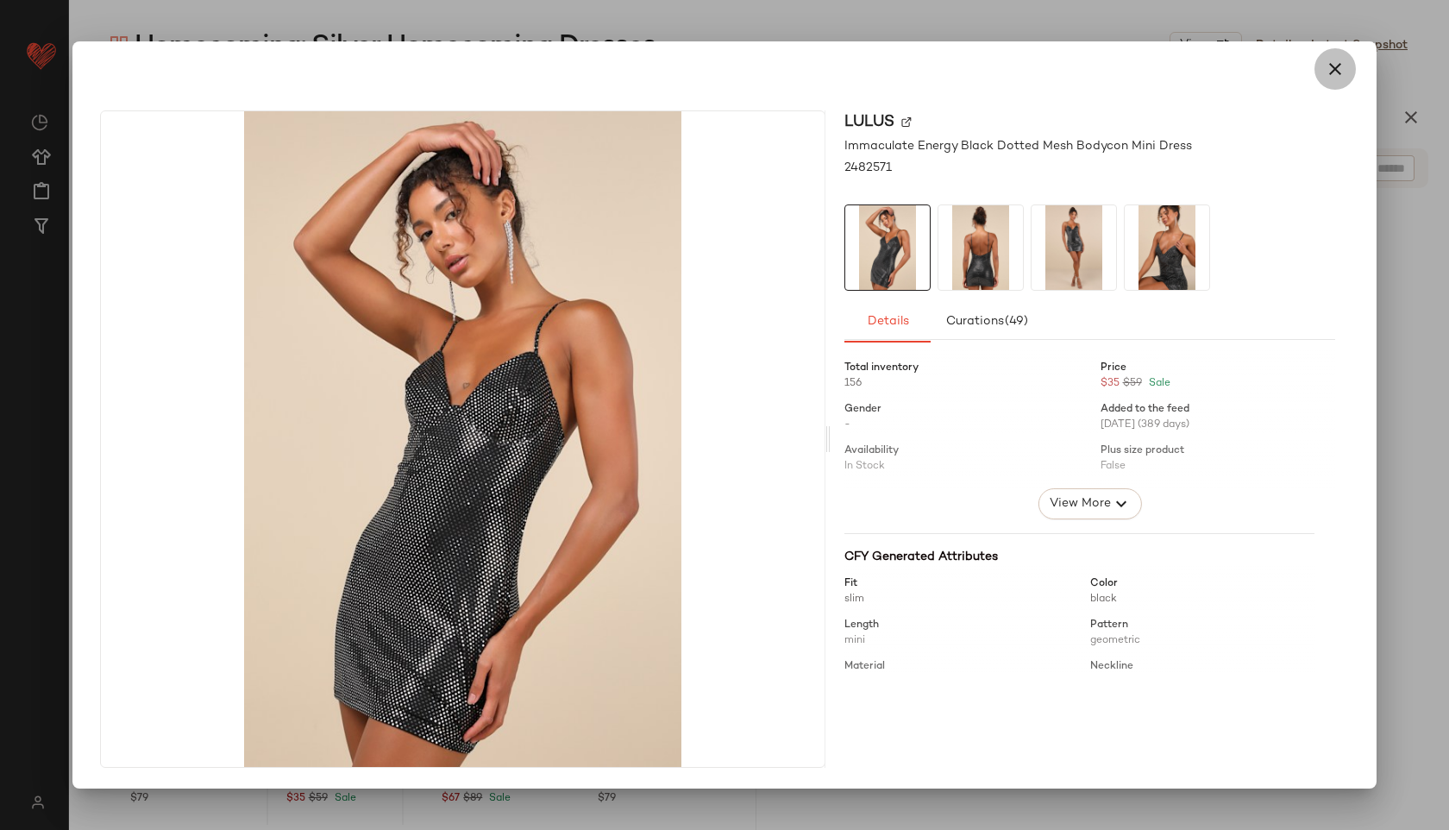
click at [1329, 67] on icon "button" at bounding box center [1335, 69] width 21 height 21
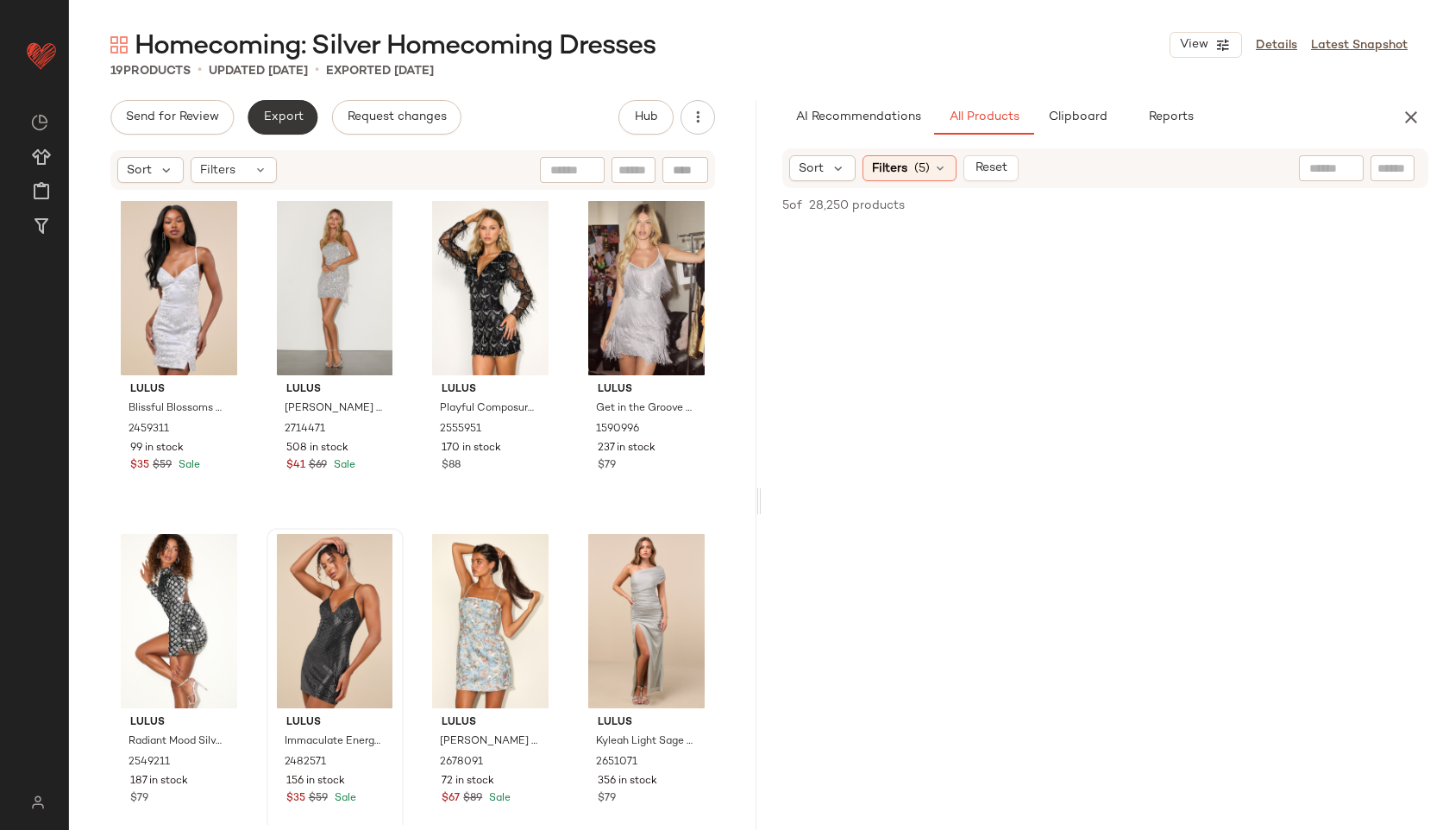
click at [290, 110] on span "Export" at bounding box center [282, 117] width 41 height 14
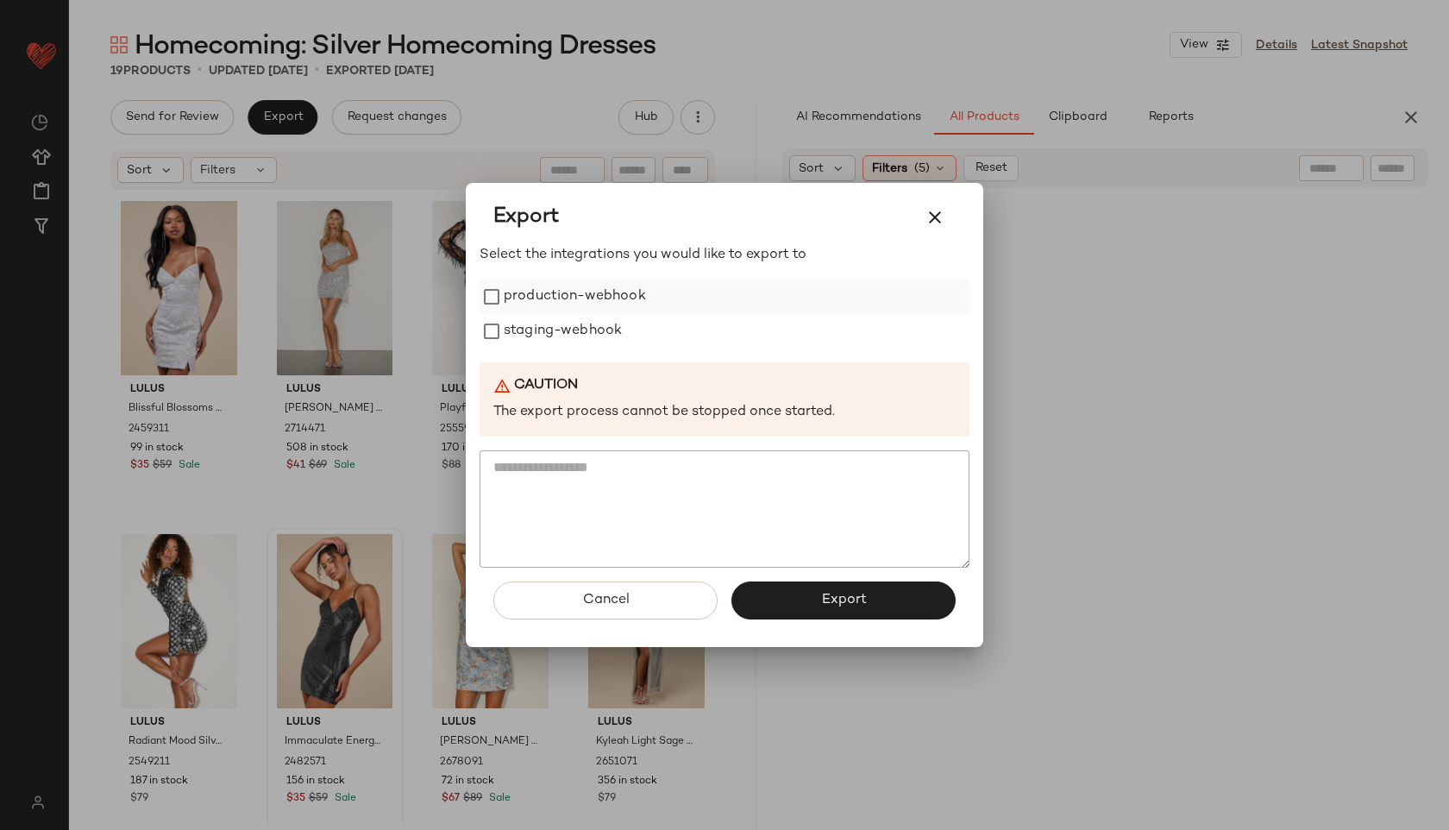
click at [569, 301] on label "production-webhook" at bounding box center [575, 296] width 142 height 35
click at [550, 335] on label "staging-webhook" at bounding box center [563, 331] width 118 height 35
click at [777, 604] on button "Export" at bounding box center [843, 600] width 224 height 38
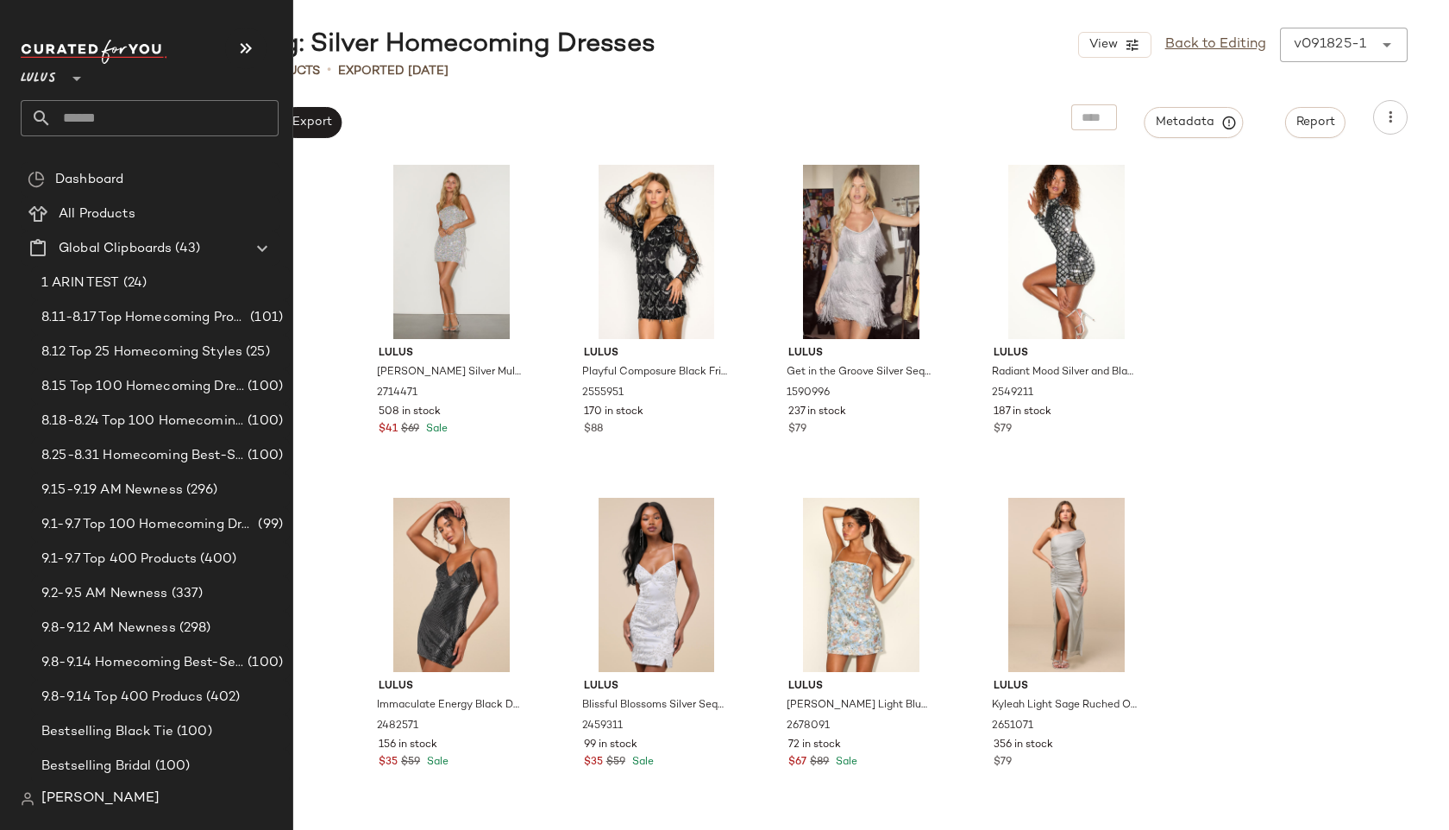
click at [69, 124] on input "text" at bounding box center [165, 118] width 227 height 36
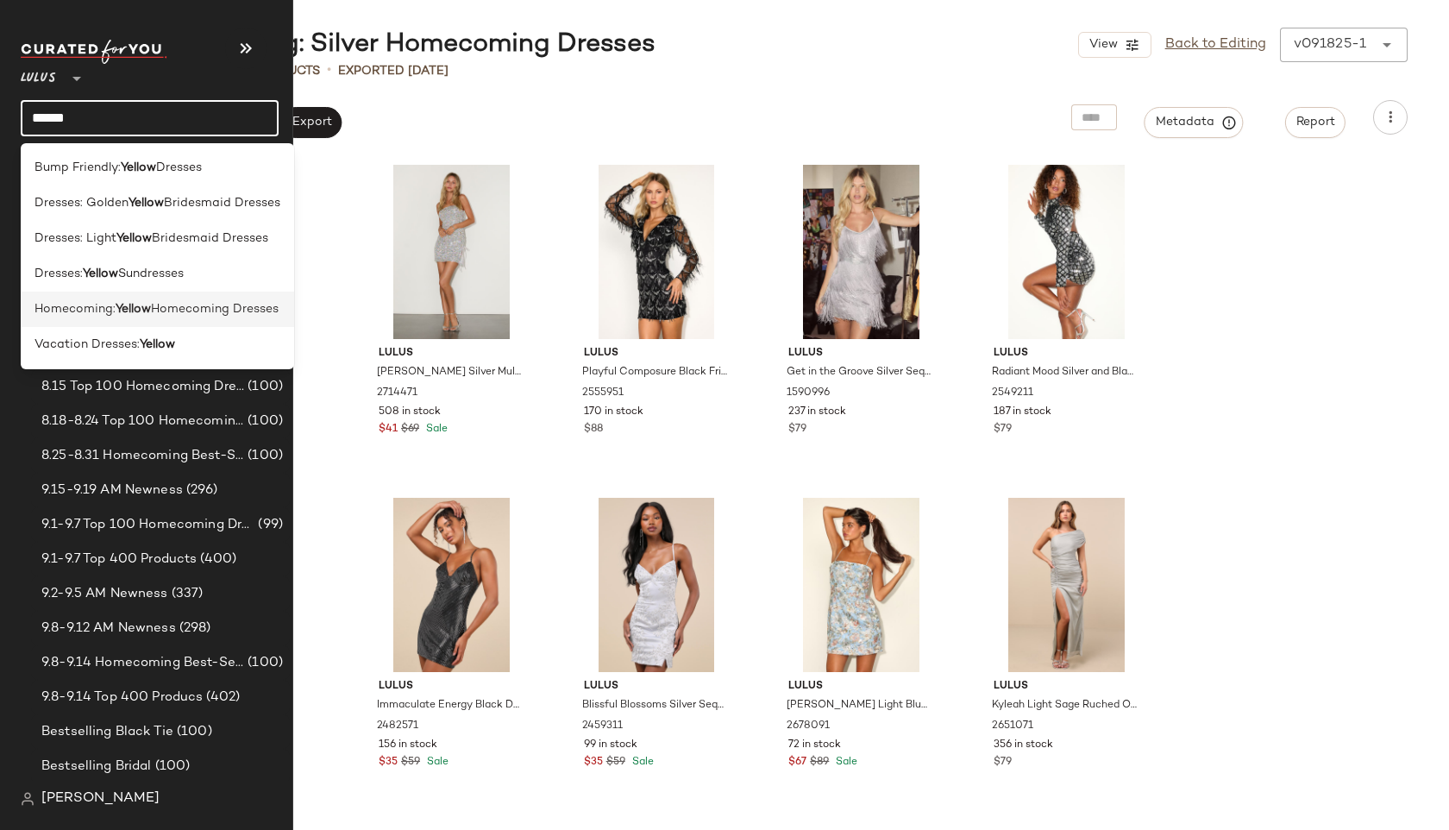
type input "******"
click at [72, 303] on span "Homecoming:" at bounding box center [75, 309] width 81 height 18
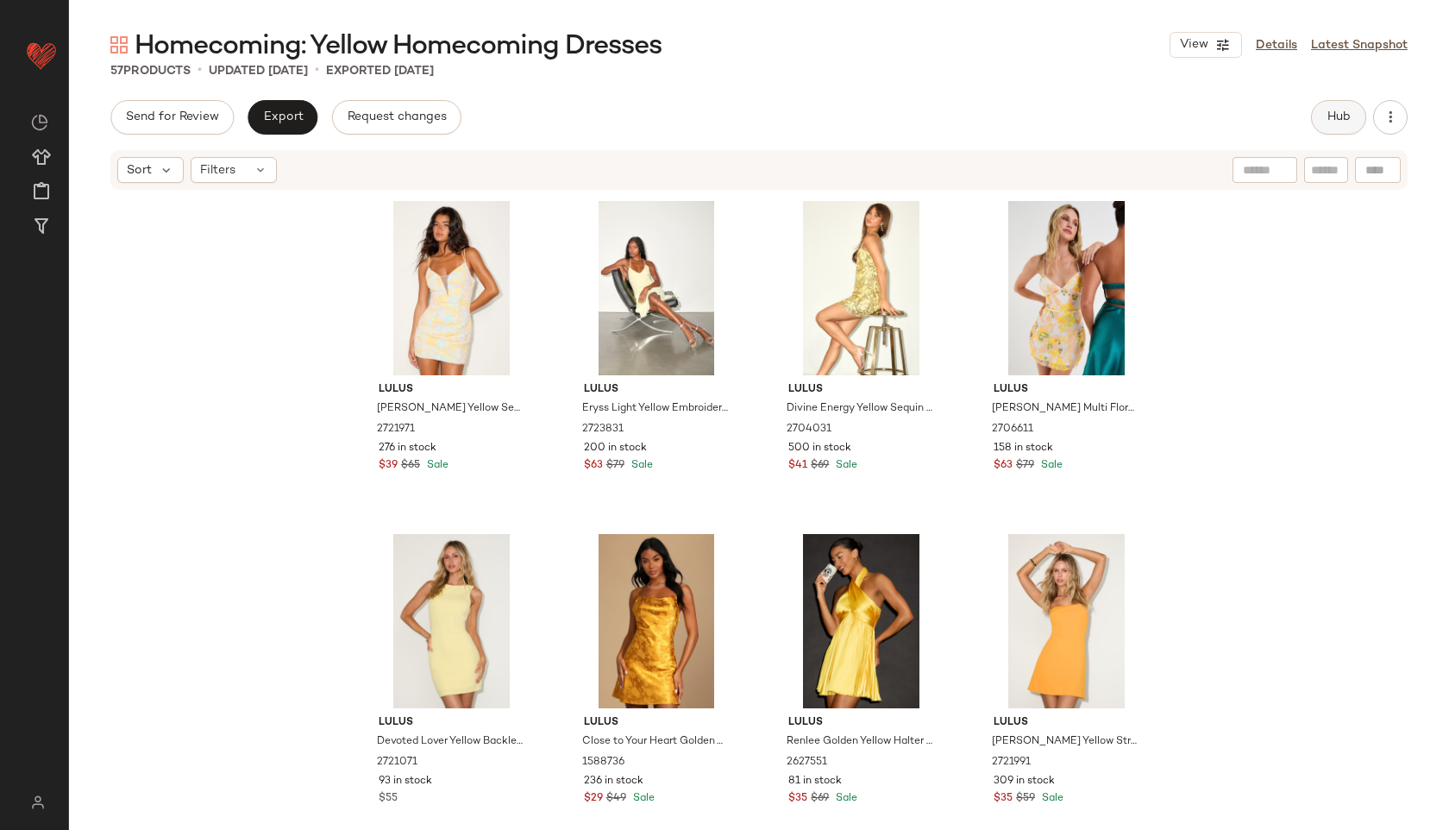
click at [1334, 121] on span "Hub" at bounding box center [1339, 117] width 24 height 14
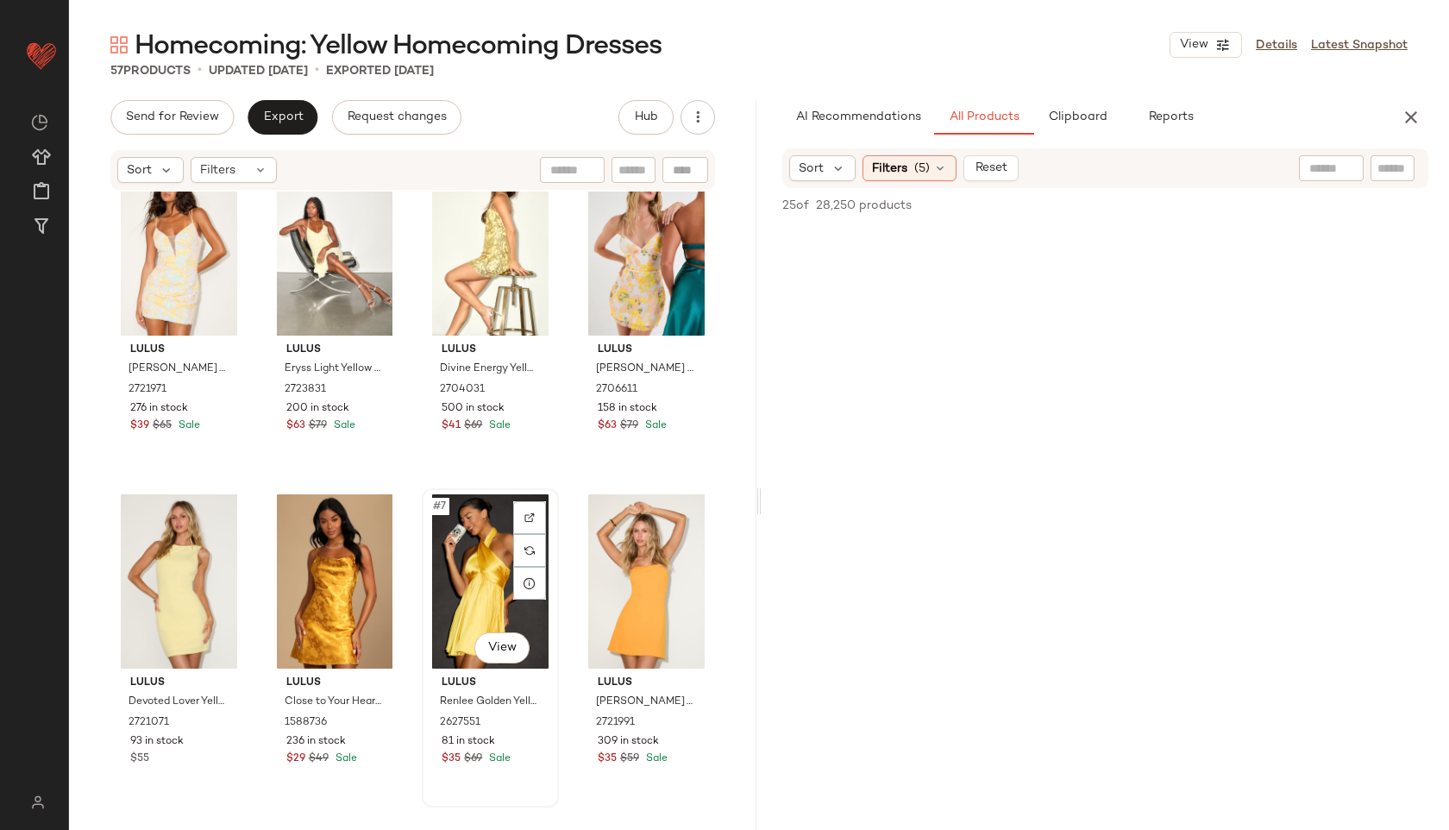
scroll to position [41, 0]
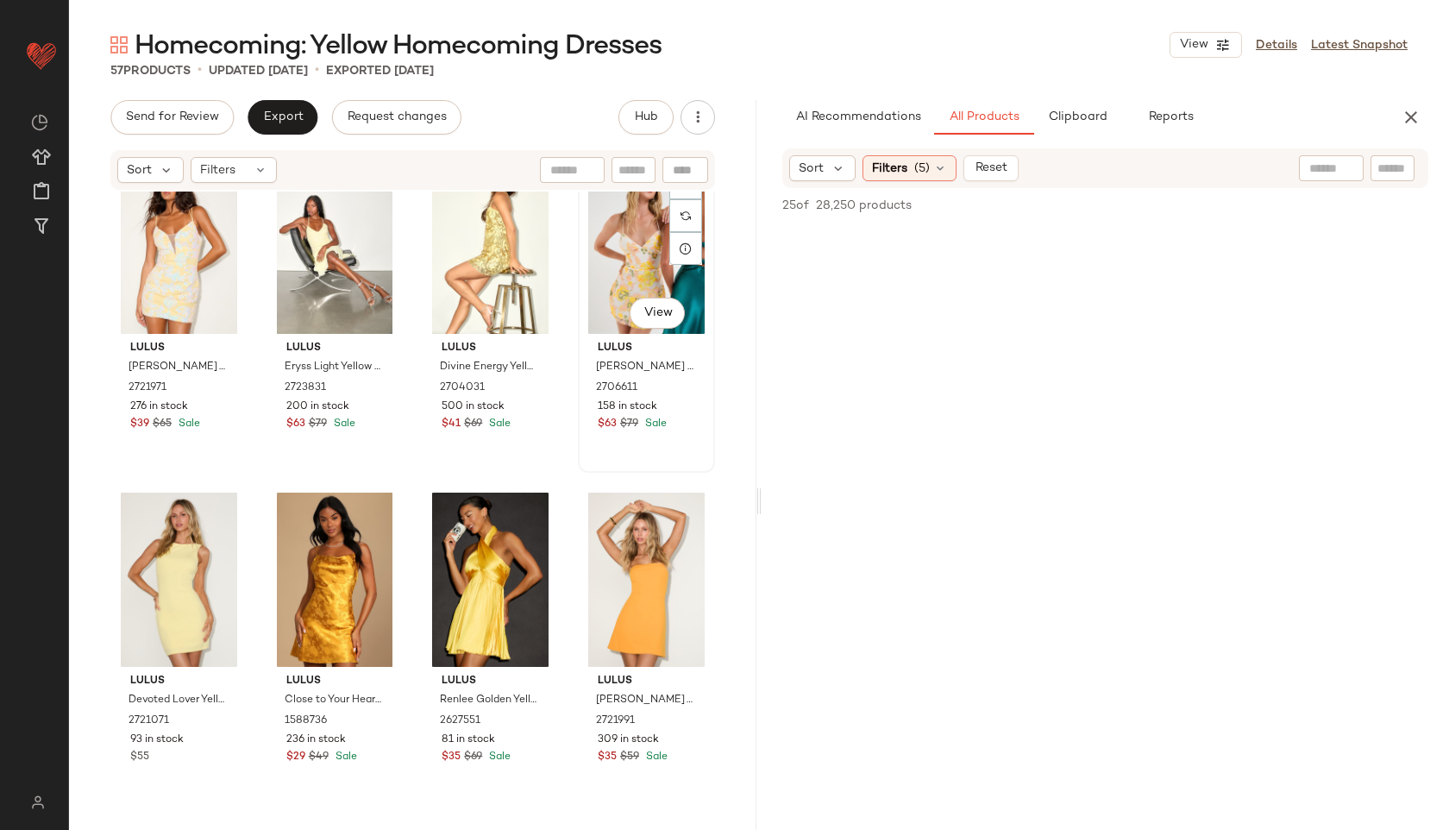
click at [628, 264] on div "#4 View" at bounding box center [646, 247] width 125 height 174
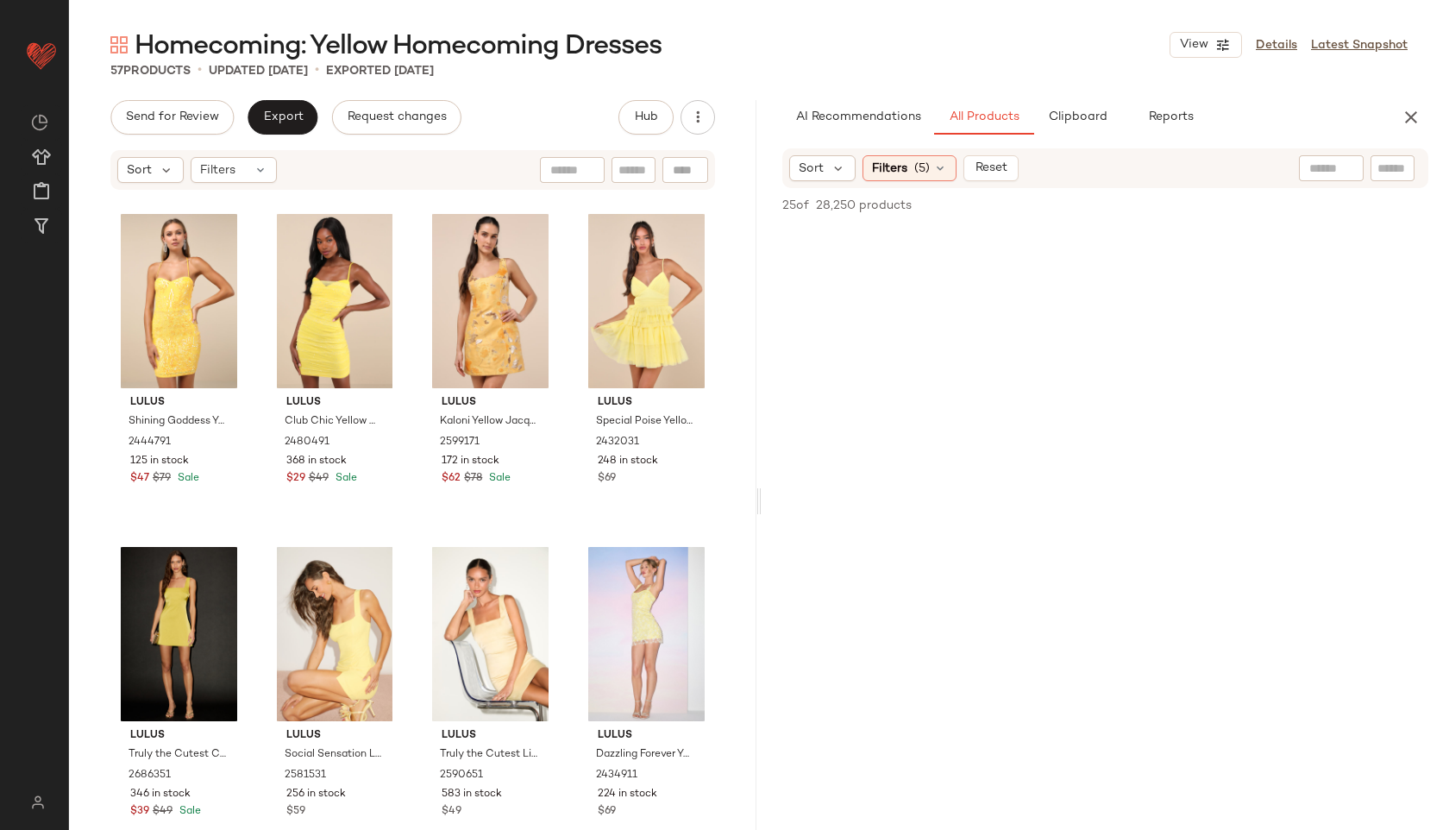
scroll to position [674, 0]
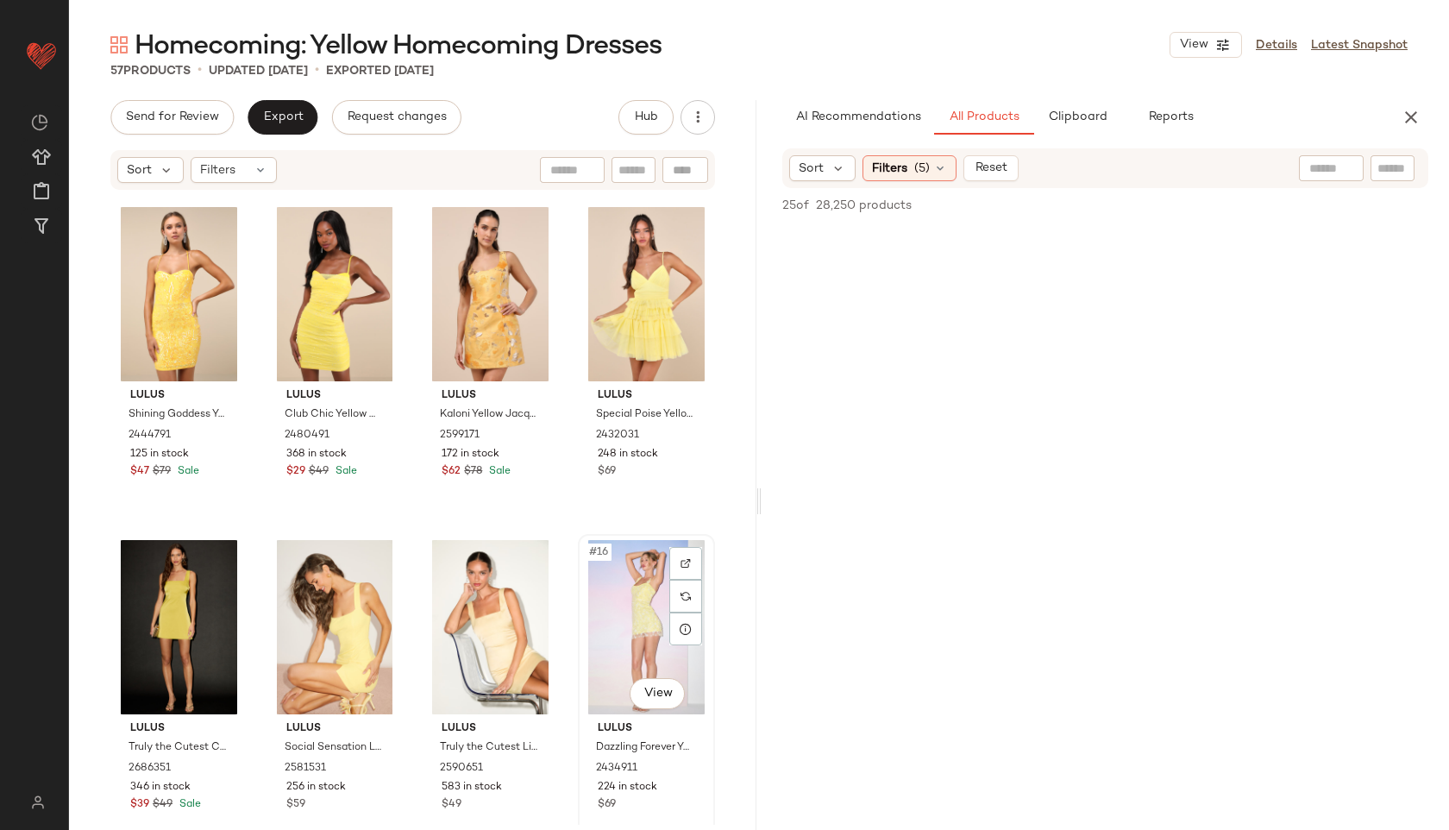
click at [615, 611] on div "#16 View" at bounding box center [646, 627] width 125 height 174
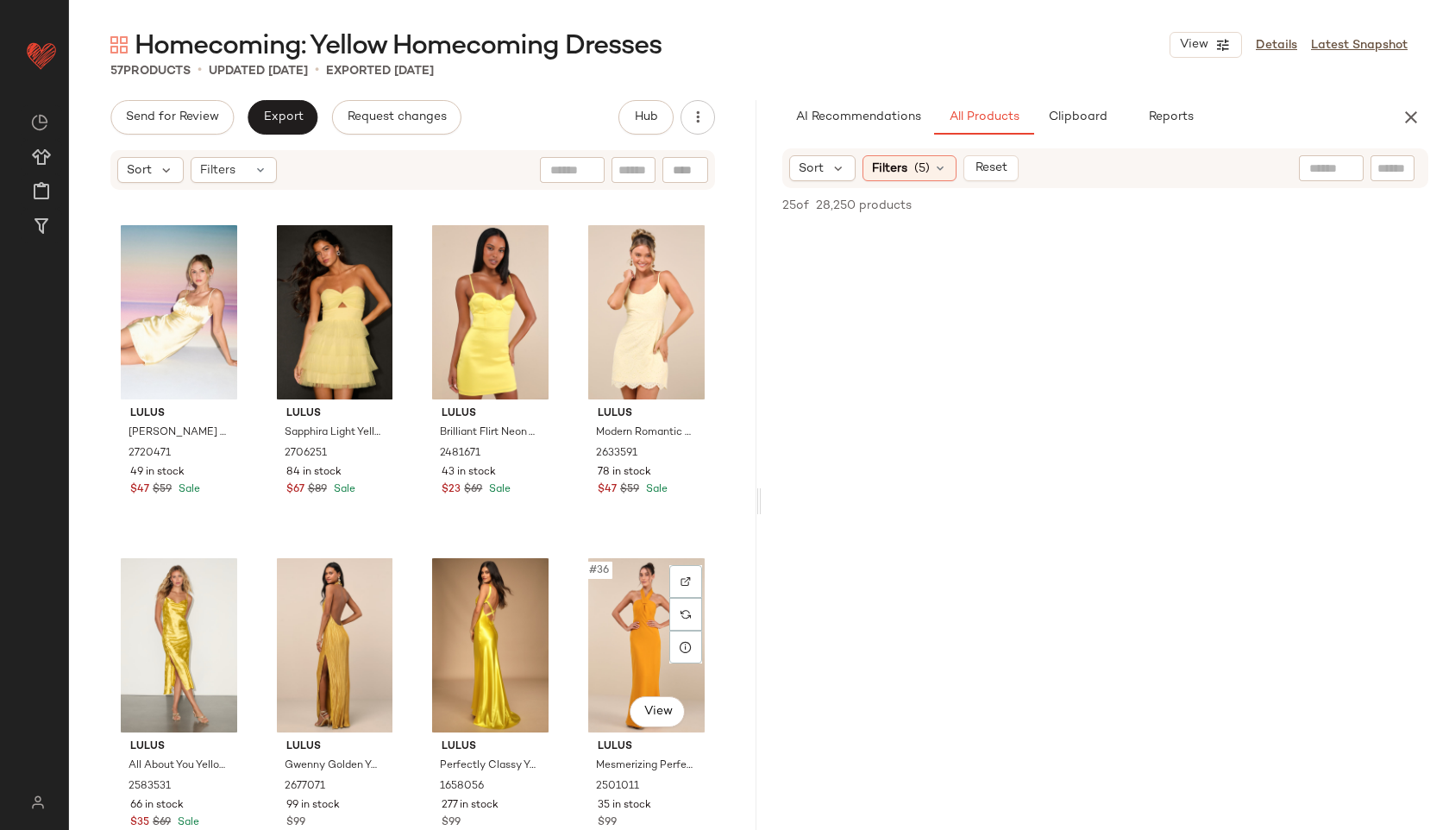
scroll to position [2234, 0]
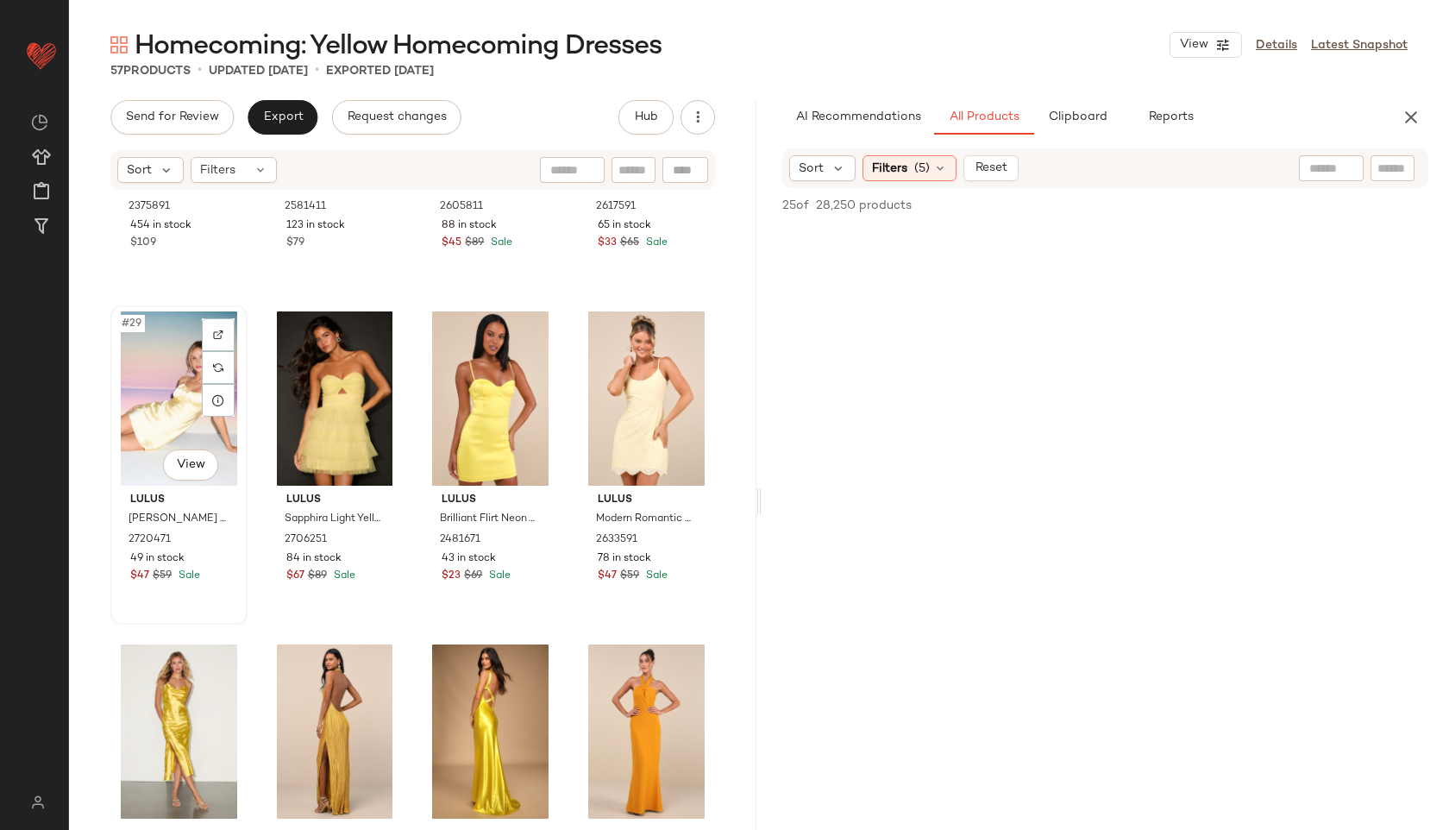
click at [185, 420] on div "#29 View" at bounding box center [178, 398] width 125 height 174
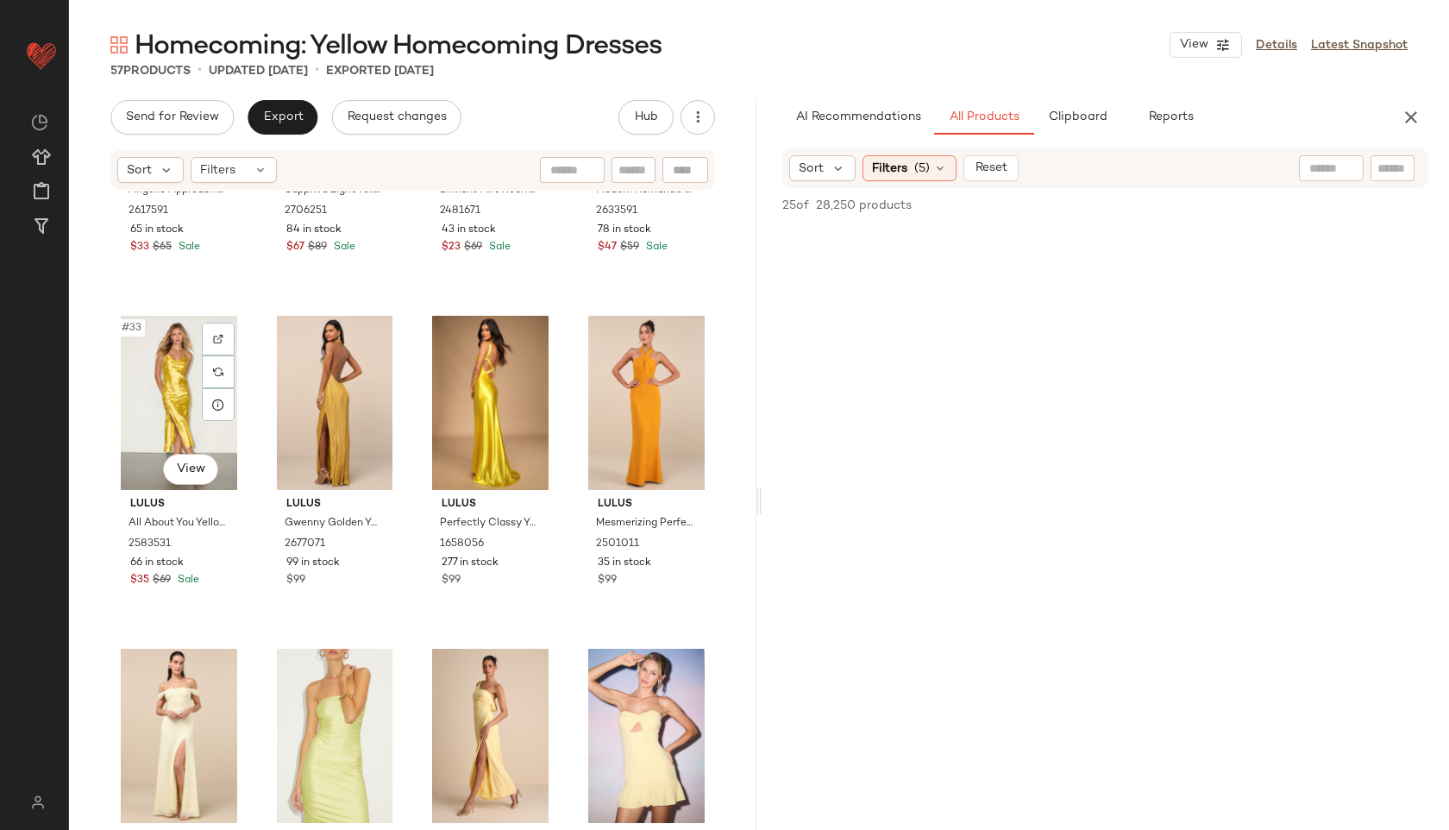
scroll to position [2666, 0]
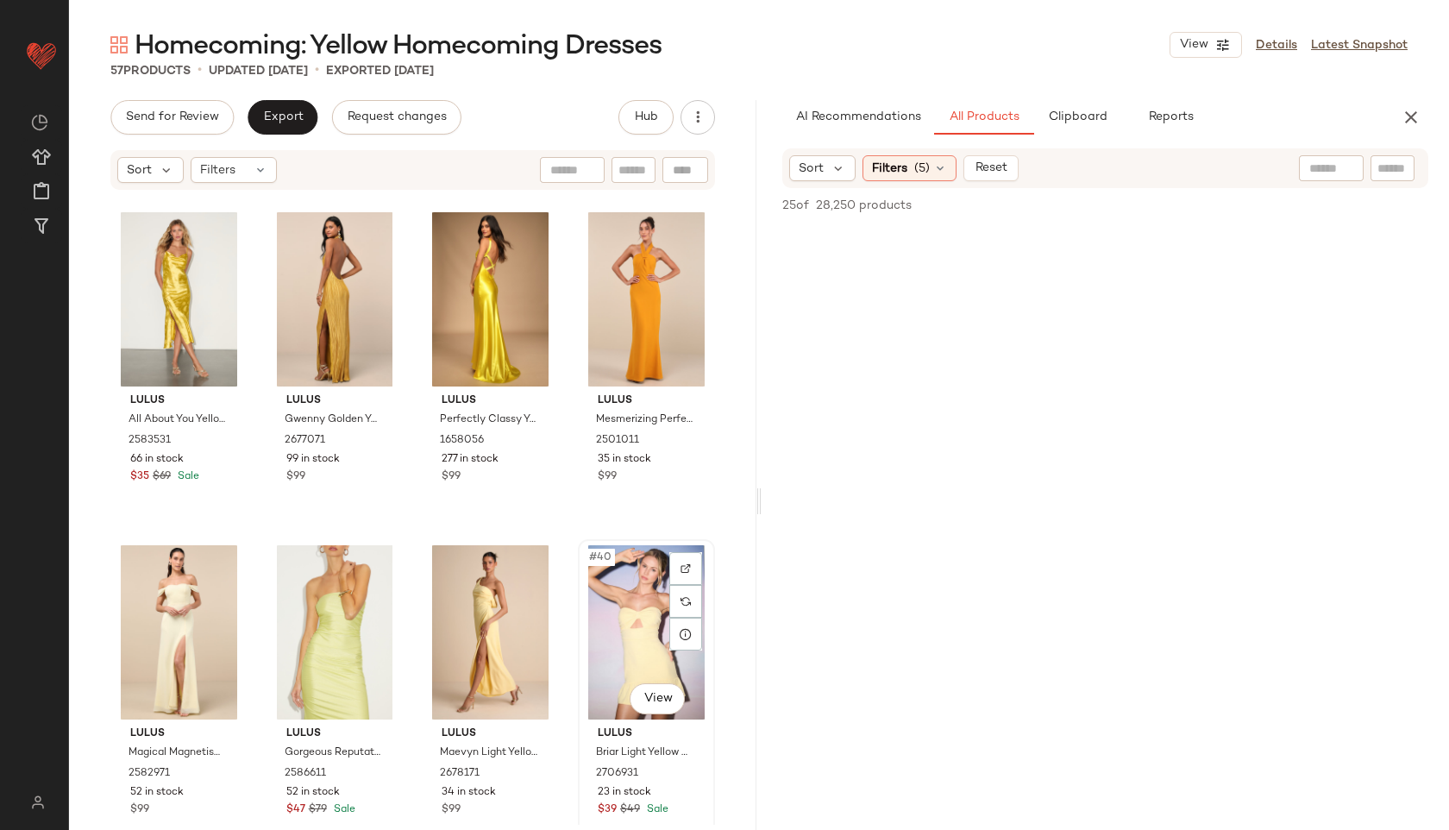
click at [627, 625] on div "#40 View" at bounding box center [646, 632] width 125 height 174
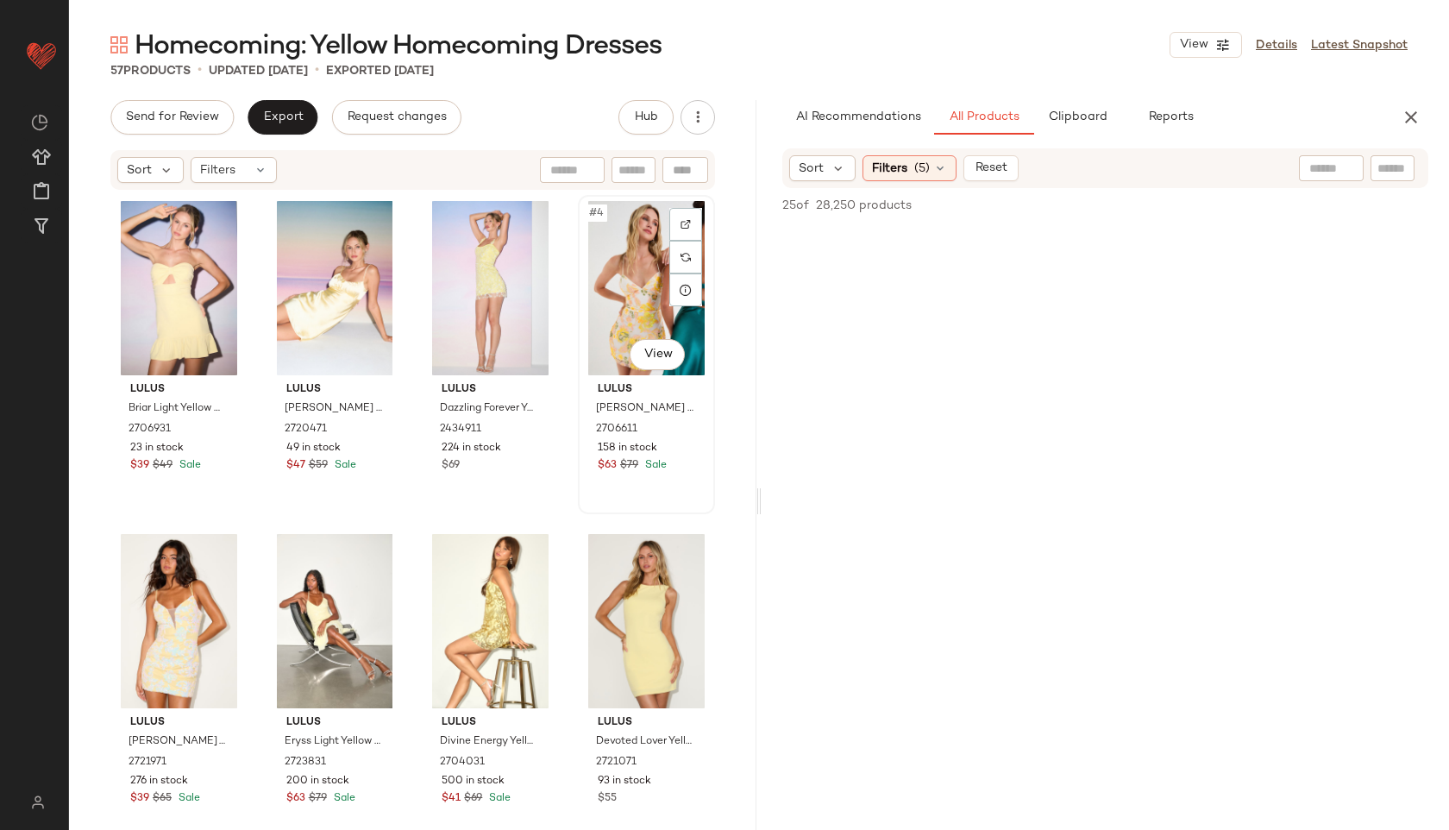
click at [614, 317] on div "#4 View" at bounding box center [646, 288] width 125 height 174
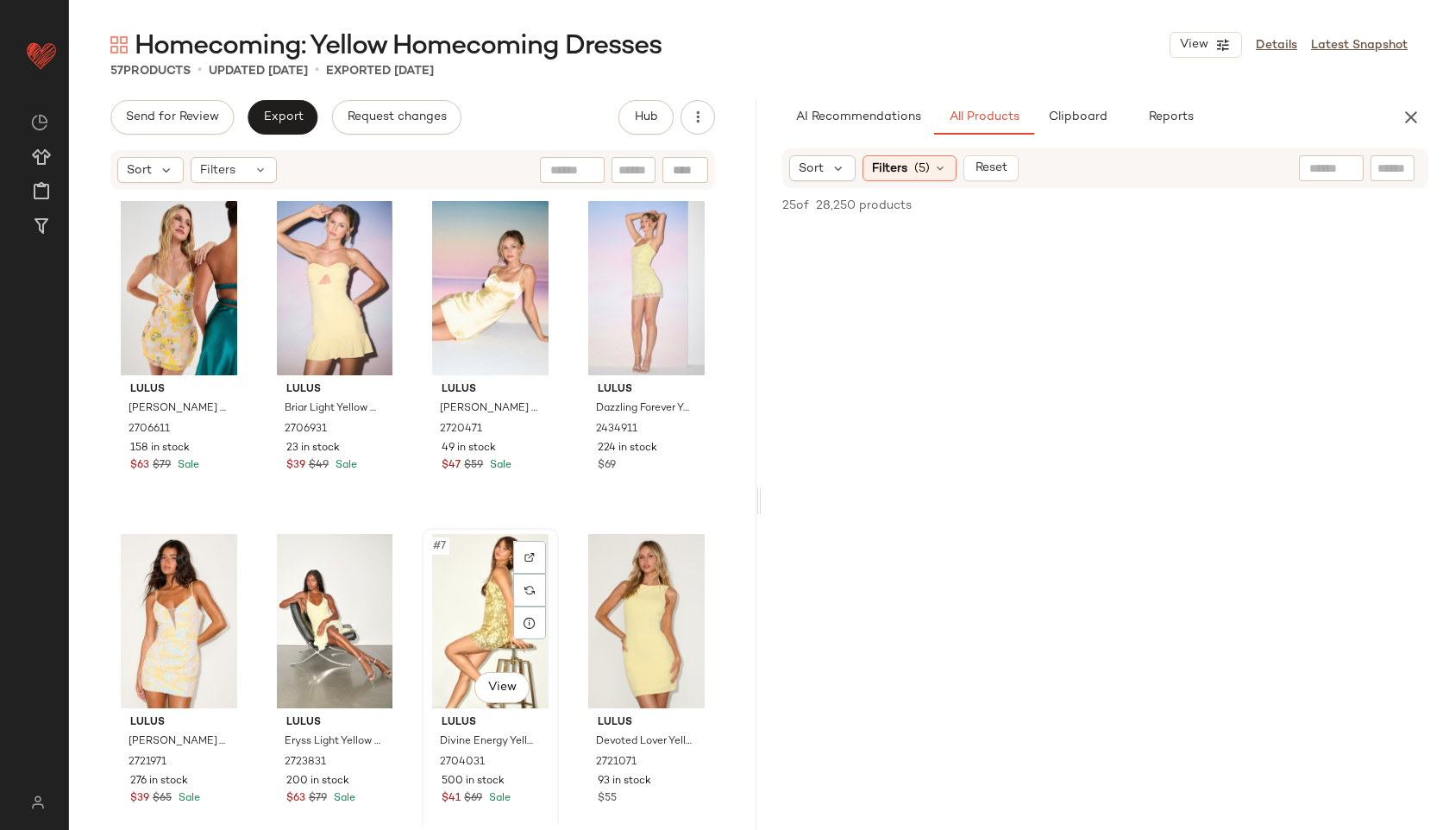
click at [500, 630] on div "#7 View" at bounding box center [490, 621] width 125 height 174
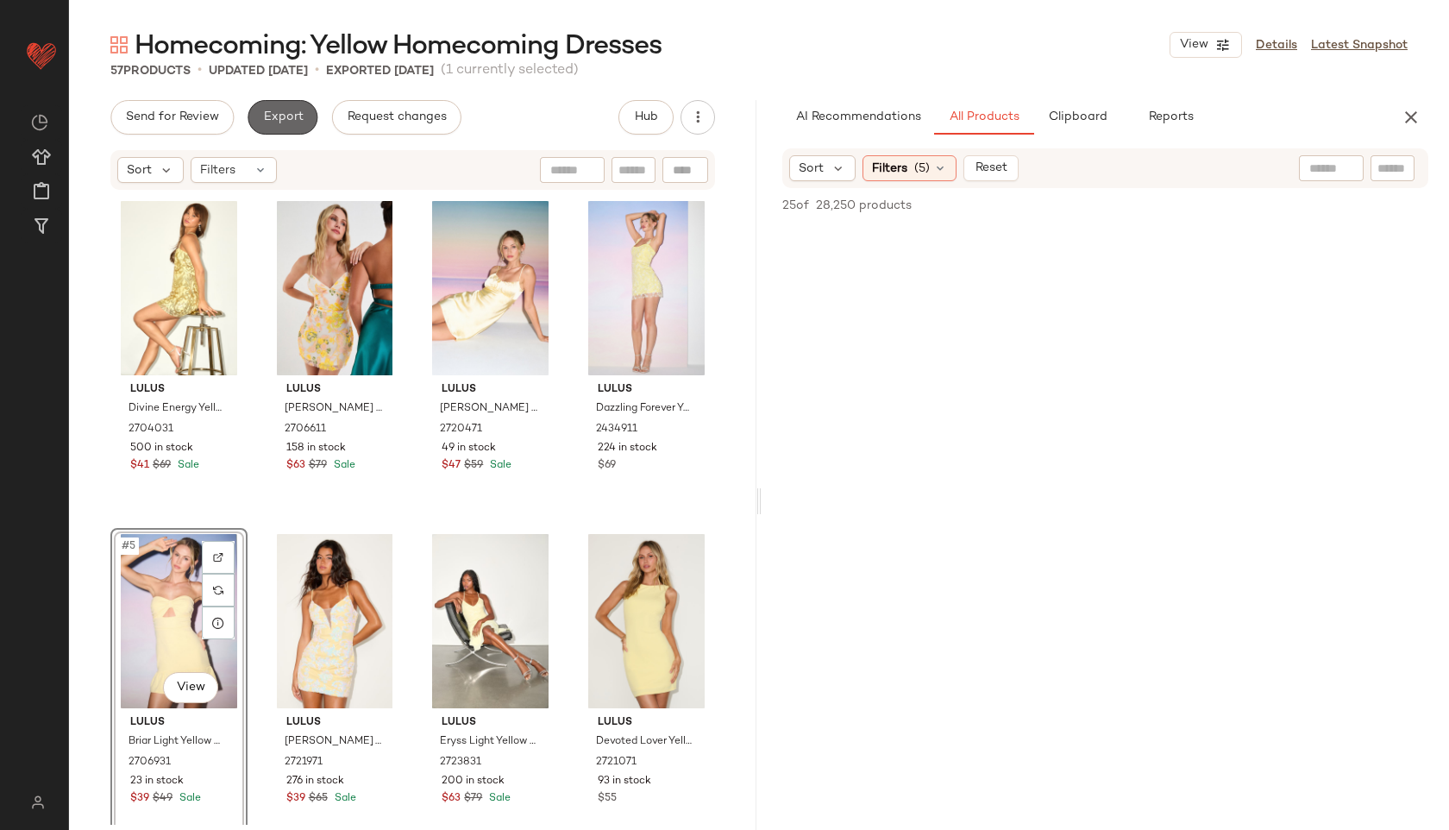
click at [292, 118] on span "Export" at bounding box center [282, 117] width 41 height 14
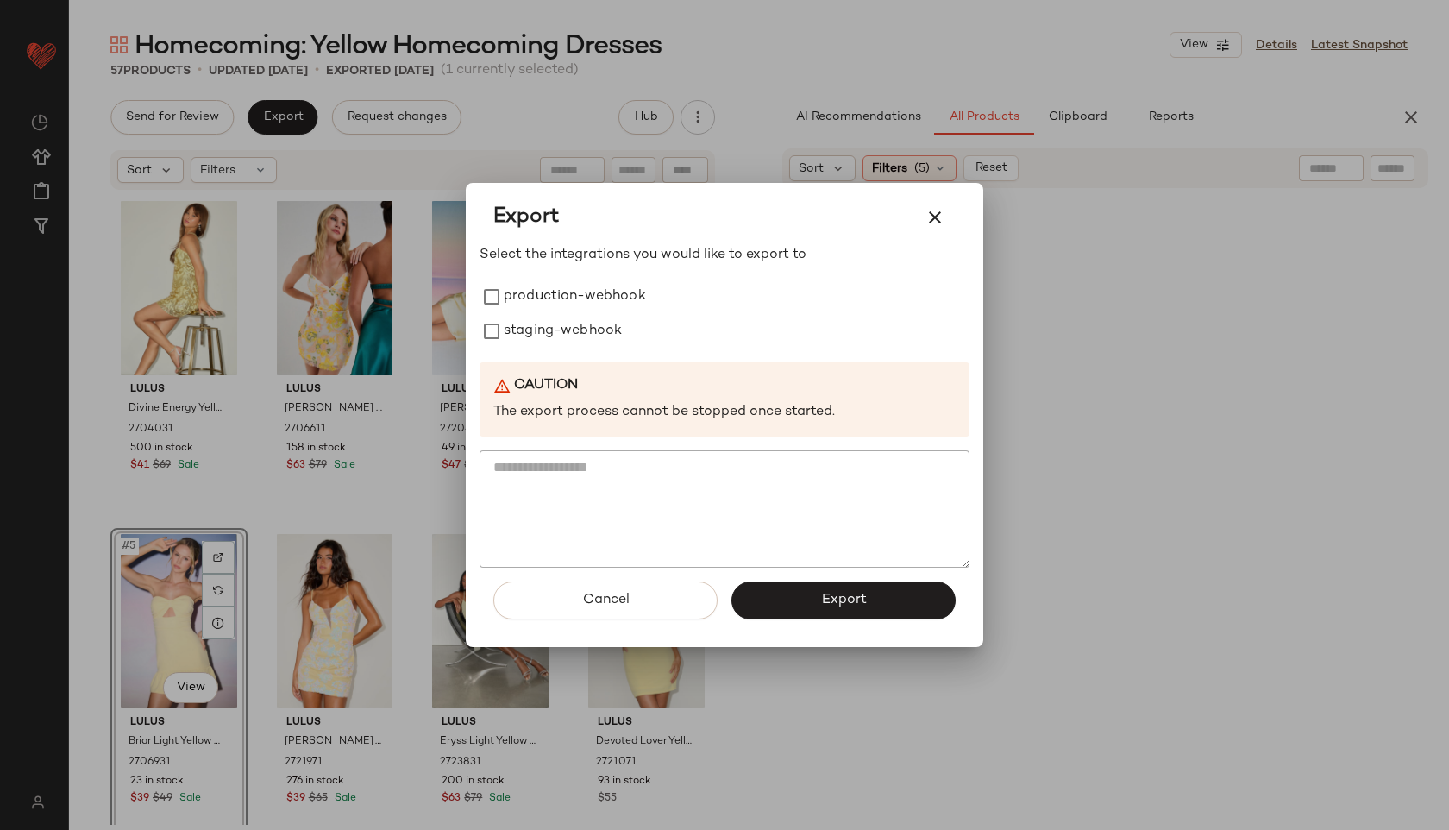
click at [514, 274] on div "Select the integrations you would like to export to production-webhook staging-…" at bounding box center [725, 406] width 490 height 323
click at [512, 298] on label "production-webhook" at bounding box center [575, 296] width 142 height 35
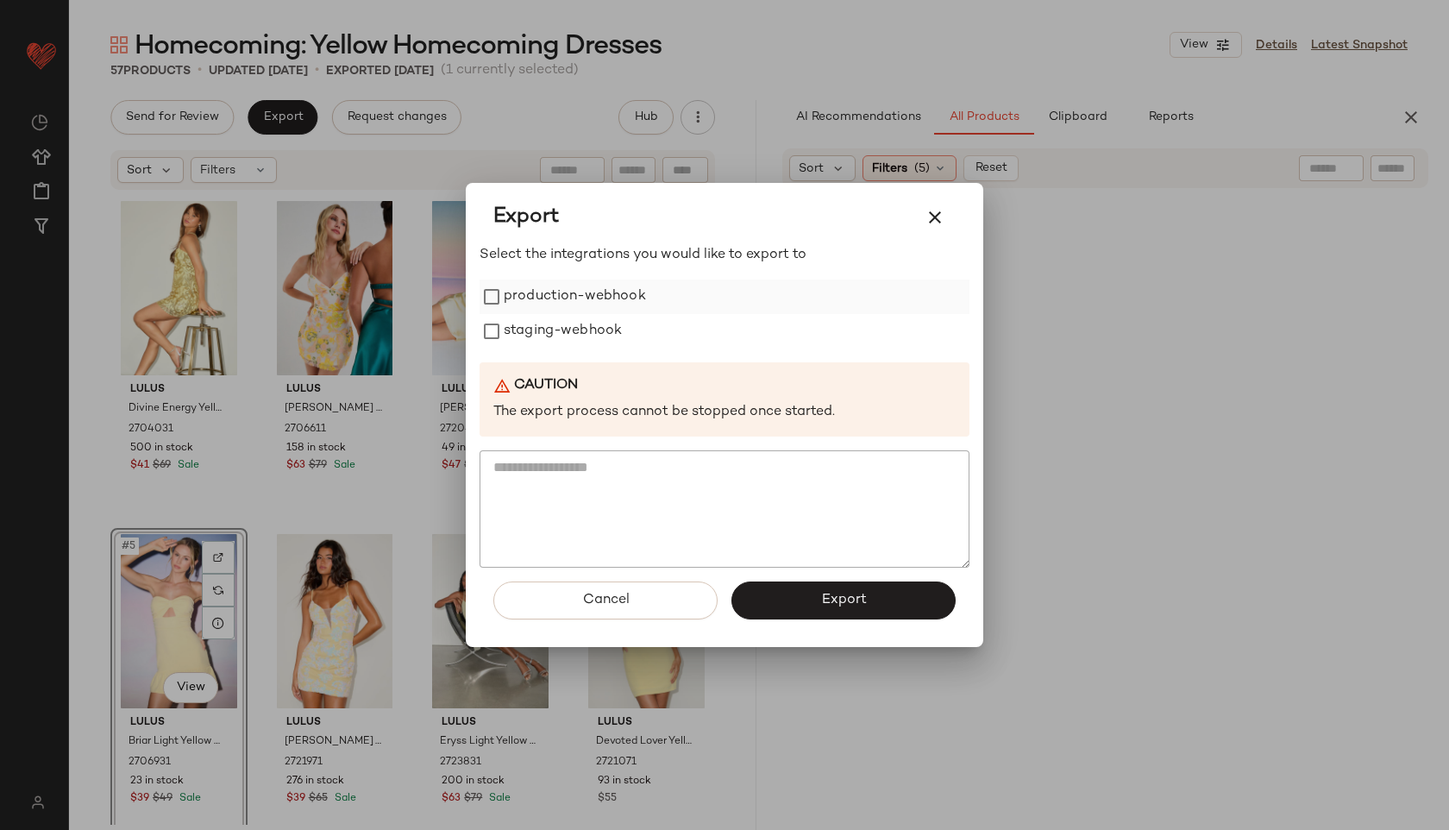
click at [512, 298] on label "production-webhook" at bounding box center [575, 296] width 142 height 35
click at [518, 336] on label "staging-webhook" at bounding box center [563, 331] width 118 height 35
click at [794, 582] on button "Export" at bounding box center [843, 600] width 224 height 38
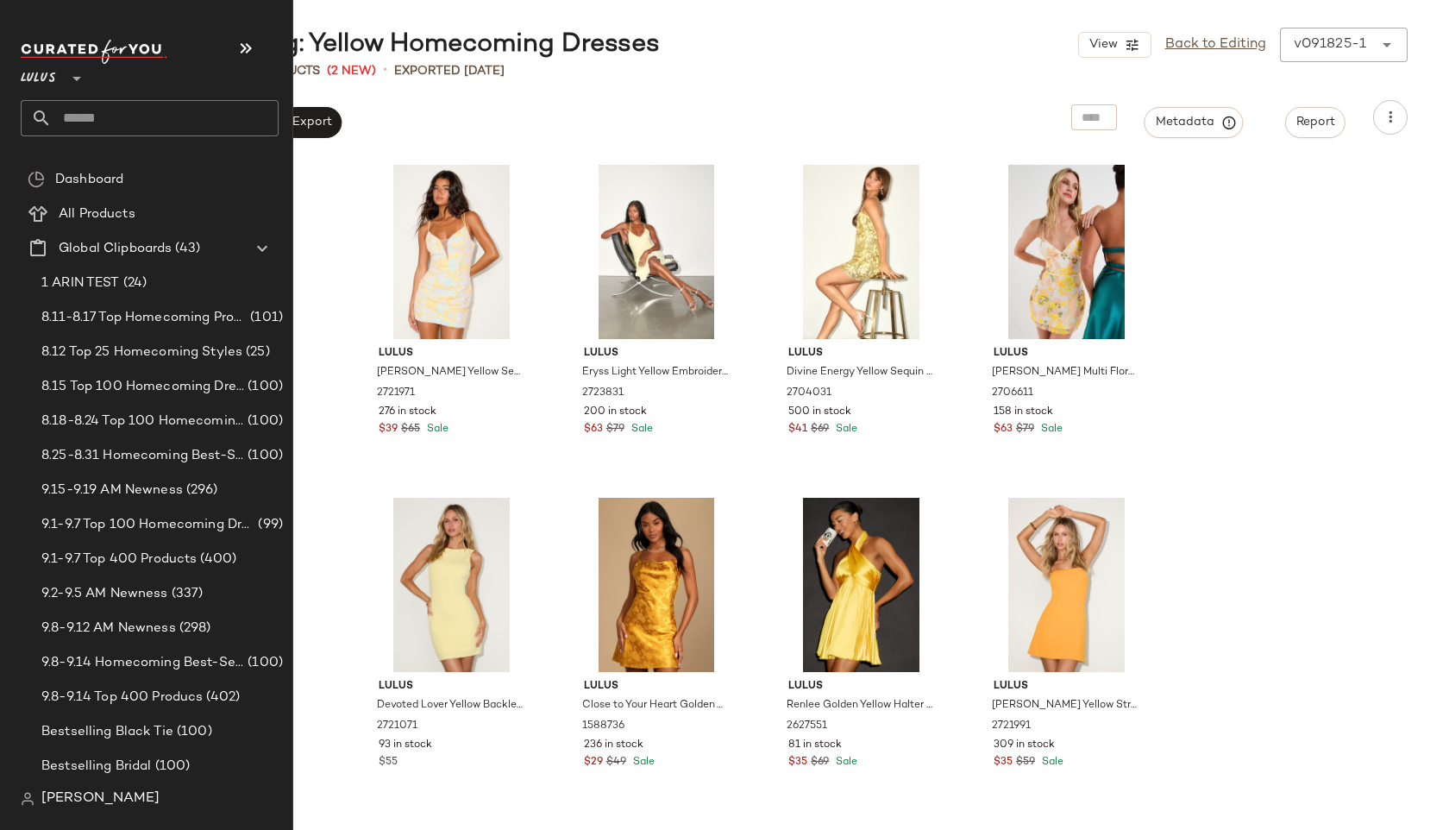
click at [93, 123] on input "text" at bounding box center [165, 118] width 227 height 36
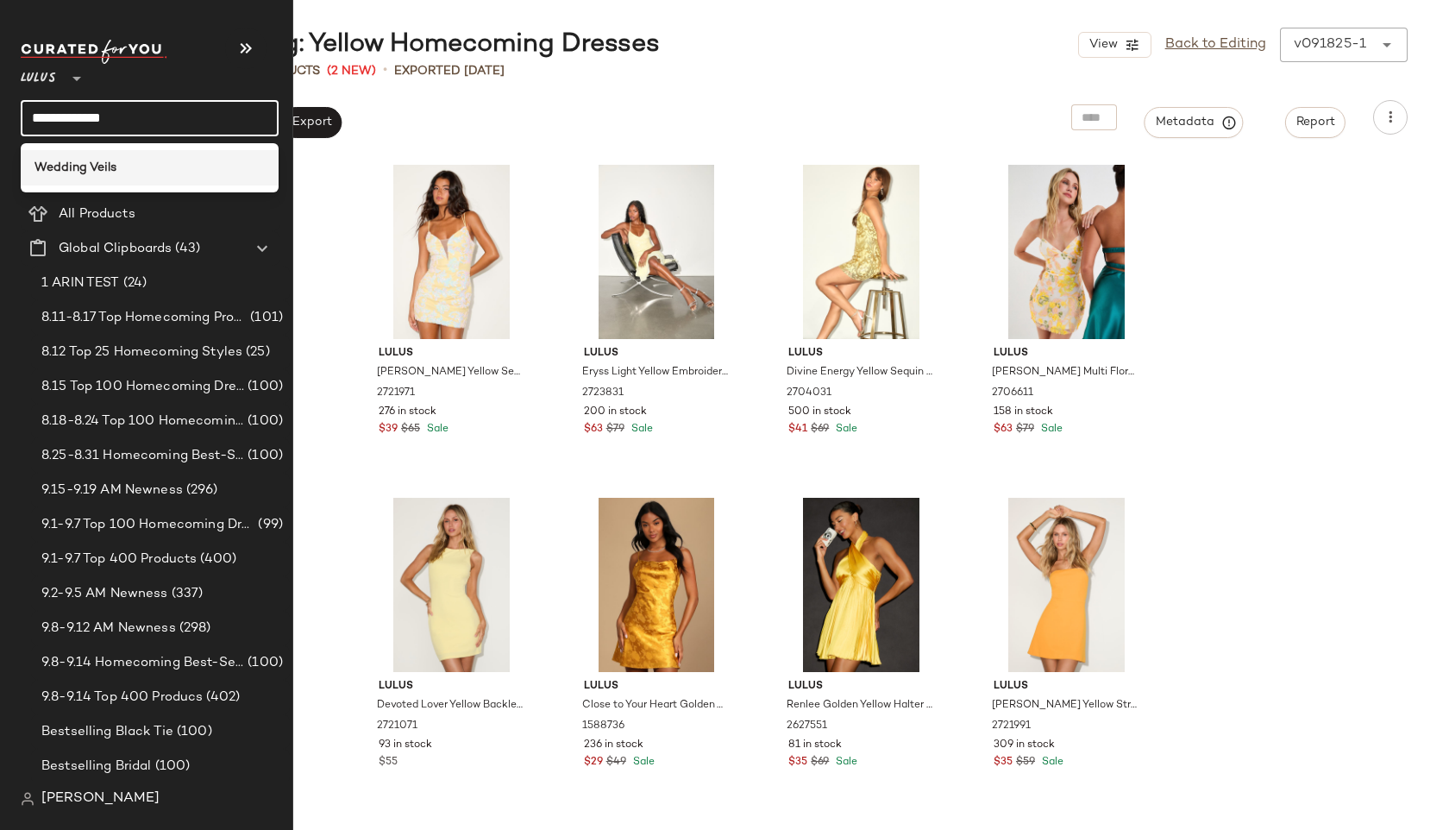
type input "**********"
click at [85, 165] on b "Wedding Veils" at bounding box center [76, 168] width 82 height 18
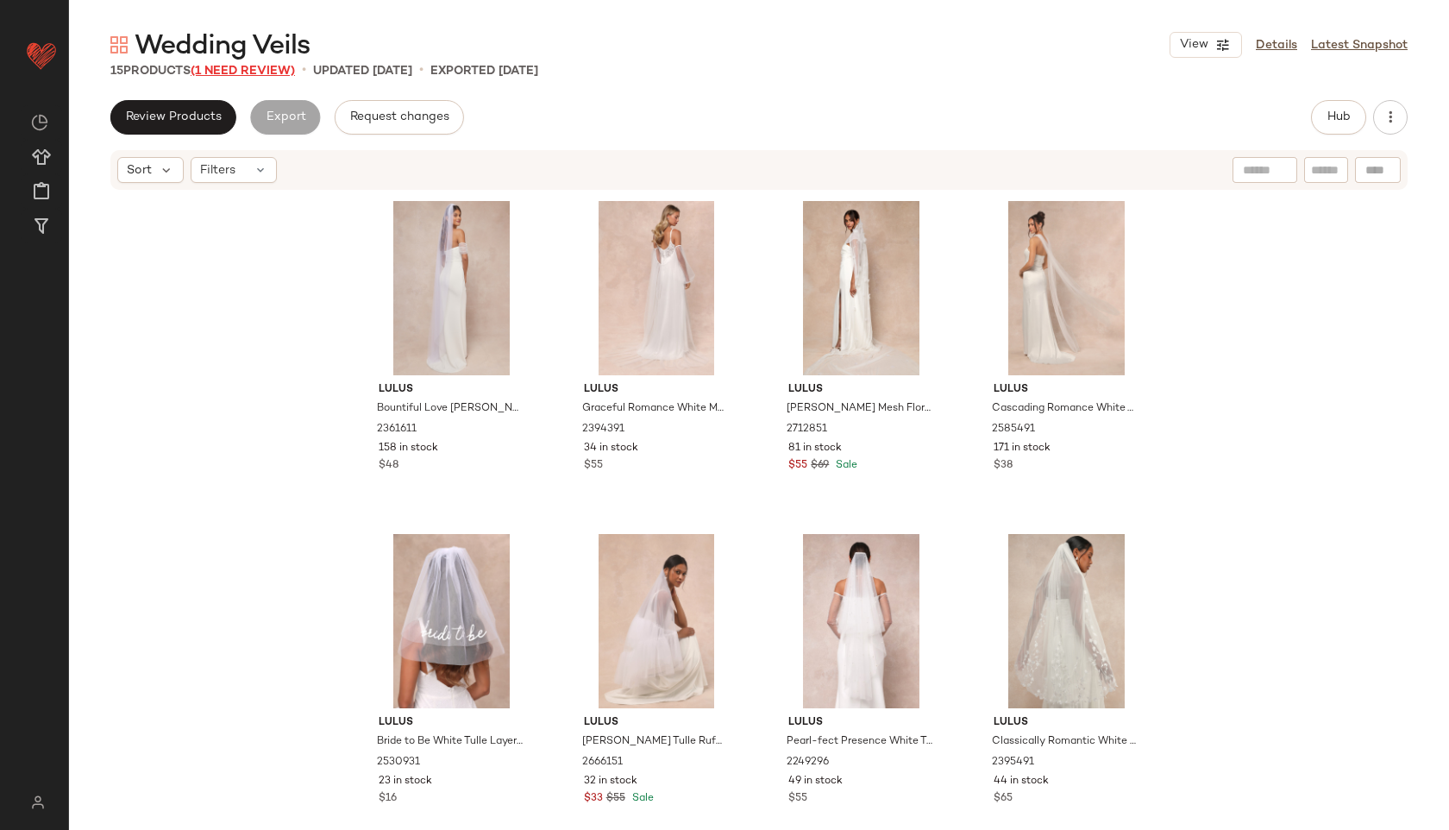
click at [284, 72] on span "(1 Need Review)" at bounding box center [243, 71] width 104 height 13
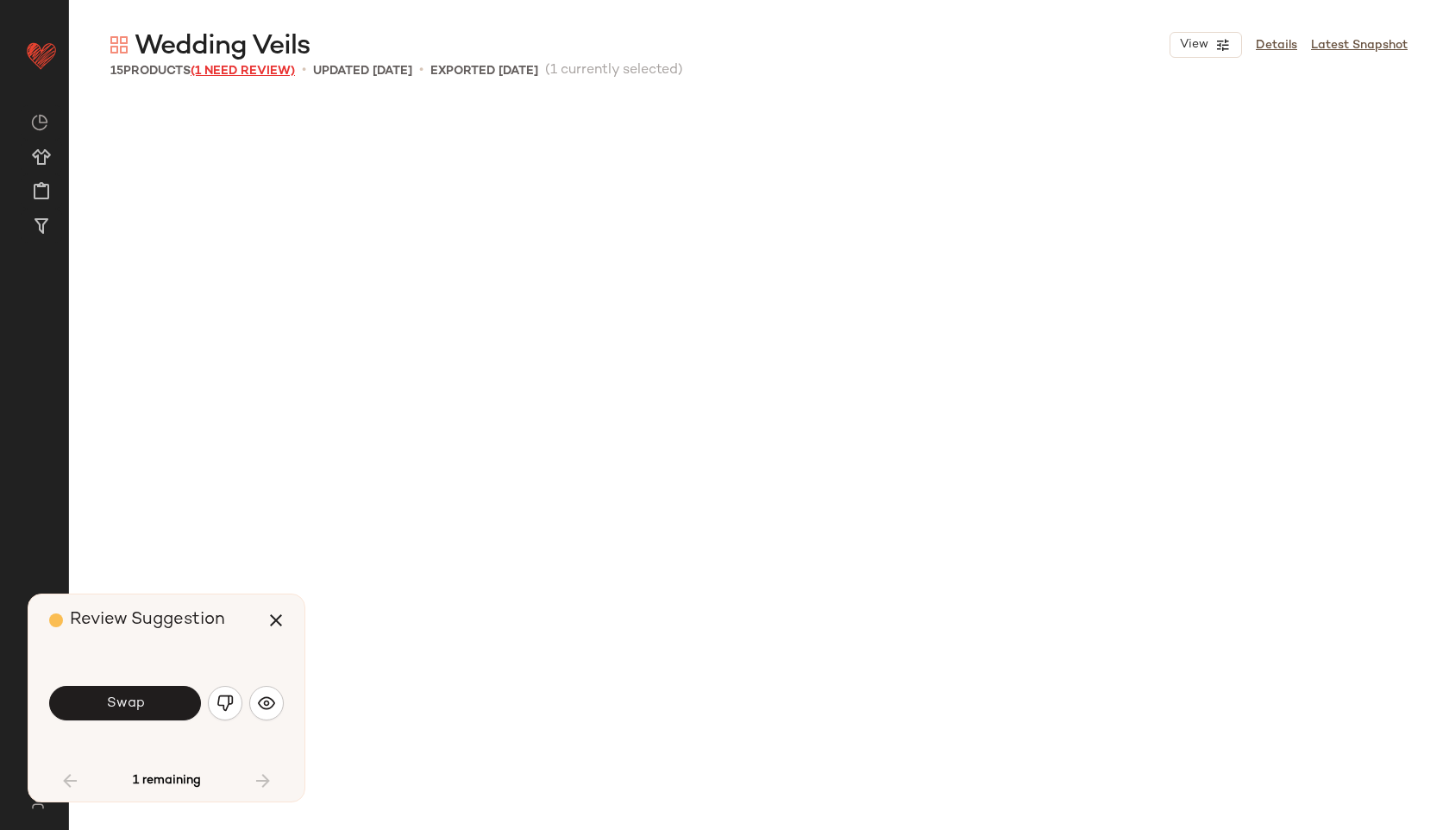
scroll to position [654, 0]
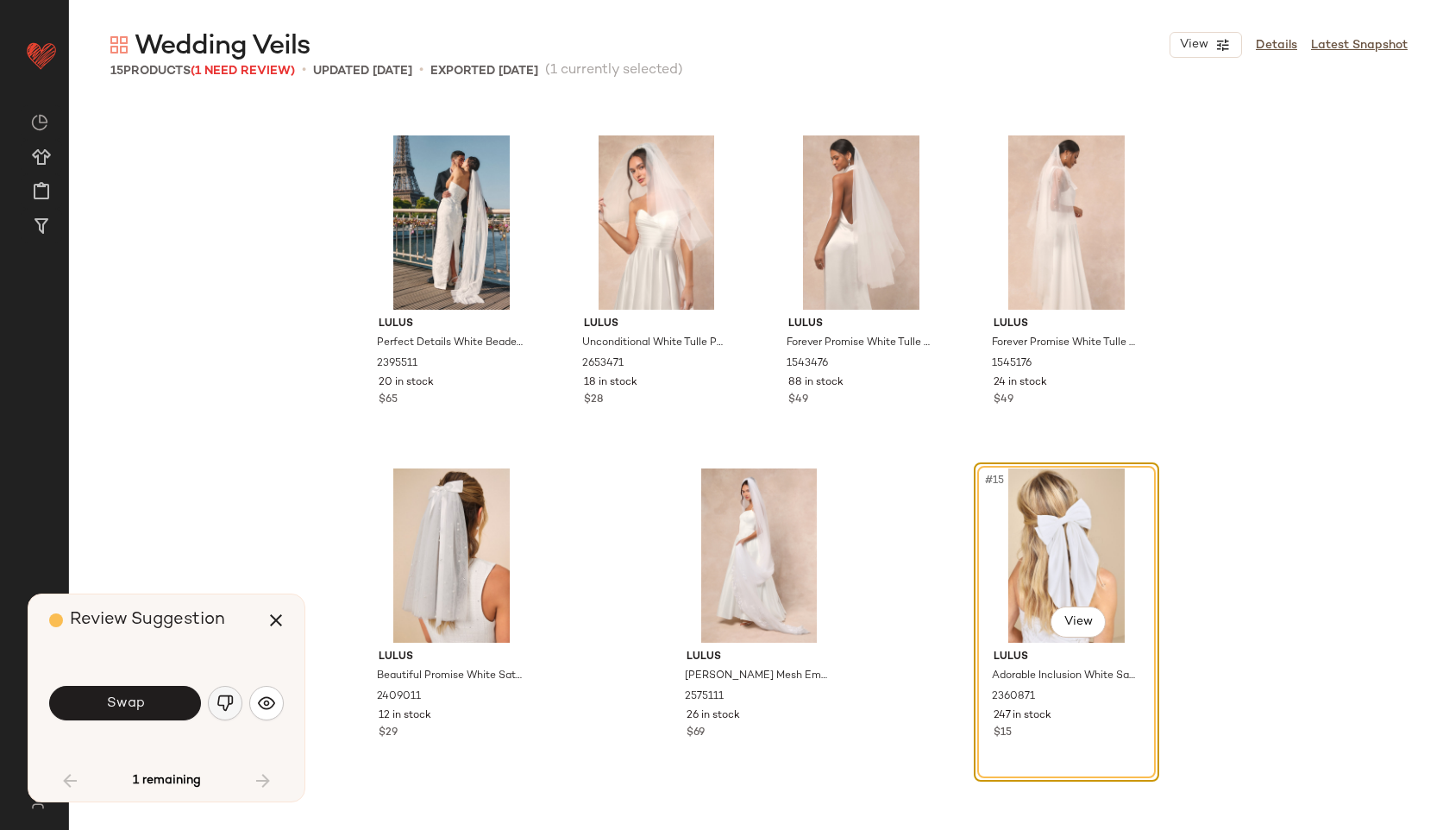
click at [229, 699] on img "button" at bounding box center [225, 702] width 17 height 17
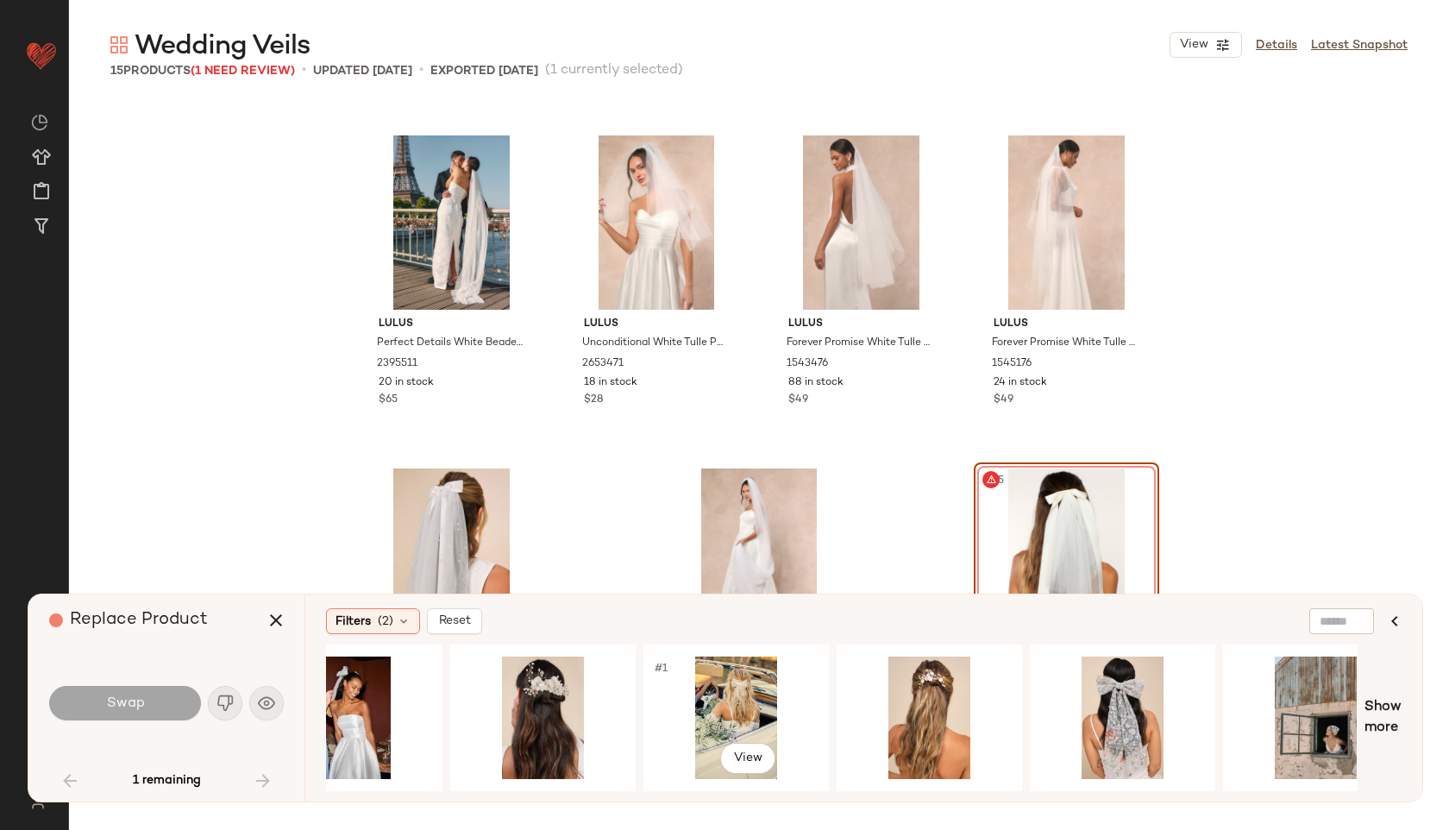
scroll to position [0, 1084]
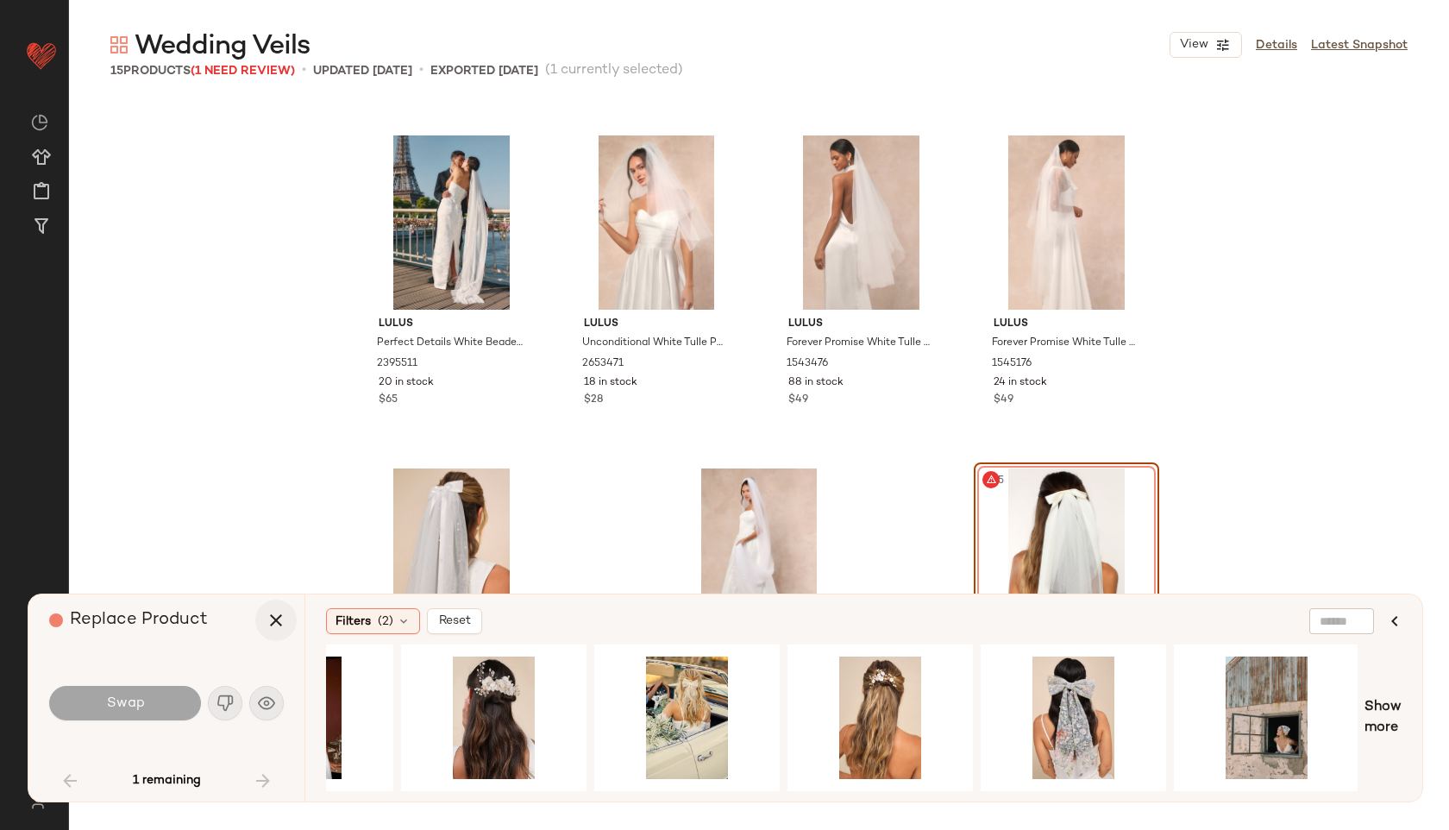
click at [284, 620] on icon "button" at bounding box center [276, 620] width 21 height 21
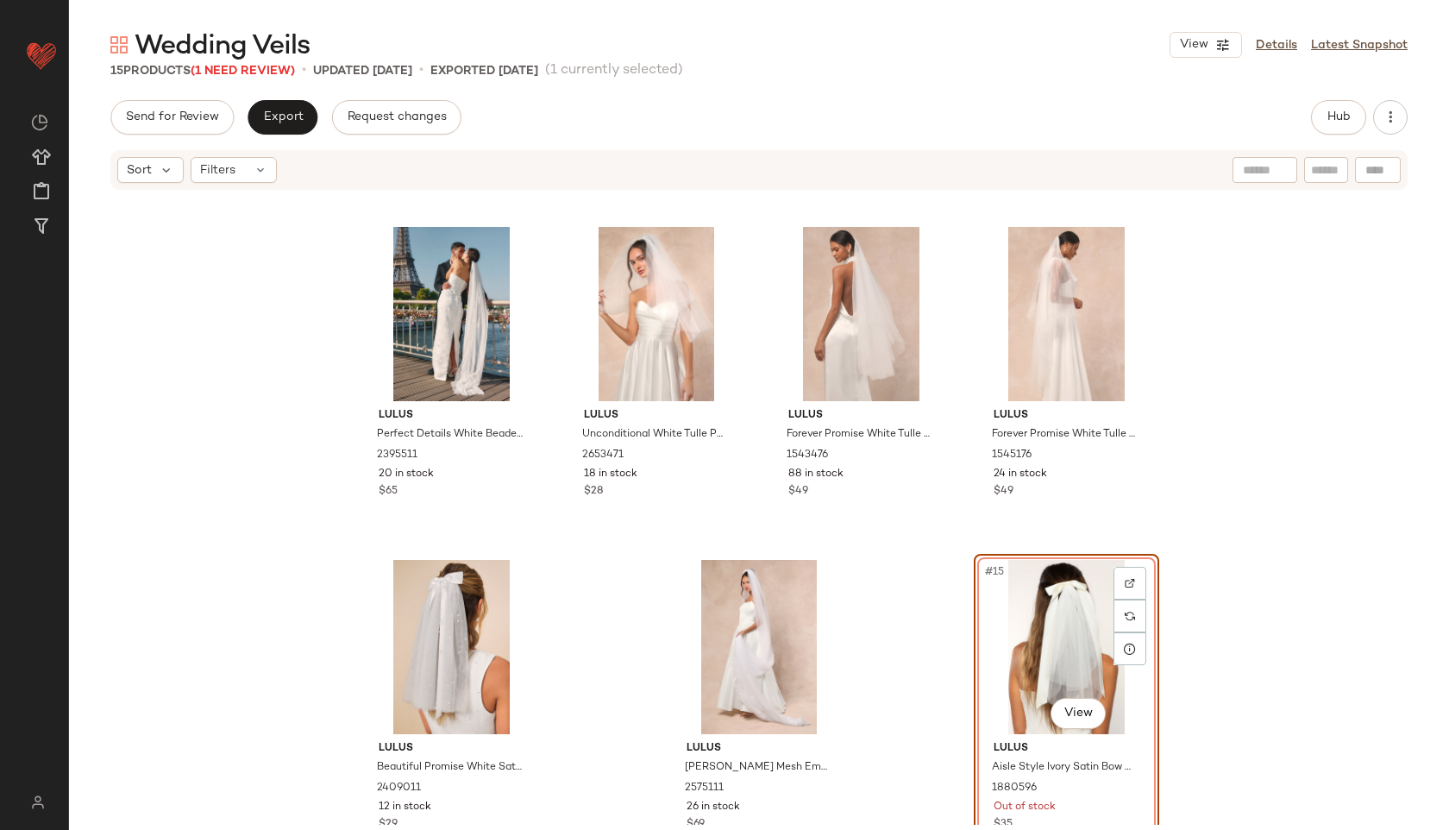
click at [1044, 626] on div "#15 View" at bounding box center [1066, 647] width 173 height 174
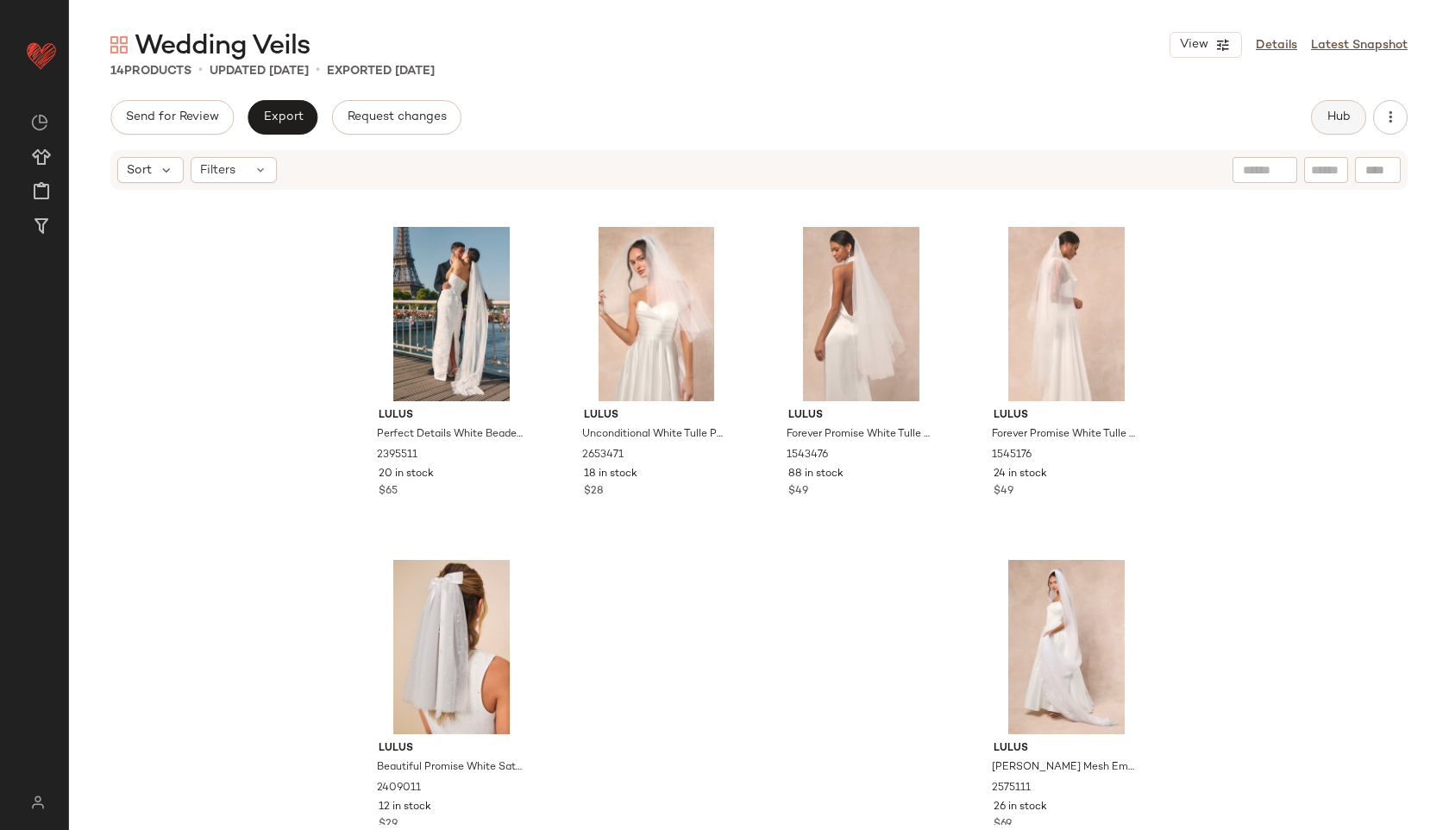
click at [1349, 112] on span "Hub" at bounding box center [1339, 117] width 24 height 14
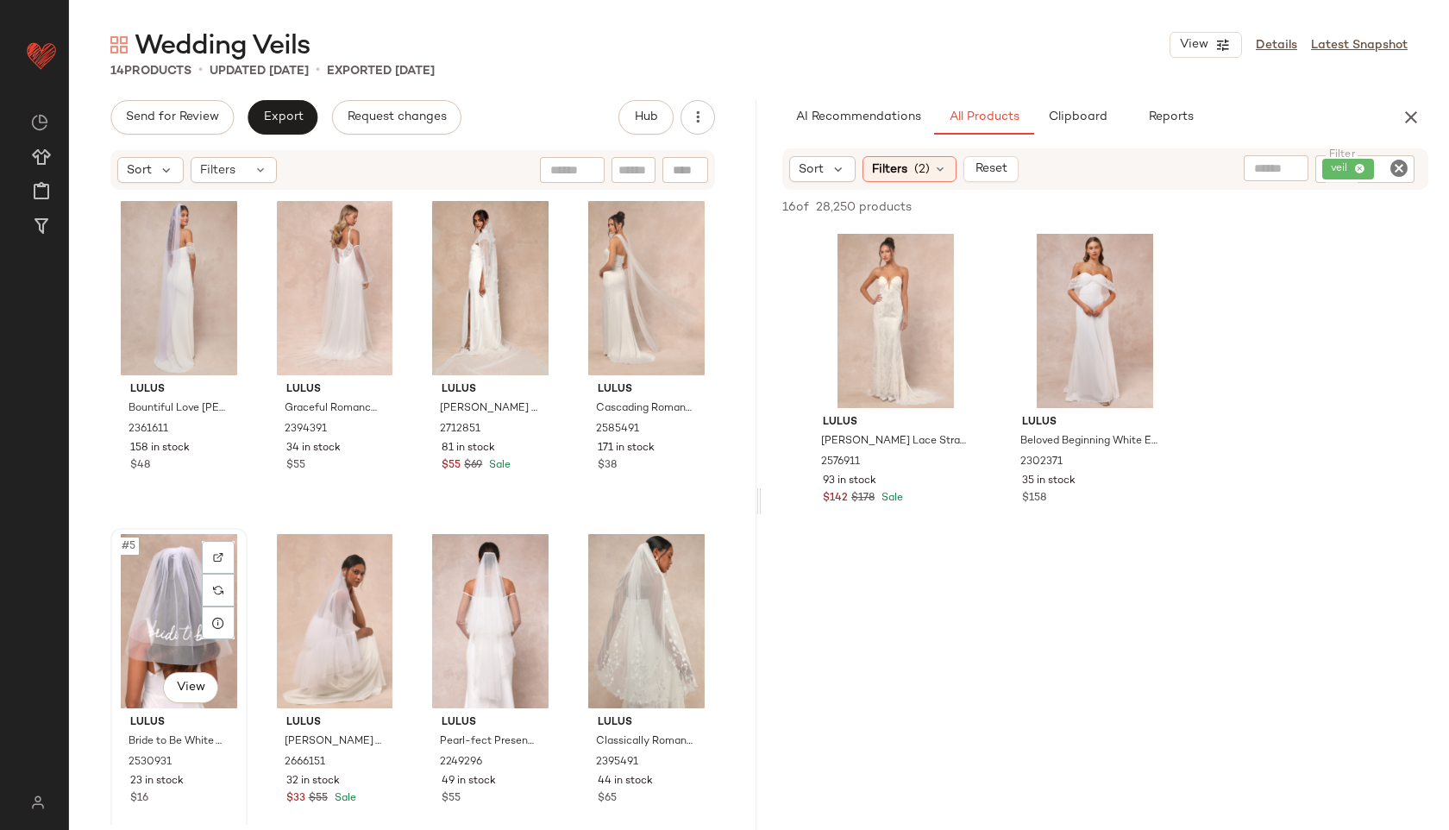
click at [168, 598] on div "#5 View" at bounding box center [178, 621] width 125 height 174
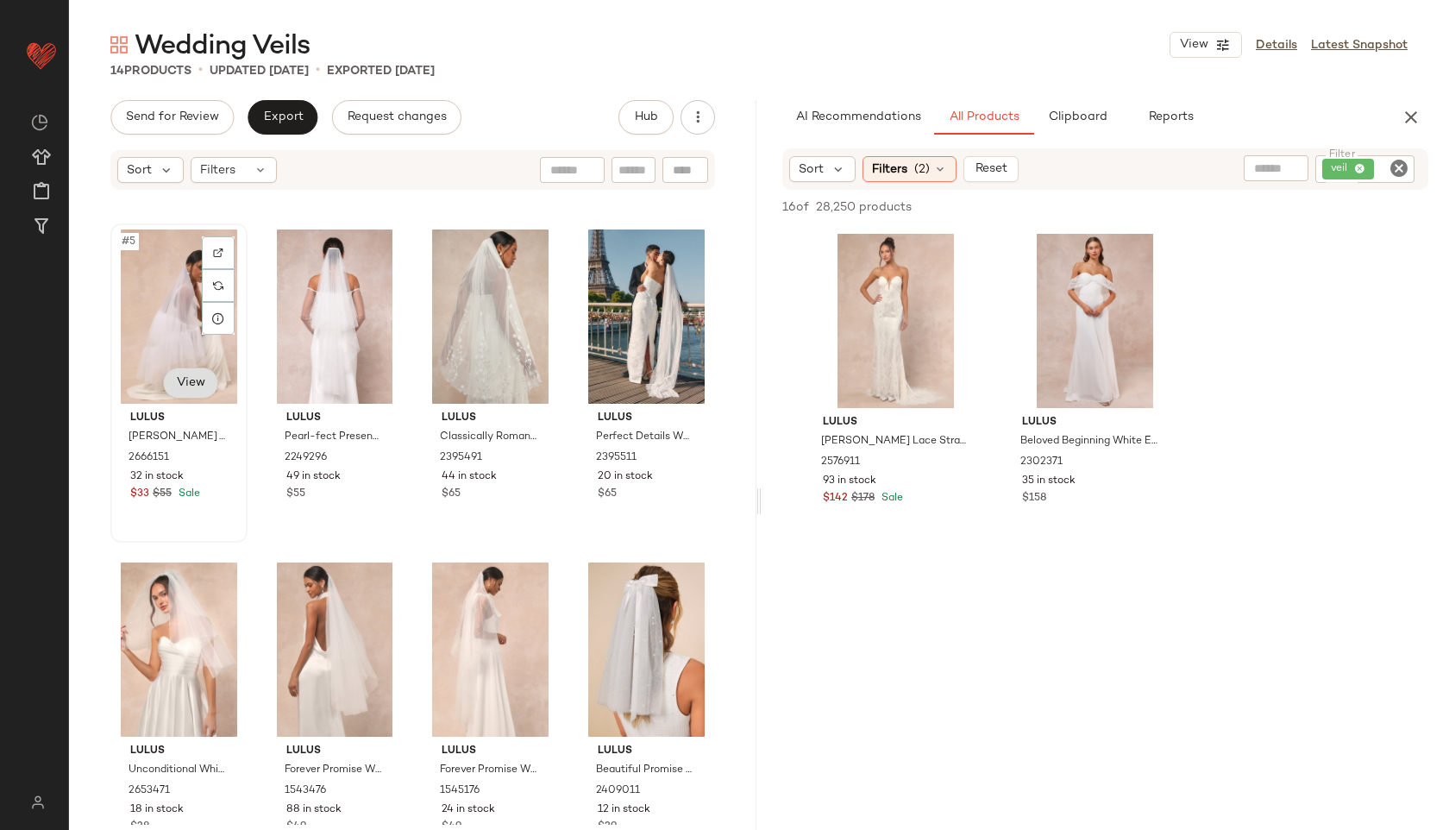
scroll to position [310, 0]
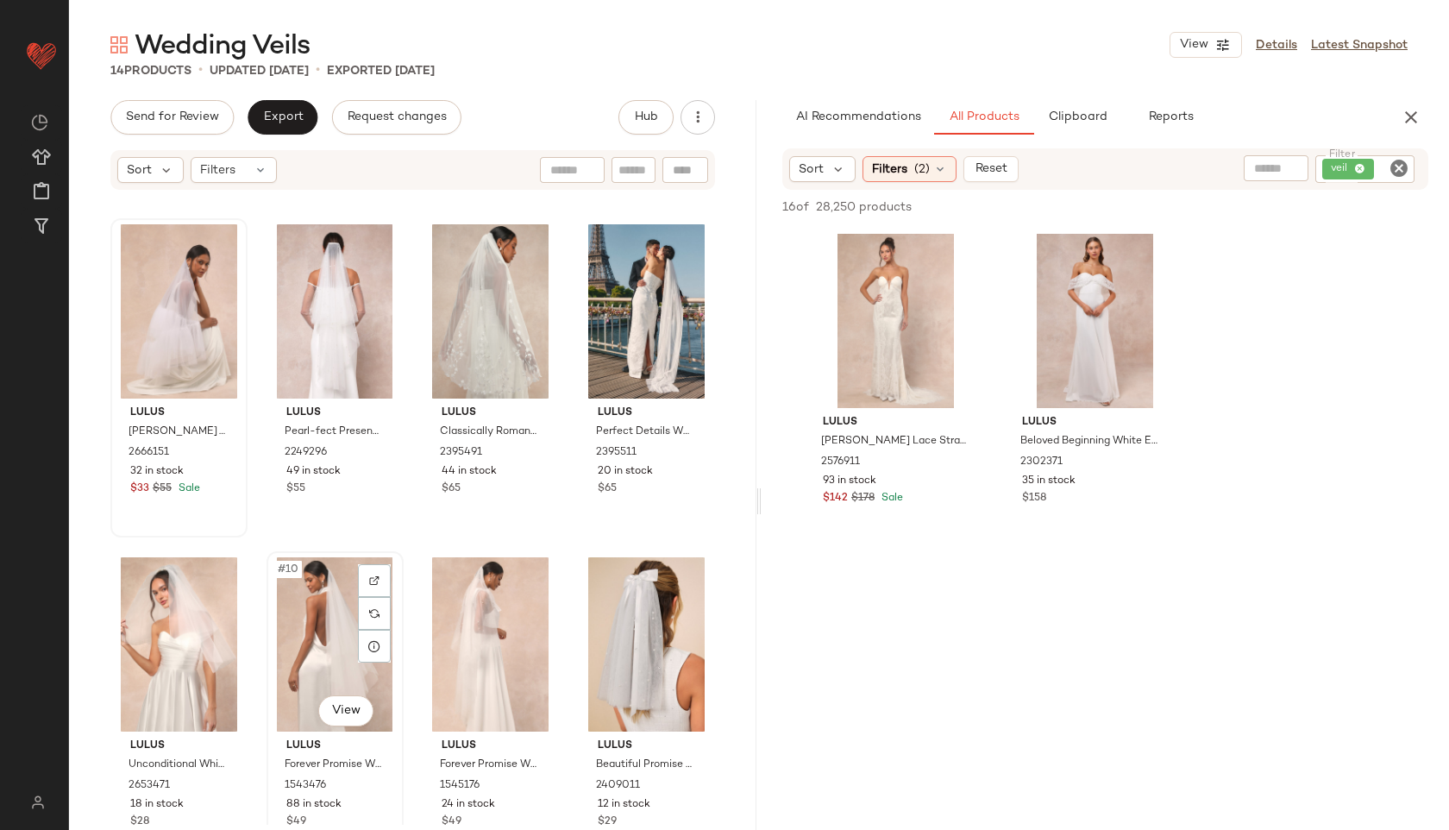
click at [291, 636] on div "#10 View" at bounding box center [335, 644] width 125 height 174
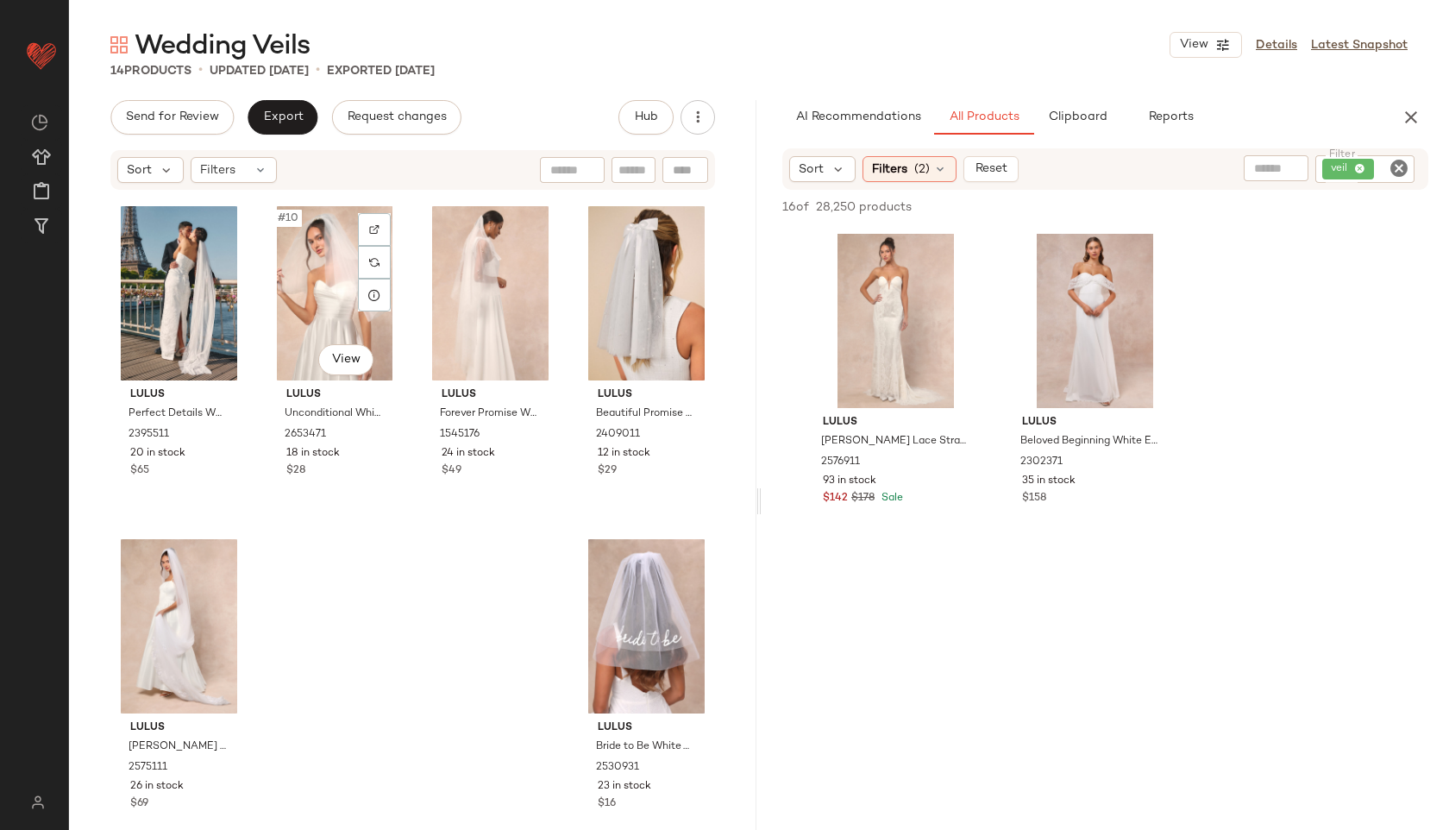
scroll to position [702, 0]
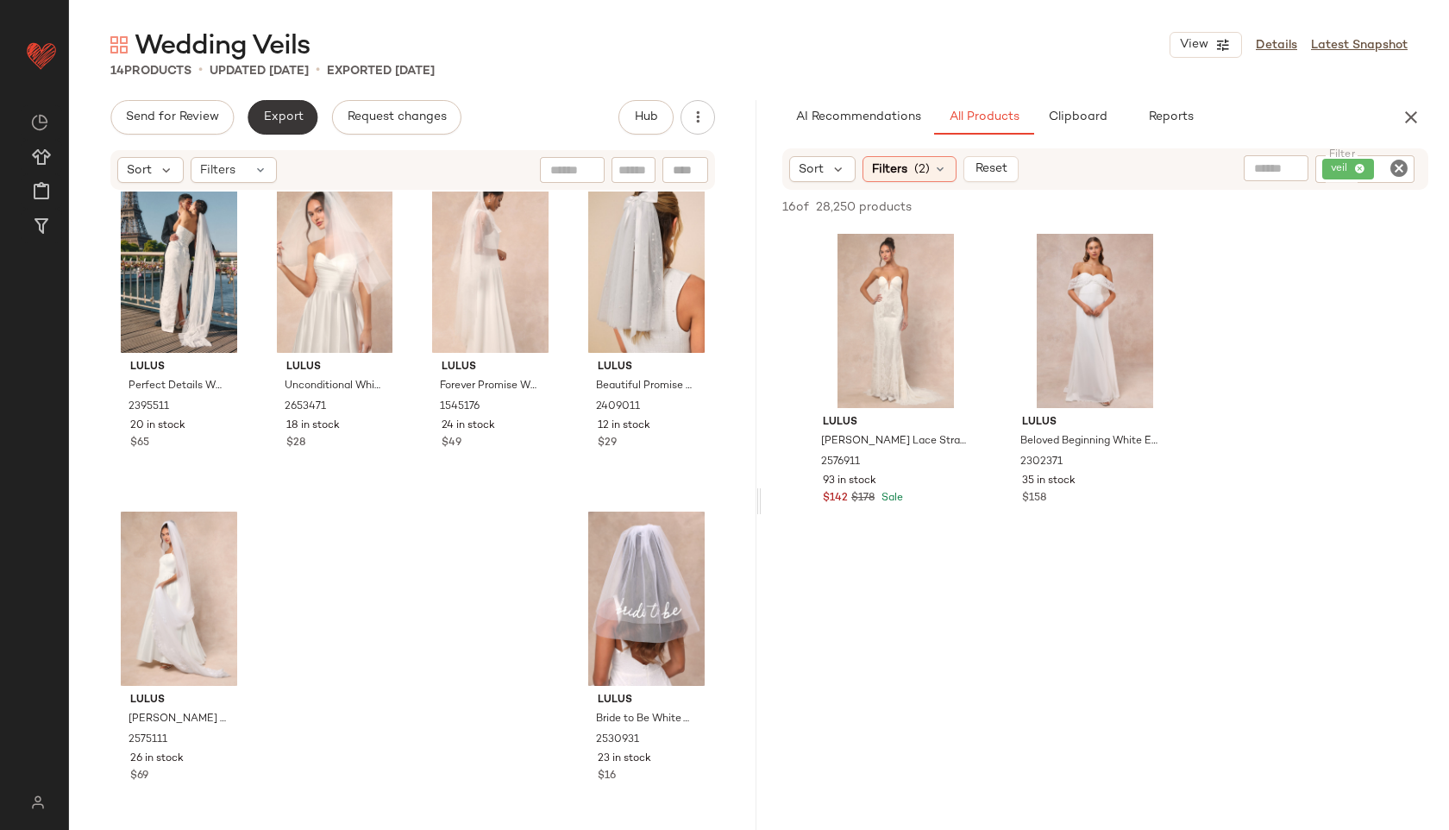
click at [285, 111] on span "Export" at bounding box center [282, 117] width 41 height 14
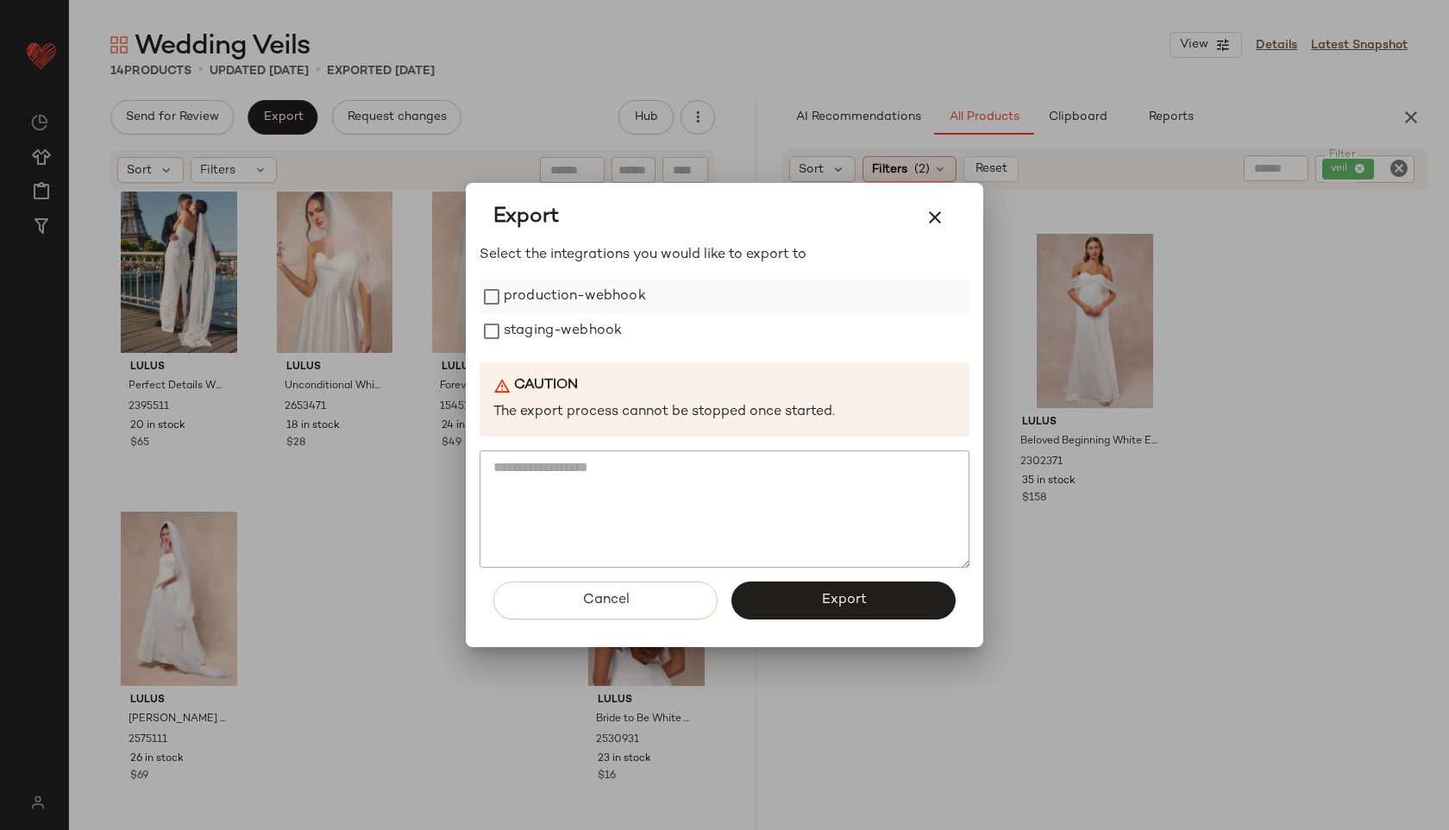
click at [517, 310] on label "production-webhook" at bounding box center [575, 296] width 142 height 35
click at [512, 342] on label "staging-webhook" at bounding box center [563, 331] width 118 height 35
click at [776, 591] on button "Export" at bounding box center [843, 600] width 224 height 38
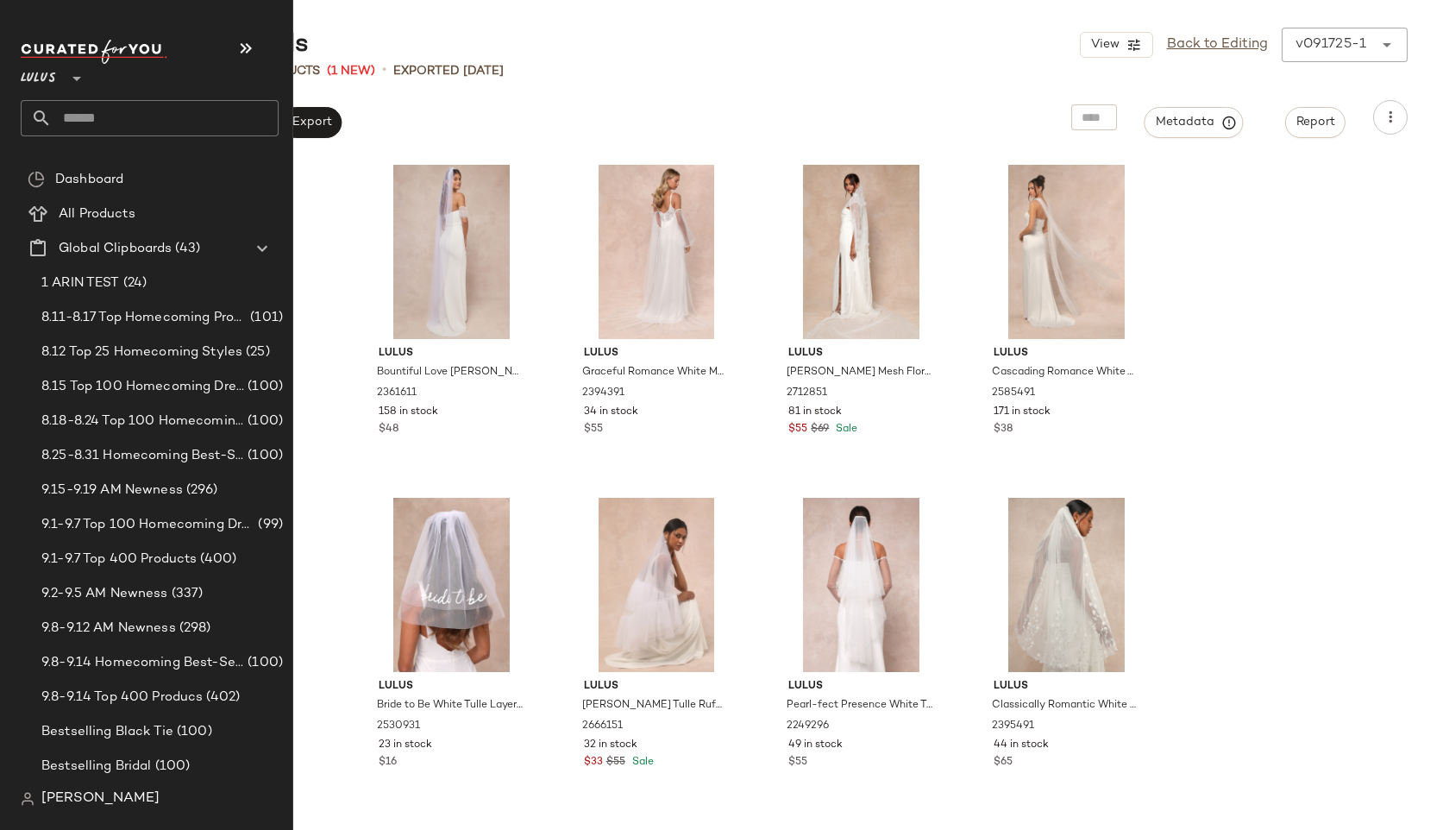
click at [59, 121] on input "text" at bounding box center [165, 118] width 227 height 36
type input "*****"
